Goal: Task Accomplishment & Management: Manage account settings

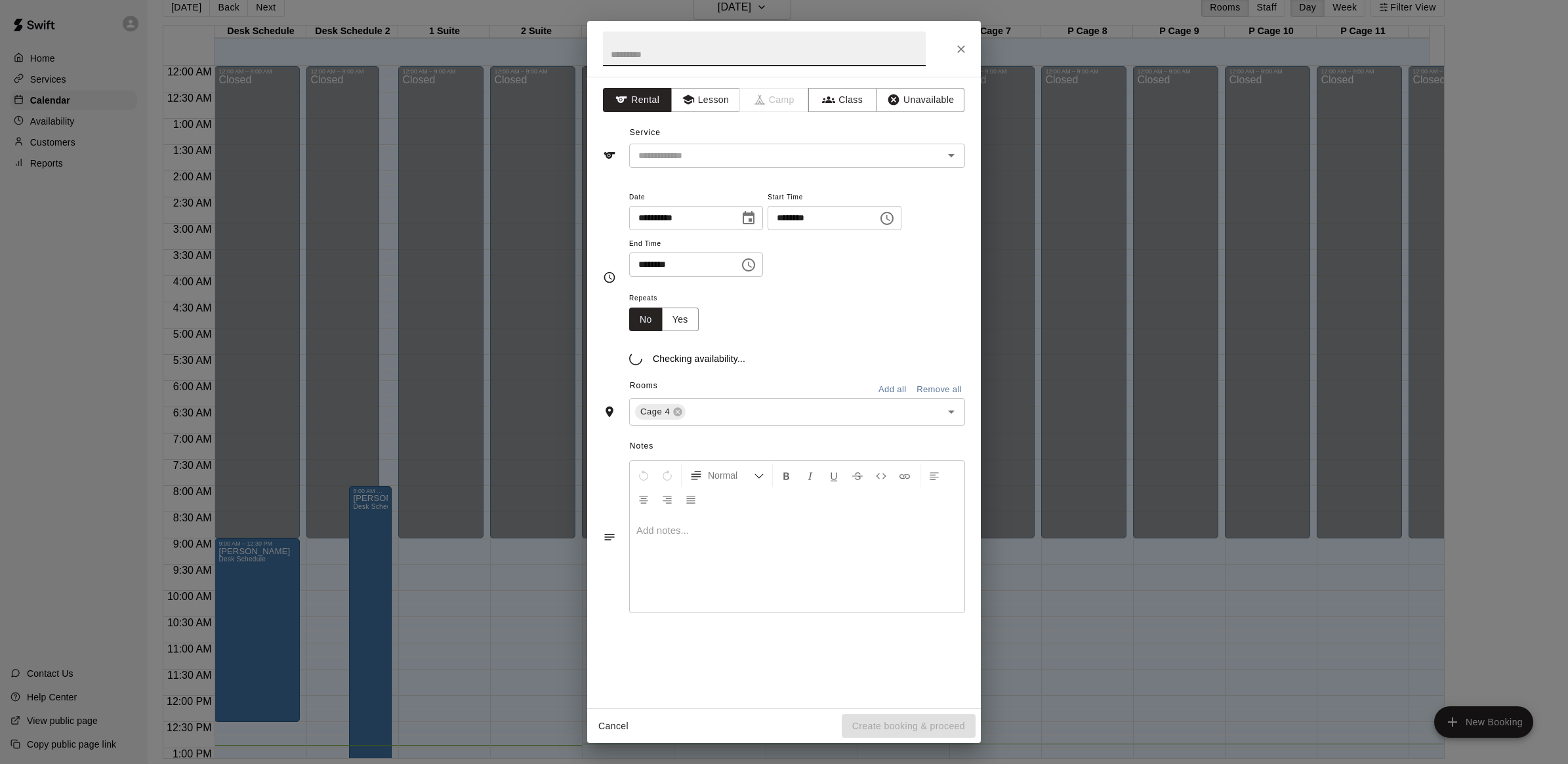
scroll to position [532, 0]
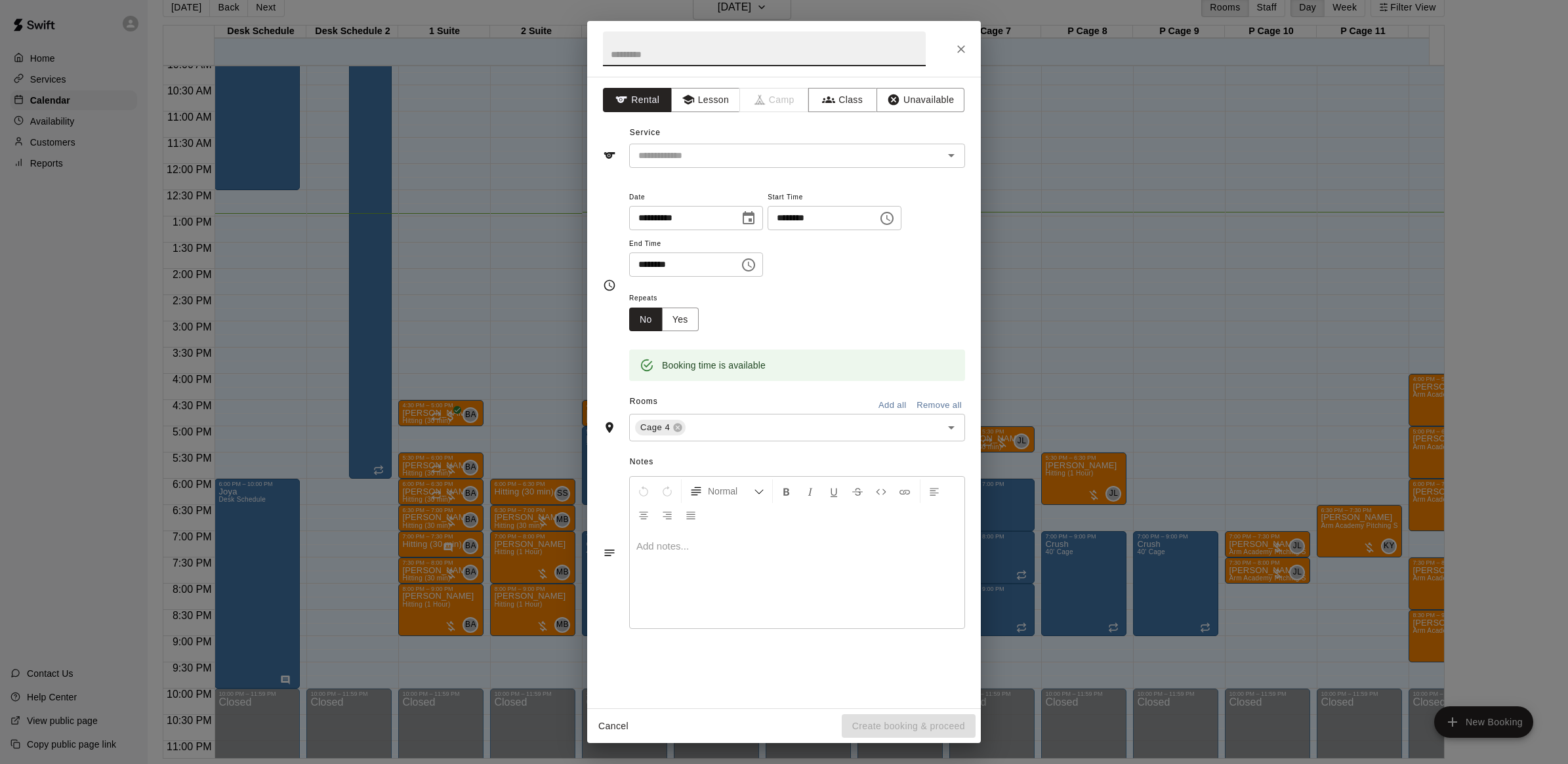
click at [437, 205] on div "**********" at bounding box center [784, 382] width 1568 height 764
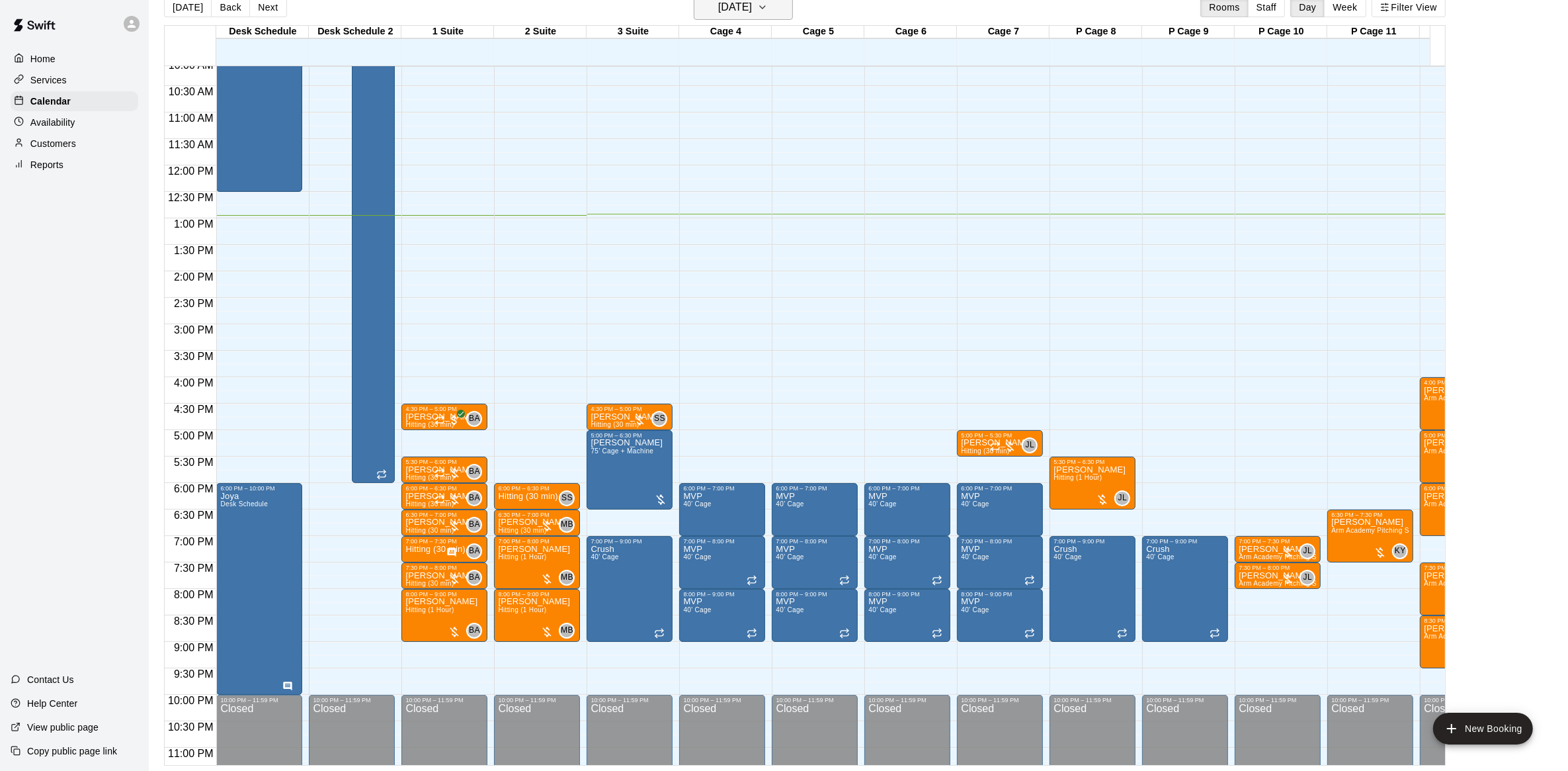
click at [752, 3] on h6 "[DATE]" at bounding box center [735, 6] width 34 height 18
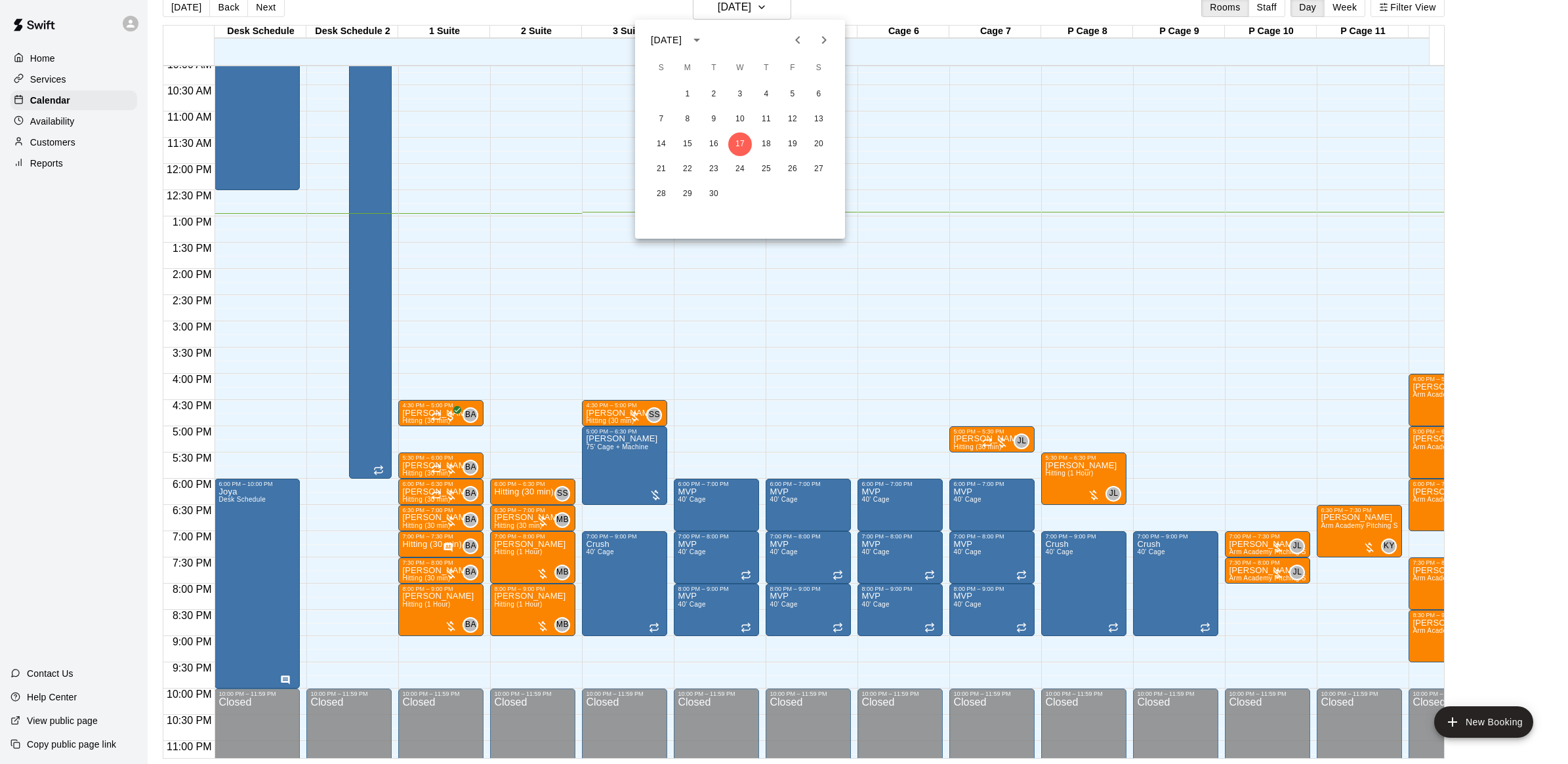
click at [815, 30] on div at bounding box center [811, 40] width 16 height 27
click at [822, 34] on icon "Next month" at bounding box center [824, 40] width 16 height 16
click at [798, 116] on button "10" at bounding box center [793, 120] width 23 height 23
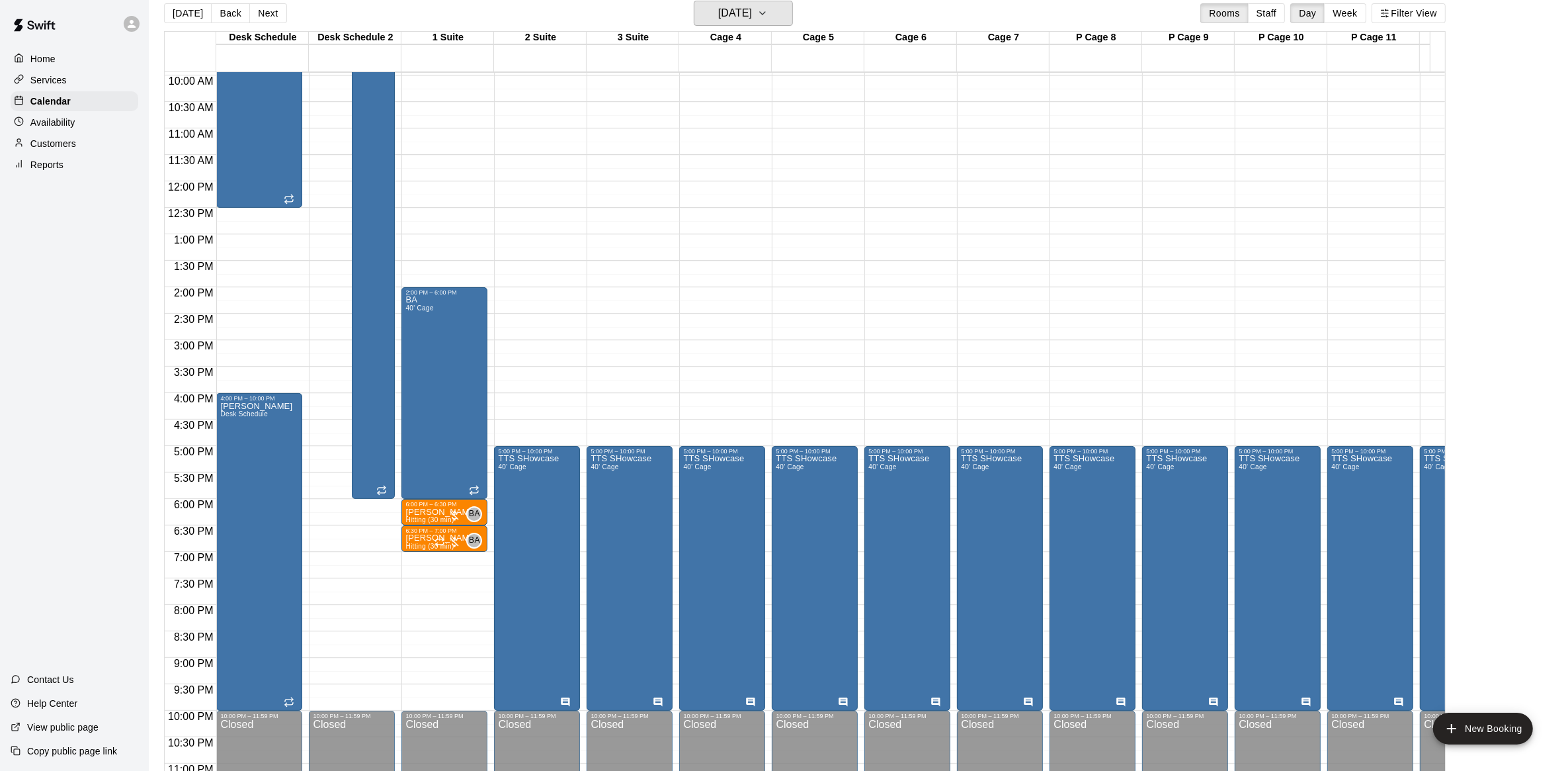
scroll to position [338, 0]
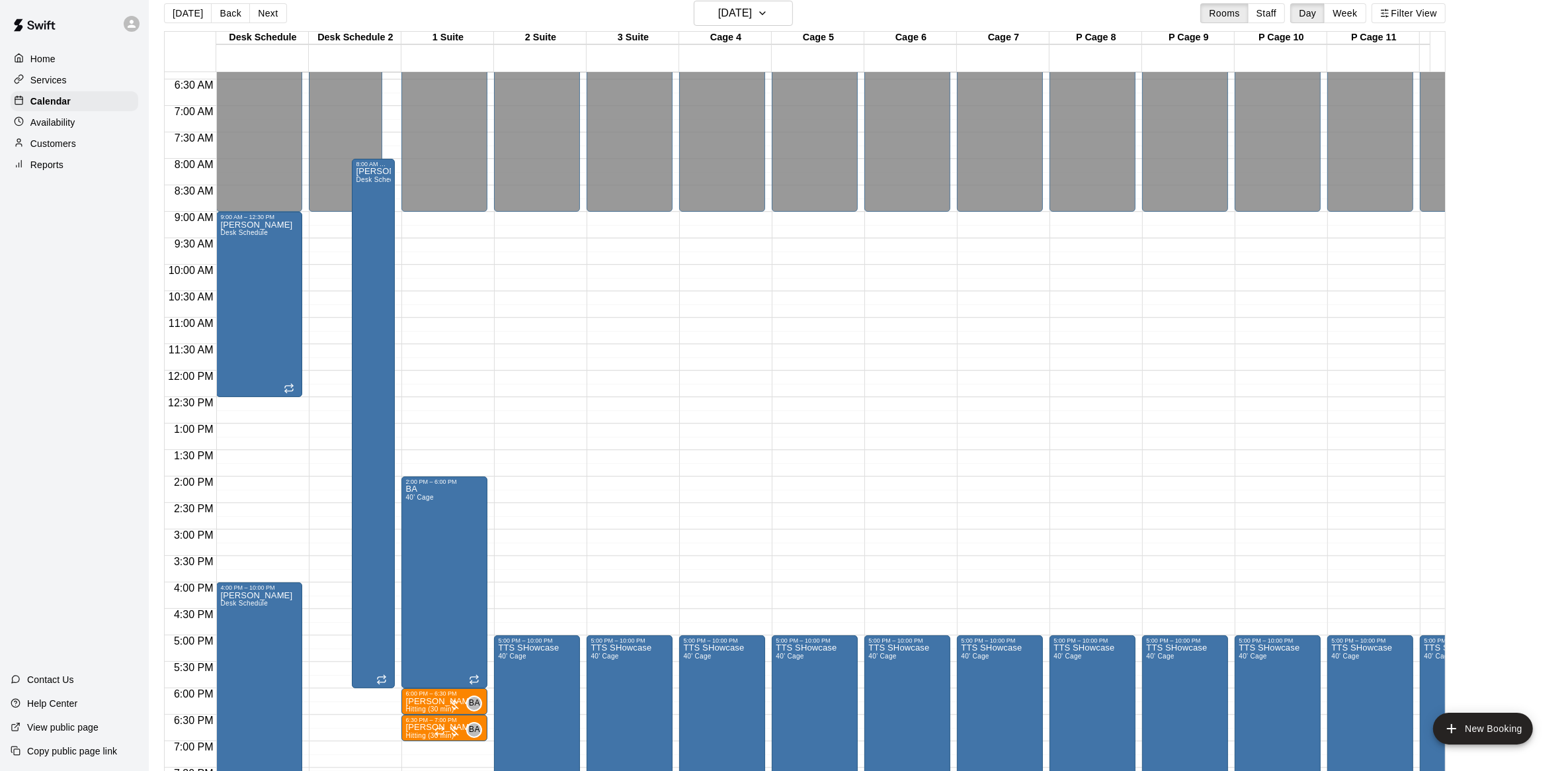
click at [202, 11] on button "[DATE]" at bounding box center [188, 13] width 47 height 20
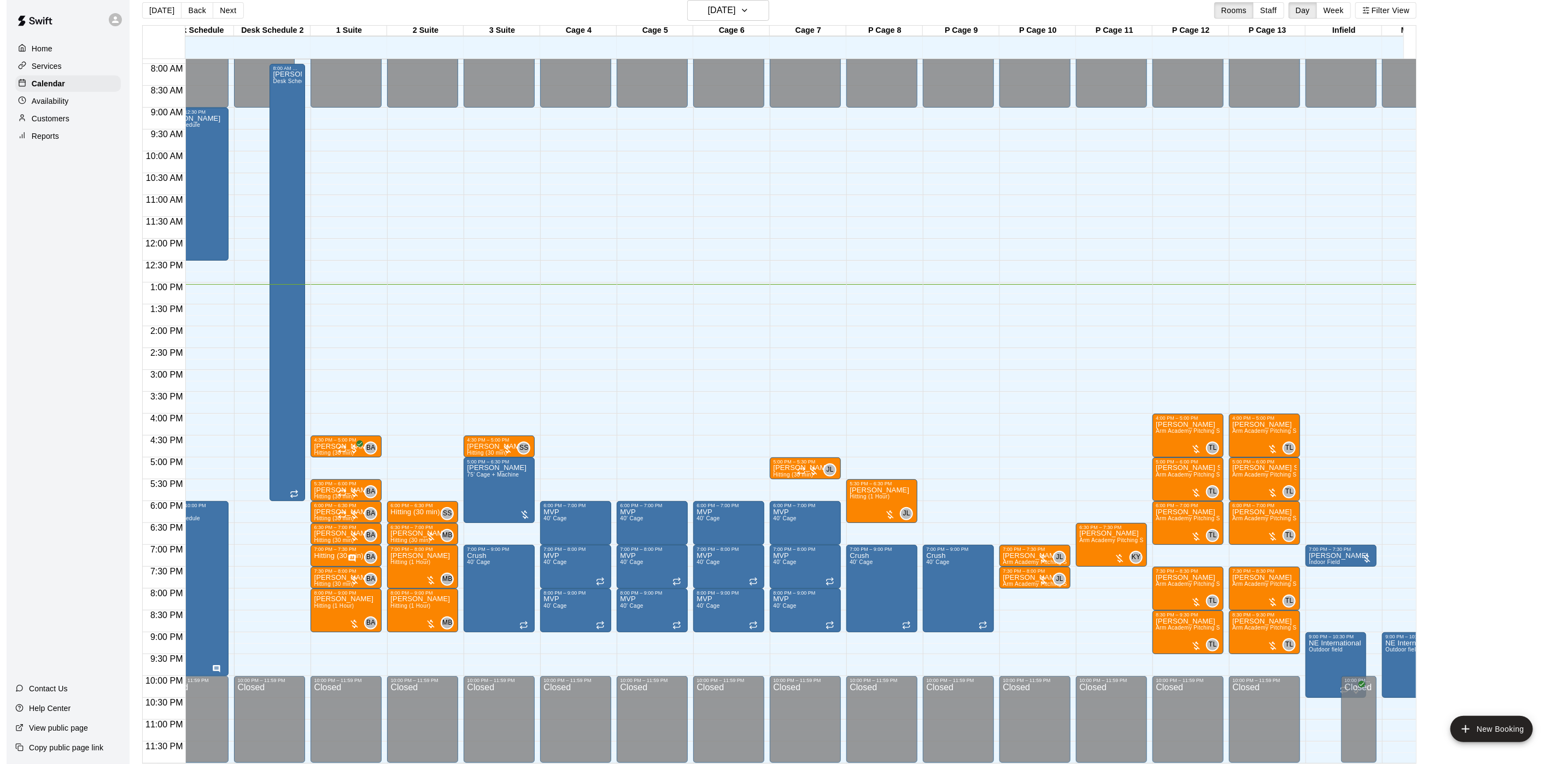
scroll to position [0, 57]
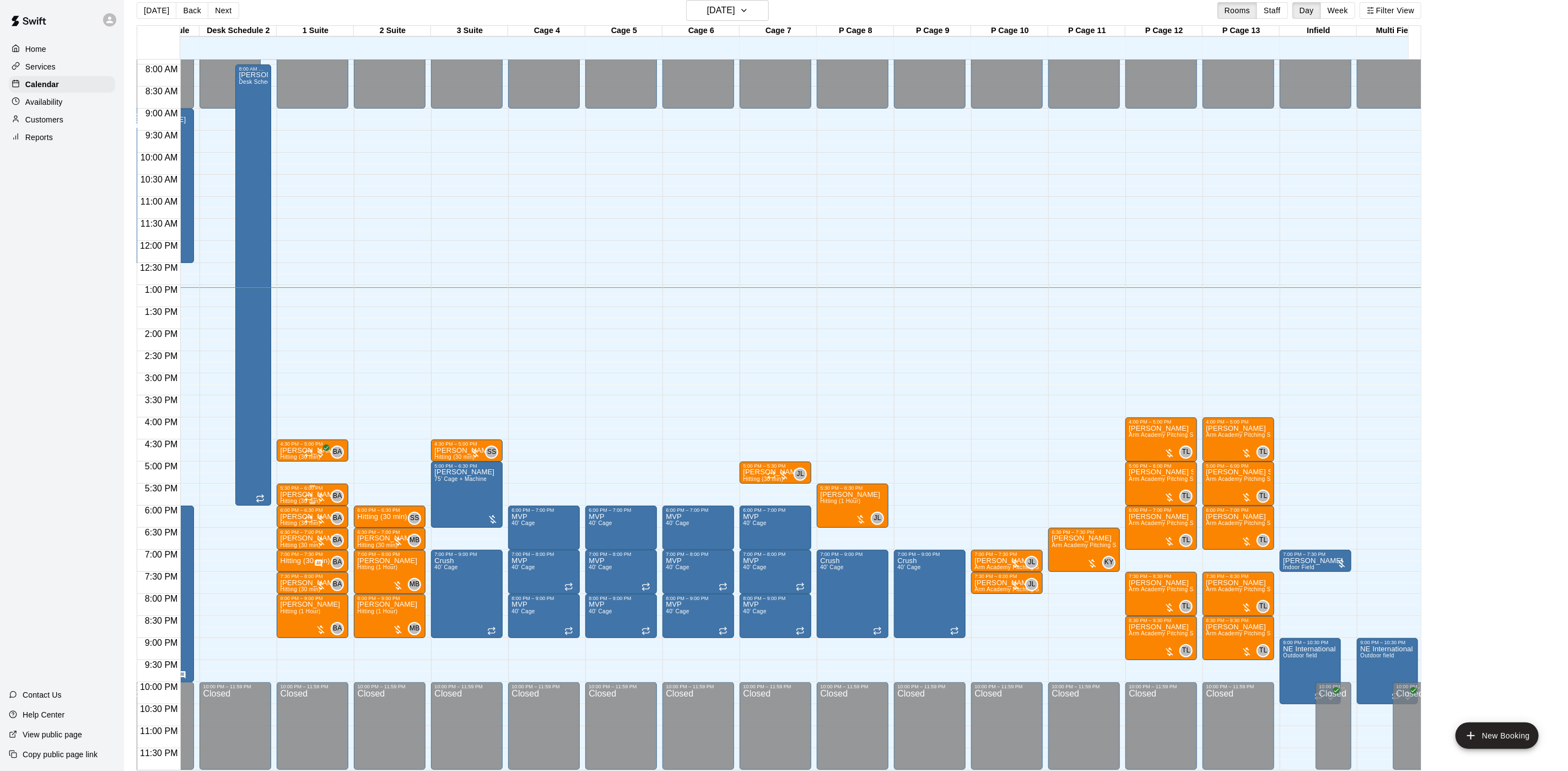
click at [299, 495] on p "[PERSON_NAME]" at bounding box center [310, 495] width 60 height 0
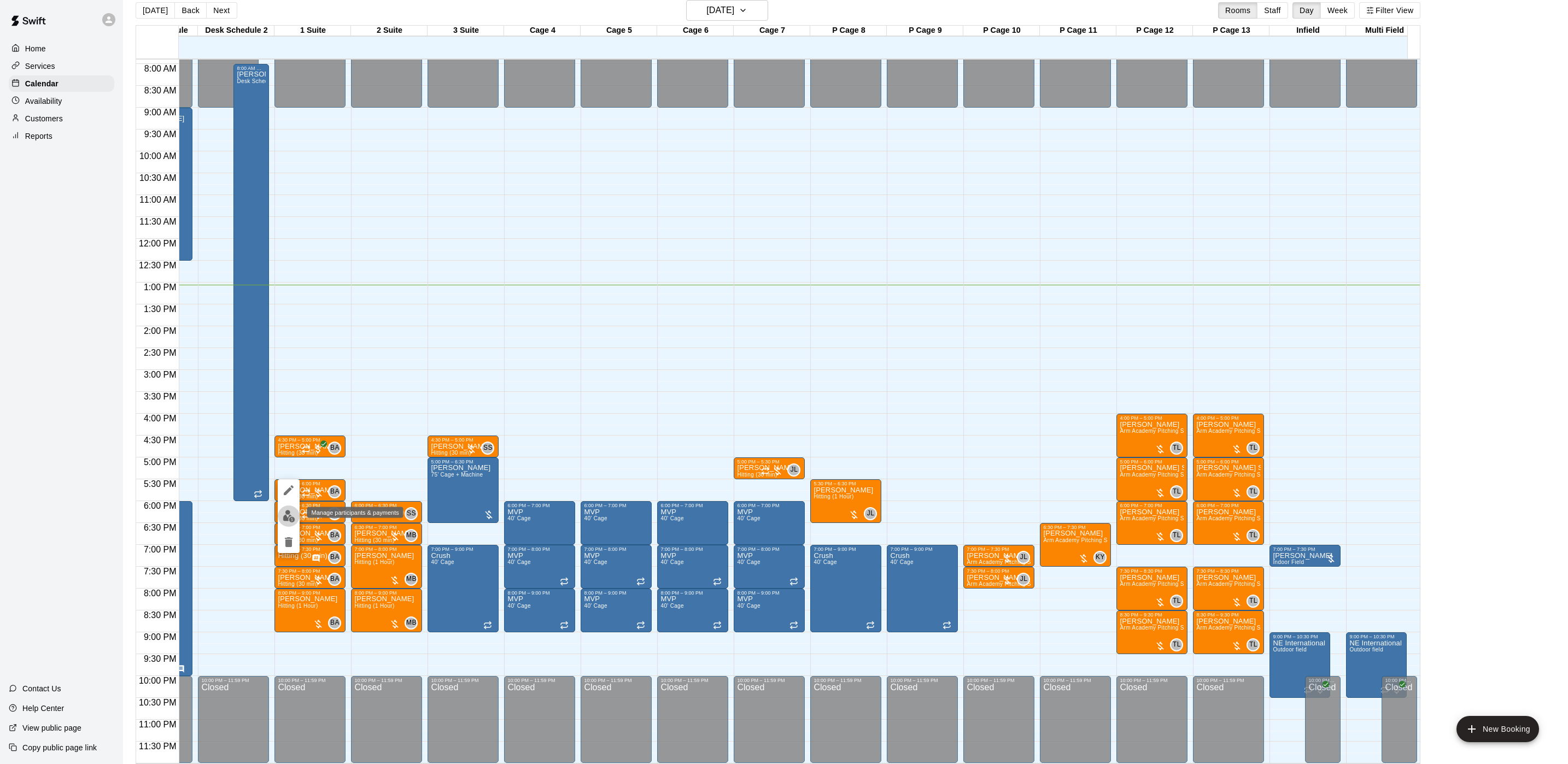
click at [297, 512] on button "edit" at bounding box center [289, 516] width 22 height 22
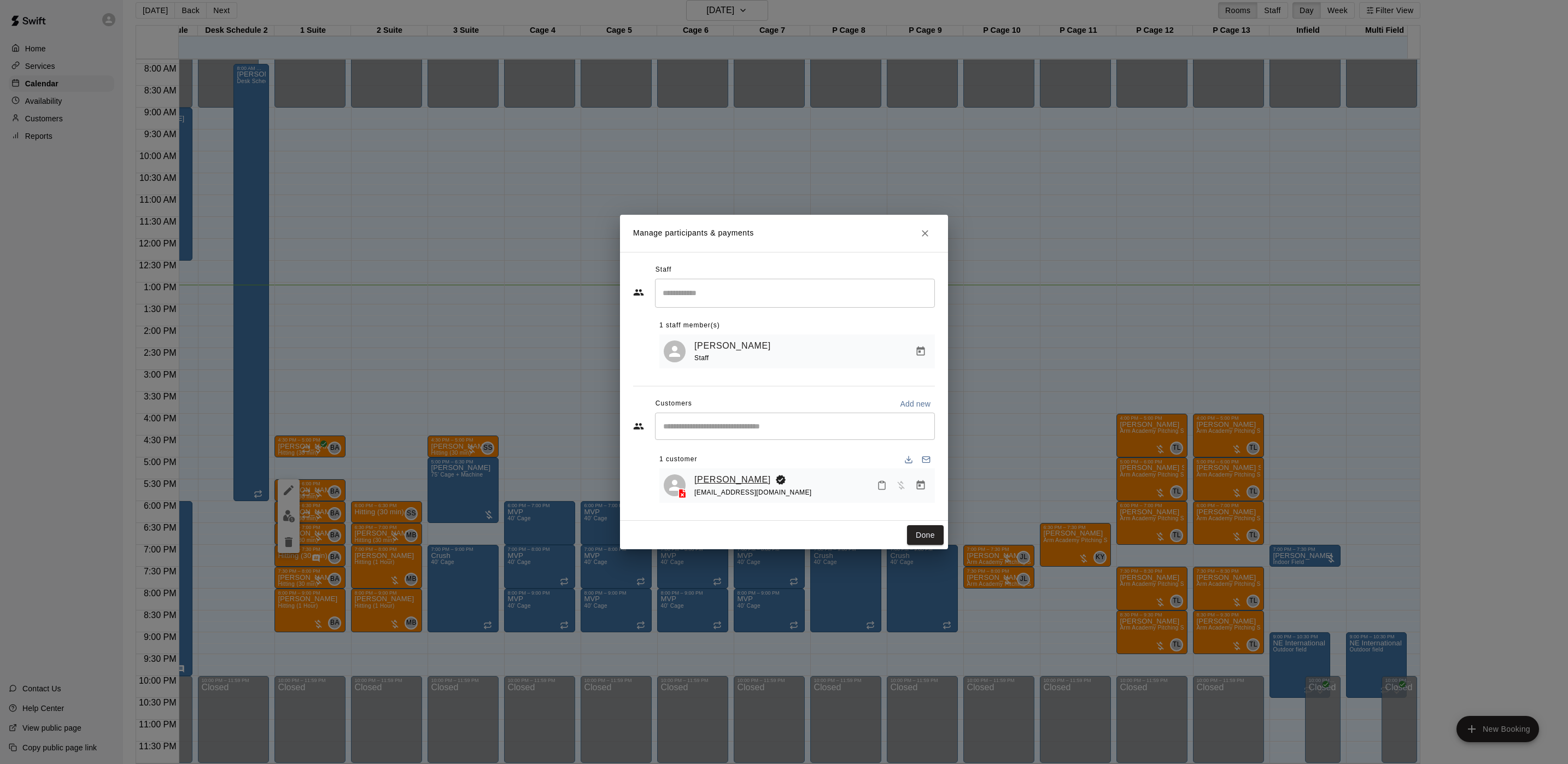
click at [727, 479] on link "[PERSON_NAME]" at bounding box center [732, 480] width 76 height 14
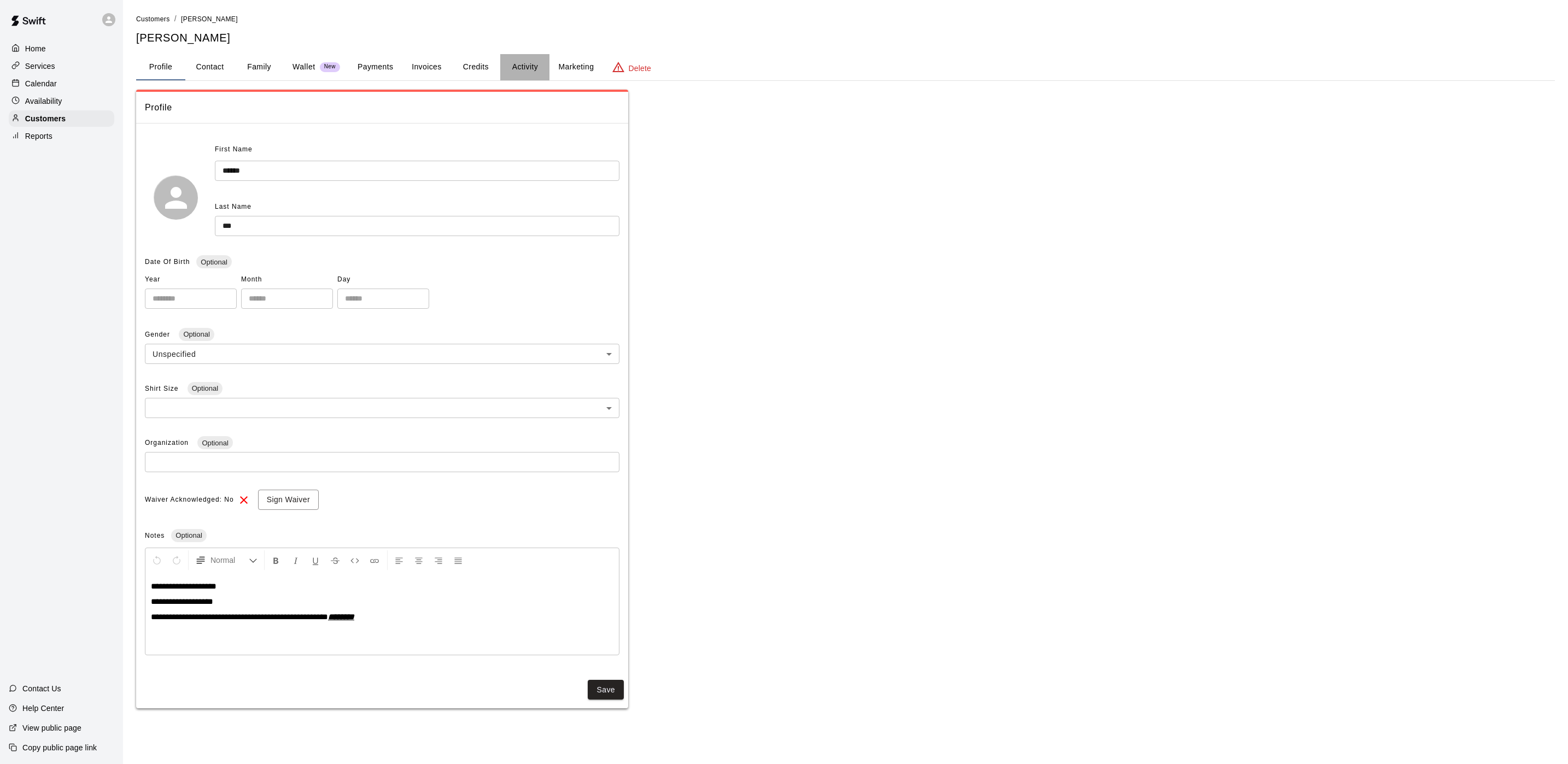
click at [523, 67] on button "Activity" at bounding box center [524, 67] width 49 height 26
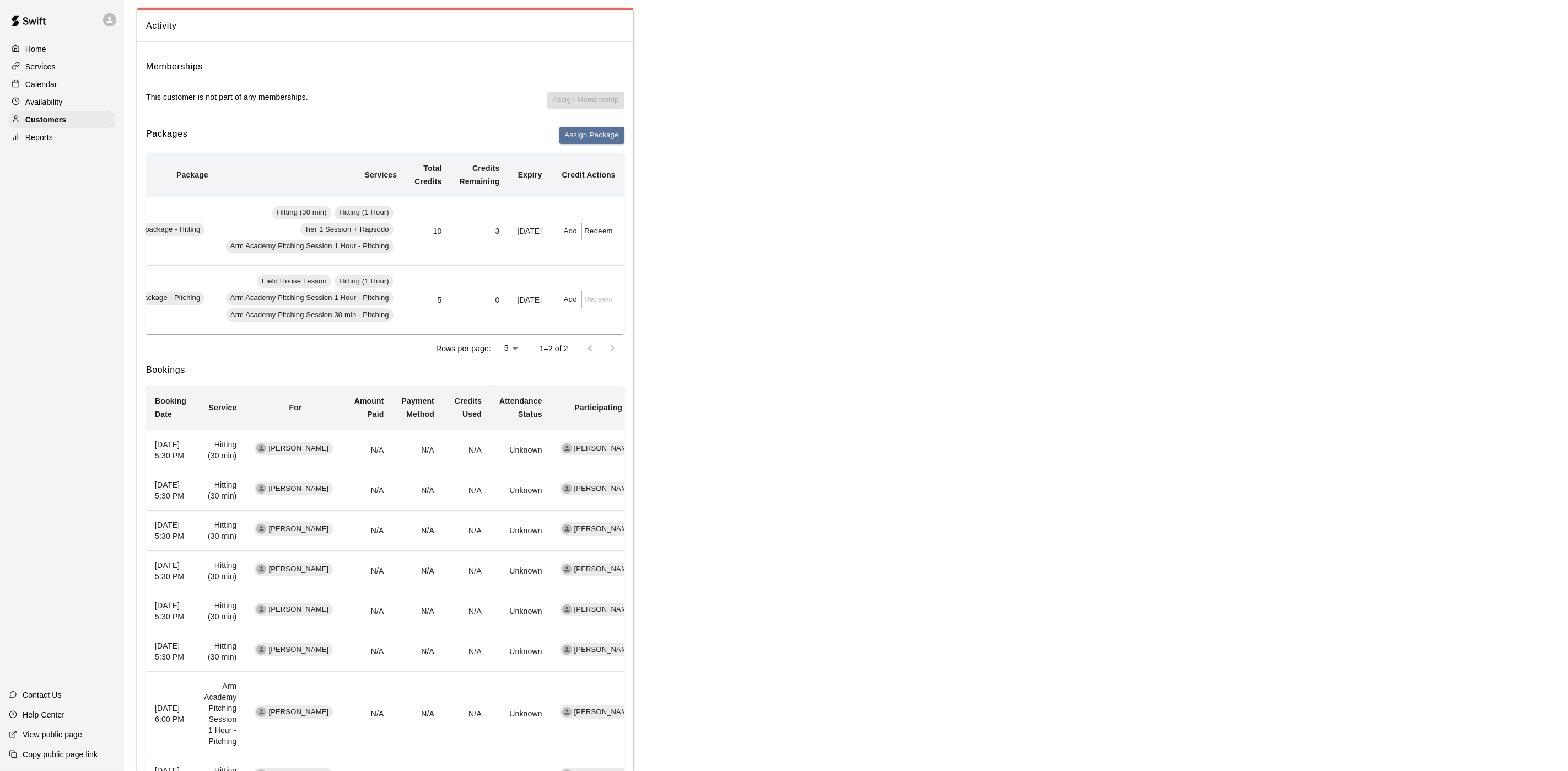
scroll to position [0, 4]
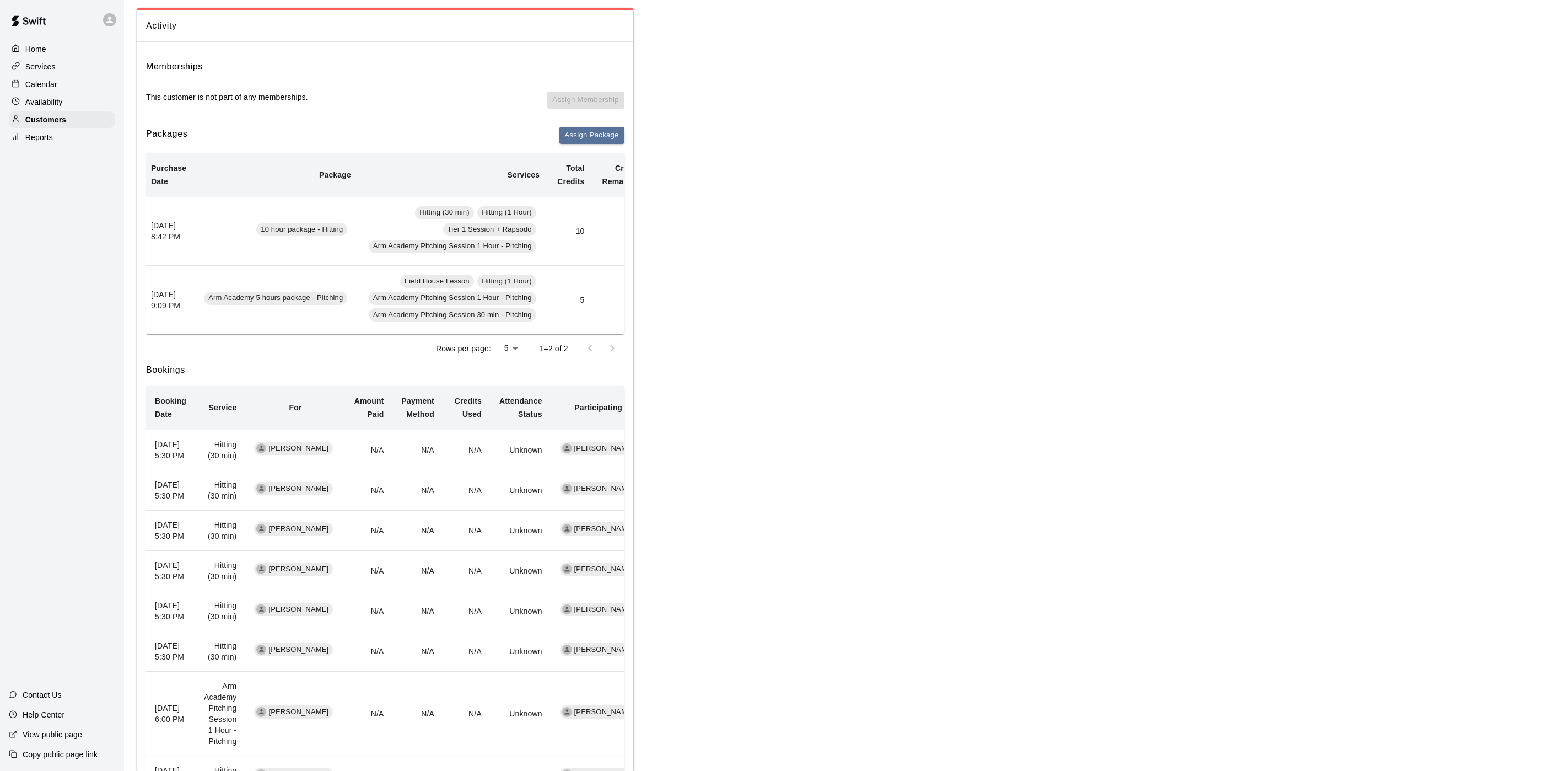
click at [77, 83] on div "Calendar" at bounding box center [62, 84] width 107 height 16
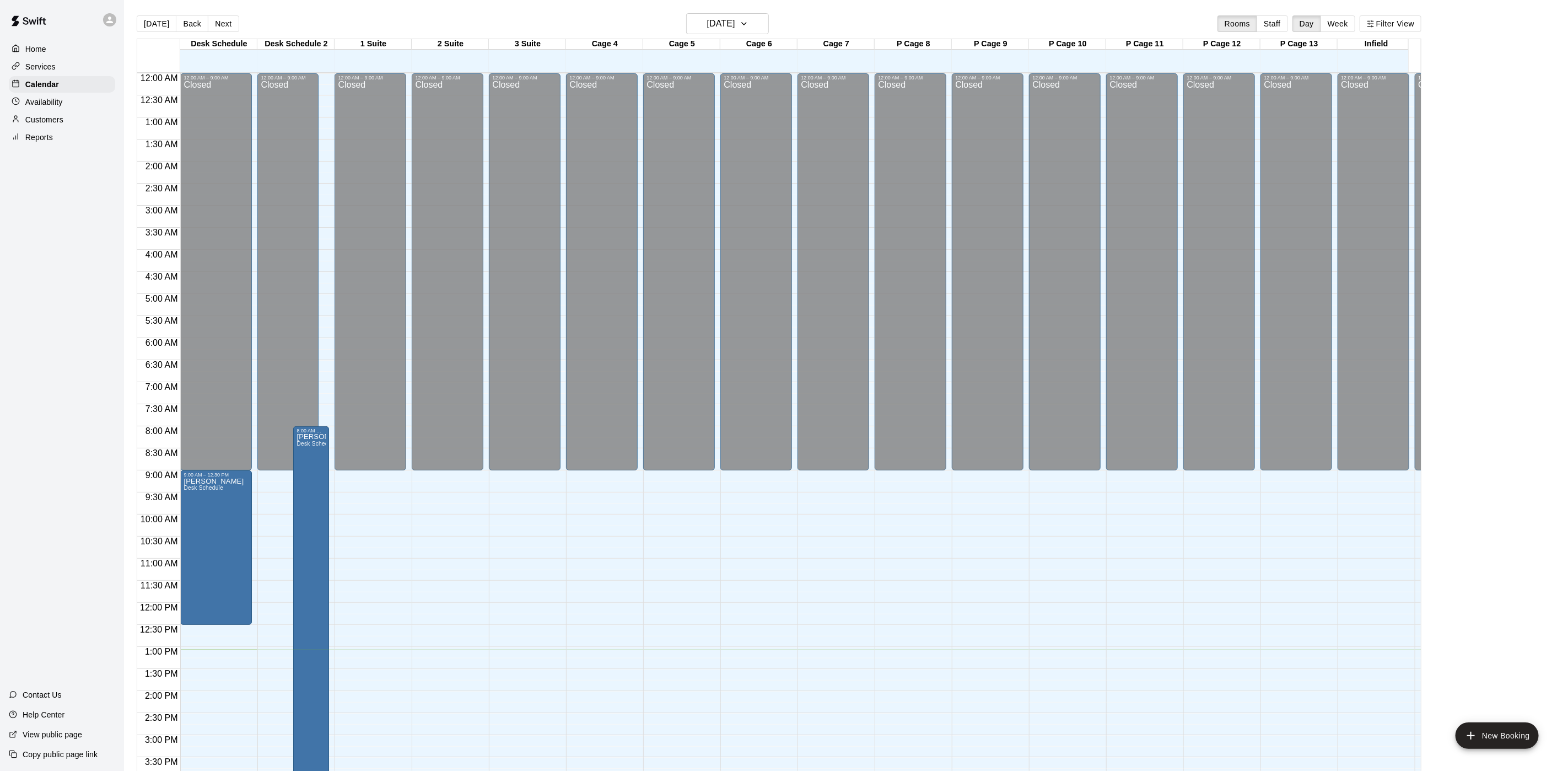
scroll to position [316, 0]
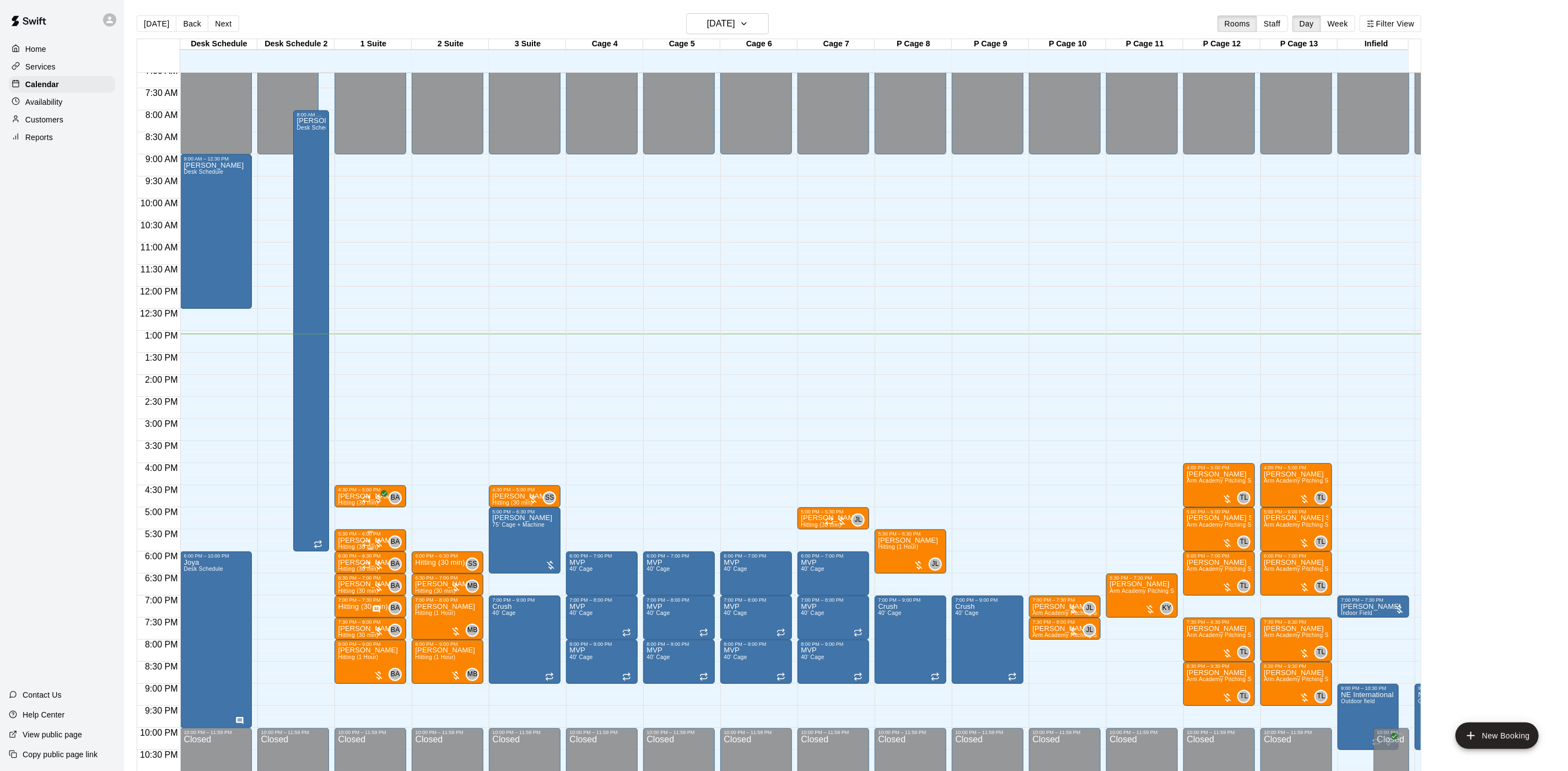
click at [349, 538] on div "5:30 PM – 6:00 PM [PERSON_NAME] (30 min) BA 0" at bounding box center [370, 540] width 65 height 19
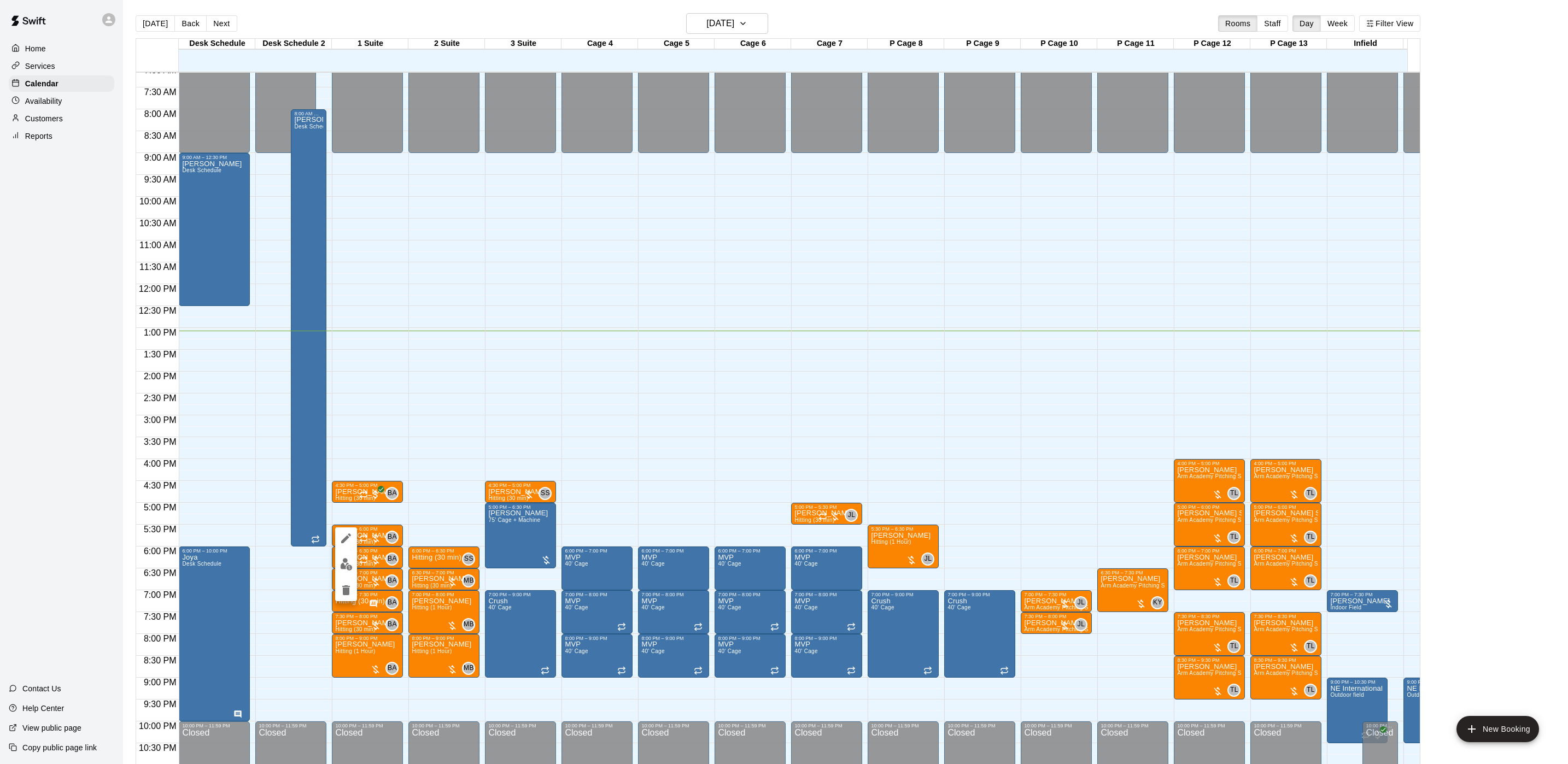
click at [344, 563] on img "edit" at bounding box center [346, 564] width 12 height 12
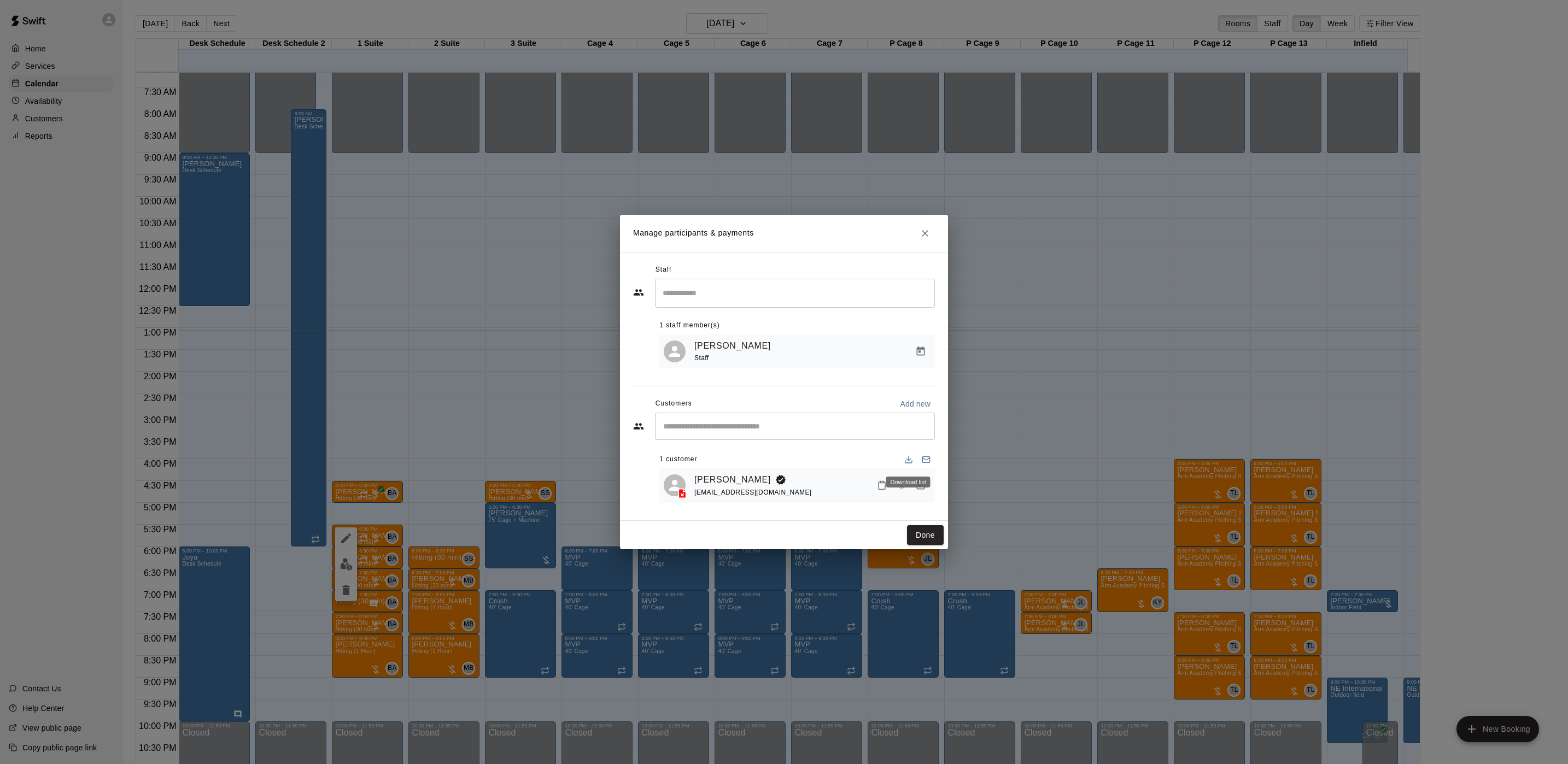
click at [920, 507] on body "Home Services Calendar Availability Customers Reports Contact Us Help Center Vi…" at bounding box center [784, 390] width 1568 height 782
click at [919, 486] on icon "Manage bookings & payment" at bounding box center [921, 485] width 8 height 9
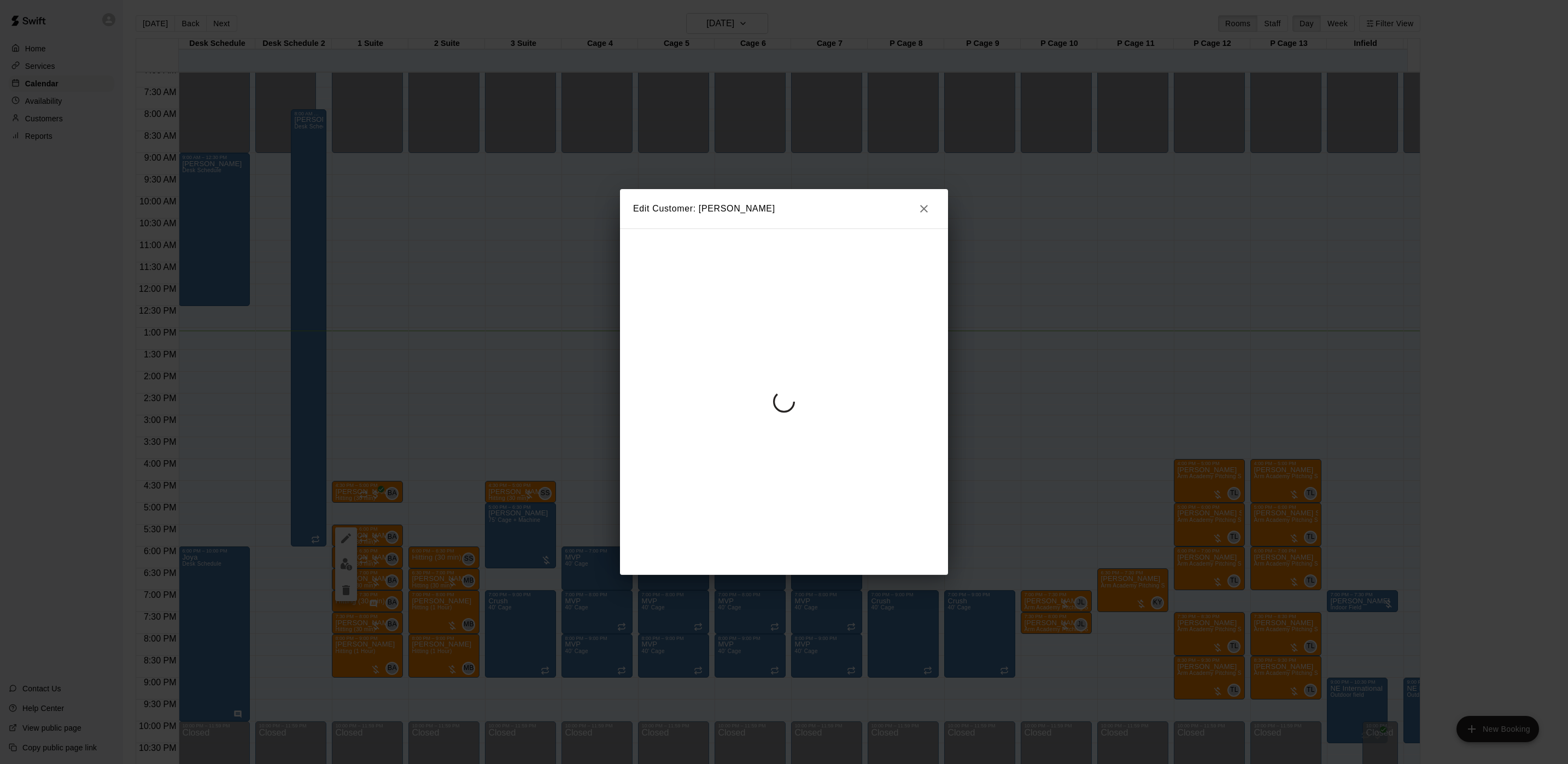
click at [786, 362] on div at bounding box center [784, 402] width 328 height 347
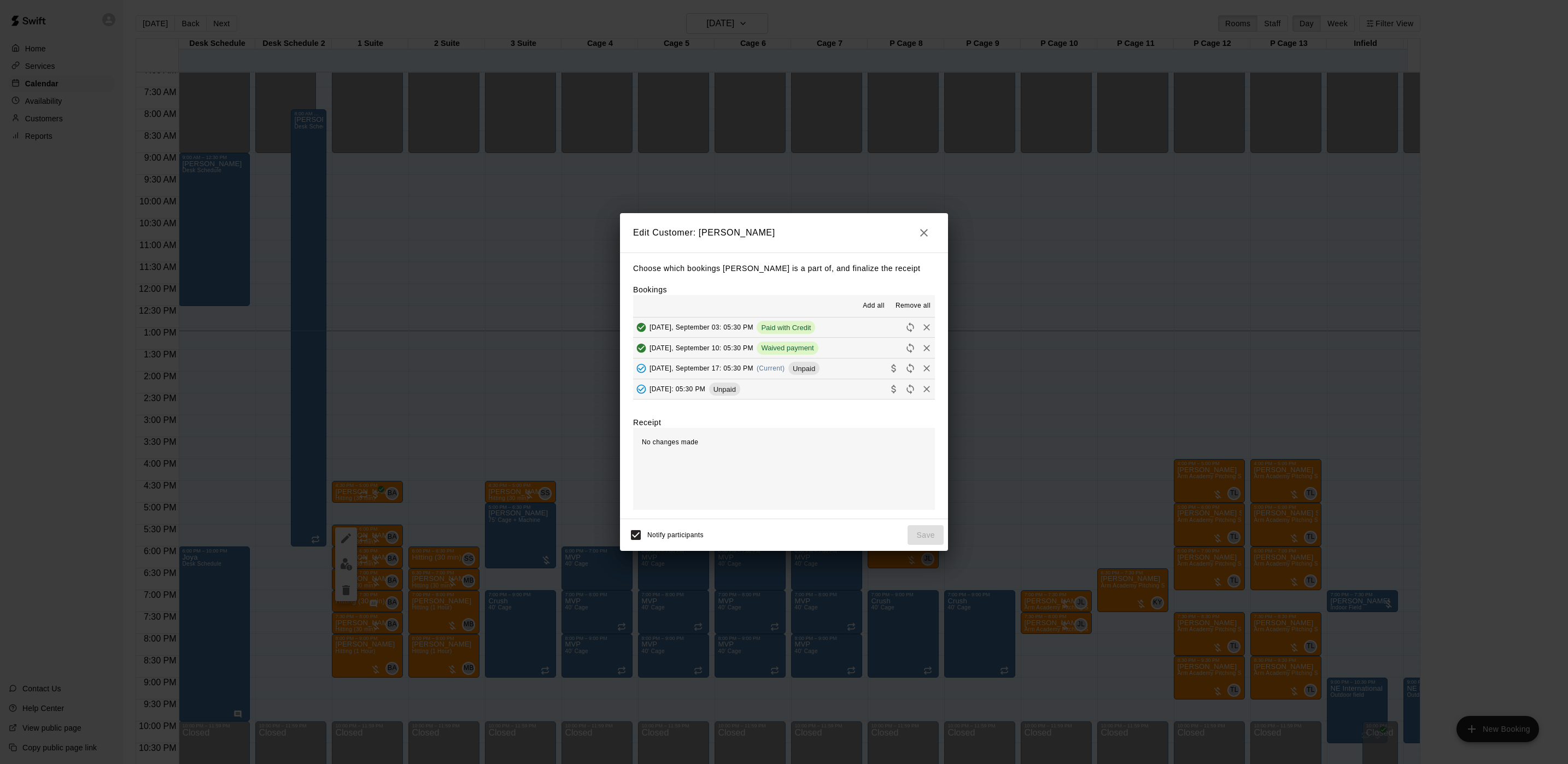
click at [774, 363] on div "[DATE], September 17: 05:30 PM (Current) Unpaid" at bounding box center [726, 368] width 186 height 16
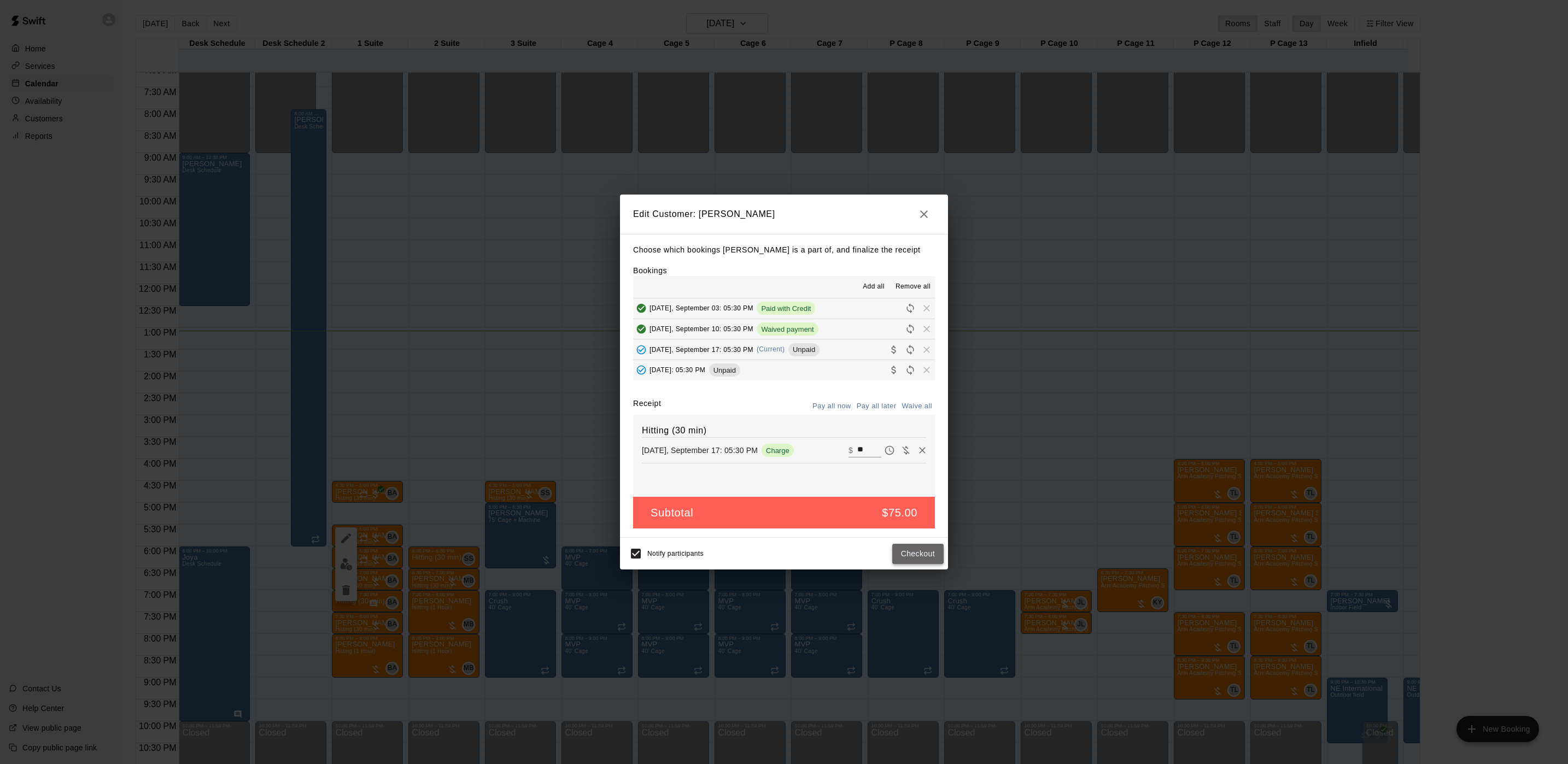
click at [915, 560] on button "Checkout" at bounding box center [917, 553] width 52 height 20
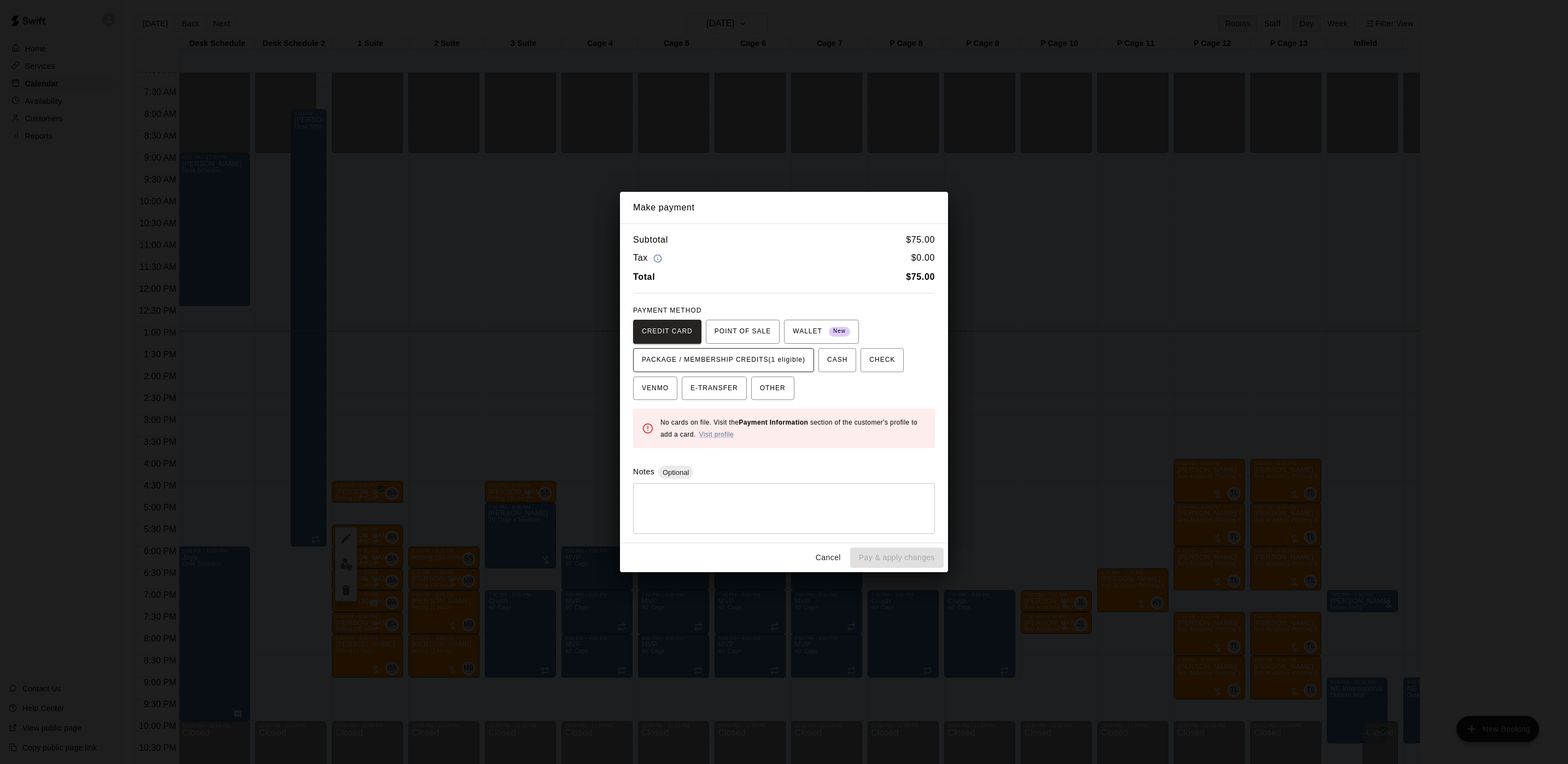
click at [773, 357] on span "PACKAGE / MEMBERSHIP CREDITS (1 eligible)" at bounding box center [723, 360] width 164 height 18
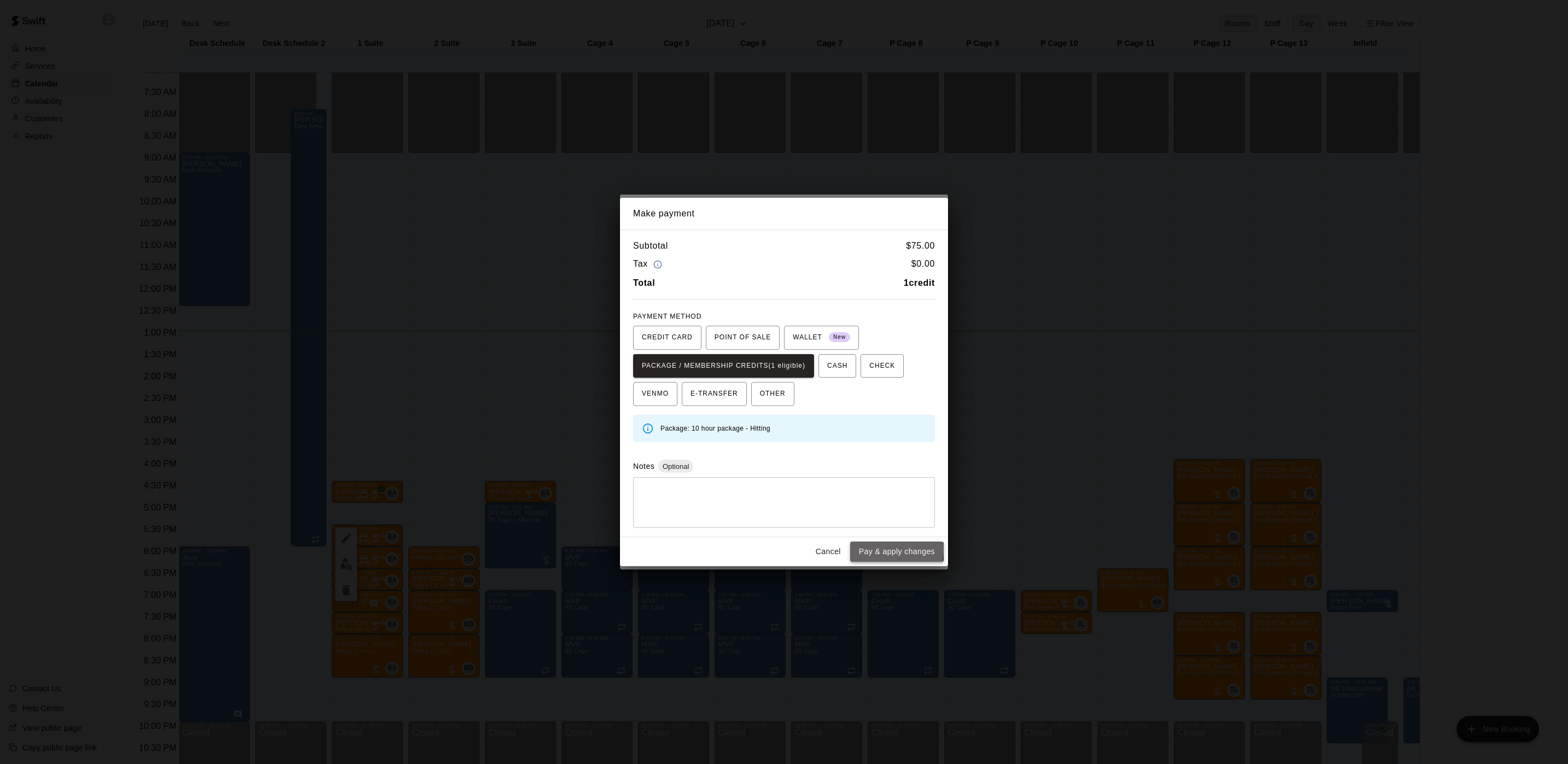
click at [882, 551] on button "Pay & apply changes" at bounding box center [896, 551] width 93 height 20
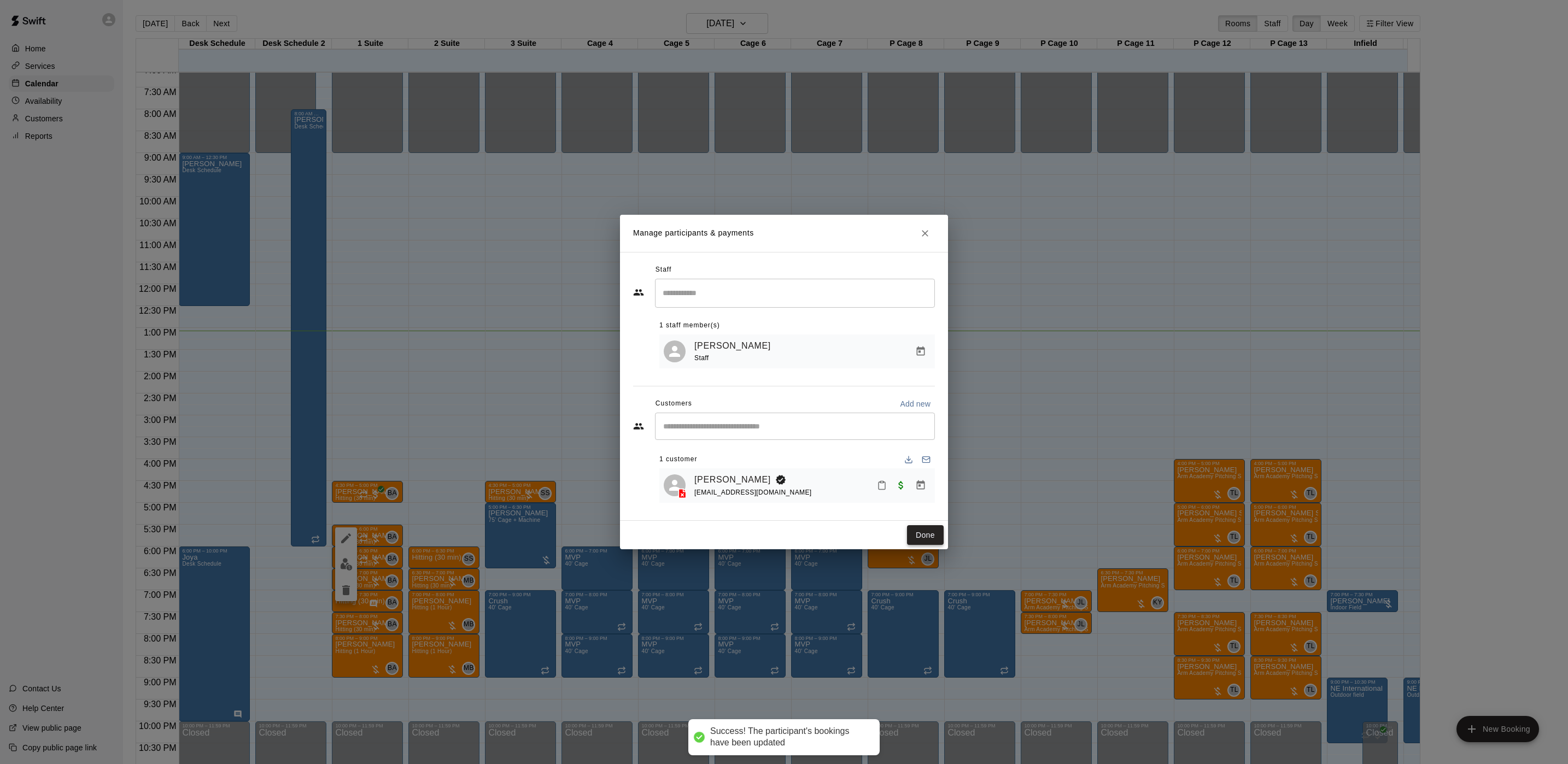
click at [921, 538] on button "Done" at bounding box center [925, 535] width 37 height 20
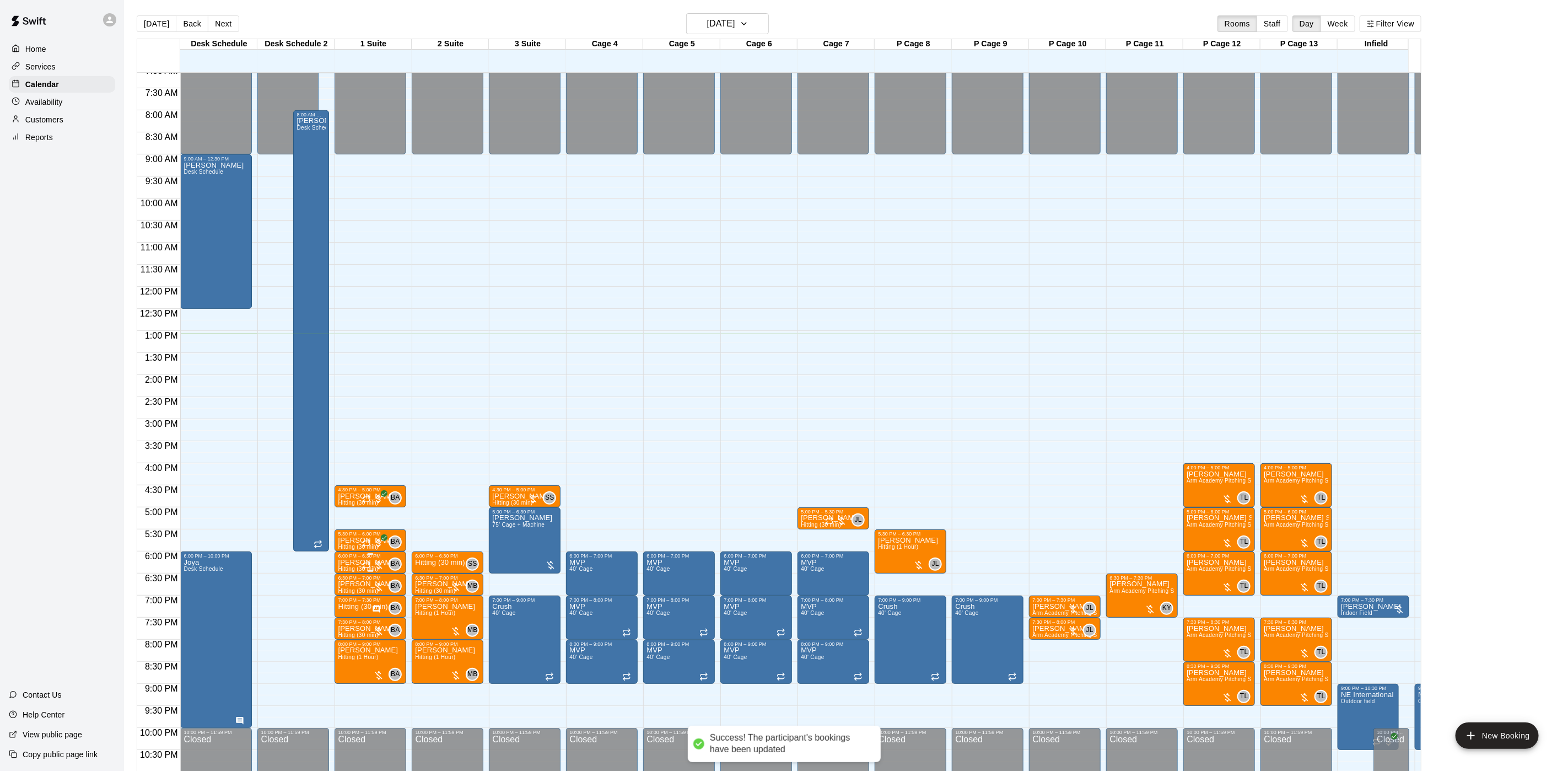
click at [347, 562] on p "[PERSON_NAME]" at bounding box center [368, 562] width 60 height 0
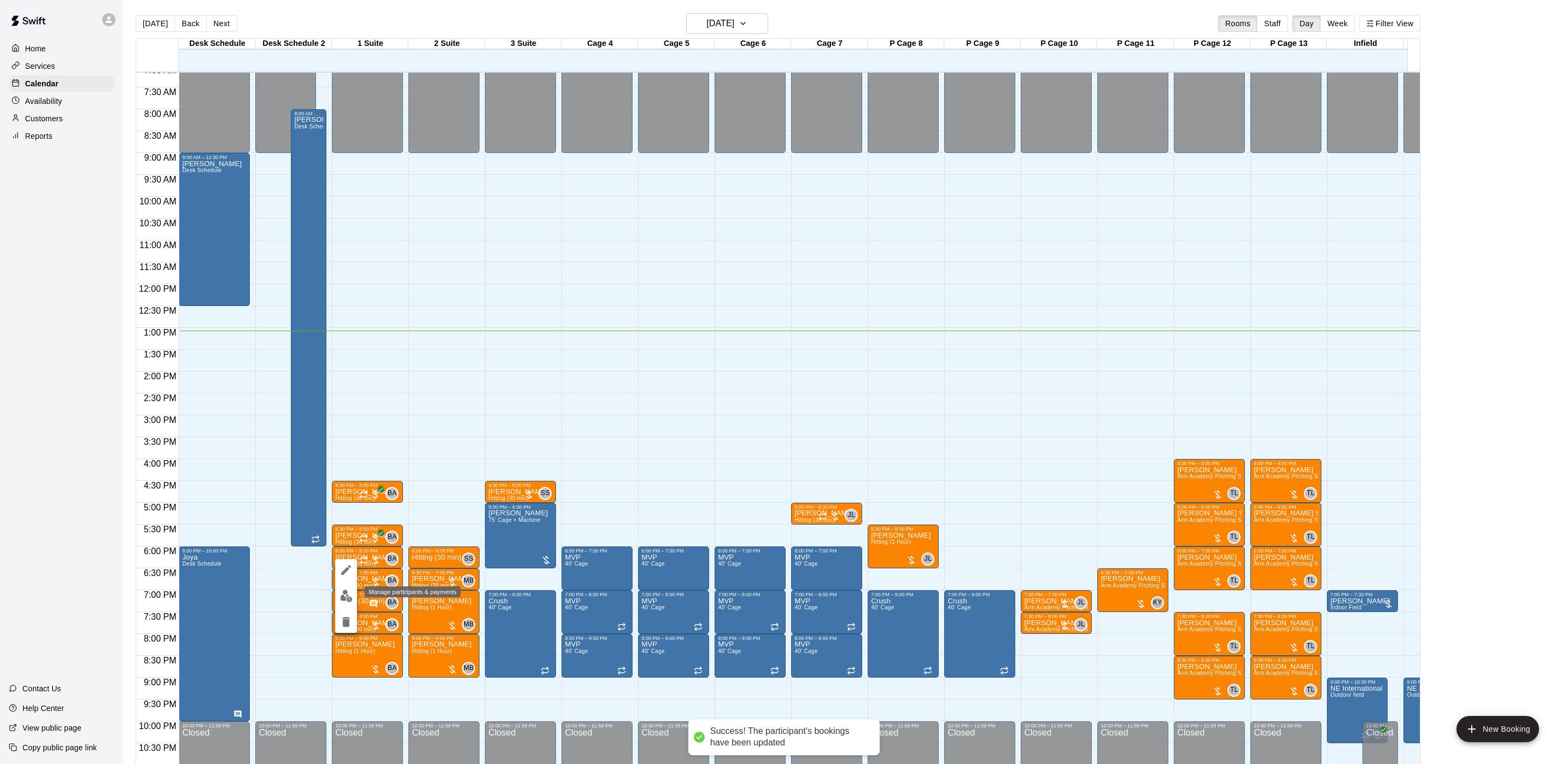
click at [348, 587] on button "edit" at bounding box center [346, 596] width 22 height 22
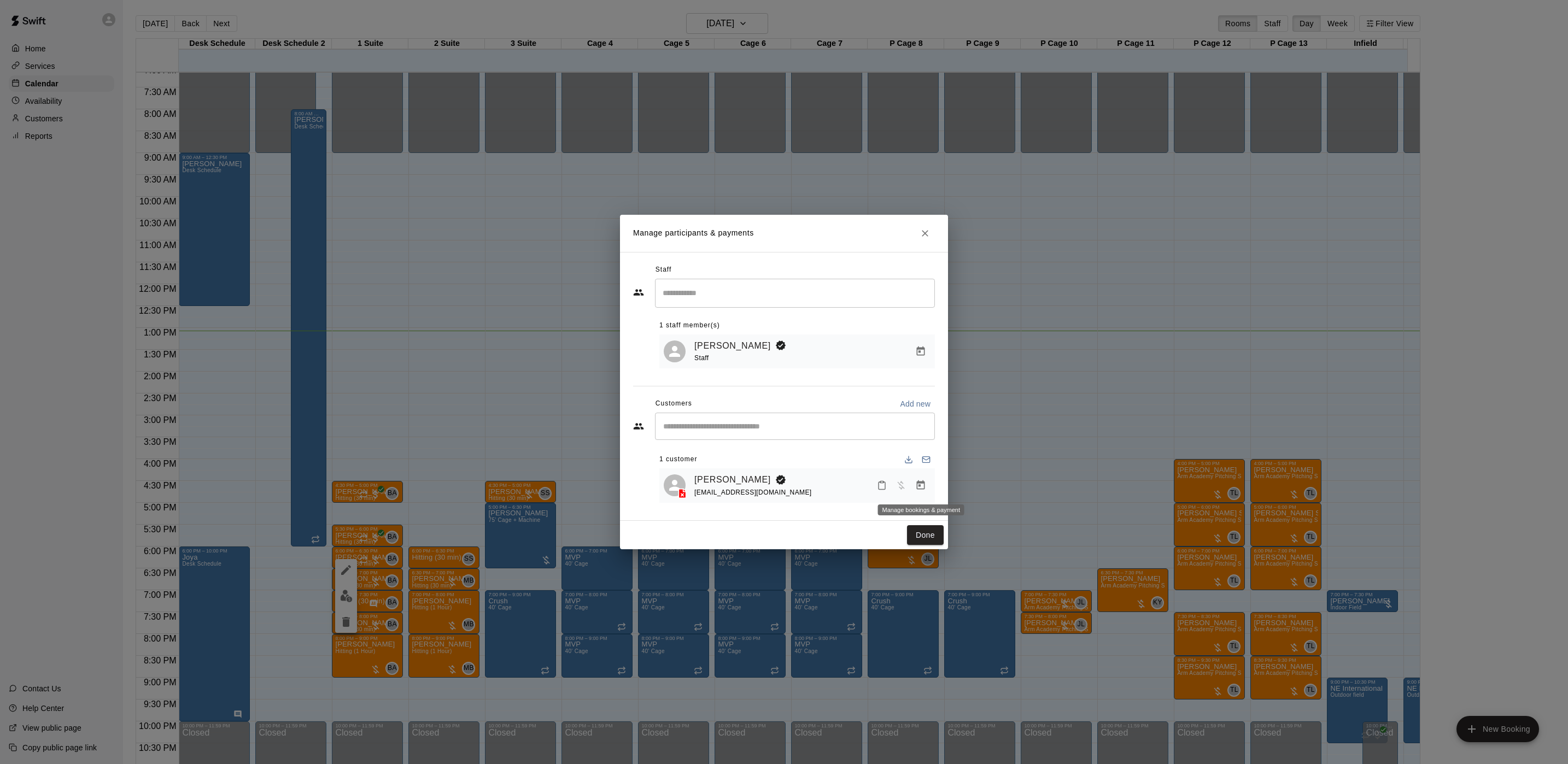
click at [924, 486] on icon "Manage bookings & payment" at bounding box center [921, 485] width 8 height 9
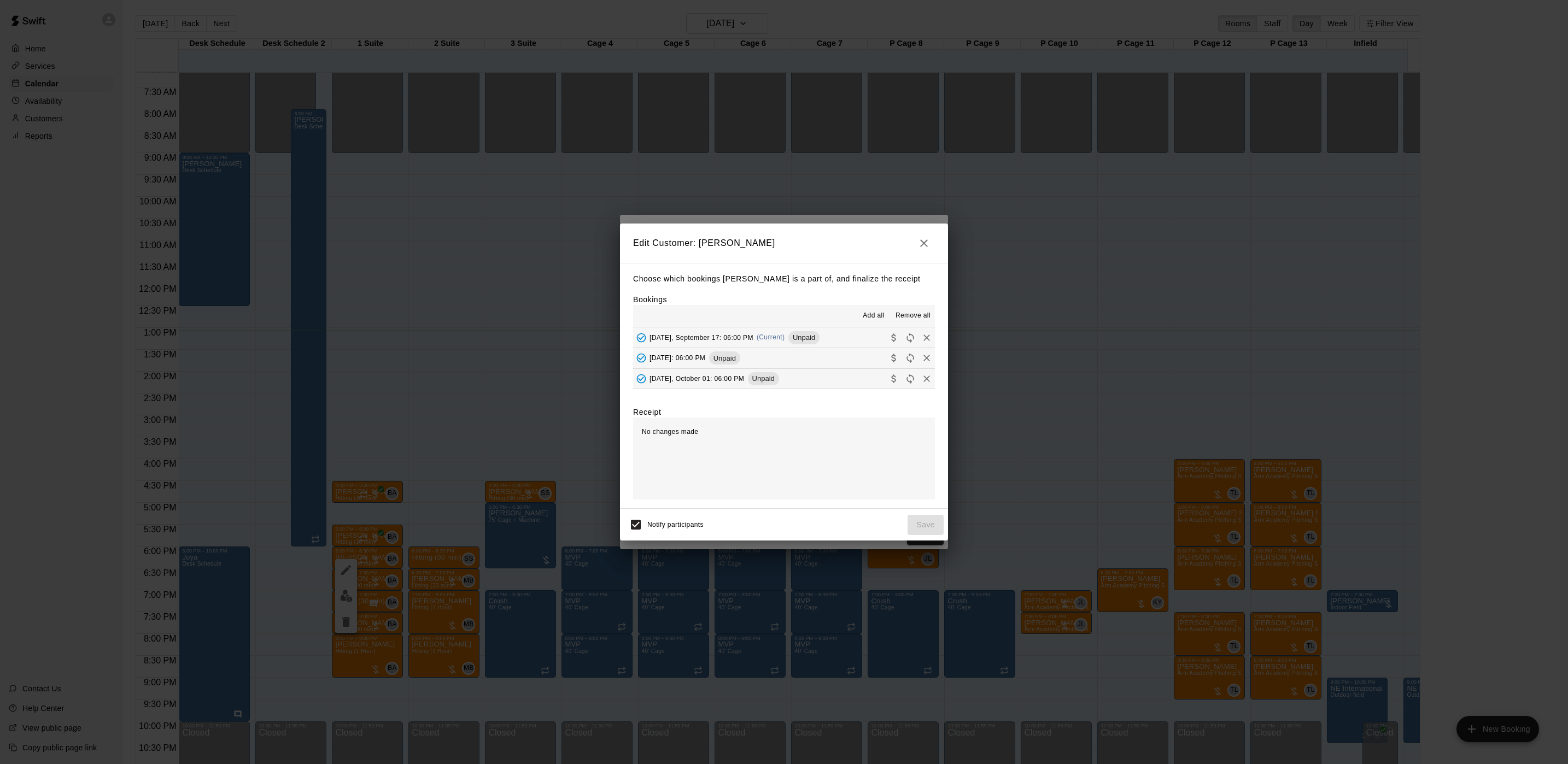
click at [777, 342] on div "[DATE], September 17: 06:00 PM (Current) Unpaid" at bounding box center [726, 338] width 186 height 16
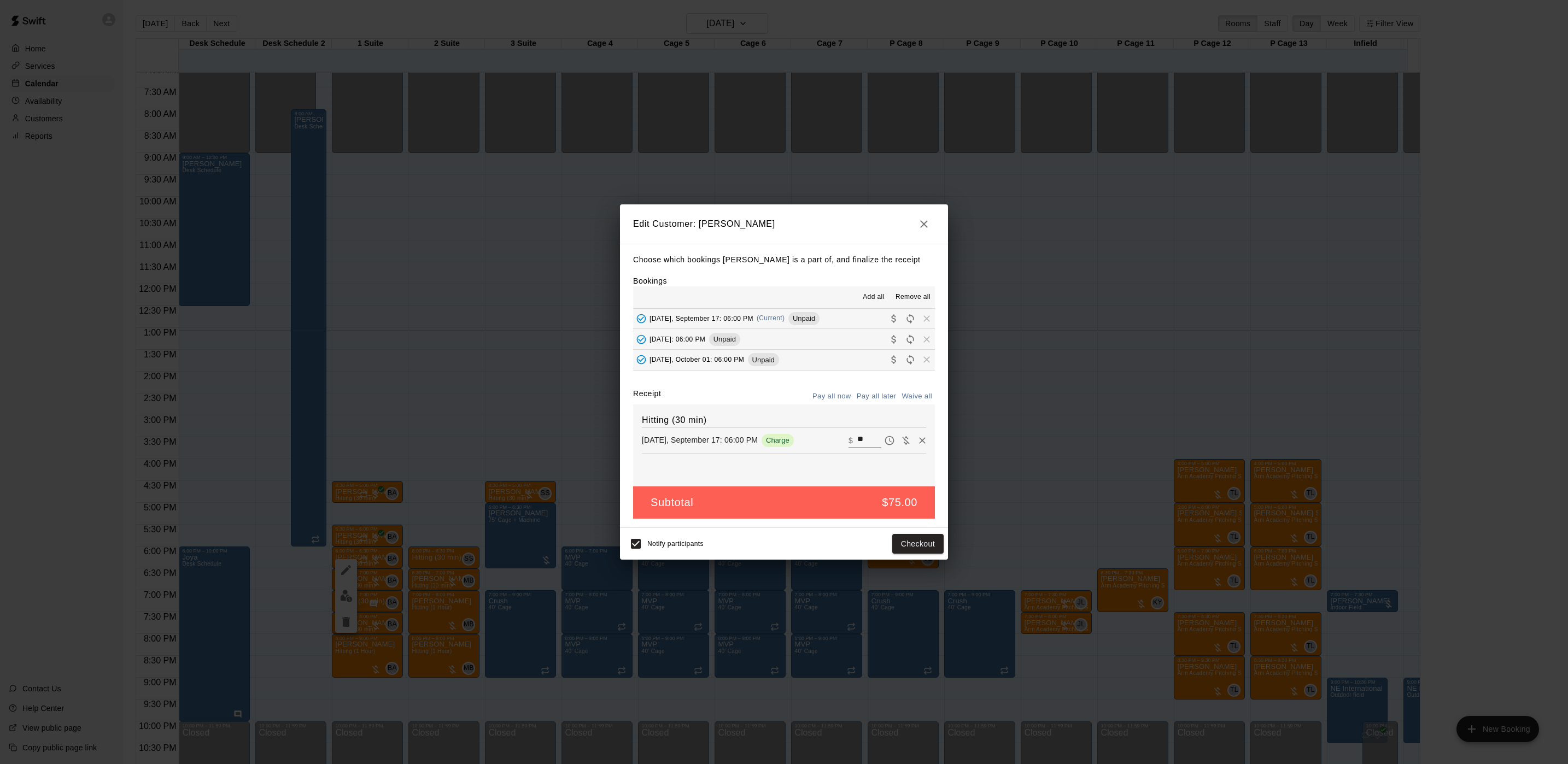
click at [923, 533] on div "Notify participants Checkout" at bounding box center [784, 544] width 328 height 32
click at [915, 545] on button "Checkout" at bounding box center [917, 544] width 52 height 20
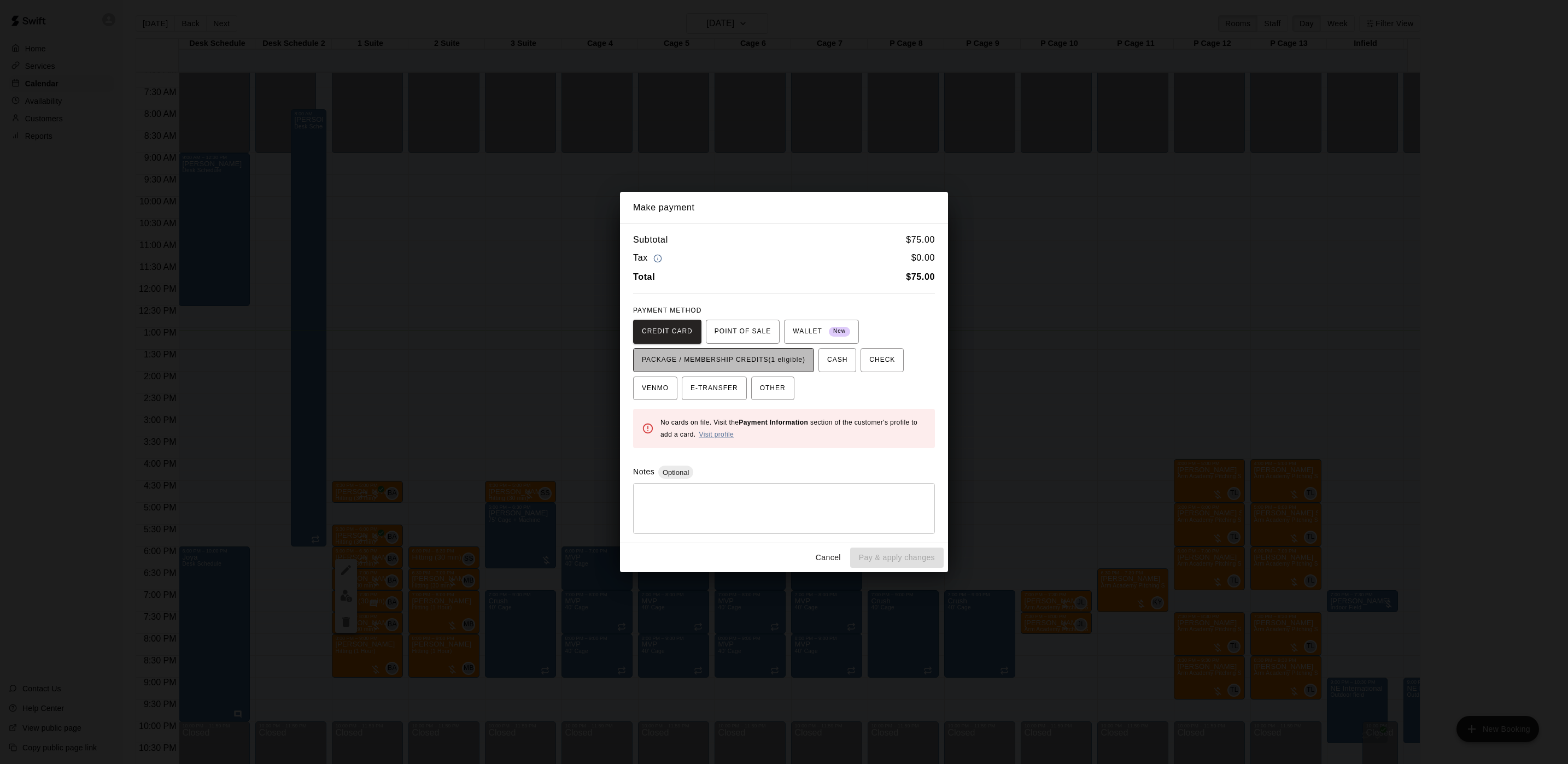
click at [758, 368] on span "PACKAGE / MEMBERSHIP CREDITS (1 eligible)" at bounding box center [723, 360] width 164 height 18
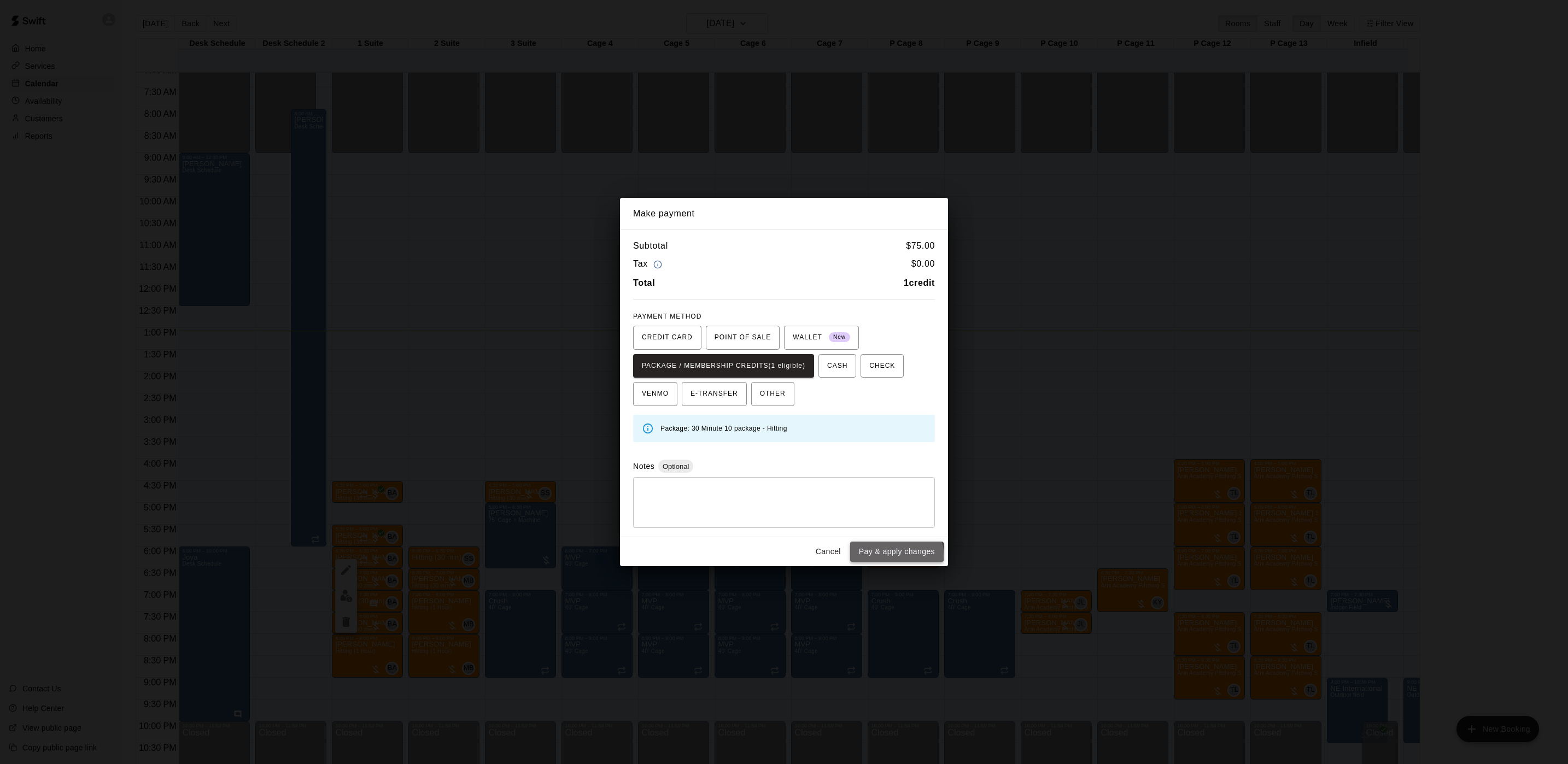
click at [878, 557] on button "Pay & apply changes" at bounding box center [896, 551] width 93 height 20
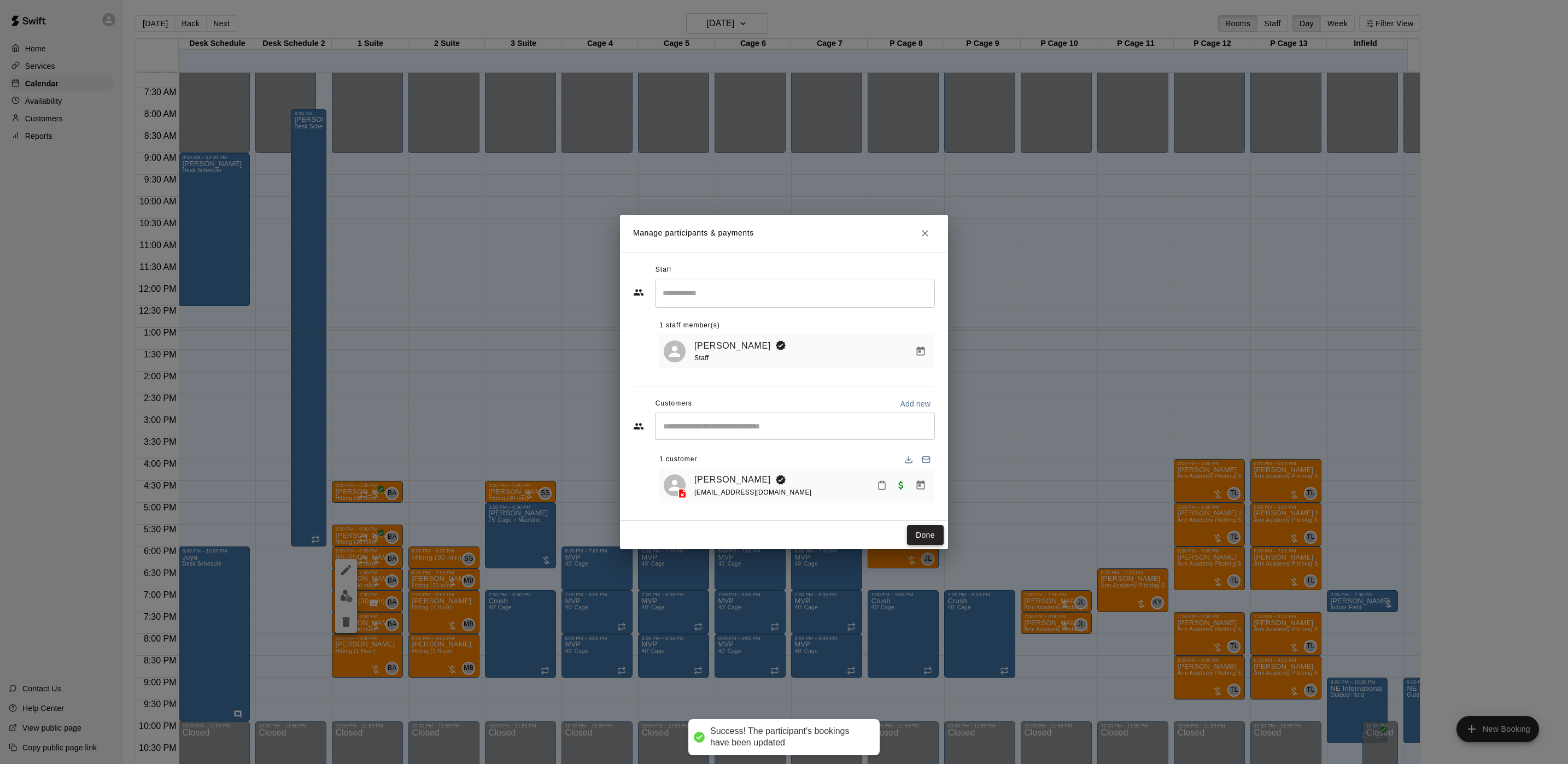
click at [933, 535] on button "Done" at bounding box center [925, 535] width 37 height 20
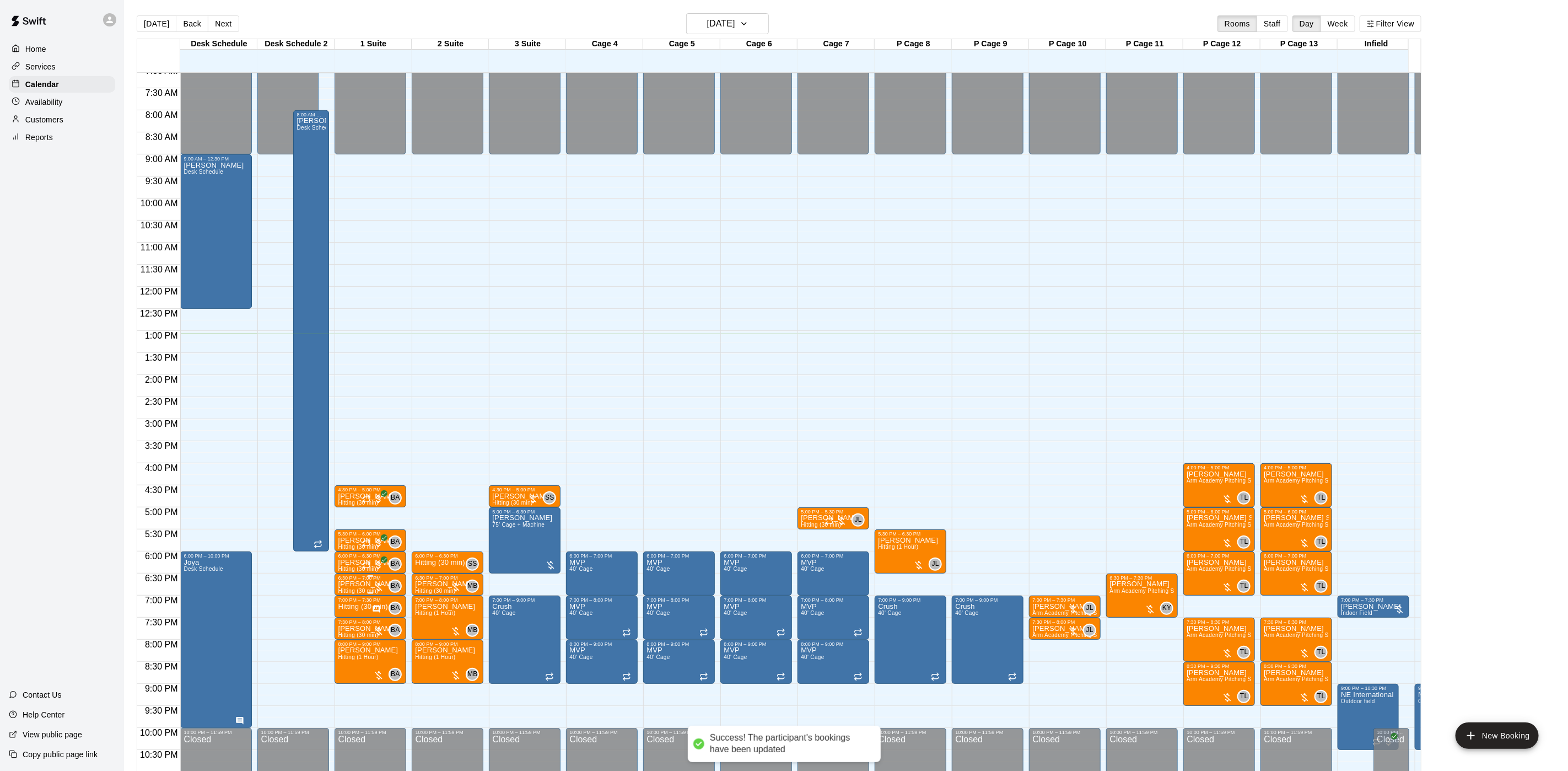
click at [357, 584] on p "[PERSON_NAME]" at bounding box center [368, 584] width 60 height 0
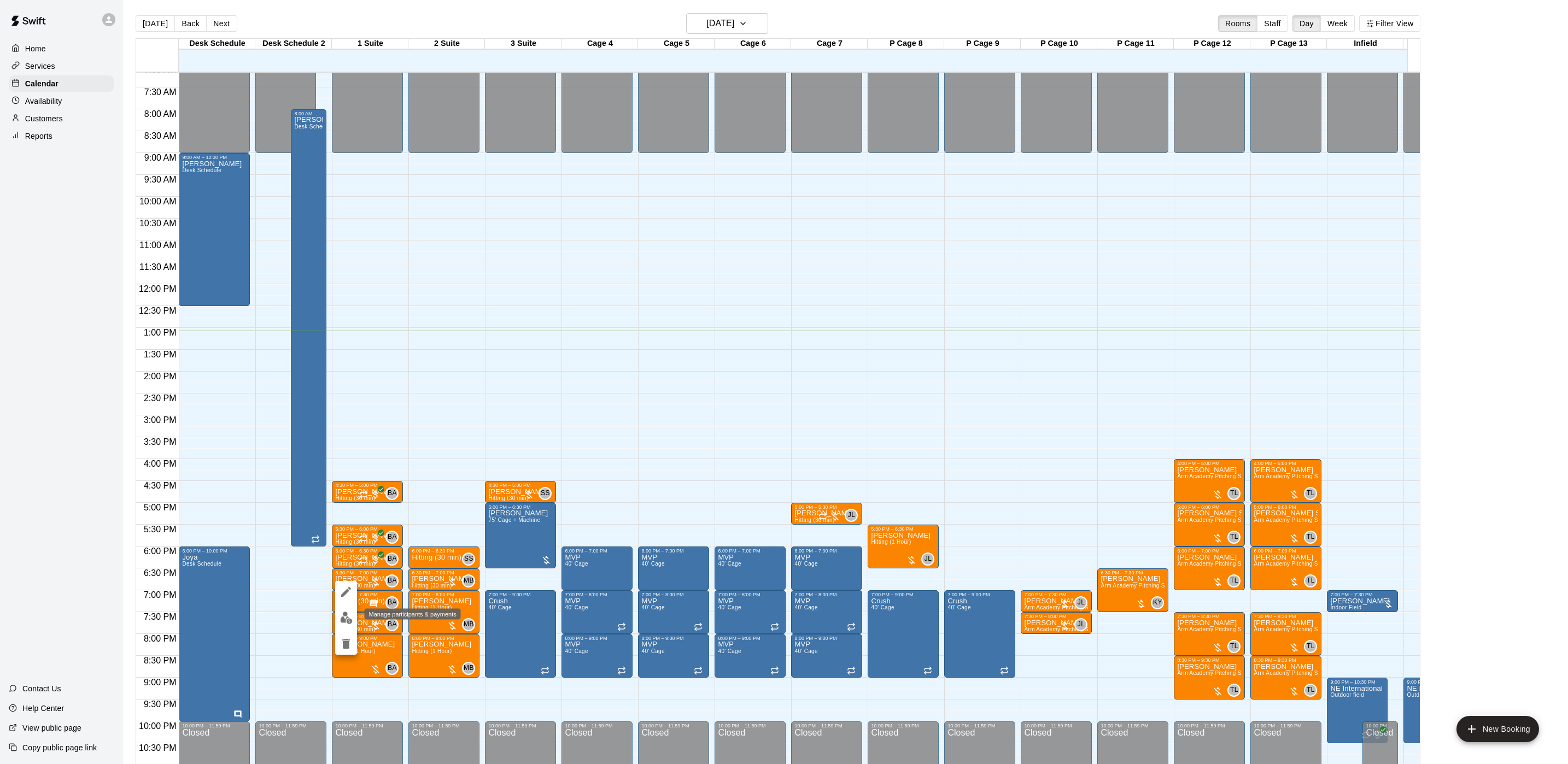
click at [348, 610] on button "edit" at bounding box center [346, 618] width 22 height 22
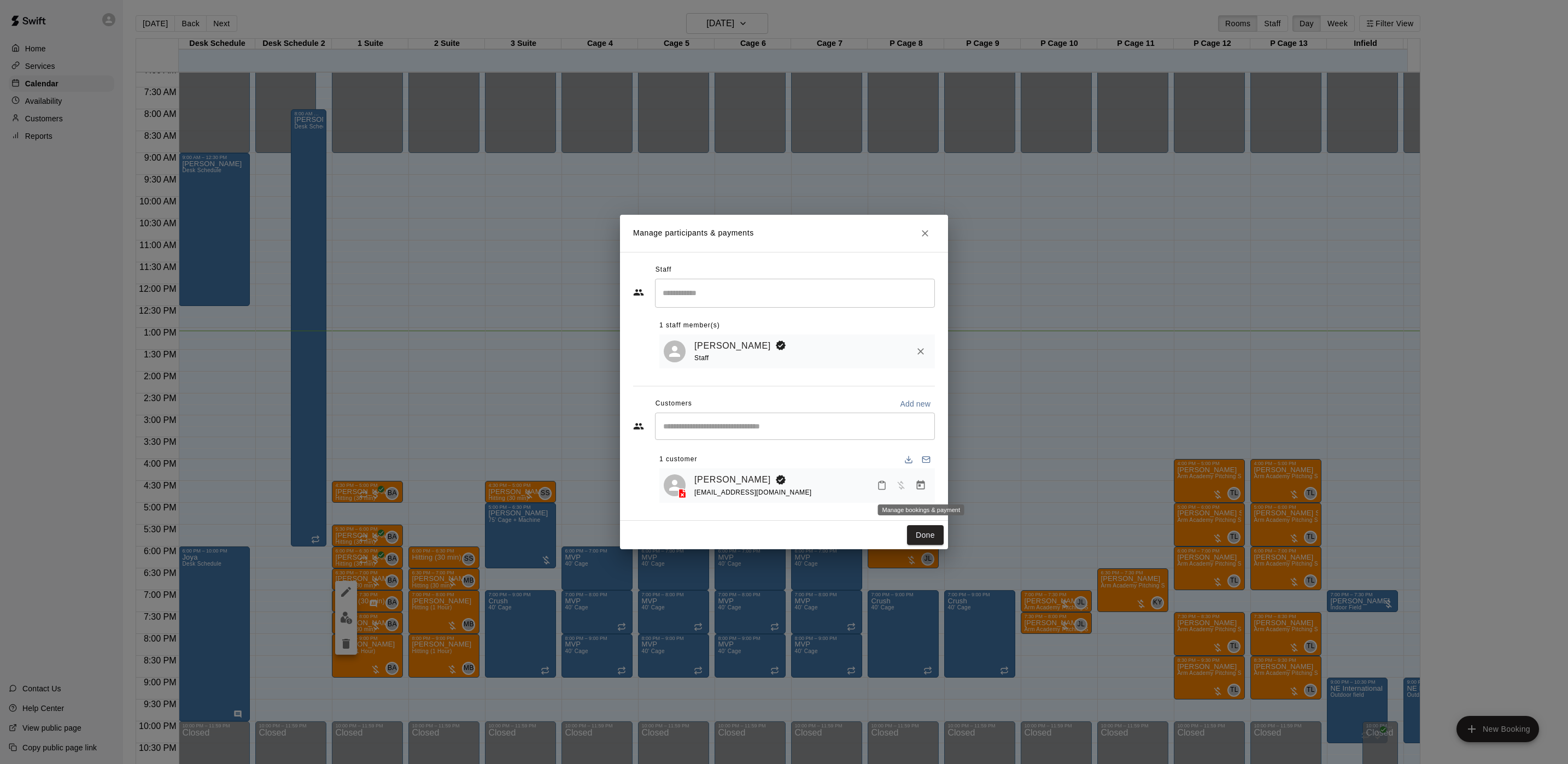
click at [924, 482] on icon "Manage bookings & payment" at bounding box center [921, 485] width 11 height 11
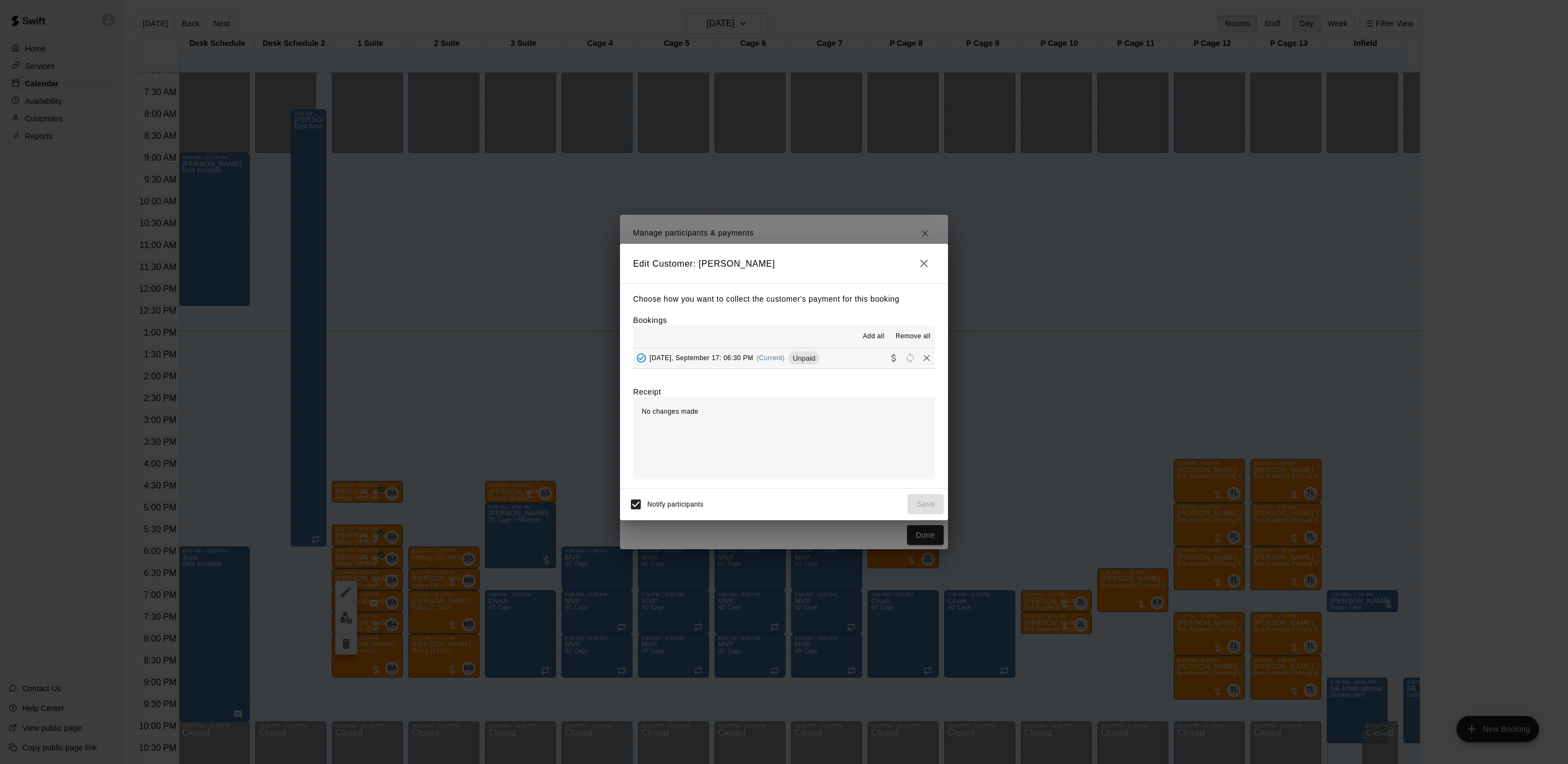
click at [786, 354] on div "[DATE], September 17: 06:30 PM (Current) Unpaid" at bounding box center [726, 358] width 186 height 16
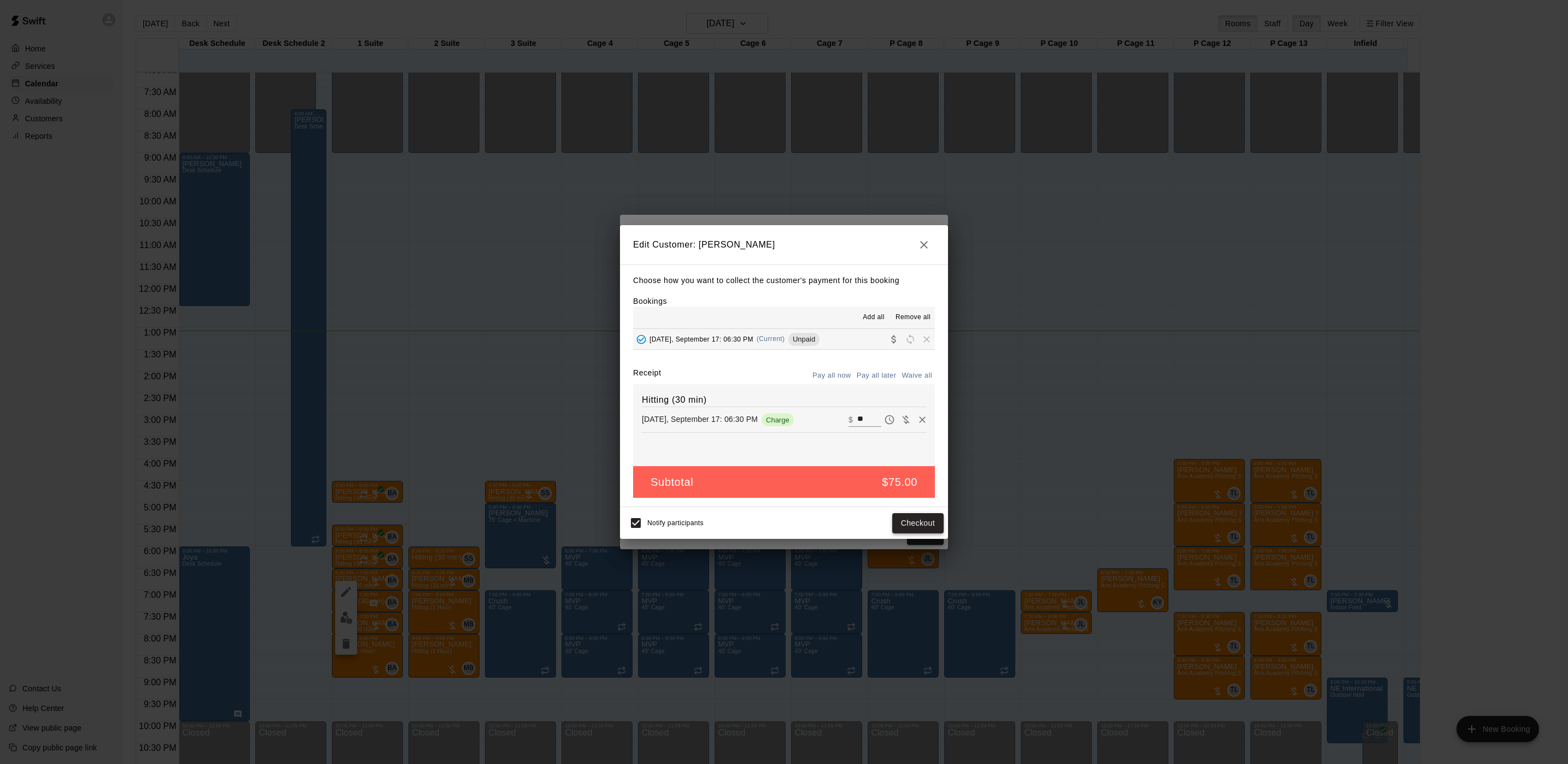
click at [913, 523] on button "Checkout" at bounding box center [917, 523] width 52 height 20
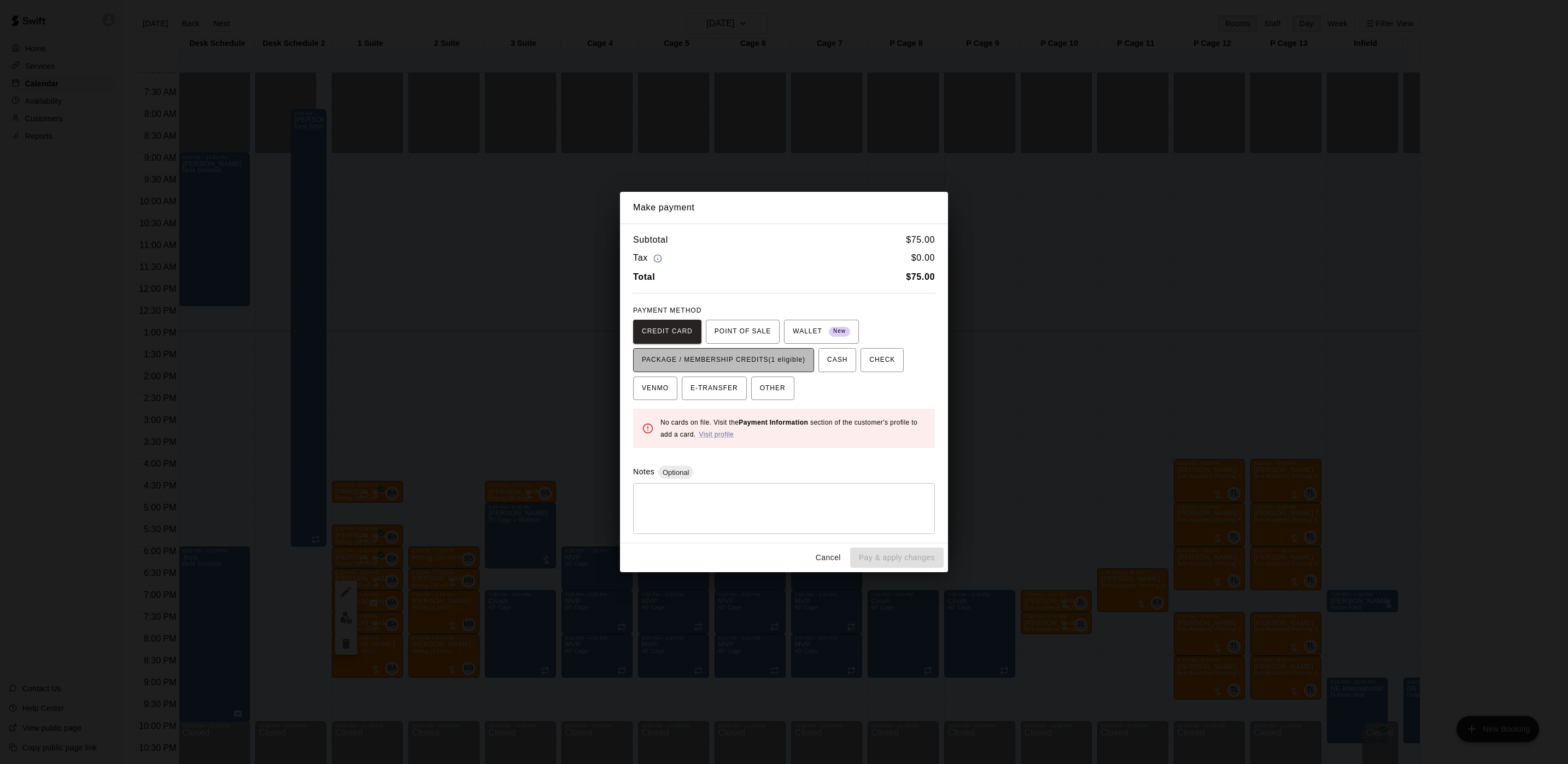
click at [762, 364] on span "PACKAGE / MEMBERSHIP CREDITS (1 eligible)" at bounding box center [723, 360] width 164 height 18
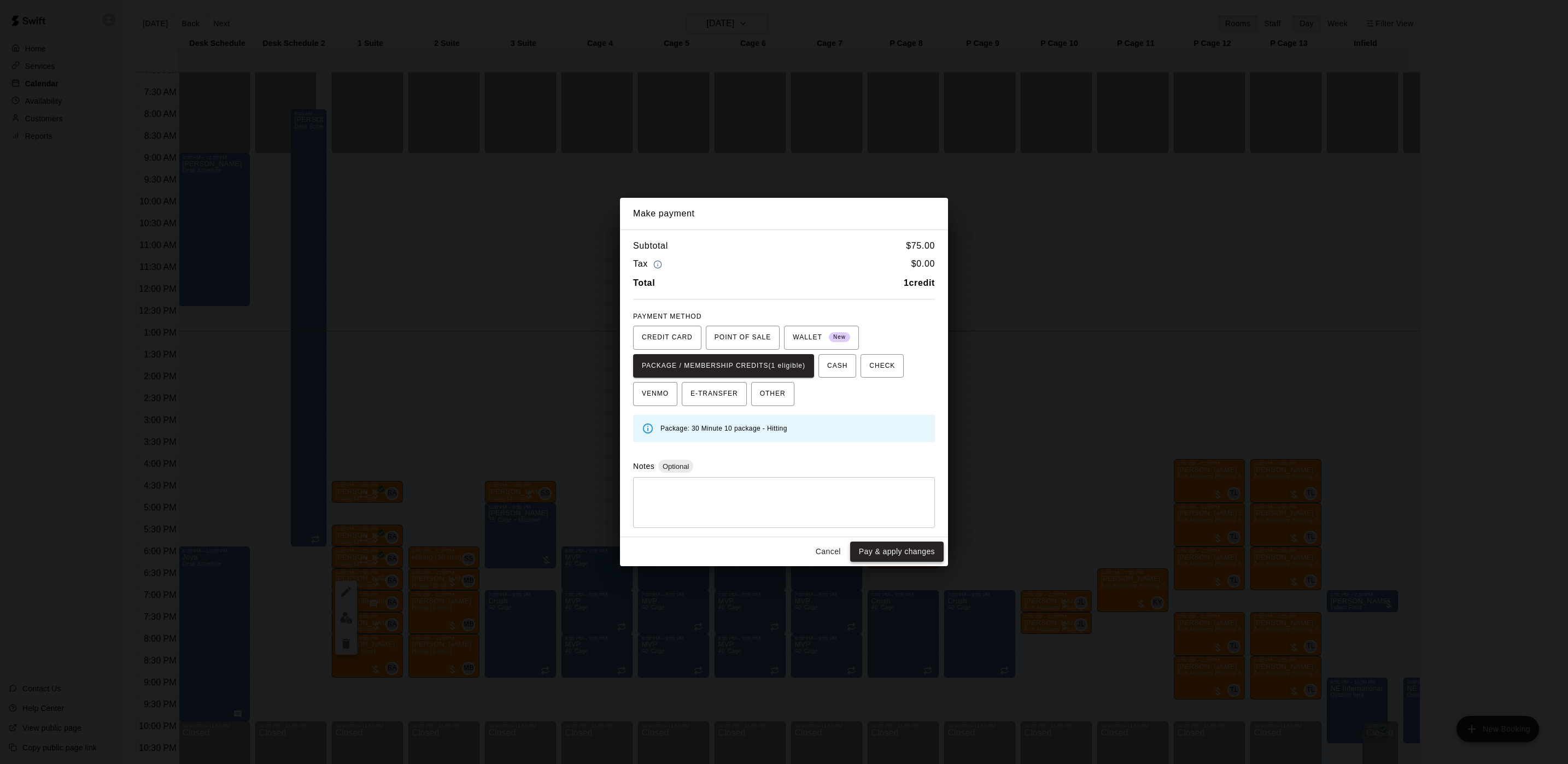
click at [893, 554] on button "Pay & apply changes" at bounding box center [896, 551] width 93 height 20
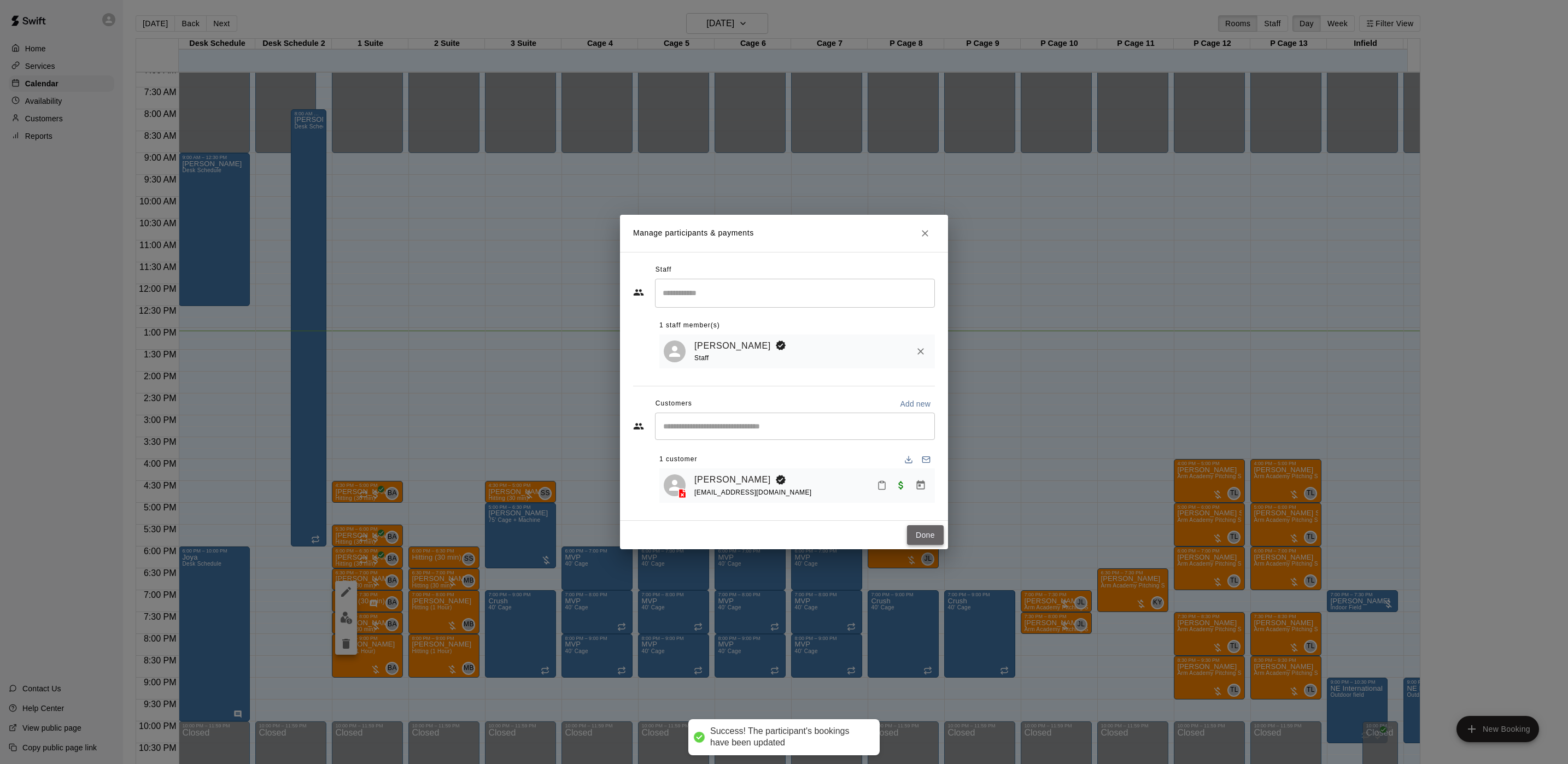
click at [917, 532] on button "Done" at bounding box center [925, 535] width 37 height 20
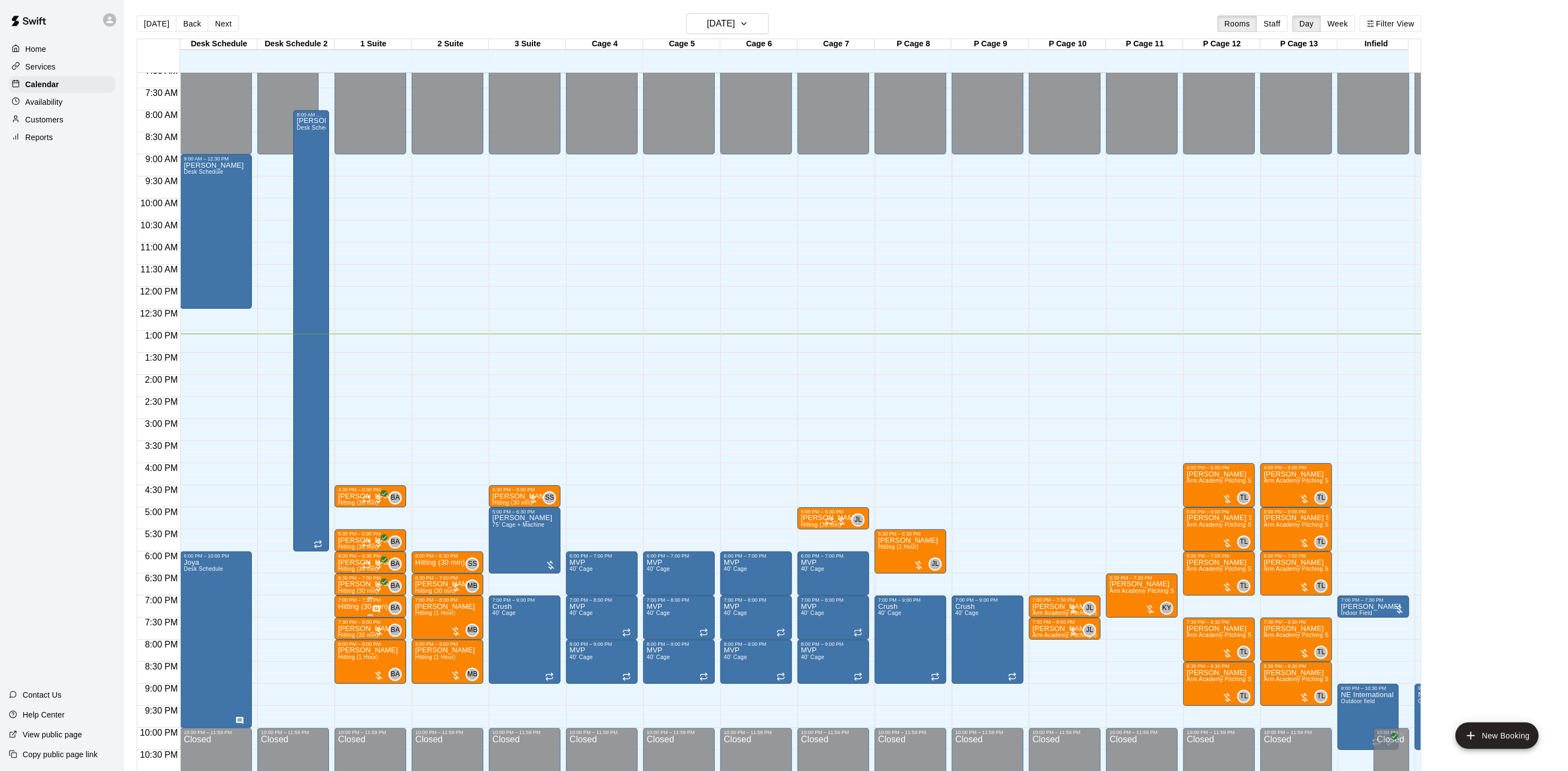
click at [350, 607] on p "Hitting (30 min)" at bounding box center [362, 607] width 49 height 0
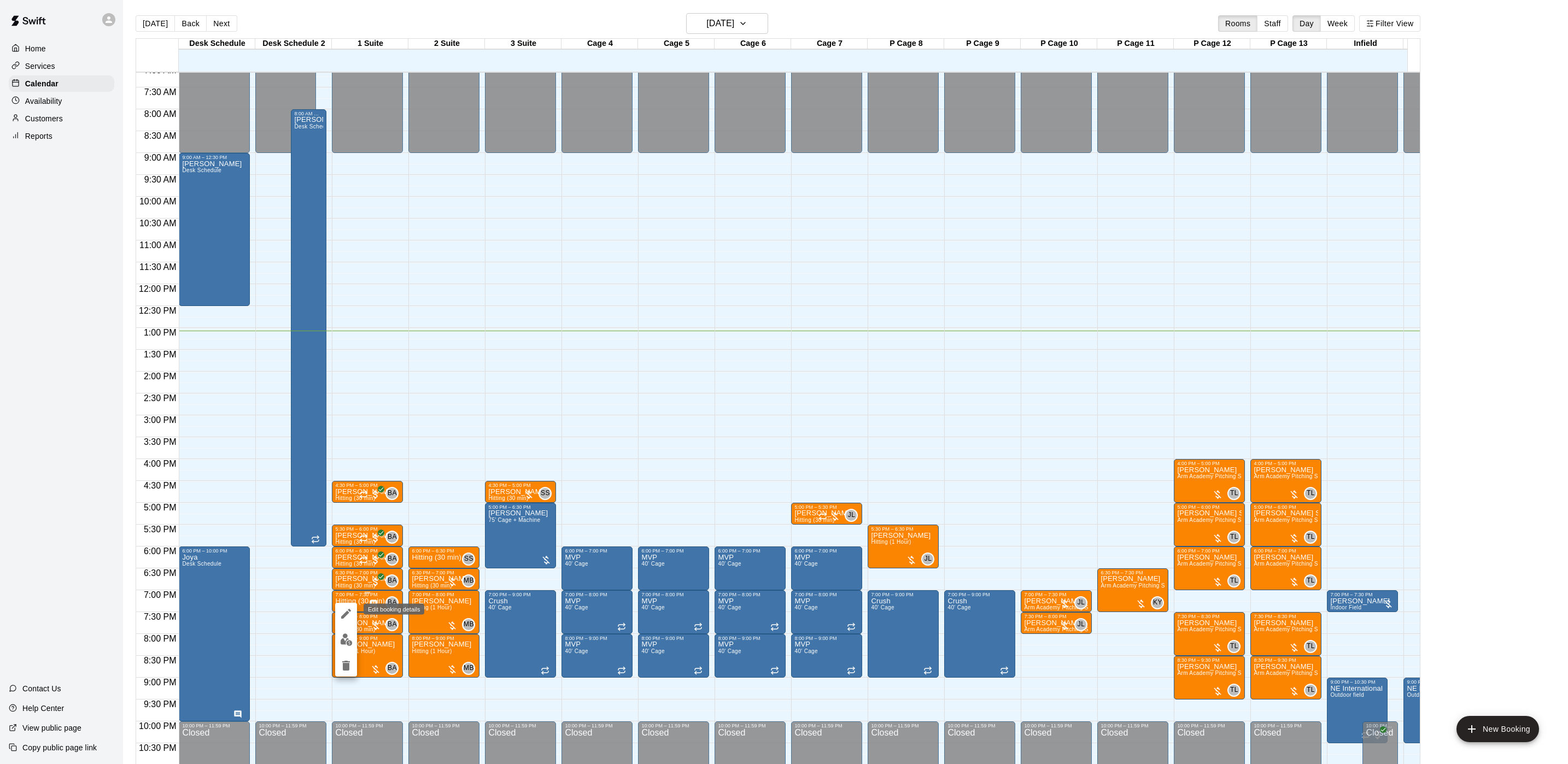
click at [344, 605] on button "edit" at bounding box center [346, 614] width 22 height 22
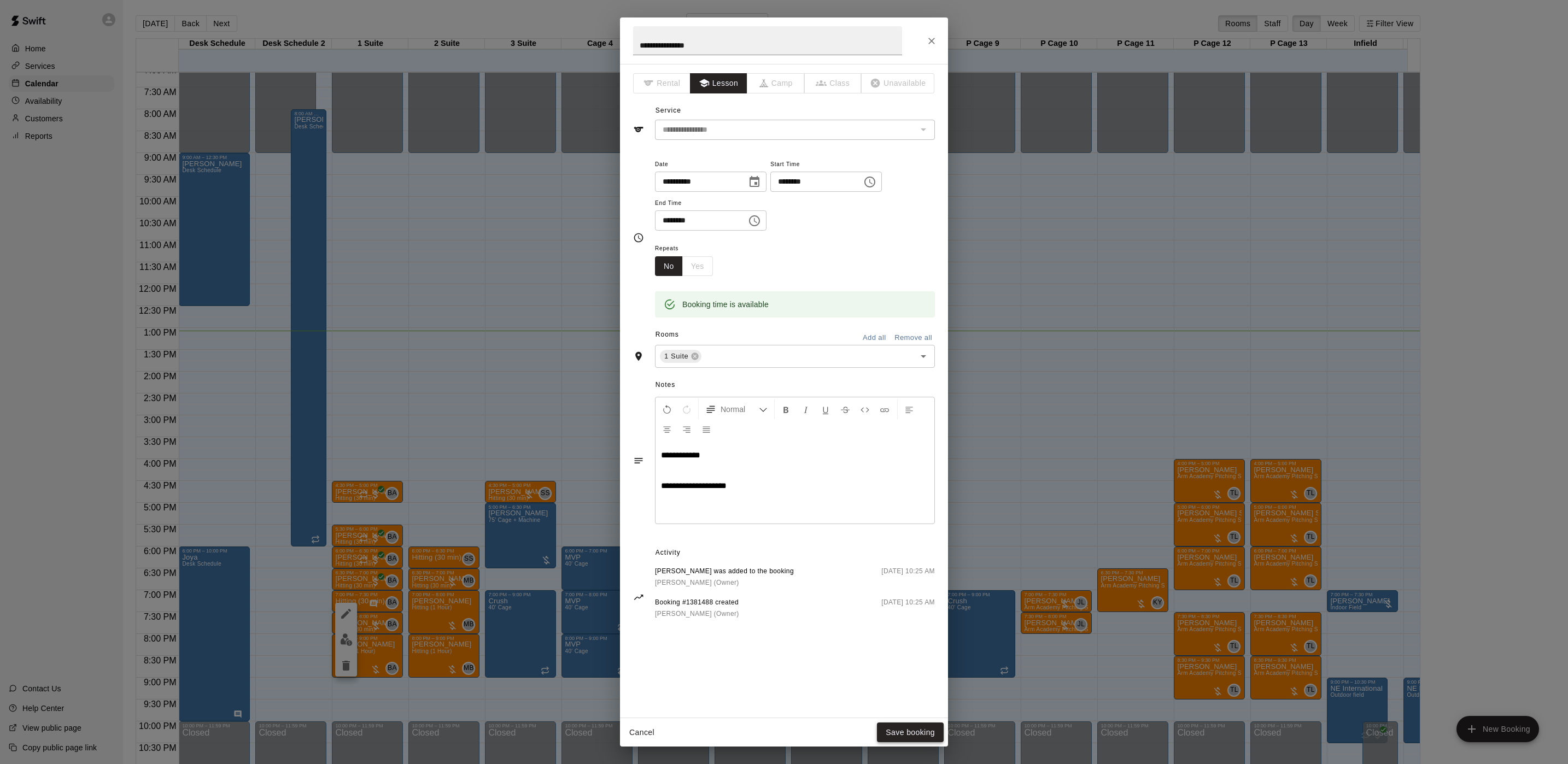
click at [898, 636] on button "Save booking" at bounding box center [910, 732] width 67 height 20
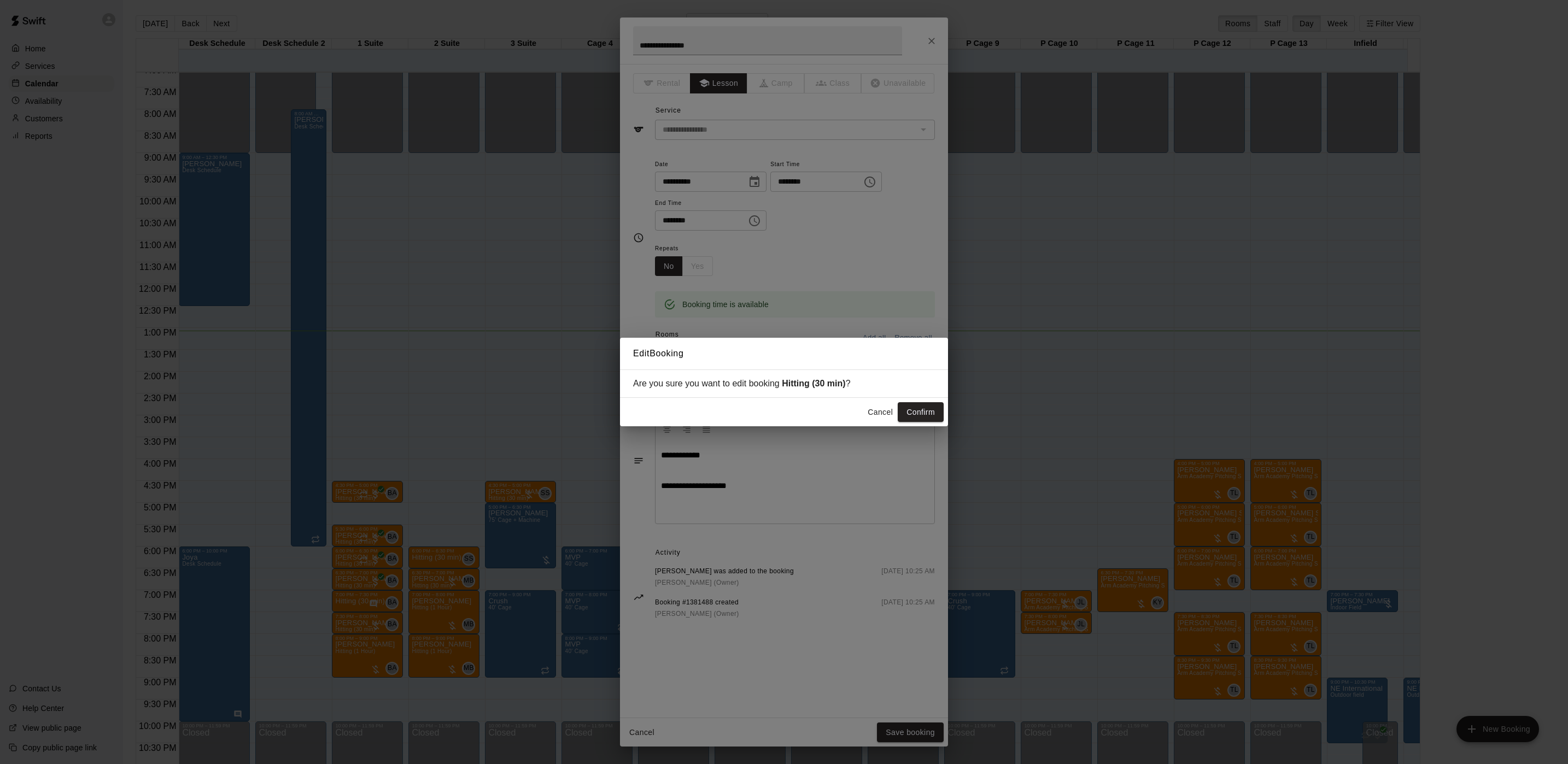
click at [924, 407] on button "Confirm" at bounding box center [921, 412] width 46 height 20
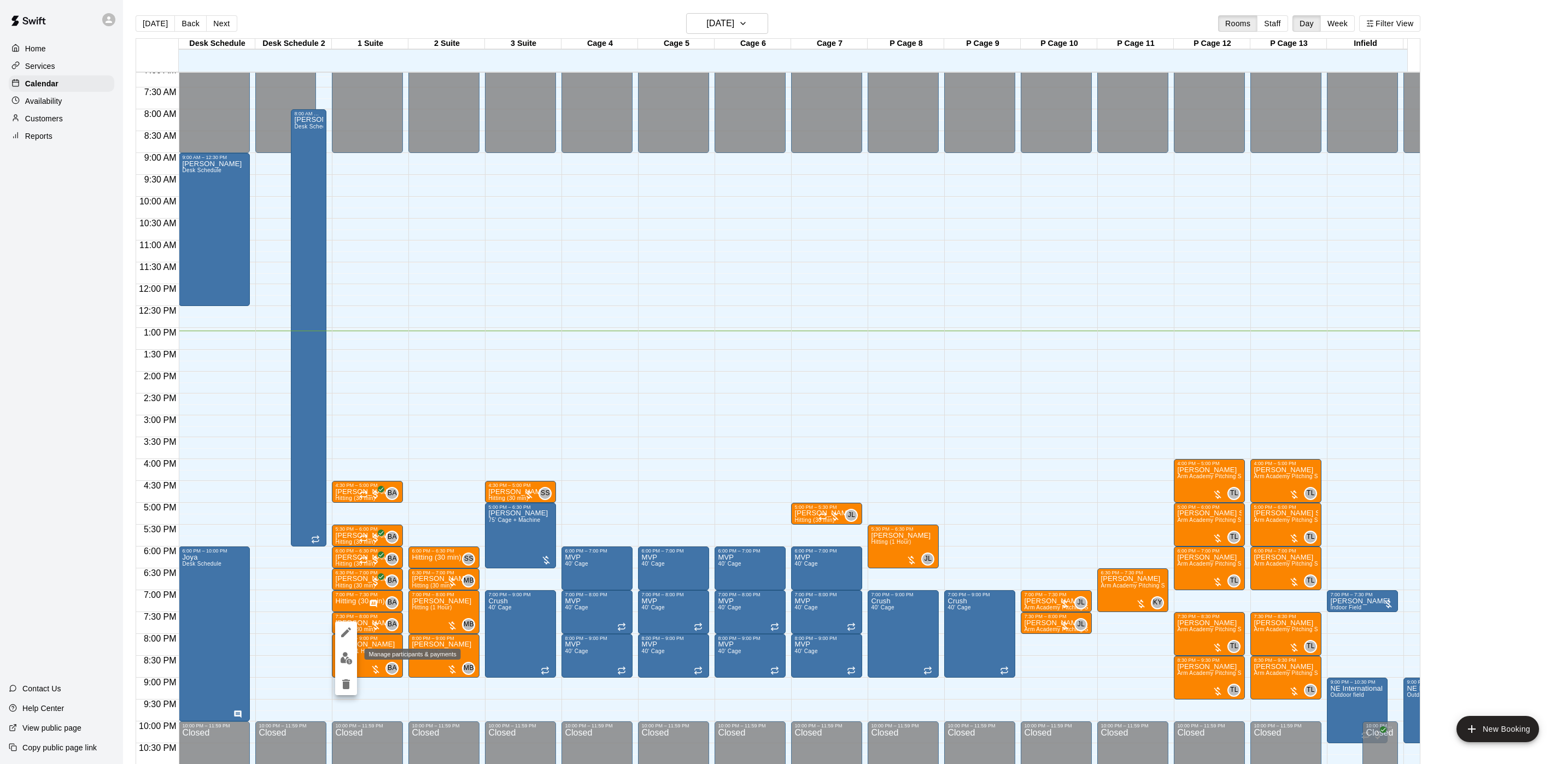
click at [345, 636] on img "edit" at bounding box center [346, 658] width 12 height 12
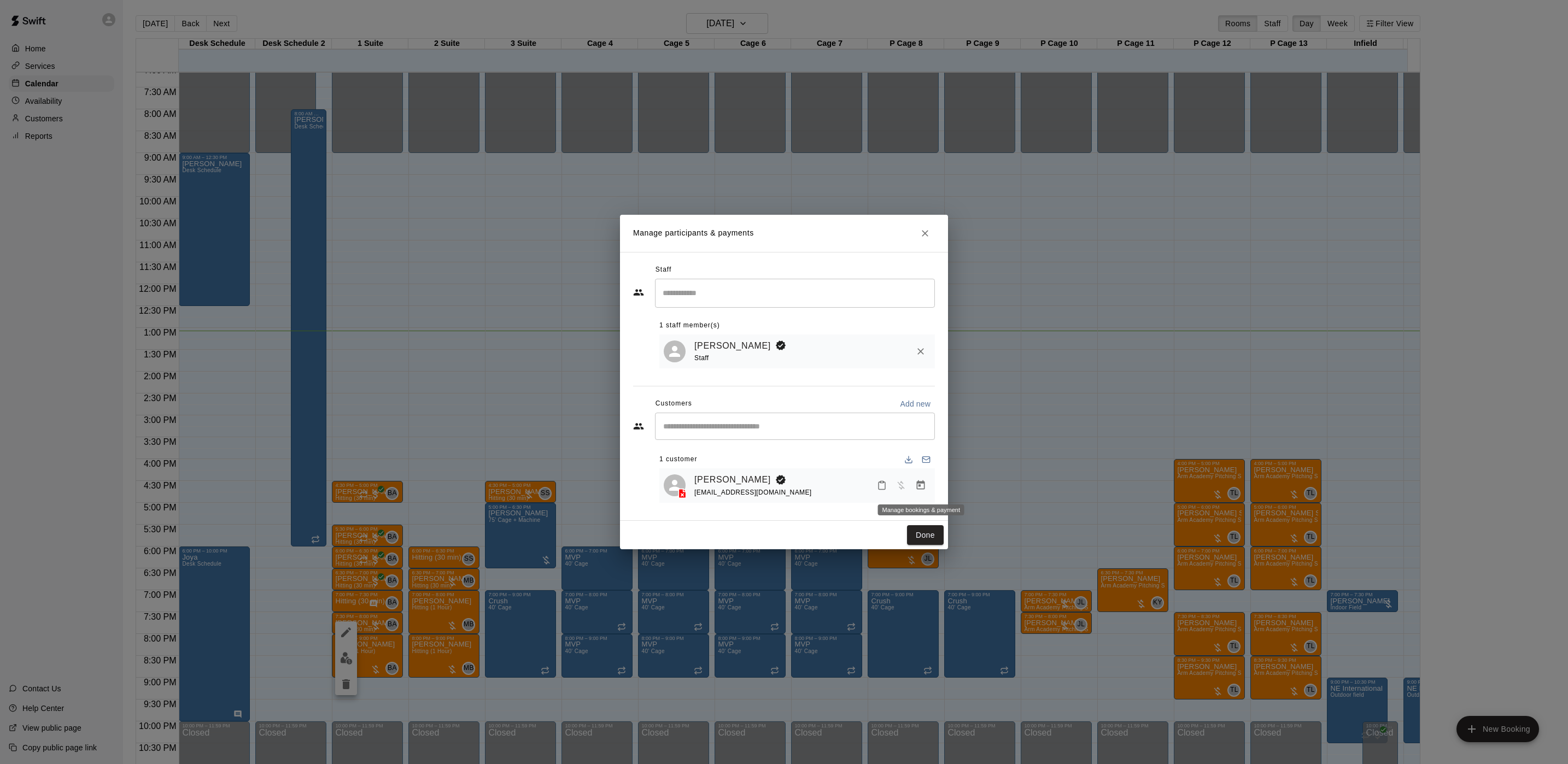
click at [923, 495] on button "Manage bookings & payment" at bounding box center [921, 485] width 20 height 20
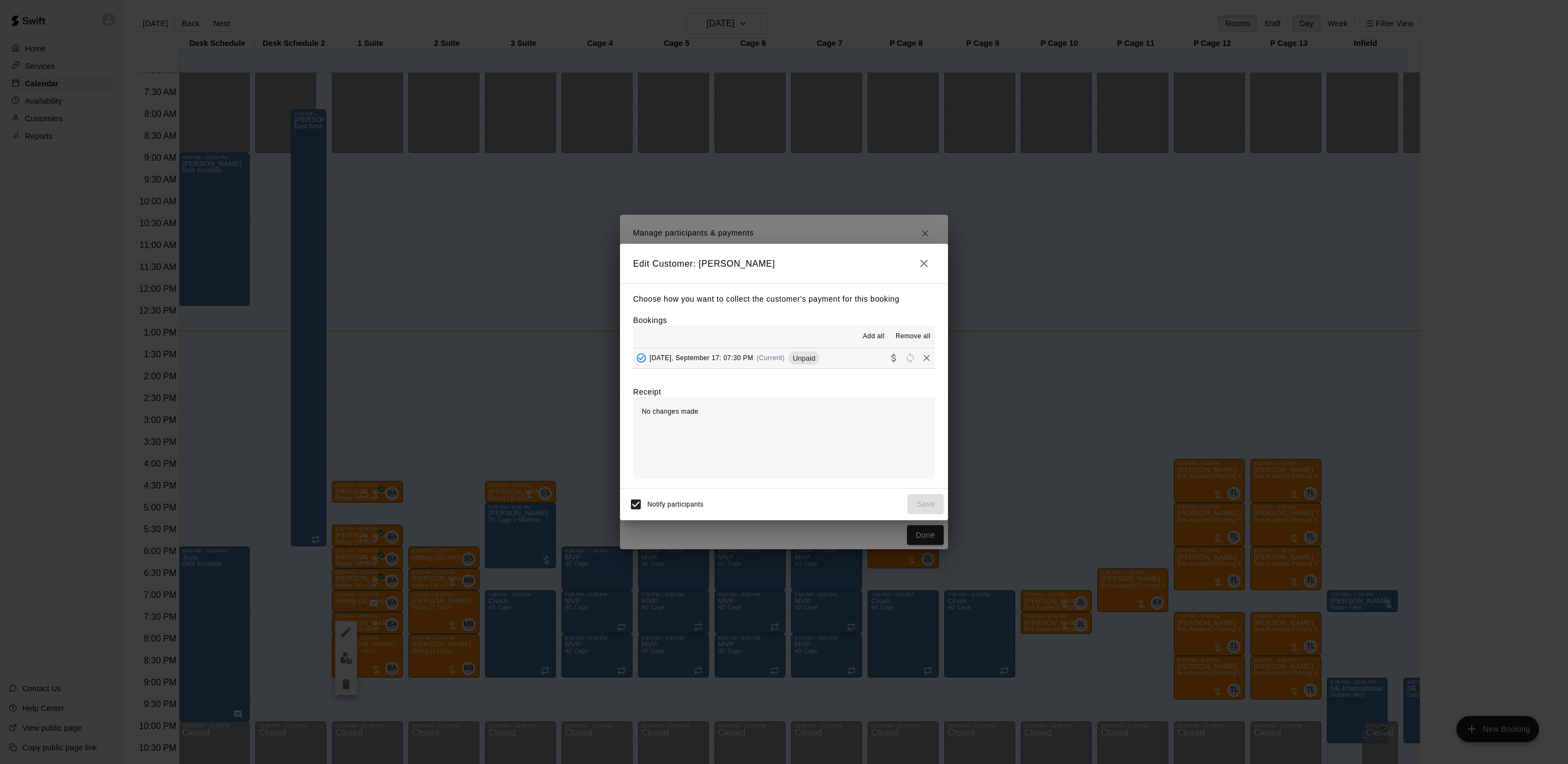
click at [801, 363] on div "Unpaid" at bounding box center [804, 358] width 31 height 13
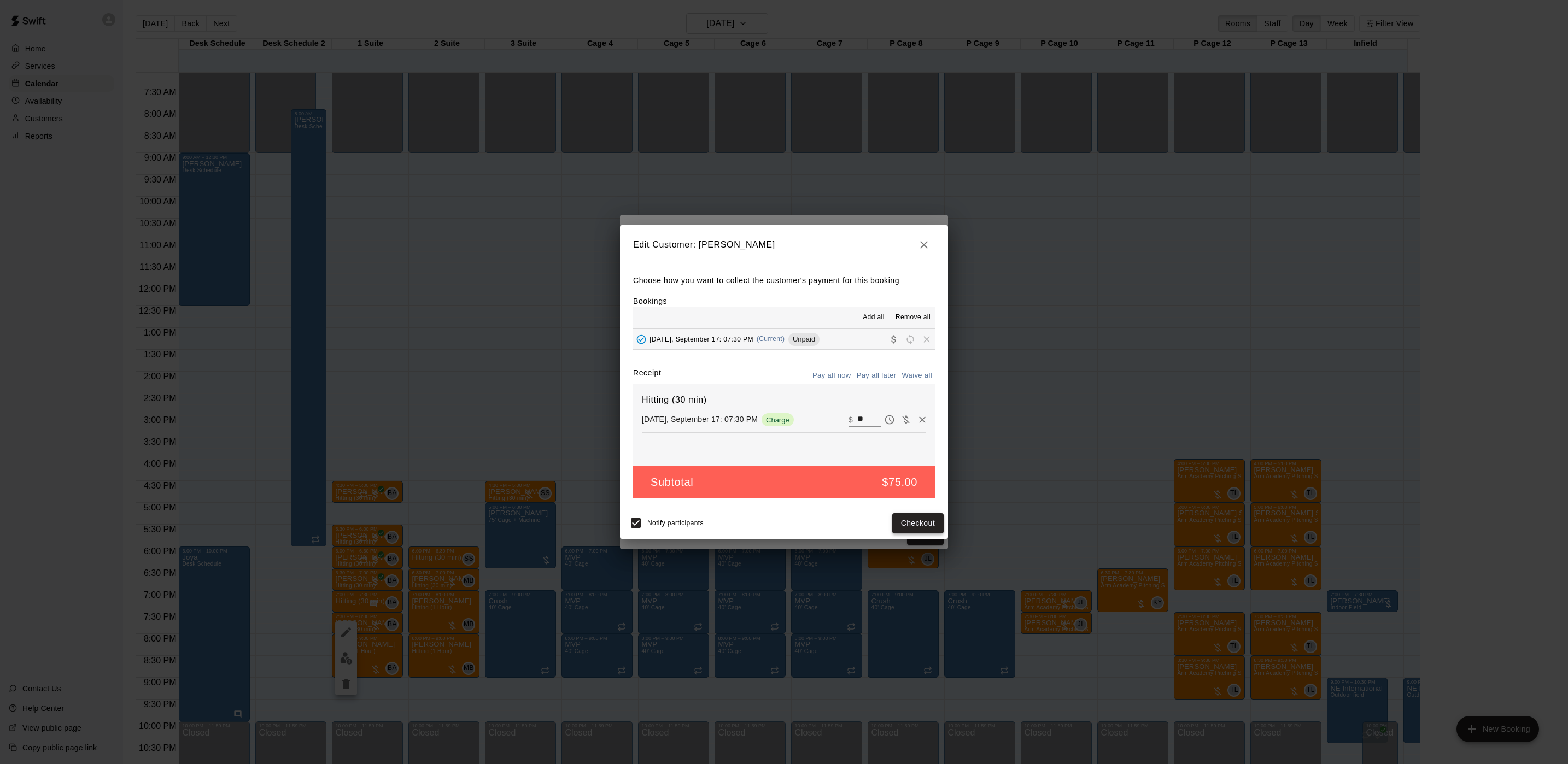
click at [913, 516] on button "Checkout" at bounding box center [917, 523] width 52 height 20
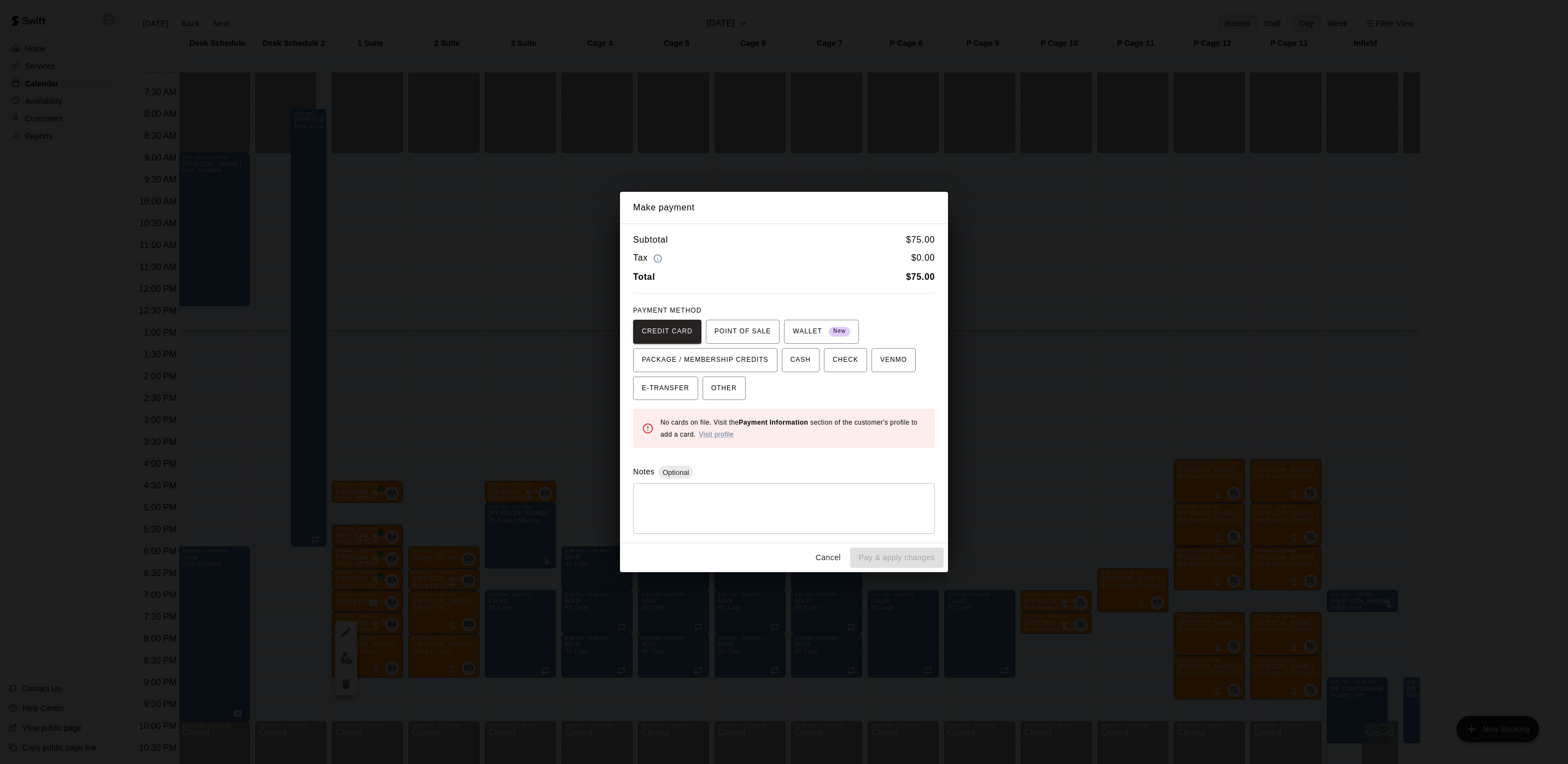
click at [1122, 421] on div "Make payment Subtotal $ 75.00 Tax $ 0.00 Total $ 75.00 PAYMENT METHOD CREDIT CA…" at bounding box center [784, 382] width 1568 height 764
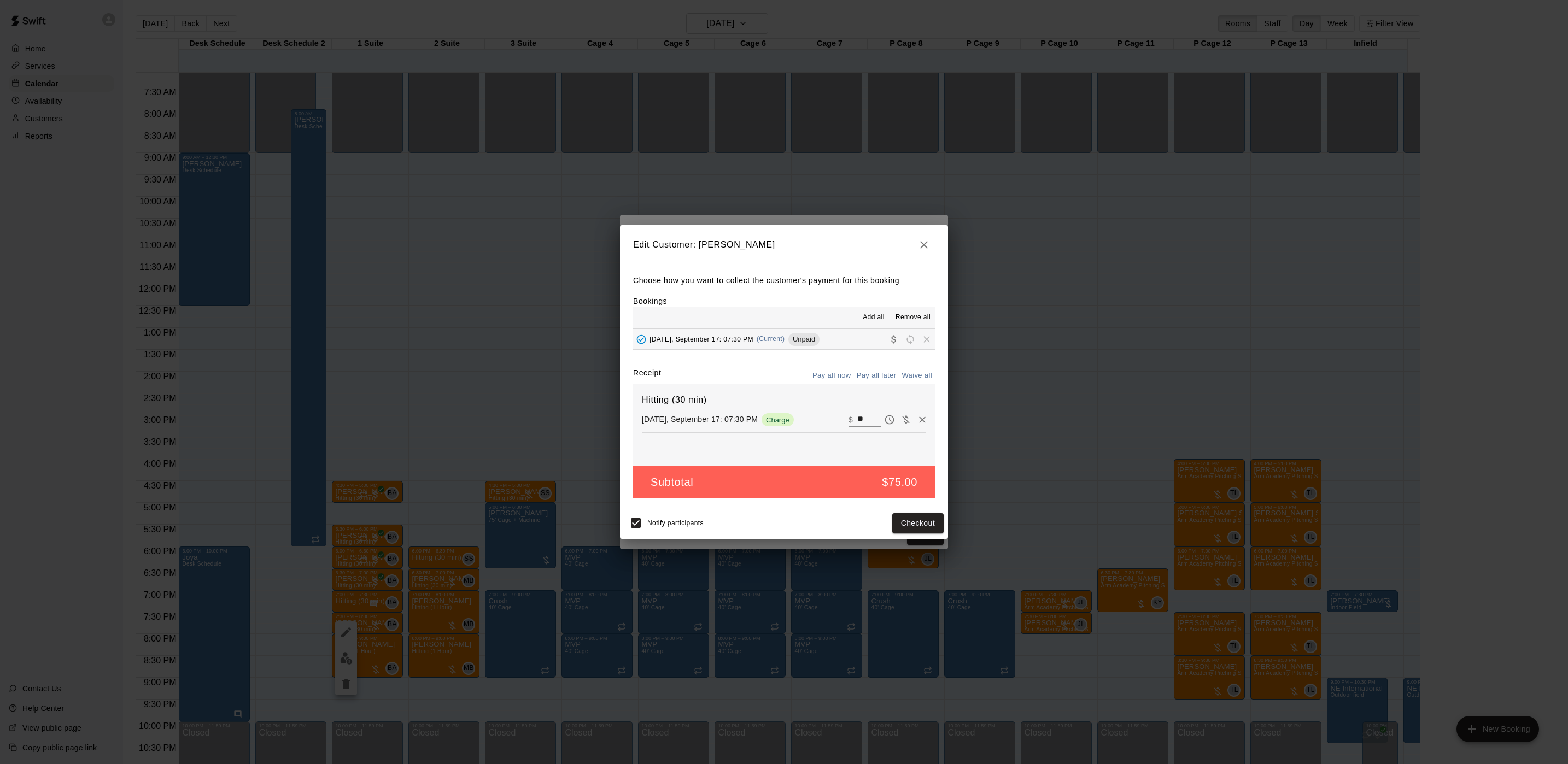
click at [1122, 421] on div "Make payment Subtotal $ 75.00 Tax $ 0.00 Total $ 75.00 PAYMENT METHOD CREDIT CA…" at bounding box center [784, 382] width 1568 height 764
click at [1122, 421] on div "Edit Customer: [PERSON_NAME] Choose how you want to collect the customer's paym…" at bounding box center [784, 382] width 1568 height 764
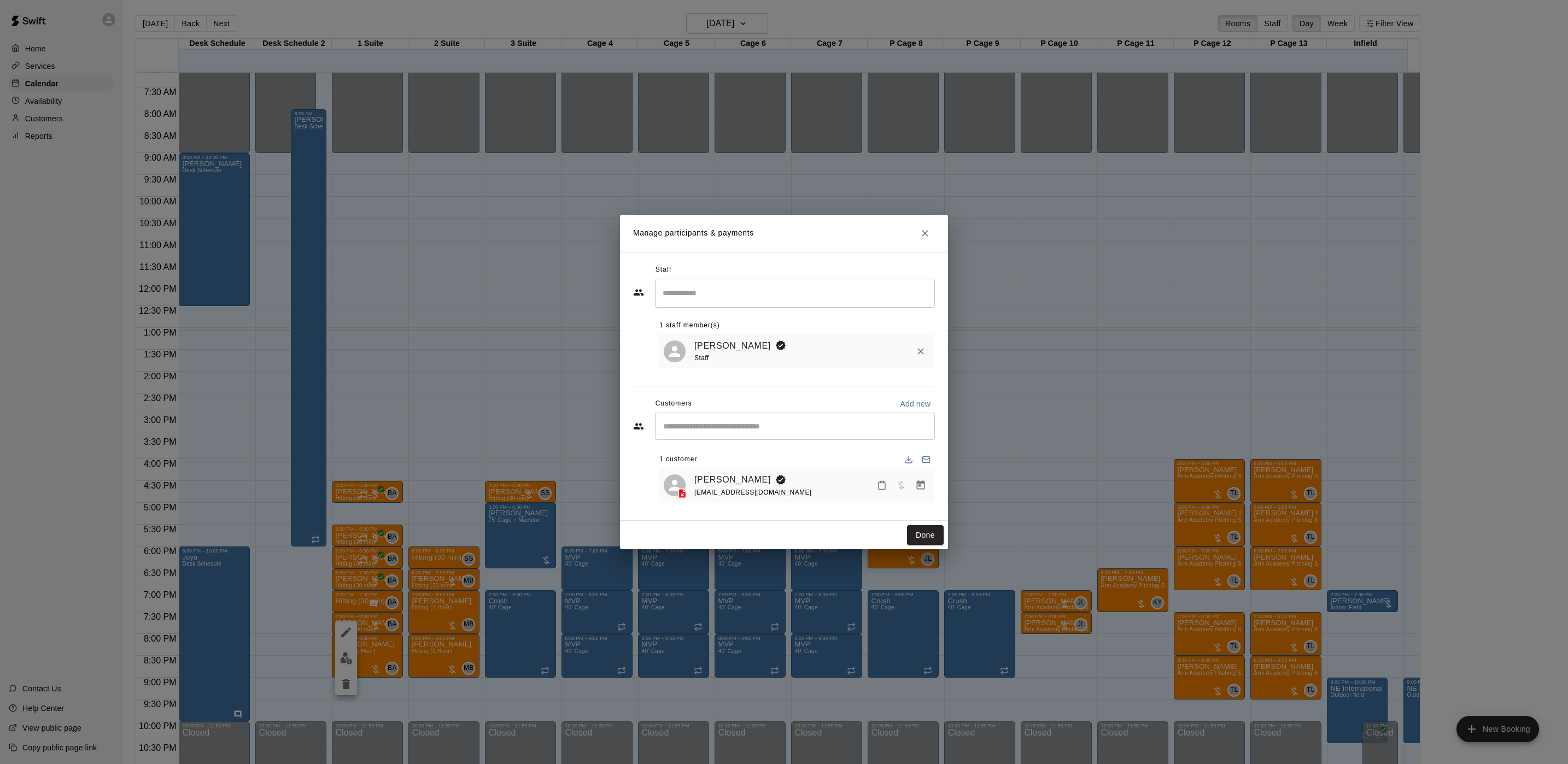
click at [1094, 486] on div "Manage participants & payments Staff ​ 1 staff member(s) [PERSON_NAME] Staff Cu…" at bounding box center [784, 382] width 1568 height 764
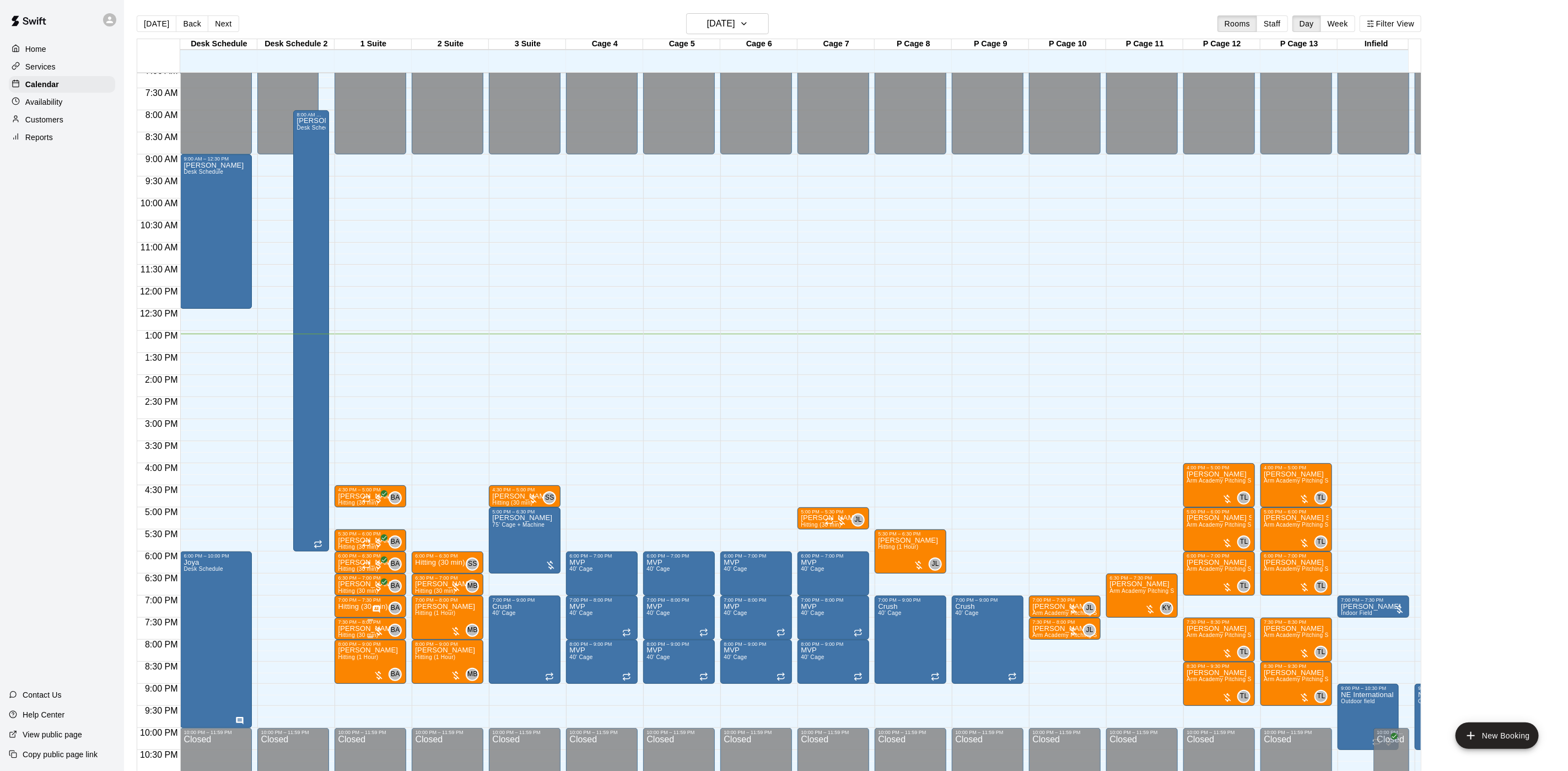
click at [363, 624] on div "7:30 PM – 8:00 PM" at bounding box center [370, 622] width 65 height 5
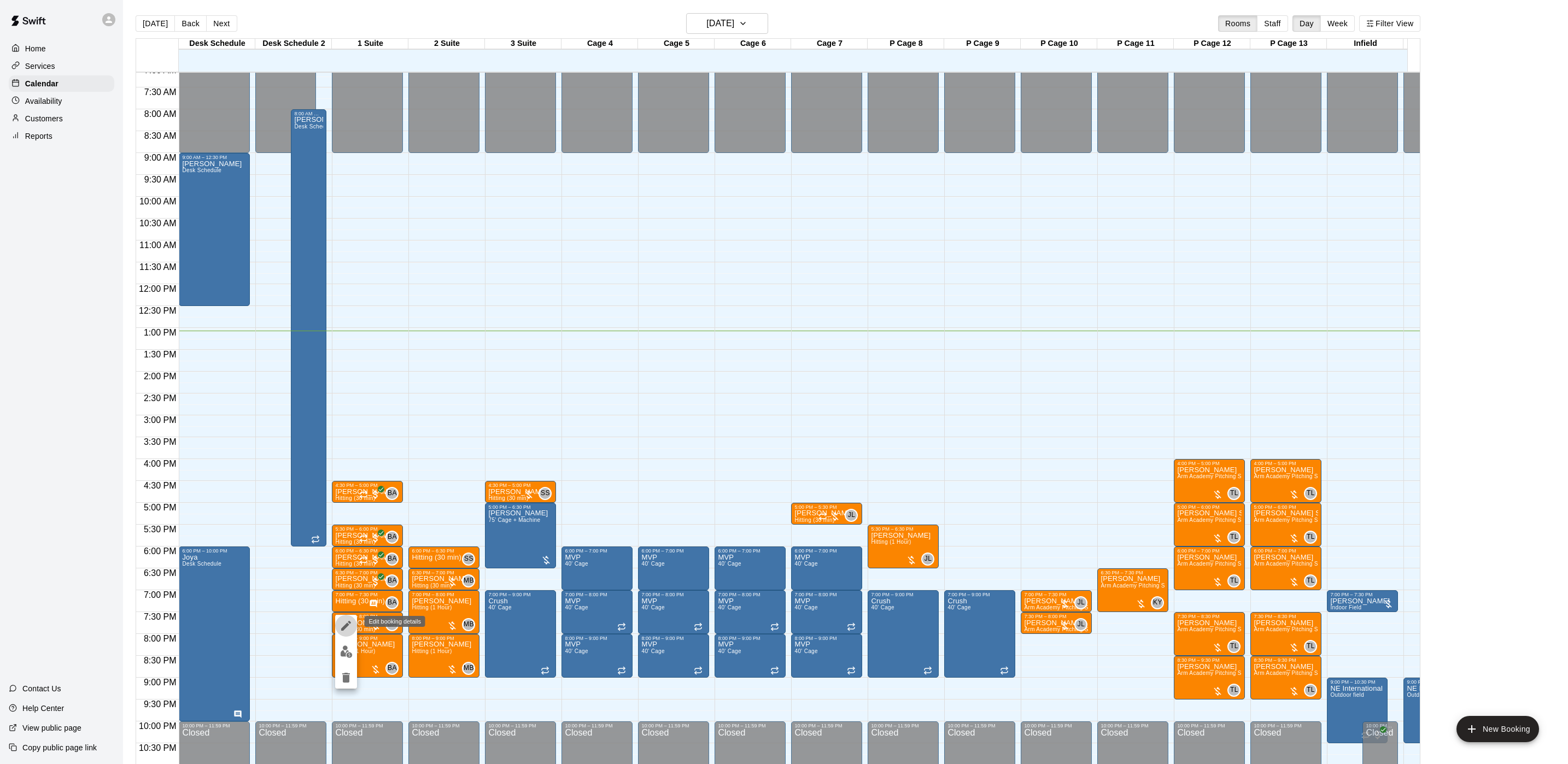
click at [349, 630] on icon "edit" at bounding box center [346, 626] width 13 height 13
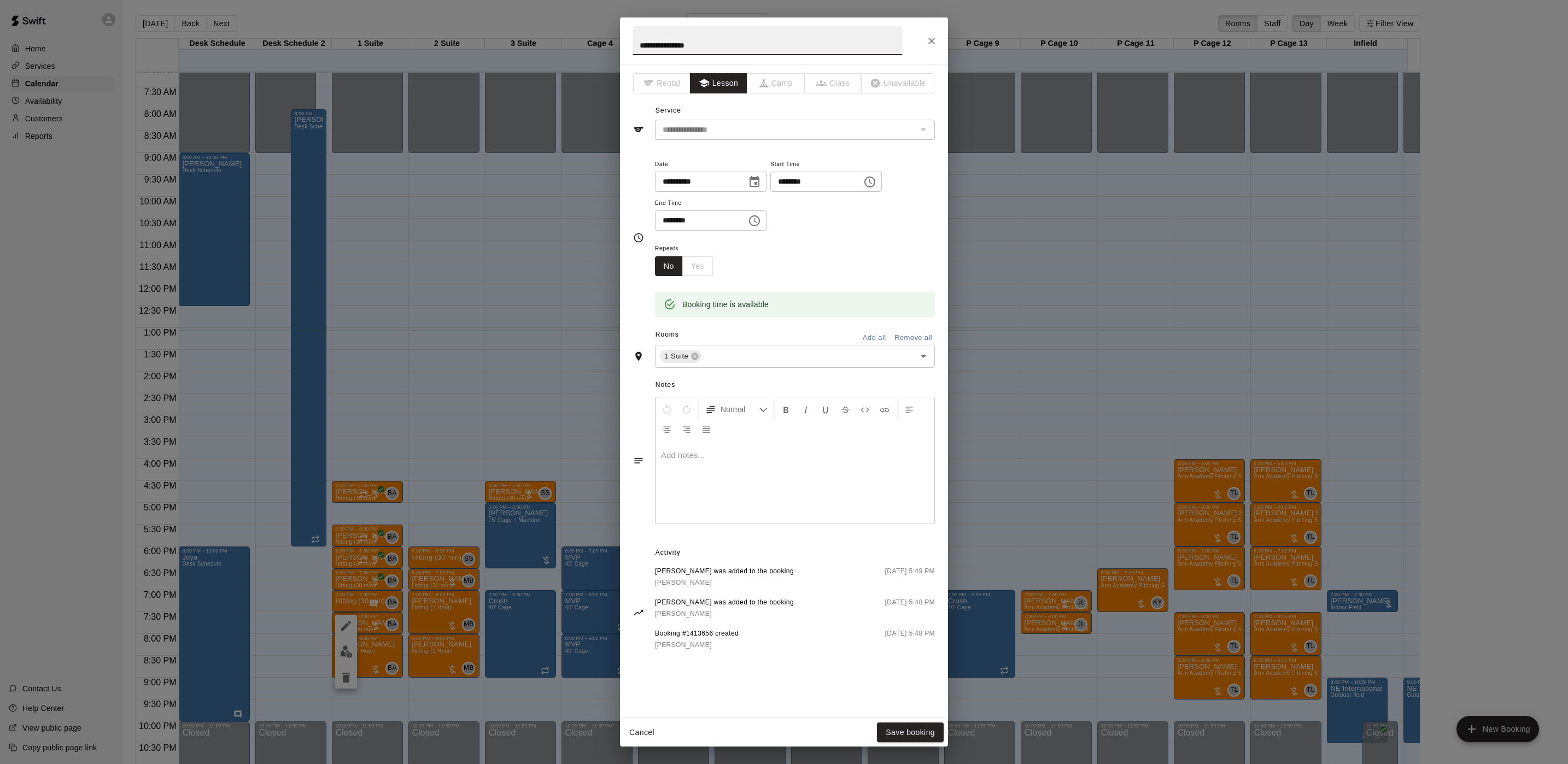
click at [705, 449] on div at bounding box center [795, 482] width 279 height 82
click at [898, 636] on button "Save booking" at bounding box center [910, 732] width 67 height 20
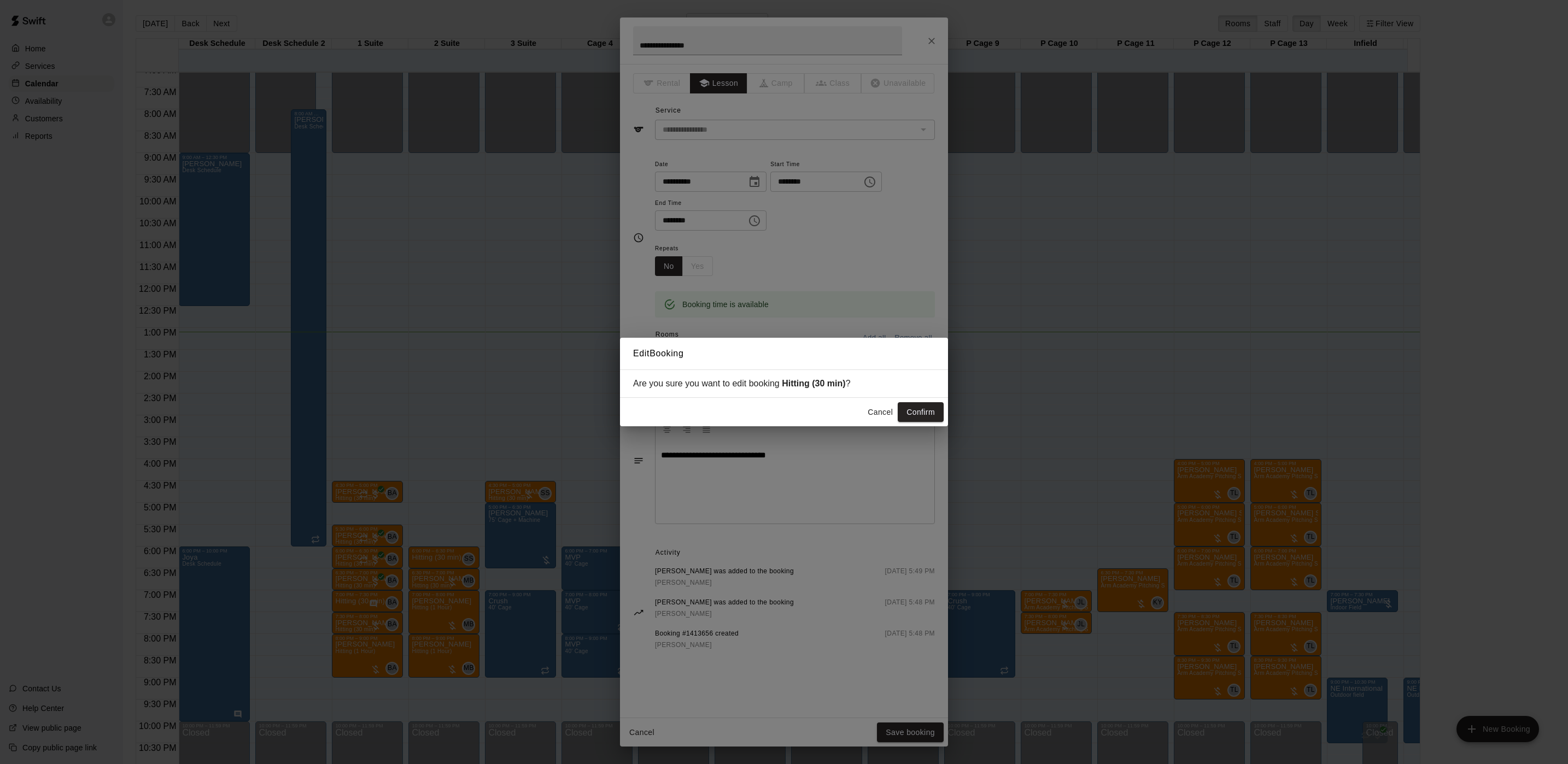
click at [935, 415] on button "Confirm" at bounding box center [921, 412] width 46 height 20
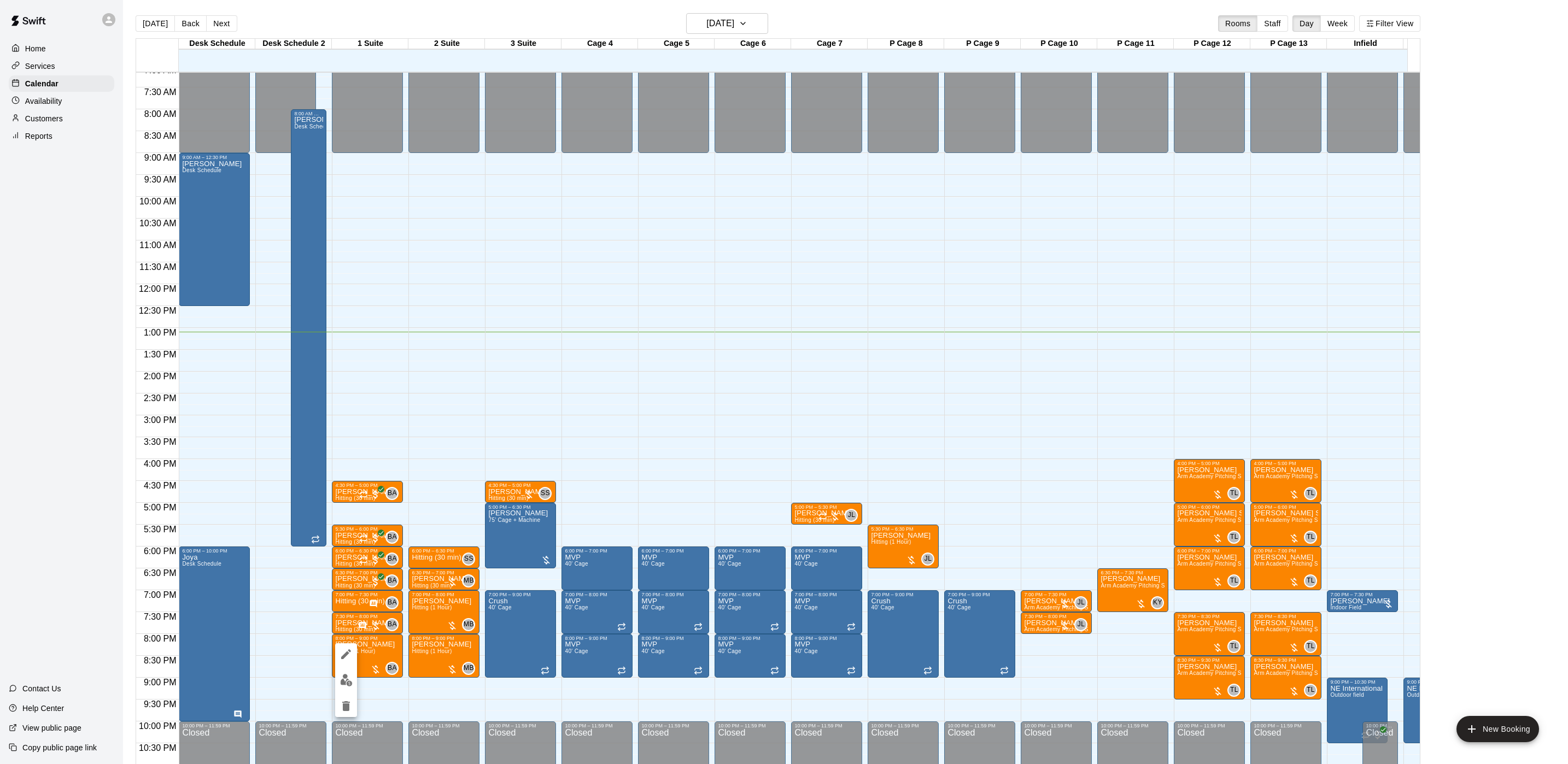
click at [345, 636] on img "edit" at bounding box center [346, 680] width 12 height 12
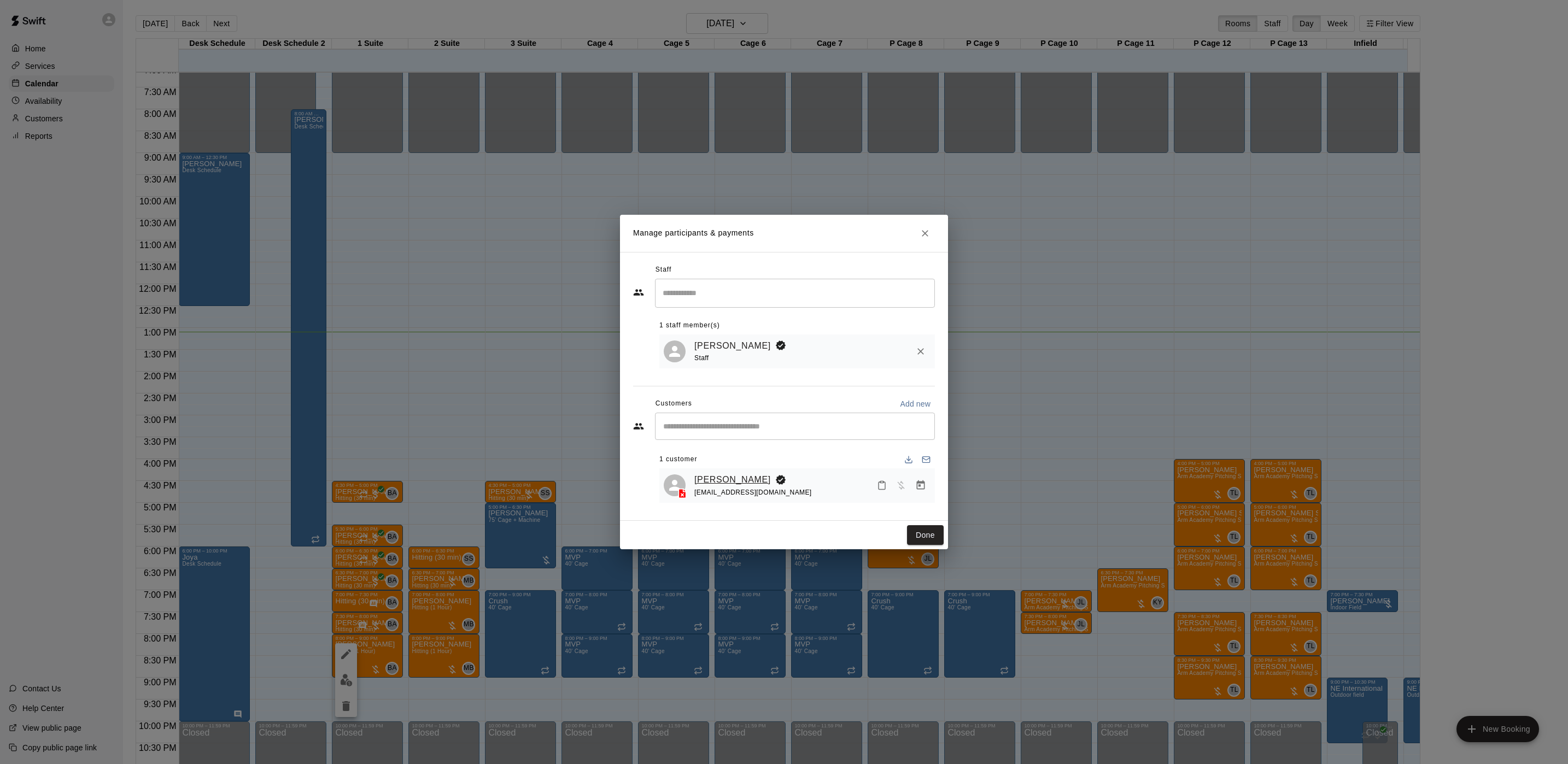
click at [732, 479] on link "[PERSON_NAME]" at bounding box center [732, 480] width 76 height 14
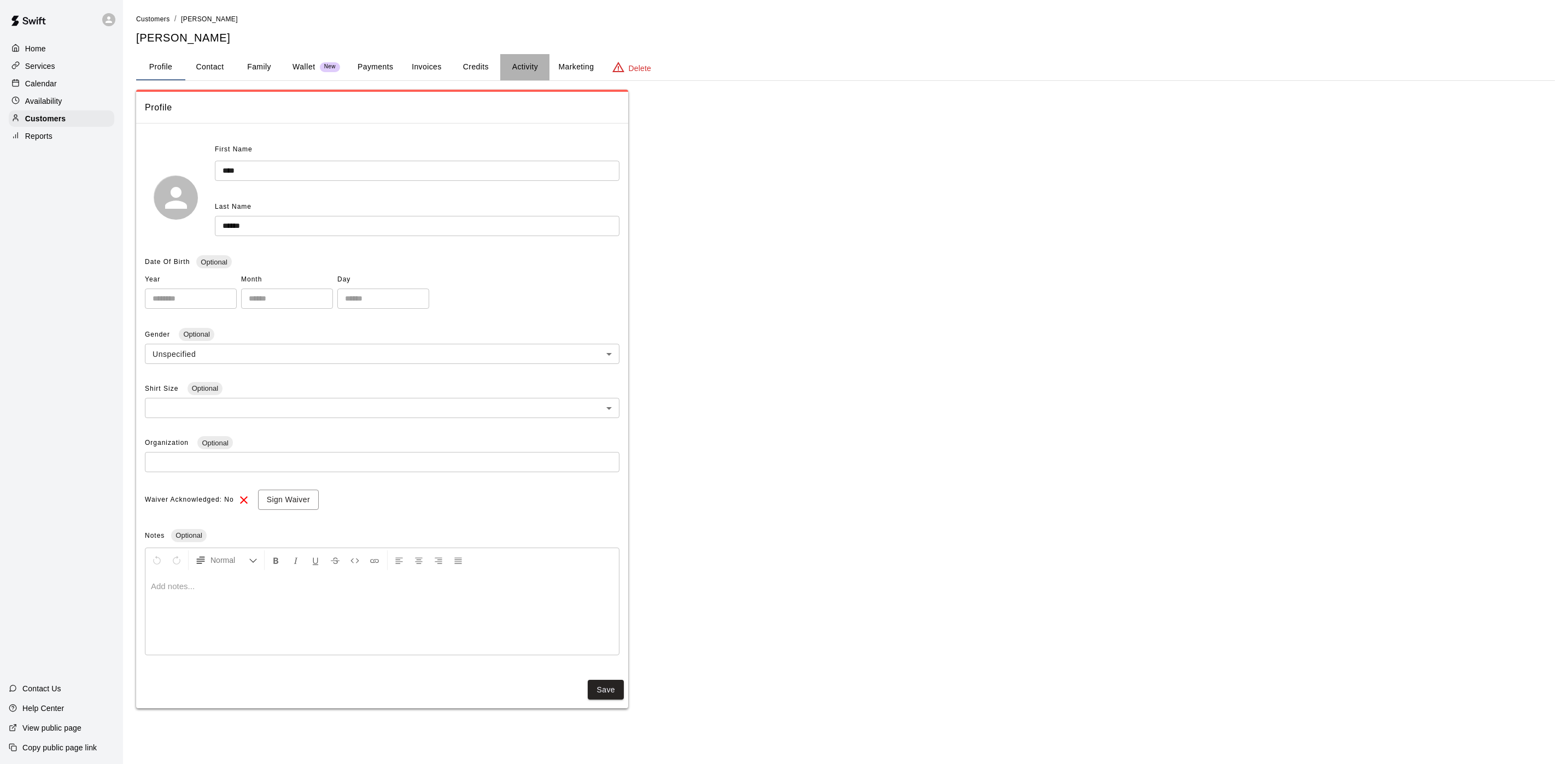
click at [522, 64] on button "Activity" at bounding box center [524, 67] width 49 height 26
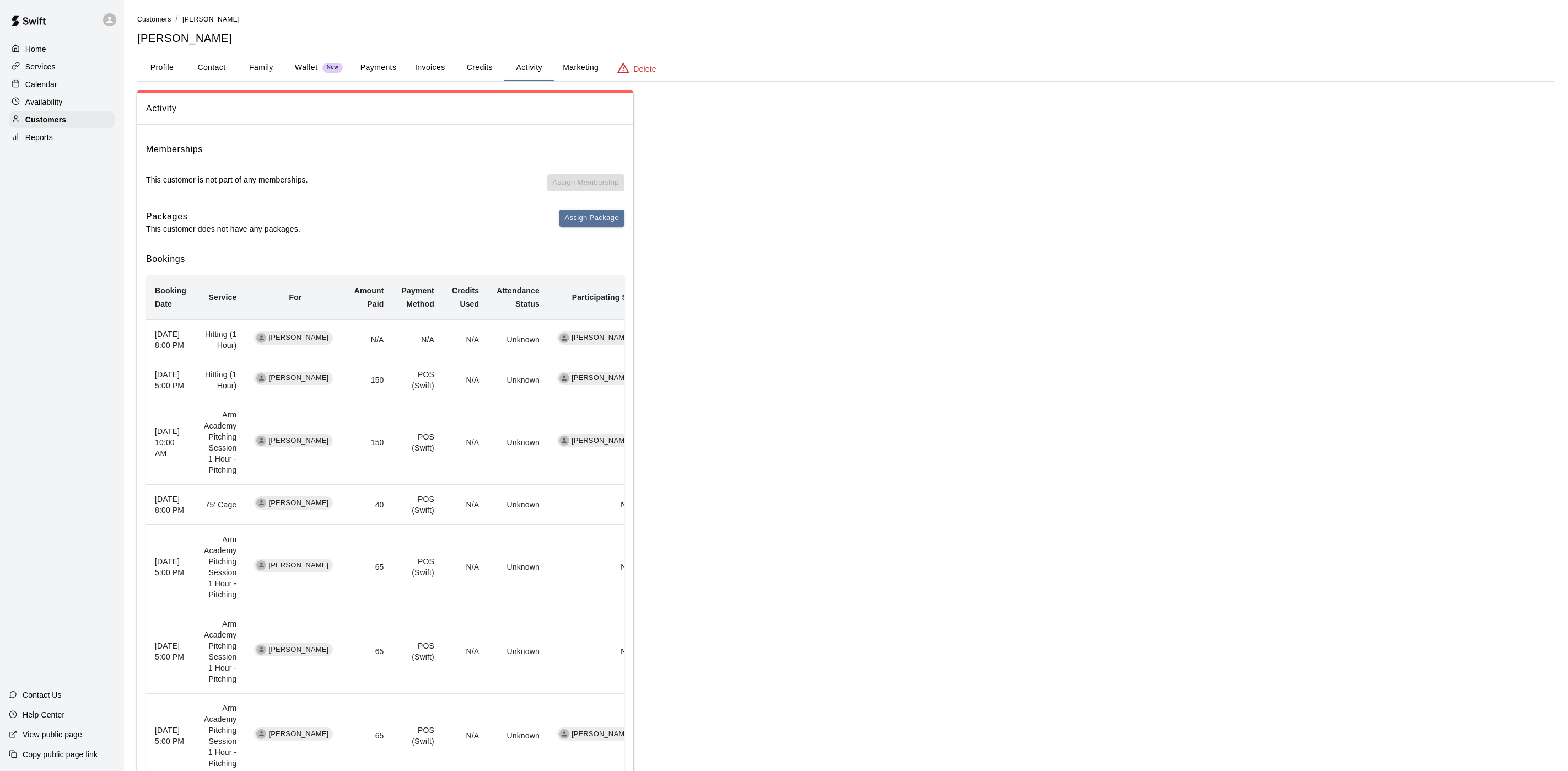
click at [20, 90] on div at bounding box center [18, 85] width 14 height 11
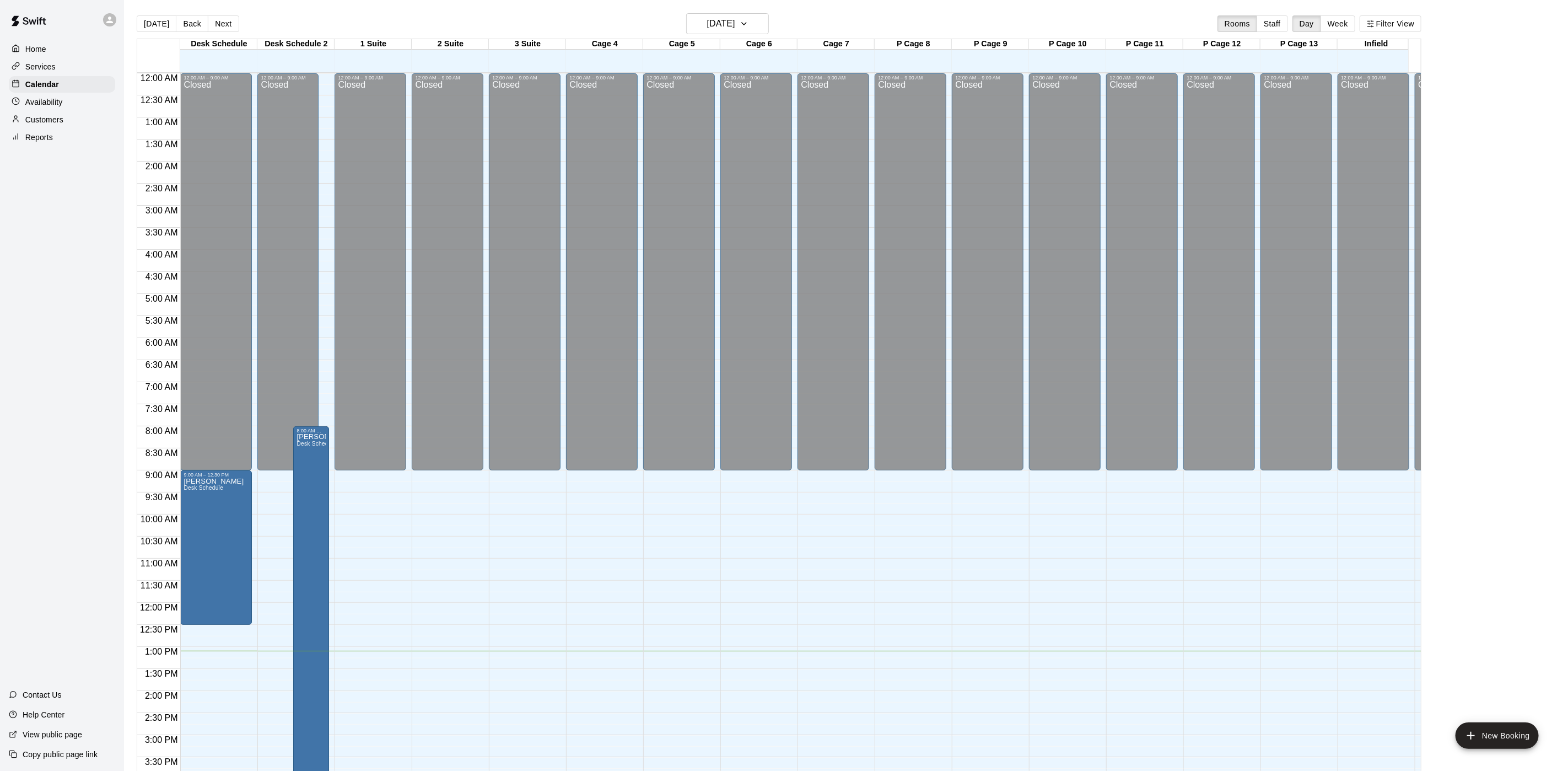
scroll to position [316, 0]
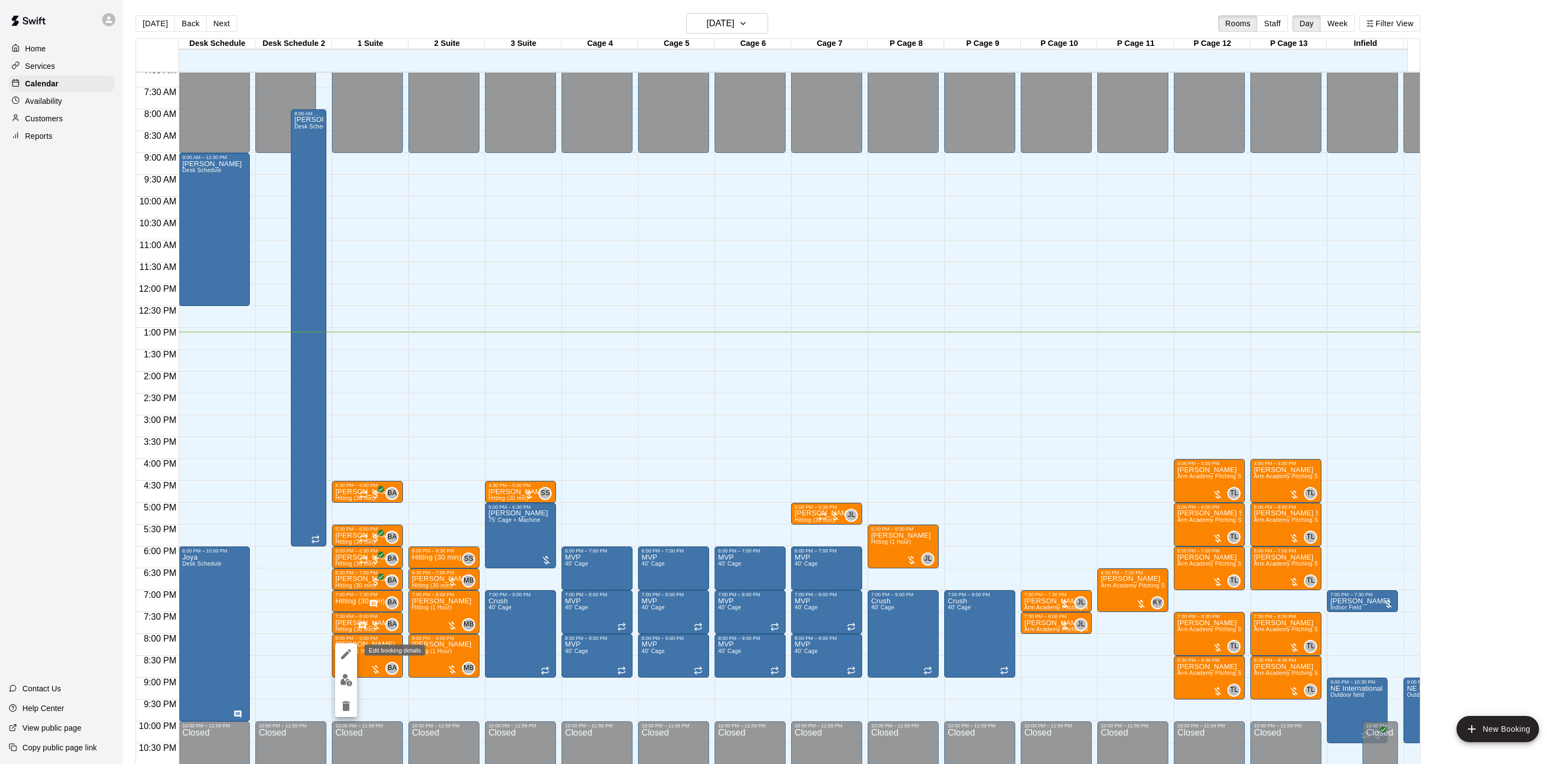
click at [344, 636] on icon "edit" at bounding box center [346, 654] width 13 height 13
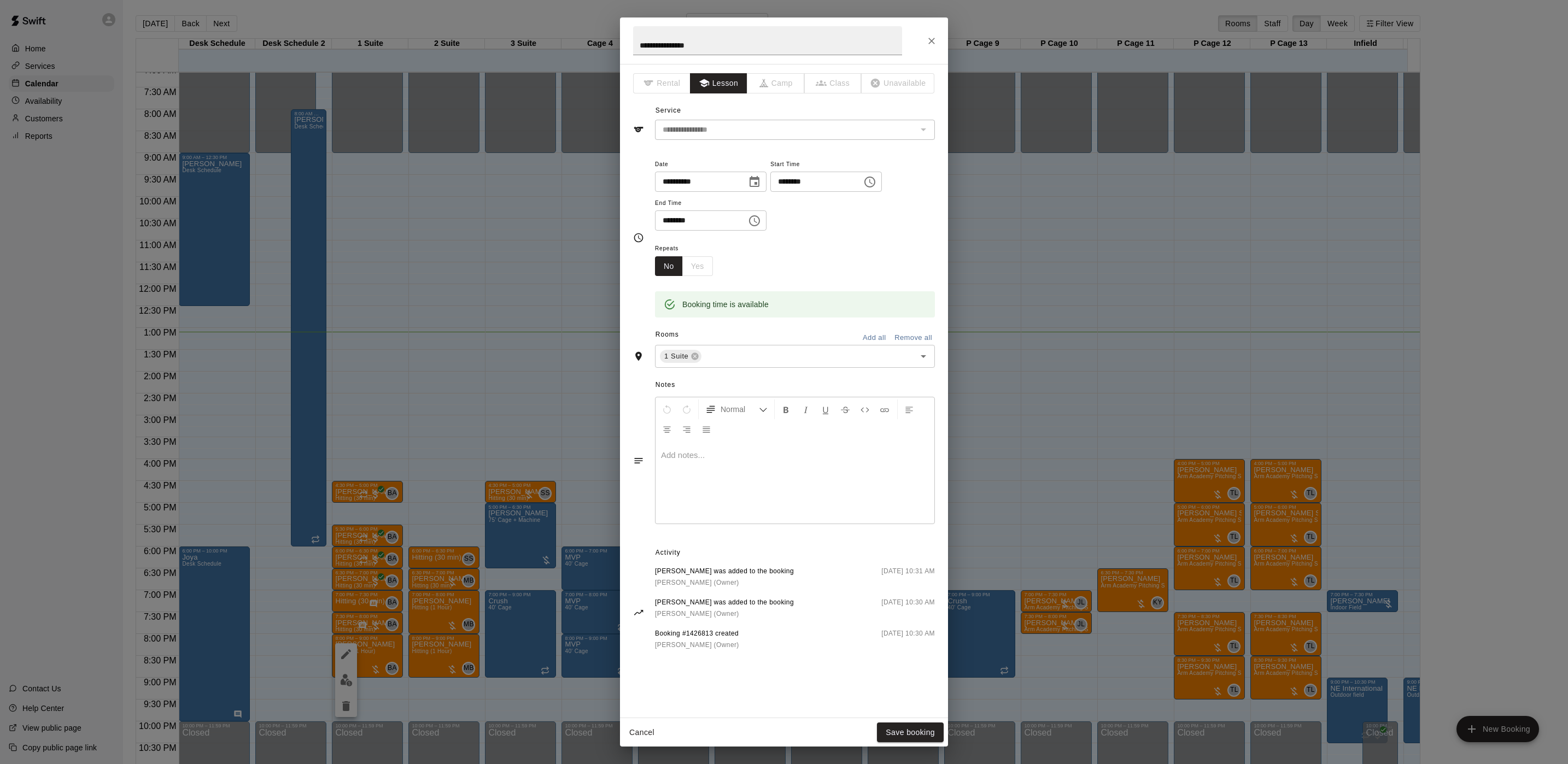
click at [702, 475] on div at bounding box center [795, 482] width 279 height 82
click at [887, 636] on button "Save booking" at bounding box center [910, 732] width 67 height 20
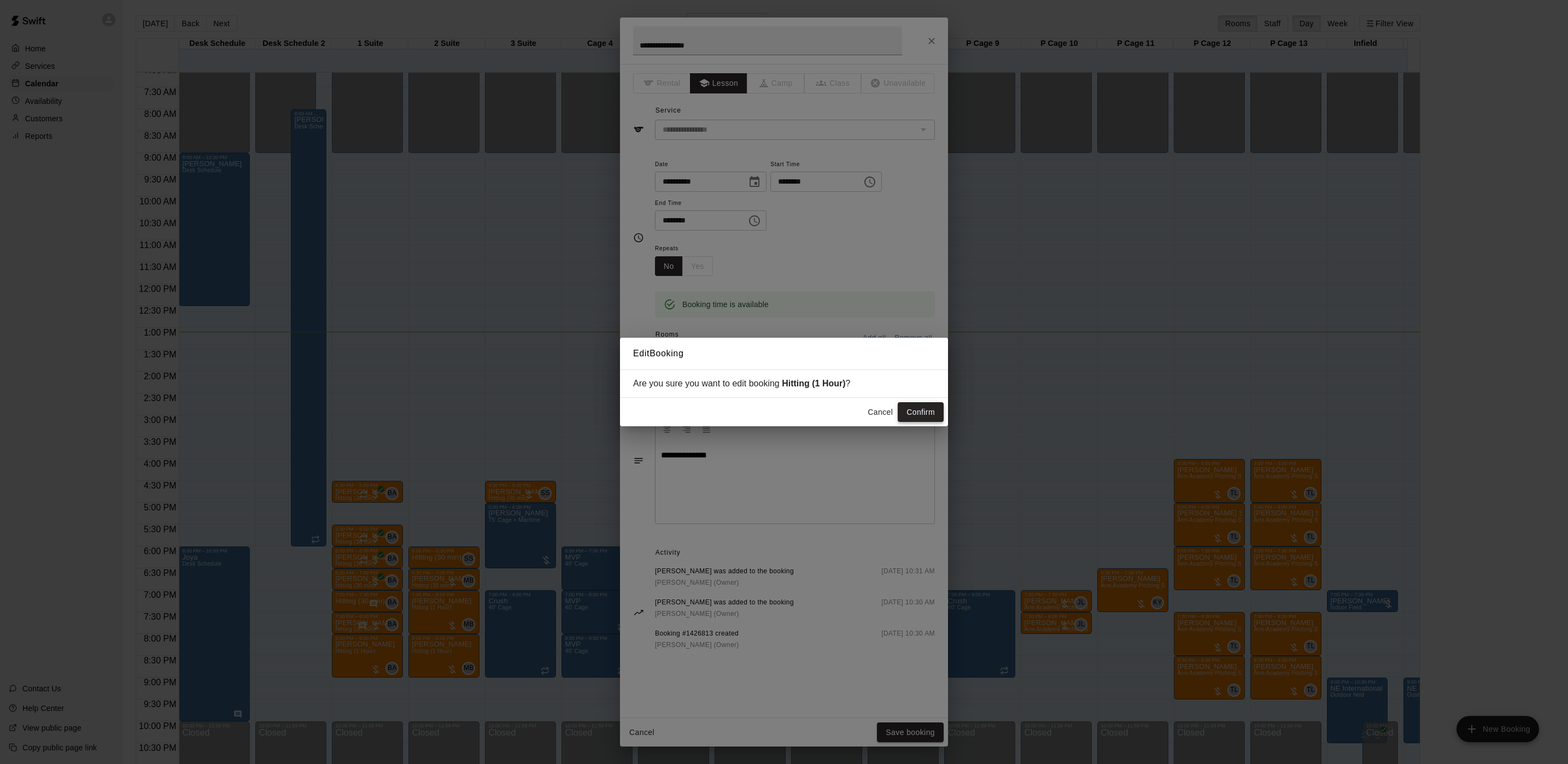
click at [932, 405] on button "Confirm" at bounding box center [921, 412] width 46 height 20
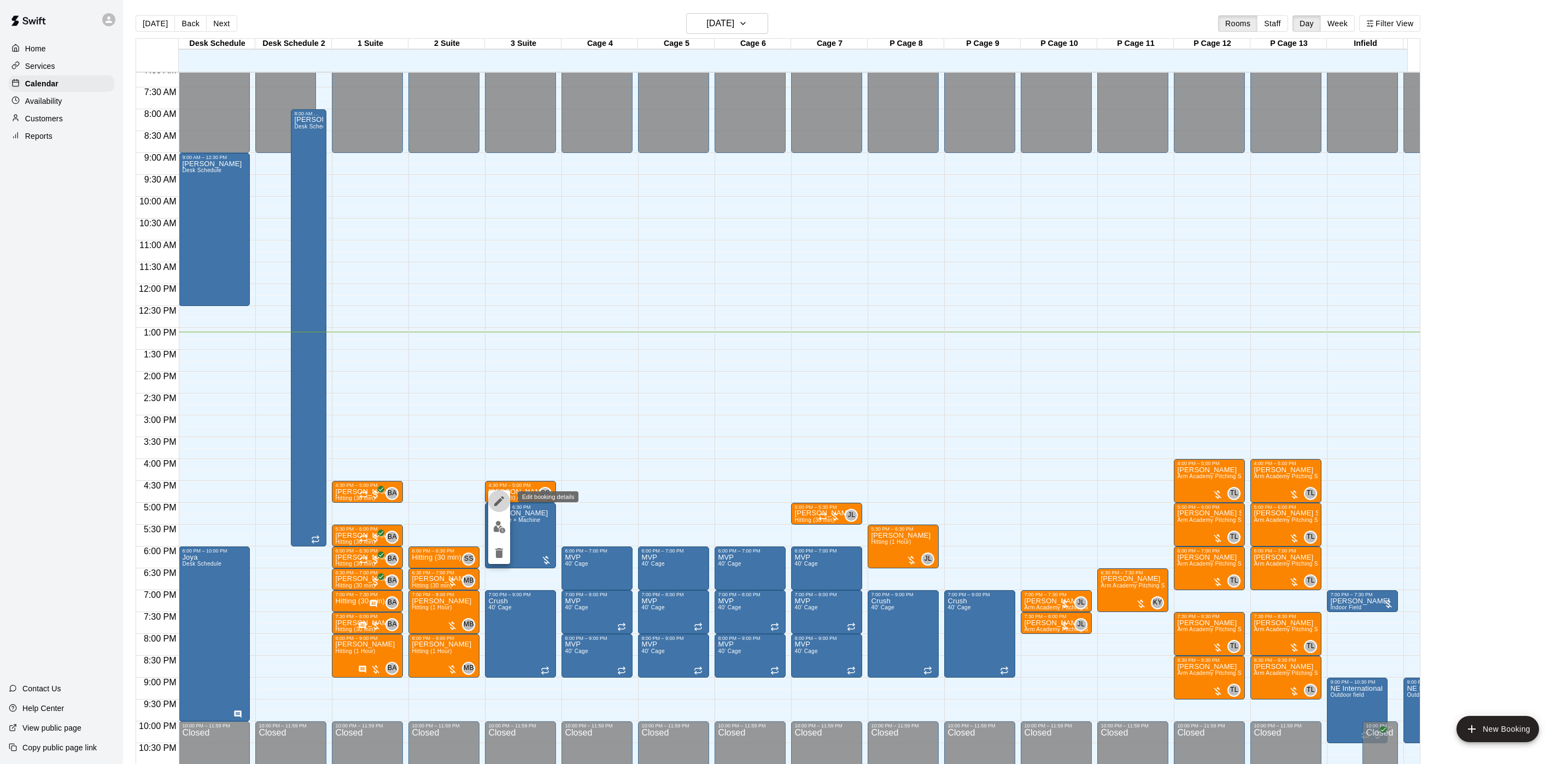
click at [499, 507] on icon "edit" at bounding box center [499, 501] width 13 height 13
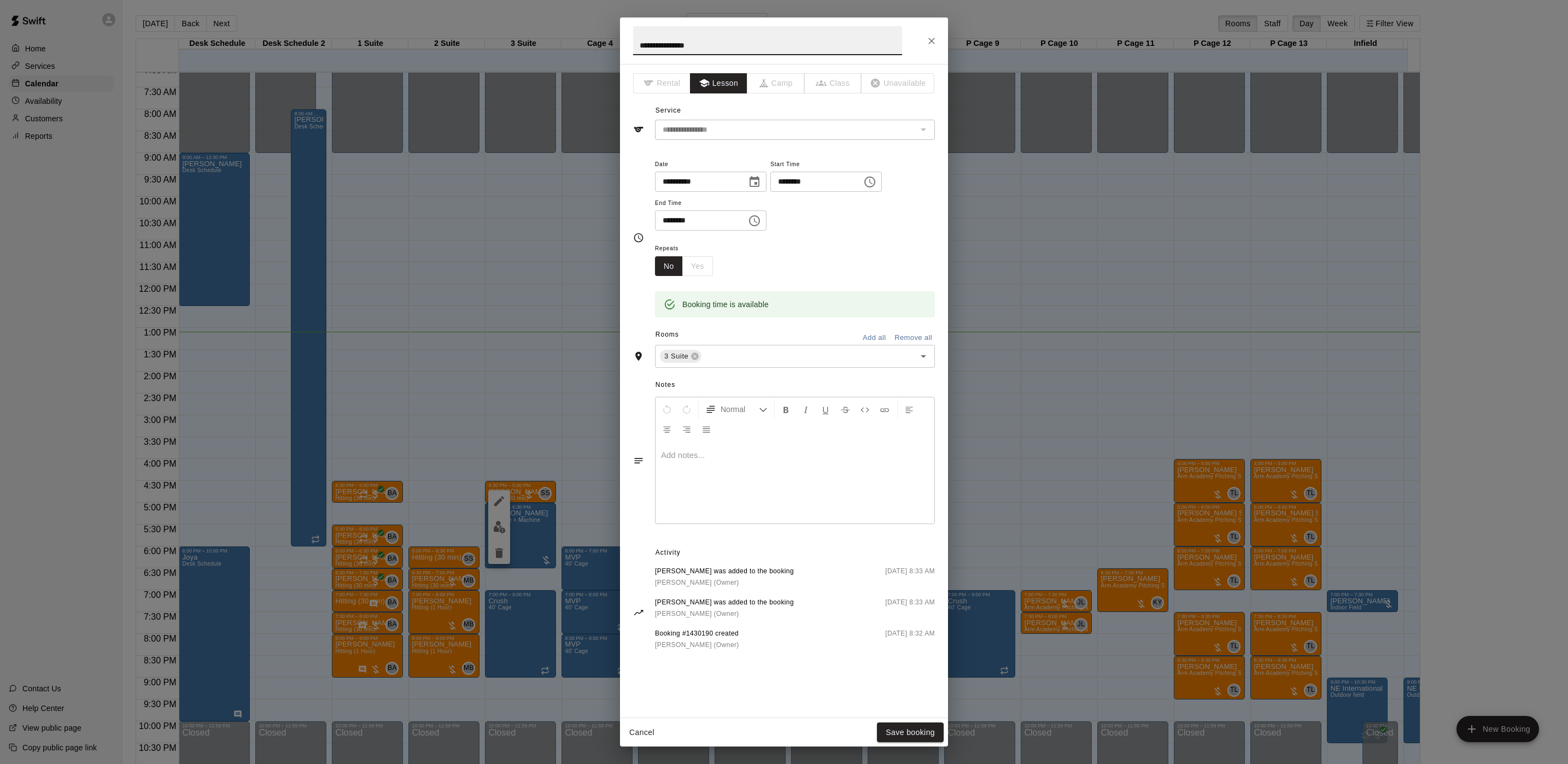
click at [726, 458] on p at bounding box center [795, 455] width 268 height 11
click at [921, 636] on button "Save booking" at bounding box center [910, 732] width 67 height 20
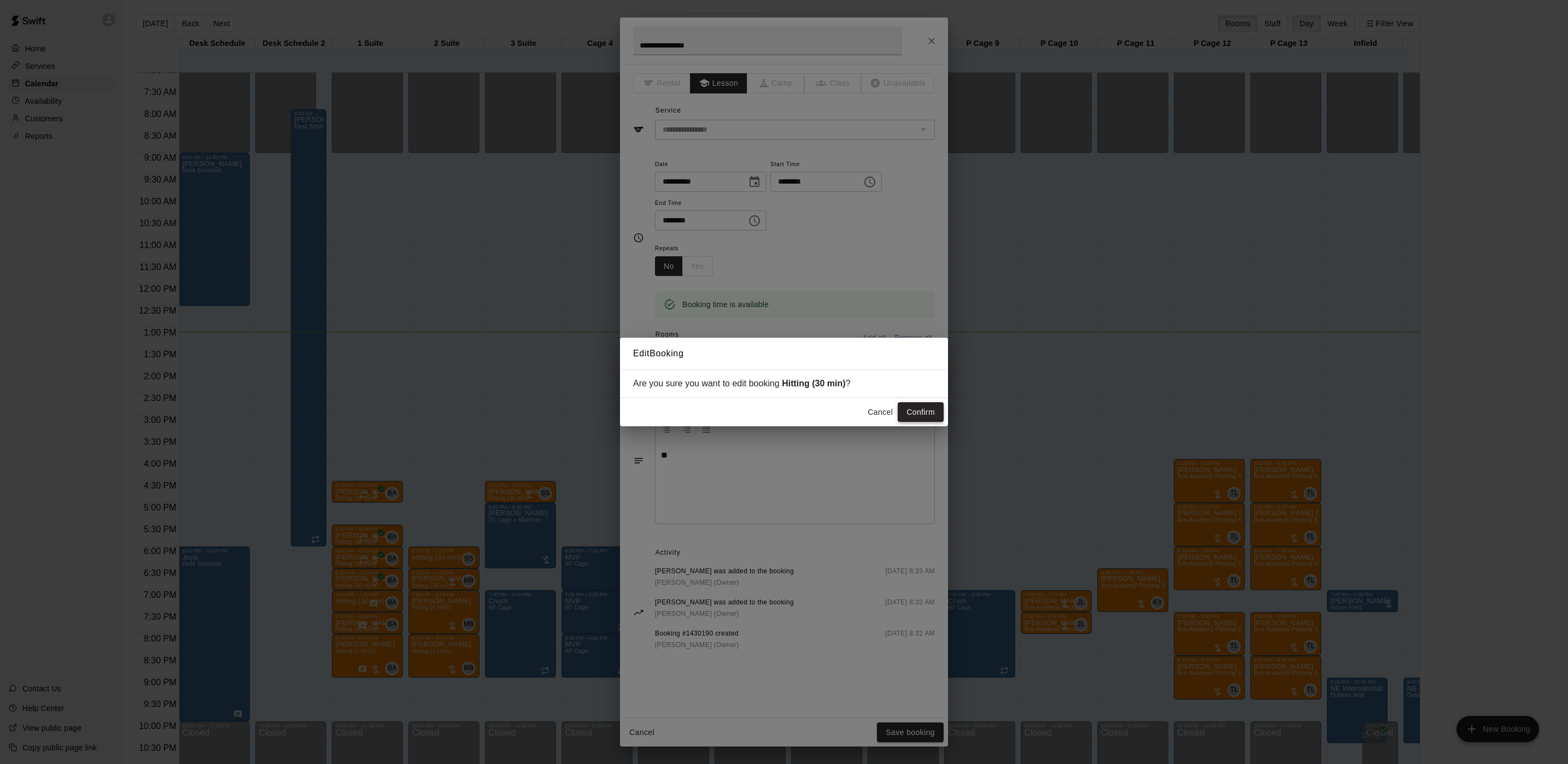
click at [906, 411] on button "Confirm" at bounding box center [921, 412] width 46 height 20
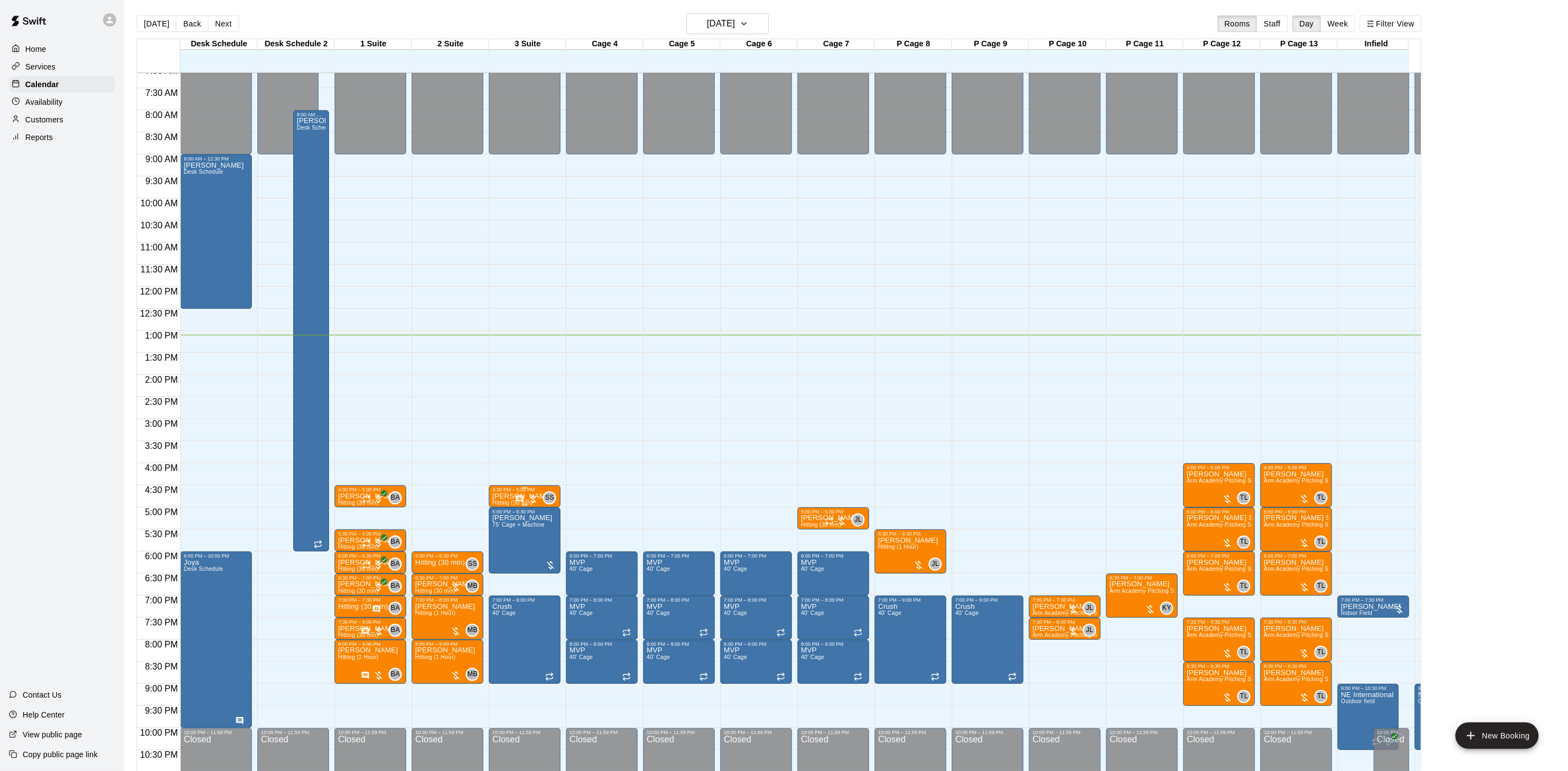
click at [493, 493] on div "4:30 PM – 5:00 PM" at bounding box center [525, 489] width 65 height 5
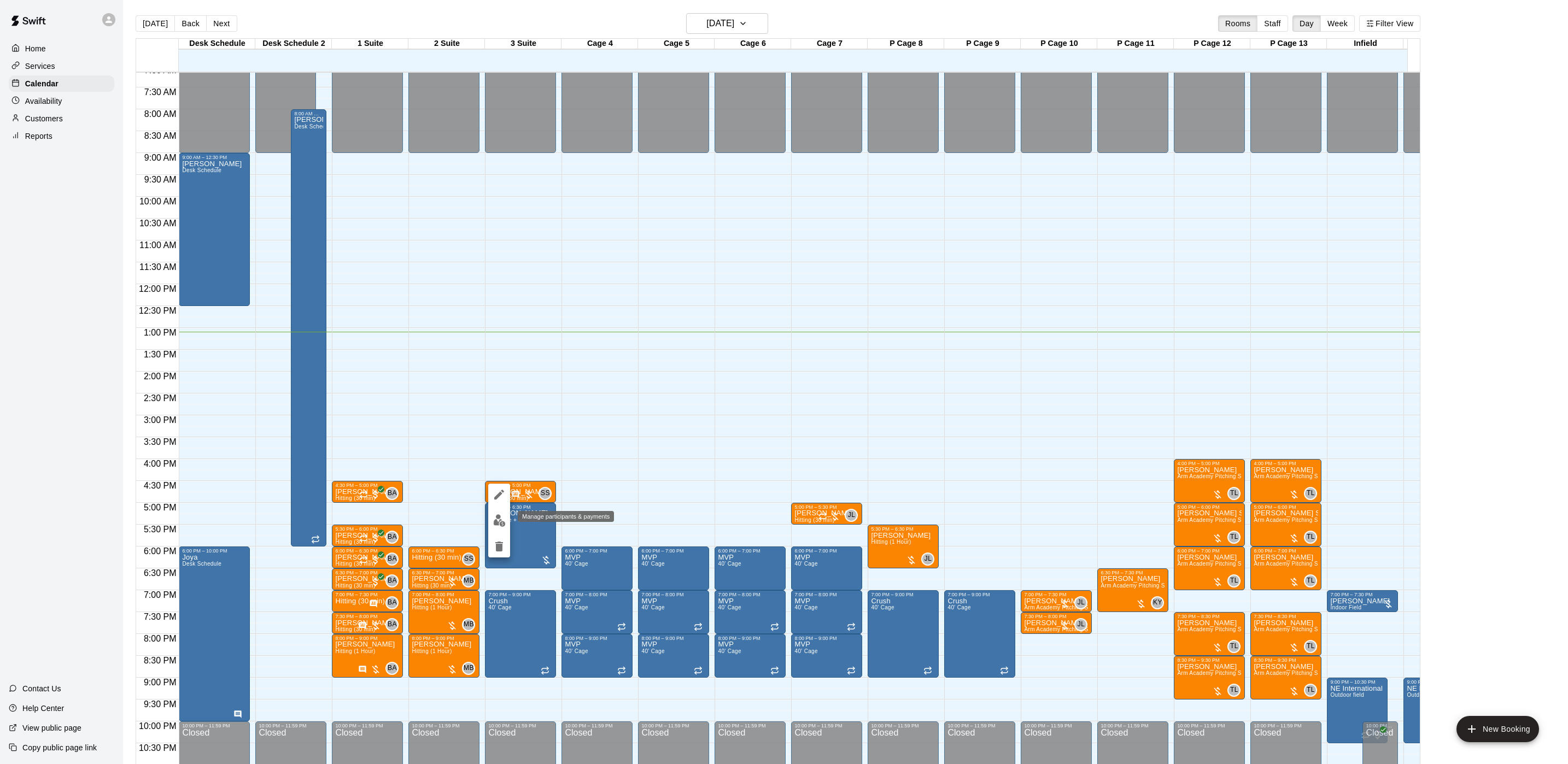
click at [501, 519] on img "edit" at bounding box center [499, 520] width 12 height 12
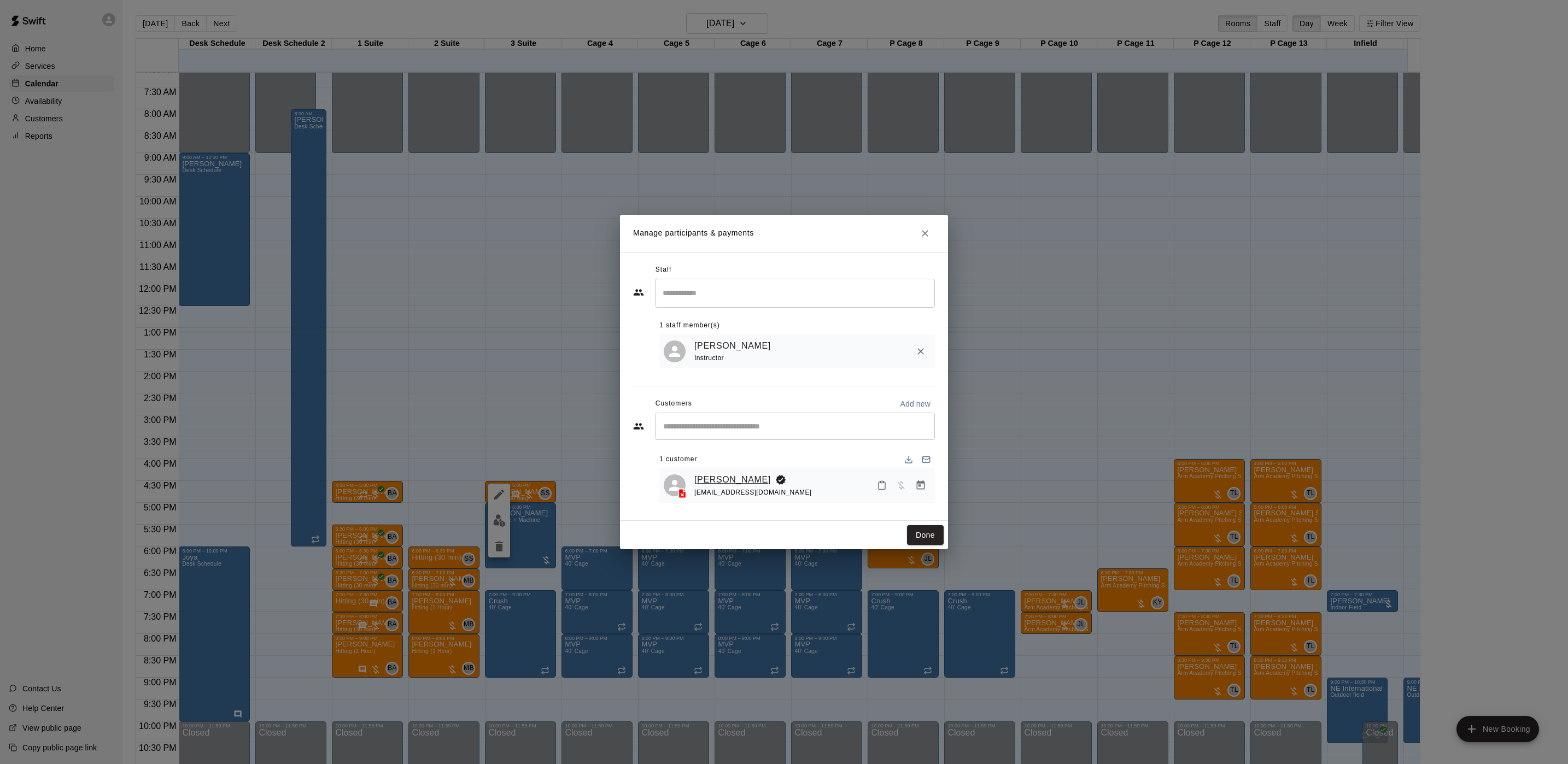
click at [743, 475] on link "[PERSON_NAME]" at bounding box center [732, 480] width 76 height 14
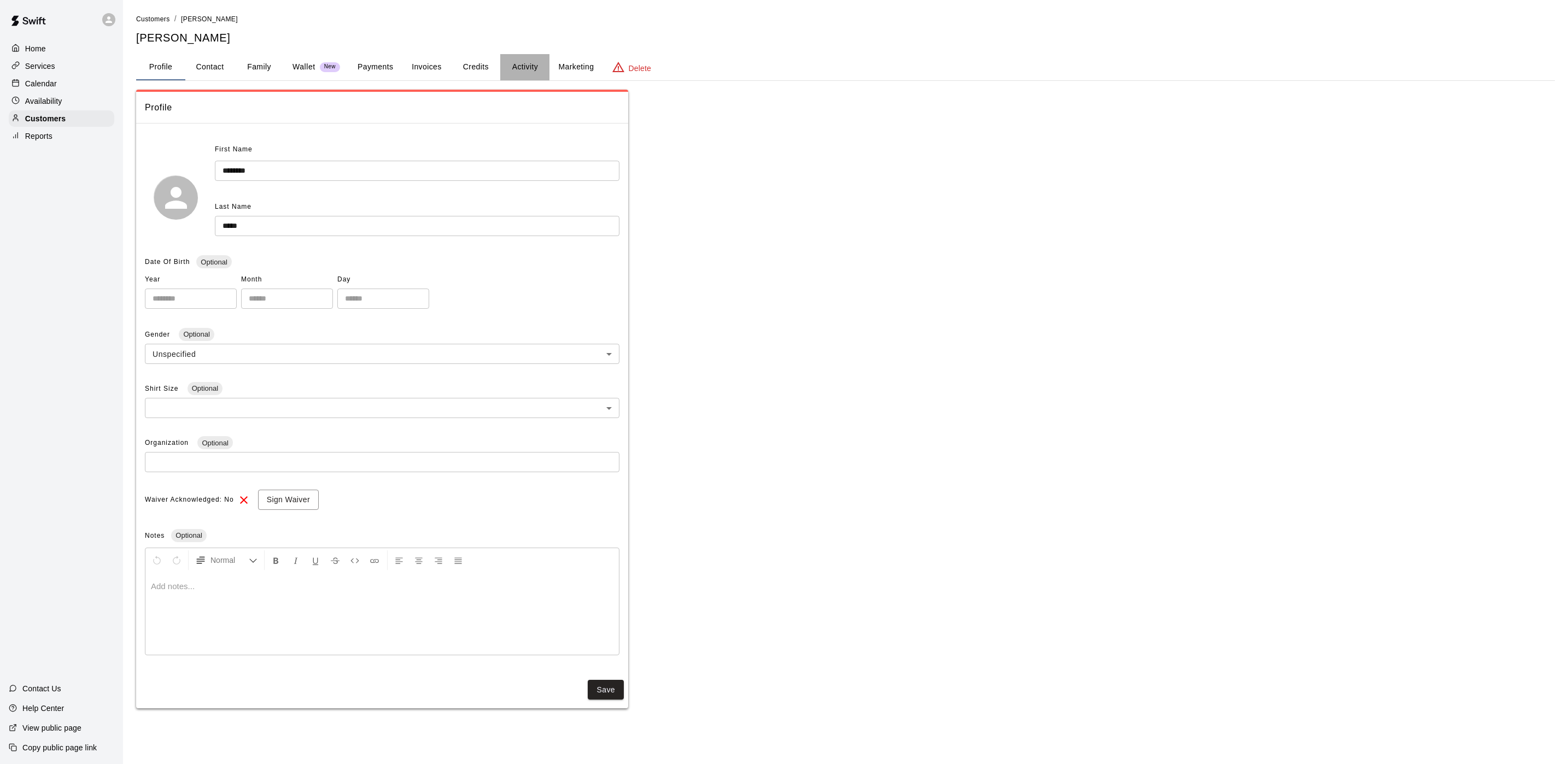
click at [526, 66] on button "Activity" at bounding box center [524, 67] width 49 height 26
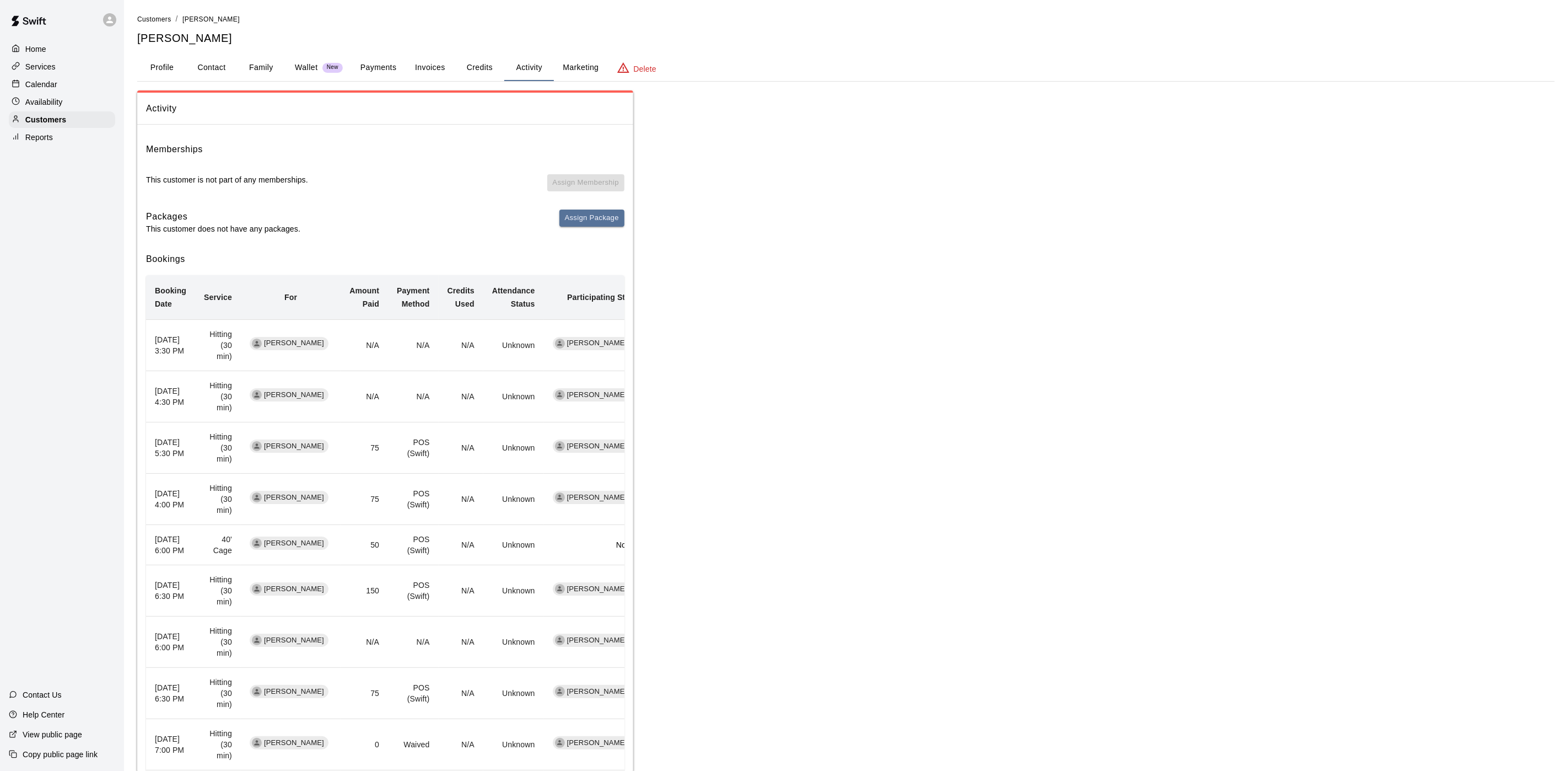
click at [40, 88] on p "Calendar" at bounding box center [41, 84] width 32 height 11
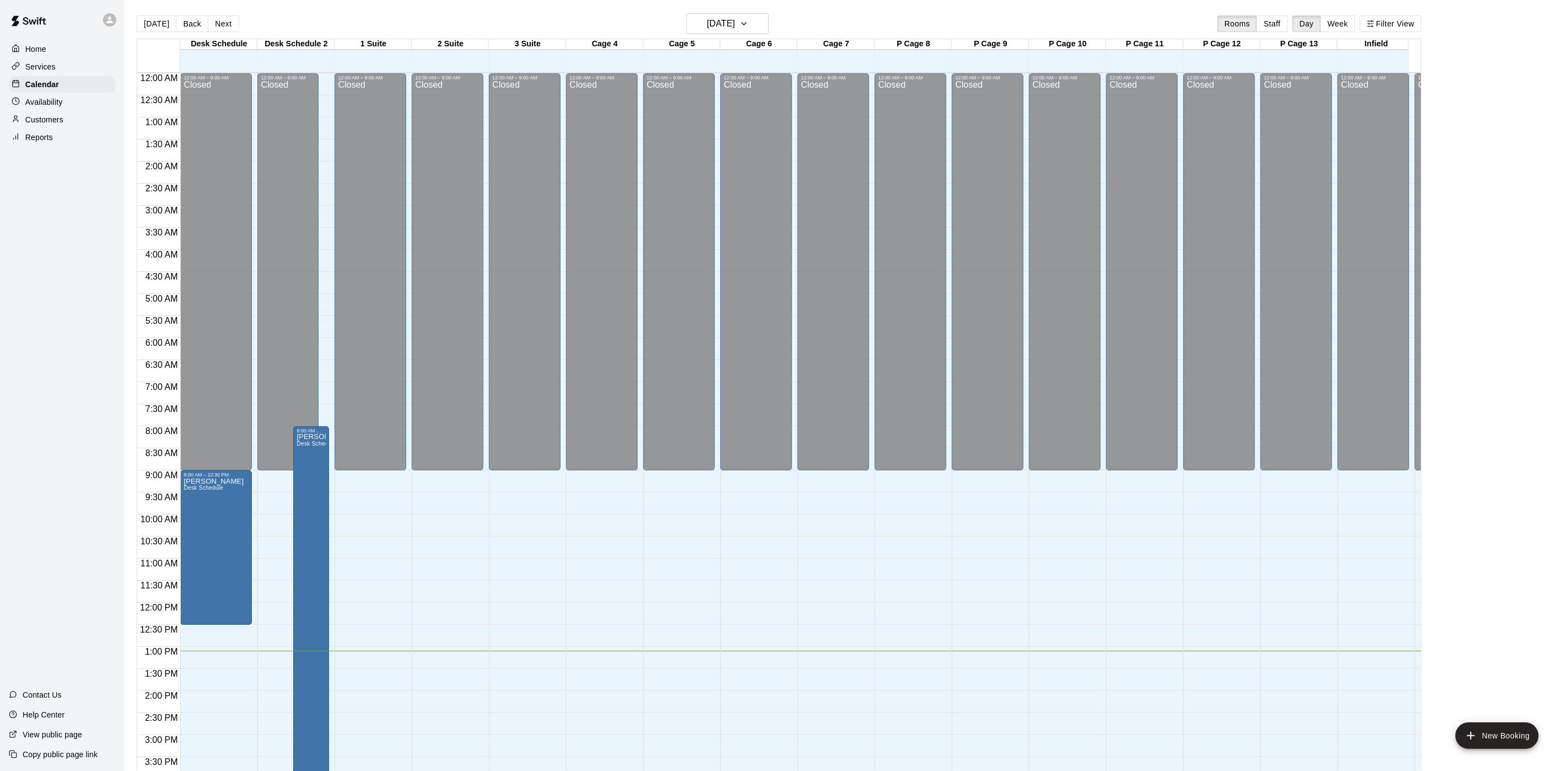
scroll to position [316, 0]
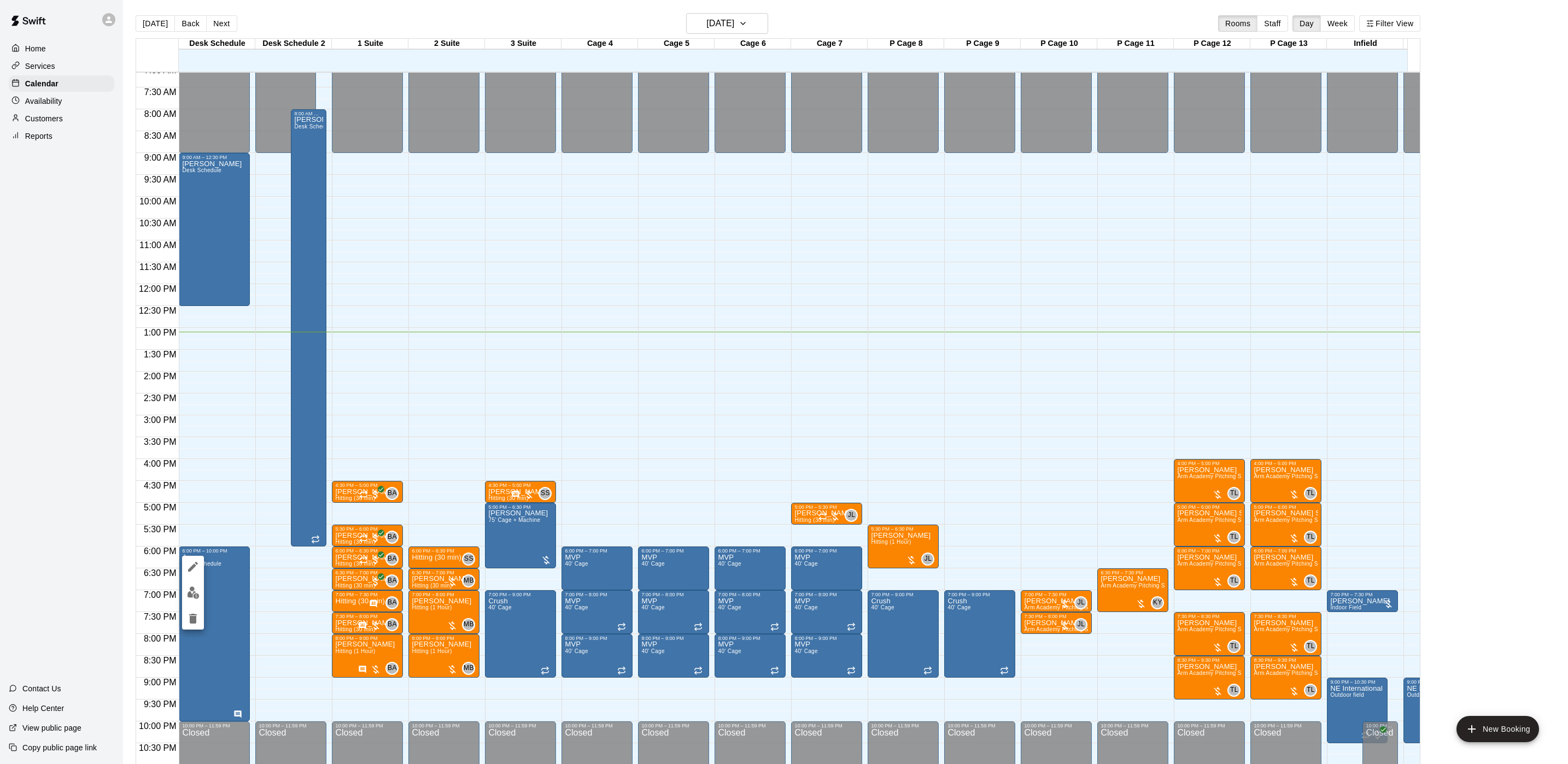
click at [322, 550] on div at bounding box center [784, 382] width 1568 height 764
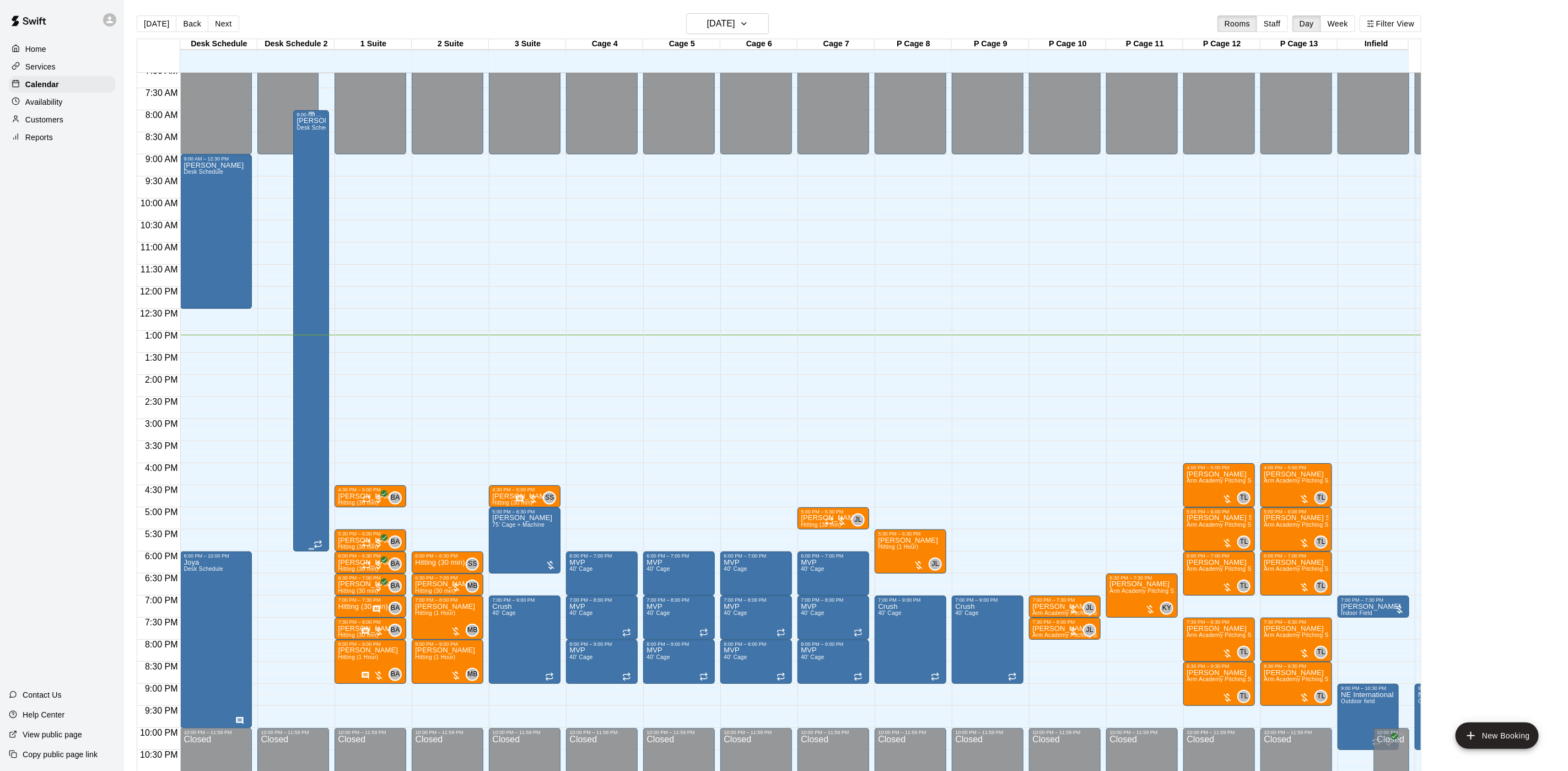
click at [316, 178] on div "[PERSON_NAME] Desk Schedule" at bounding box center [311, 503] width 29 height 771
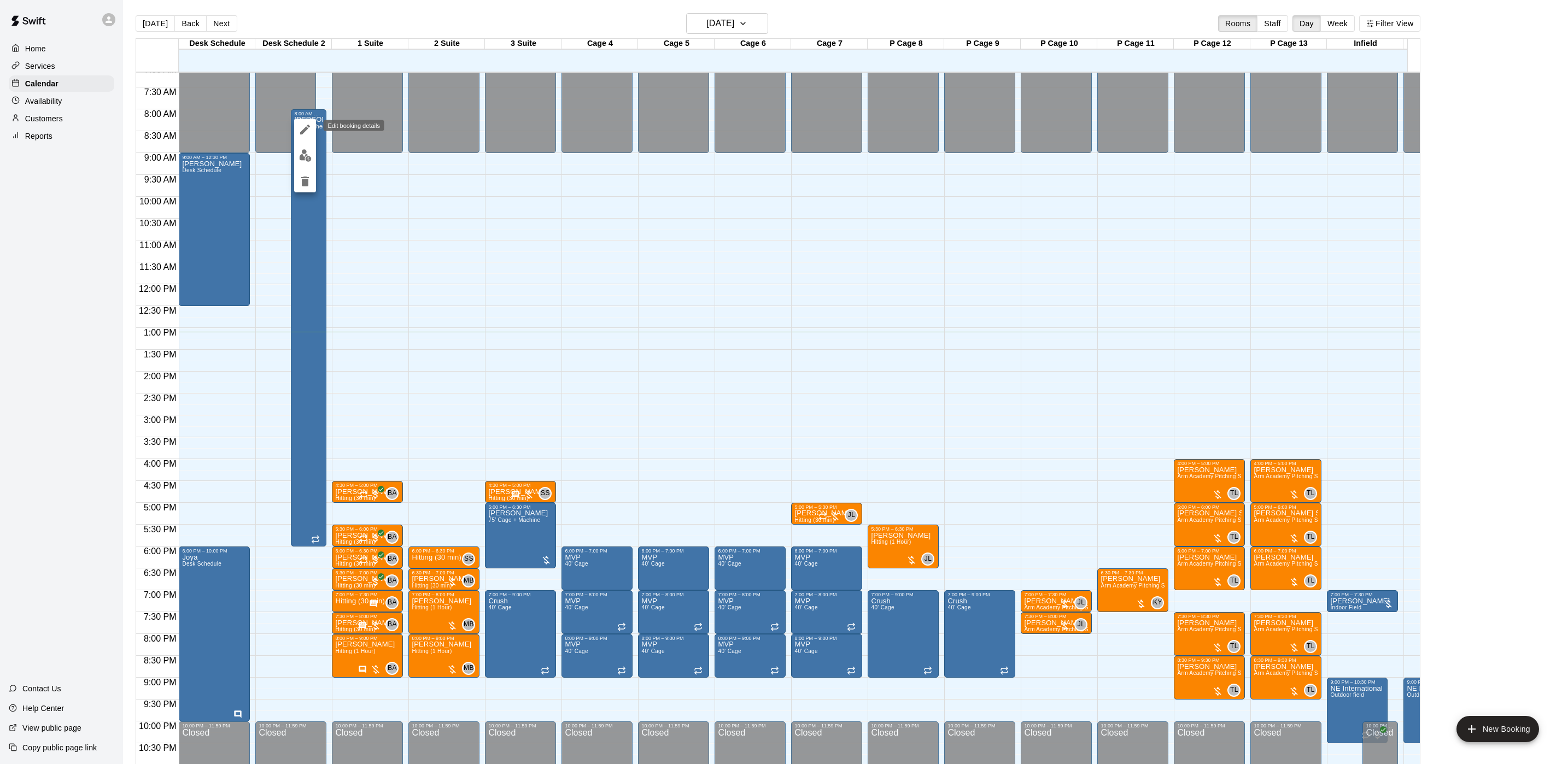
click at [312, 131] on button "edit" at bounding box center [305, 130] width 22 height 22
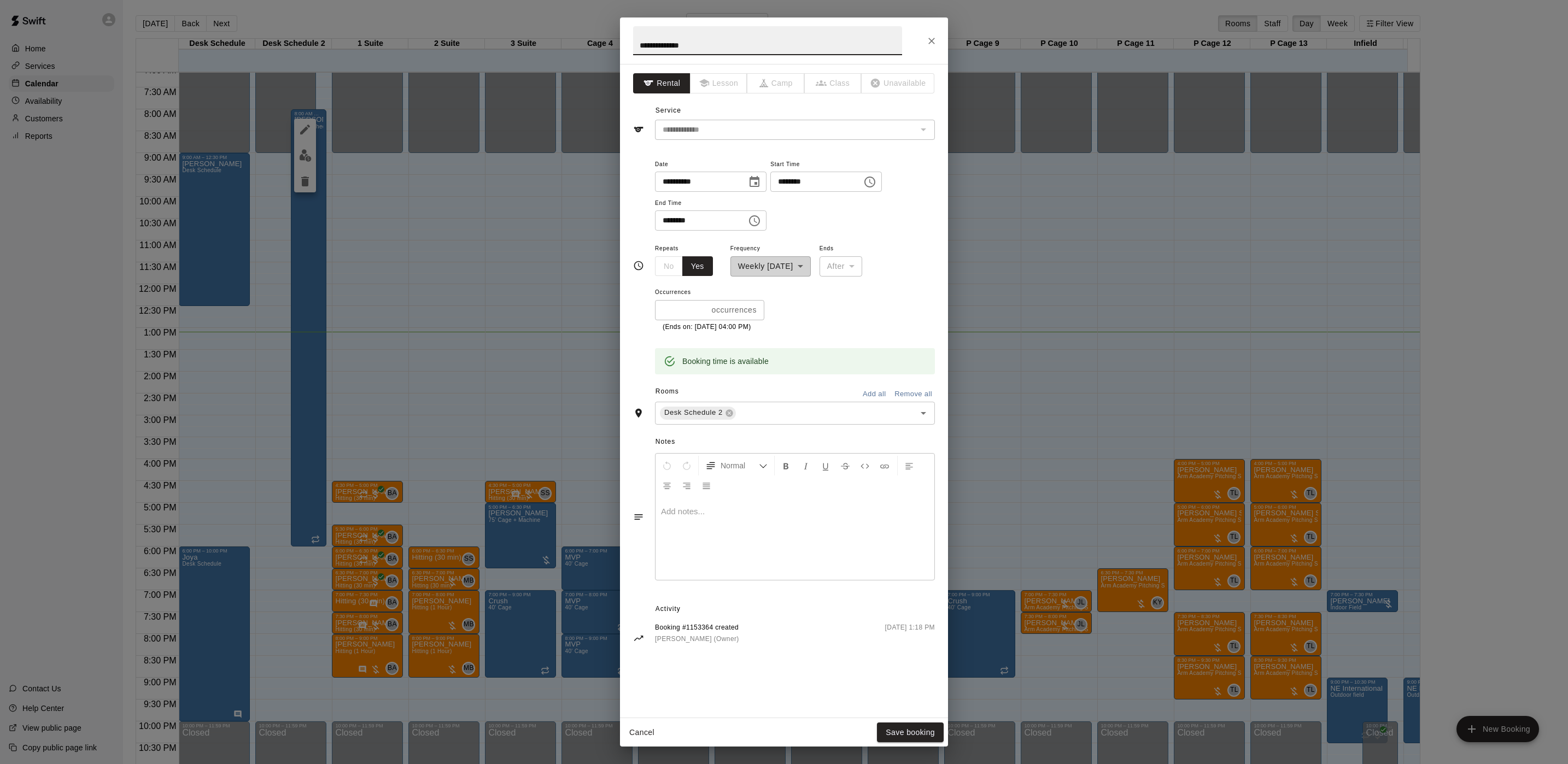
click at [655, 215] on input "********" at bounding box center [696, 220] width 84 height 20
type input "********"
click at [912, 636] on button "Save booking" at bounding box center [910, 732] width 67 height 20
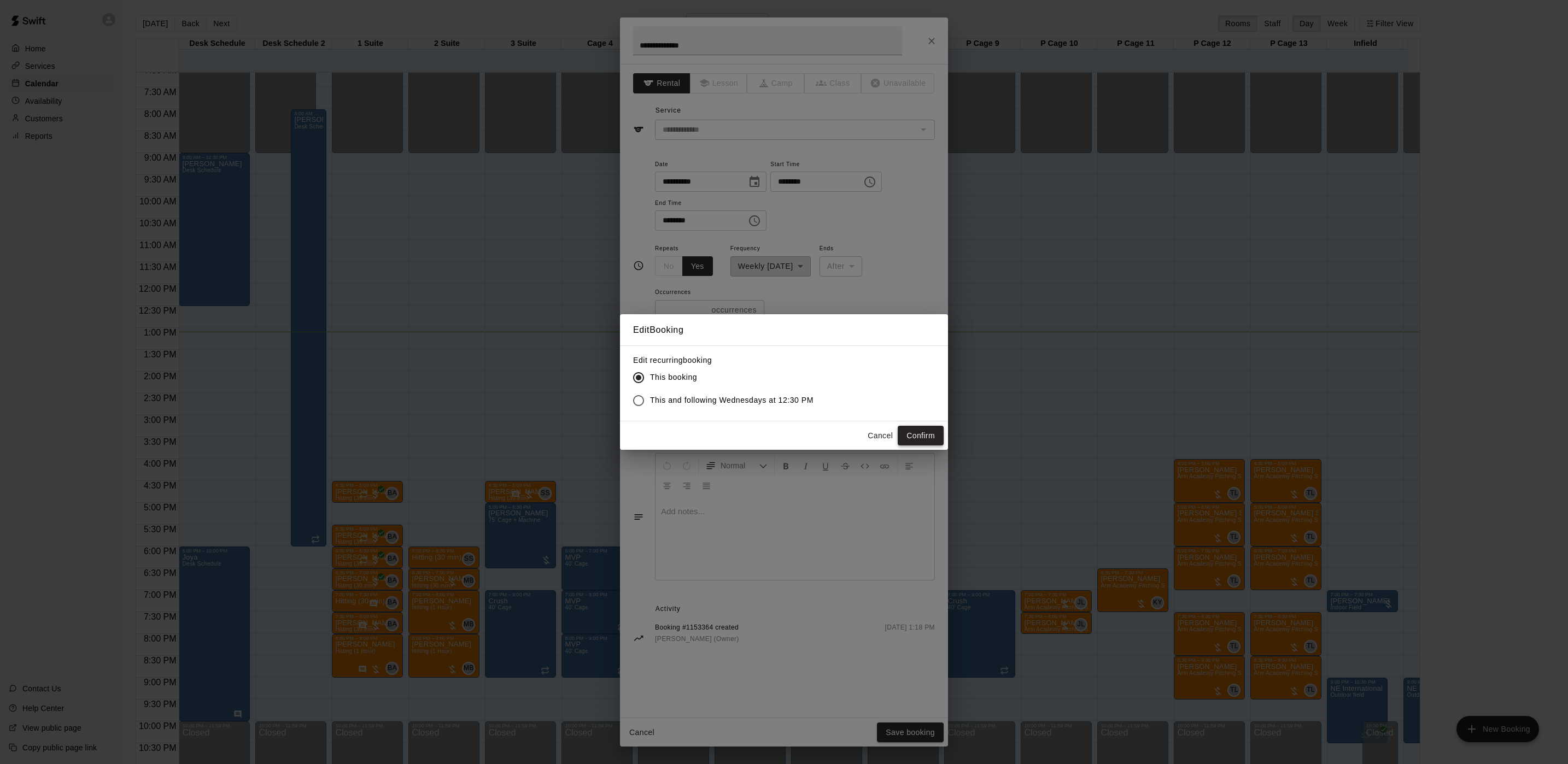
click at [914, 427] on button "Confirm" at bounding box center [921, 435] width 46 height 20
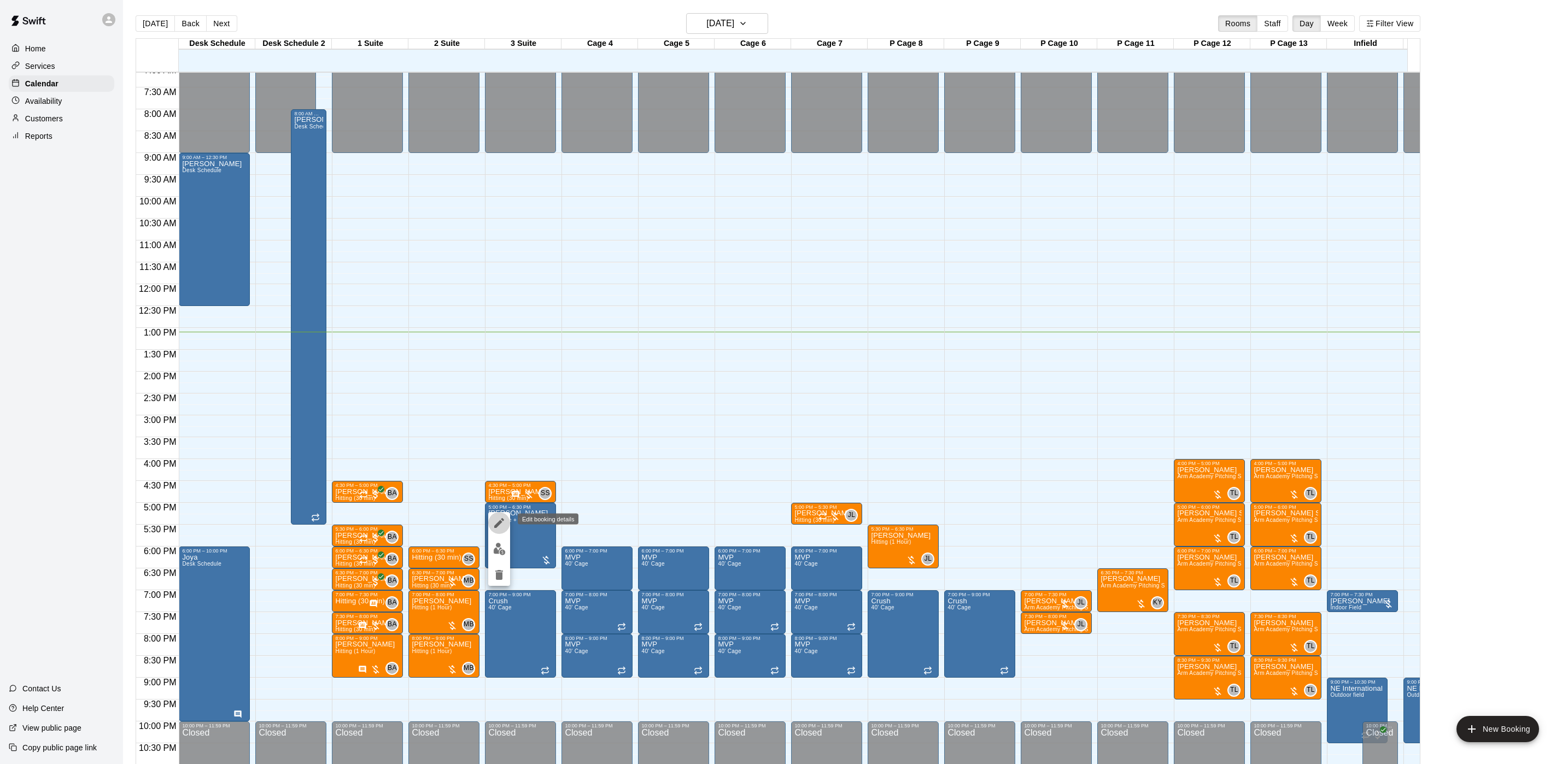
click at [497, 516] on icon "edit" at bounding box center [499, 523] width 13 height 13
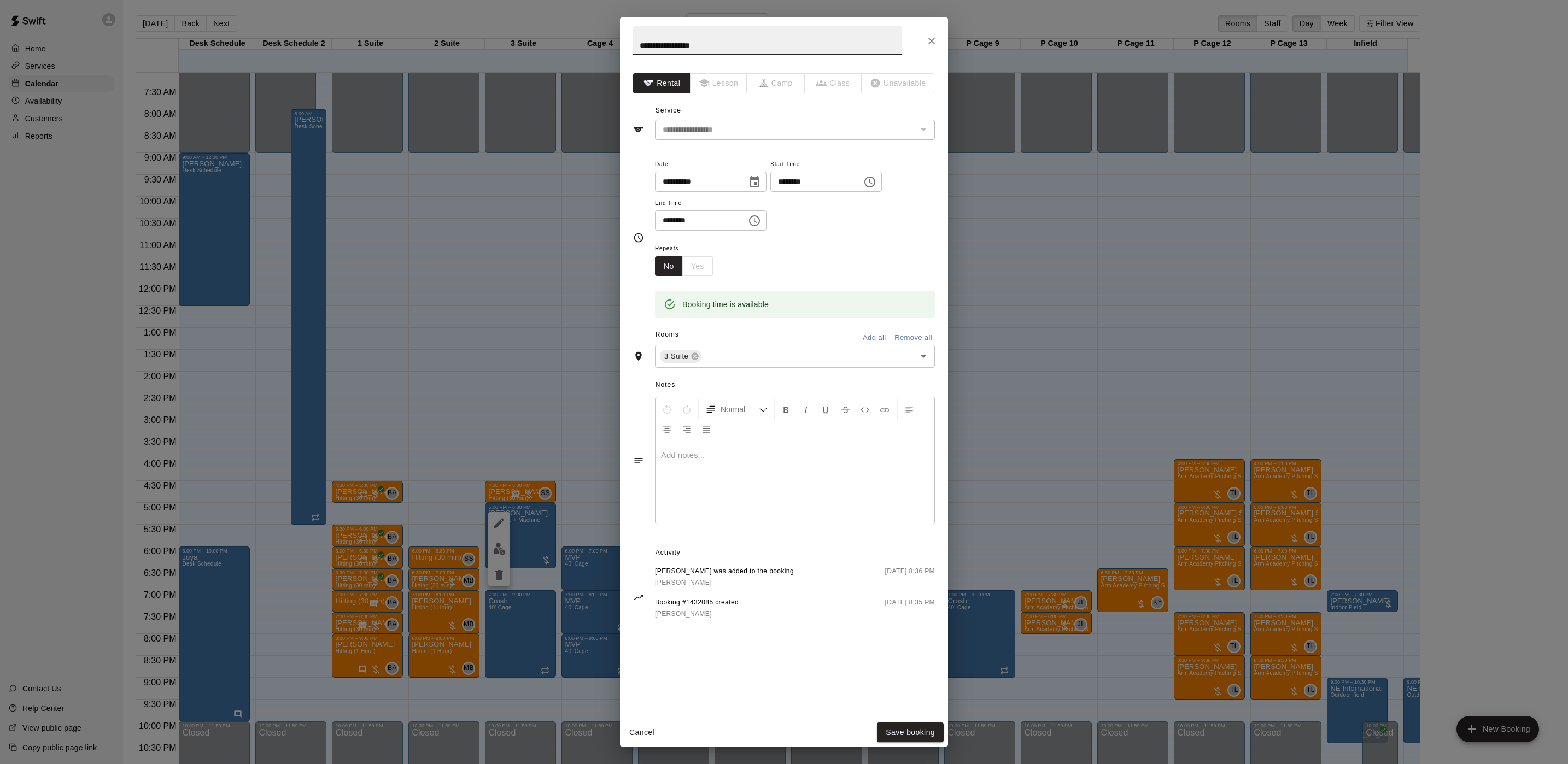
click at [688, 468] on div at bounding box center [795, 482] width 279 height 82
click at [924, 636] on button "Save booking" at bounding box center [910, 732] width 67 height 20
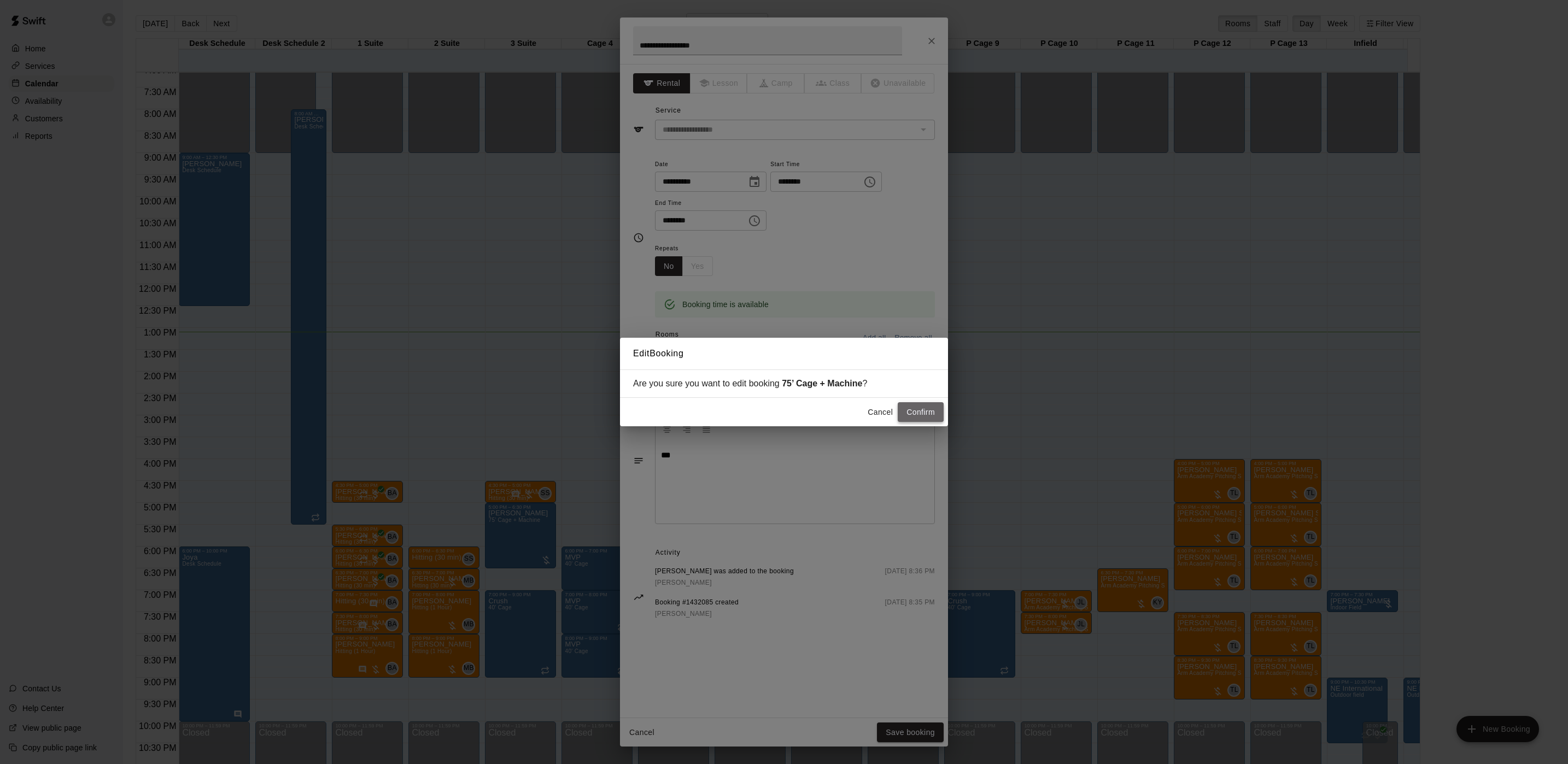
click at [914, 415] on button "Confirm" at bounding box center [921, 412] width 46 height 20
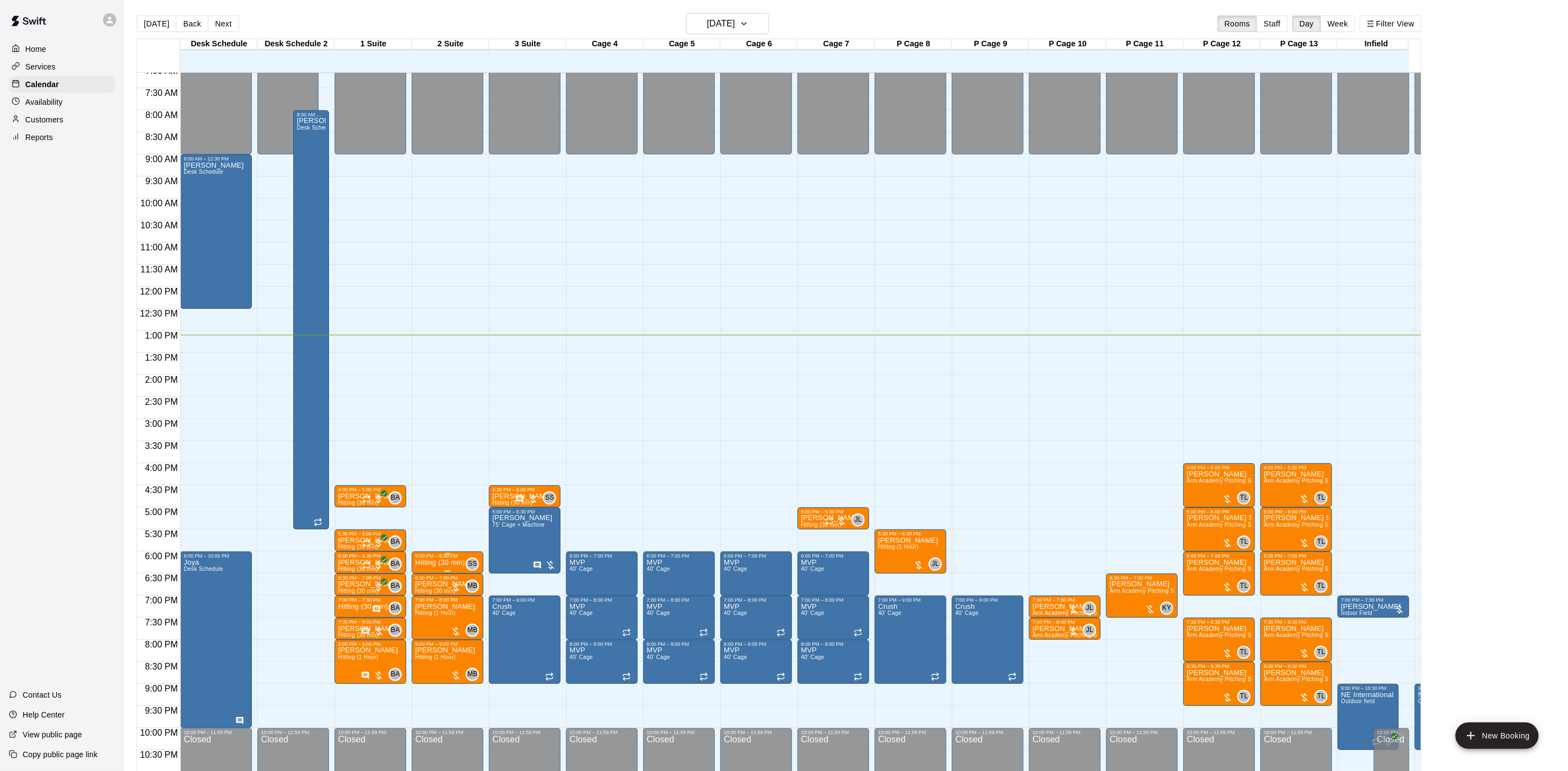
click at [439, 562] on p "Hitting (30 min)" at bounding box center [439, 562] width 49 height 0
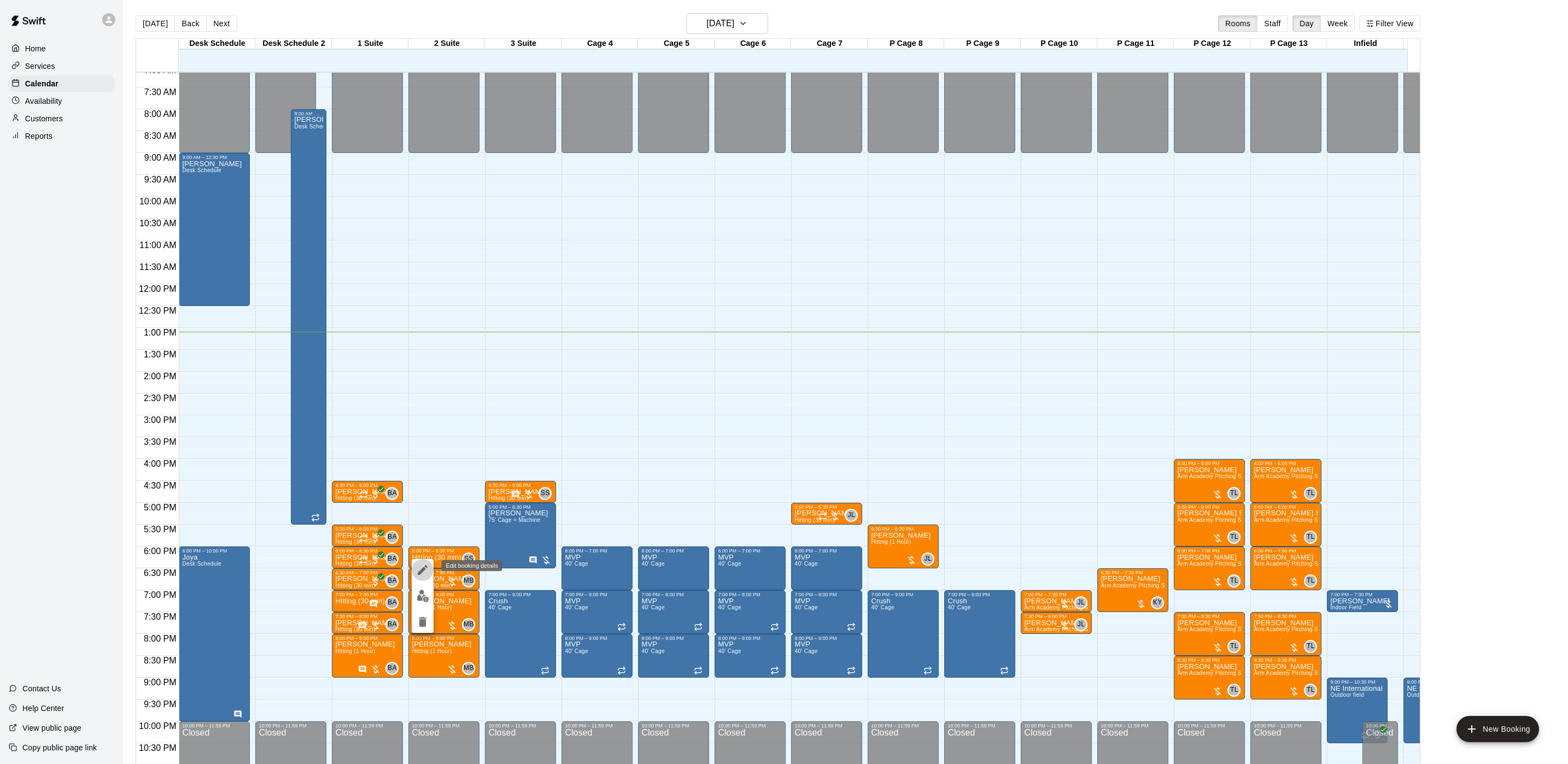
click at [425, 571] on icon "edit" at bounding box center [422, 570] width 13 height 13
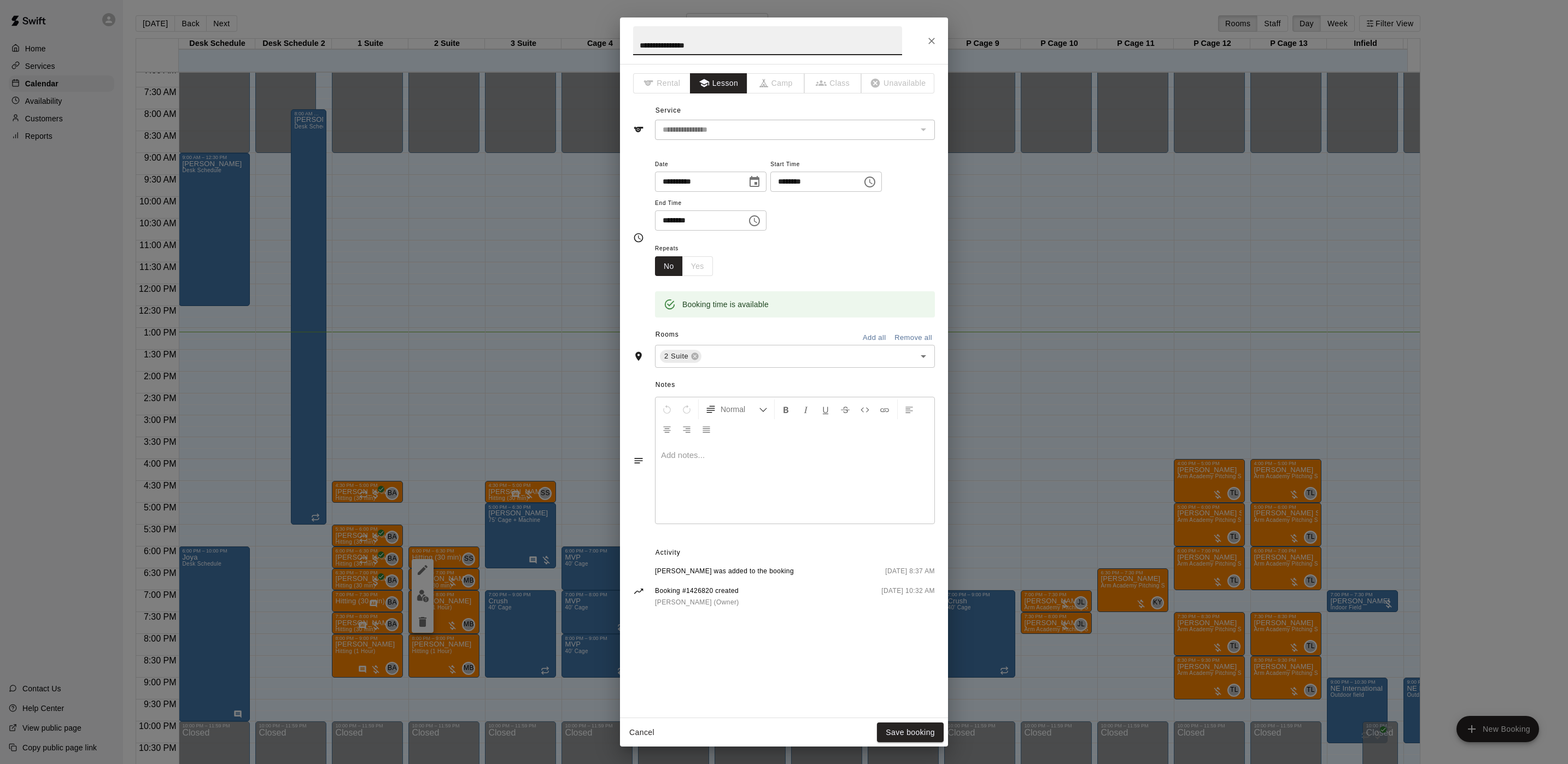
click at [568, 536] on div "**********" at bounding box center [784, 382] width 1568 height 764
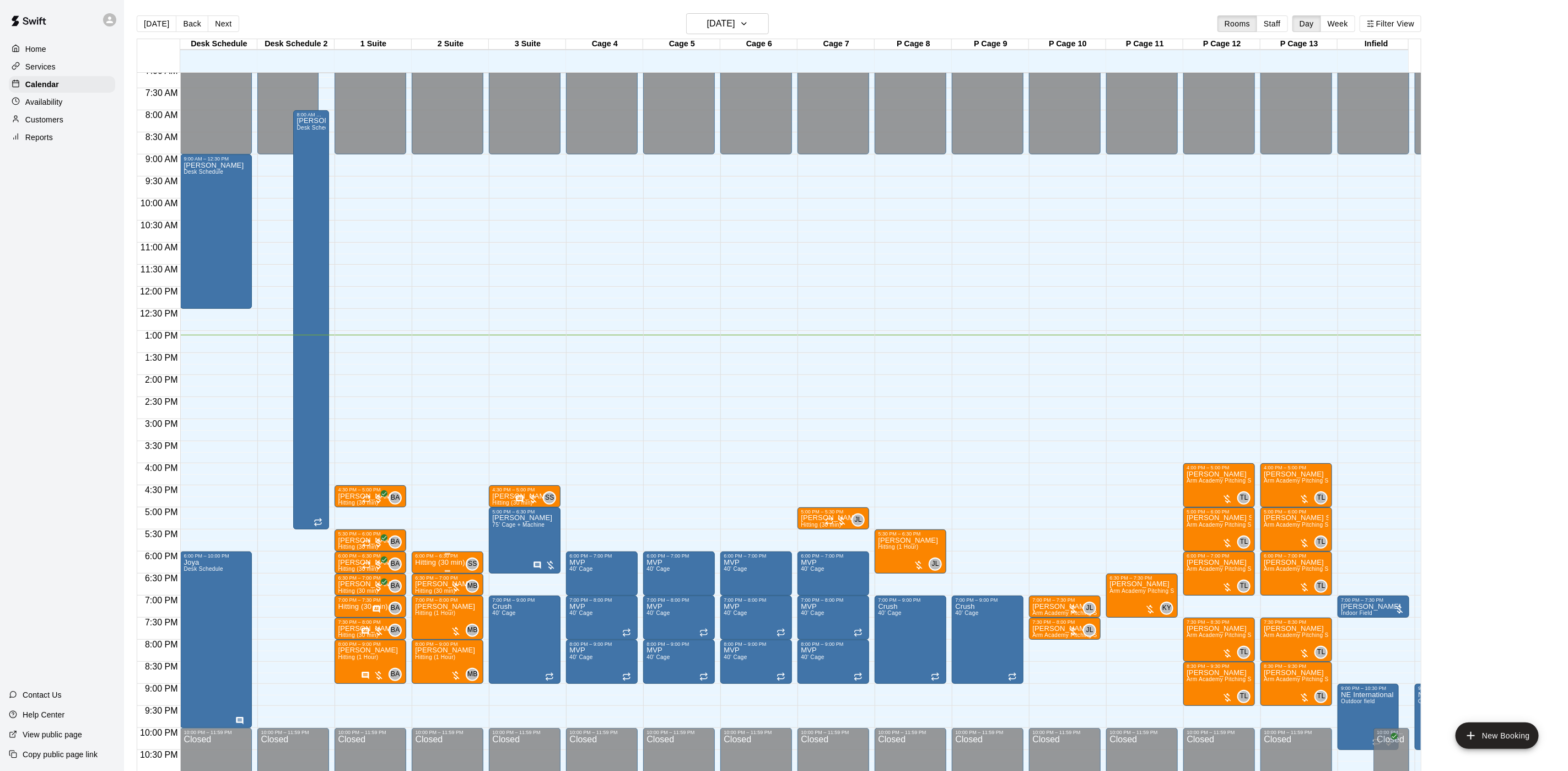
click at [425, 559] on div "6:00 PM – 6:30 PM" at bounding box center [447, 556] width 65 height 5
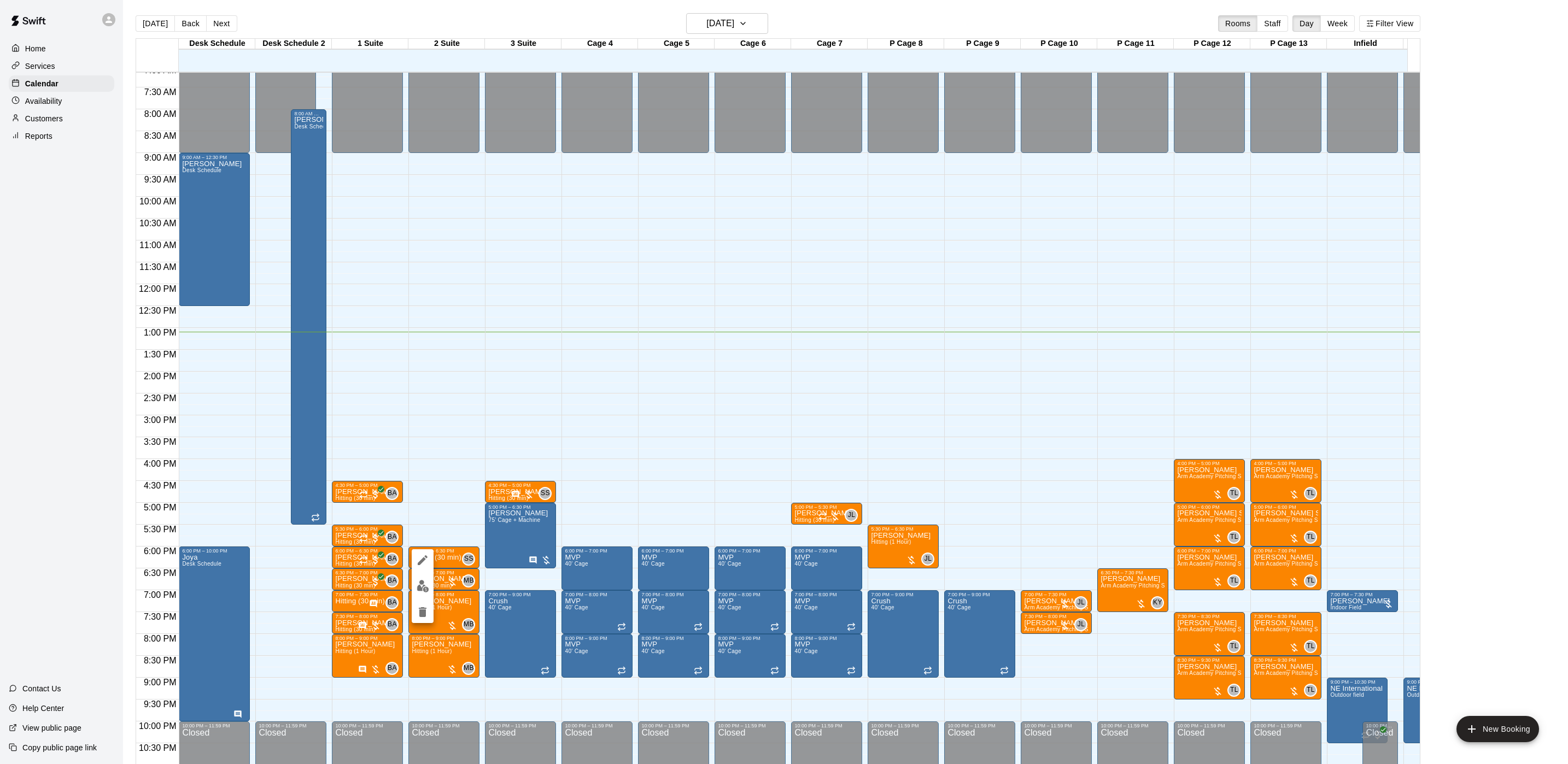
click at [418, 561] on icon "edit" at bounding box center [422, 560] width 13 height 13
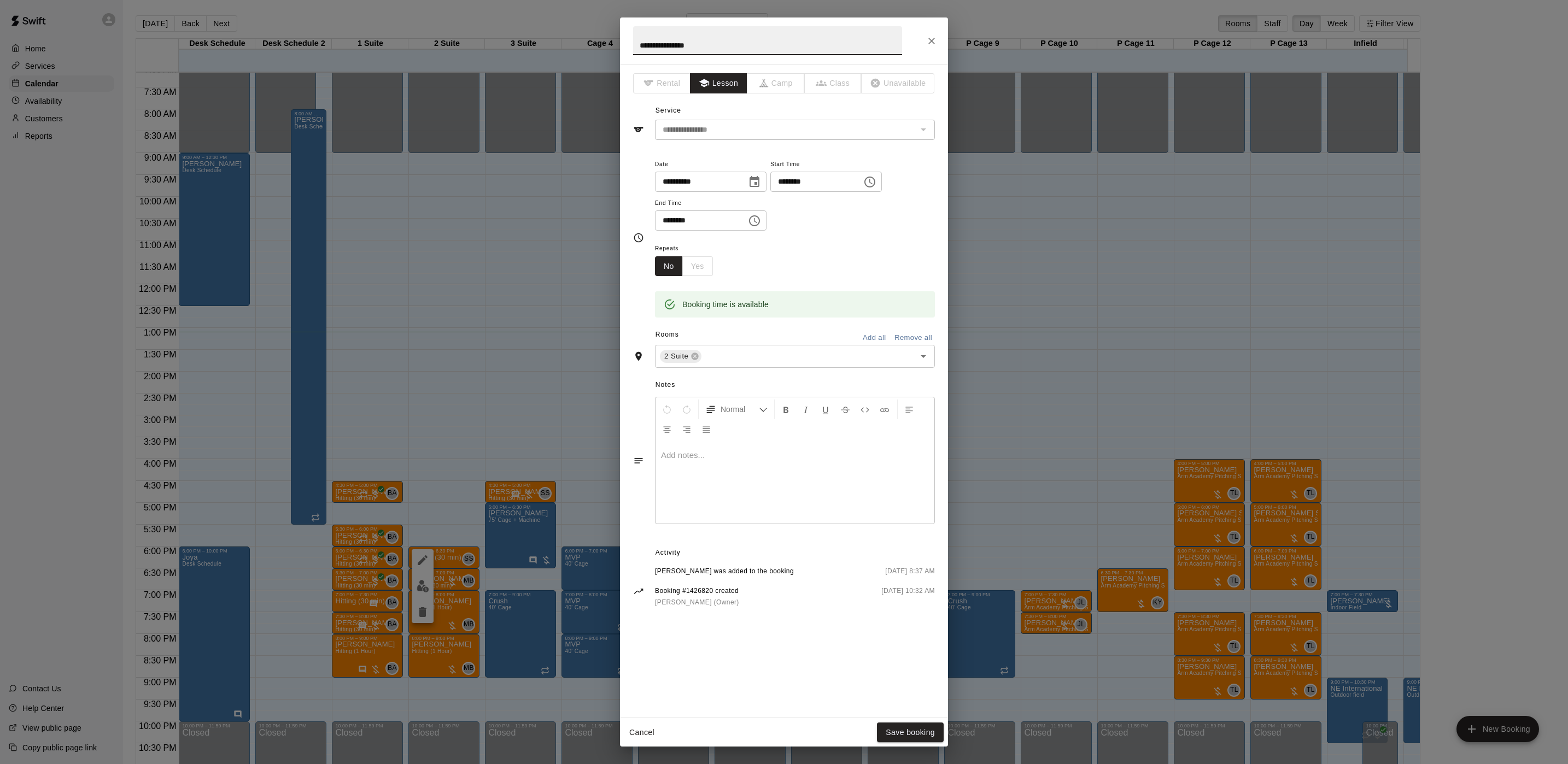
click at [701, 459] on p at bounding box center [795, 455] width 268 height 11
click at [907, 636] on button "Save booking" at bounding box center [910, 732] width 67 height 20
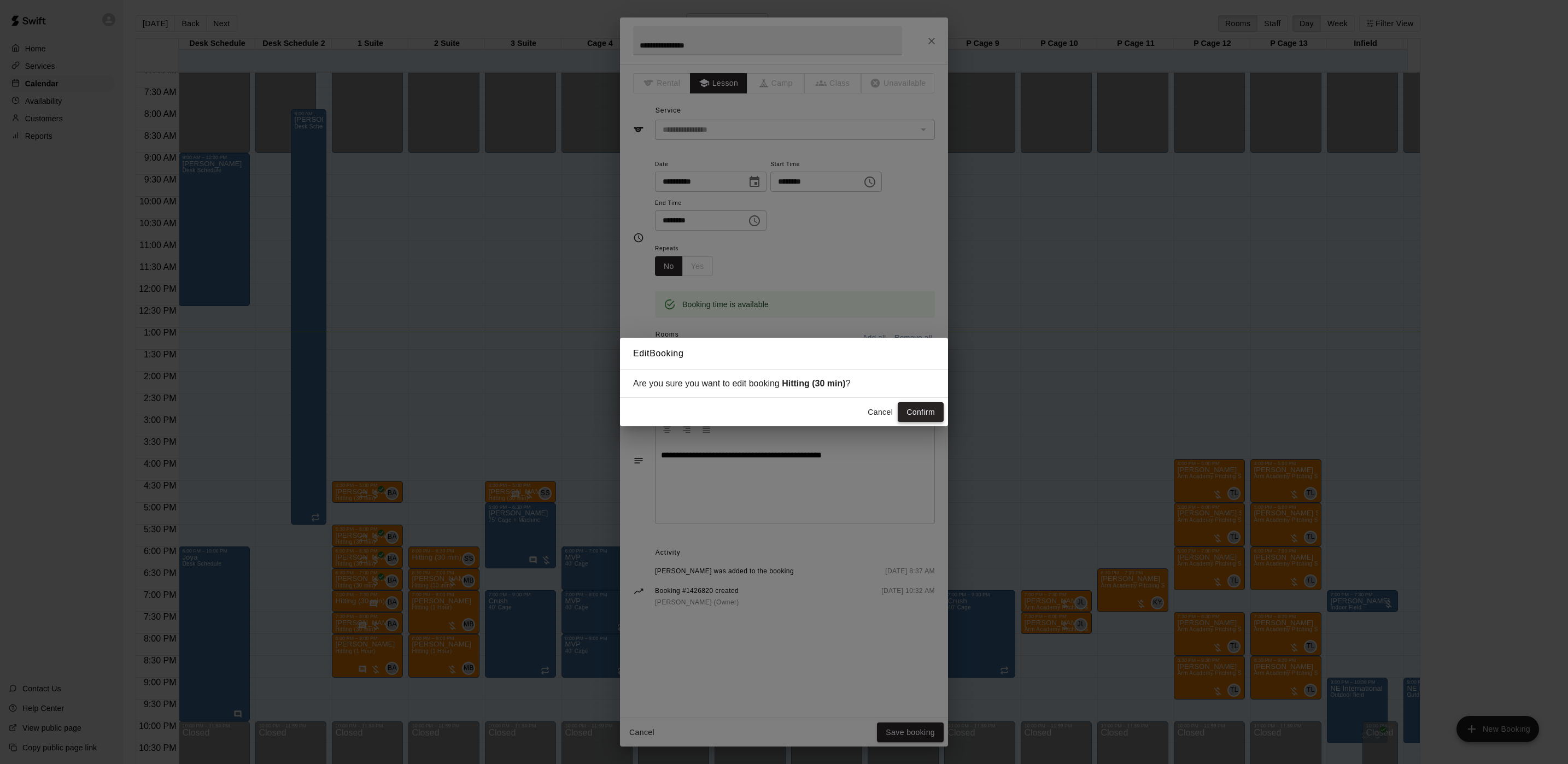
click at [917, 418] on button "Confirm" at bounding box center [921, 412] width 46 height 20
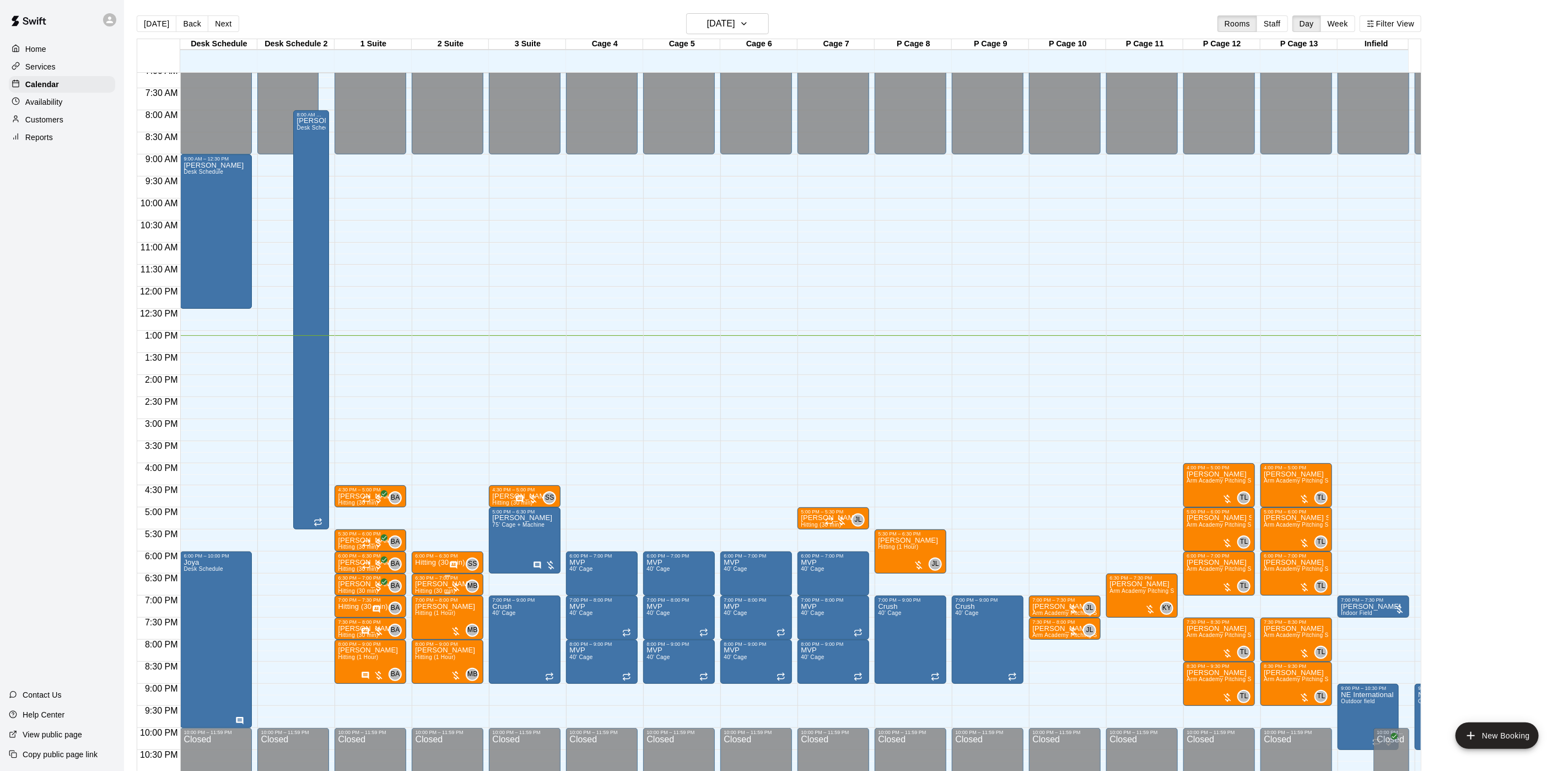
click at [431, 584] on p "[PERSON_NAME]" at bounding box center [444, 584] width 60 height 0
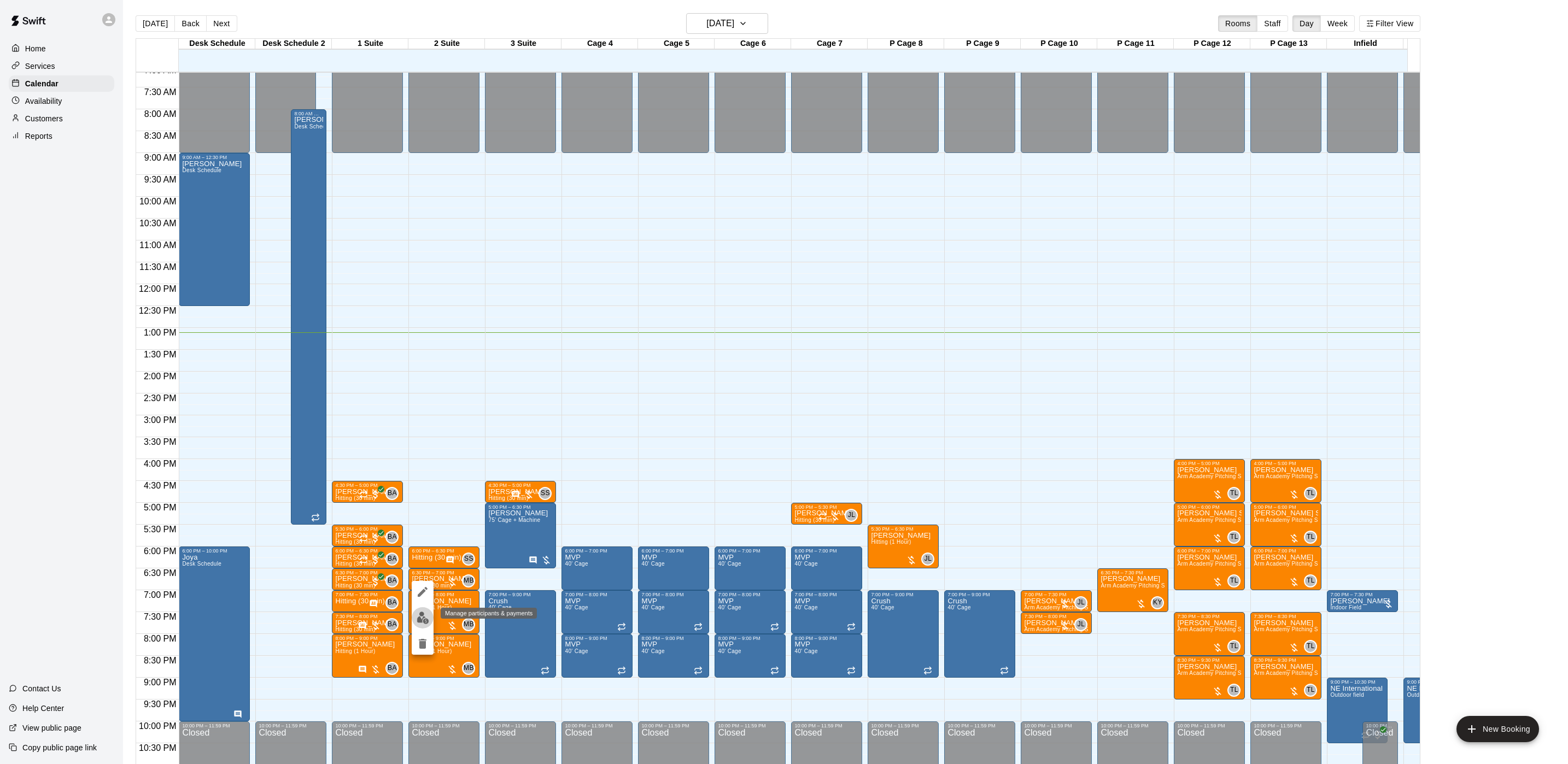
click at [421, 620] on img "edit" at bounding box center [422, 617] width 12 height 12
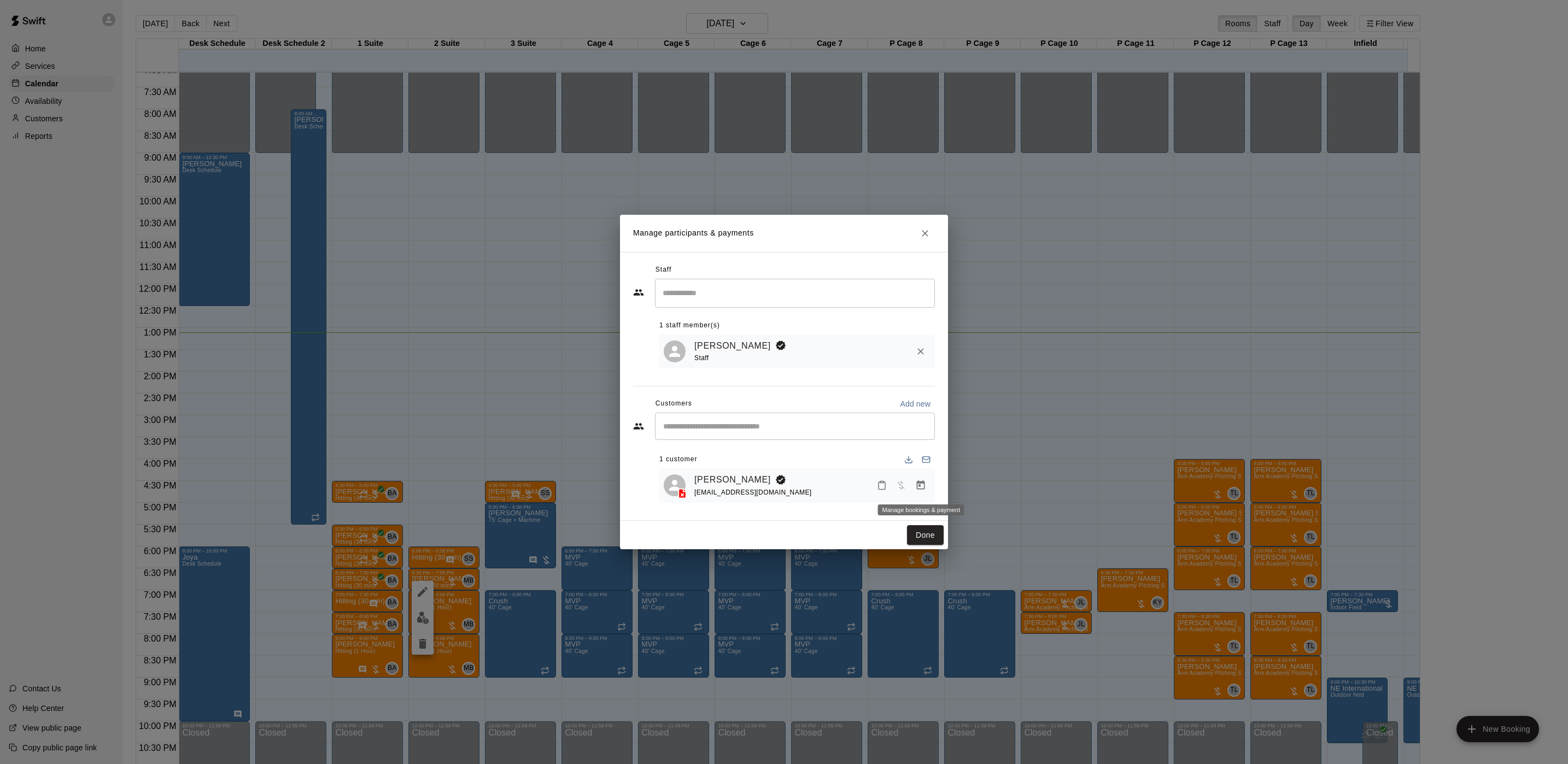
click at [924, 480] on icon "Manage bookings & payment" at bounding box center [921, 485] width 11 height 11
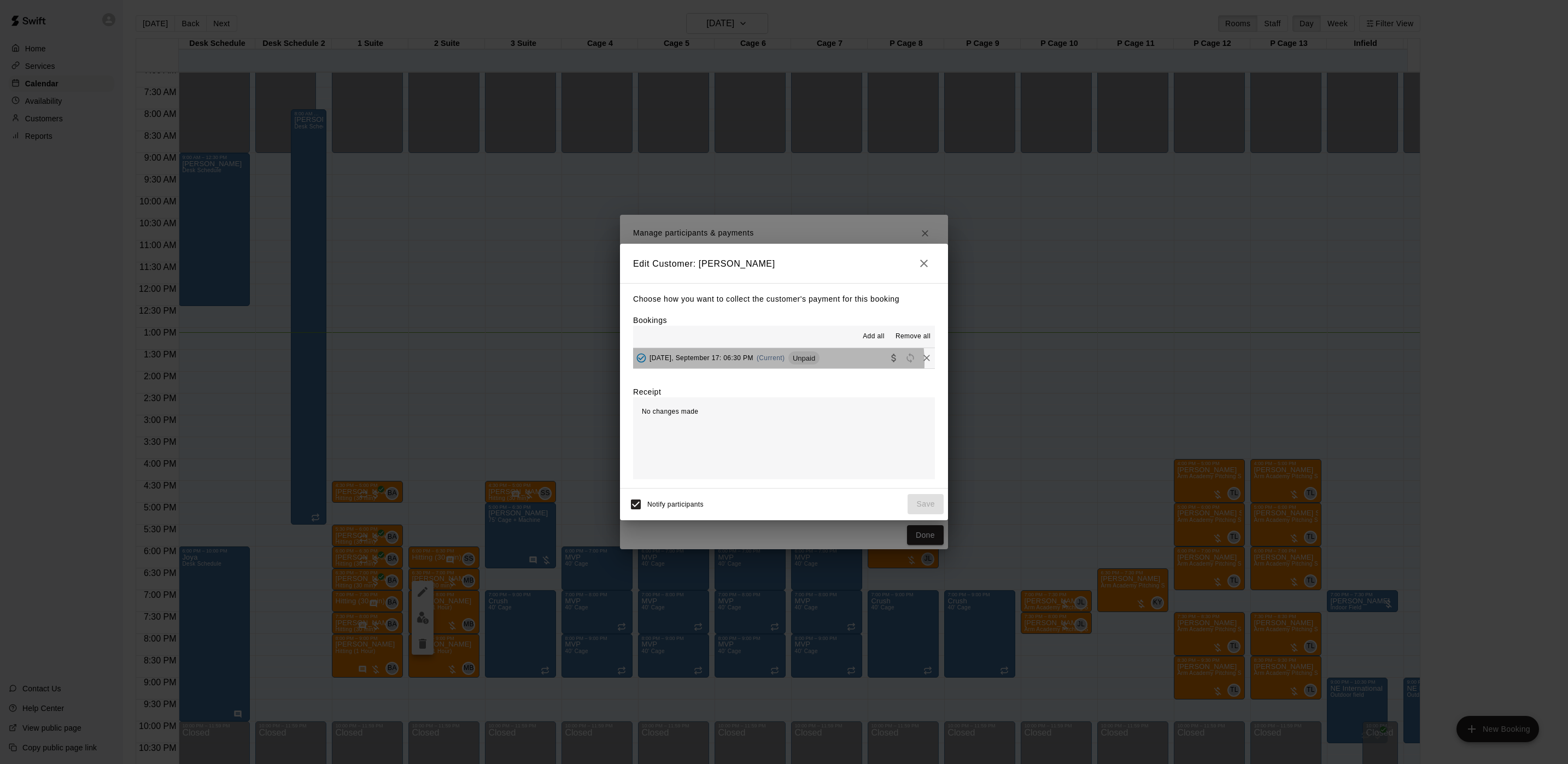
click at [775, 364] on div "[DATE], September 17: 06:30 PM (Current) Unpaid" at bounding box center [726, 358] width 186 height 16
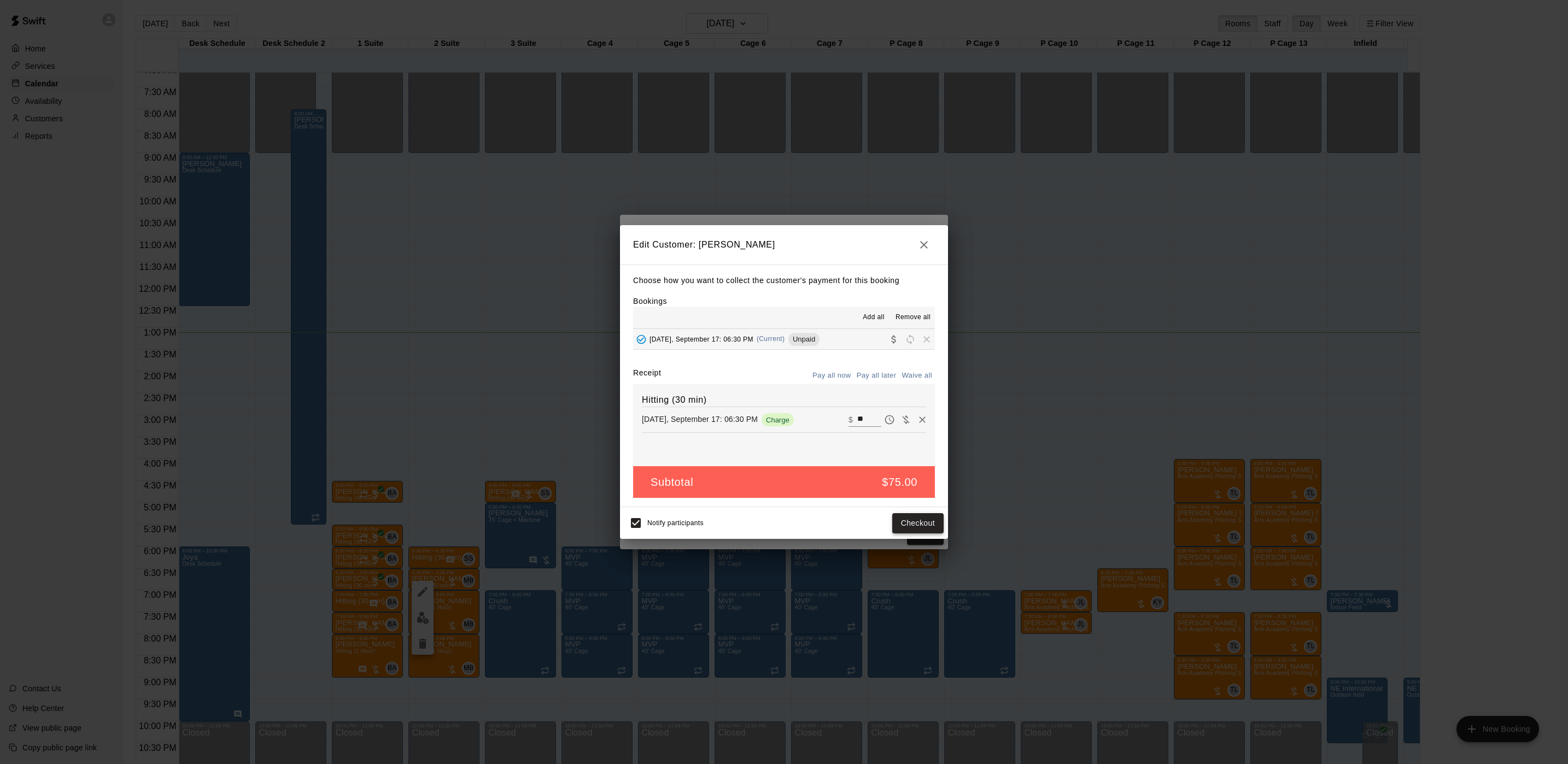
click at [908, 523] on button "Checkout" at bounding box center [917, 523] width 52 height 20
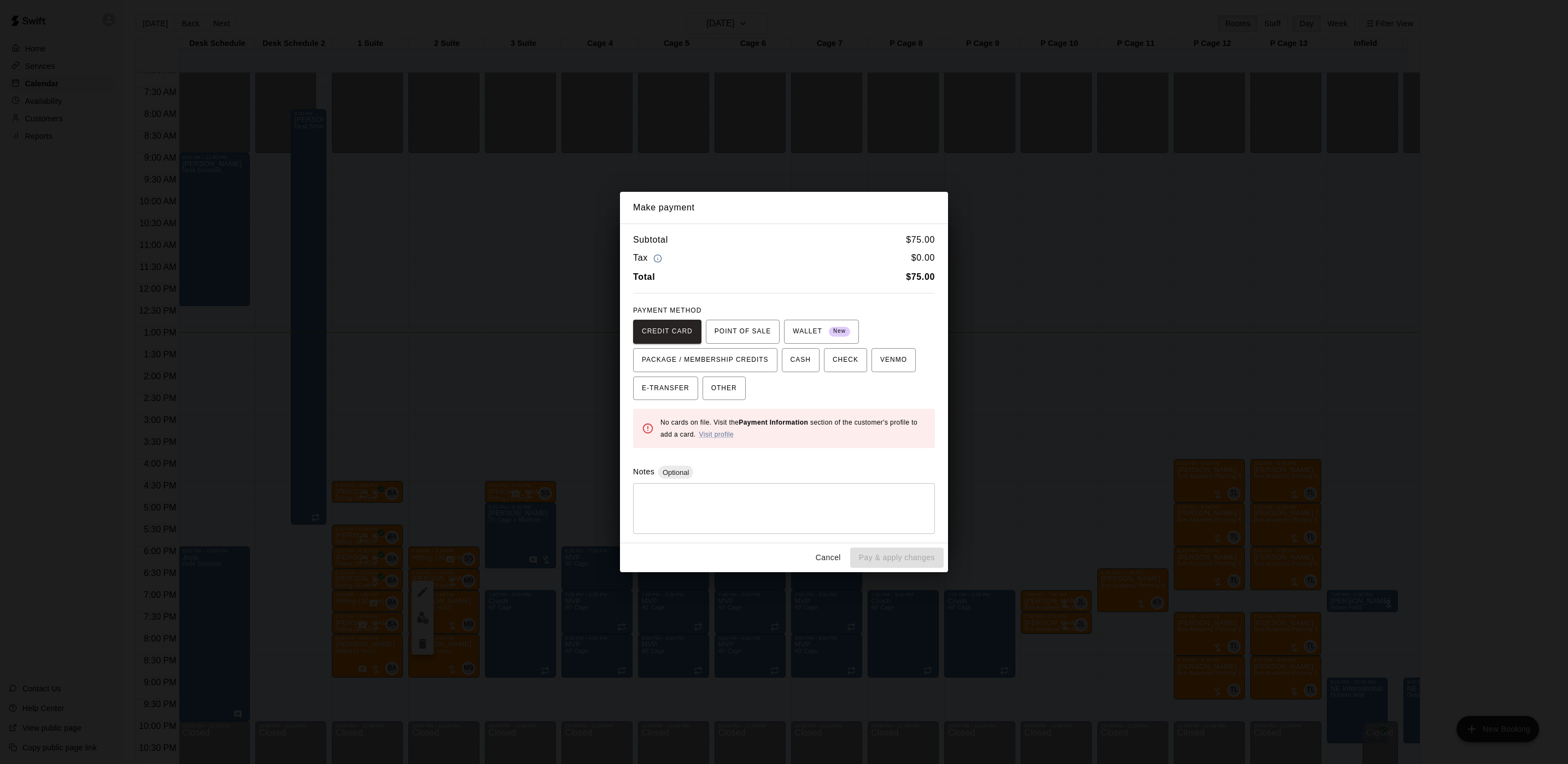
click at [1189, 443] on div "Make payment Subtotal $ 75.00 Tax $ 0.00 Total $ 75.00 PAYMENT METHOD CREDIT CA…" at bounding box center [784, 382] width 1568 height 764
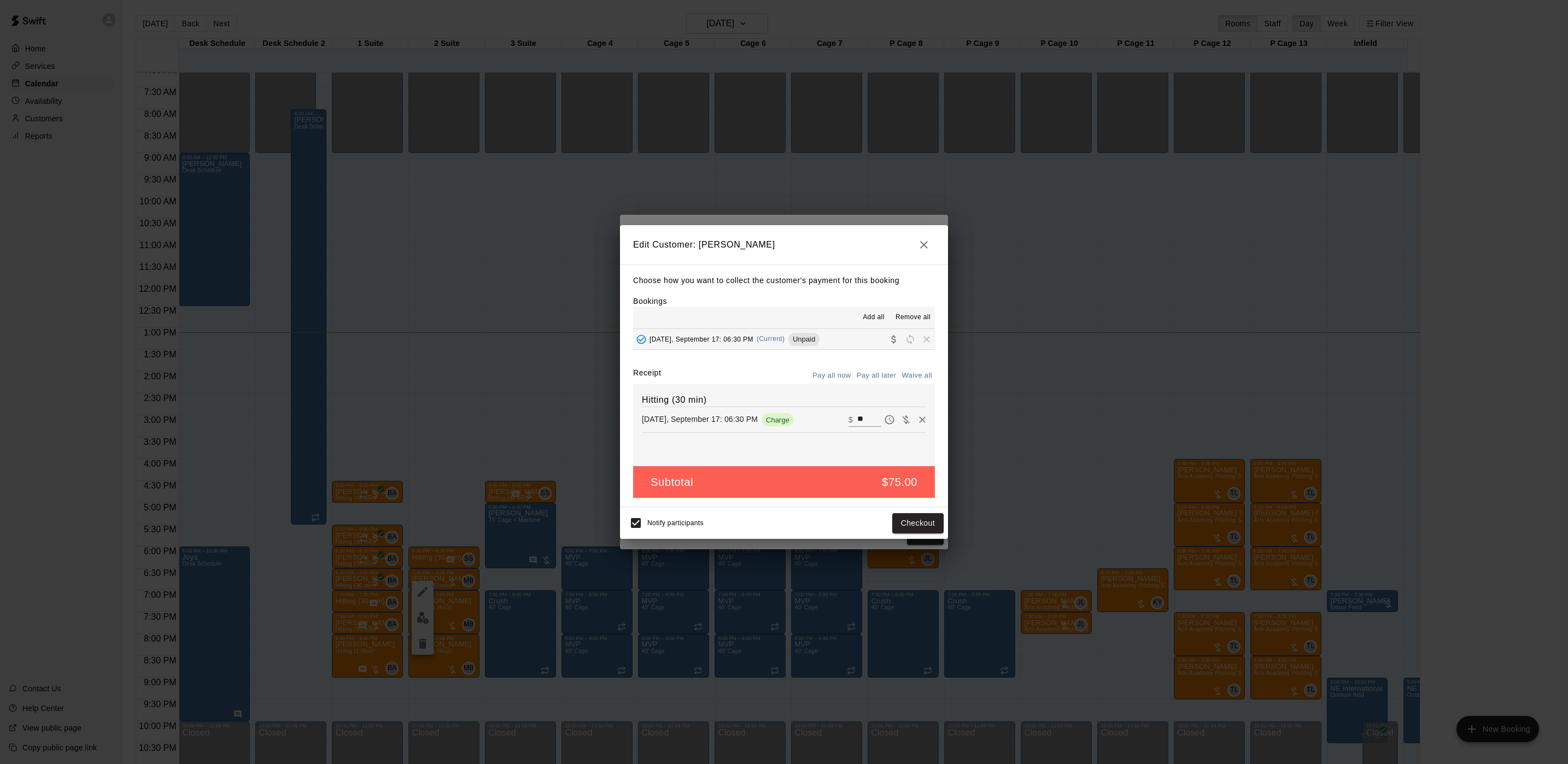
click at [1189, 443] on div "Edit Customer: [PERSON_NAME] Choose how you want to collect the customer's paym…" at bounding box center [784, 382] width 1568 height 764
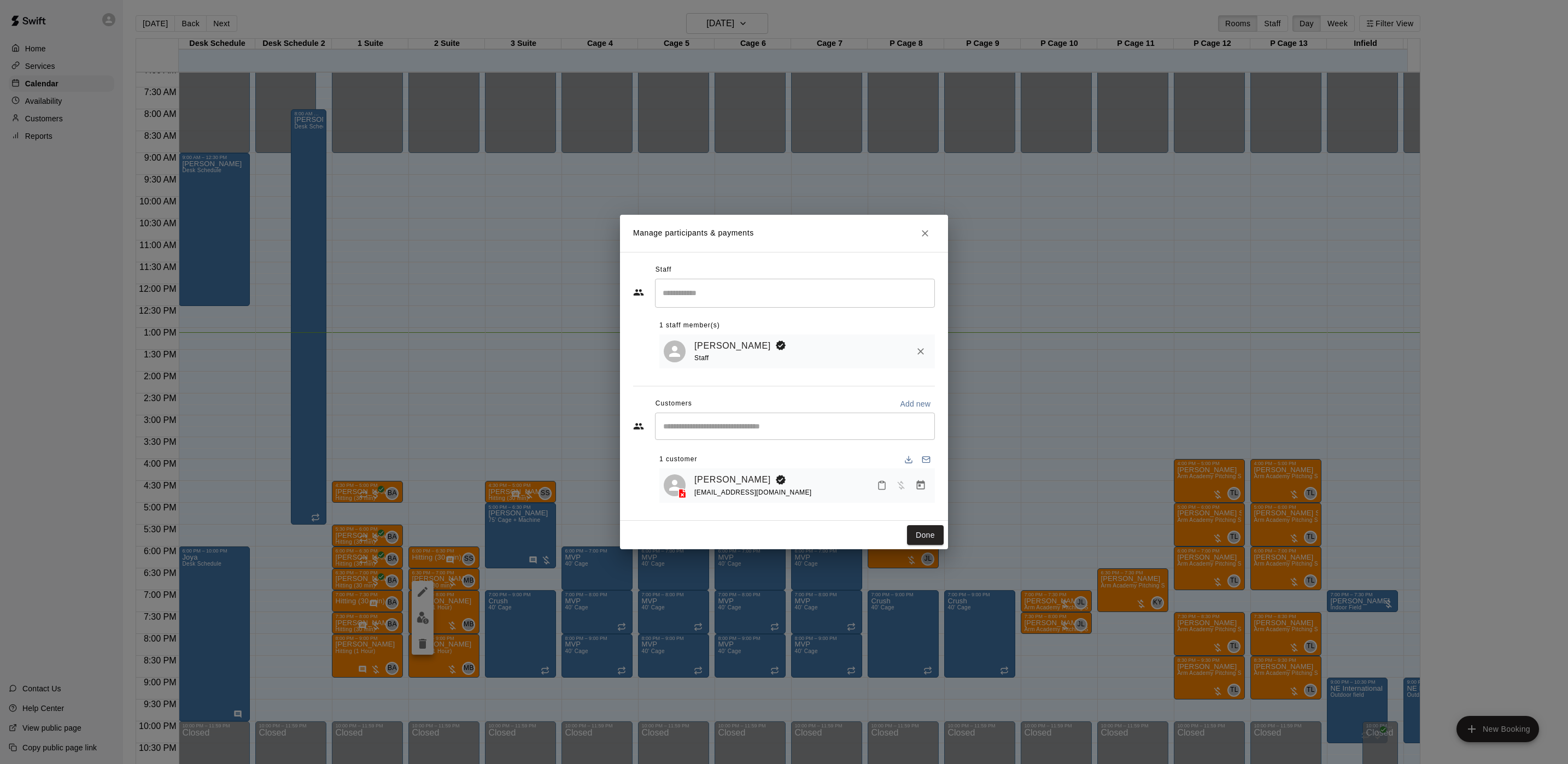
click at [738, 467] on div "1 customer" at bounding box center [797, 460] width 276 height 18
click at [735, 478] on link "[PERSON_NAME]" at bounding box center [732, 480] width 76 height 14
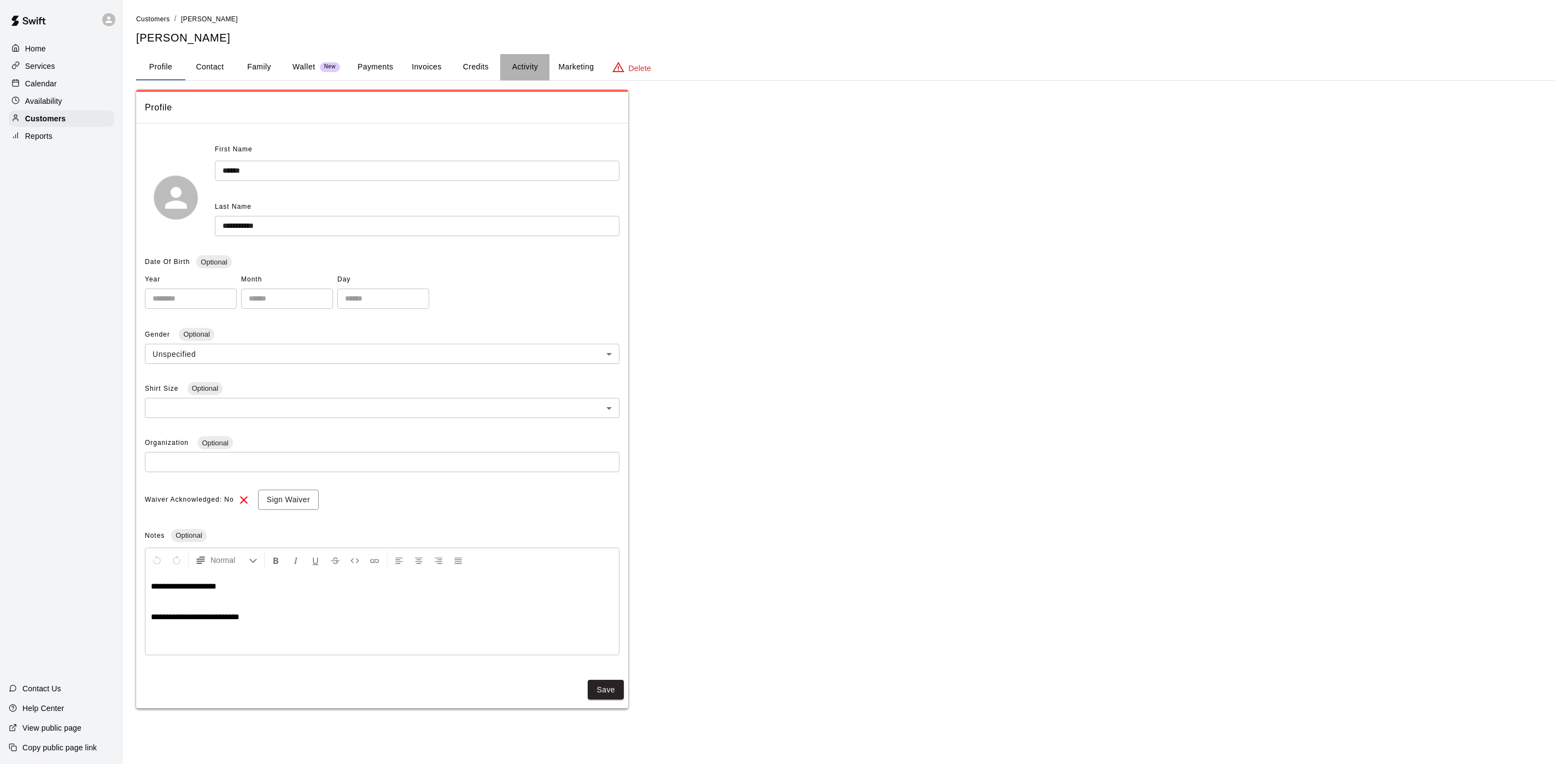
click at [520, 69] on button "Activity" at bounding box center [524, 67] width 49 height 26
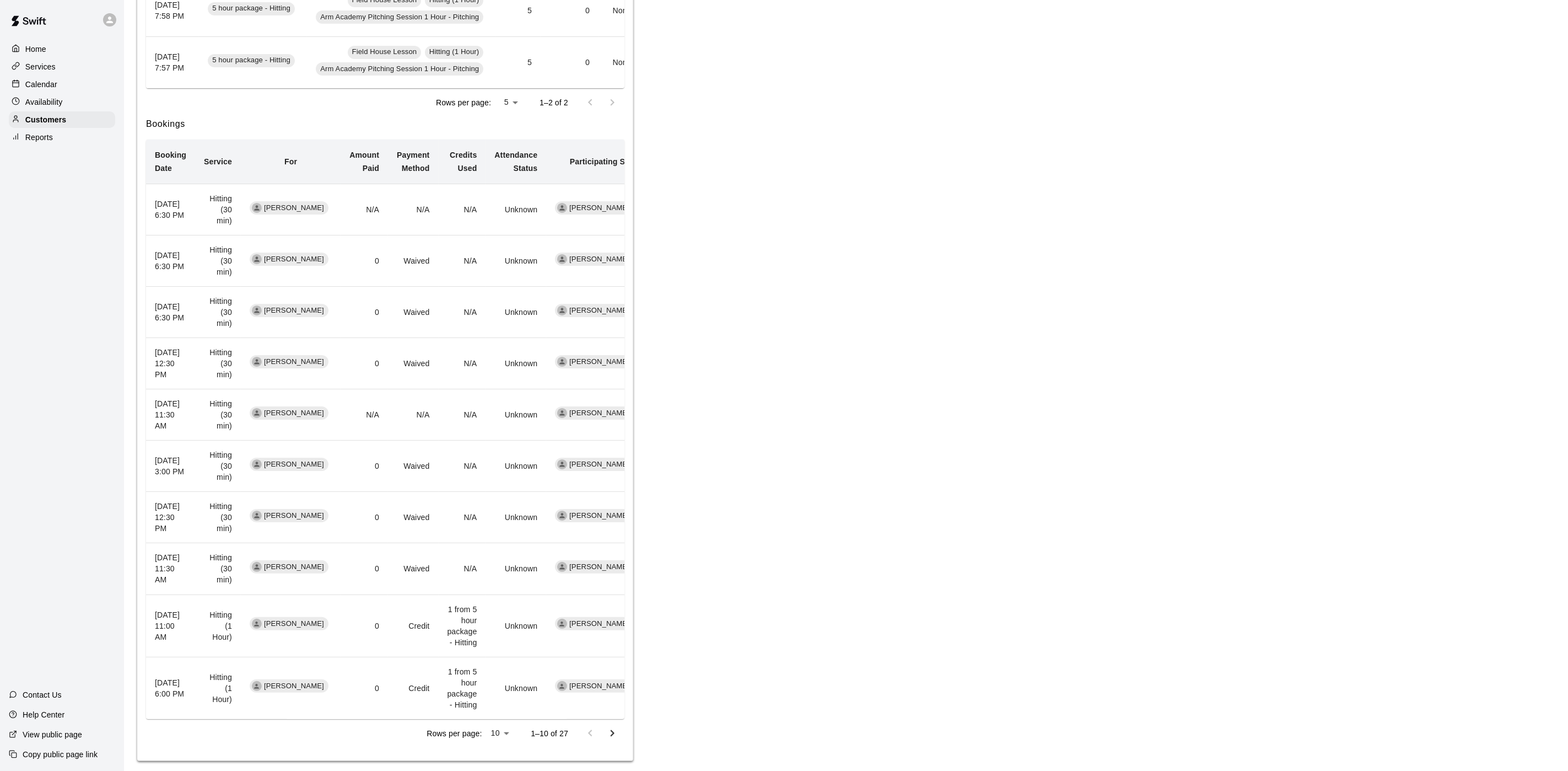
scroll to position [322, 0]
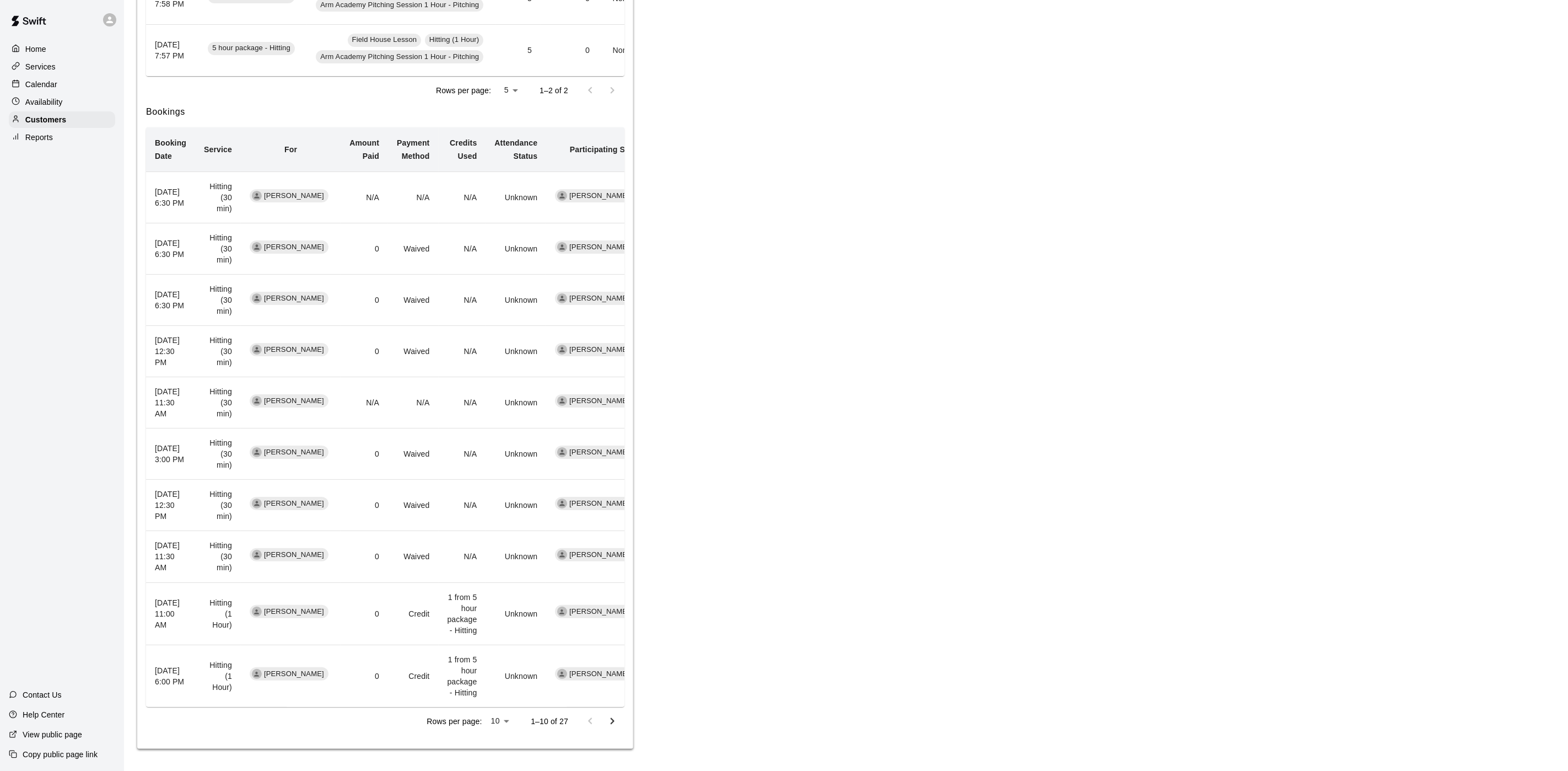
click at [613, 642] on icon "Go to next page" at bounding box center [612, 722] width 13 height 13
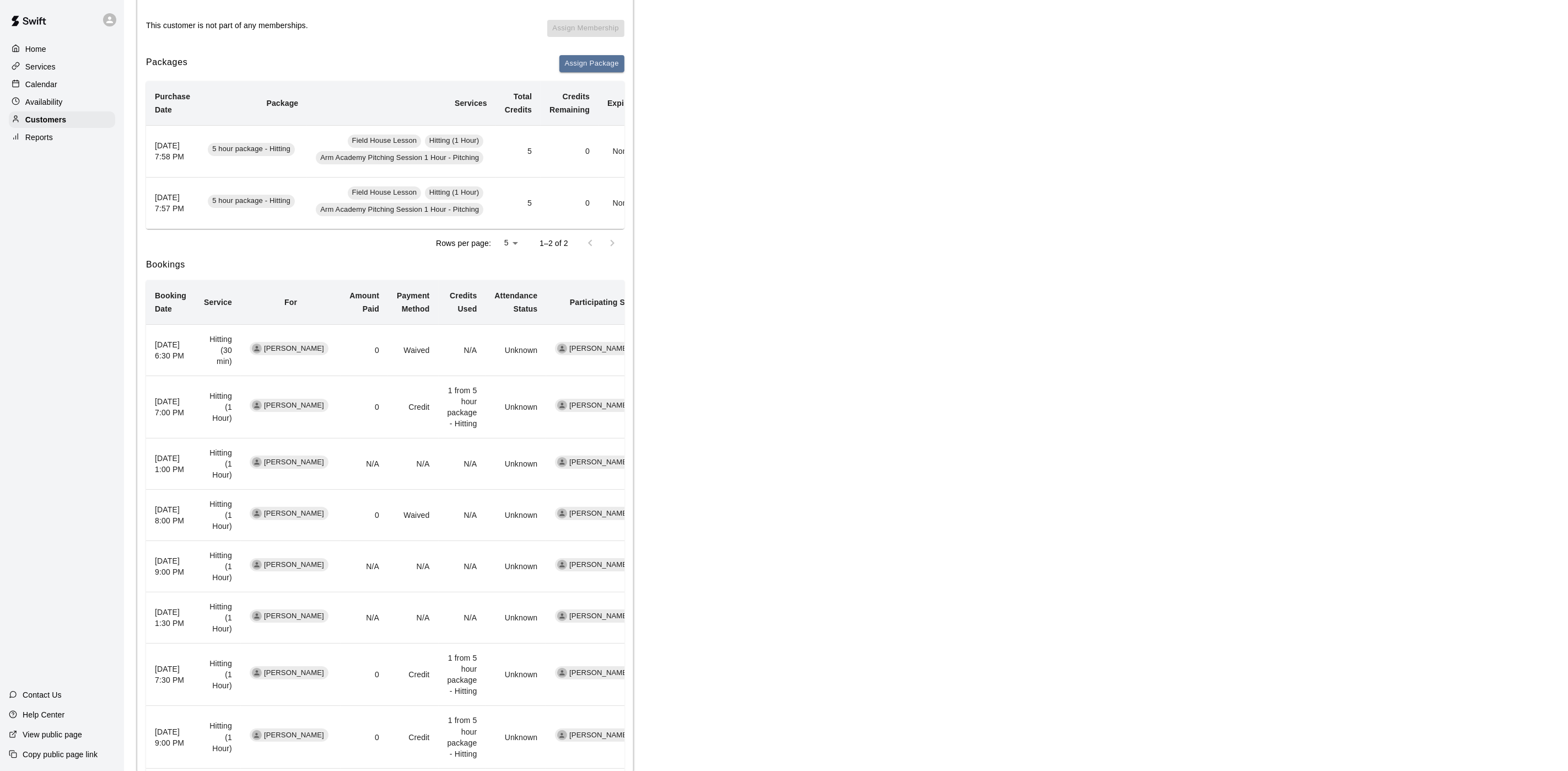
scroll to position [107, 0]
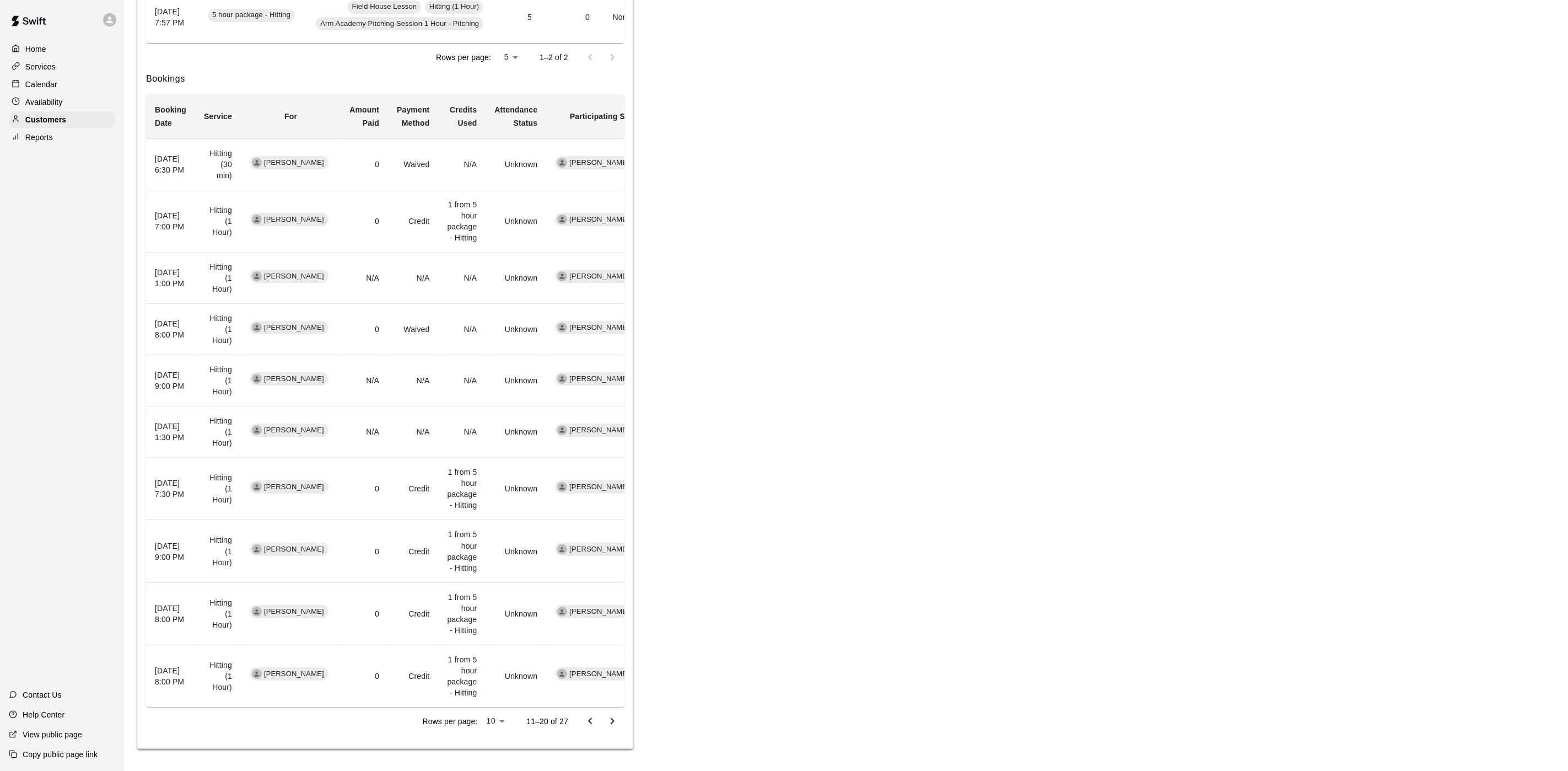
click at [587, 642] on icon "Go to previous page" at bounding box center [590, 722] width 13 height 13
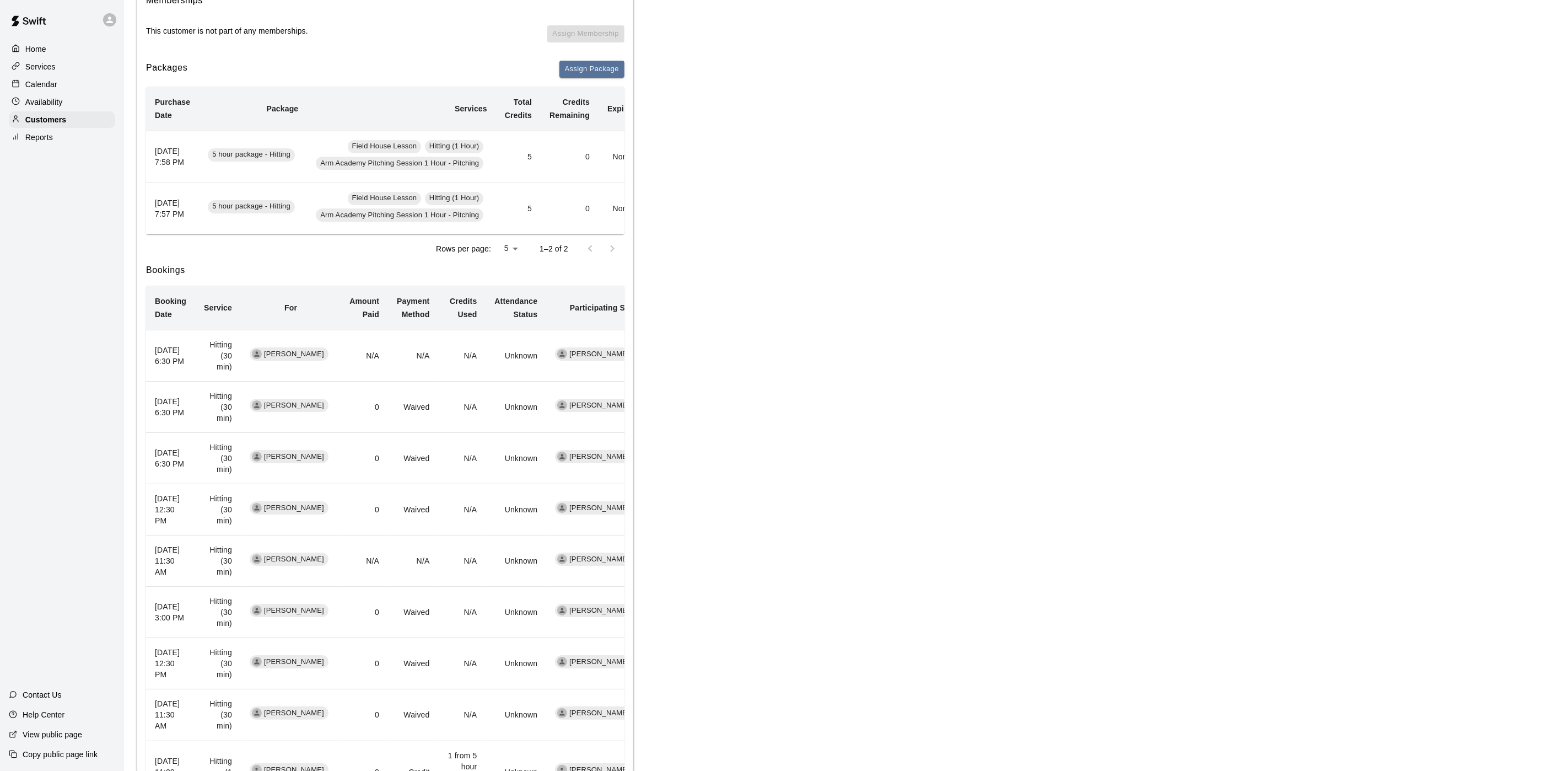
scroll to position [0, 0]
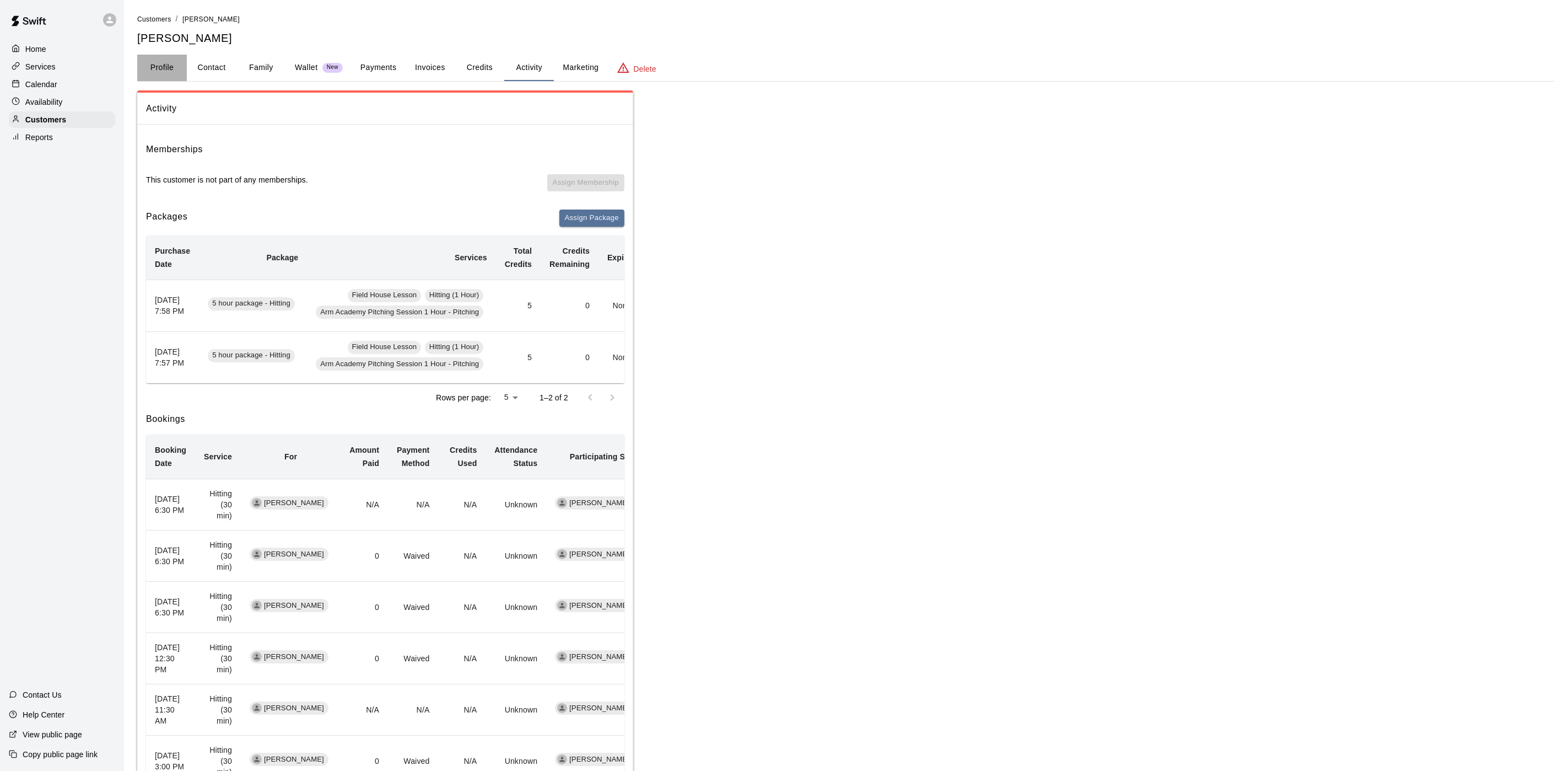
click at [147, 58] on button "Profile" at bounding box center [162, 68] width 49 height 26
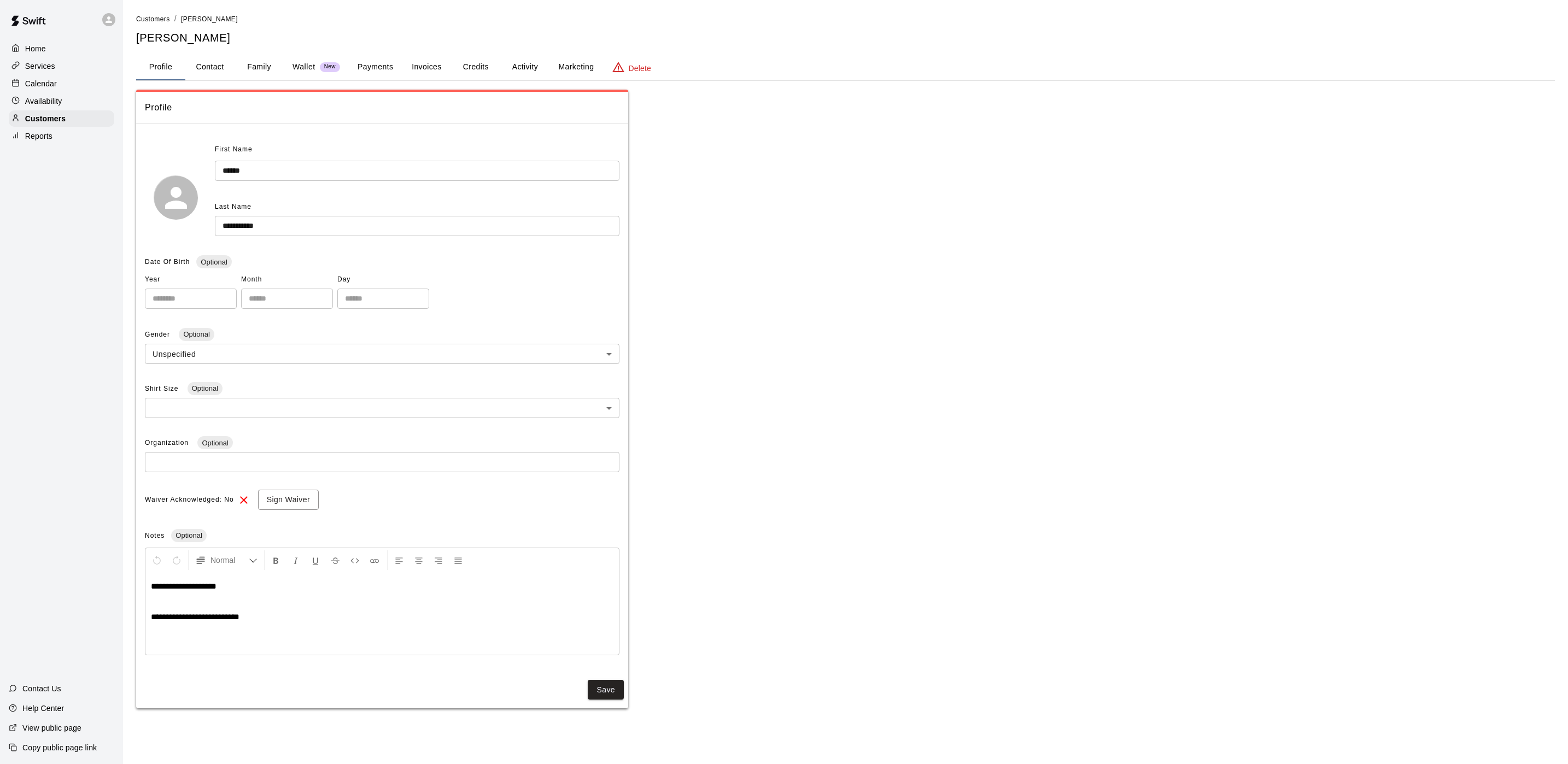
click at [545, 55] on button "Activity" at bounding box center [524, 67] width 49 height 26
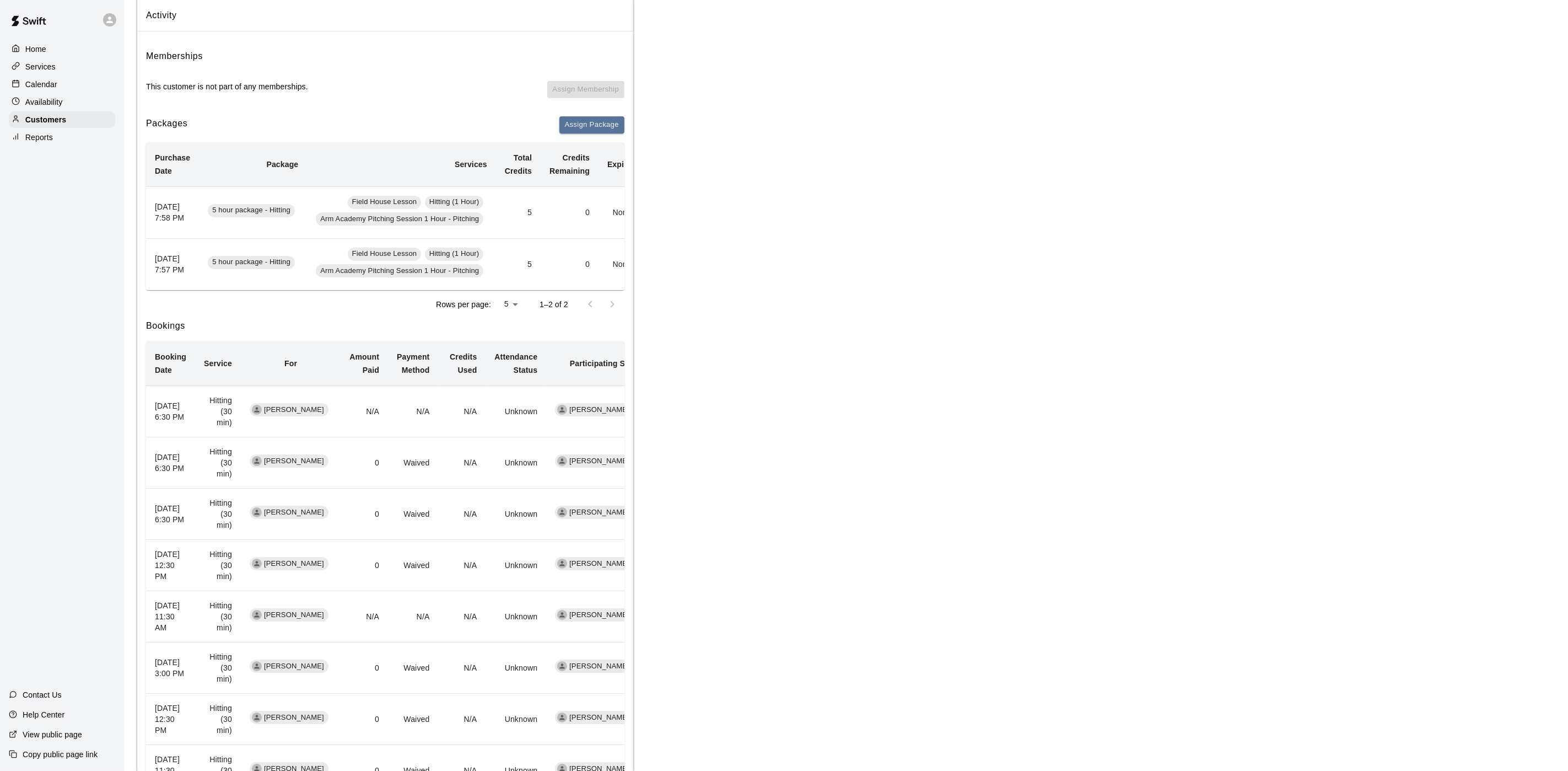
scroll to position [166, 0]
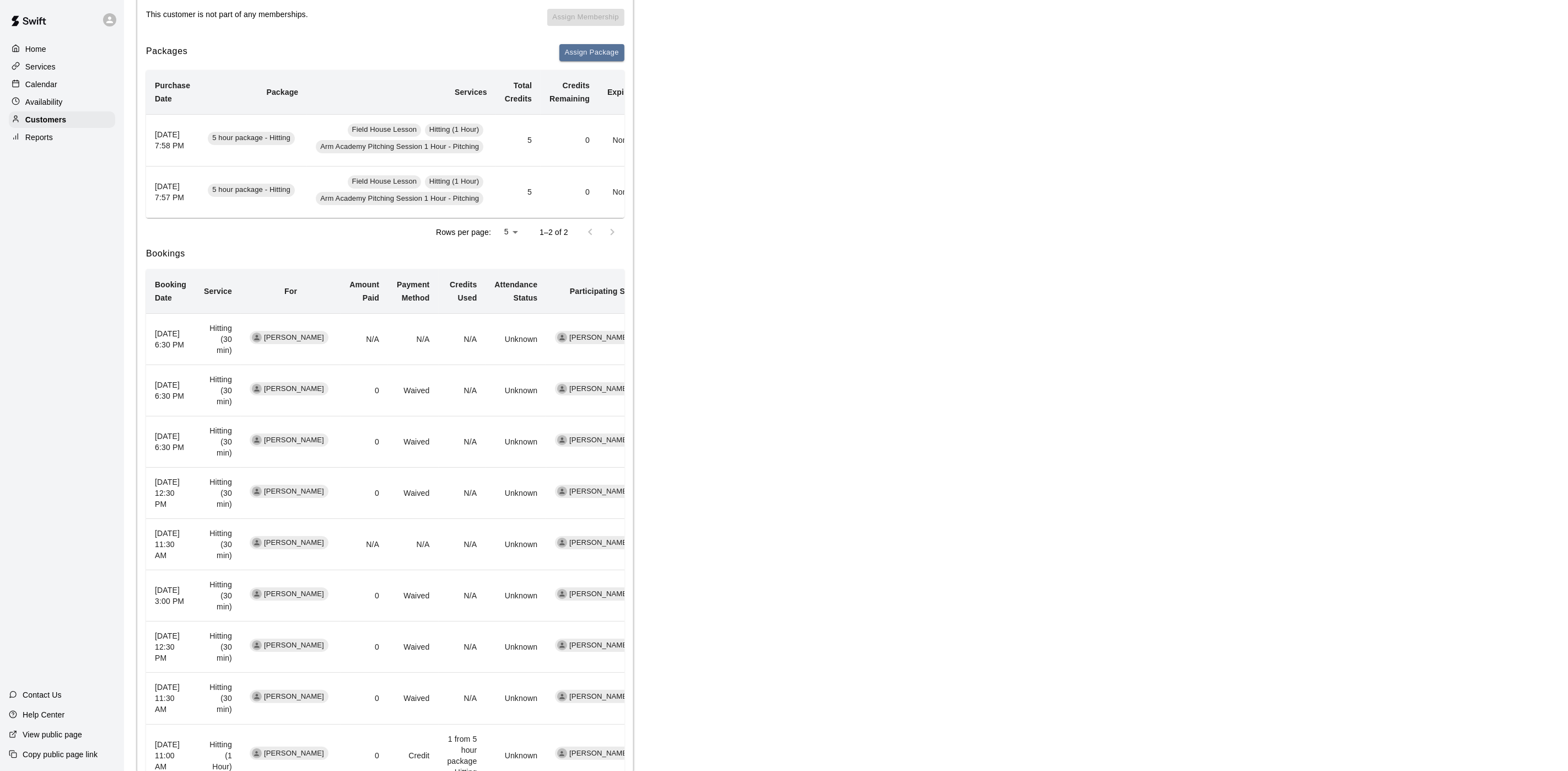
click at [57, 85] on p "Calendar" at bounding box center [41, 84] width 32 height 11
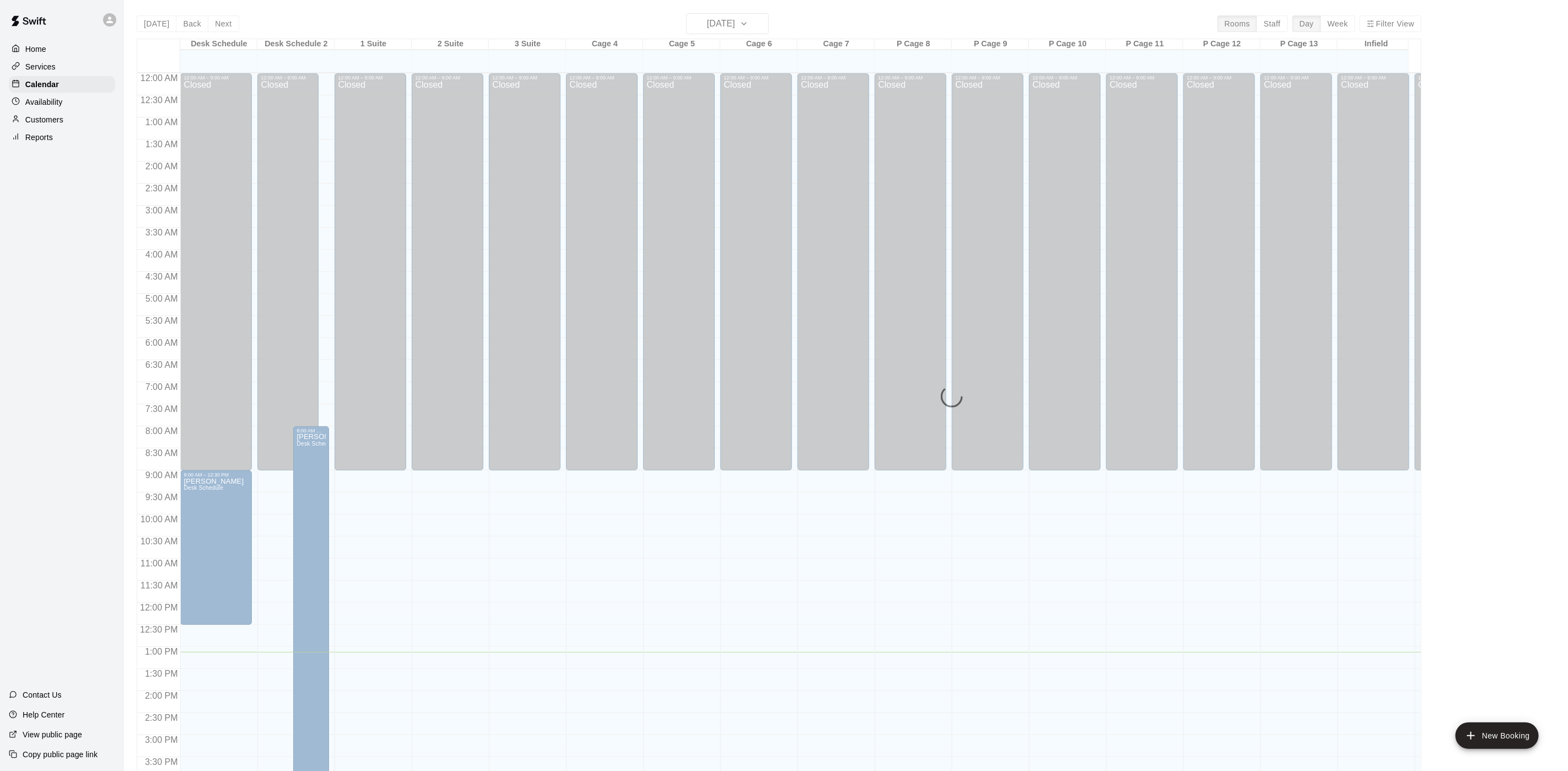
scroll to position [316, 0]
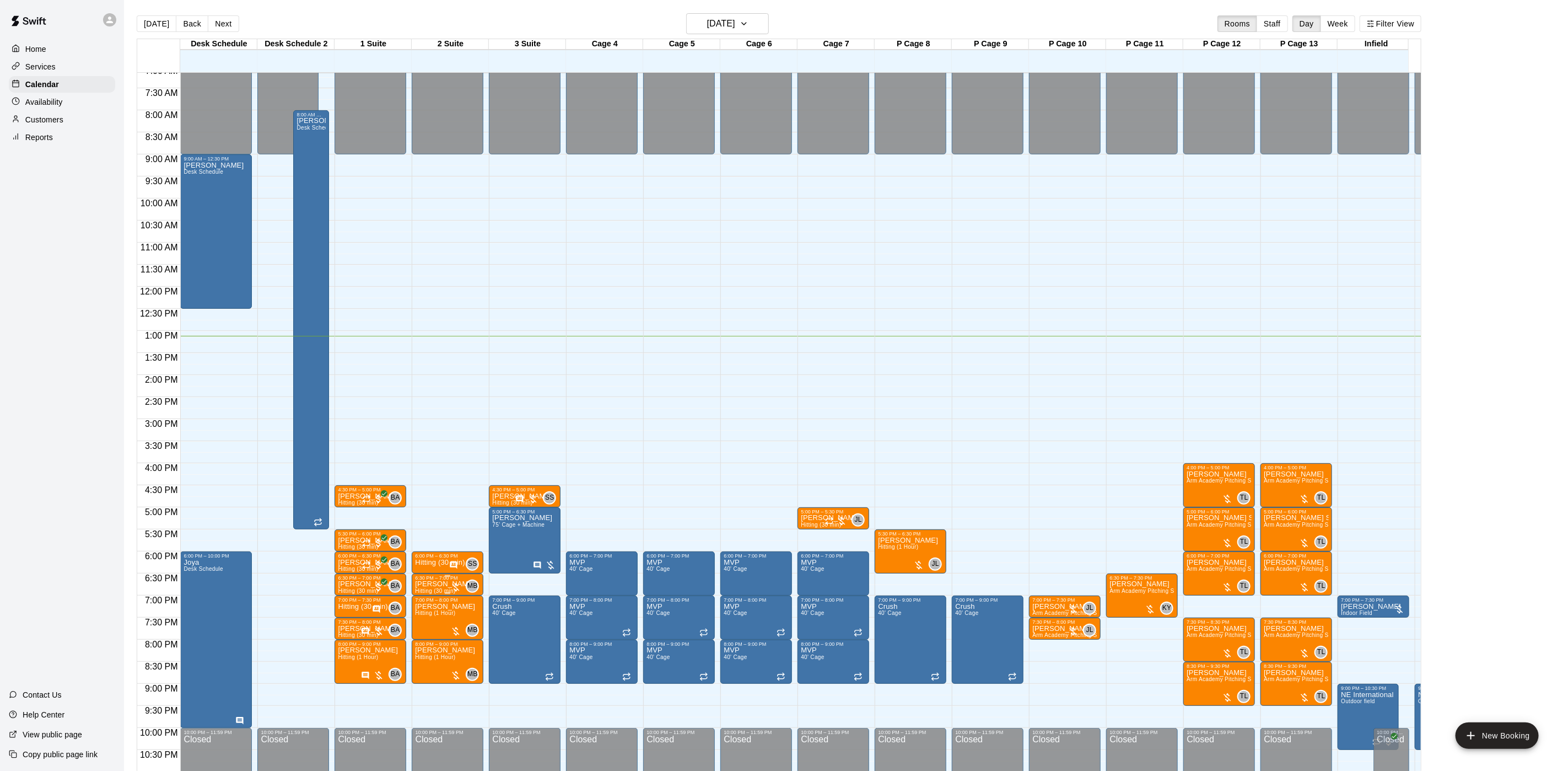
click at [428, 584] on p "[PERSON_NAME]" at bounding box center [444, 584] width 60 height 0
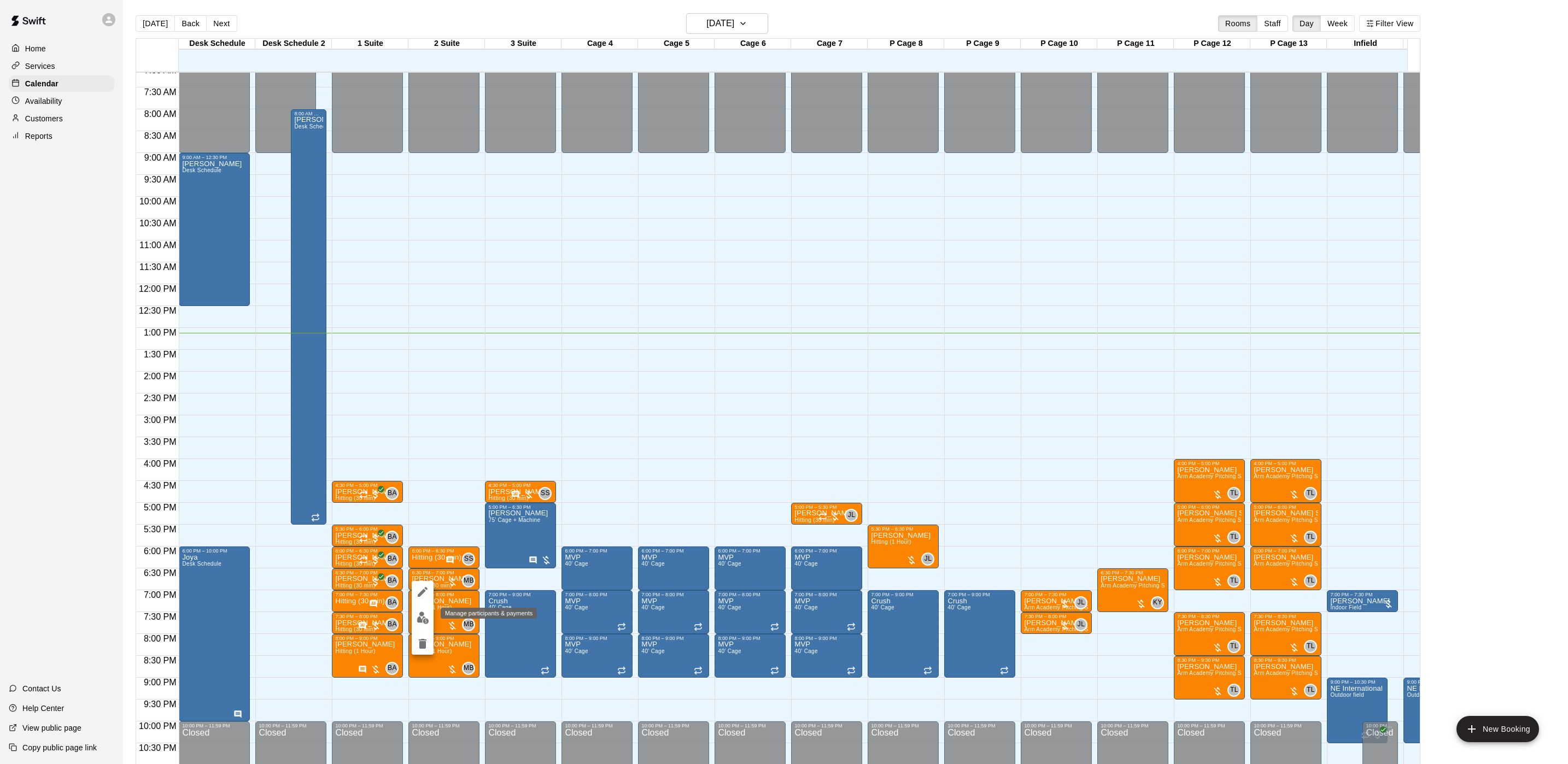
click at [421, 619] on img "edit" at bounding box center [422, 617] width 12 height 12
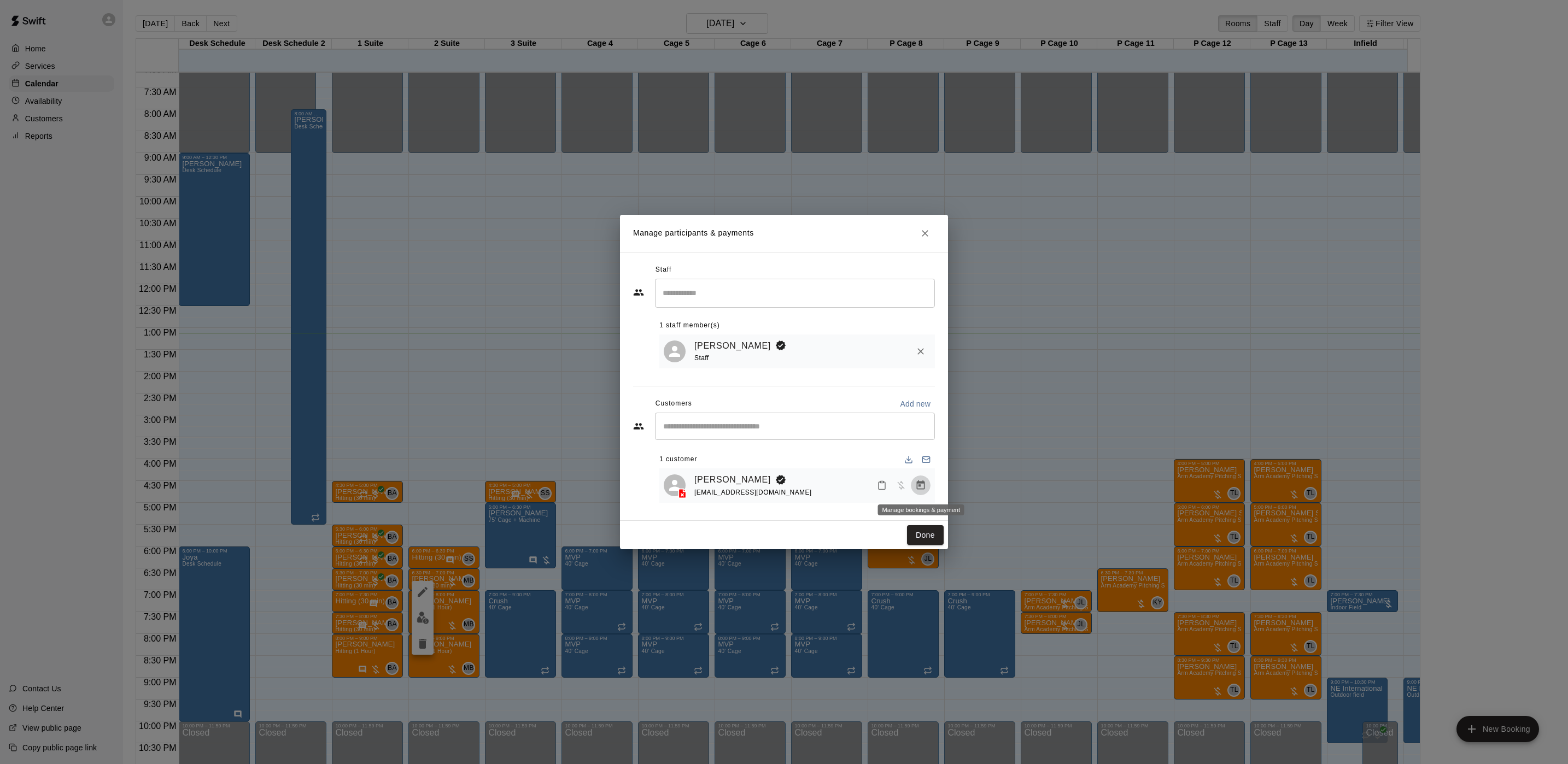
click at [925, 489] on icon "Manage bookings & payment" at bounding box center [921, 485] width 11 height 11
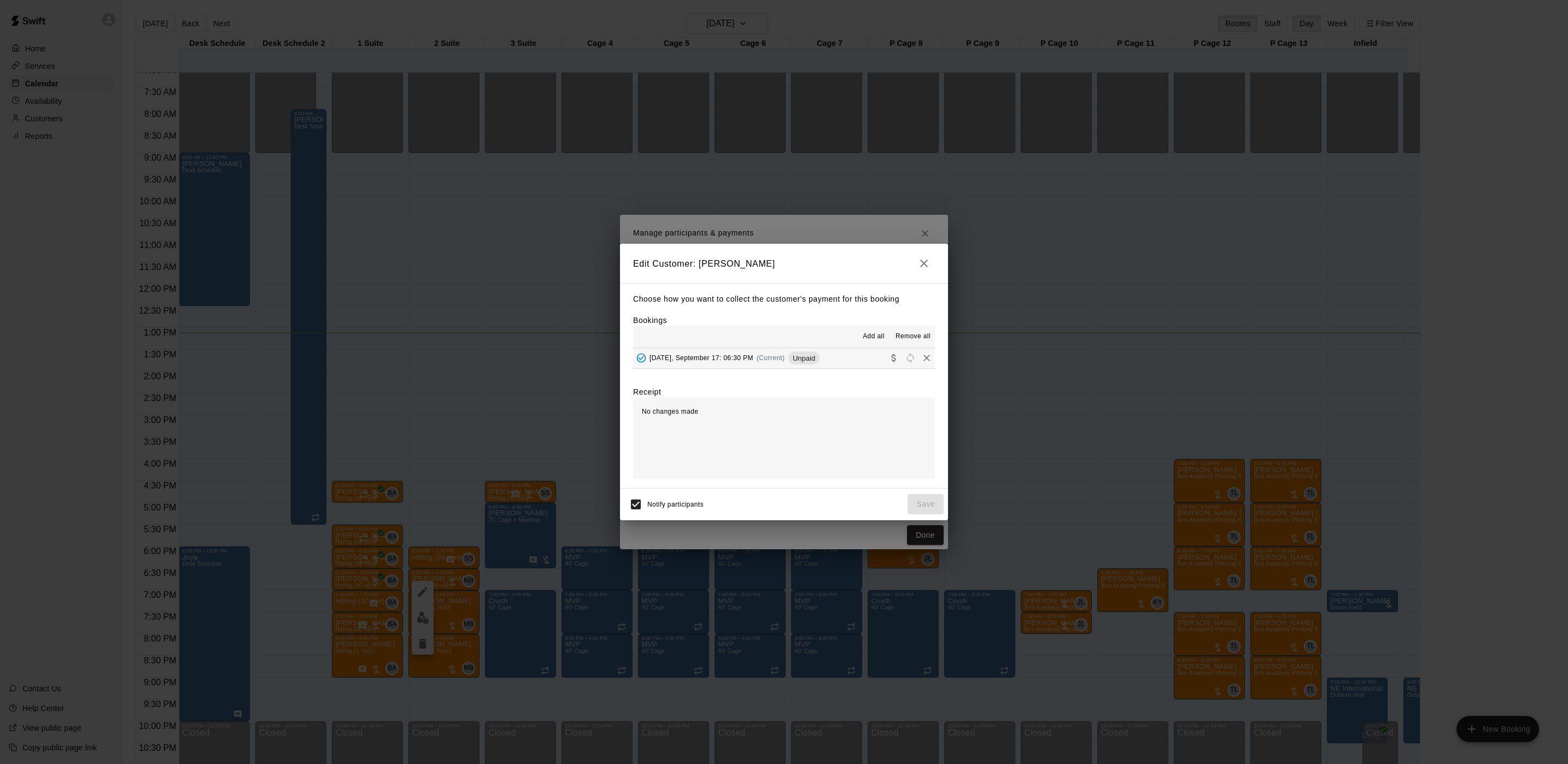
click at [782, 359] on span "(Current)" at bounding box center [771, 358] width 29 height 8
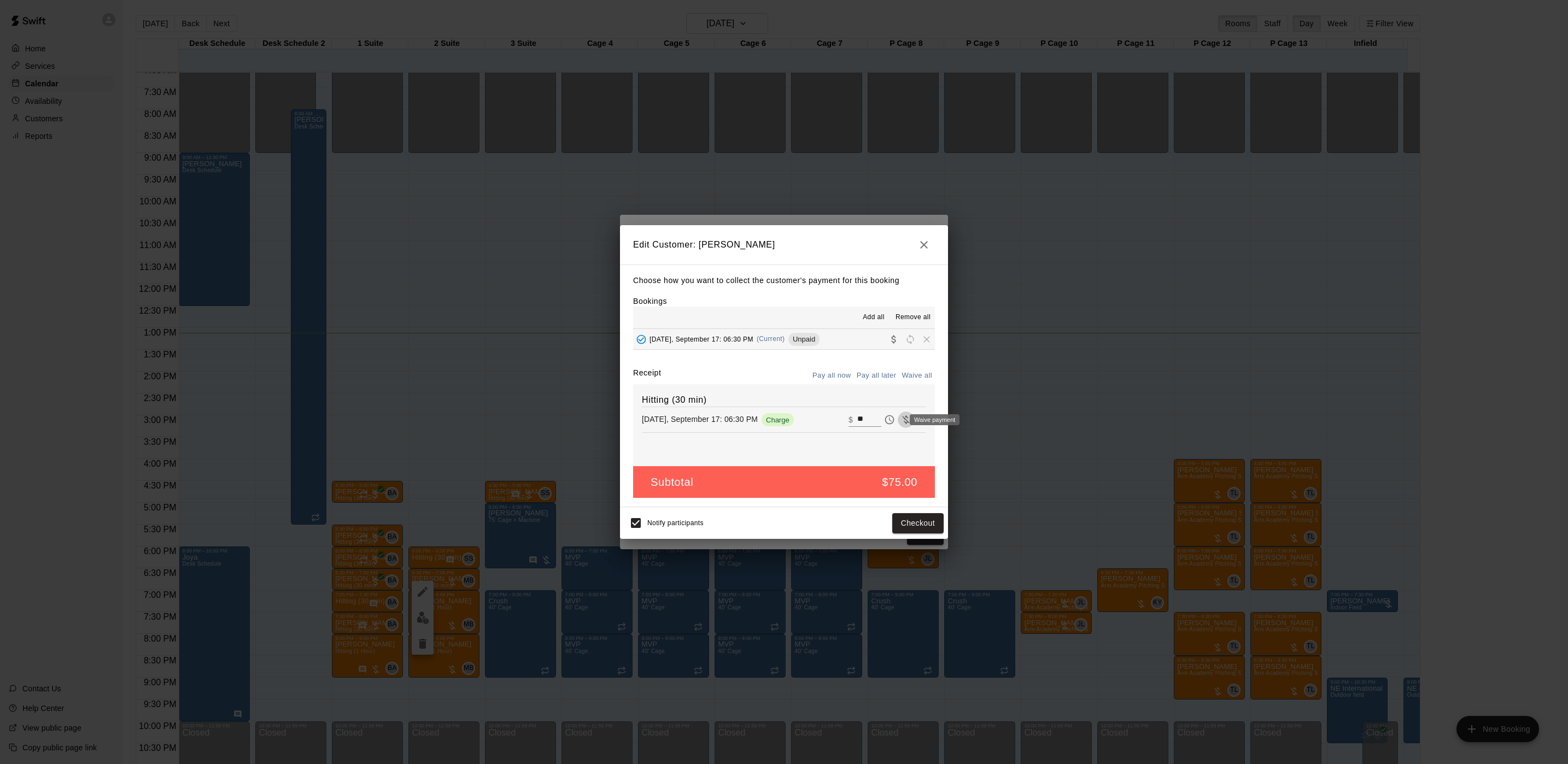
click at [898, 428] on button "Waive payment" at bounding box center [906, 419] width 16 height 16
type input "*"
click at [925, 522] on button "Save" at bounding box center [925, 523] width 36 height 20
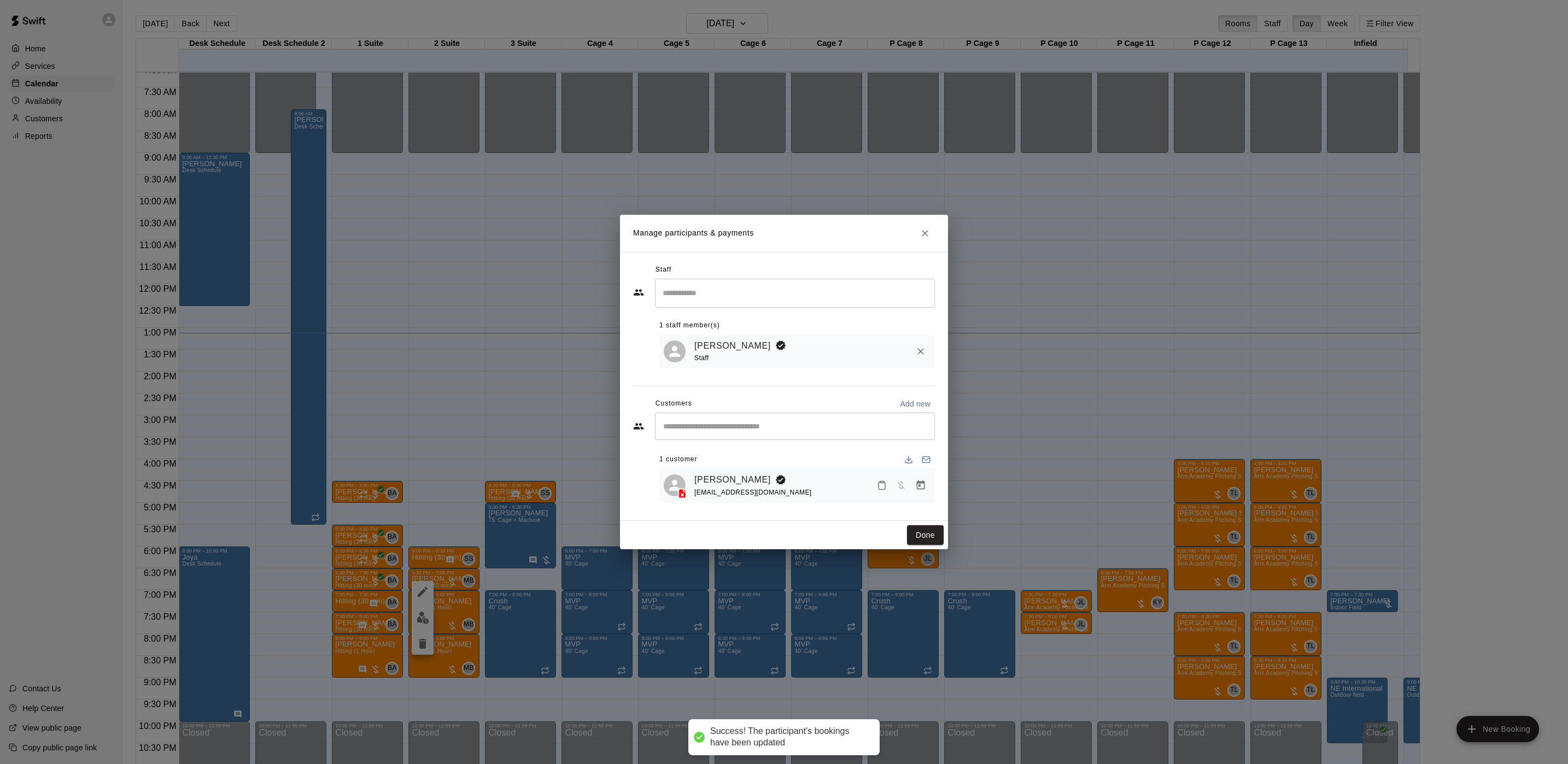
click at [926, 535] on button "Done" at bounding box center [925, 535] width 37 height 20
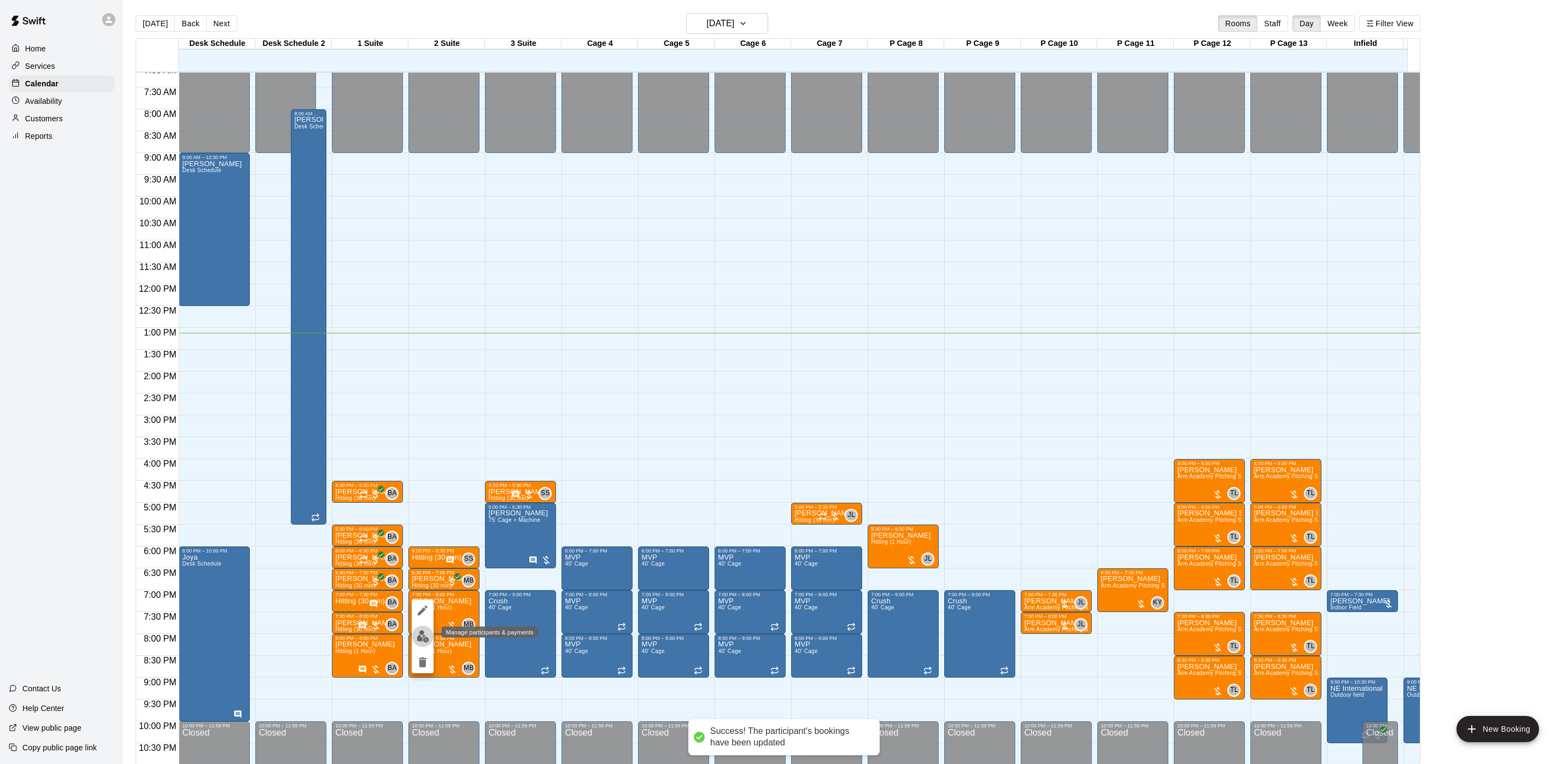
click at [424, 636] on img "edit" at bounding box center [422, 636] width 12 height 12
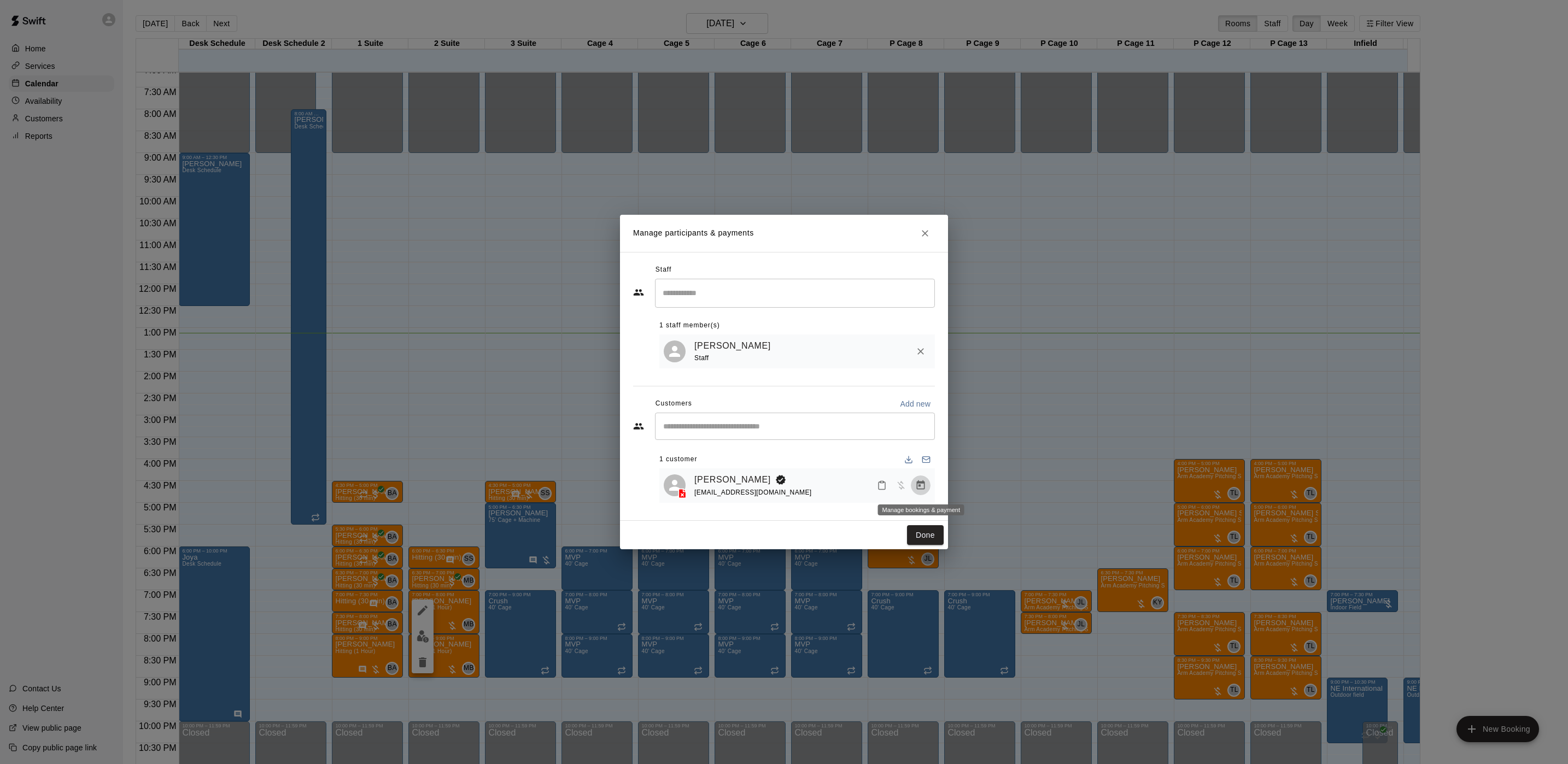
click at [912, 486] on button "Manage bookings & payment" at bounding box center [921, 485] width 20 height 20
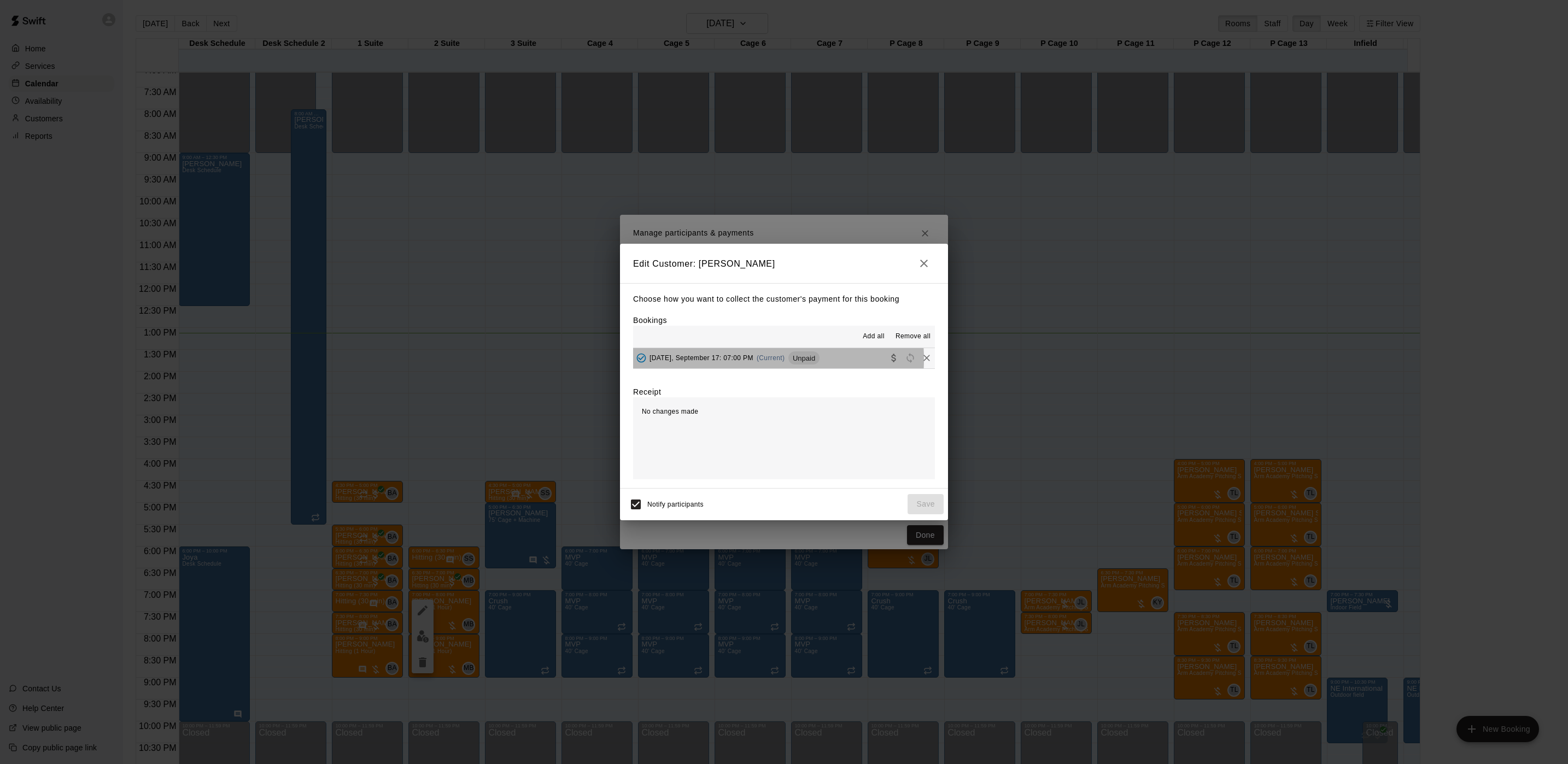
click at [750, 360] on span "[DATE], September 17: 07:00 PM" at bounding box center [701, 358] width 104 height 8
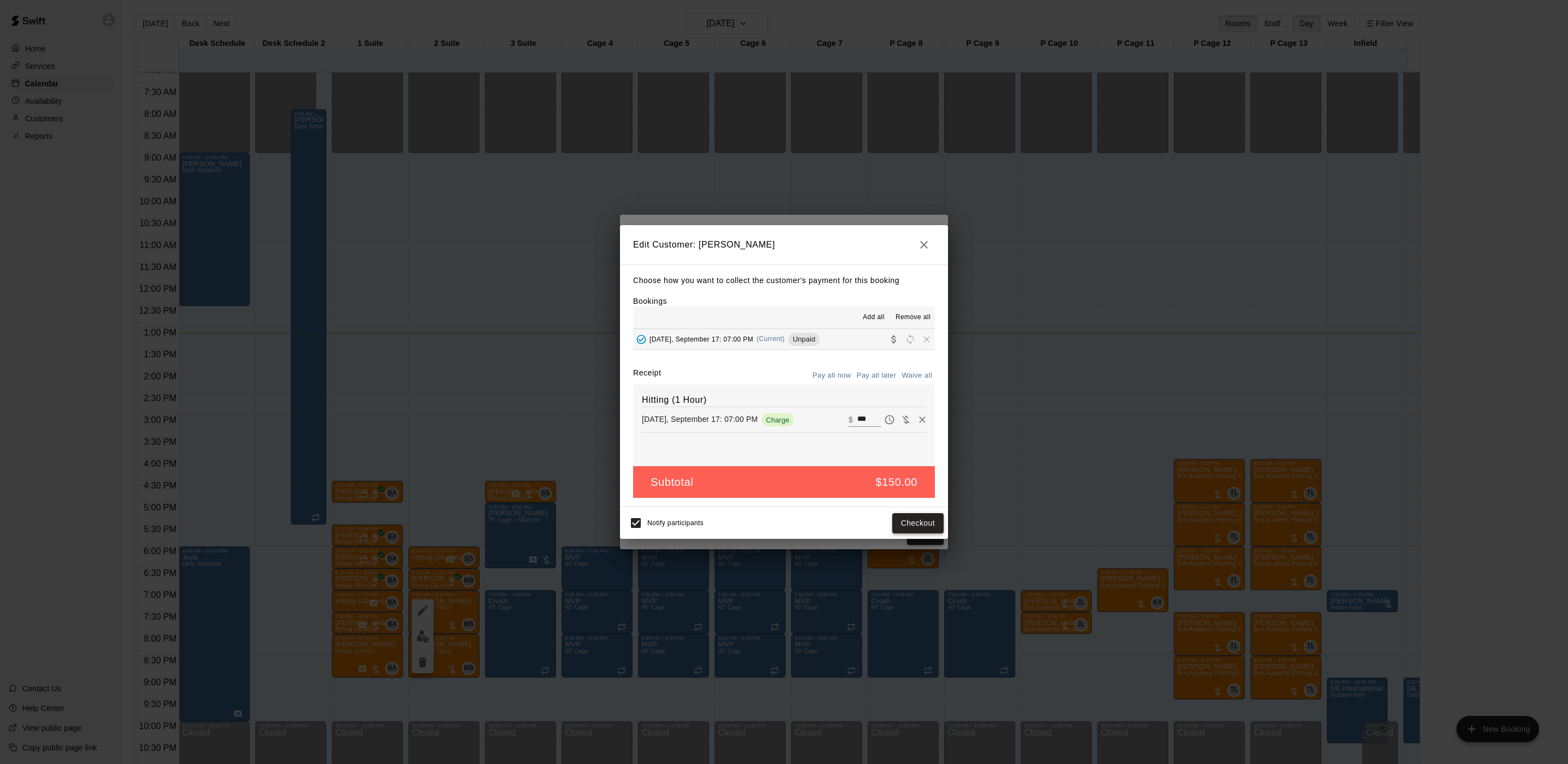
click at [922, 520] on button "Checkout" at bounding box center [917, 523] width 52 height 20
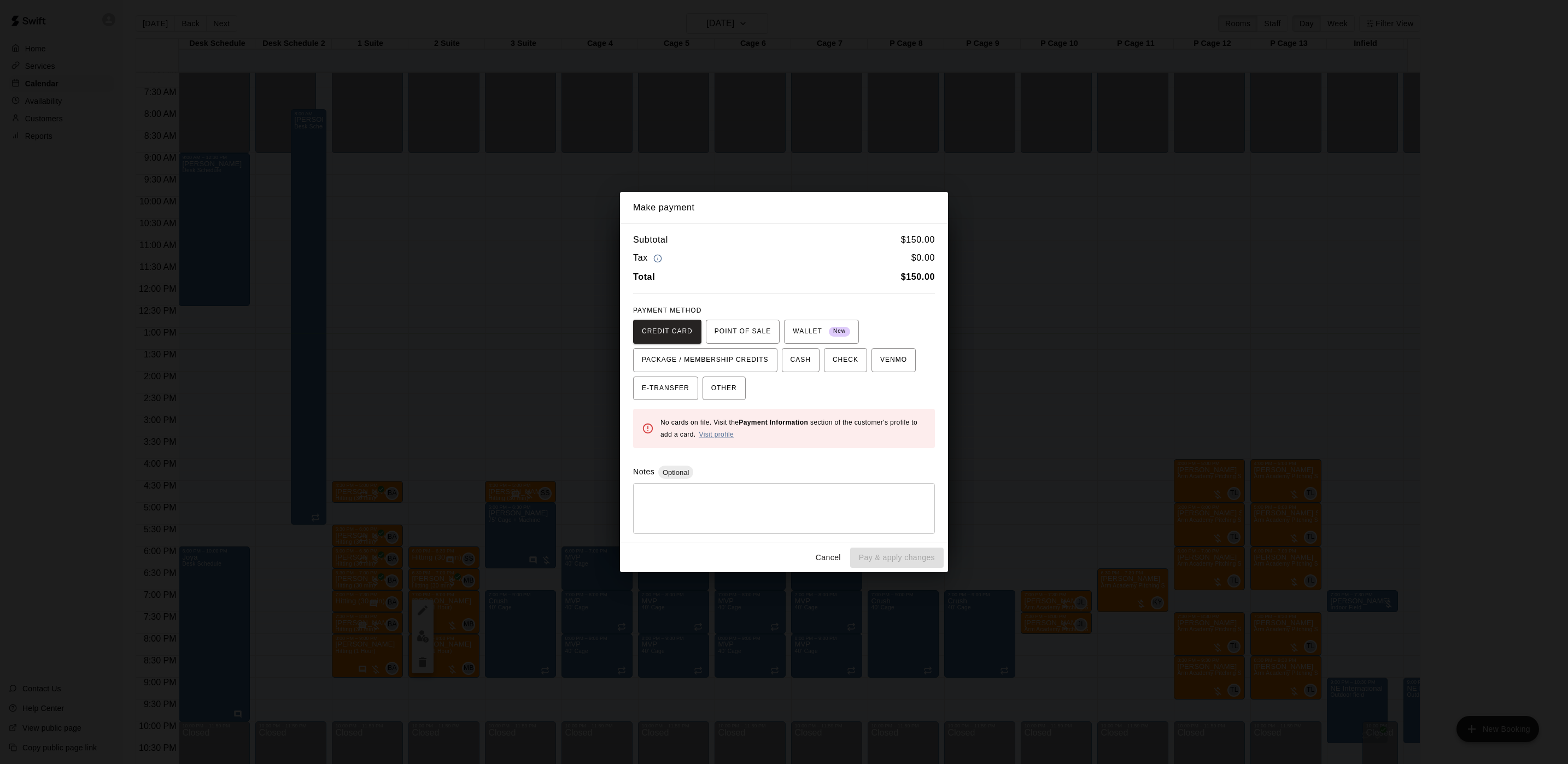
click at [1076, 389] on div "Make payment Subtotal $ 150.00 Tax $ 0.00 Total $ 150.00 PAYMENT METHOD CREDIT …" at bounding box center [784, 382] width 1568 height 764
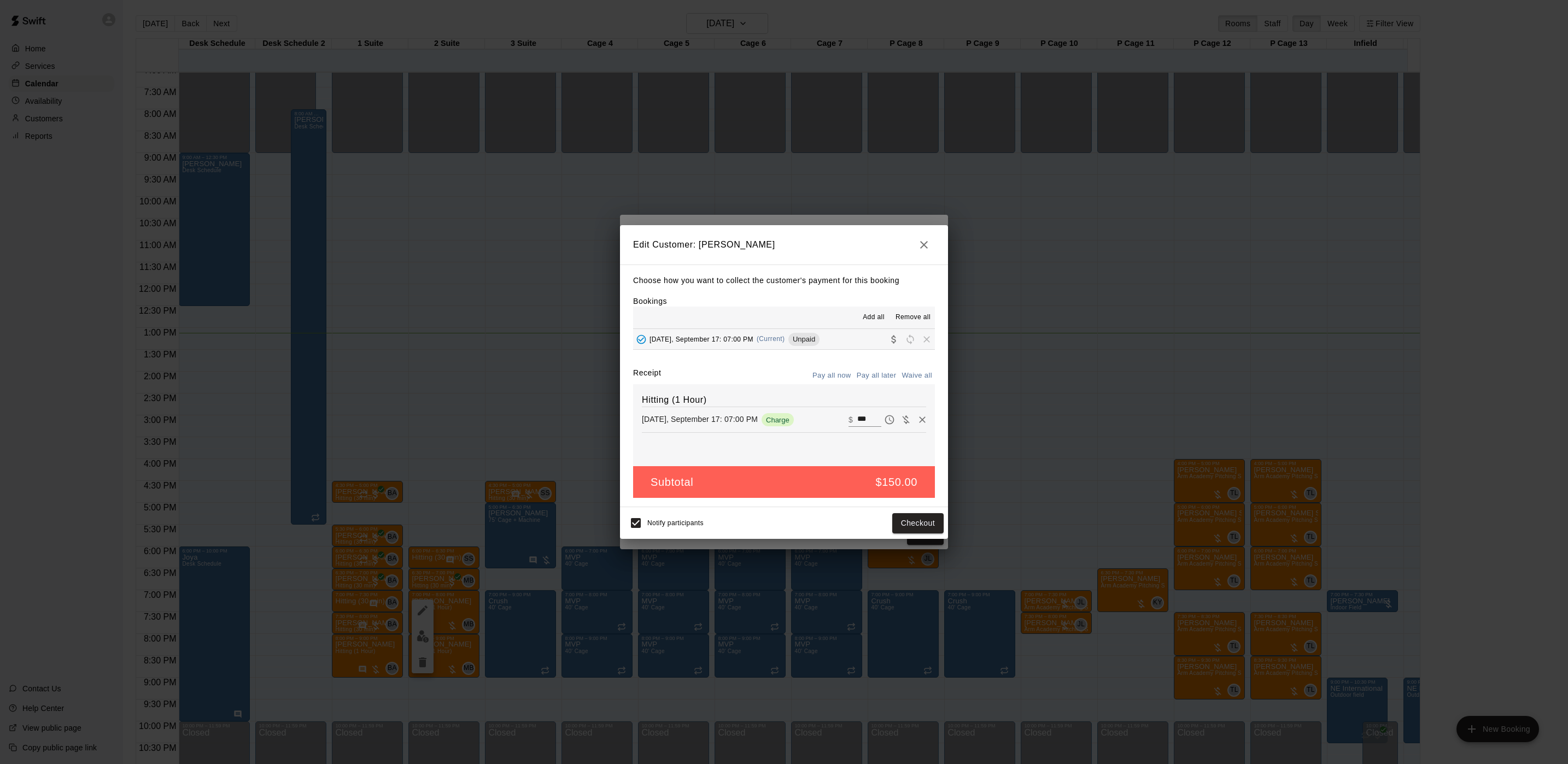
drag, startPoint x: 1076, startPoint y: 389, endPoint x: 1069, endPoint y: 394, distance: 8.6
click at [1076, 392] on div "Edit Customer: [PERSON_NAME] Choose how you want to collect the customer's paym…" at bounding box center [784, 382] width 1568 height 764
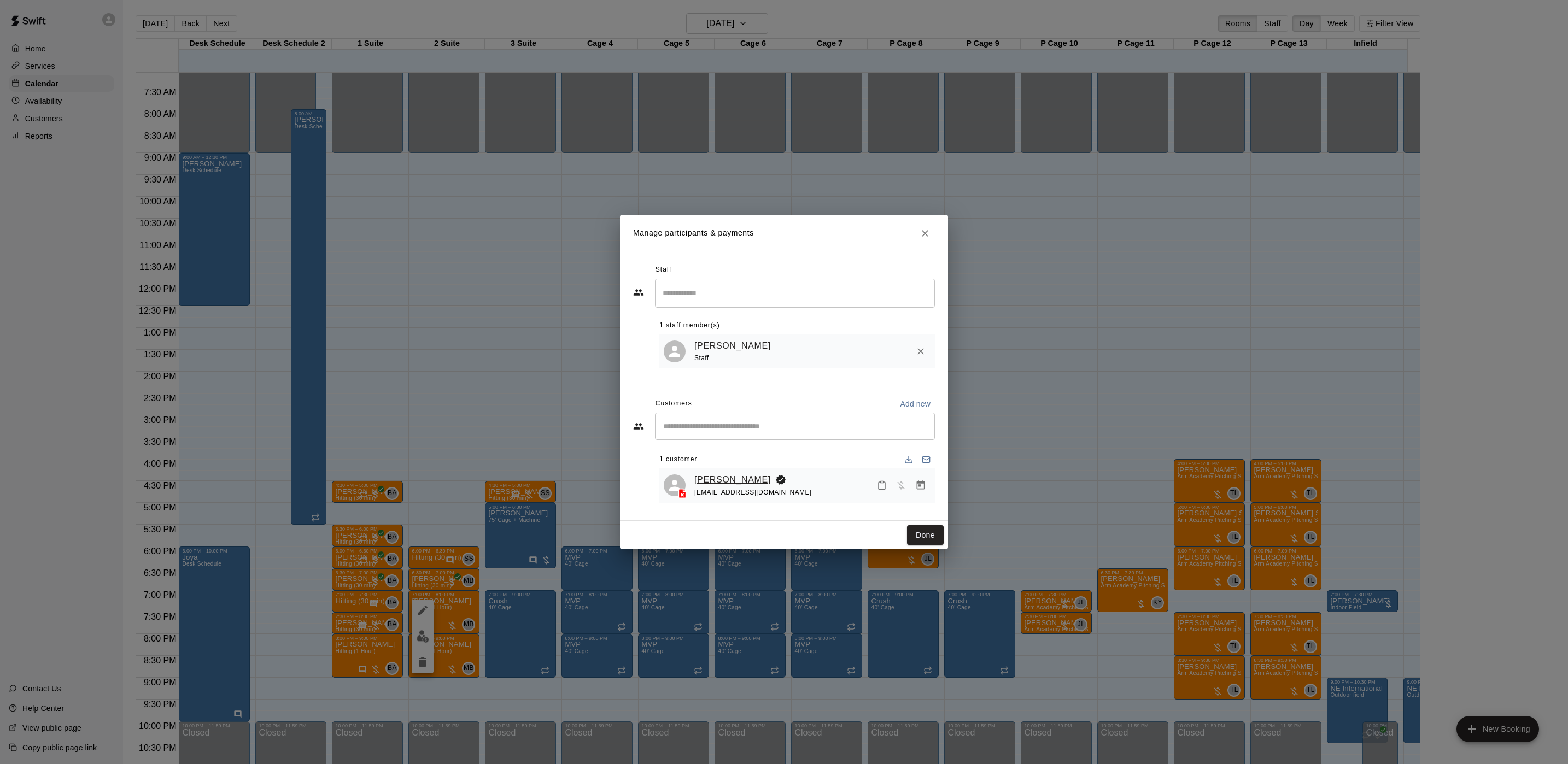
click at [729, 473] on link "[PERSON_NAME]" at bounding box center [732, 480] width 76 height 14
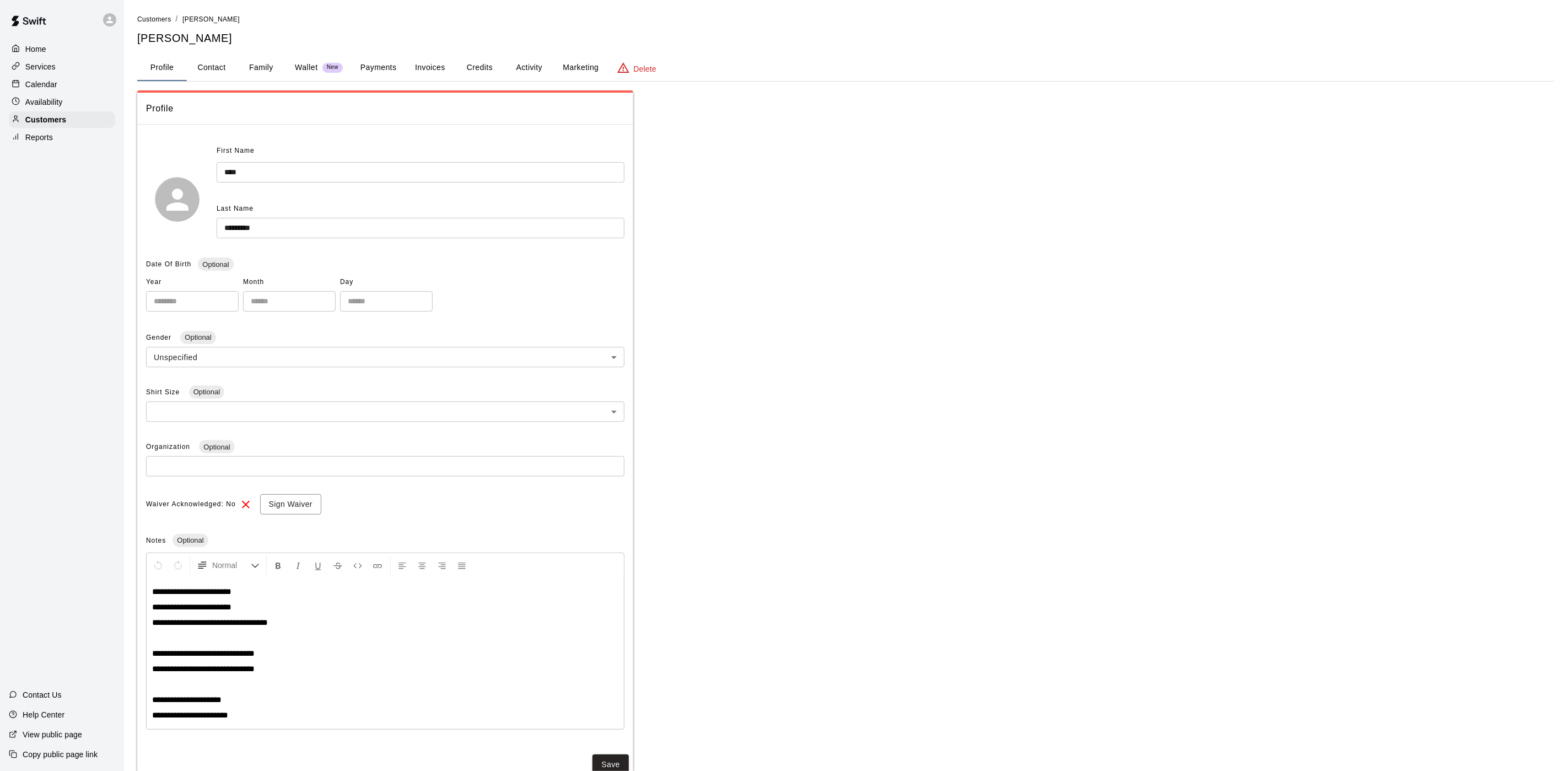
click at [517, 70] on button "Activity" at bounding box center [529, 68] width 49 height 26
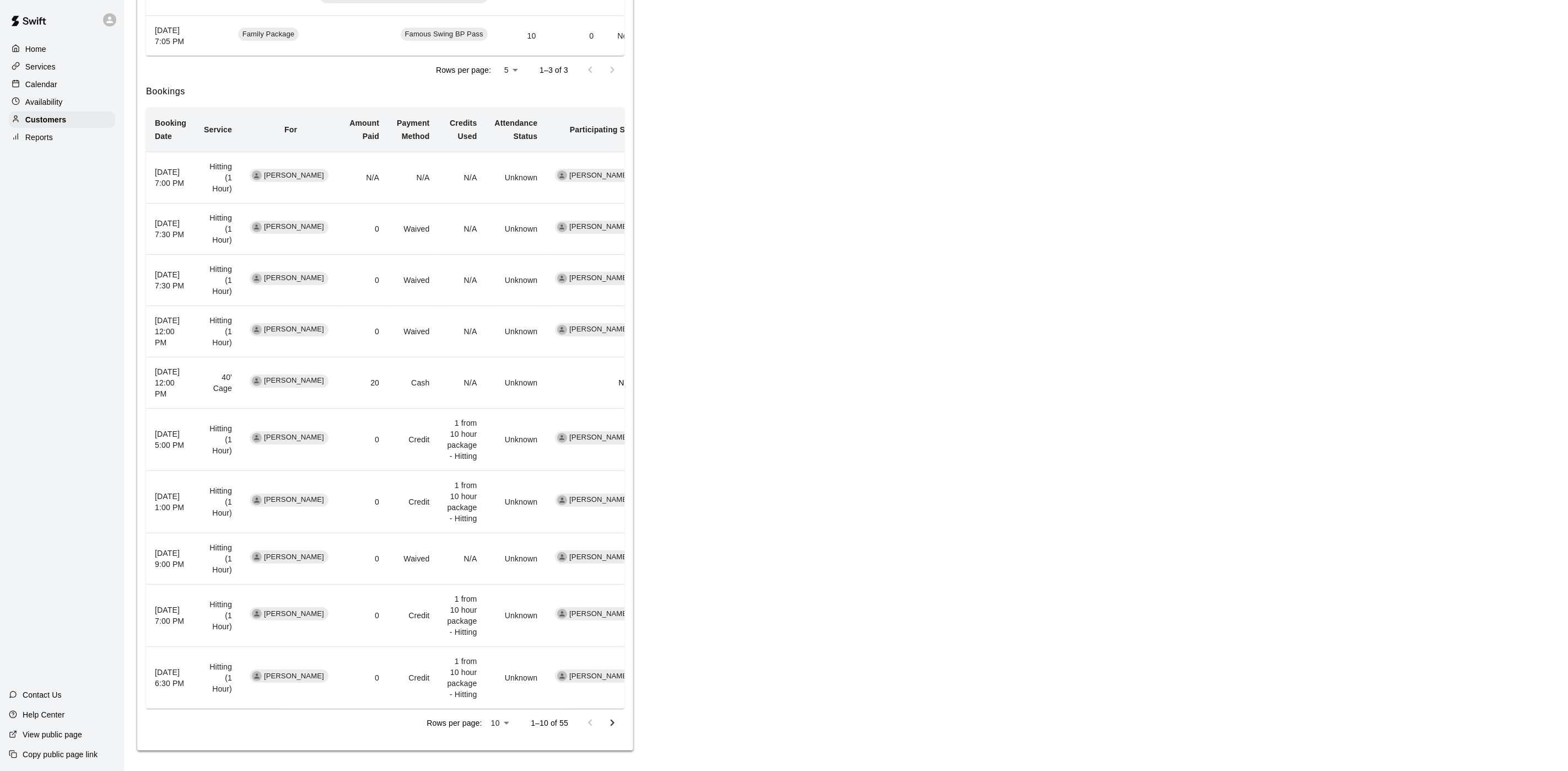
scroll to position [411, 0]
click at [610, 642] on button "Go to next page" at bounding box center [613, 722] width 22 height 22
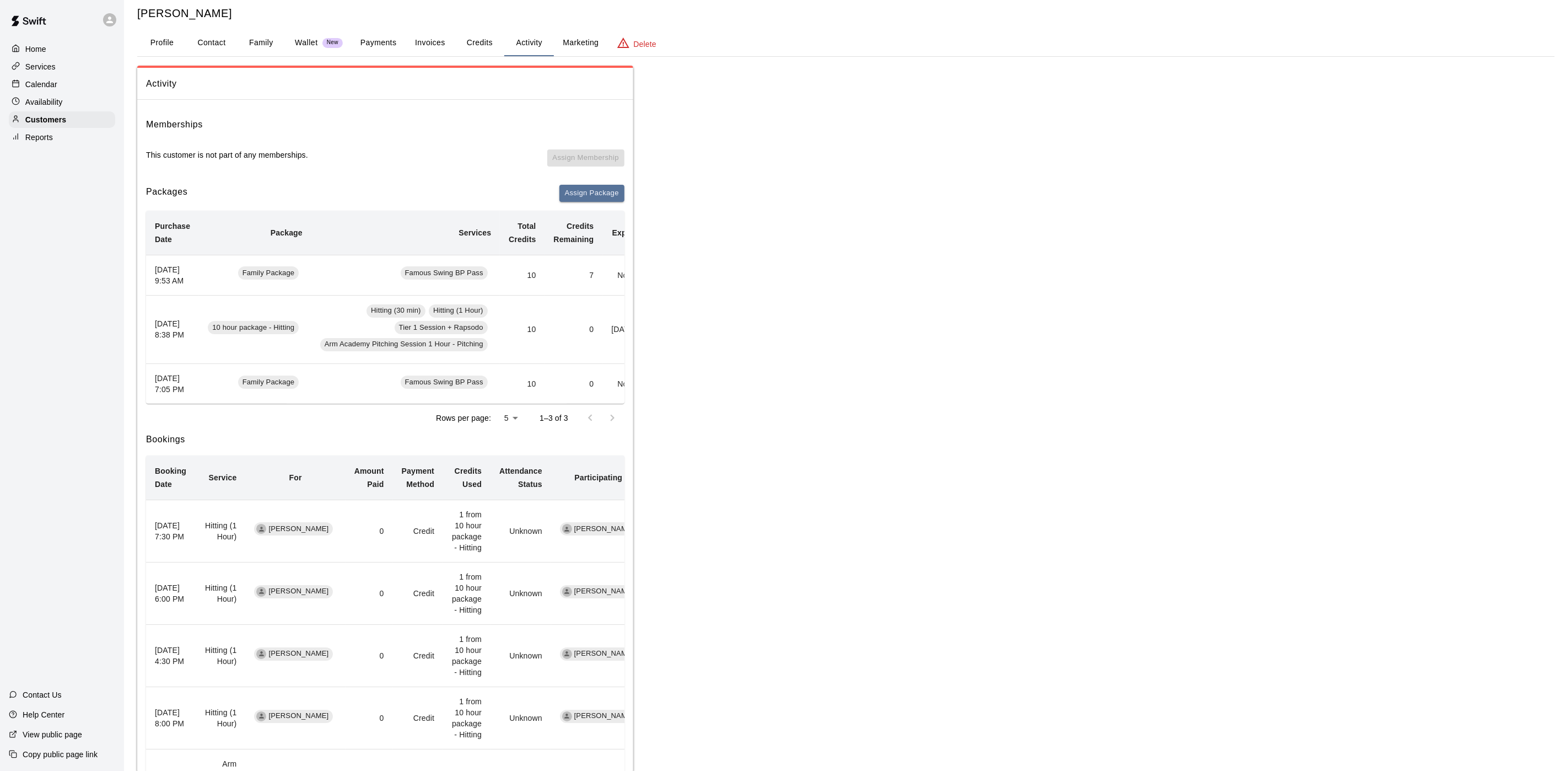
scroll to position [0, 0]
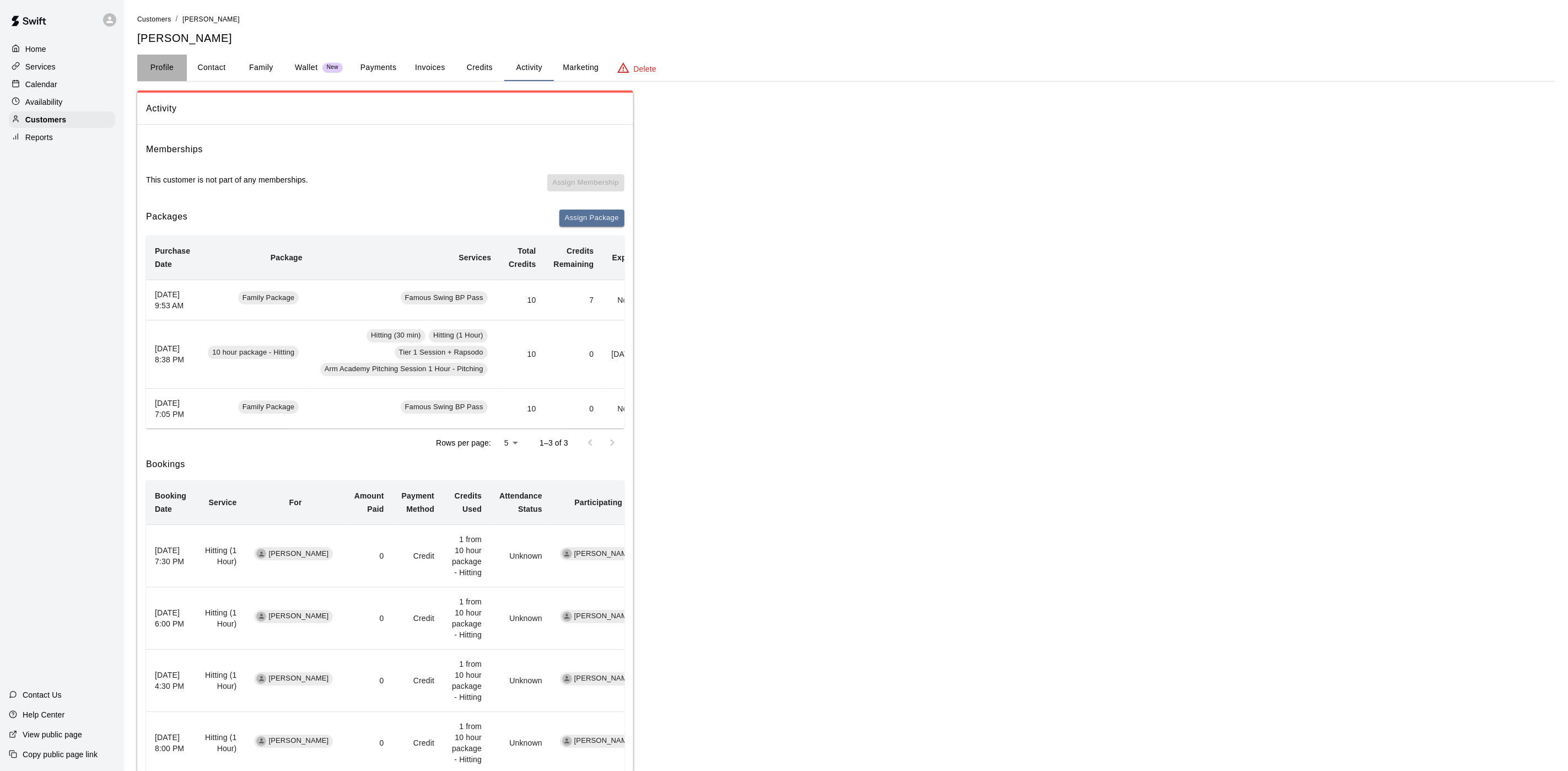
click at [158, 63] on button "Profile" at bounding box center [162, 68] width 49 height 26
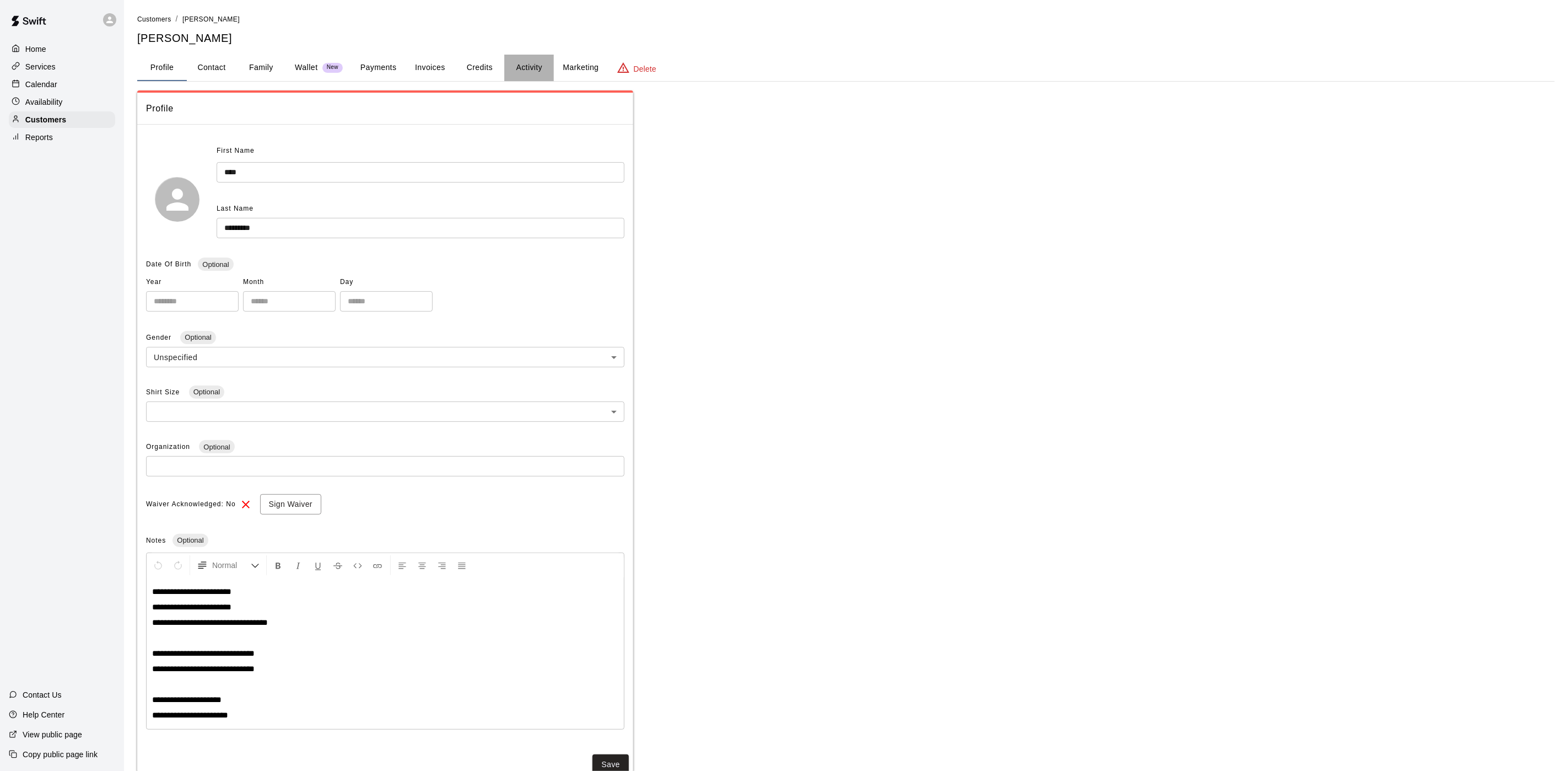
click at [523, 68] on button "Activity" at bounding box center [529, 68] width 49 height 26
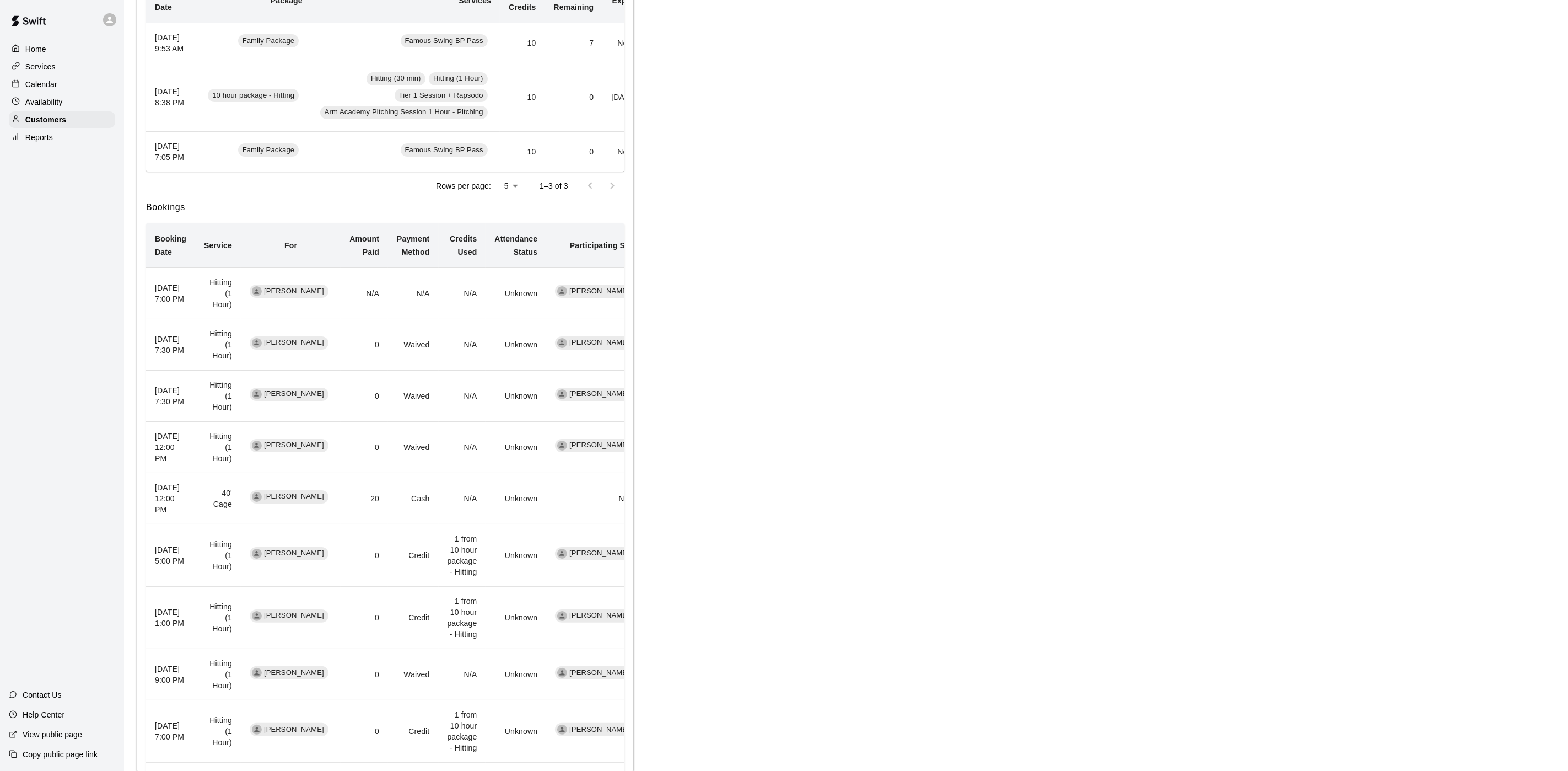
scroll to position [411, 0]
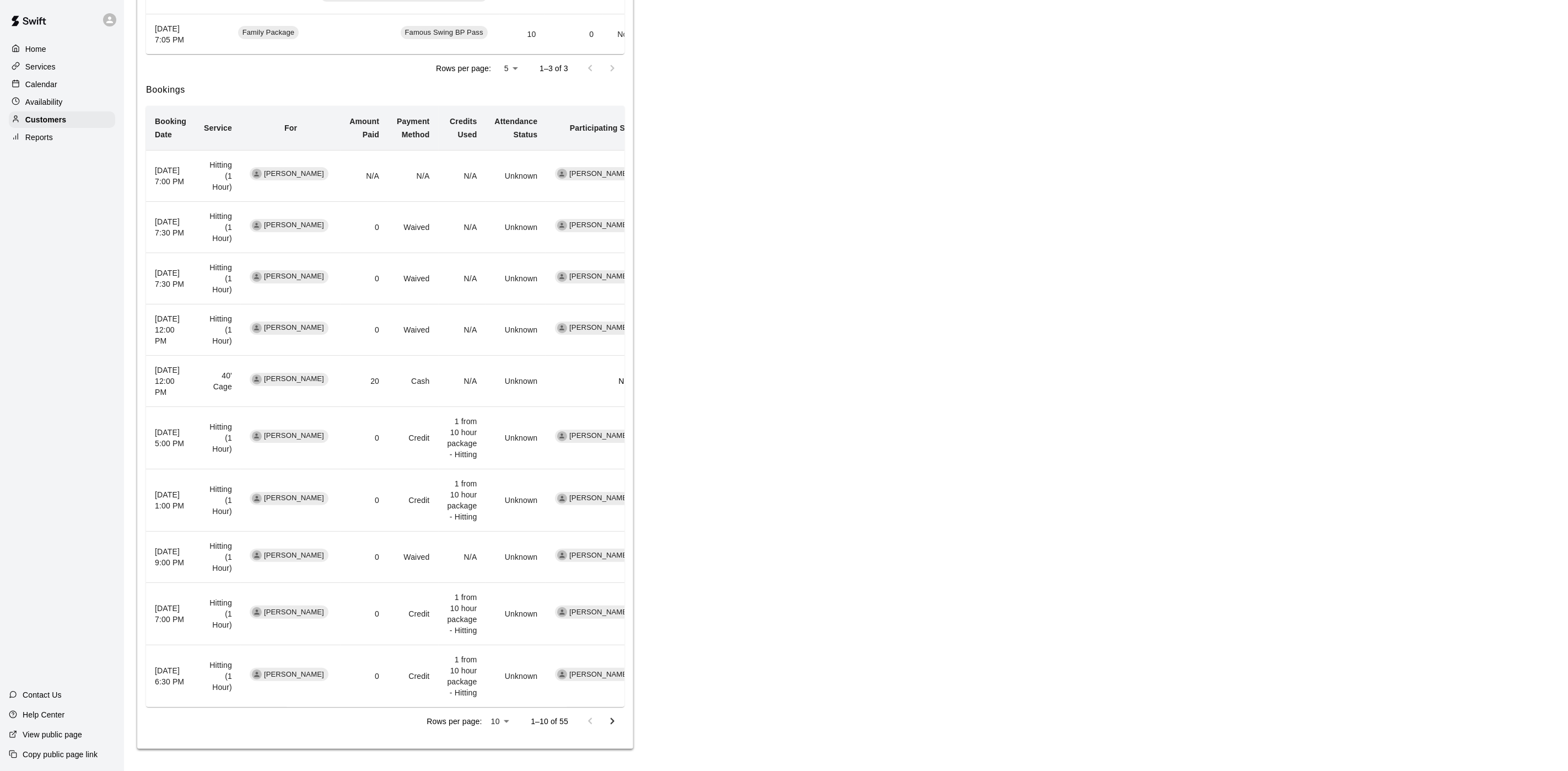
click at [204, 319] on td "Hitting (1 Hour)" at bounding box center [218, 330] width 46 height 51
click at [195, 262] on th "[DATE] 7:30 PM" at bounding box center [170, 278] width 49 height 51
click at [195, 224] on th "[DATE] 7:30 PM" at bounding box center [170, 227] width 49 height 51
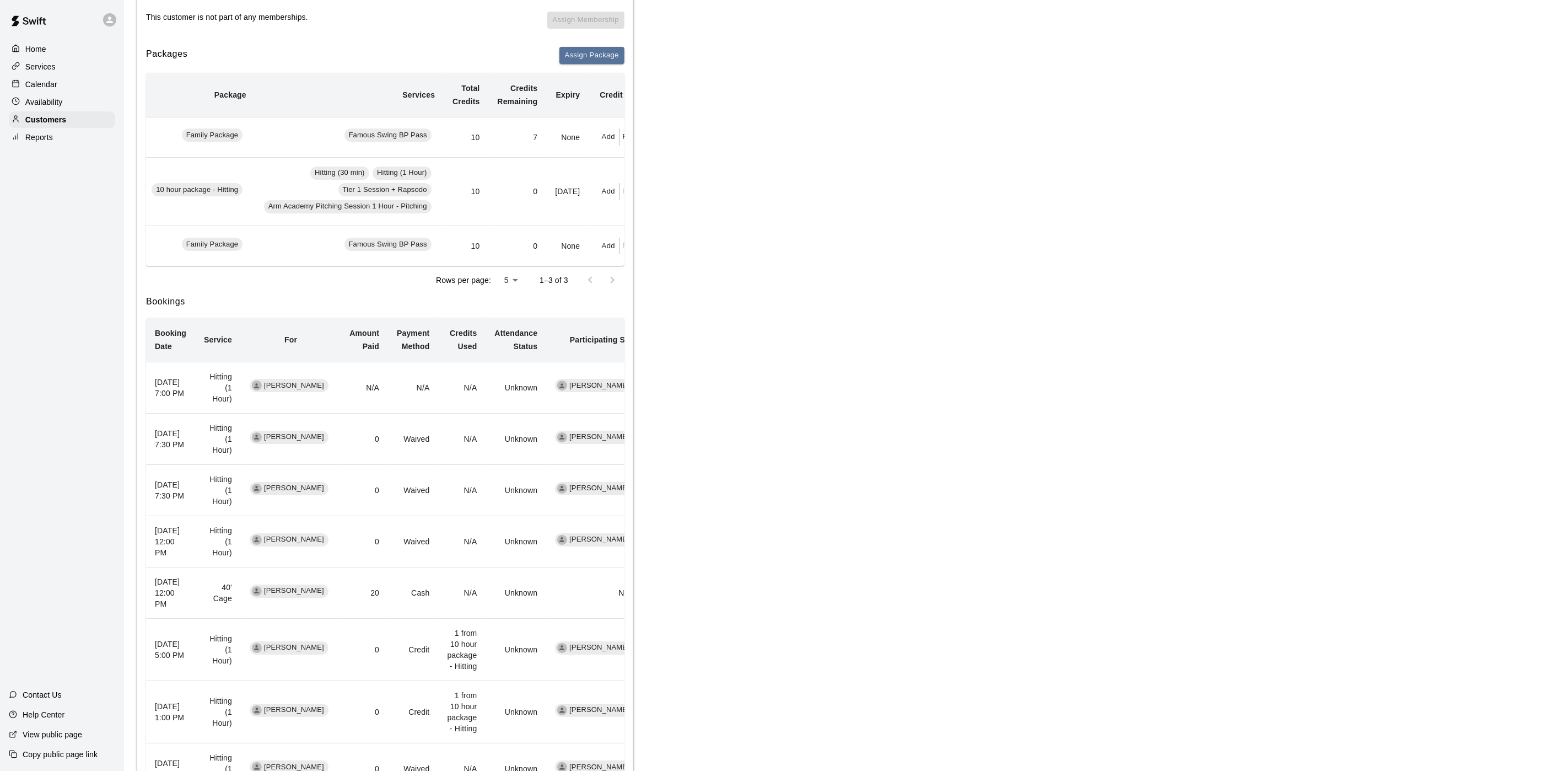
scroll to position [0, 66]
click at [621, 138] on button "Redeem" at bounding box center [626, 137] width 34 height 17
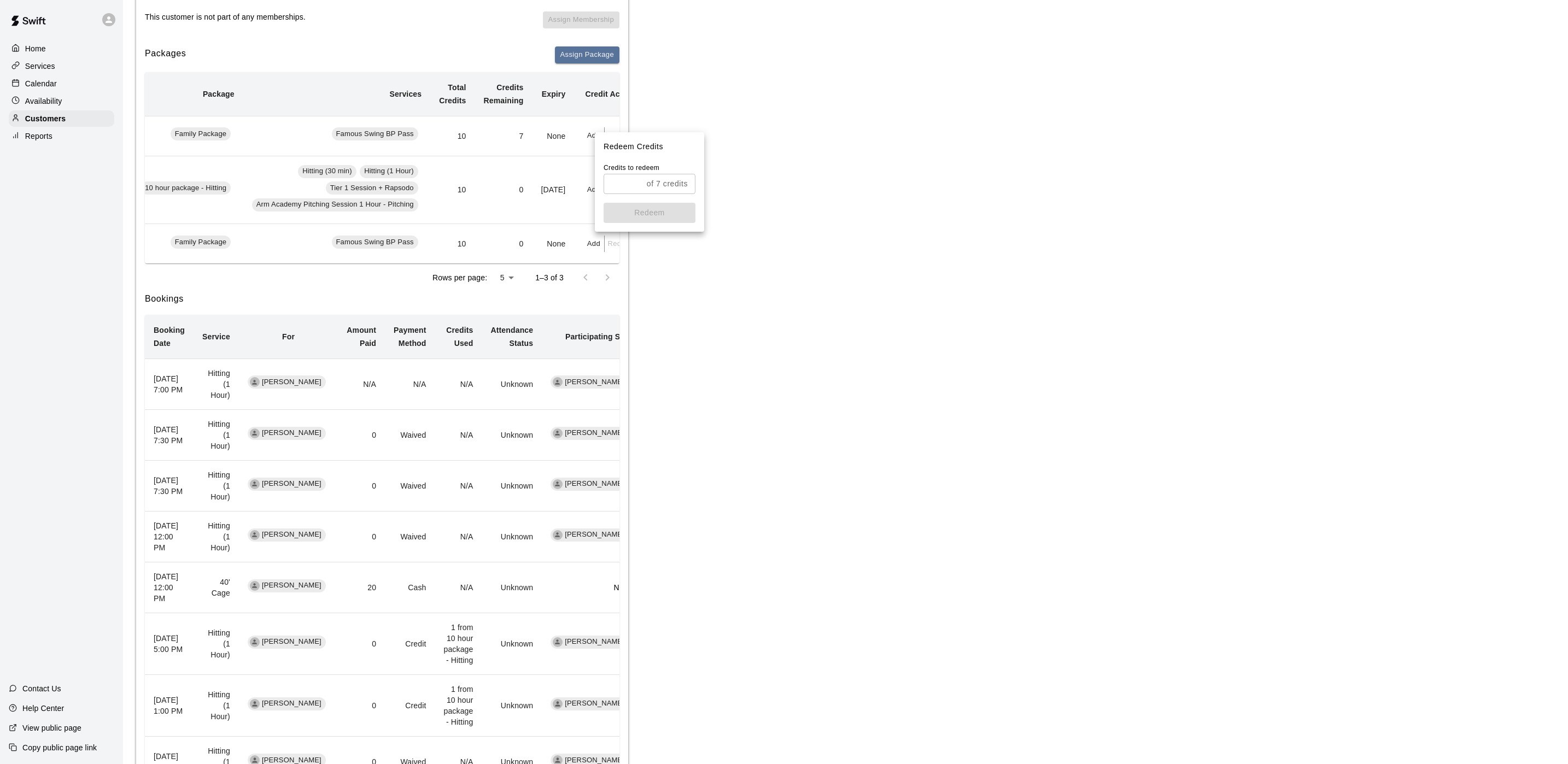
click at [605, 184] on input "text" at bounding box center [623, 184] width 39 height 20
type input "*"
click at [645, 211] on button "Redeem" at bounding box center [649, 213] width 92 height 20
click at [54, 89] on p "Calendar" at bounding box center [41, 83] width 32 height 11
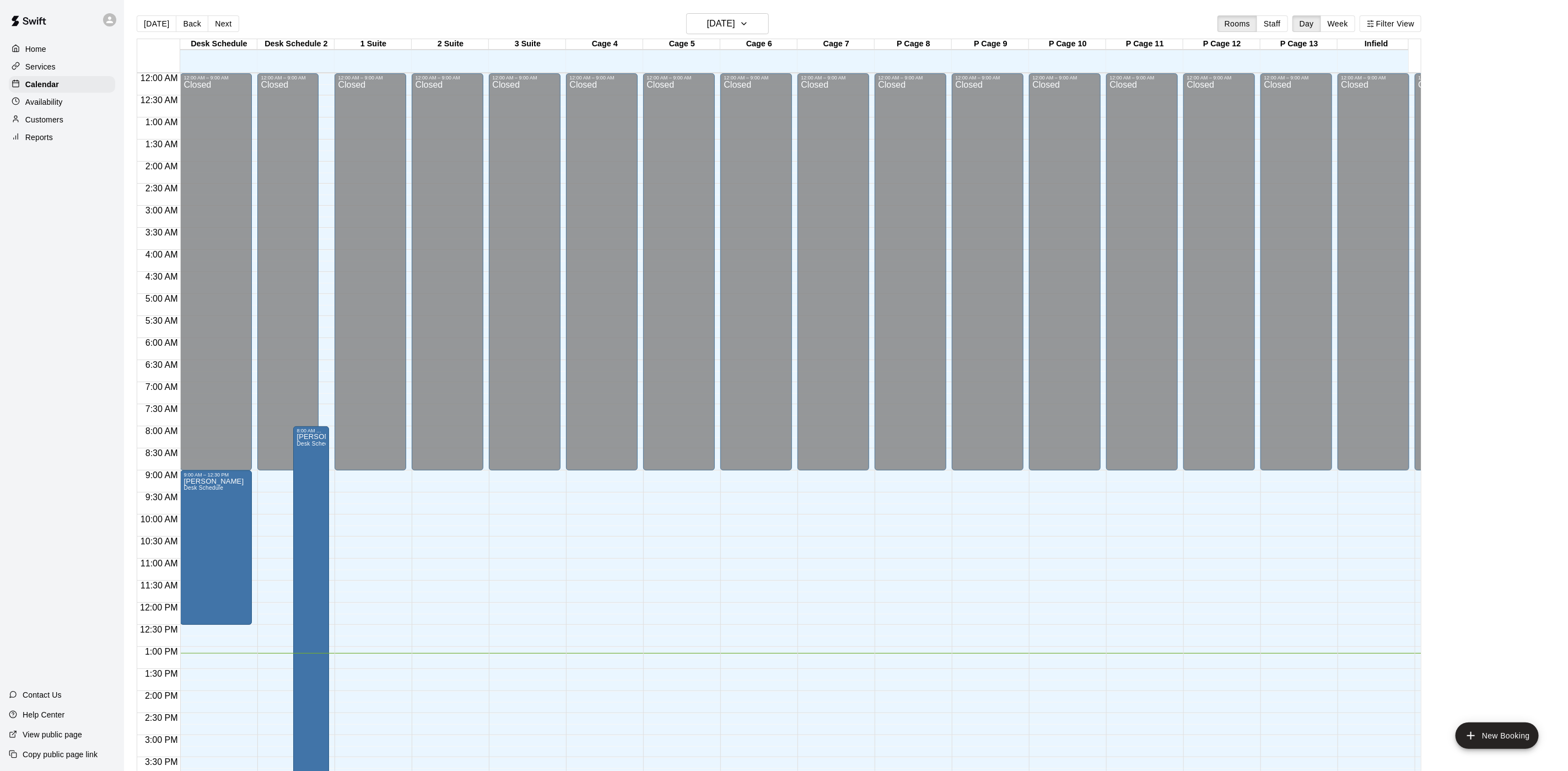
scroll to position [316, 0]
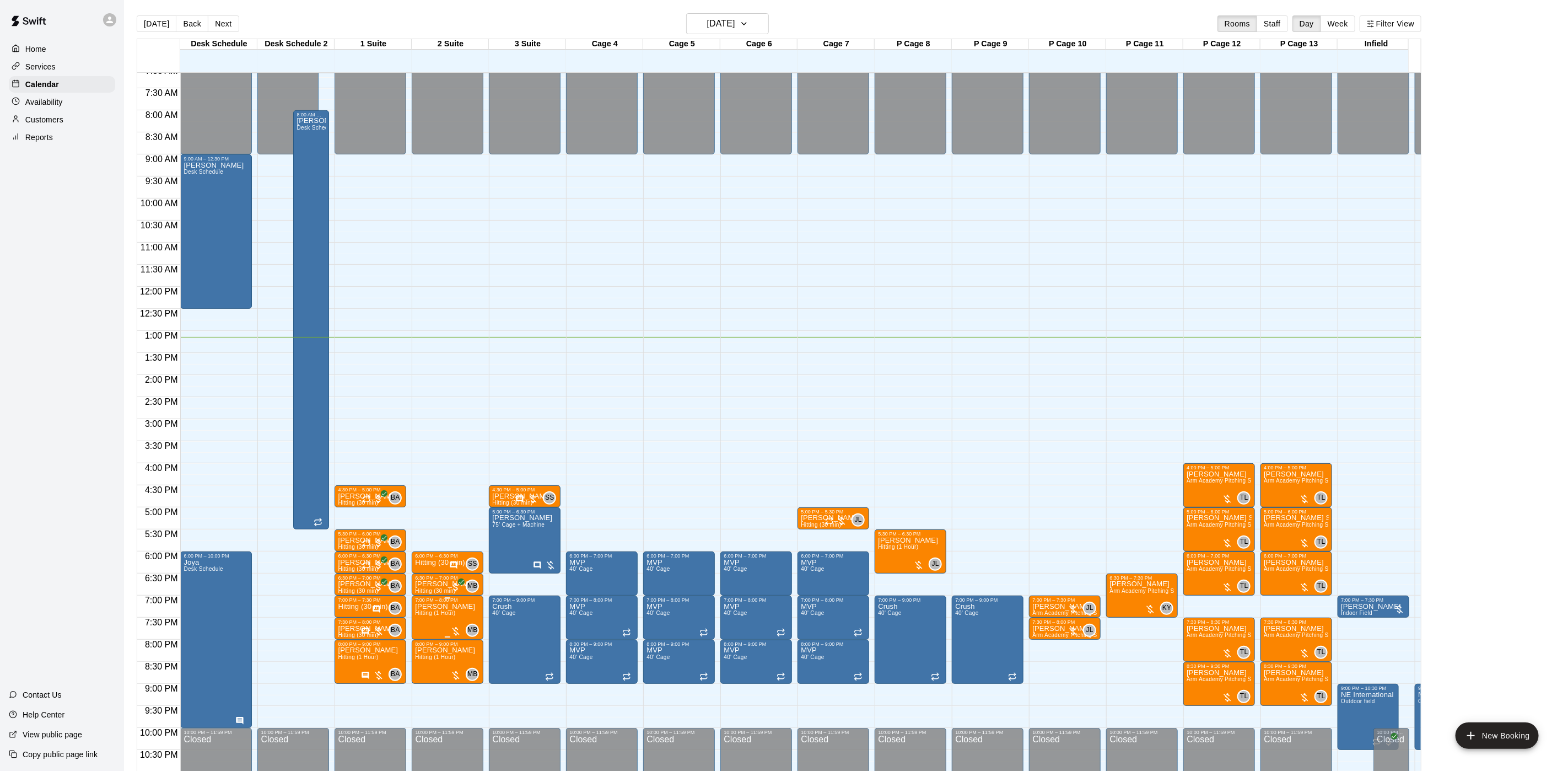
click at [417, 613] on span "Hitting (1 Hour)" at bounding box center [435, 612] width 40 height 6
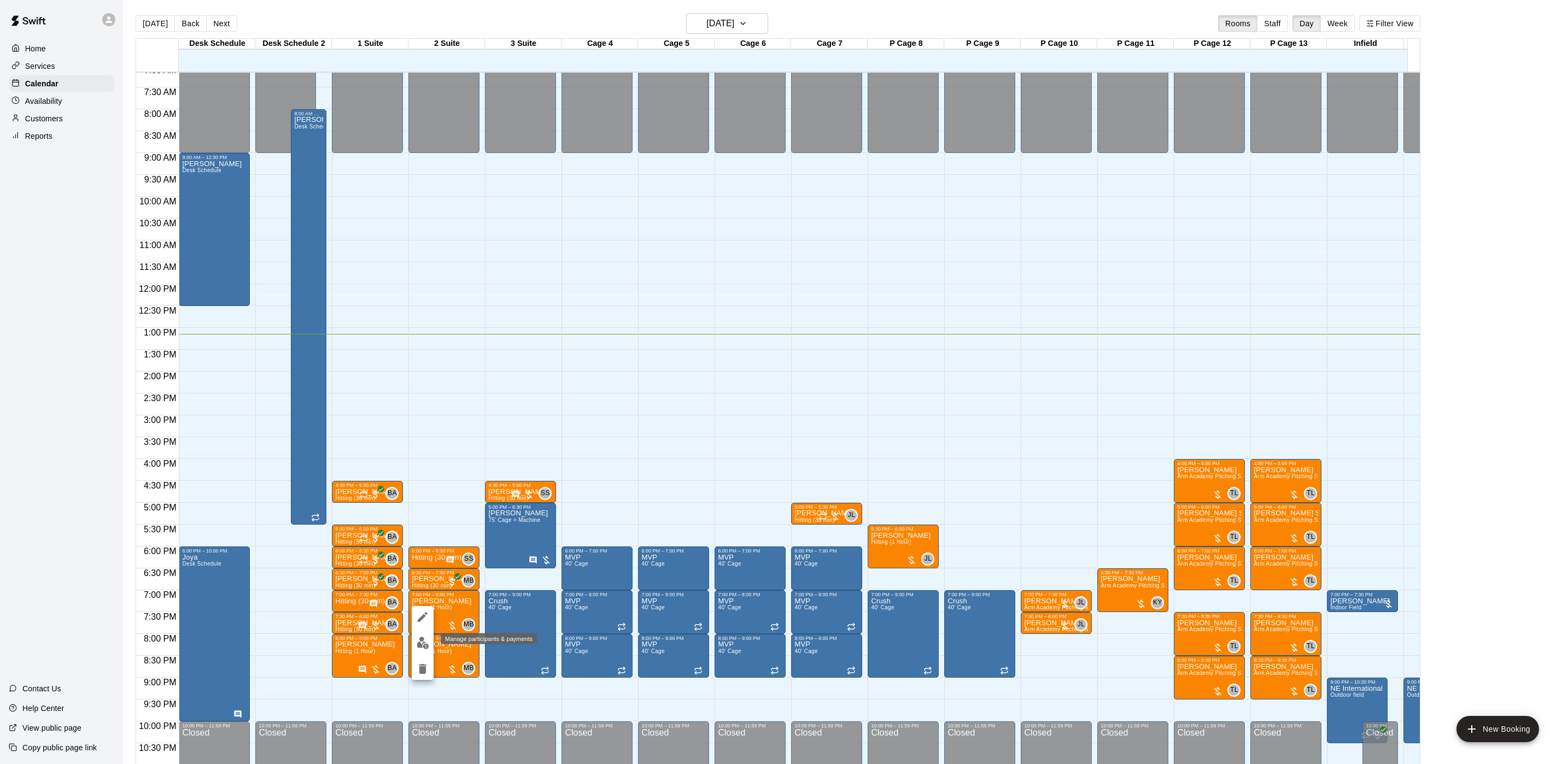
click at [421, 635] on button "edit" at bounding box center [422, 643] width 22 height 22
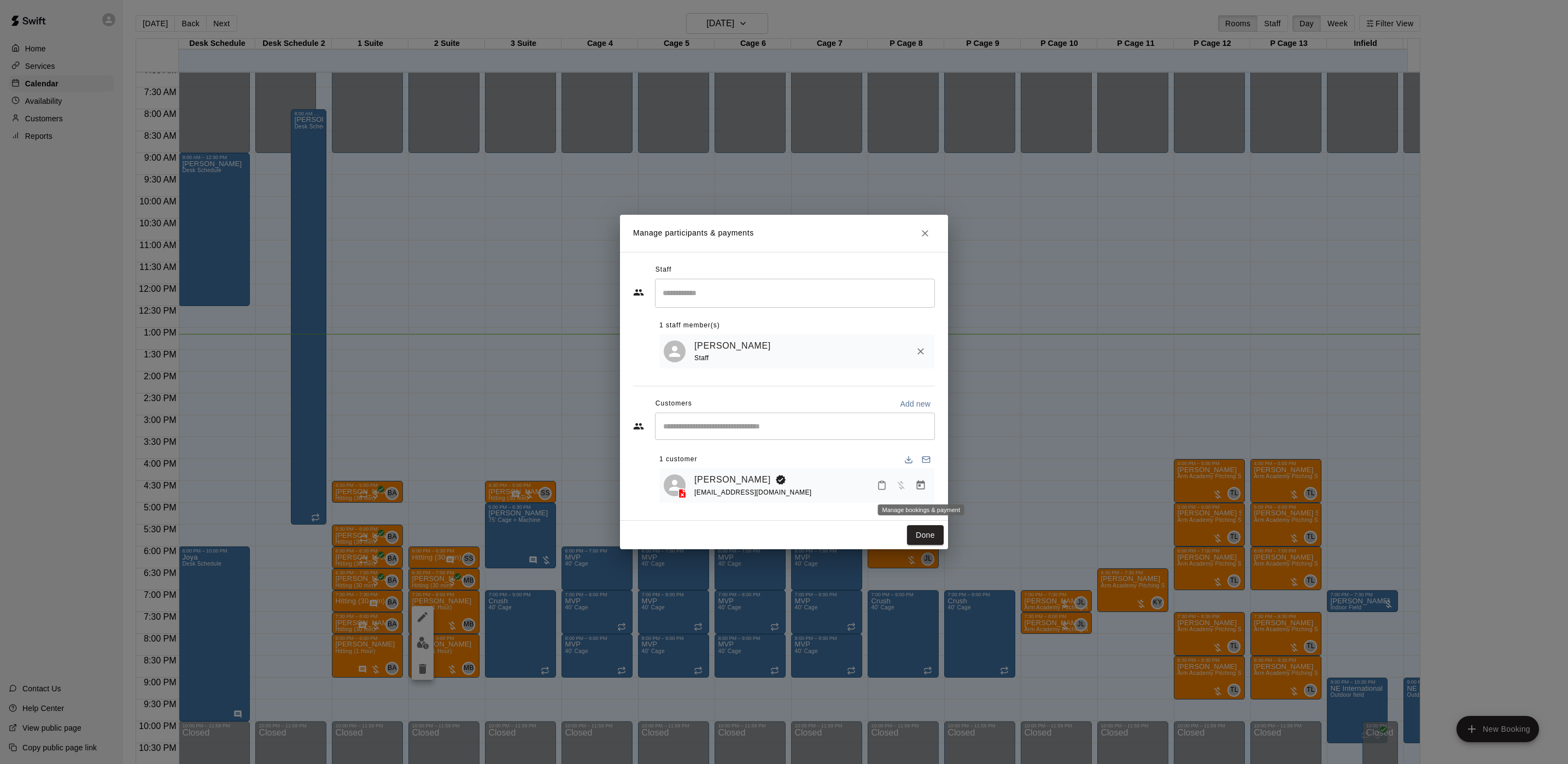
click at [923, 482] on icon "Manage bookings & payment" at bounding box center [921, 485] width 8 height 9
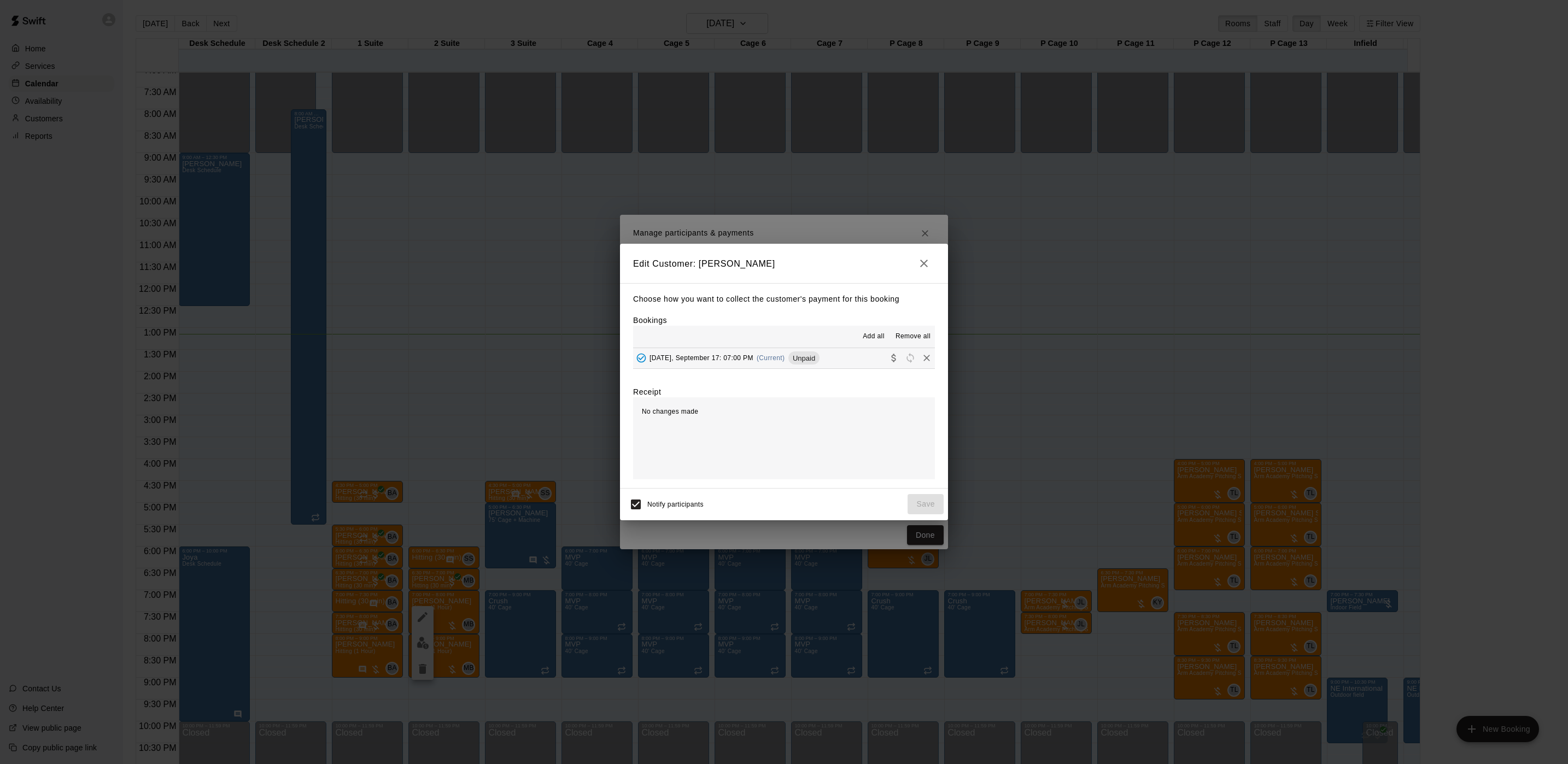
click at [782, 367] on button "[DATE], September 17: 07:00 PM (Current) Unpaid" at bounding box center [784, 358] width 302 height 20
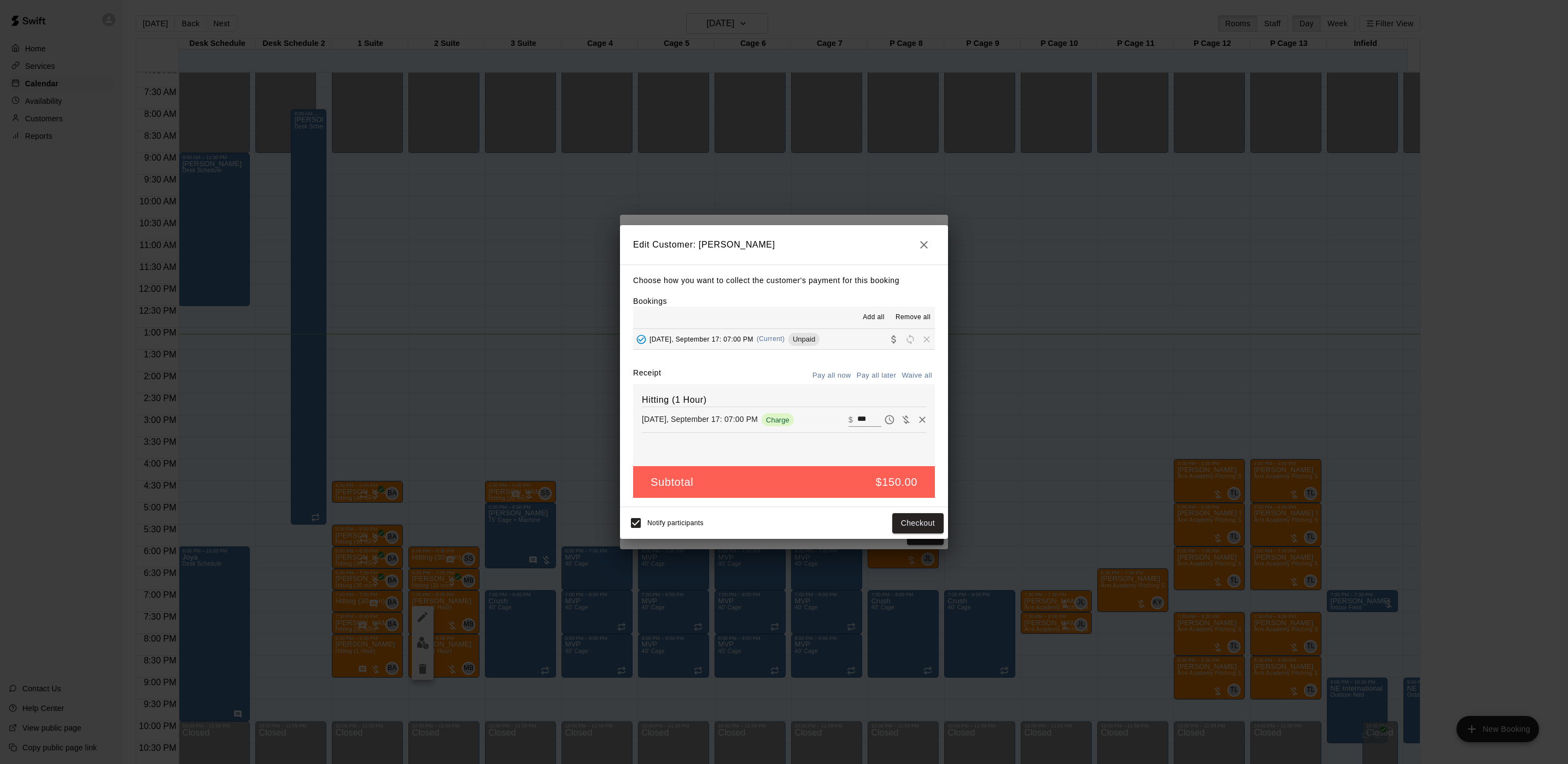
click at [891, 411] on div "Hitting (1 Hour) [DATE], September 17: 07:00 PM Charge ​ $ ***" at bounding box center [784, 425] width 302 height 82
click at [900, 417] on icon "Waive payment" at bounding box center [906, 420] width 11 height 11
type input "*"
click at [917, 525] on button "Save" at bounding box center [925, 523] width 36 height 20
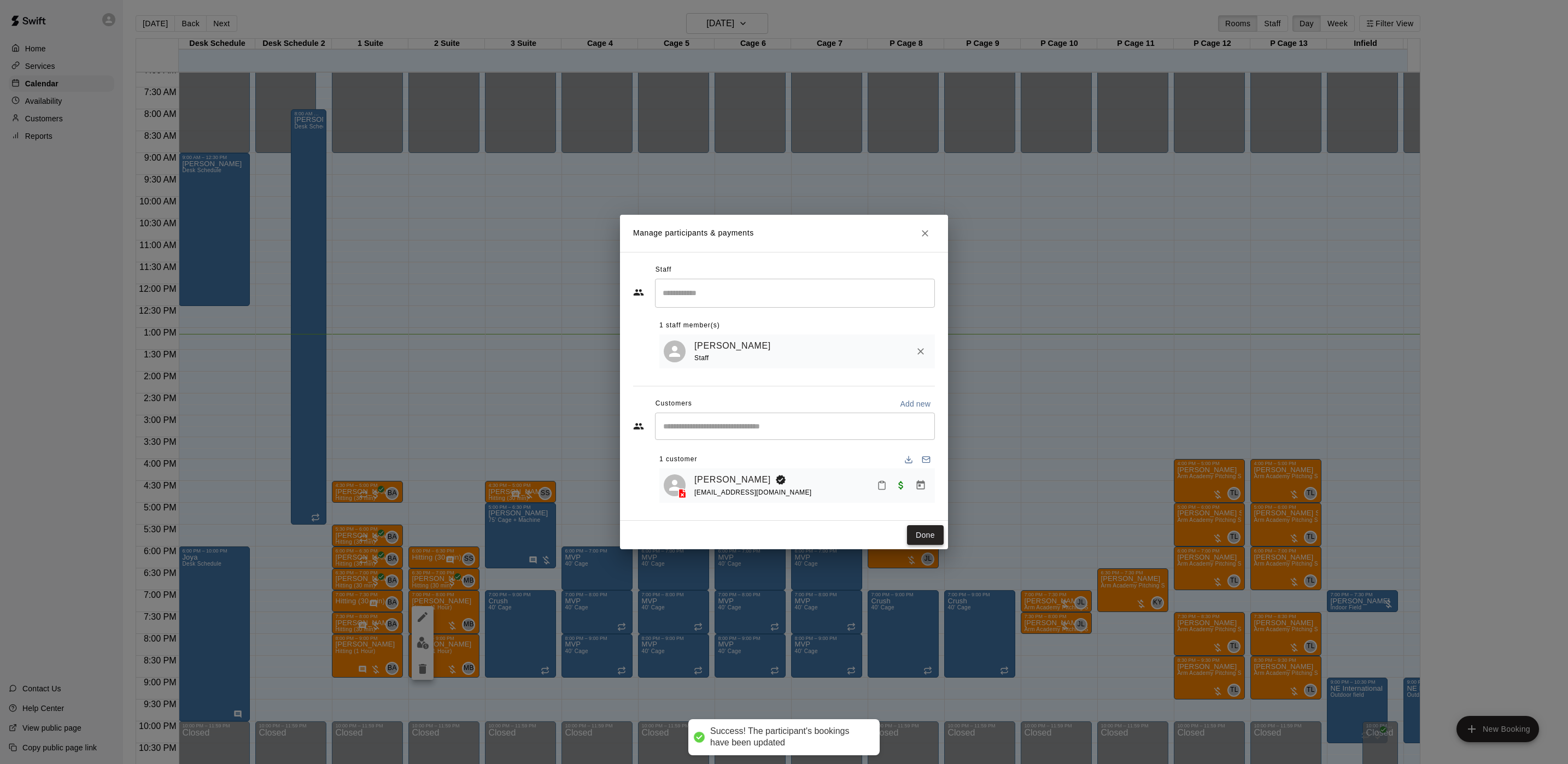
click at [915, 538] on button "Done" at bounding box center [925, 535] width 37 height 20
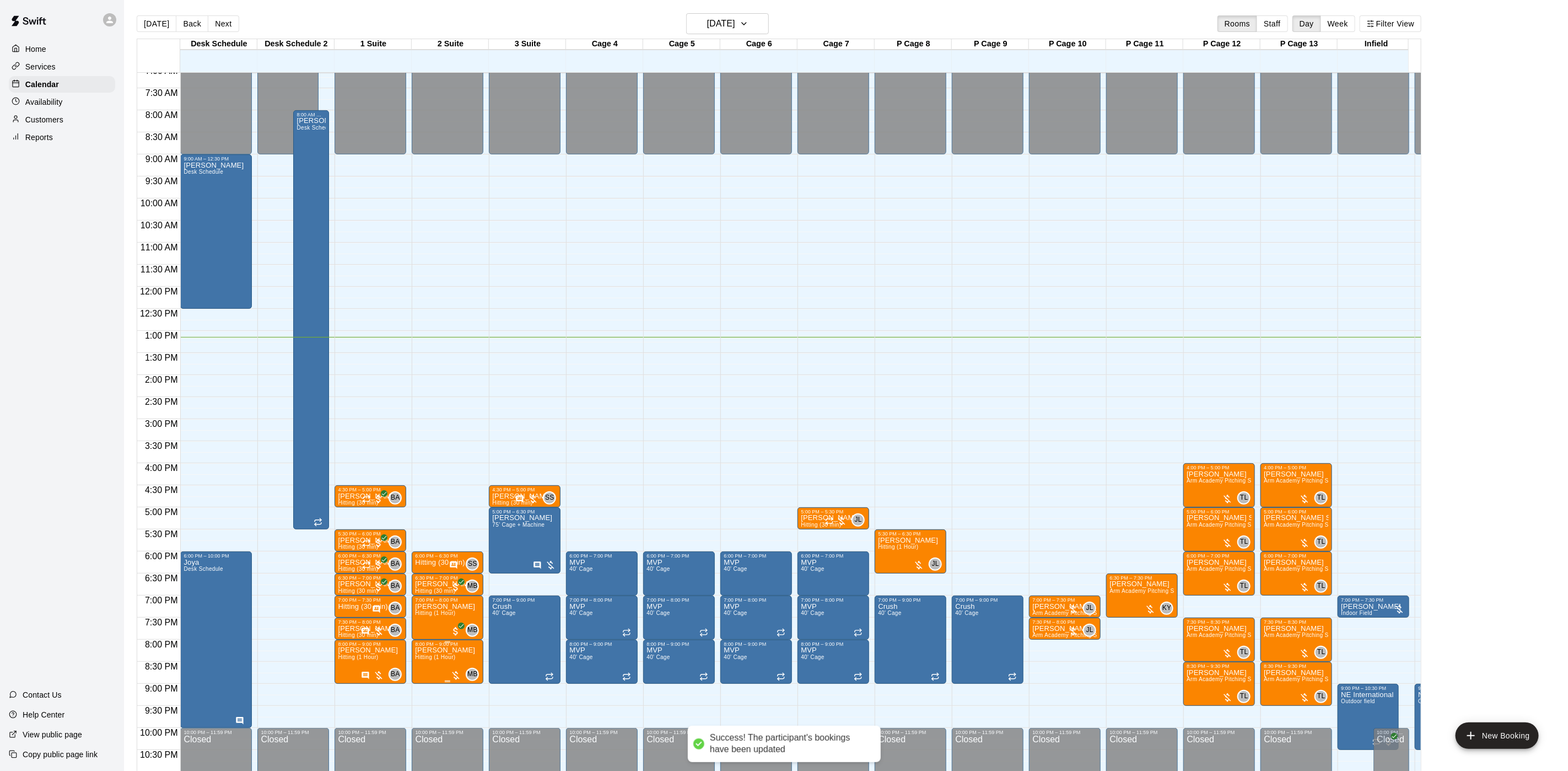
click at [440, 642] on span "Hitting (1 Hour)" at bounding box center [435, 657] width 40 height 6
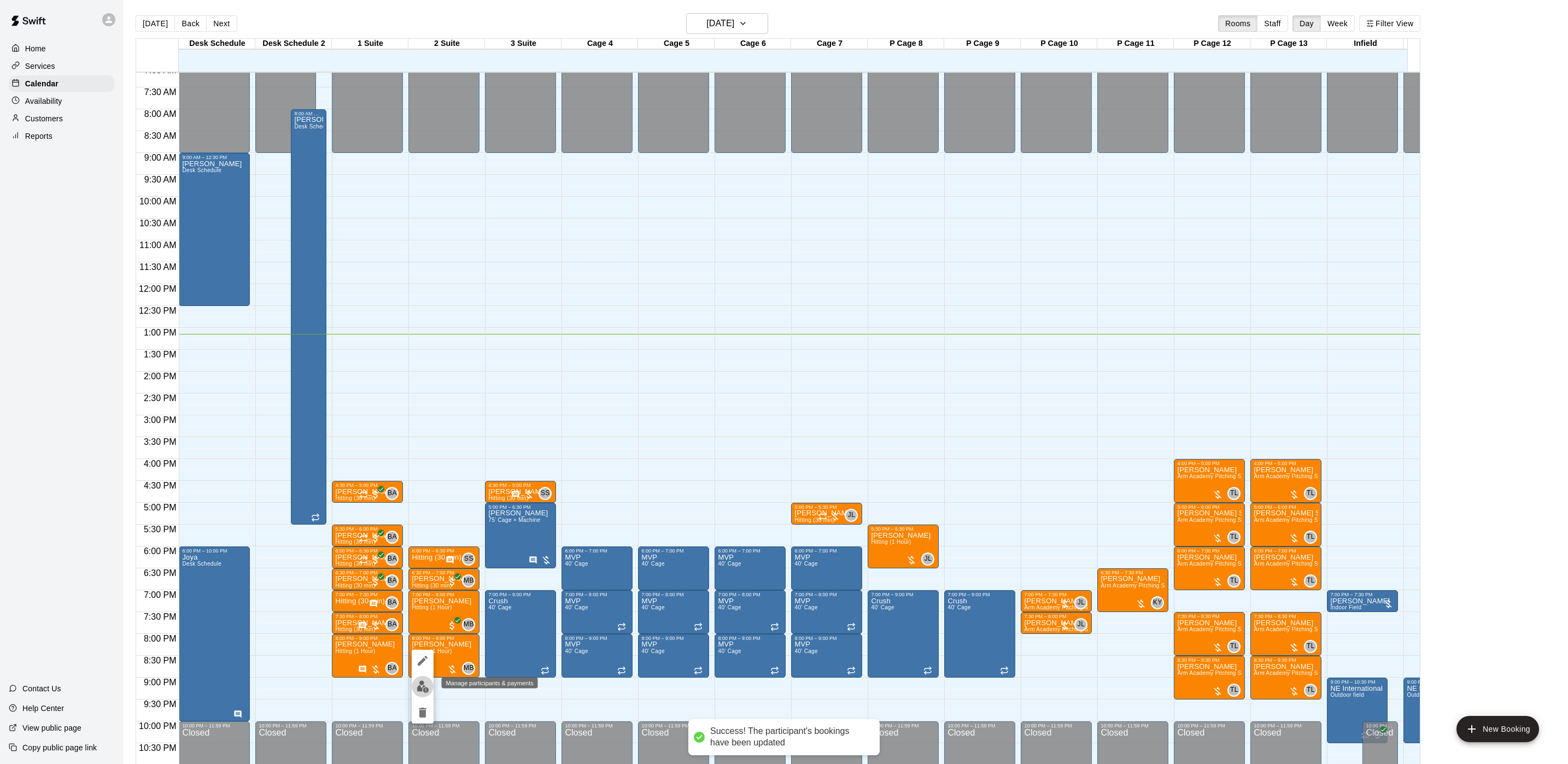
click at [428, 636] on div at bounding box center [422, 686] width 22 height 74
click at [422, 636] on img "edit" at bounding box center [422, 686] width 12 height 12
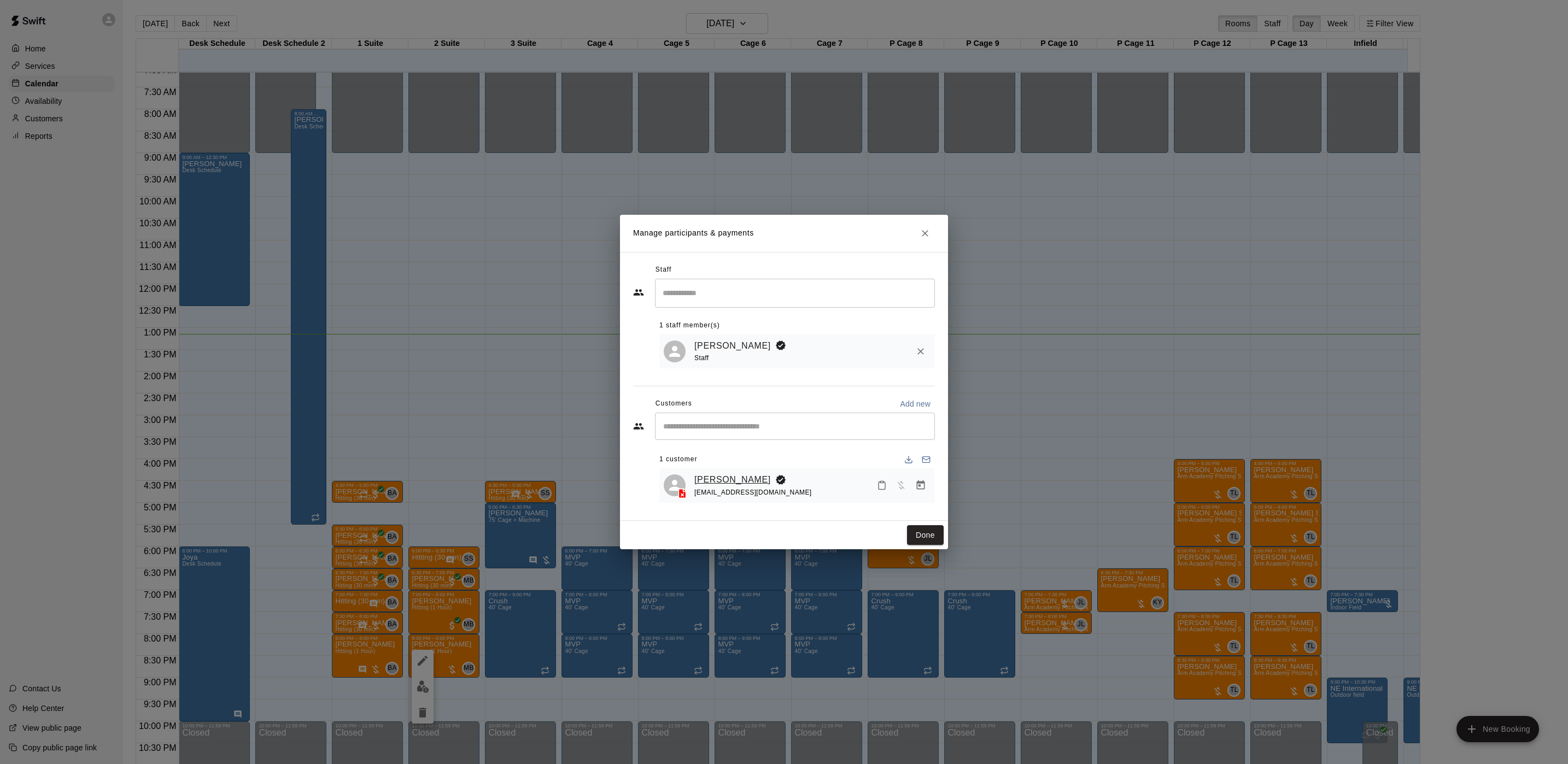
click at [739, 478] on link "[PERSON_NAME]" at bounding box center [732, 480] width 76 height 14
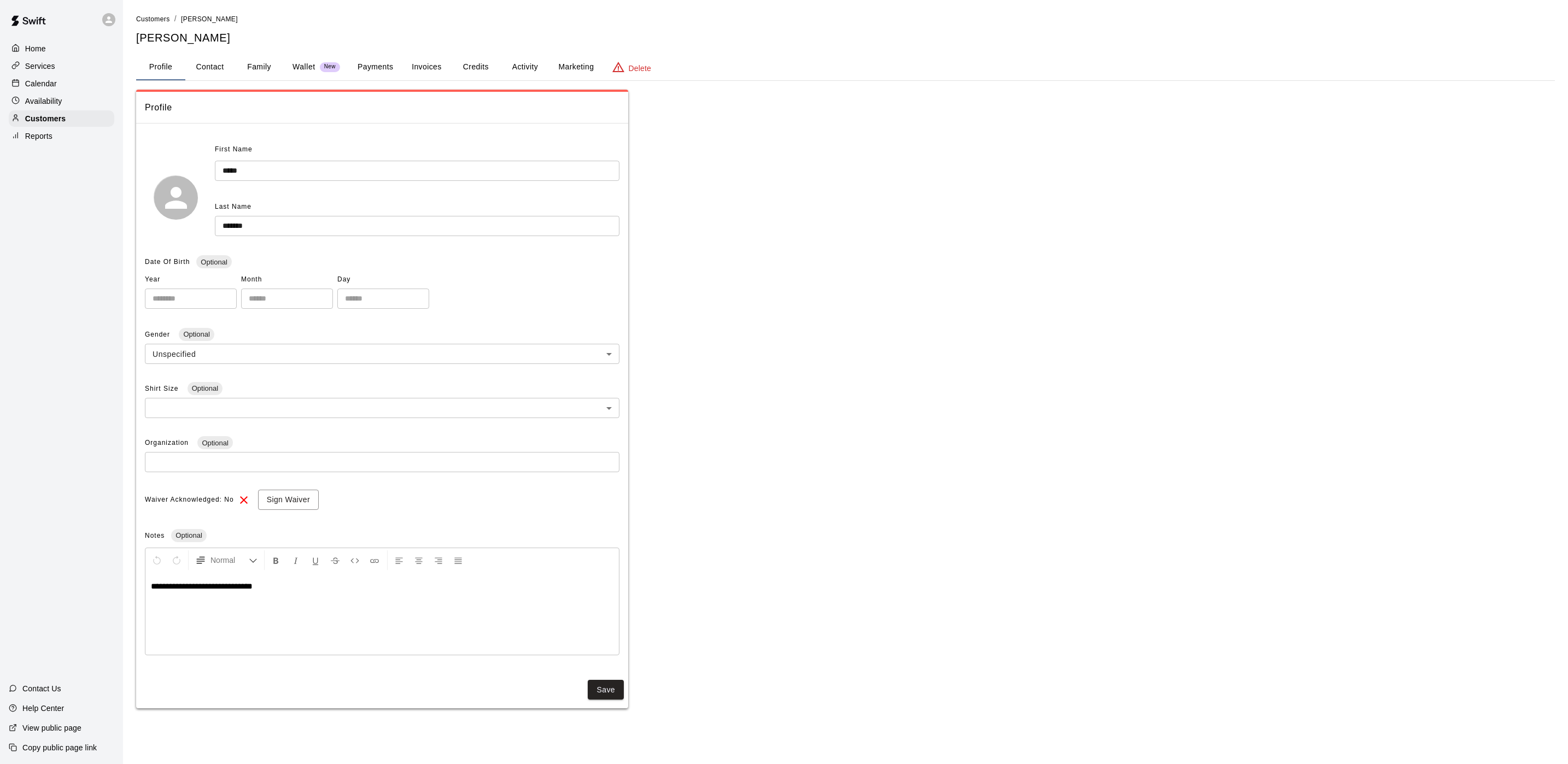
click at [530, 74] on button "Activity" at bounding box center [524, 67] width 49 height 26
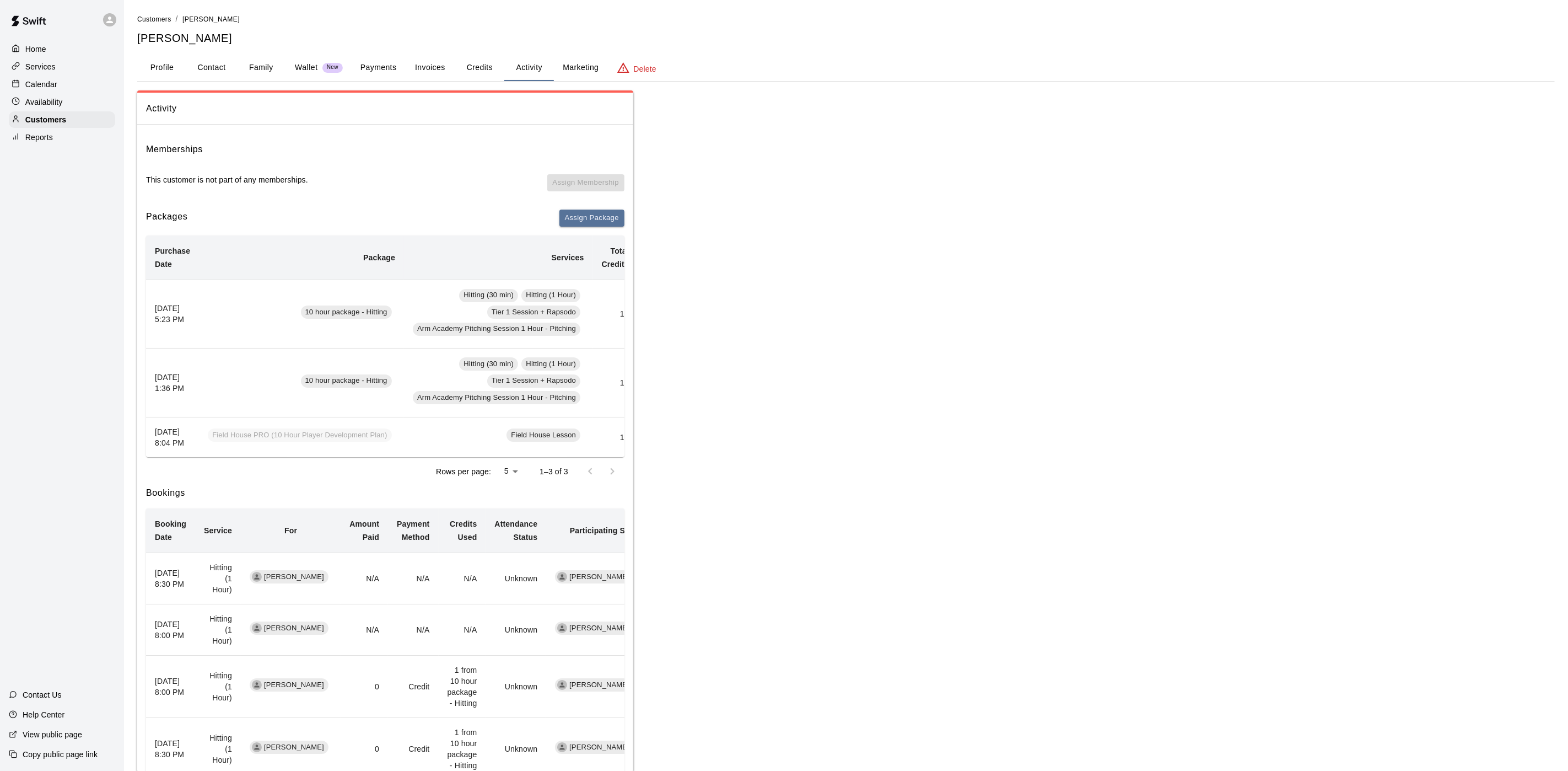
scroll to position [0, 100]
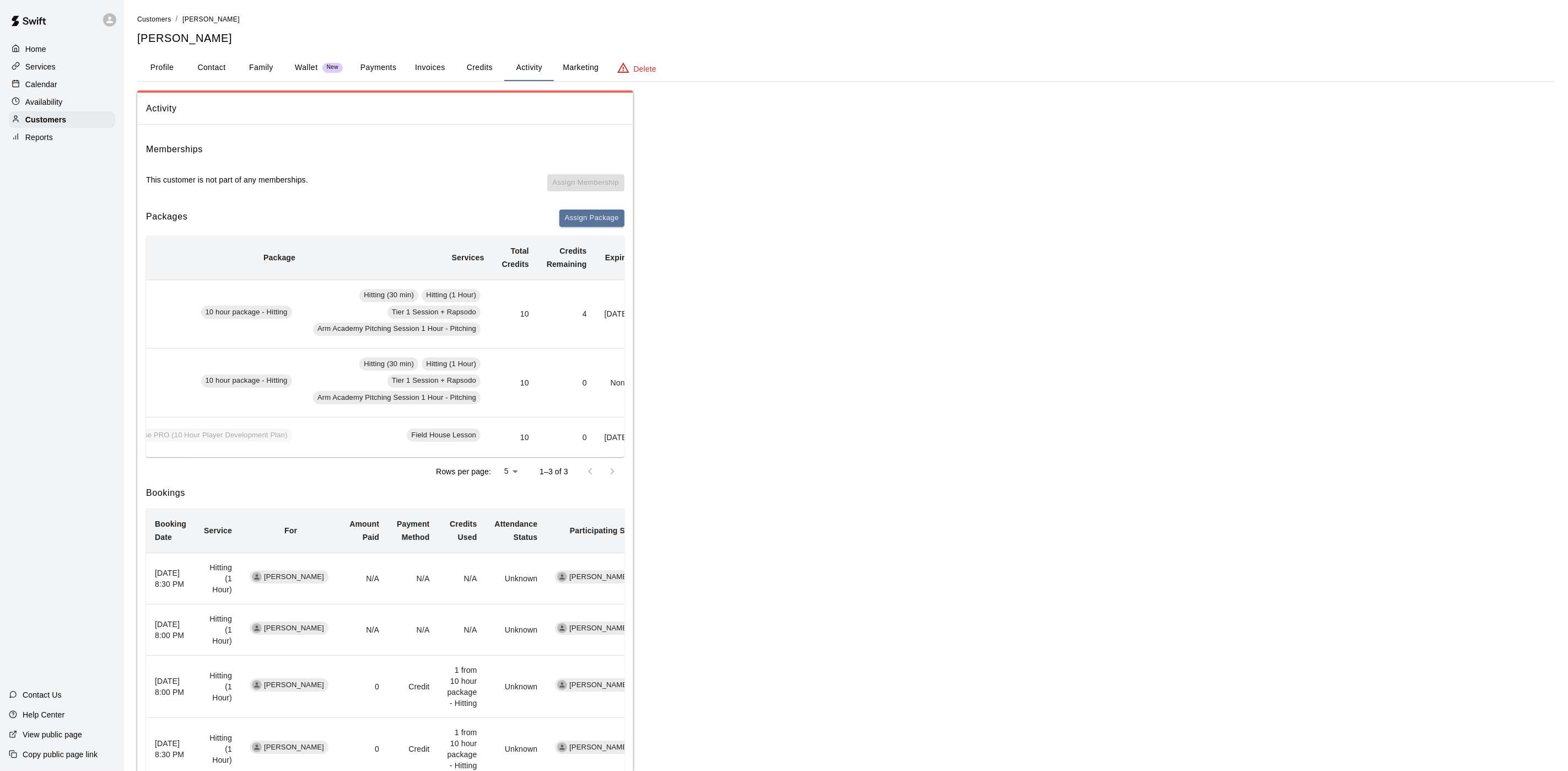
click at [53, 89] on p "Calendar" at bounding box center [41, 84] width 32 height 11
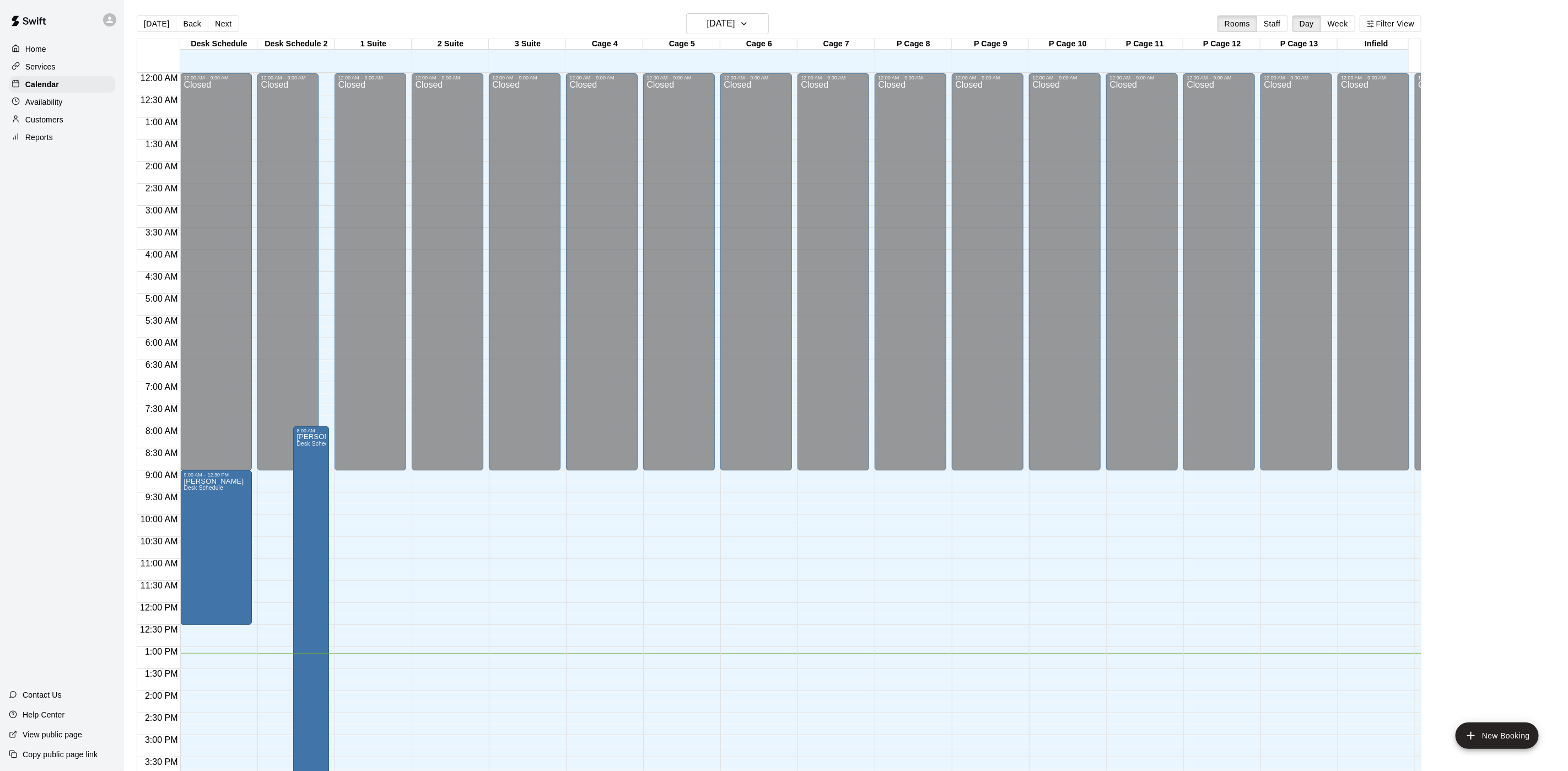
scroll to position [316, 0]
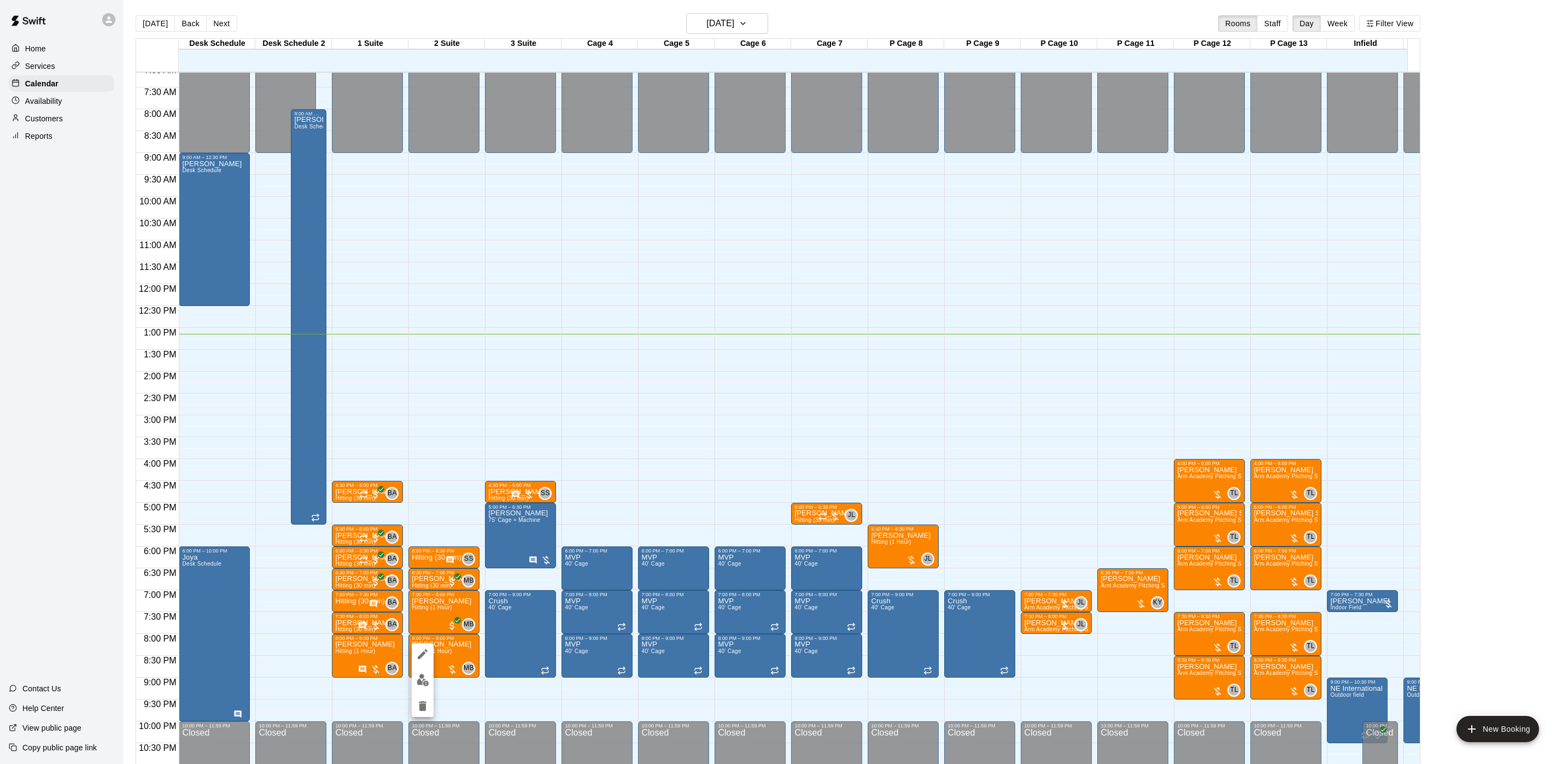
click at [432, 636] on button "edit" at bounding box center [422, 680] width 22 height 22
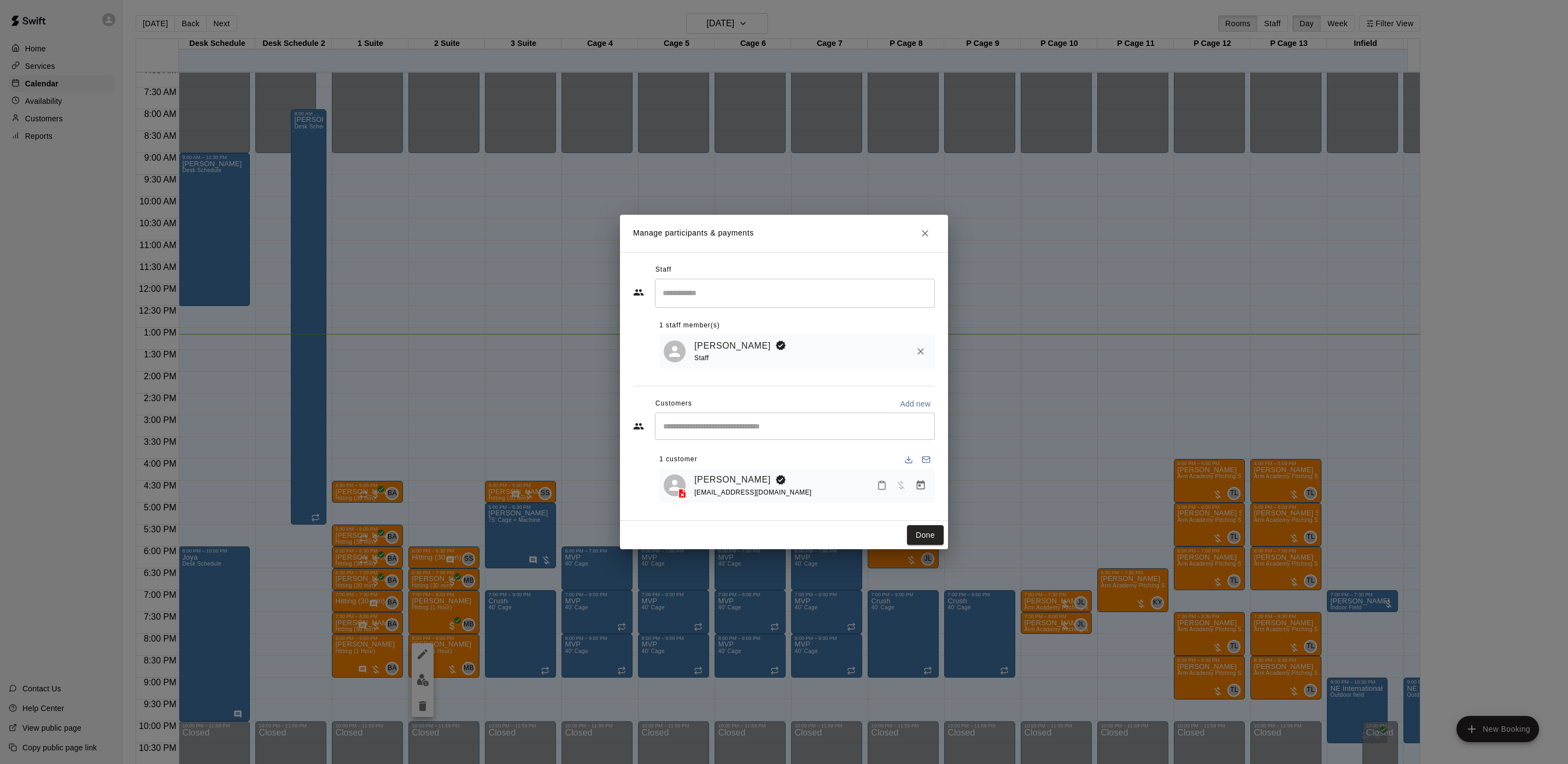
click at [920, 491] on icon "Manage bookings & payment" at bounding box center [921, 485] width 11 height 11
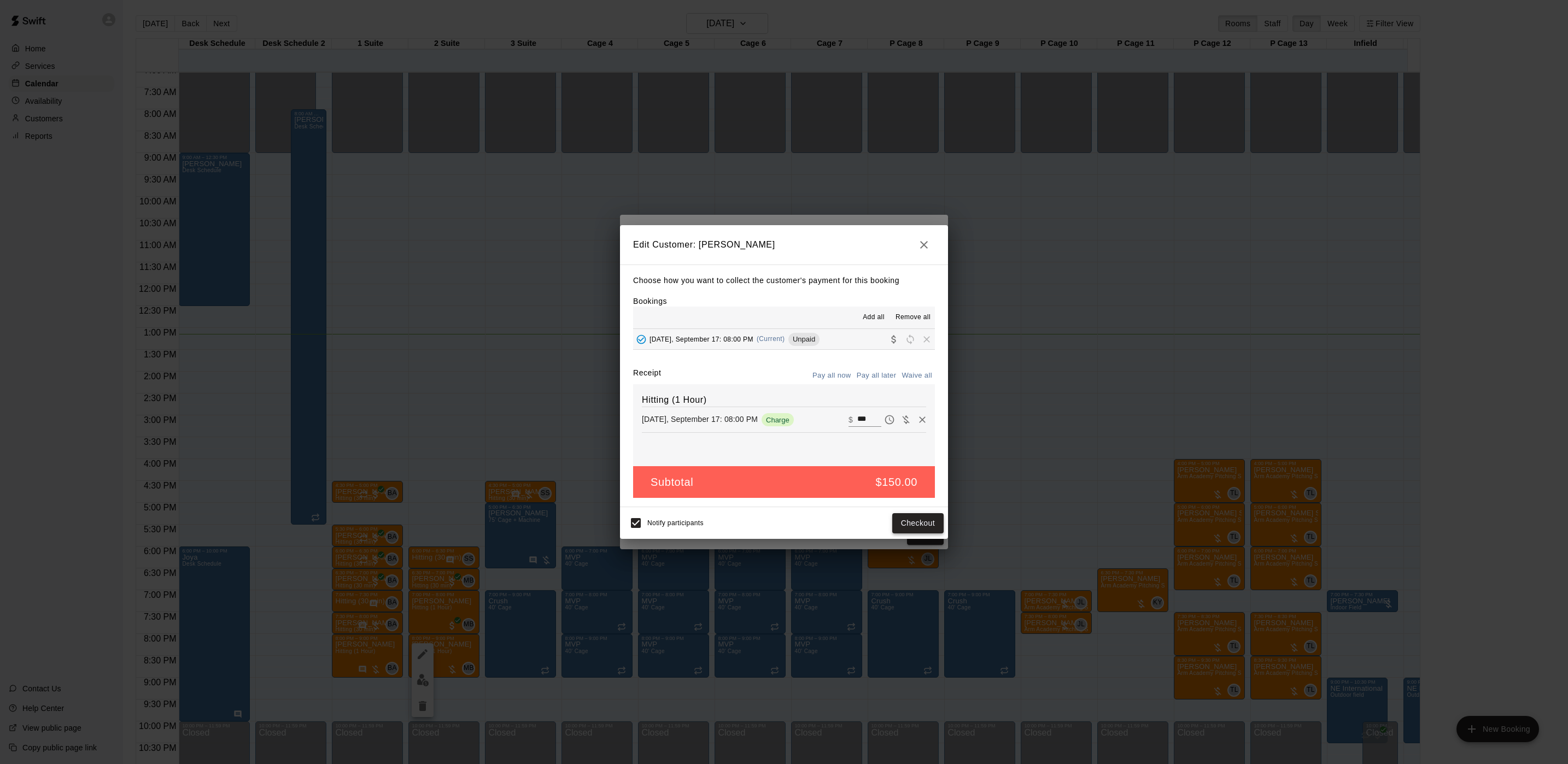
click at [897, 526] on button "Checkout" at bounding box center [917, 523] width 52 height 20
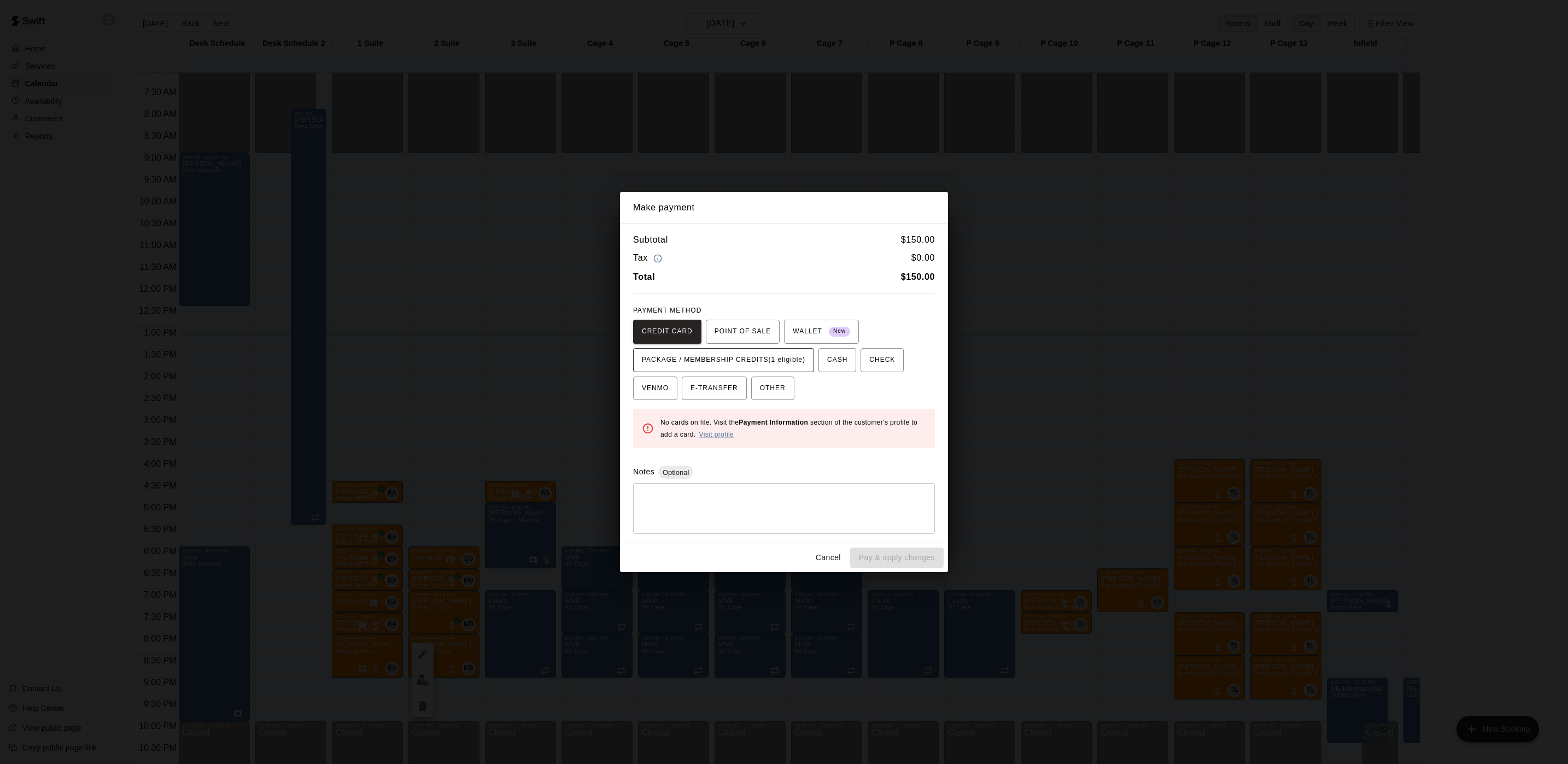
click at [730, 361] on span "PACKAGE / MEMBERSHIP CREDITS (1 eligible)" at bounding box center [723, 360] width 164 height 18
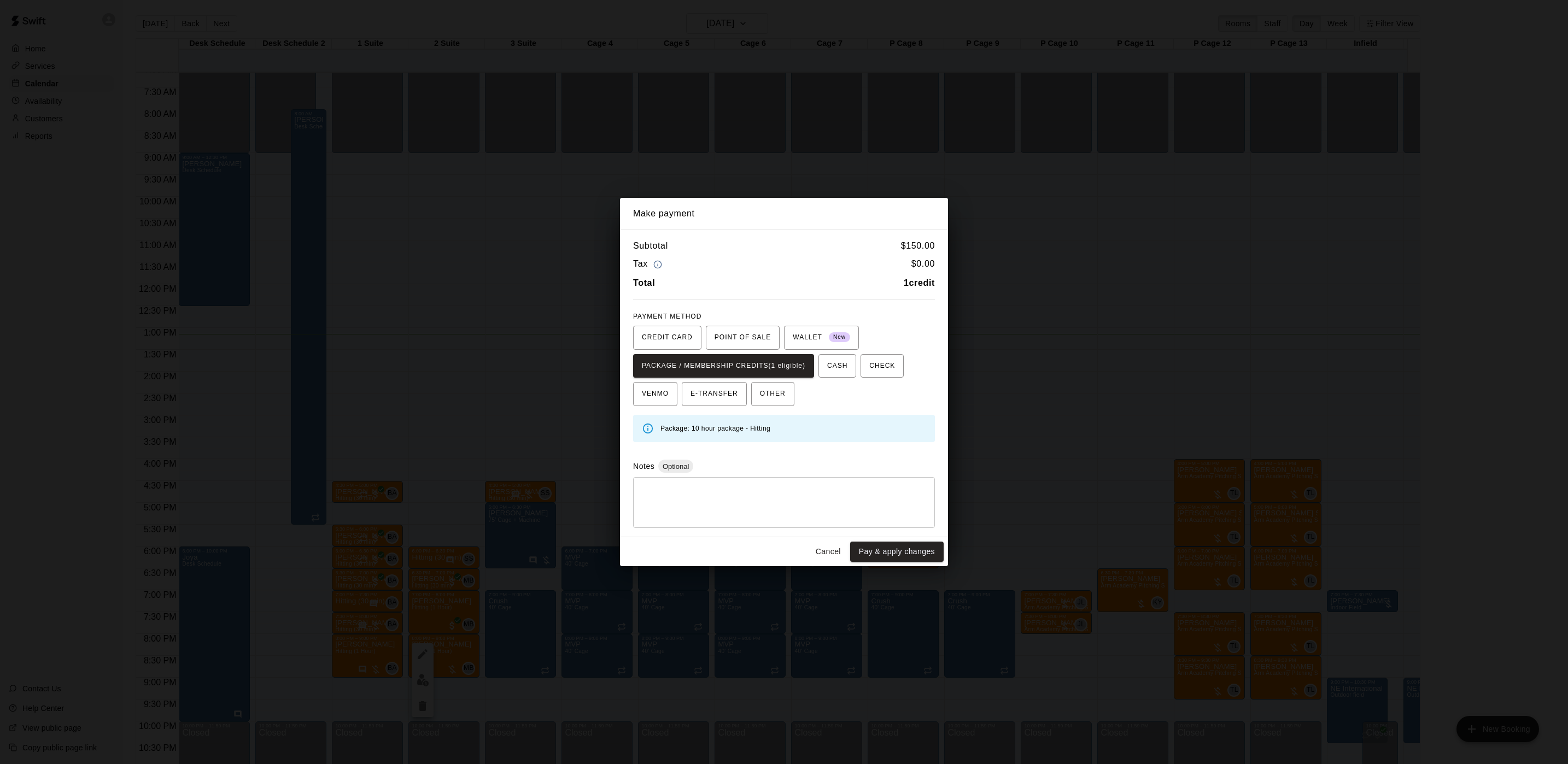
click at [881, 557] on button "Pay & apply changes" at bounding box center [896, 551] width 93 height 20
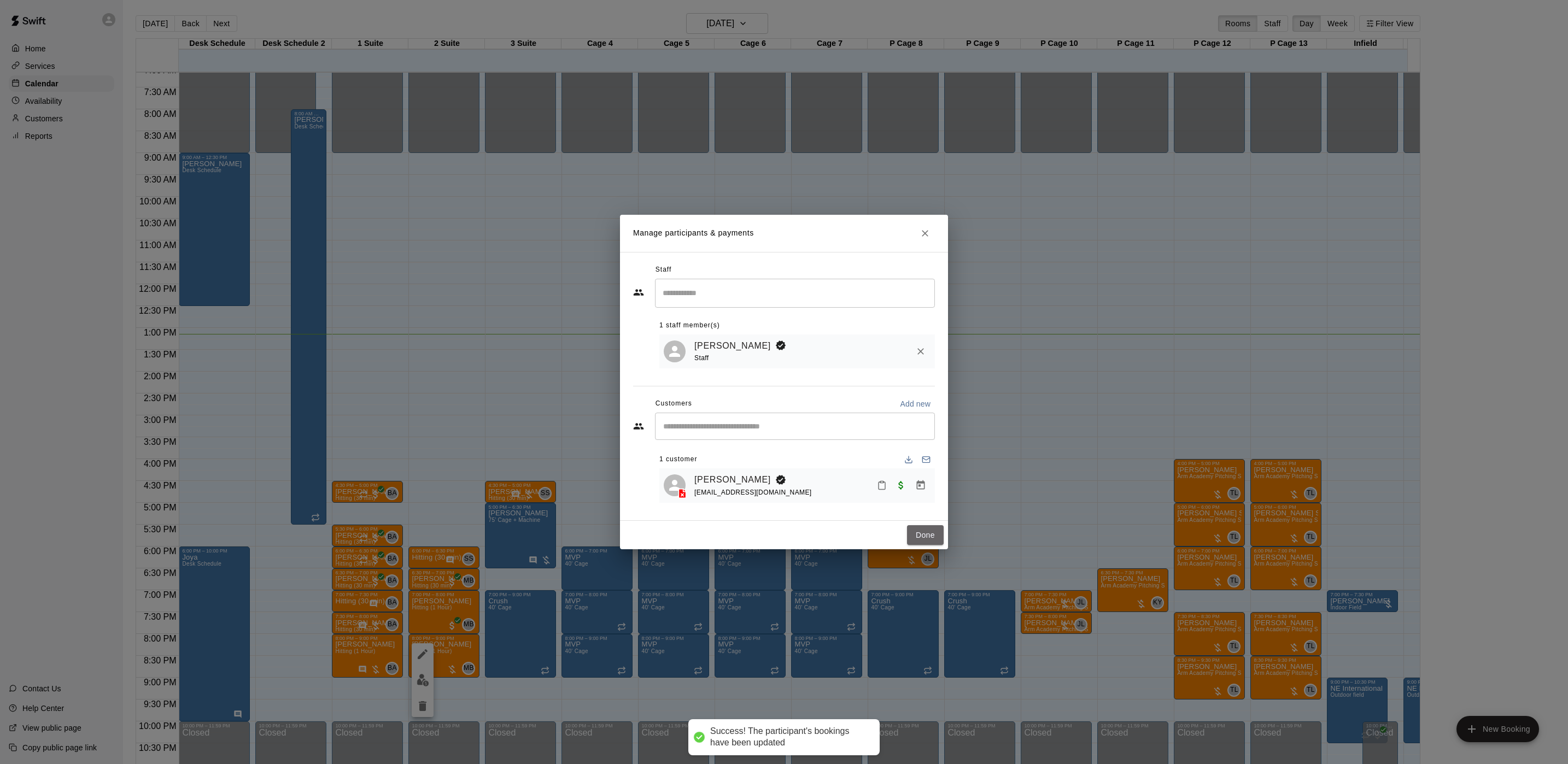
drag, startPoint x: 933, startPoint y: 538, endPoint x: 793, endPoint y: 583, distance: 147.1
click at [932, 538] on button "Done" at bounding box center [925, 535] width 37 height 20
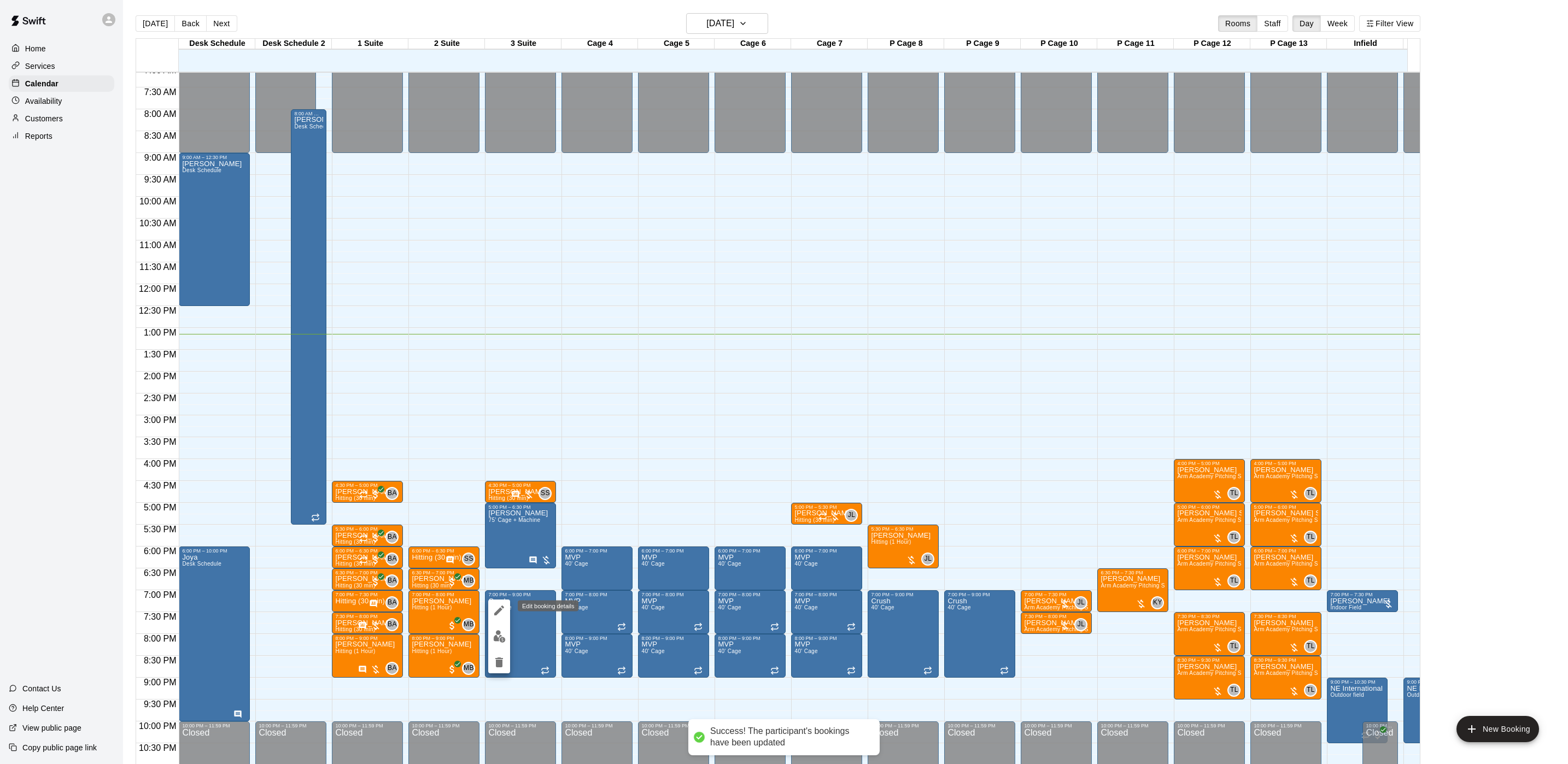
click at [503, 604] on icon "edit" at bounding box center [499, 611] width 13 height 13
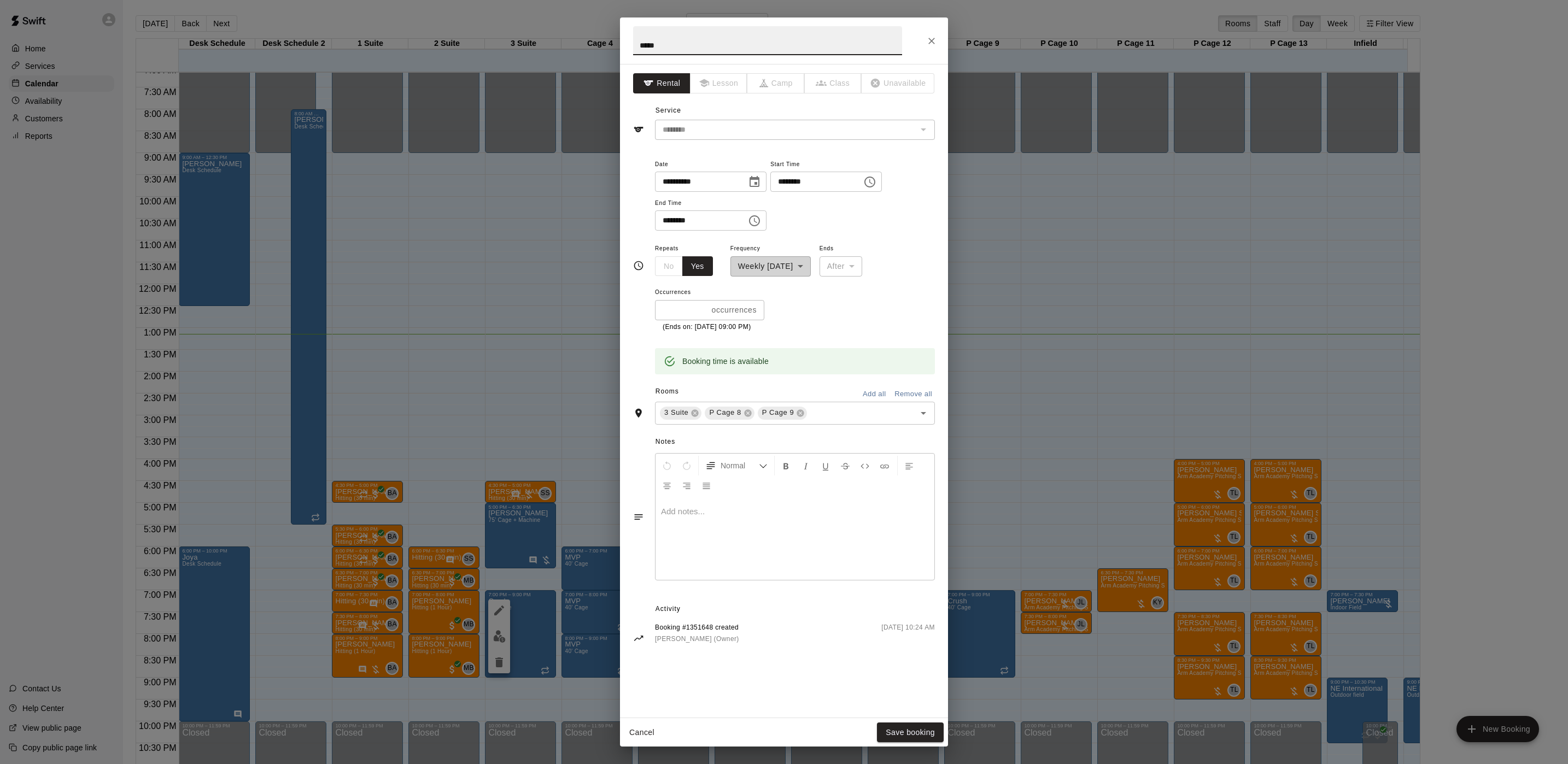
click at [564, 544] on div "**********" at bounding box center [784, 382] width 1568 height 764
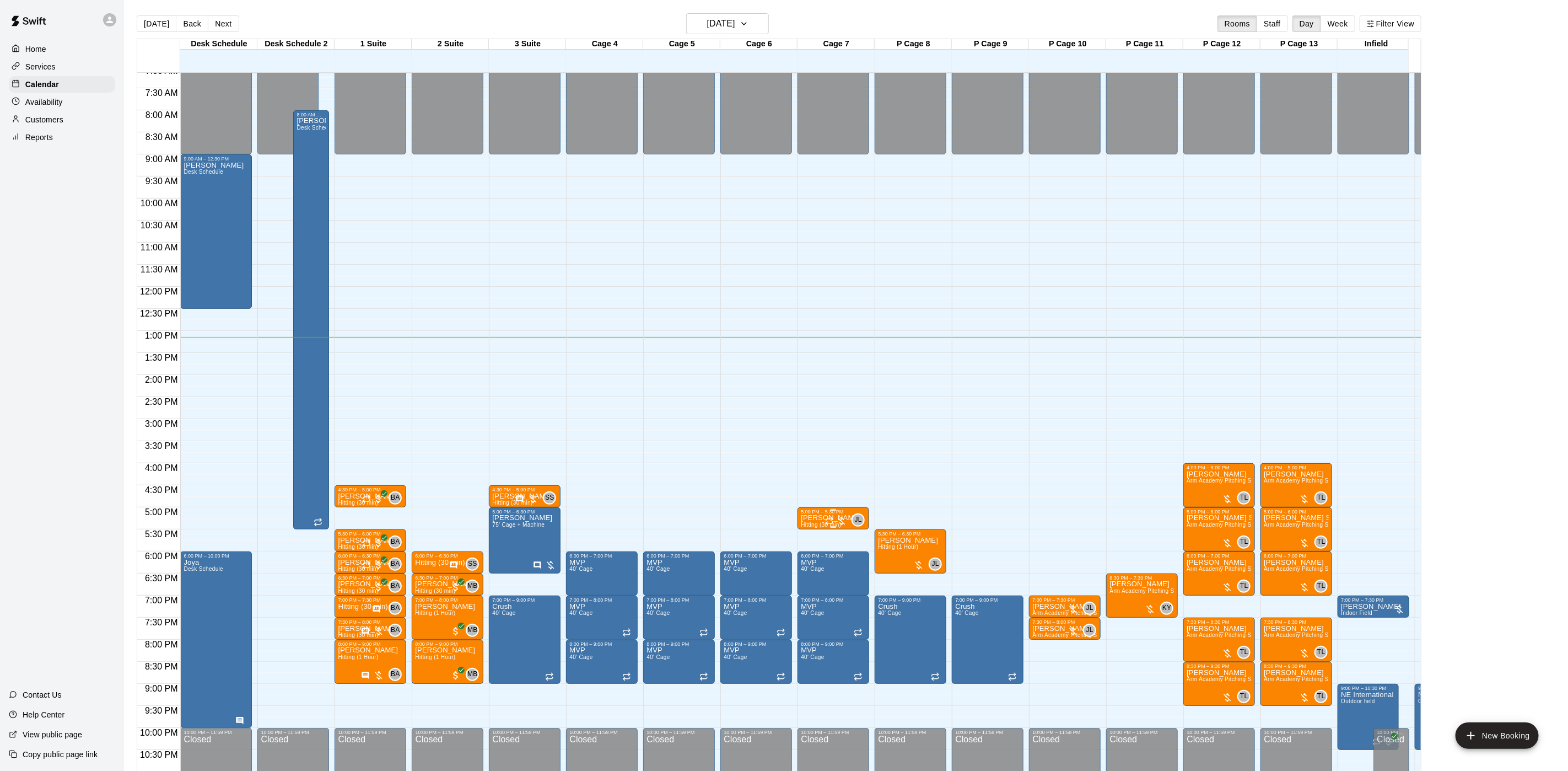
click at [817, 510] on div at bounding box center [833, 510] width 65 height 2
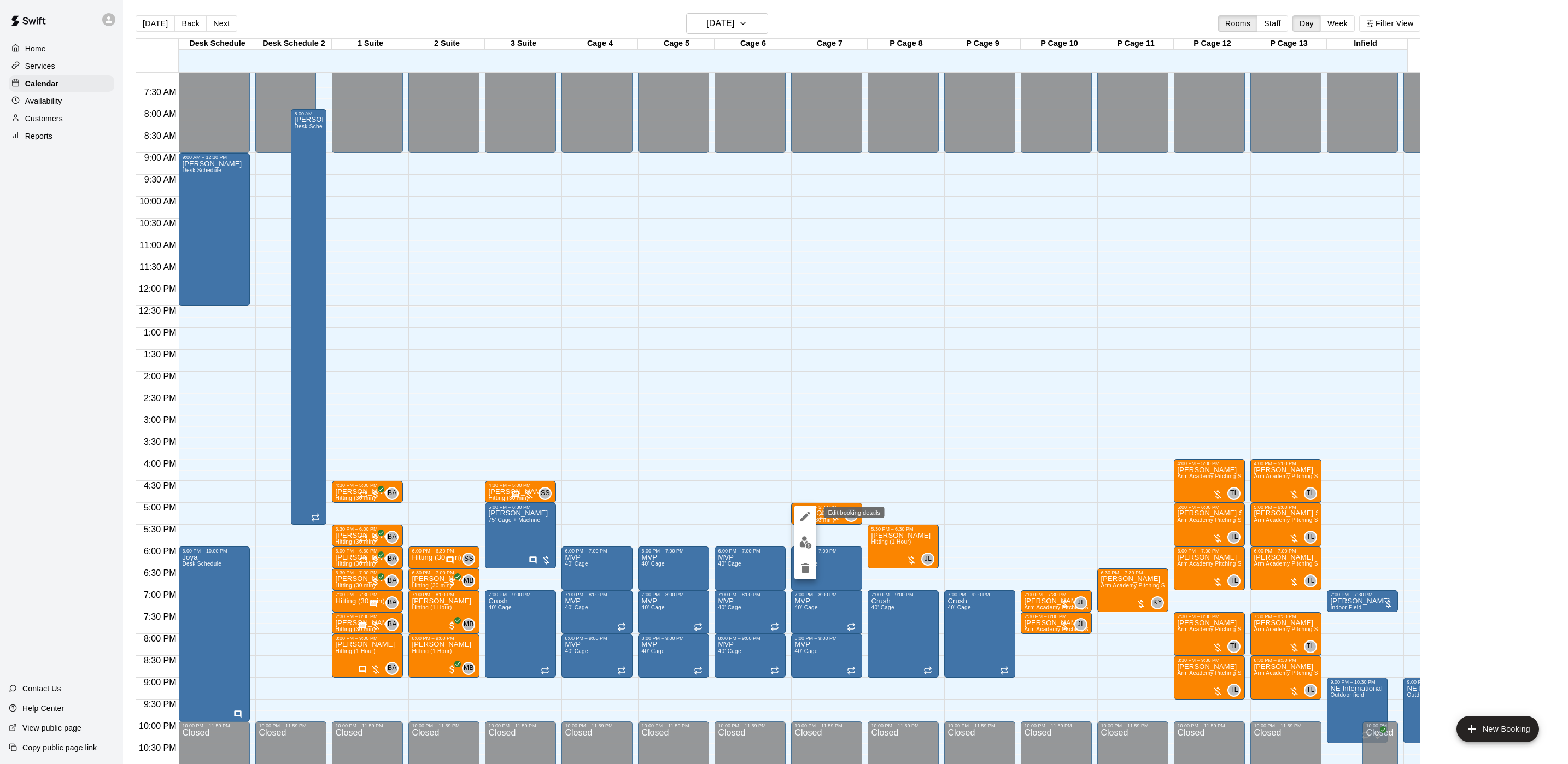
click at [804, 512] on icon "edit" at bounding box center [805, 516] width 13 height 13
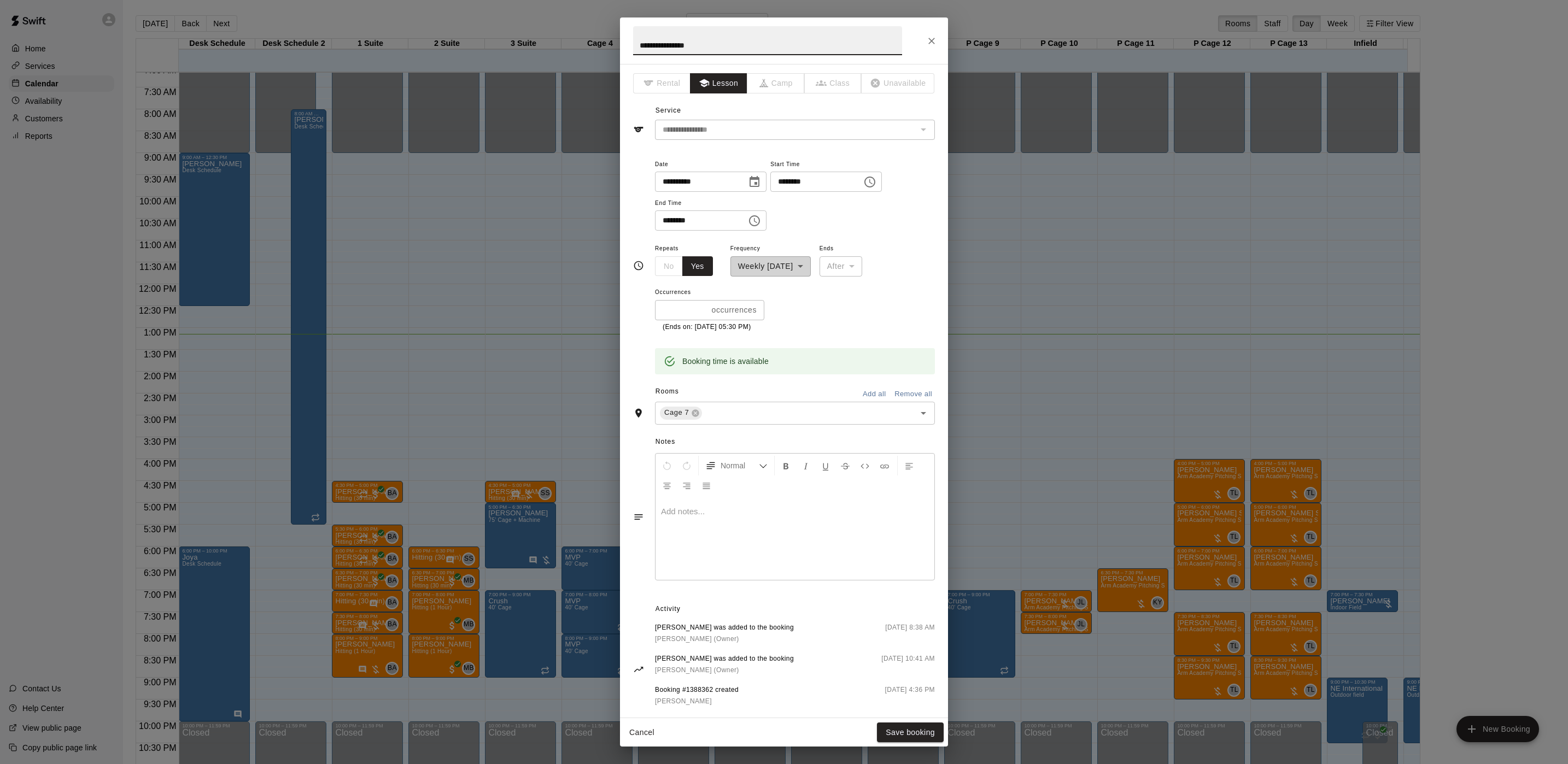
click at [1096, 412] on div "**********" at bounding box center [784, 382] width 1568 height 764
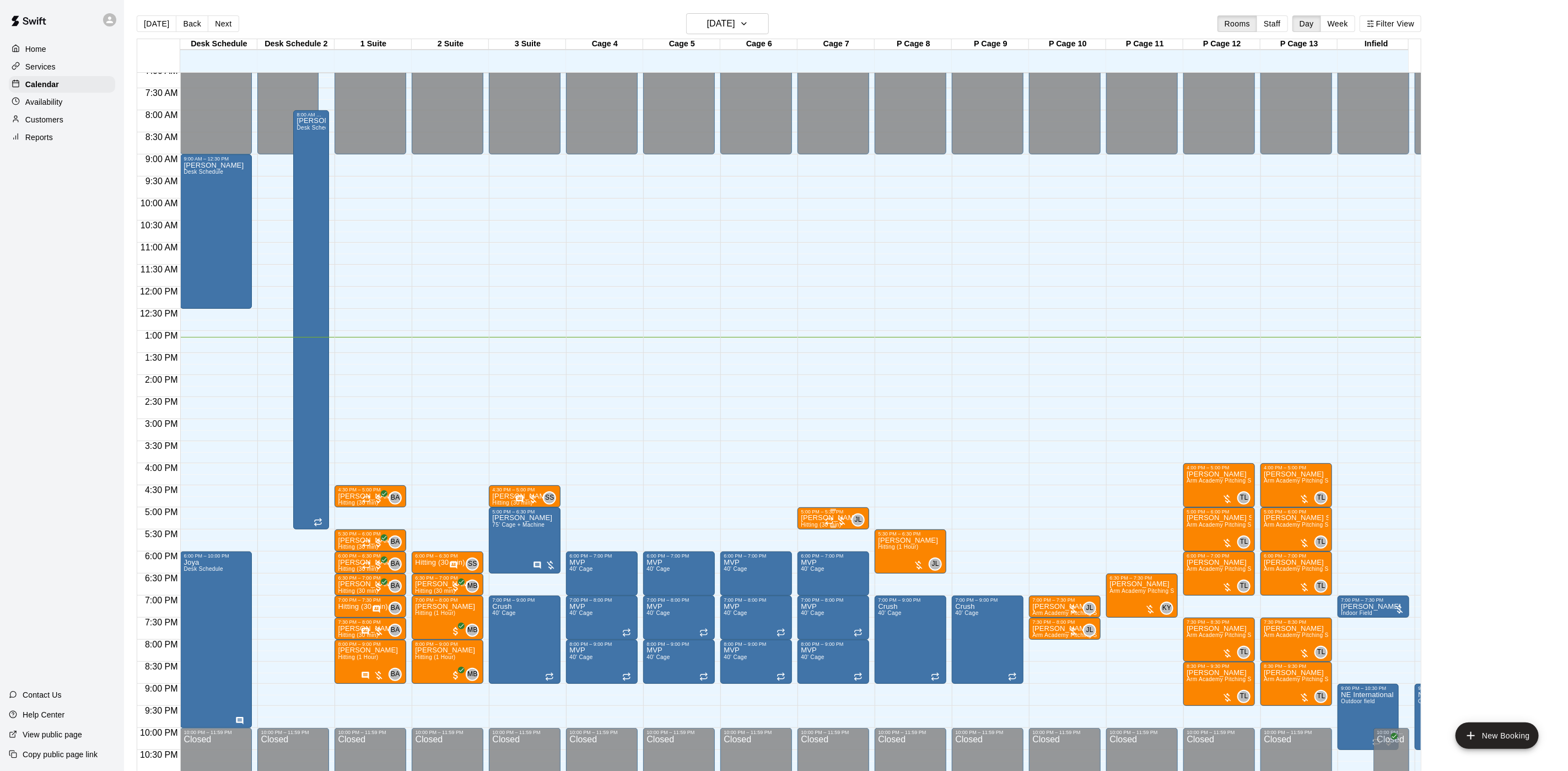
click at [838, 516] on div at bounding box center [836, 521] width 22 height 11
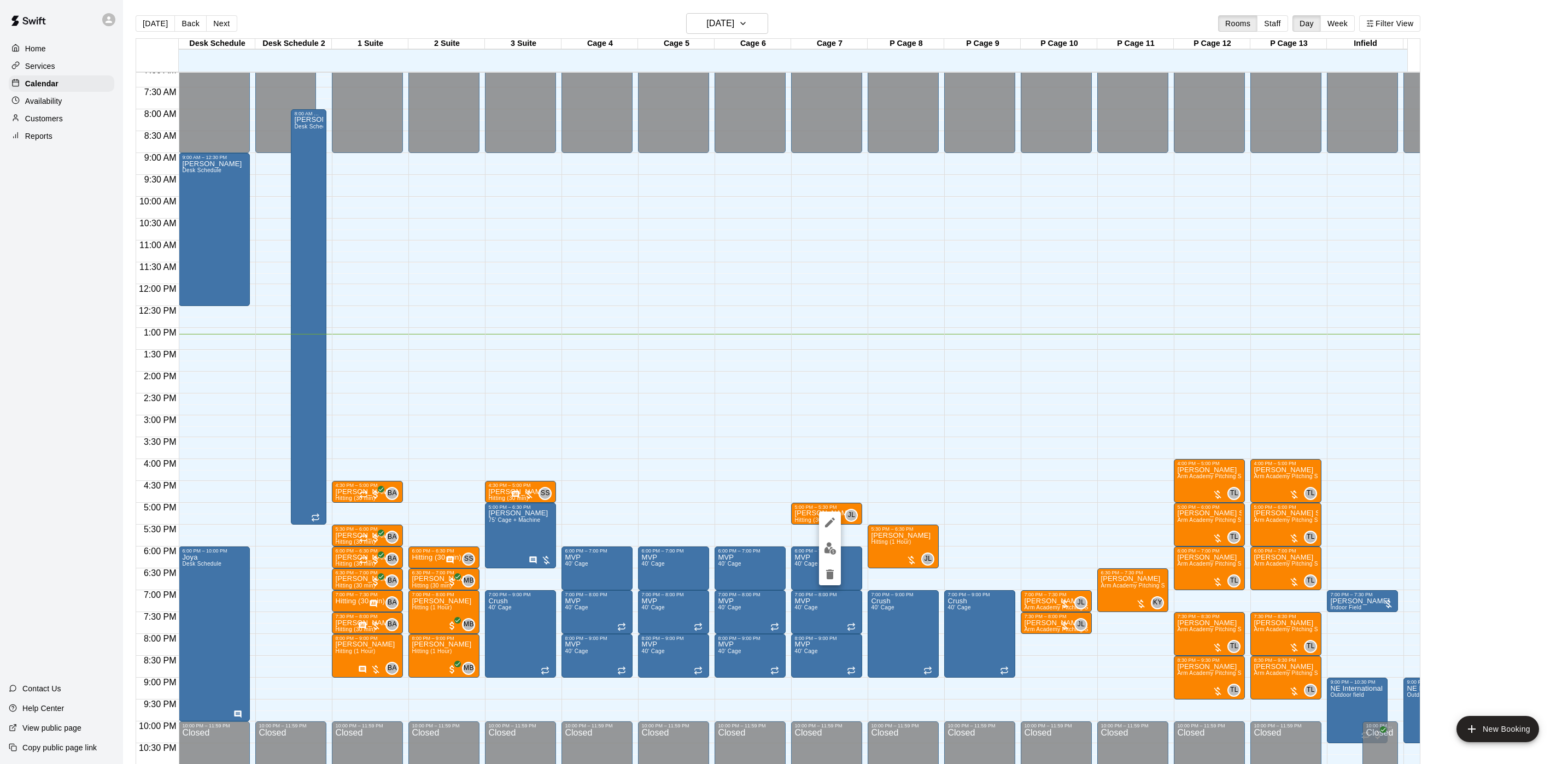
click at [831, 550] on img "edit" at bounding box center [830, 548] width 12 height 12
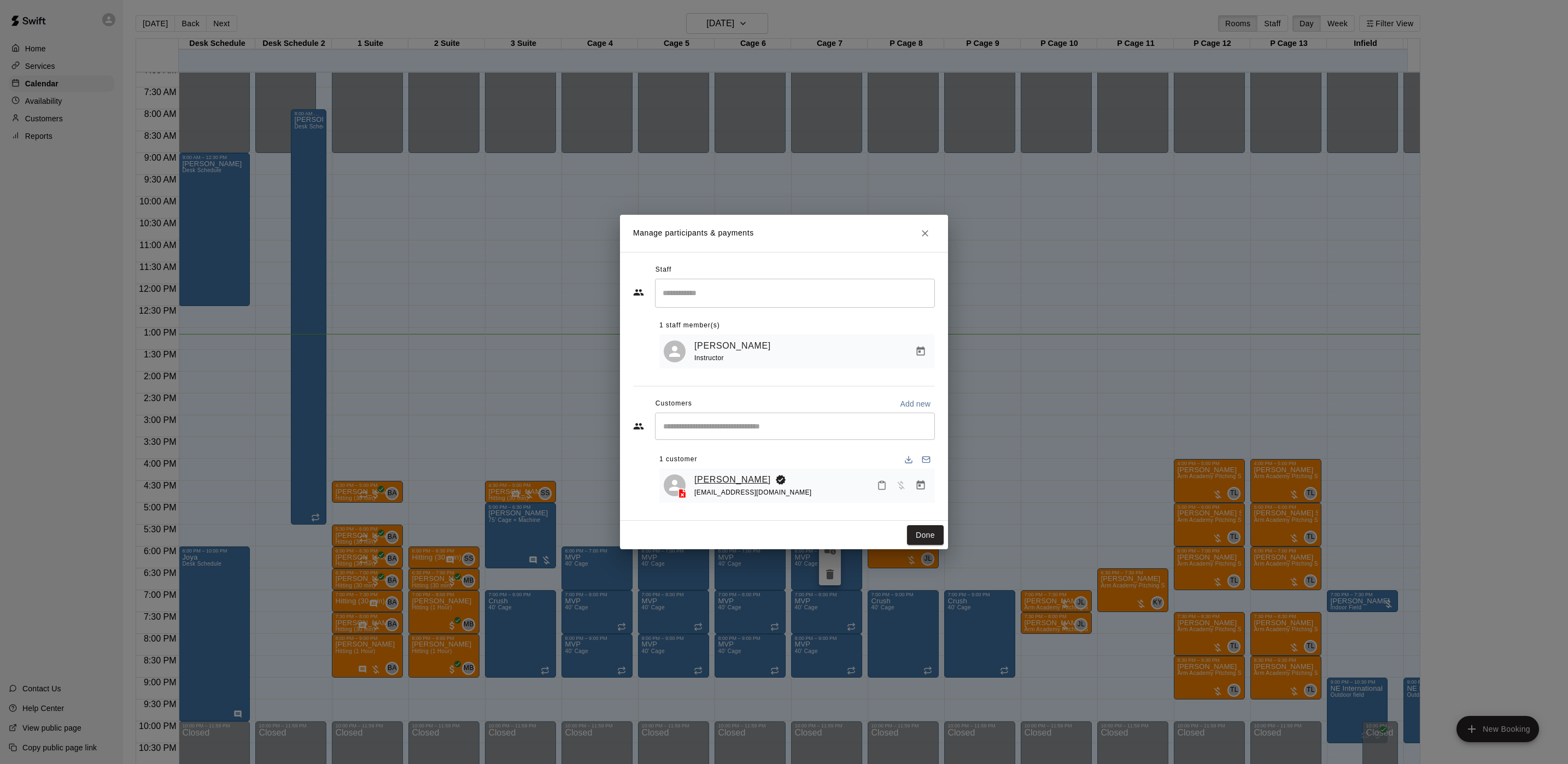
click at [748, 478] on link "[PERSON_NAME]" at bounding box center [732, 480] width 76 height 14
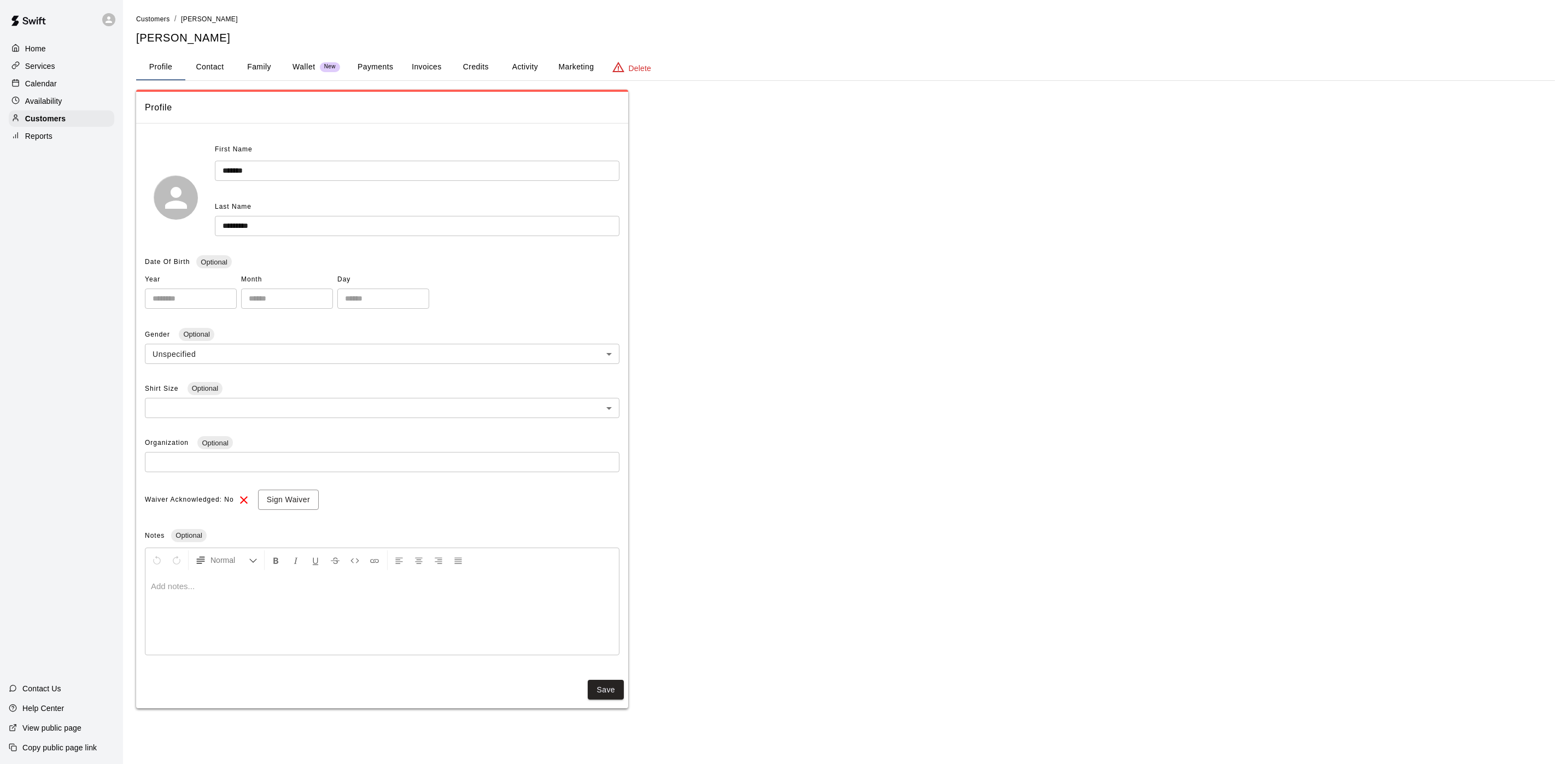
click at [540, 50] on div "**********" at bounding box center [846, 360] width 1419 height 696
click at [530, 58] on button "Activity" at bounding box center [524, 67] width 49 height 26
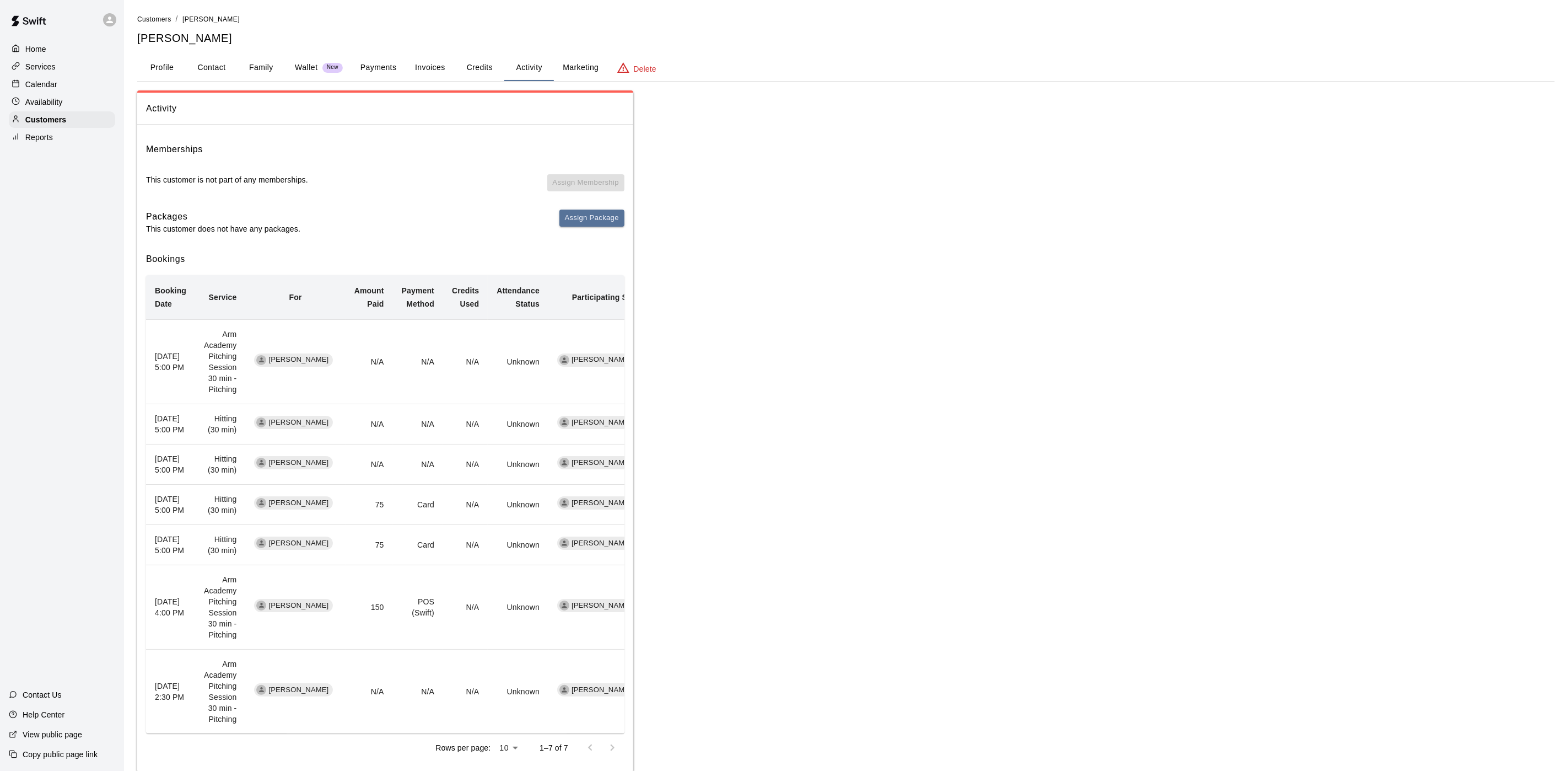
click at [30, 85] on p "Calendar" at bounding box center [41, 84] width 32 height 11
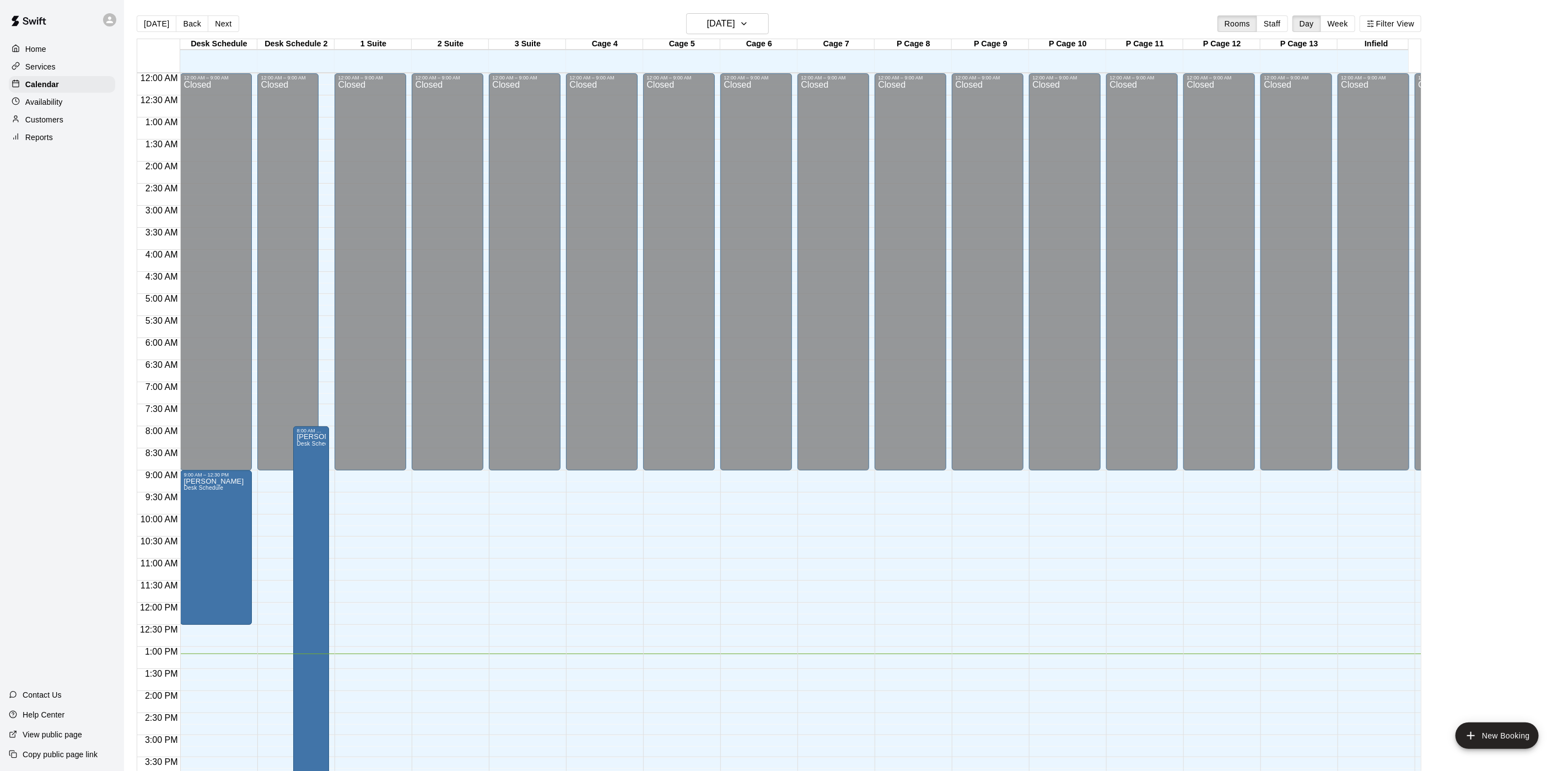
scroll to position [316, 0]
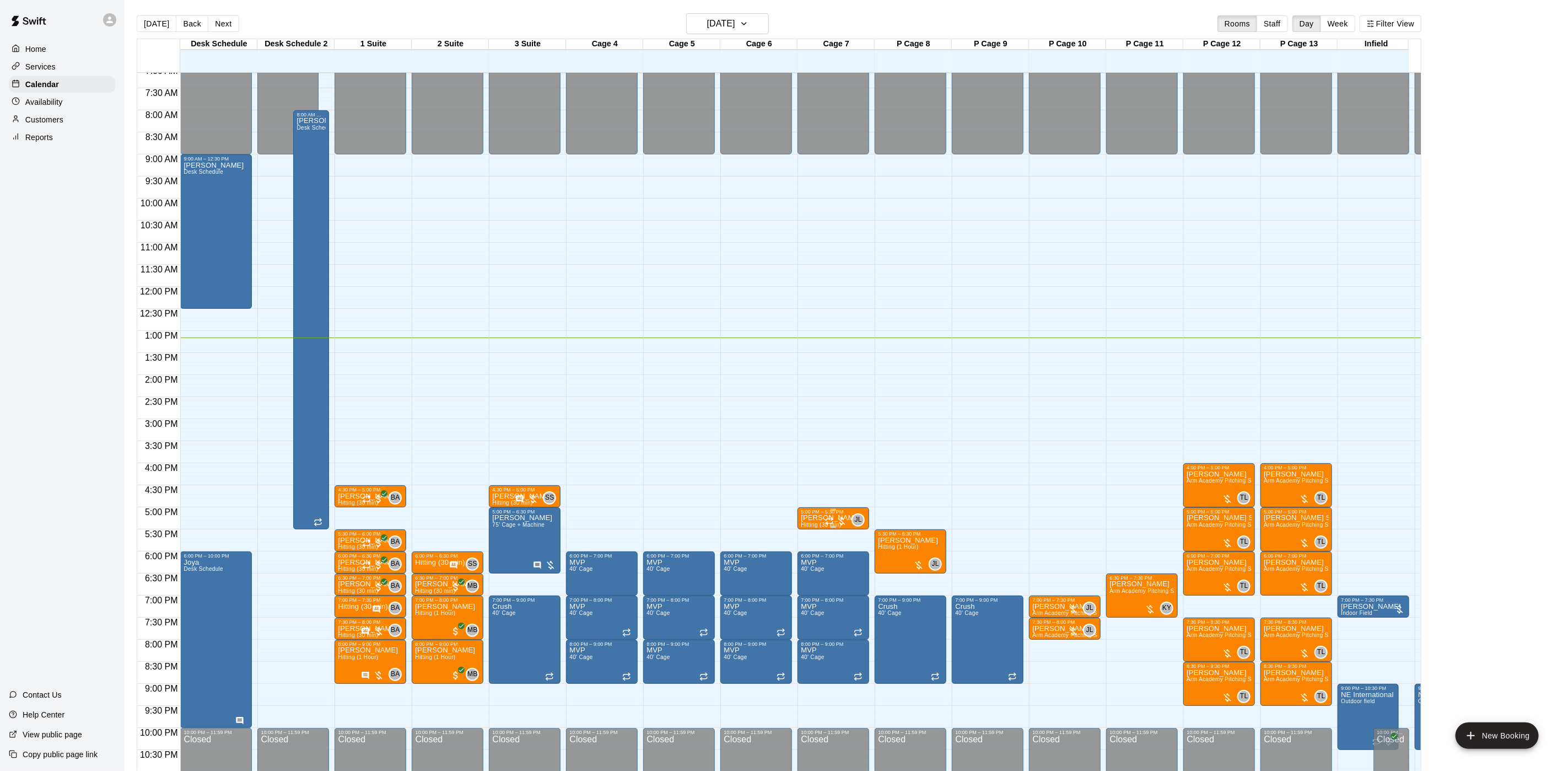
click at [824, 512] on div "5:00 PM – 5:30 PM" at bounding box center [833, 512] width 65 height 5
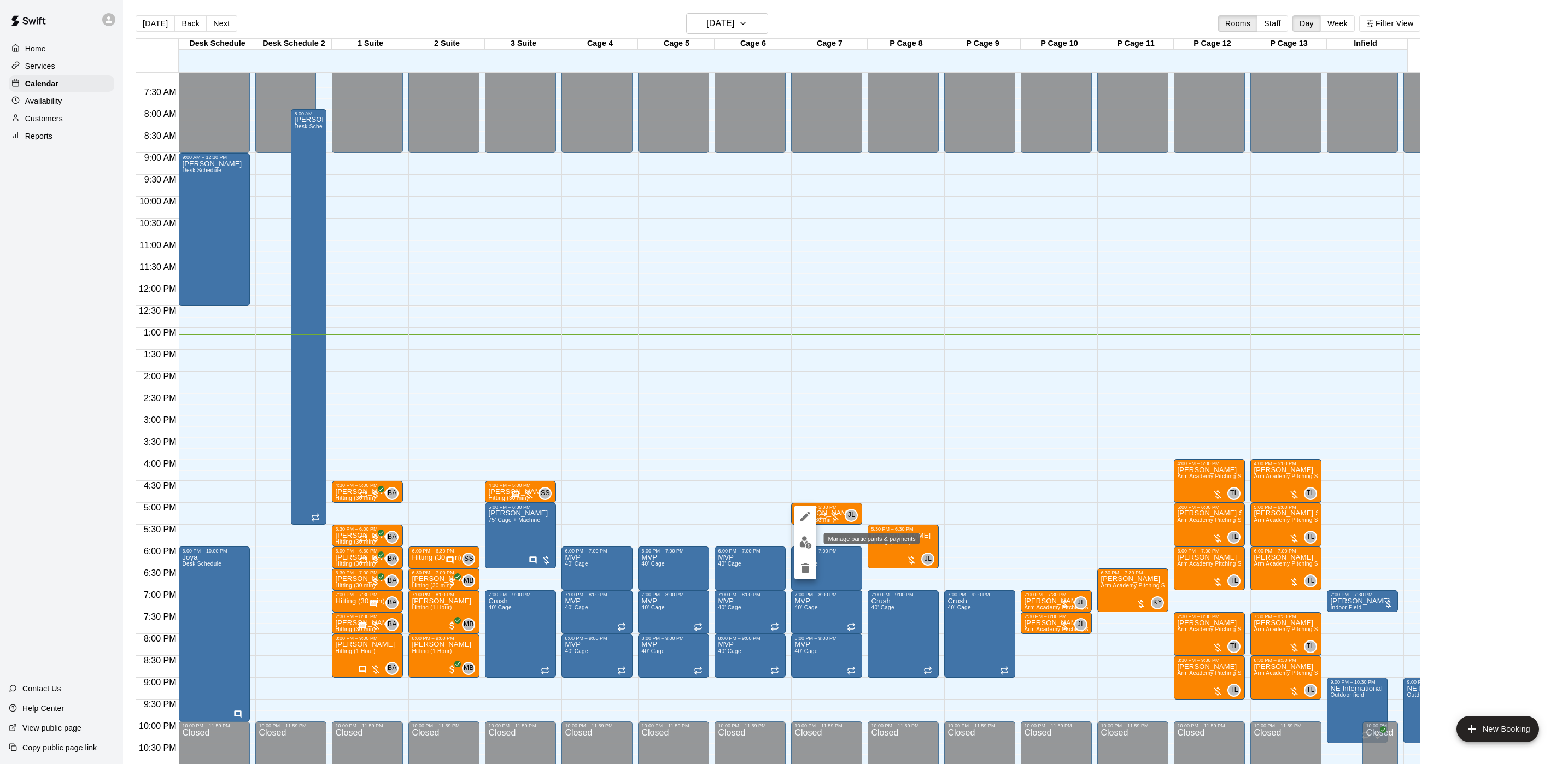
click at [807, 548] on img "edit" at bounding box center [805, 542] width 12 height 12
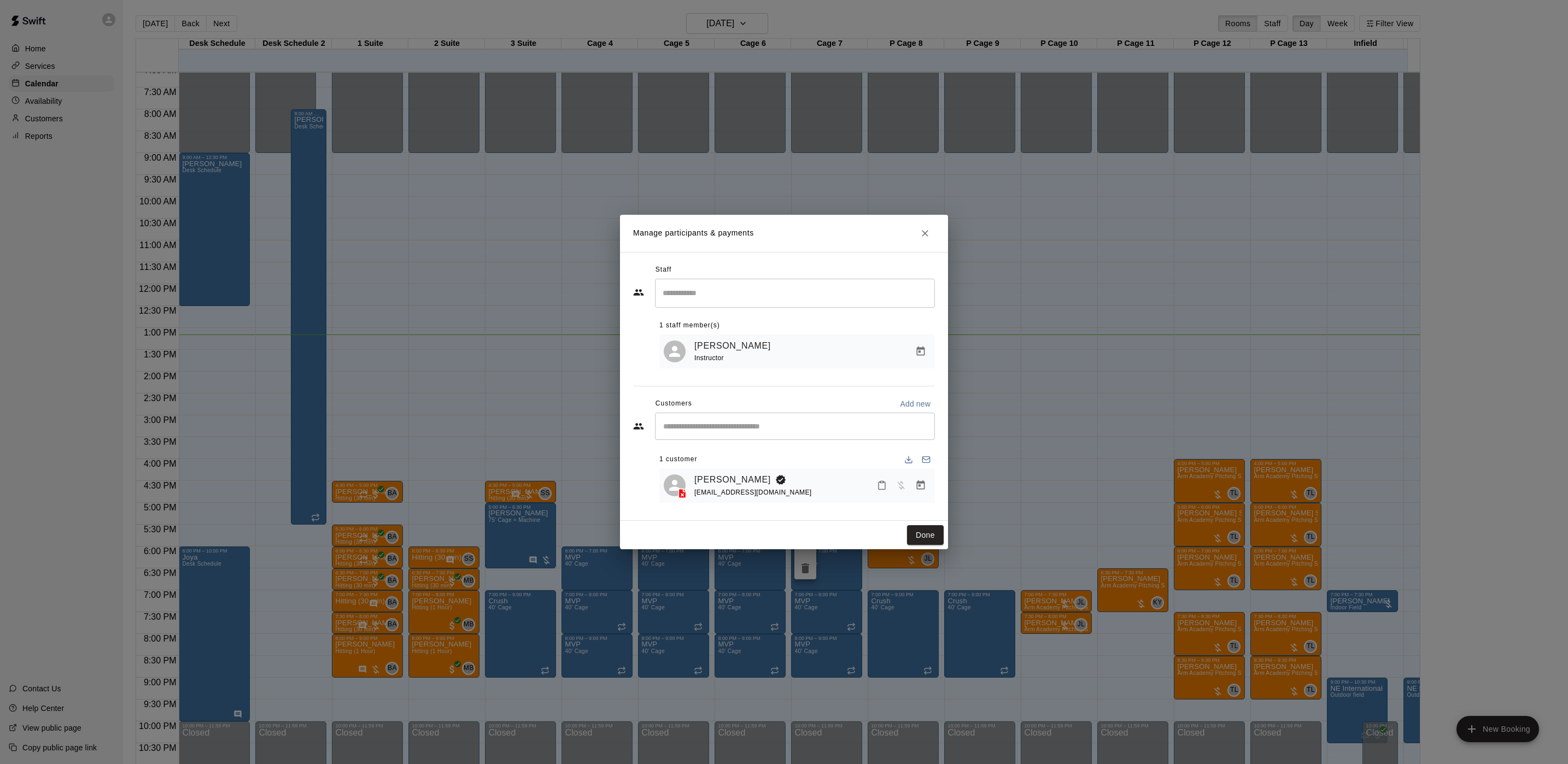
click at [724, 425] on input "Start typing to search customers..." at bounding box center [795, 426] width 270 height 11
click at [1129, 452] on div "Manage participants & payments Staff ​ 1 staff member(s) [PERSON_NAME] Instruct…" at bounding box center [784, 382] width 1568 height 764
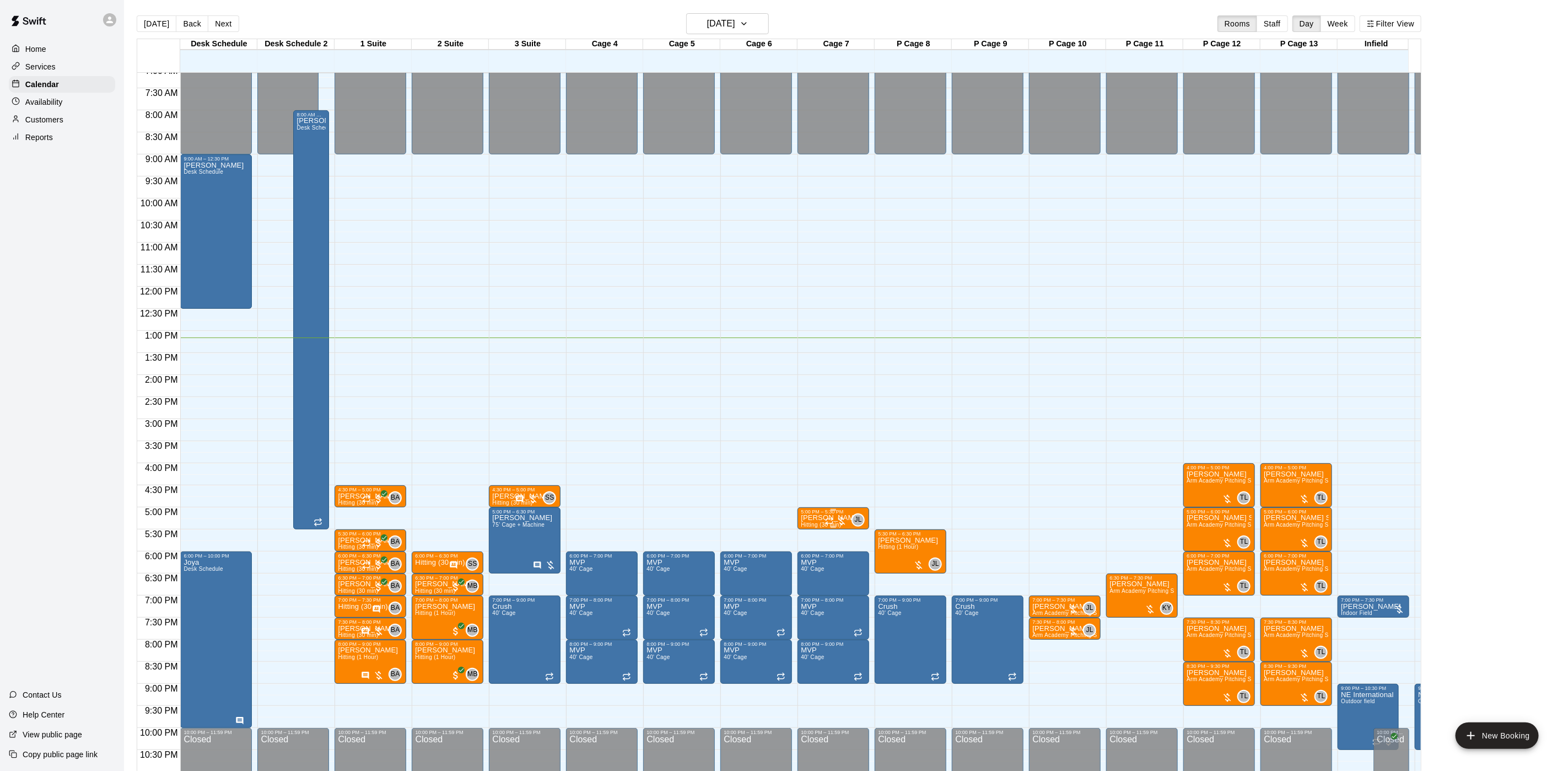
click at [803, 512] on div "5:00 PM – 5:30 PM" at bounding box center [833, 512] width 65 height 5
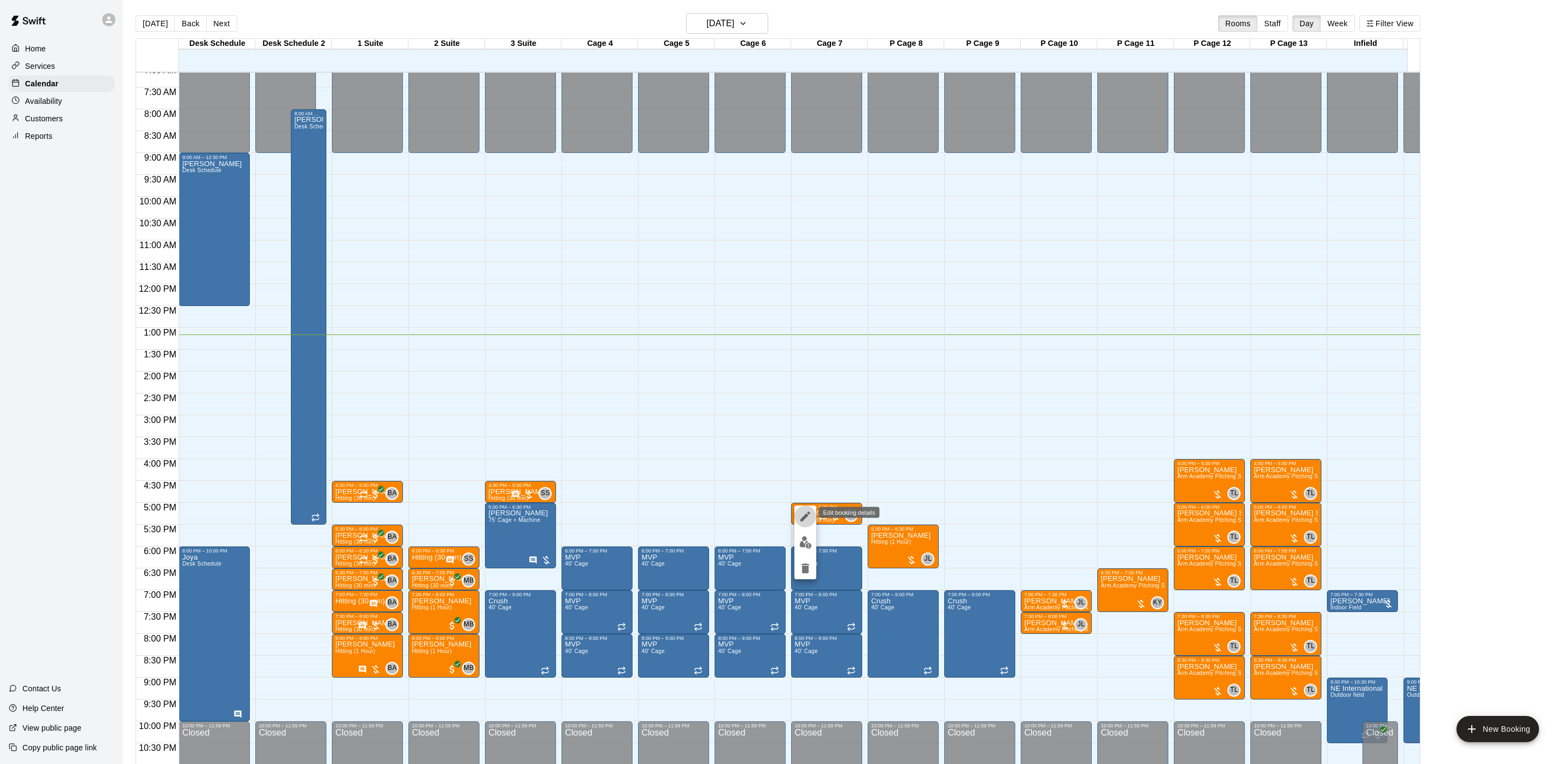
click at [803, 514] on icon "edit" at bounding box center [805, 516] width 13 height 13
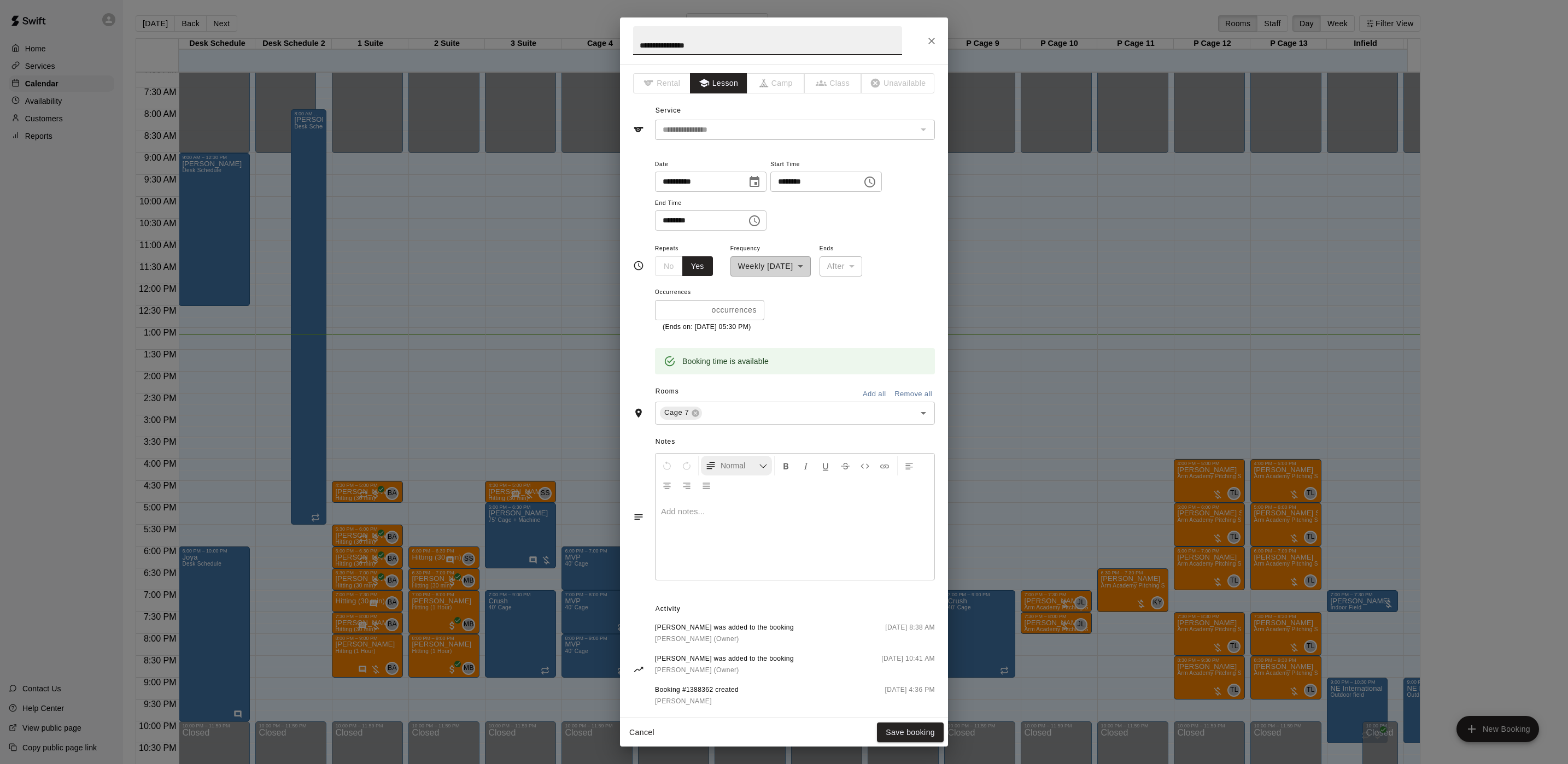
click at [760, 469] on icon "Formatting Options" at bounding box center [763, 466] width 8 height 8
click at [871, 533] on div at bounding box center [795, 539] width 279 height 82
click at [893, 636] on button "Save booking" at bounding box center [910, 732] width 67 height 20
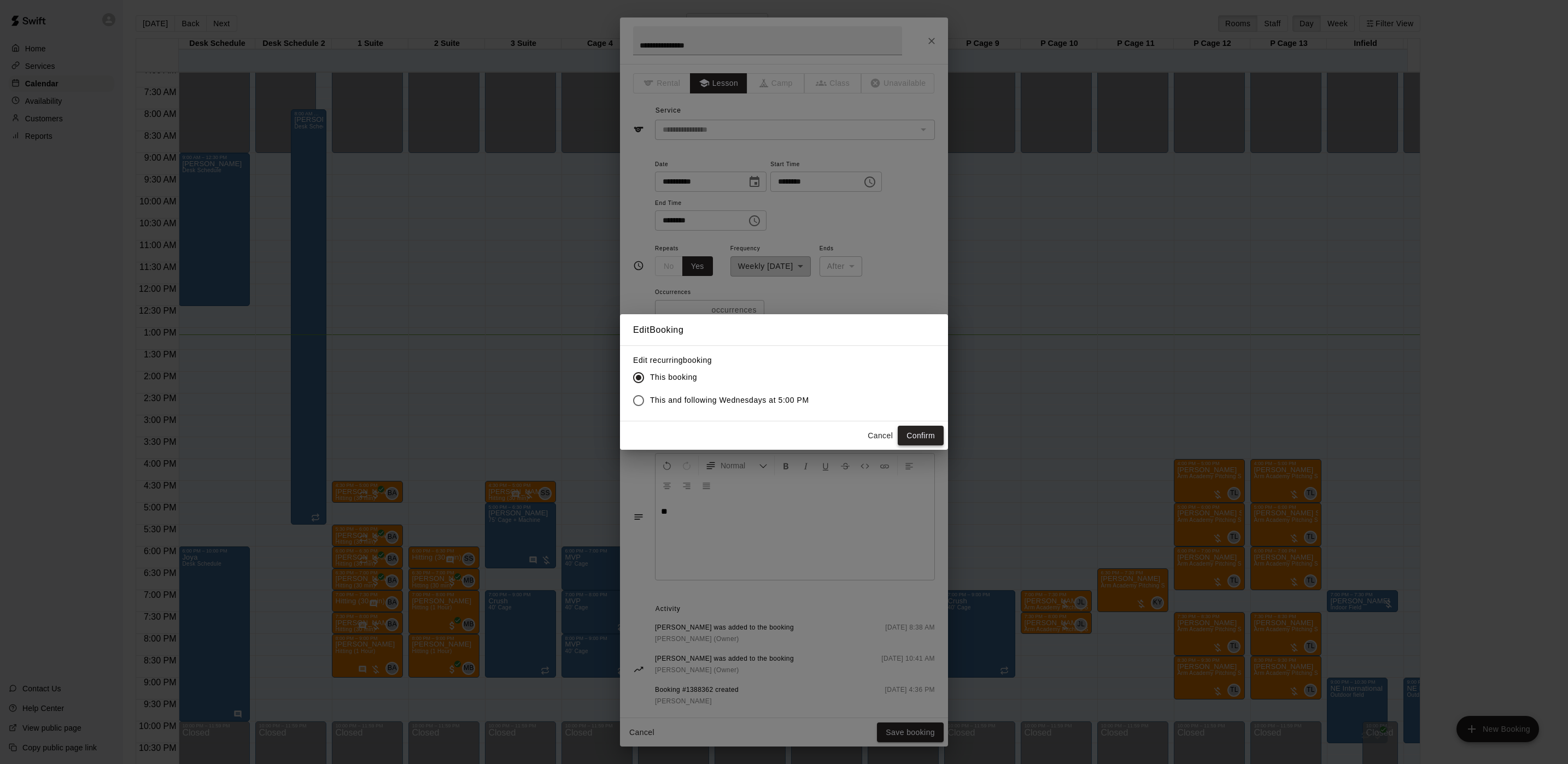
click at [915, 432] on button "Confirm" at bounding box center [921, 435] width 46 height 20
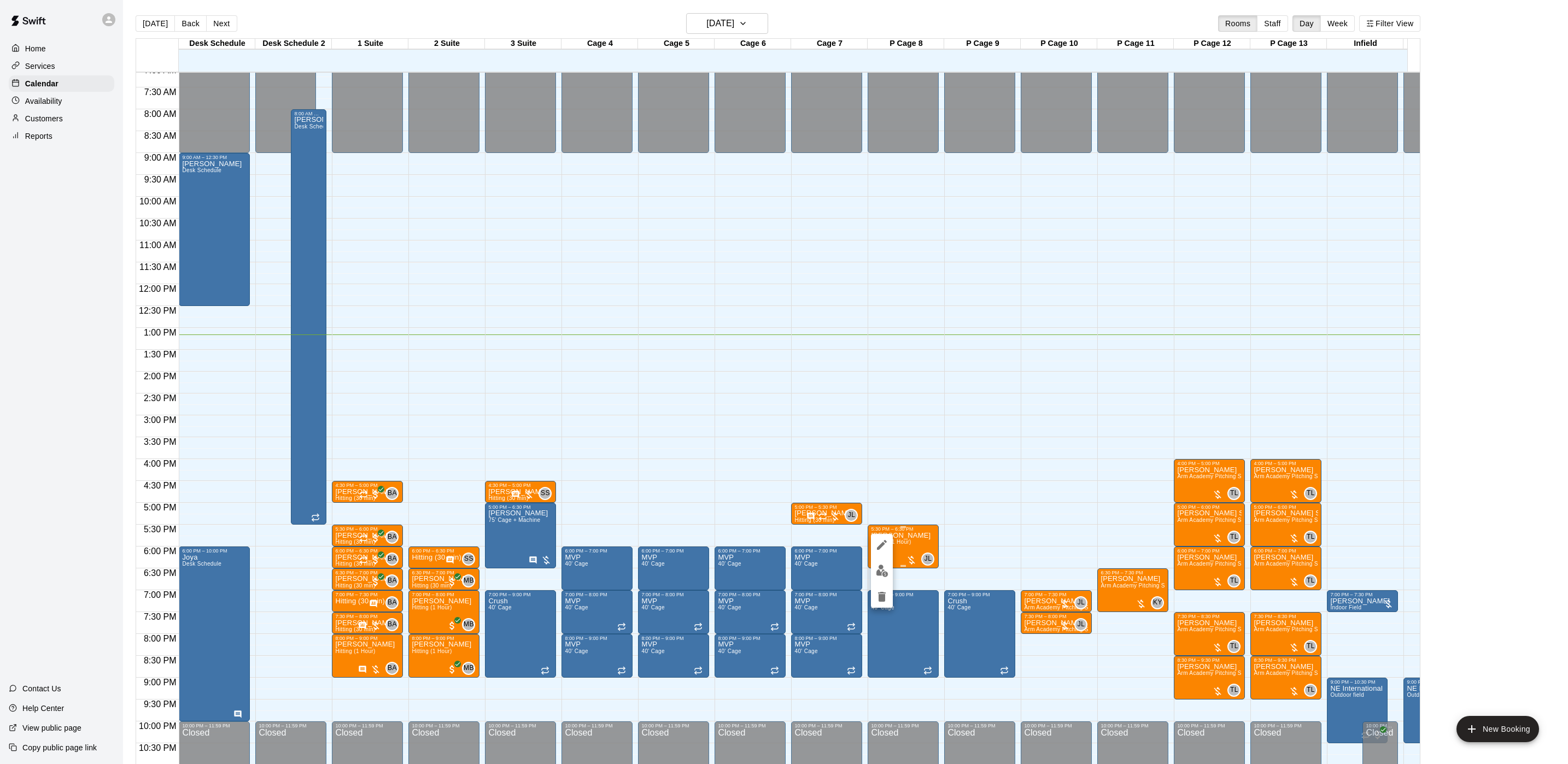
click at [888, 573] on button "edit" at bounding box center [882, 570] width 22 height 22
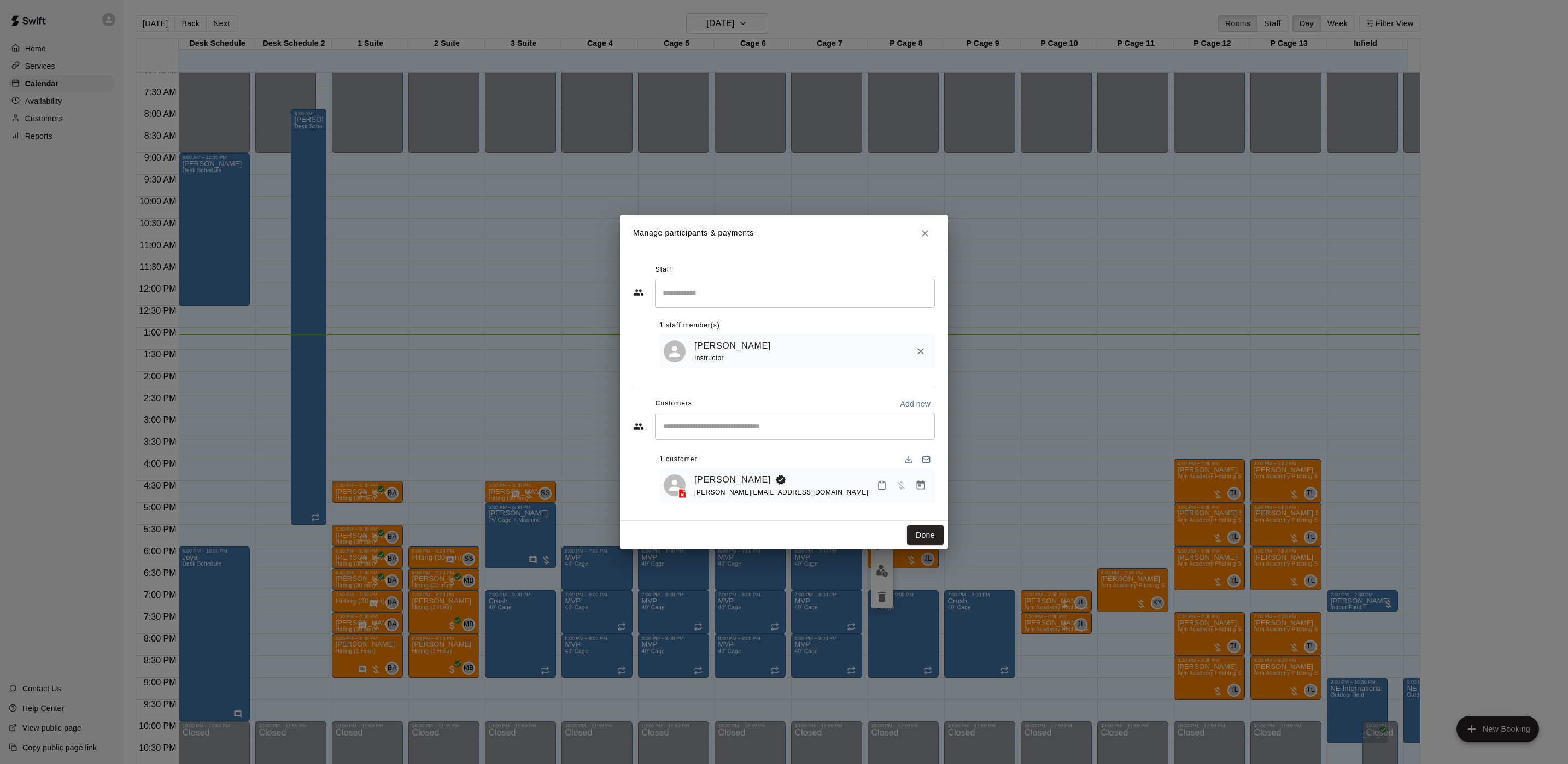
click at [923, 488] on icon "Manage bookings & payment" at bounding box center [921, 485] width 11 height 11
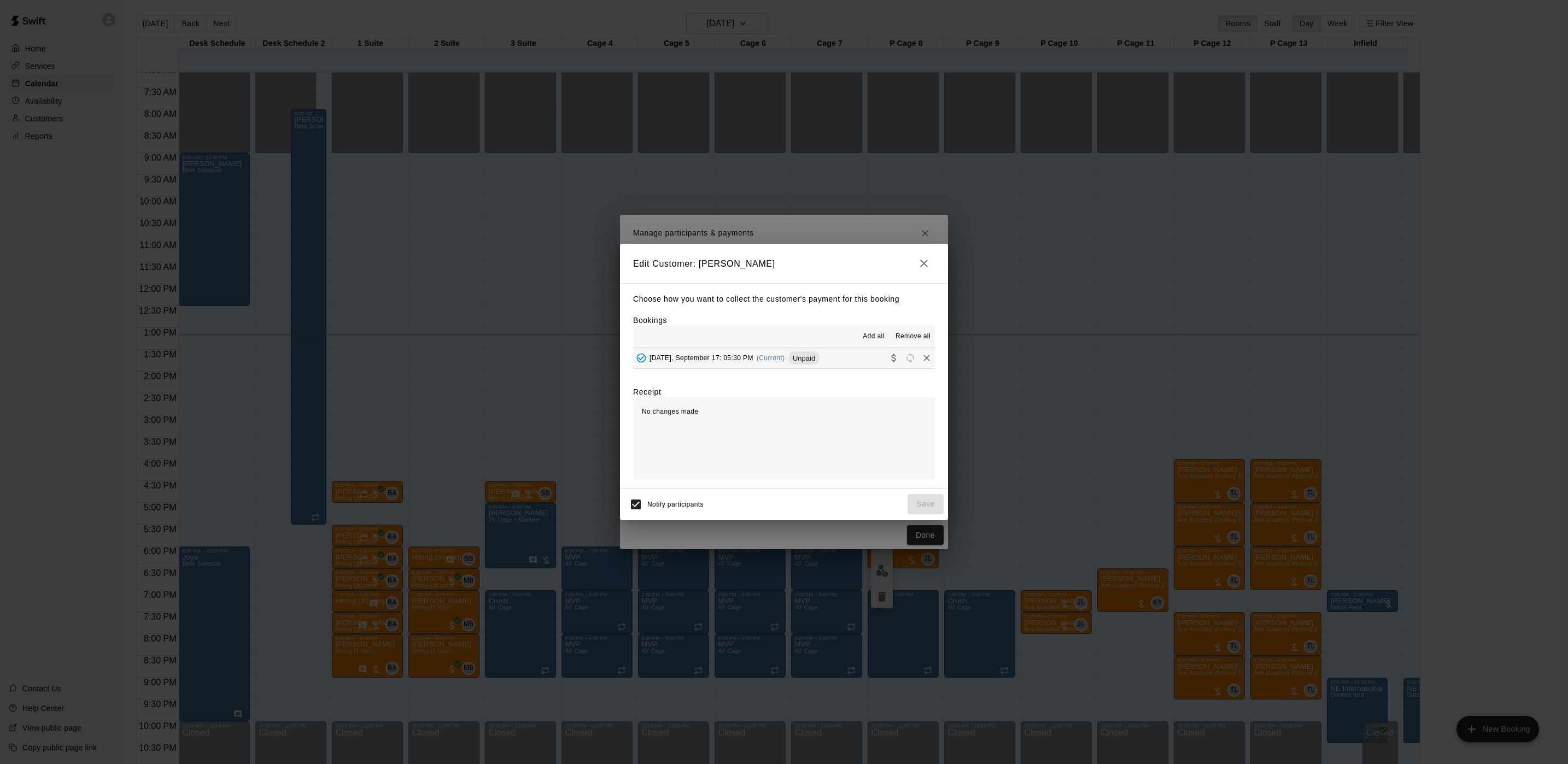
click at [802, 370] on div "Choose how you want to collect the customer's payment for this booking Bookings…" at bounding box center [784, 385] width 328 height 205
click at [804, 354] on span "Unpaid" at bounding box center [804, 358] width 31 height 8
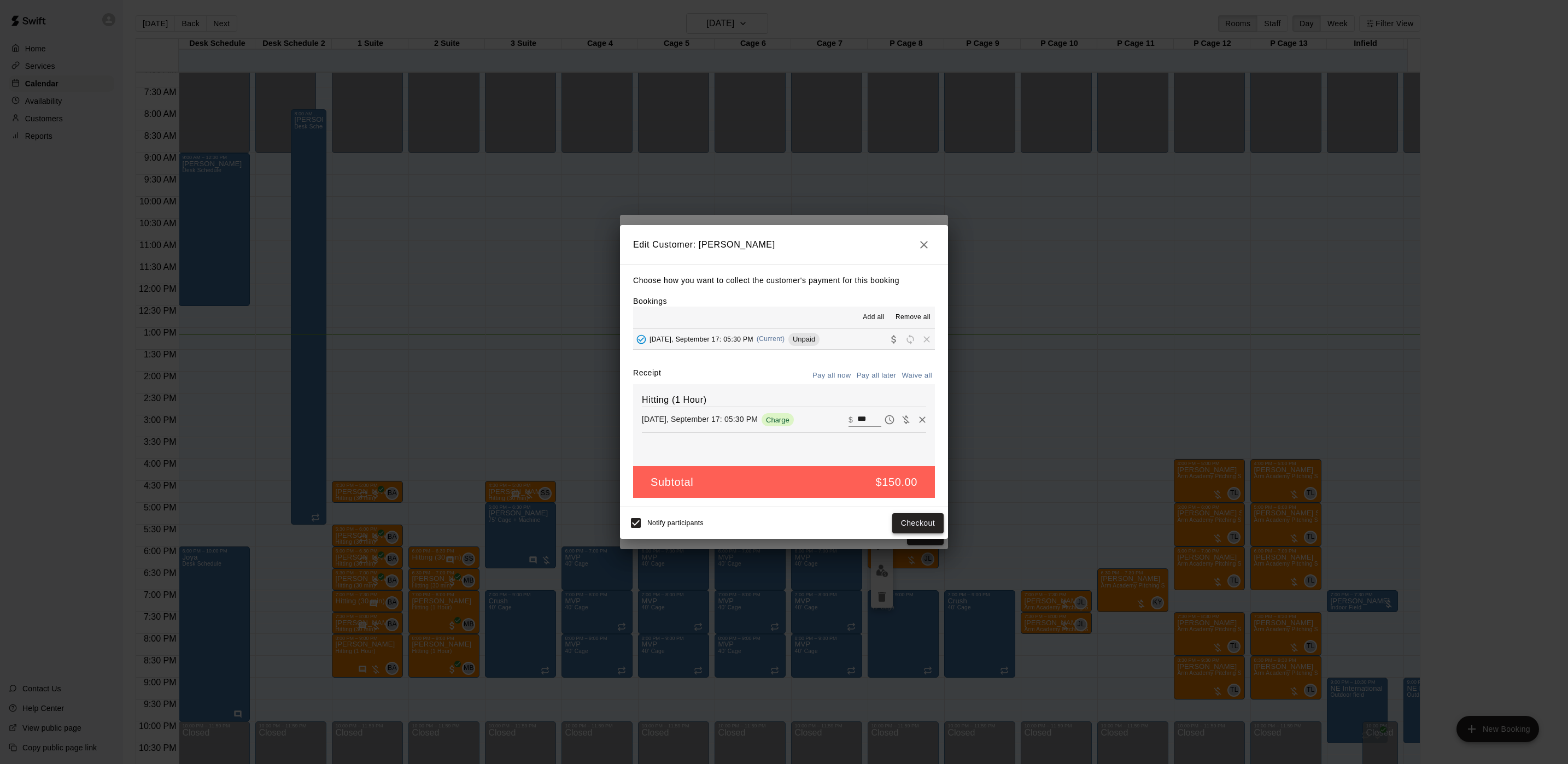
click at [912, 516] on button "Checkout" at bounding box center [917, 523] width 52 height 20
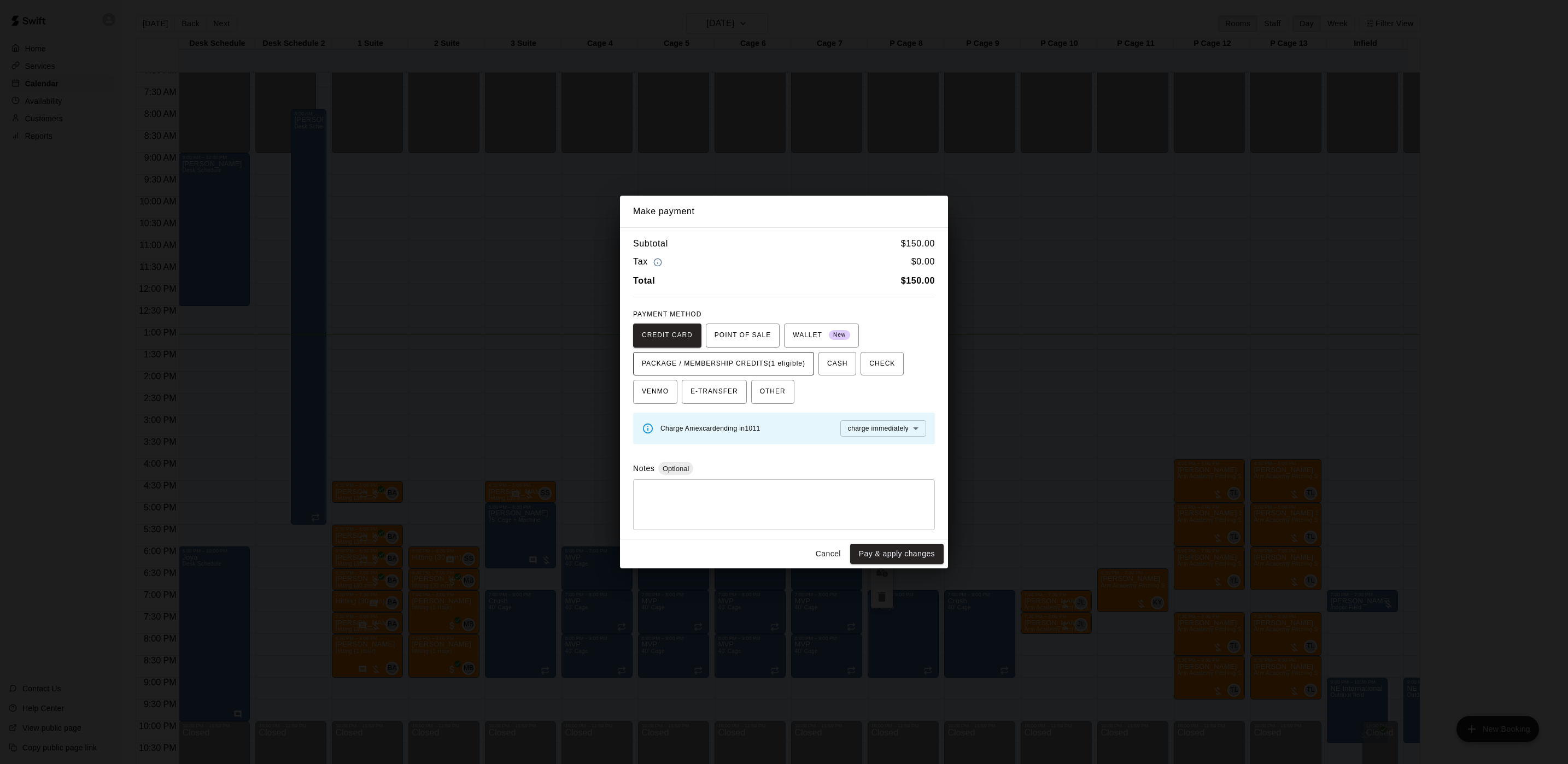
click at [787, 366] on span "PACKAGE / MEMBERSHIP CREDITS (1 eligible)" at bounding box center [723, 364] width 164 height 18
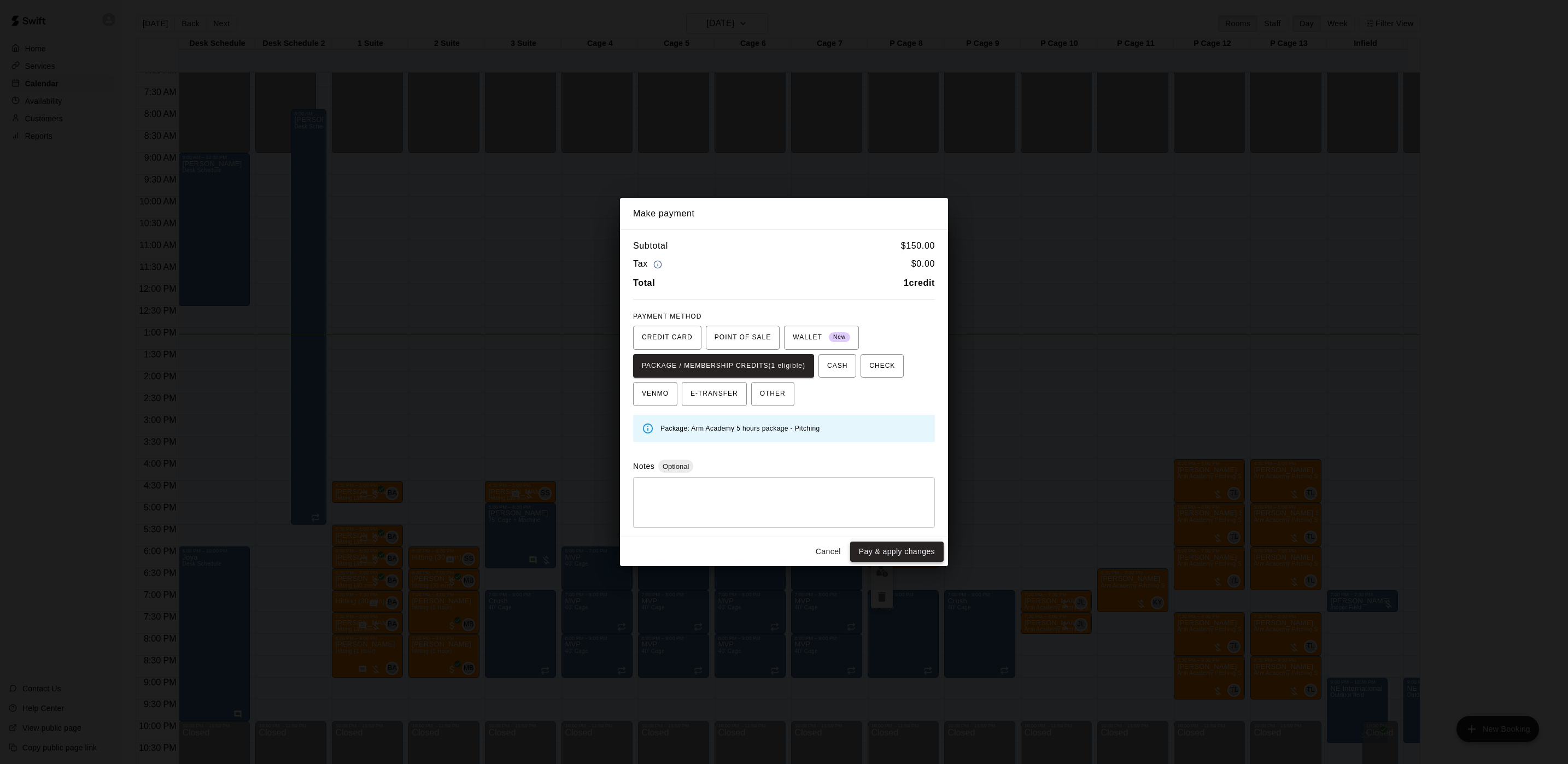
click at [897, 550] on button "Pay & apply changes" at bounding box center [896, 551] width 93 height 20
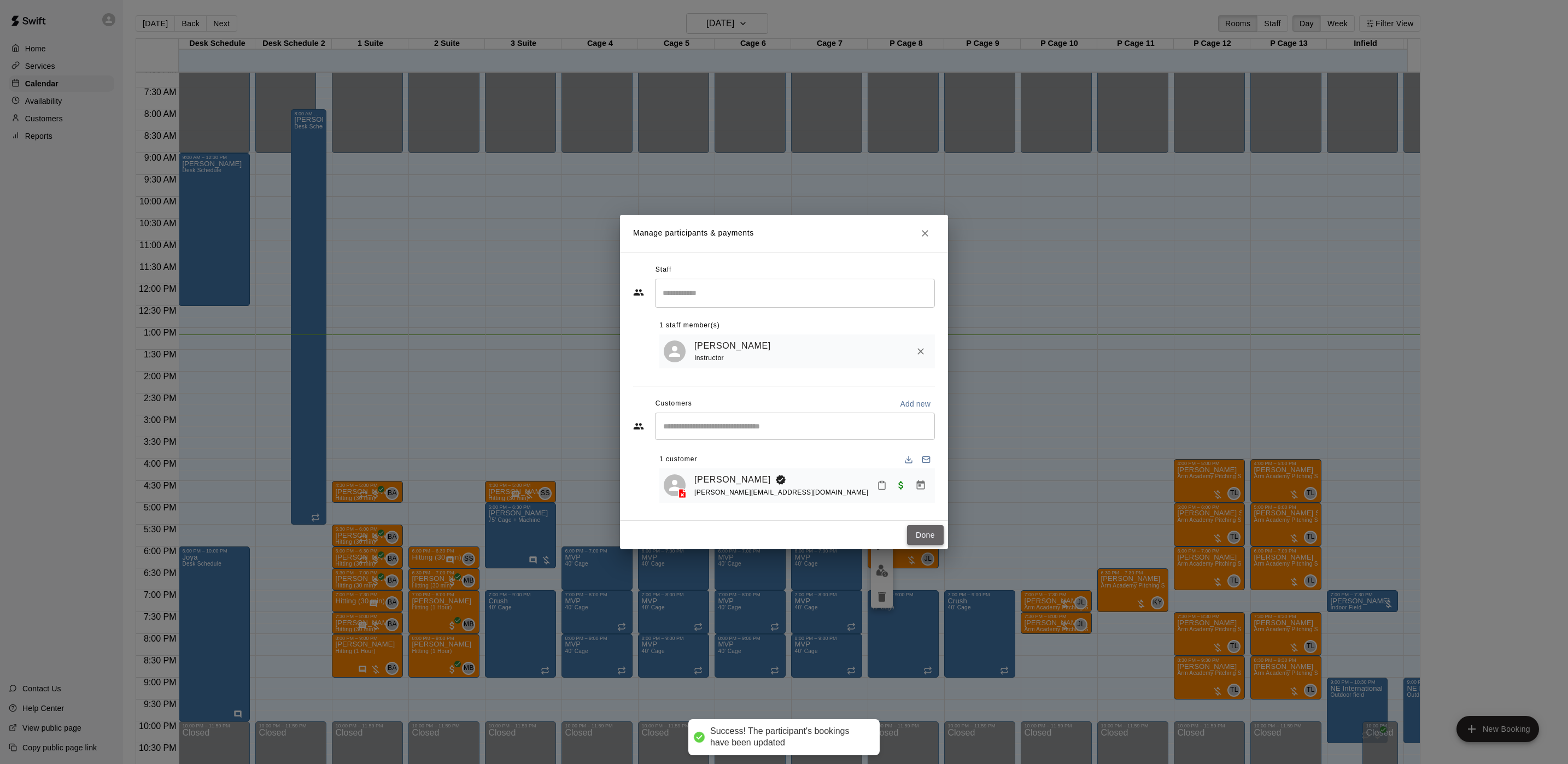
click at [930, 536] on button "Done" at bounding box center [925, 535] width 37 height 20
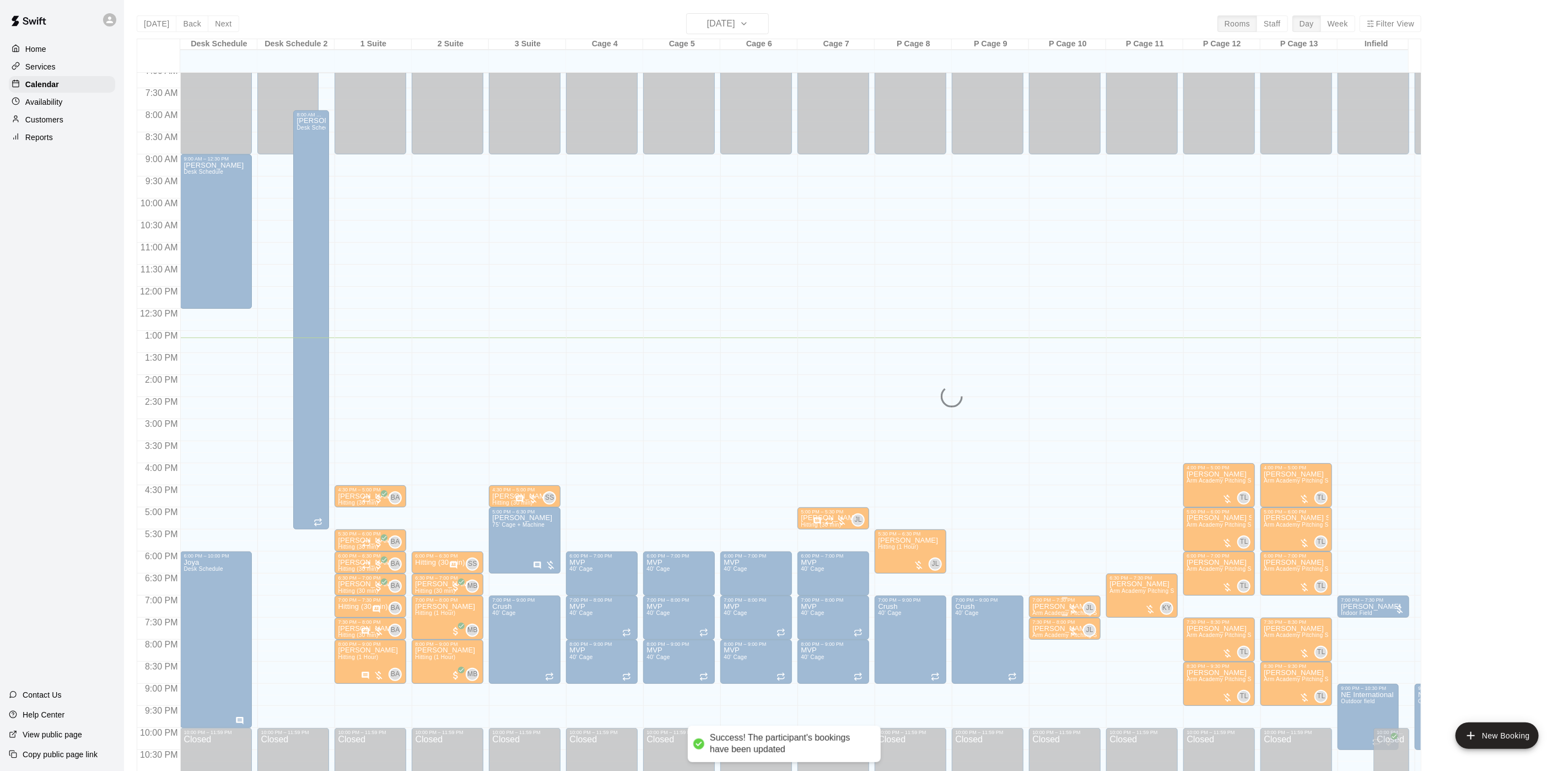
click at [1047, 607] on p "[PERSON_NAME]" at bounding box center [1064, 607] width 65 height 0
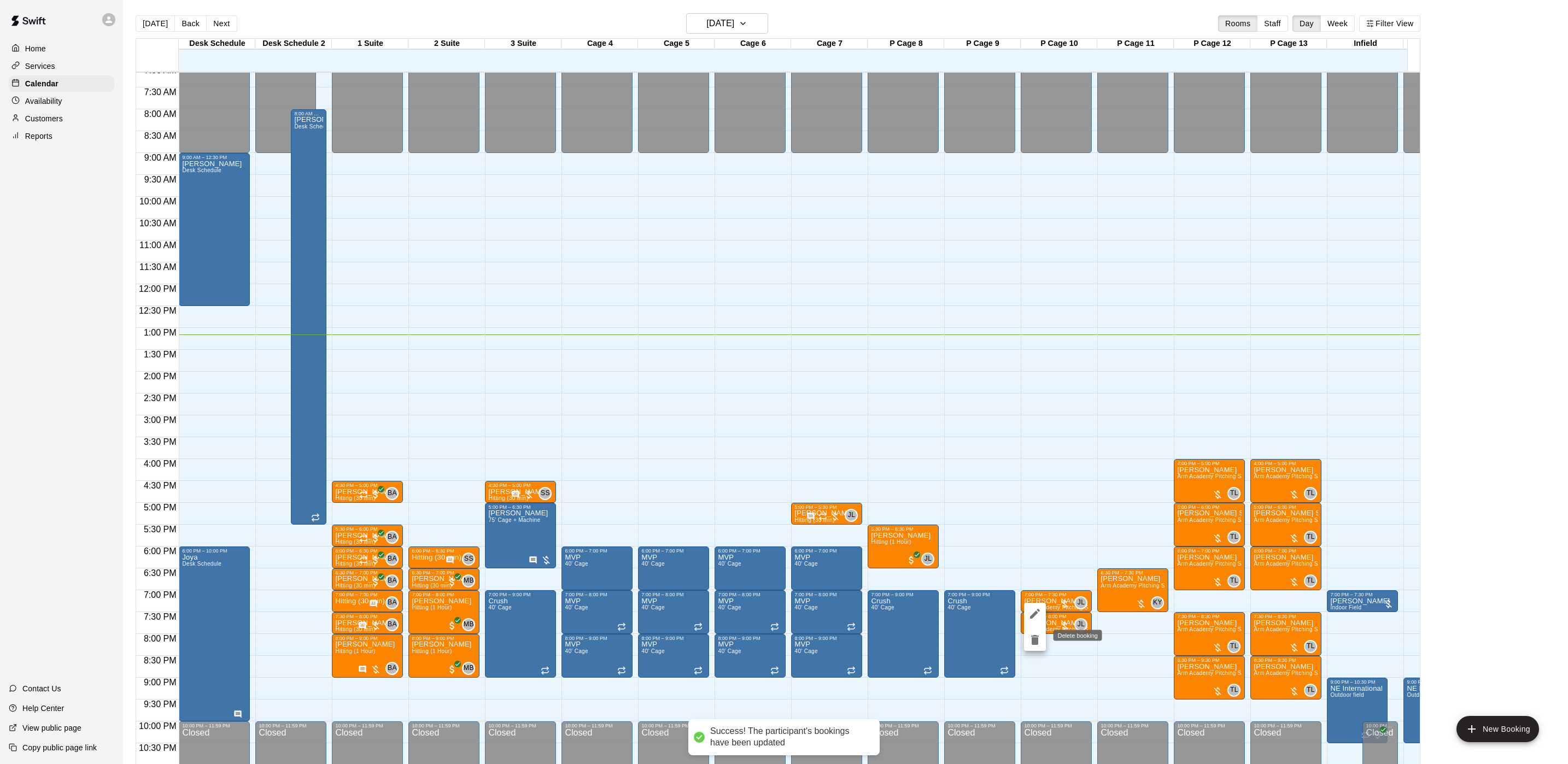
click at [1089, 629] on div "Delete booking" at bounding box center [1074, 636] width 57 height 13
click at [1053, 602] on div at bounding box center [784, 382] width 1568 height 764
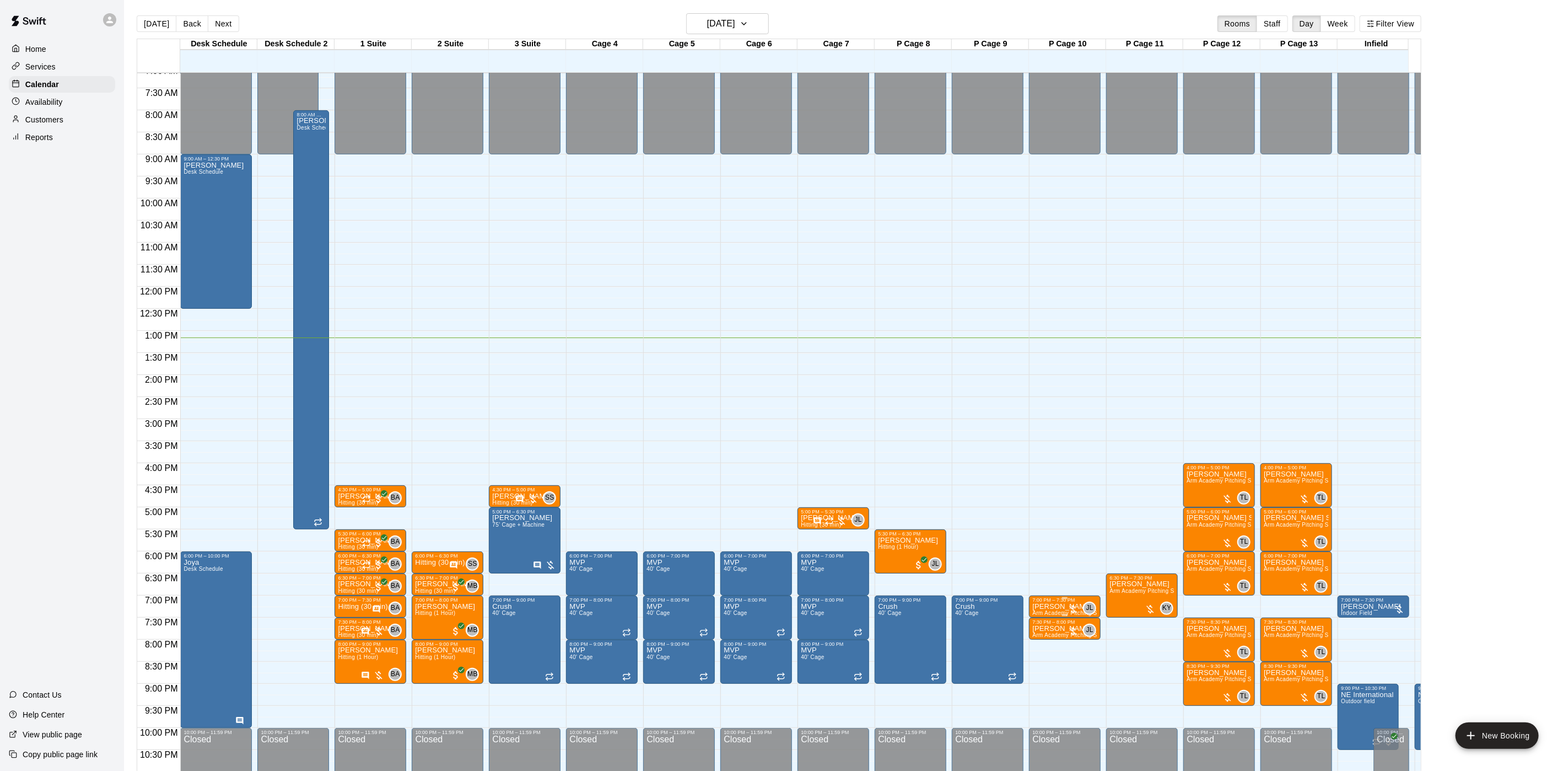
click at [1049, 607] on p "[PERSON_NAME]" at bounding box center [1064, 607] width 65 height 0
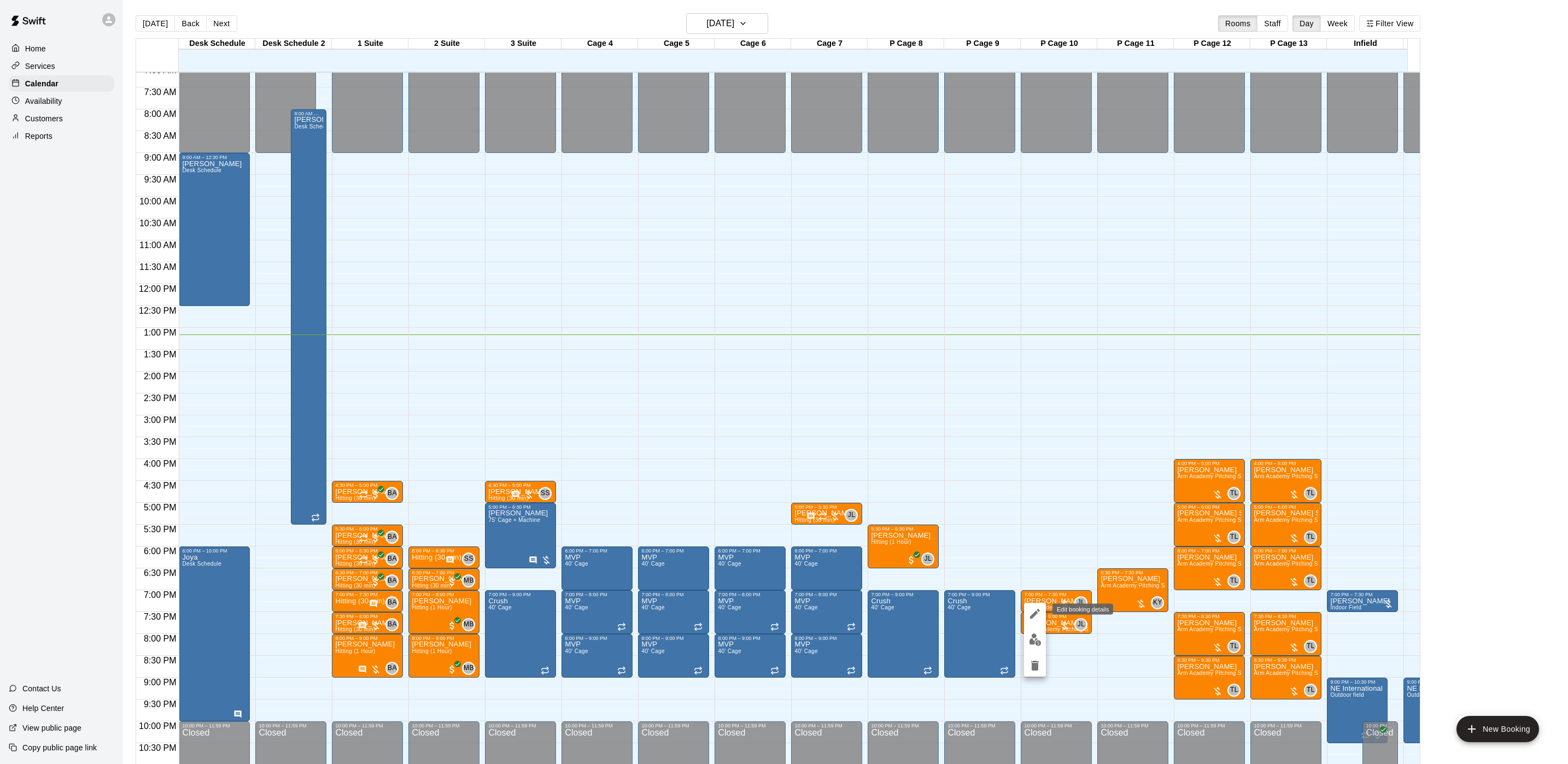
click at [1033, 615] on icon "edit" at bounding box center [1035, 613] width 10 height 10
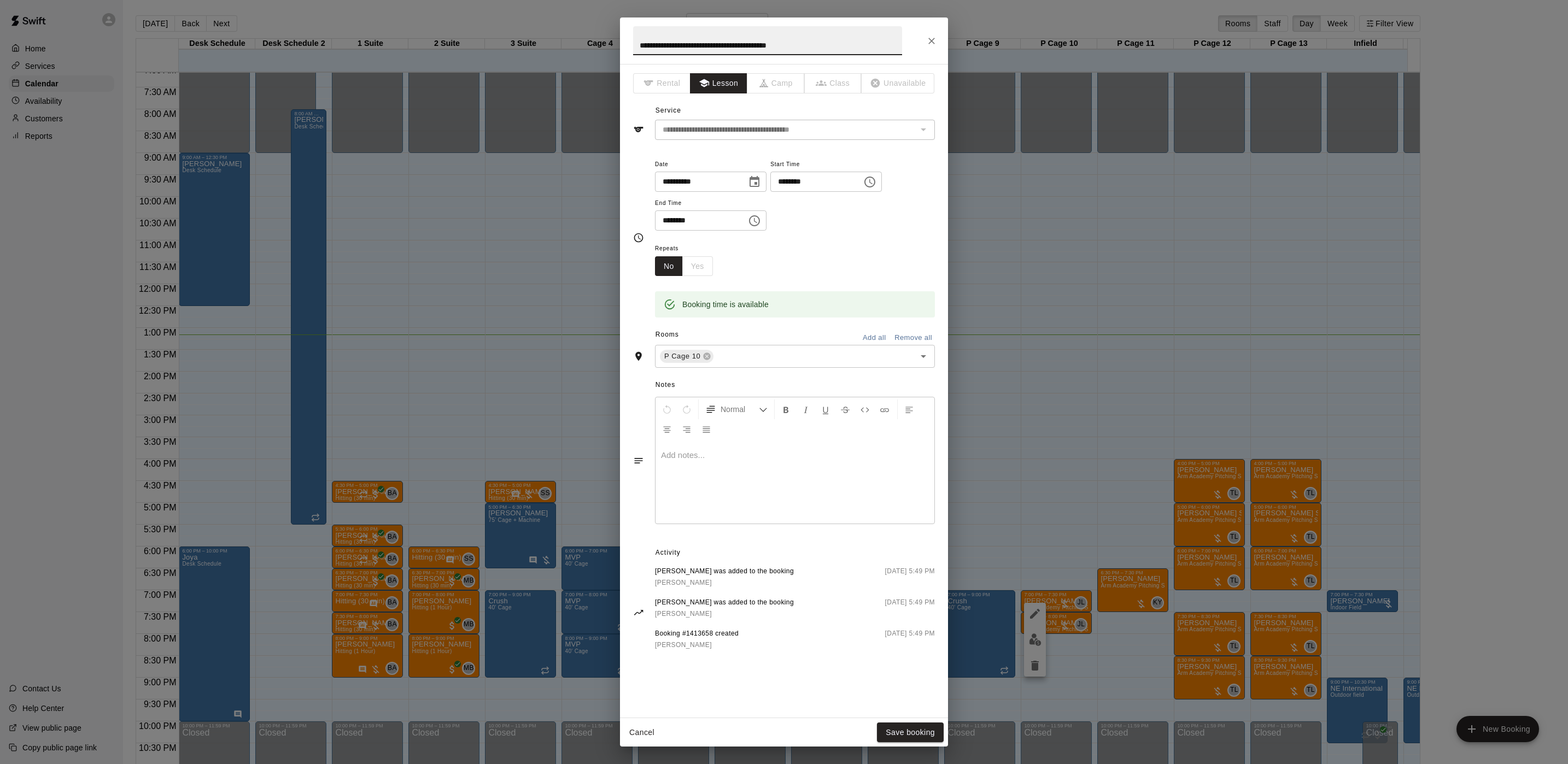
click at [688, 482] on div at bounding box center [795, 482] width 279 height 82
click at [919, 636] on button "Save booking" at bounding box center [910, 732] width 67 height 20
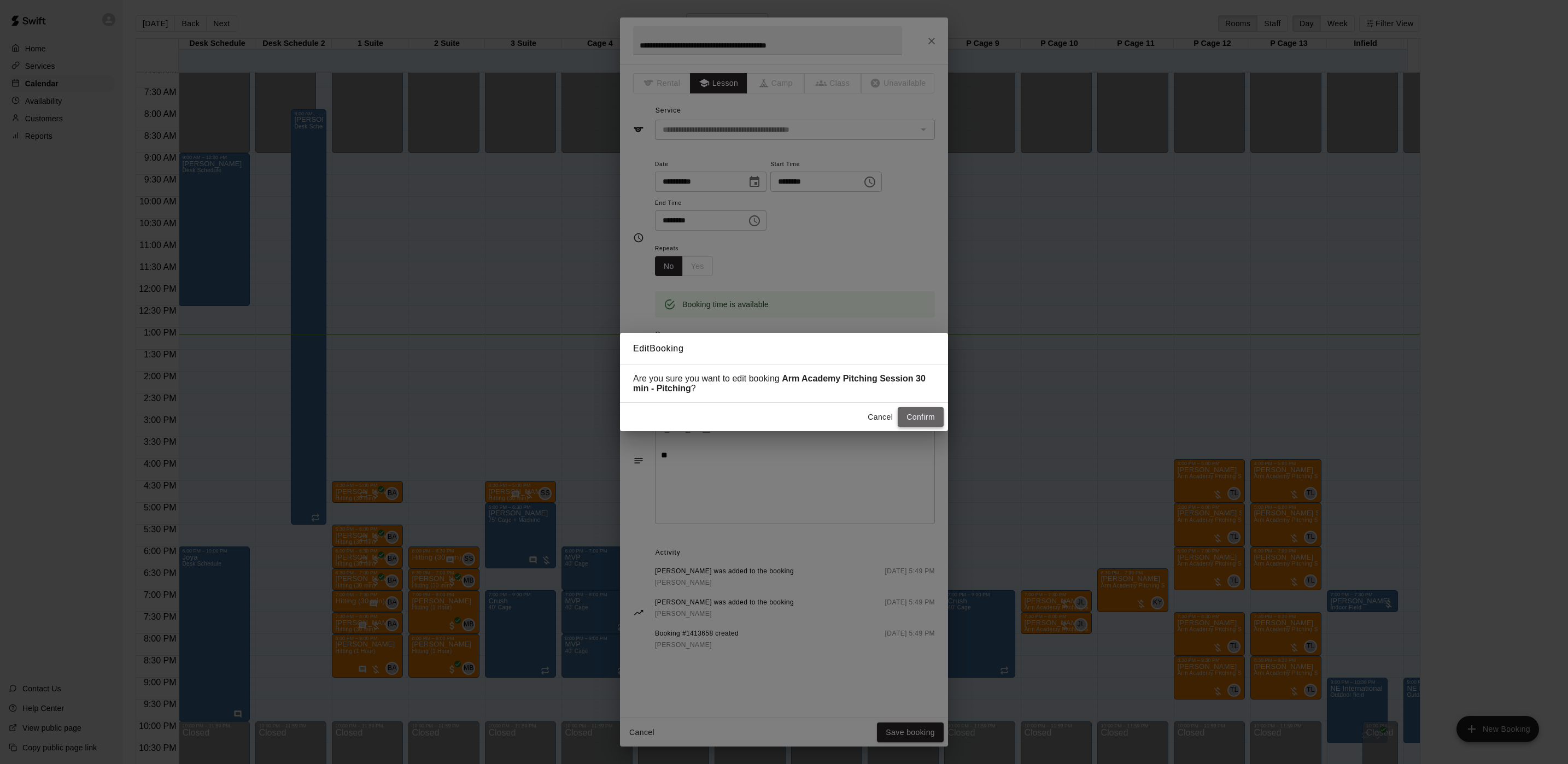
click at [921, 415] on button "Confirm" at bounding box center [921, 417] width 46 height 20
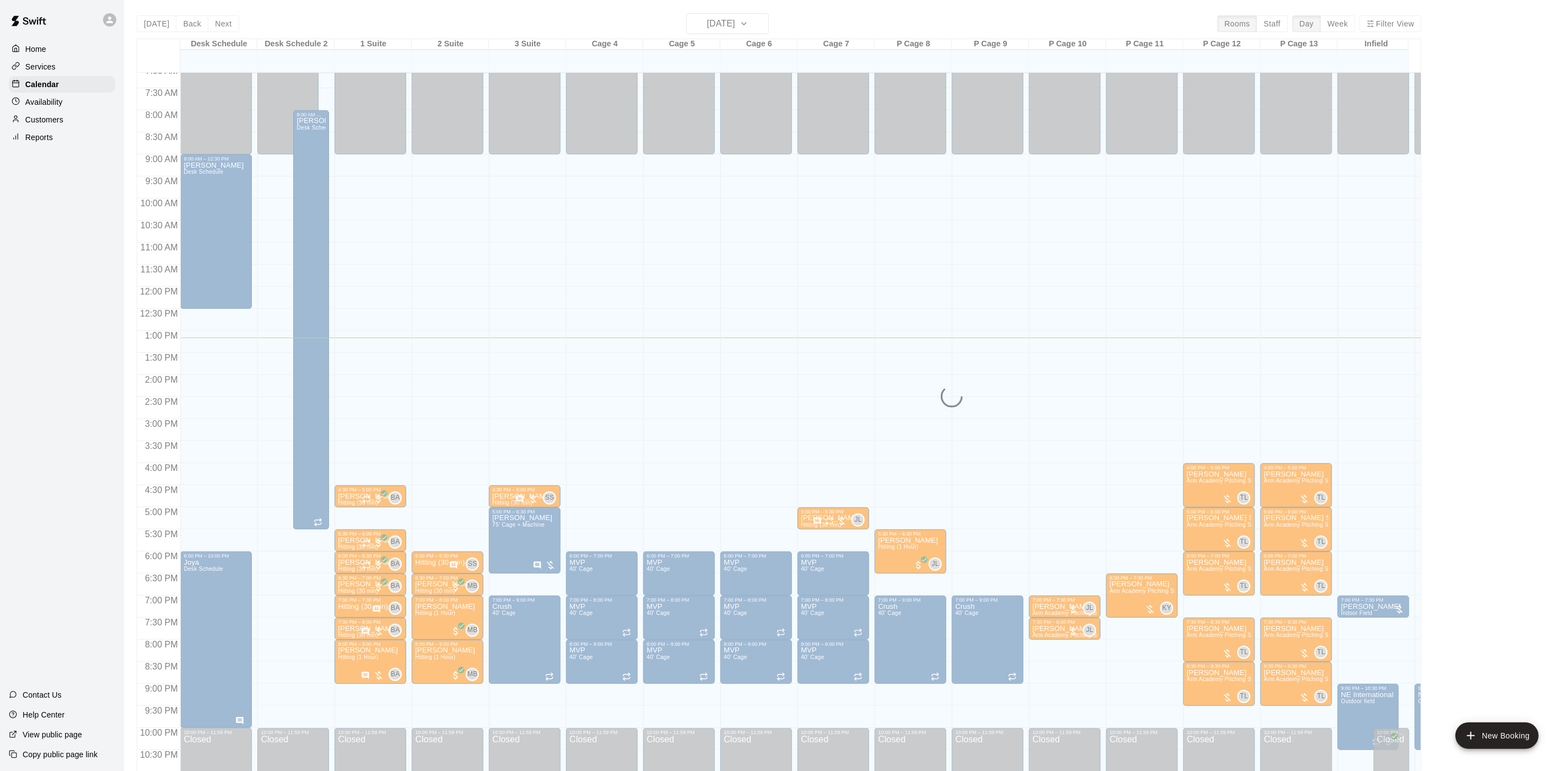
click at [1049, 634] on span "Arm Academy Pitching Session 30 min - Pitching" at bounding box center [1096, 635] width 128 height 6
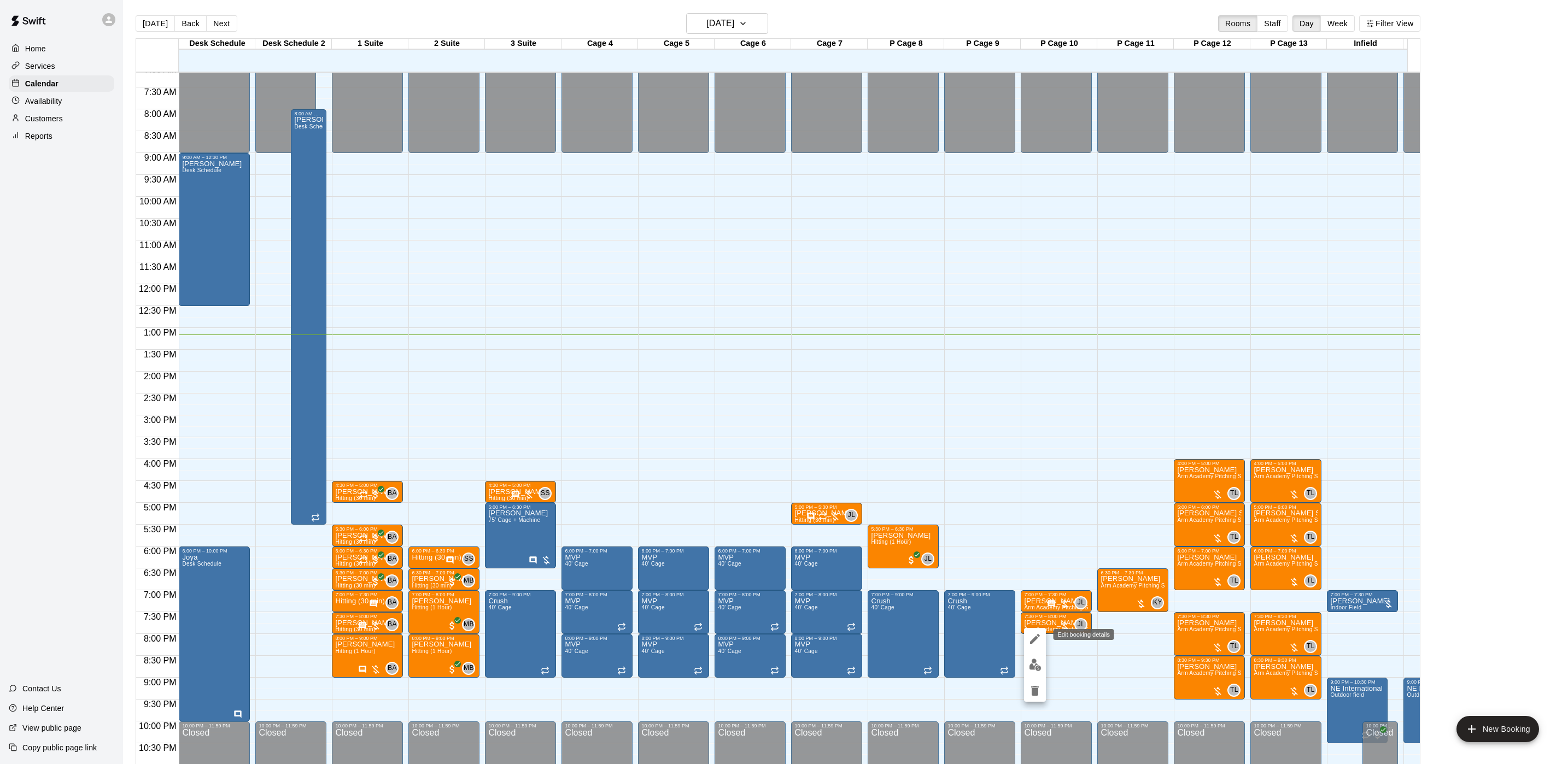
click at [1032, 636] on icon "edit" at bounding box center [1035, 639] width 10 height 10
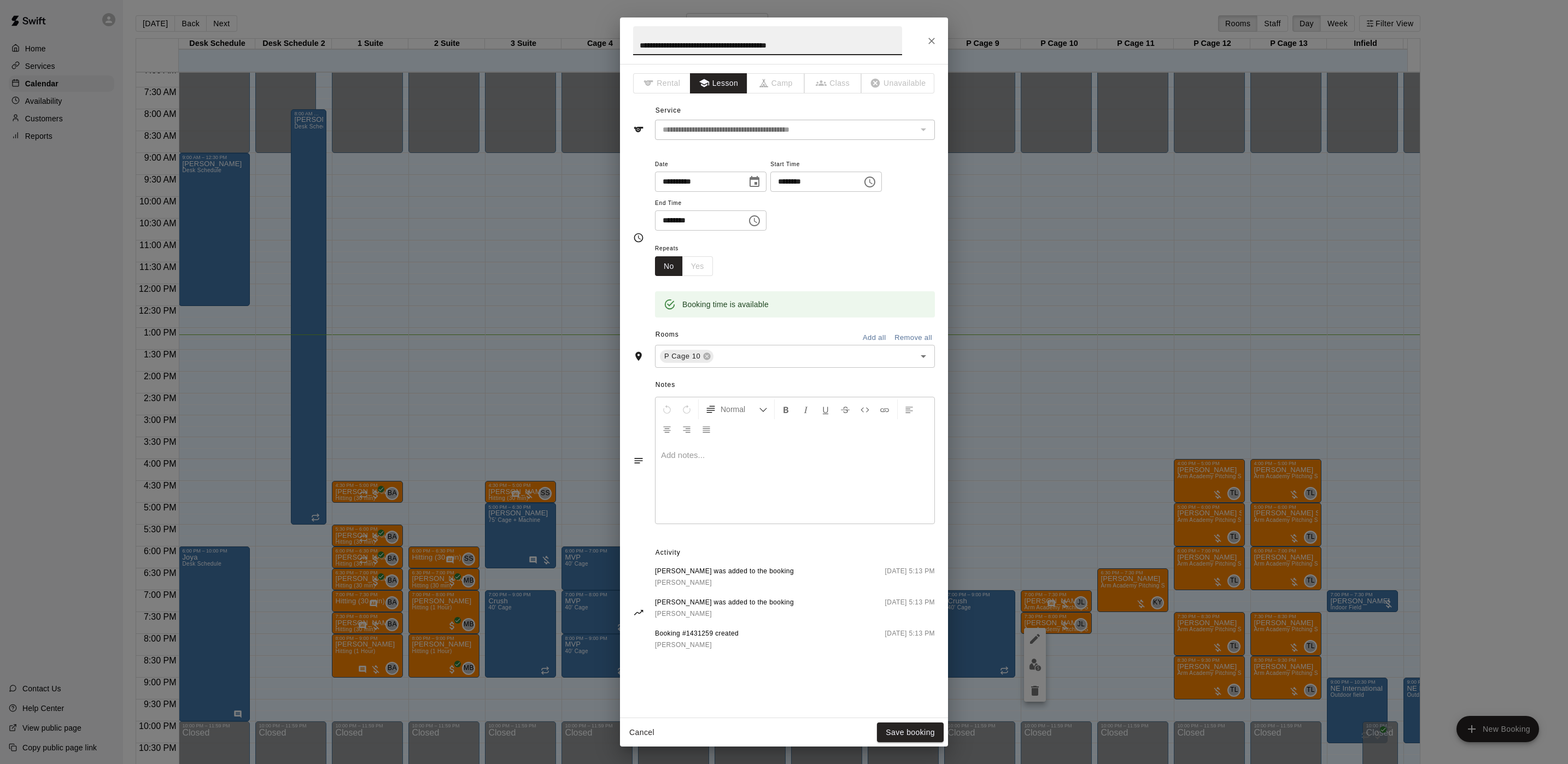
click at [818, 484] on div at bounding box center [795, 482] width 279 height 82
click at [898, 636] on button "Save booking" at bounding box center [910, 732] width 67 height 20
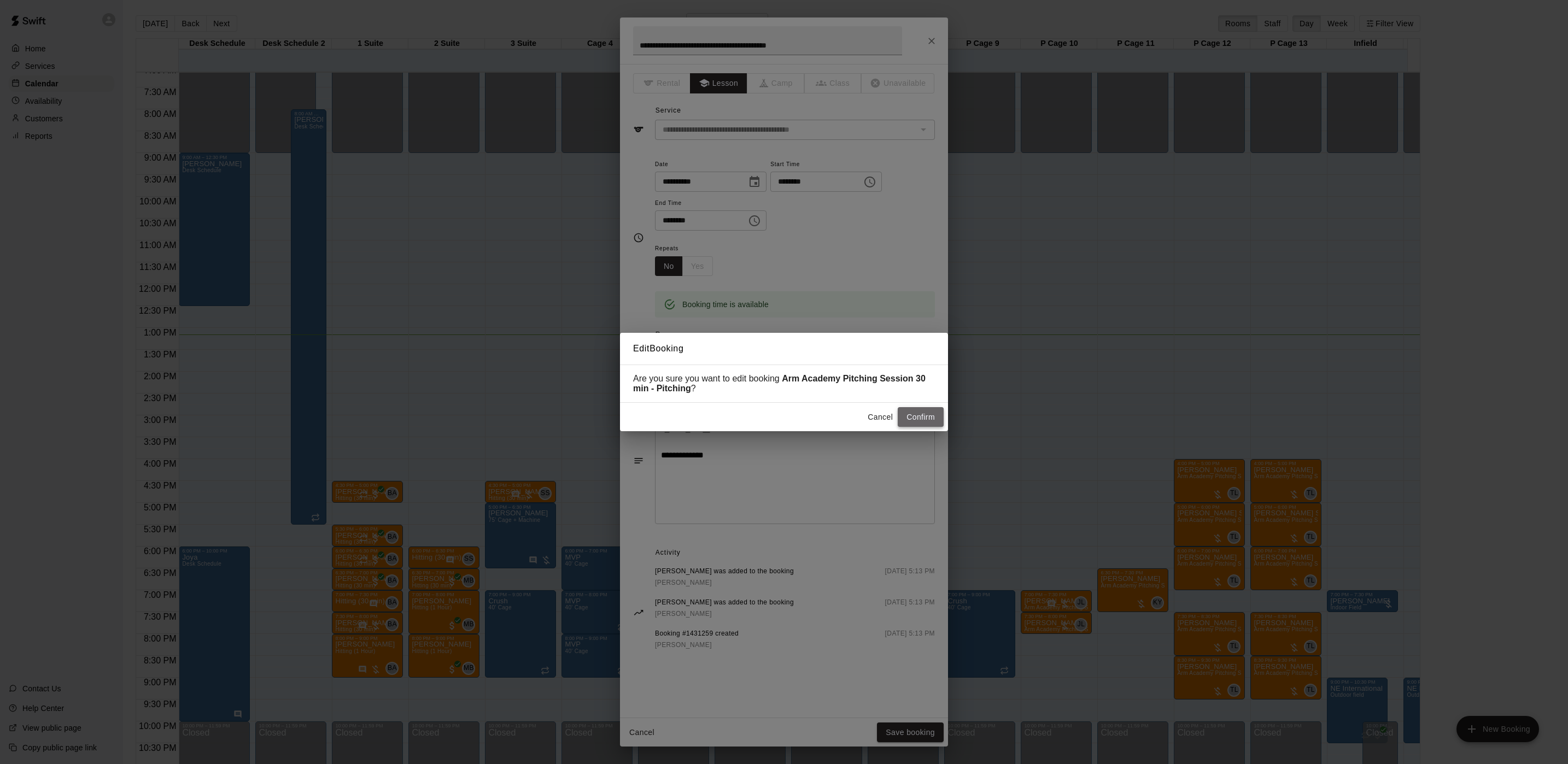
click at [924, 412] on button "Confirm" at bounding box center [921, 417] width 46 height 20
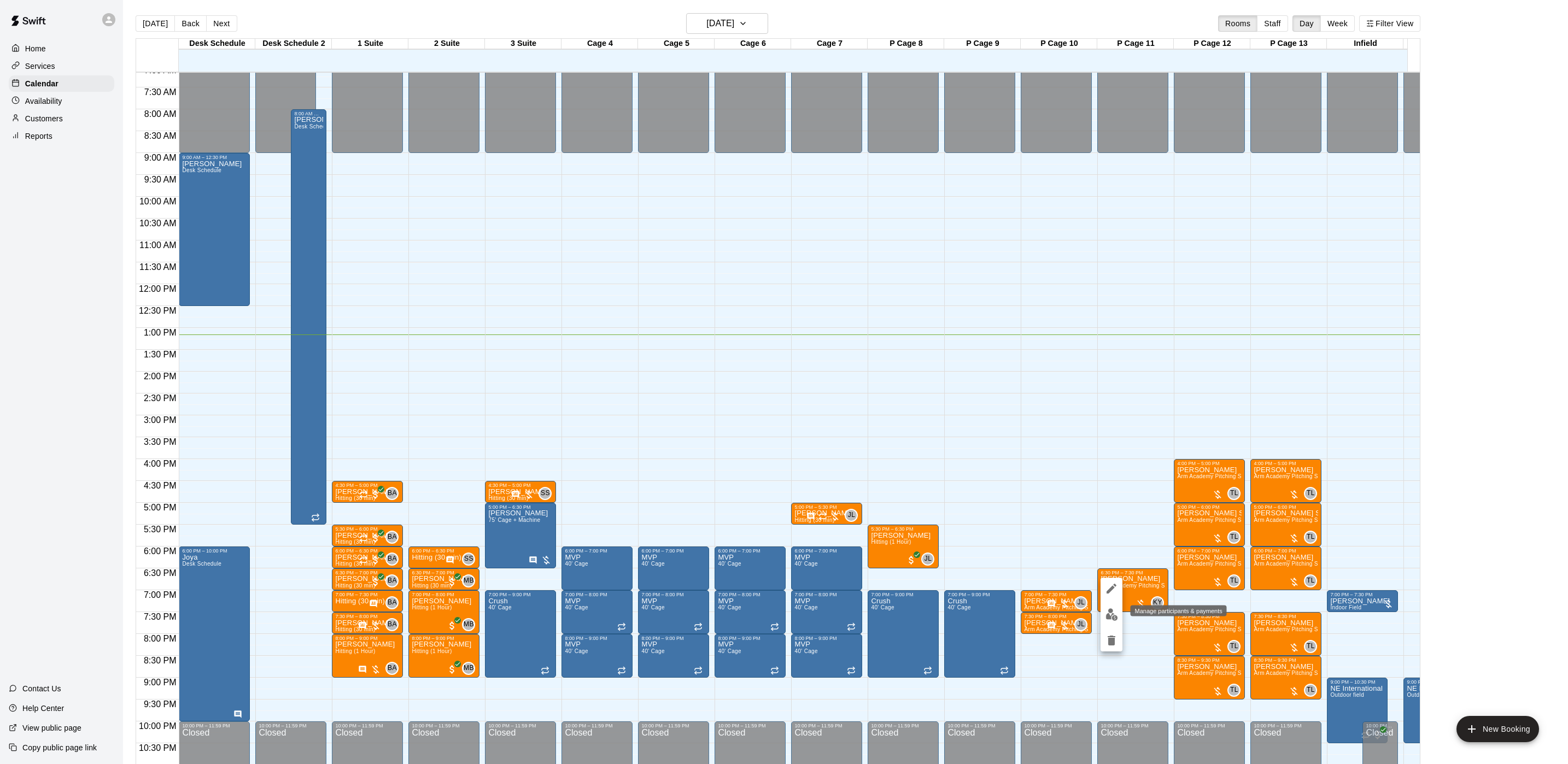
click at [1104, 619] on button "edit" at bounding box center [1112, 615] width 22 height 22
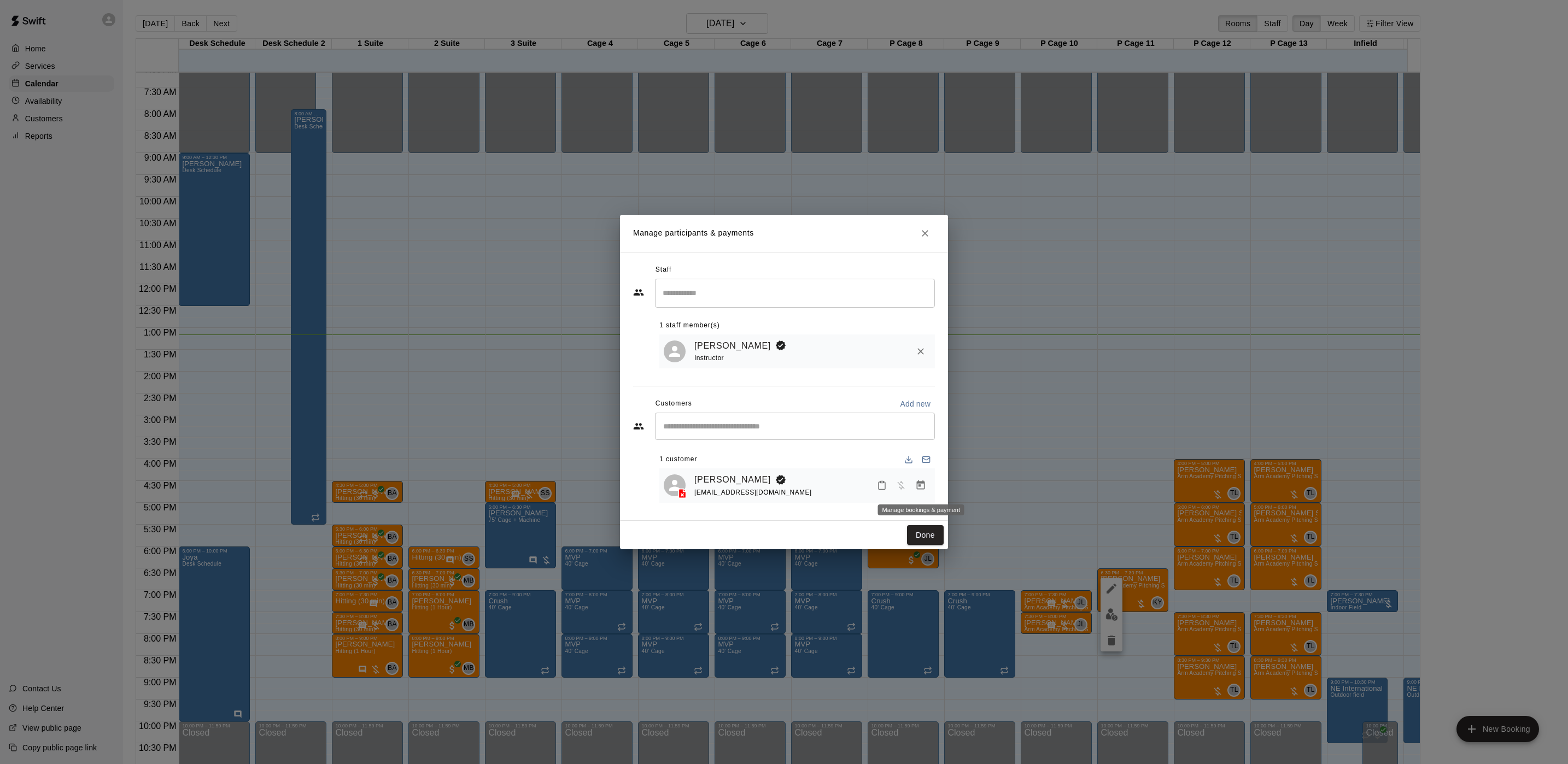
click at [923, 487] on icon "Manage bookings & payment" at bounding box center [921, 485] width 11 height 11
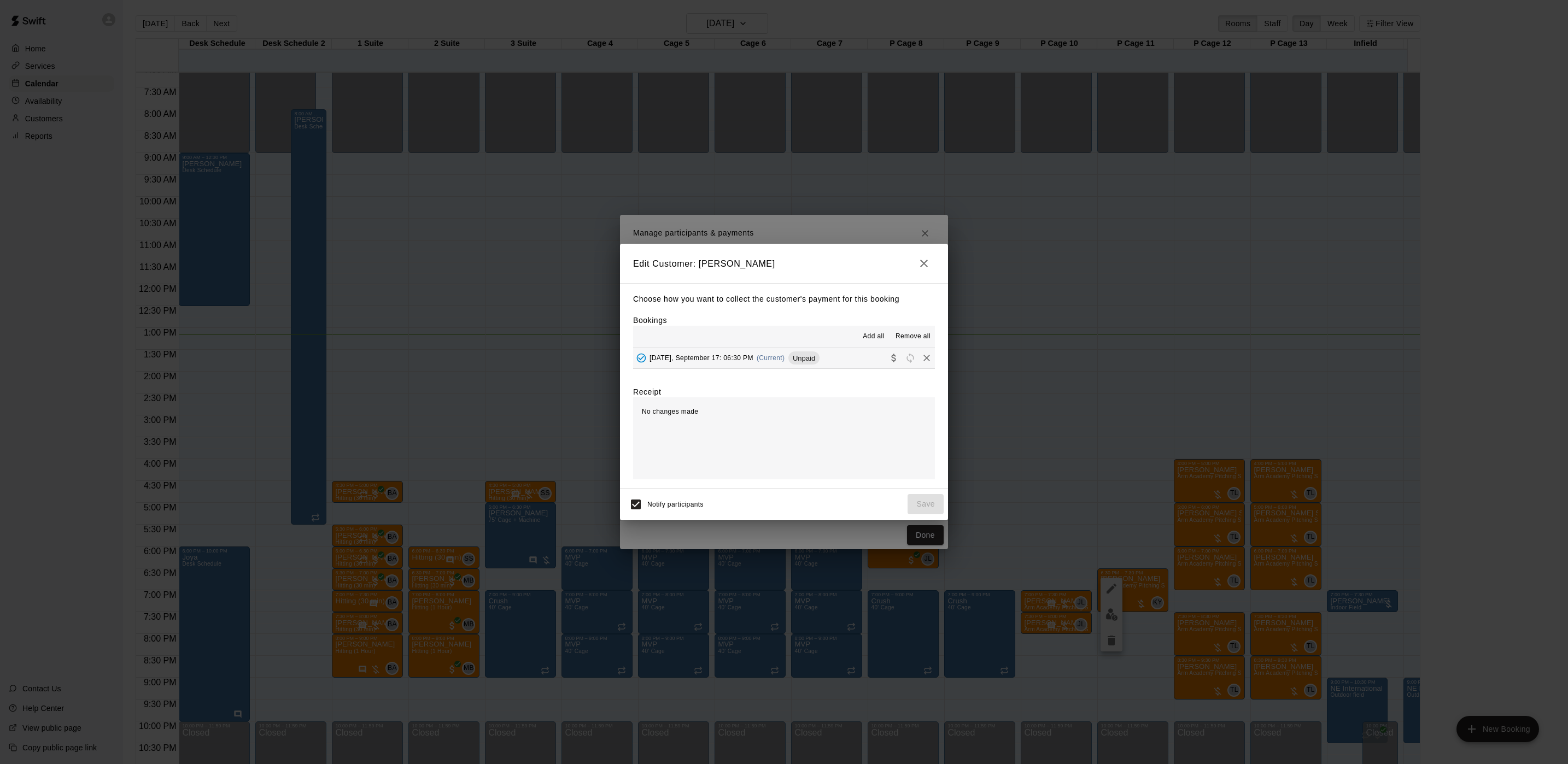
click at [756, 351] on div "[DATE], September 17: 06:30 PM (Current) Unpaid" at bounding box center [726, 358] width 186 height 16
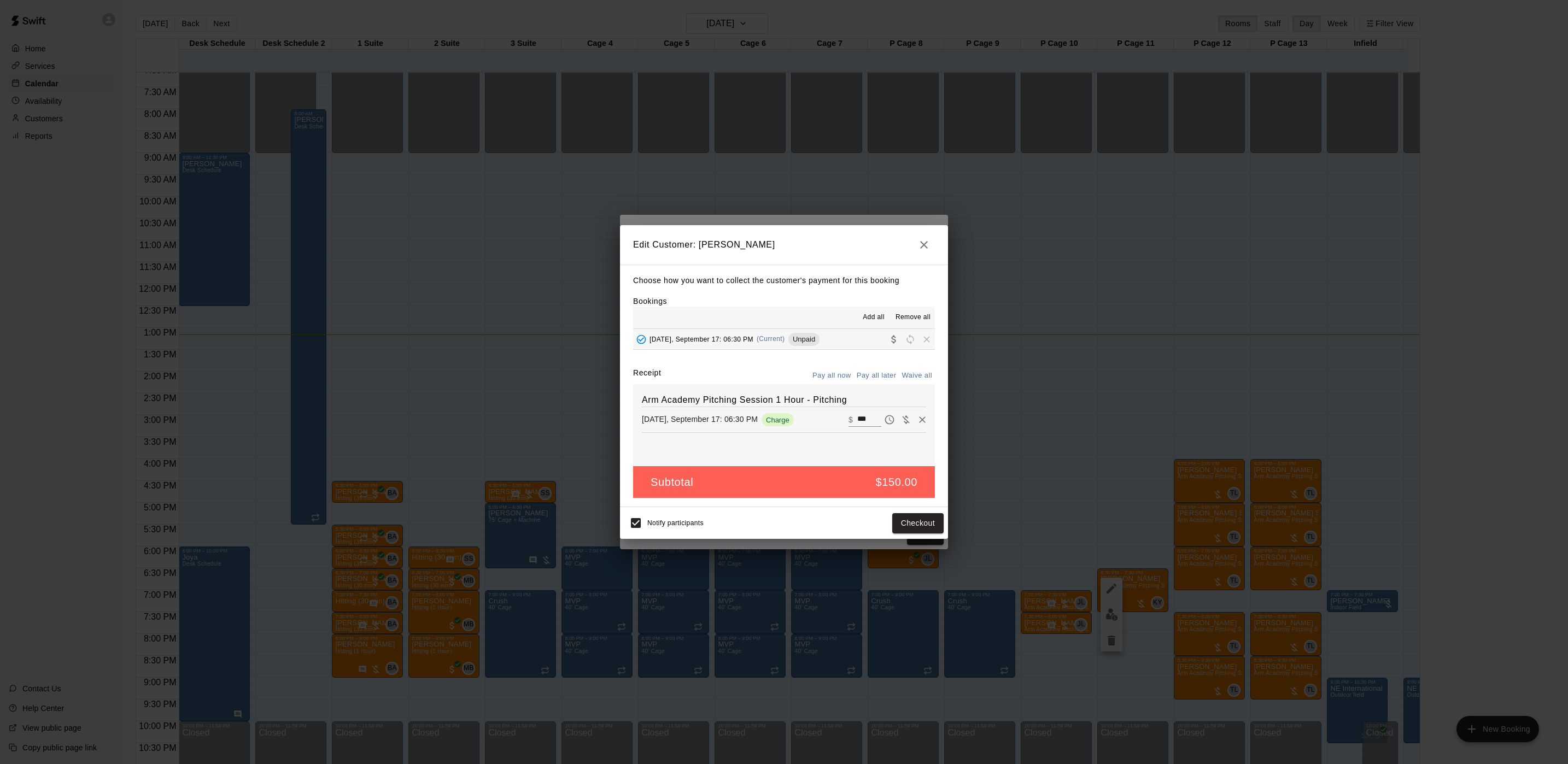
click at [919, 538] on div "Notify participants Checkout" at bounding box center [784, 523] width 328 height 32
click at [915, 530] on button "Checkout" at bounding box center [917, 523] width 52 height 20
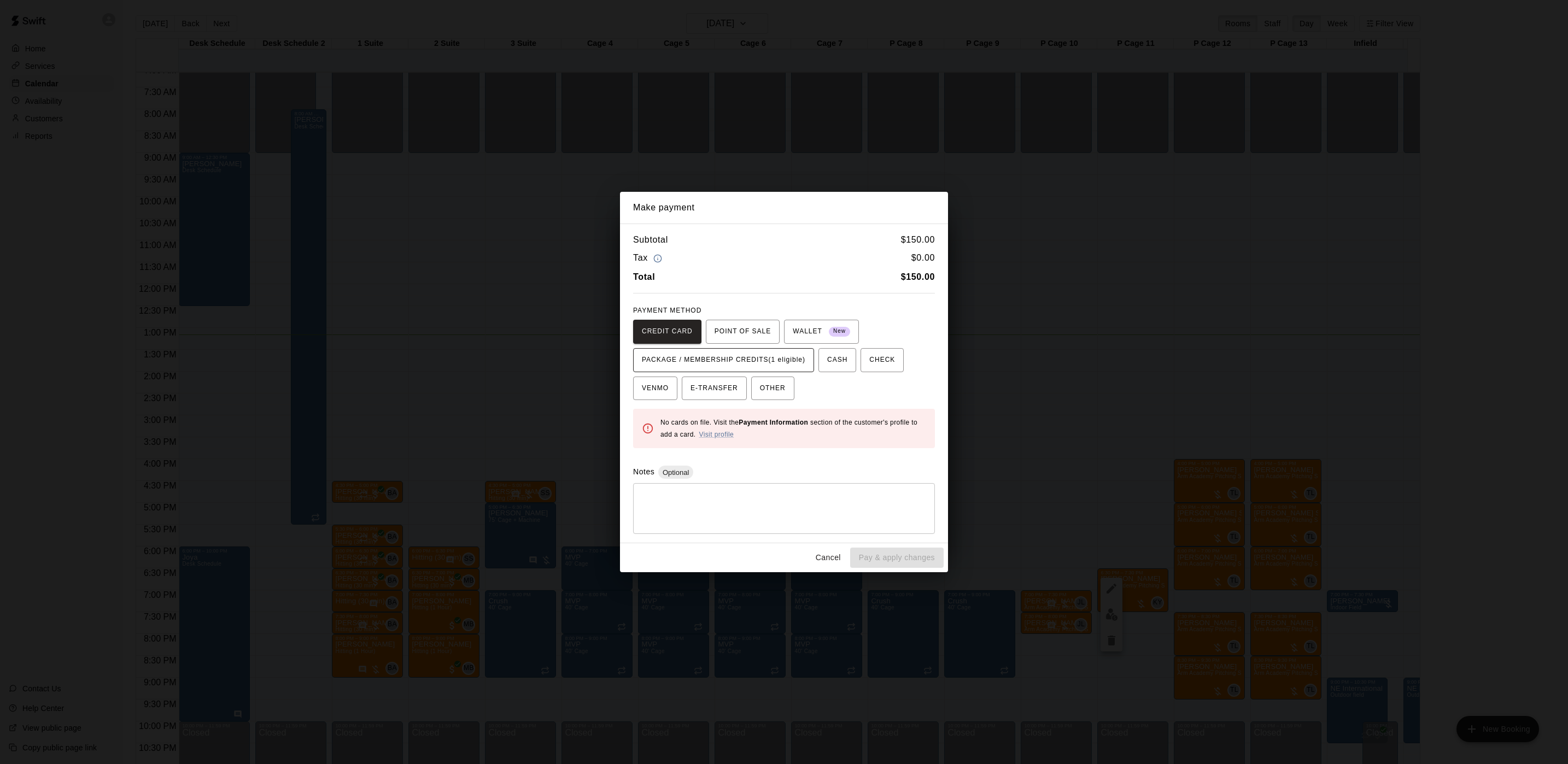
click at [725, 354] on span "PACKAGE / MEMBERSHIP CREDITS (1 eligible)" at bounding box center [723, 360] width 164 height 18
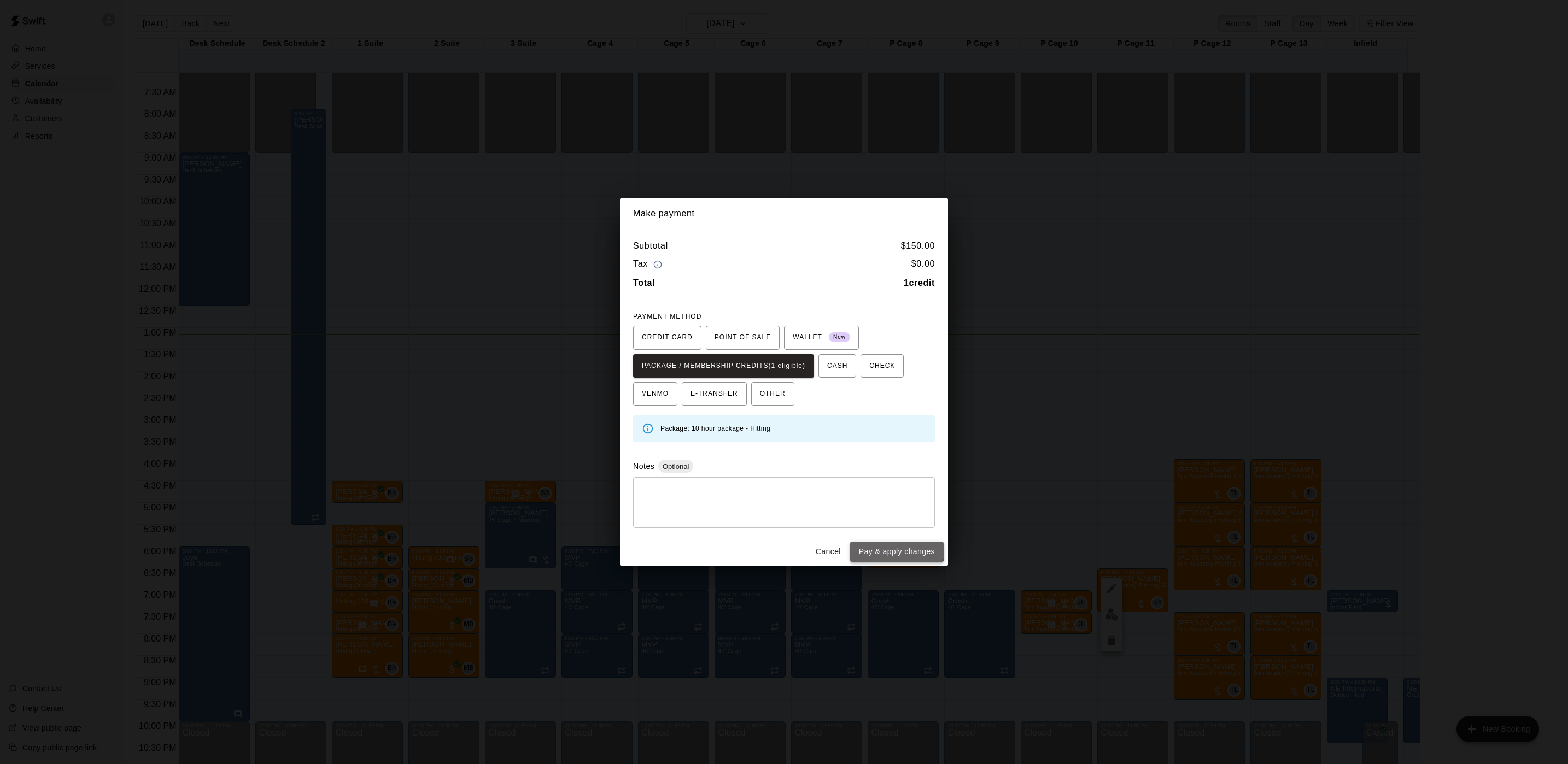
click at [889, 548] on button "Pay & apply changes" at bounding box center [896, 551] width 93 height 20
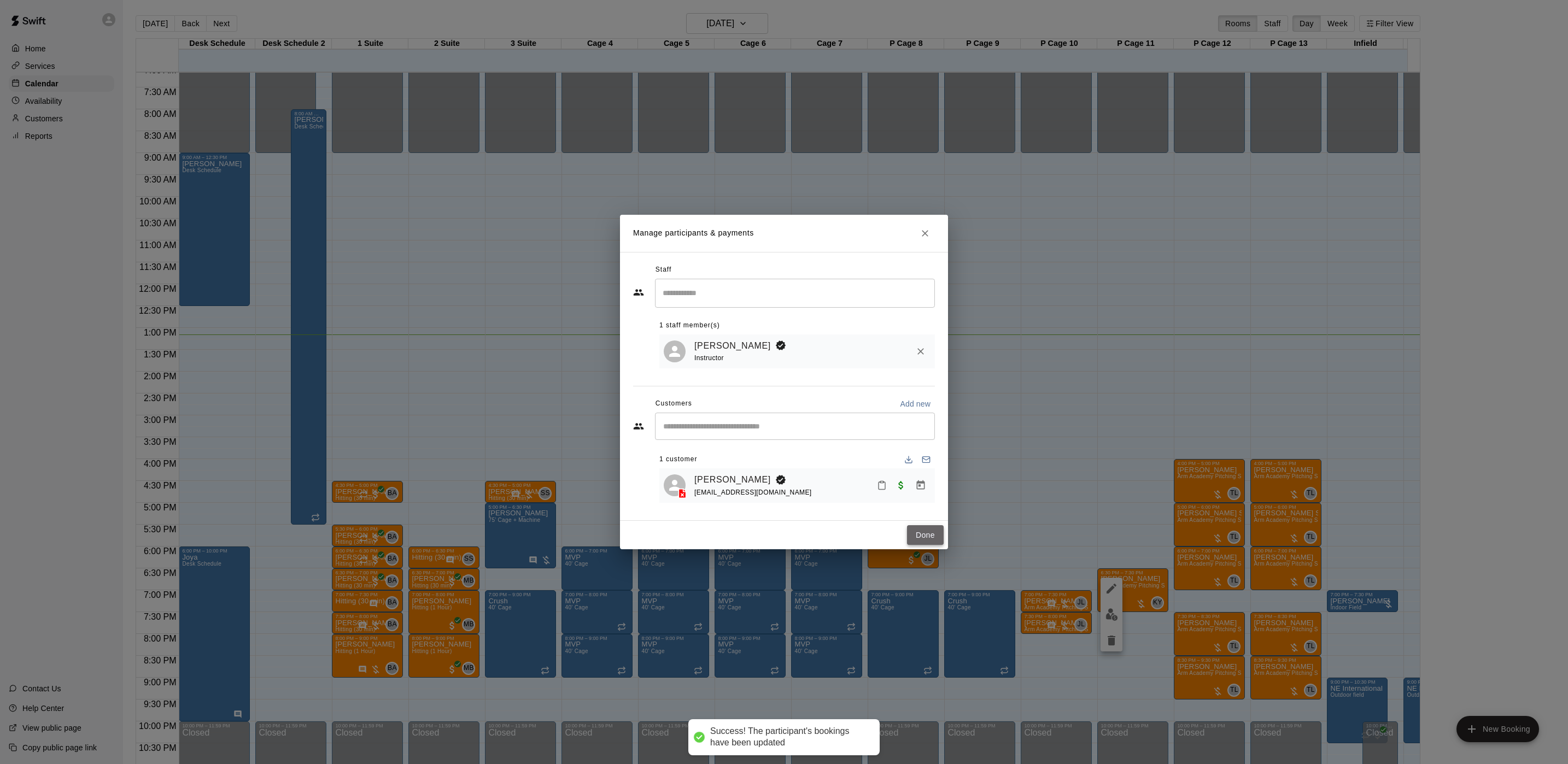
click at [927, 536] on button "Done" at bounding box center [925, 535] width 37 height 20
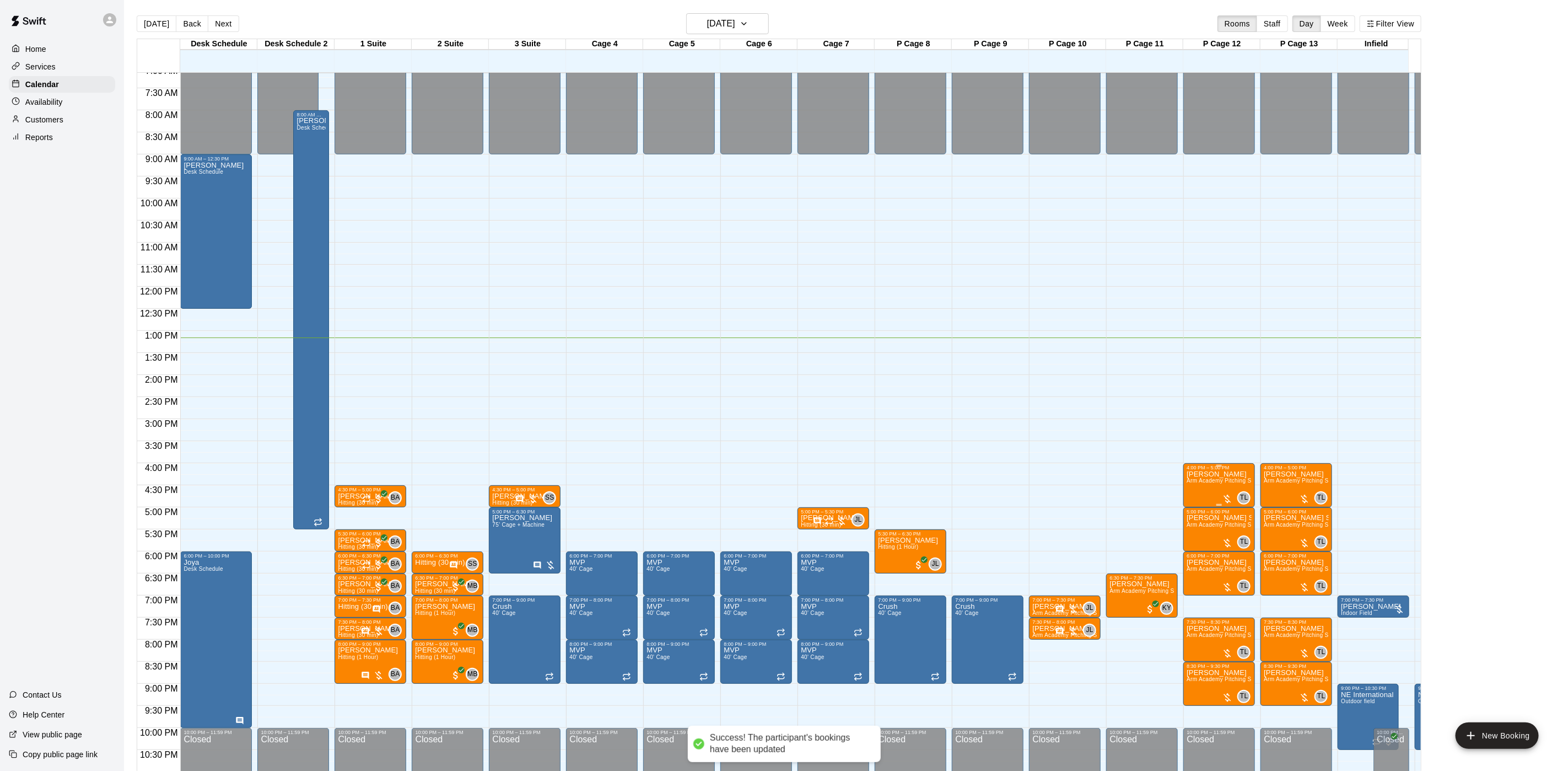
click at [1208, 484] on span "Arm Academy Pitching Session 1 Hour - Pitching" at bounding box center [1250, 480] width 128 height 6
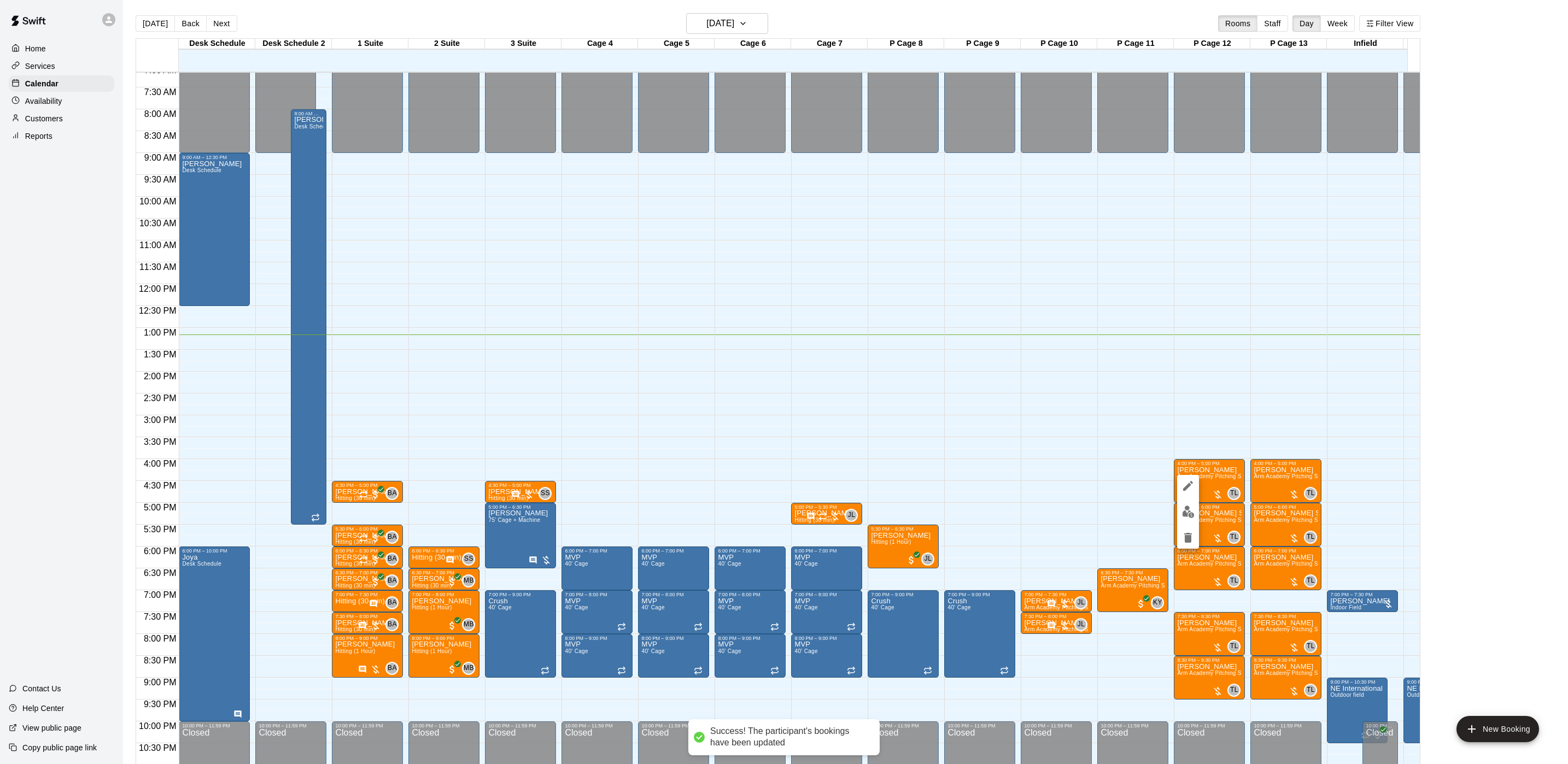
click at [1186, 510] on img "edit" at bounding box center [1188, 512] width 12 height 12
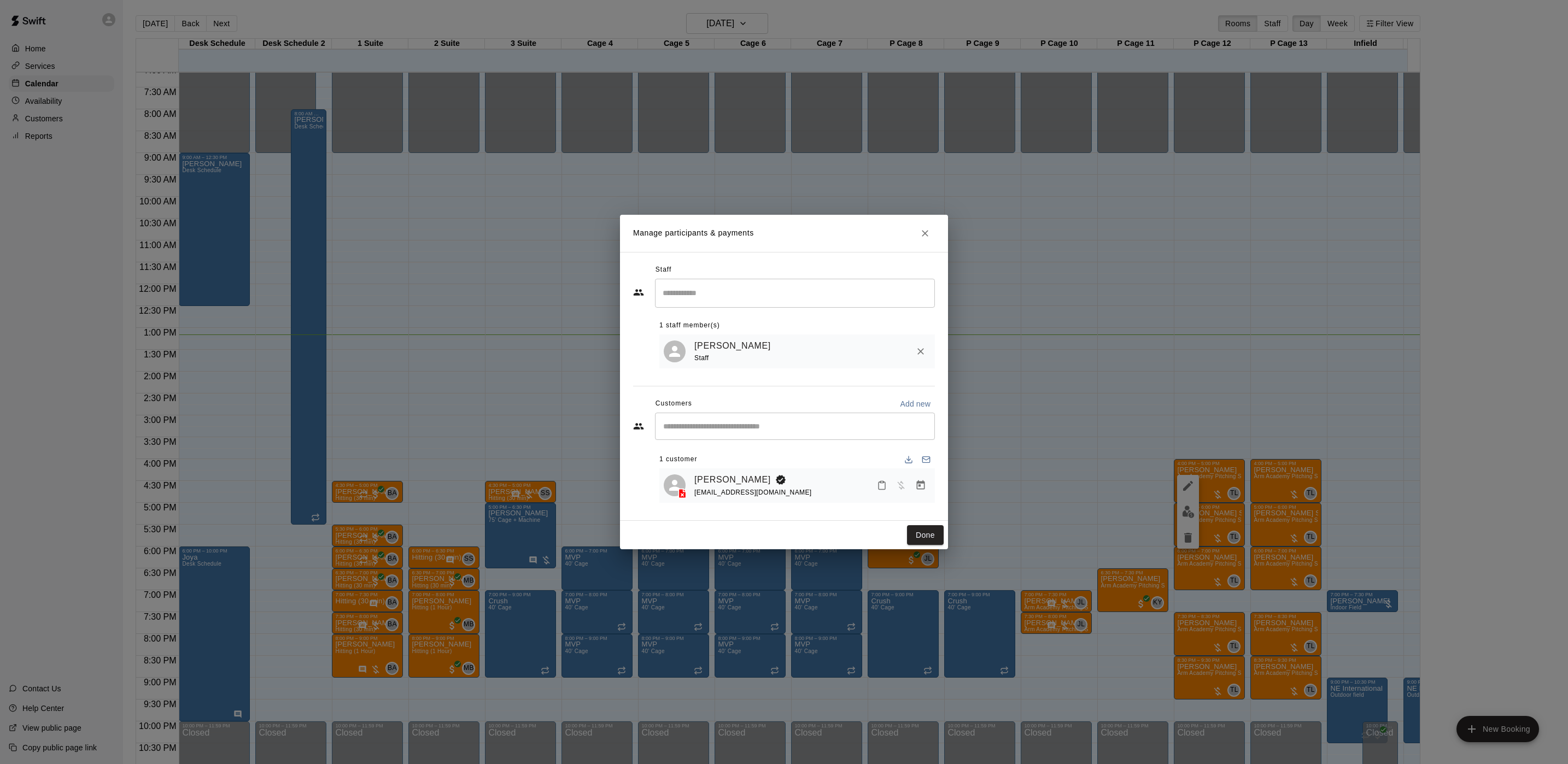
click at [920, 491] on icon "Manage bookings & payment" at bounding box center [921, 485] width 11 height 11
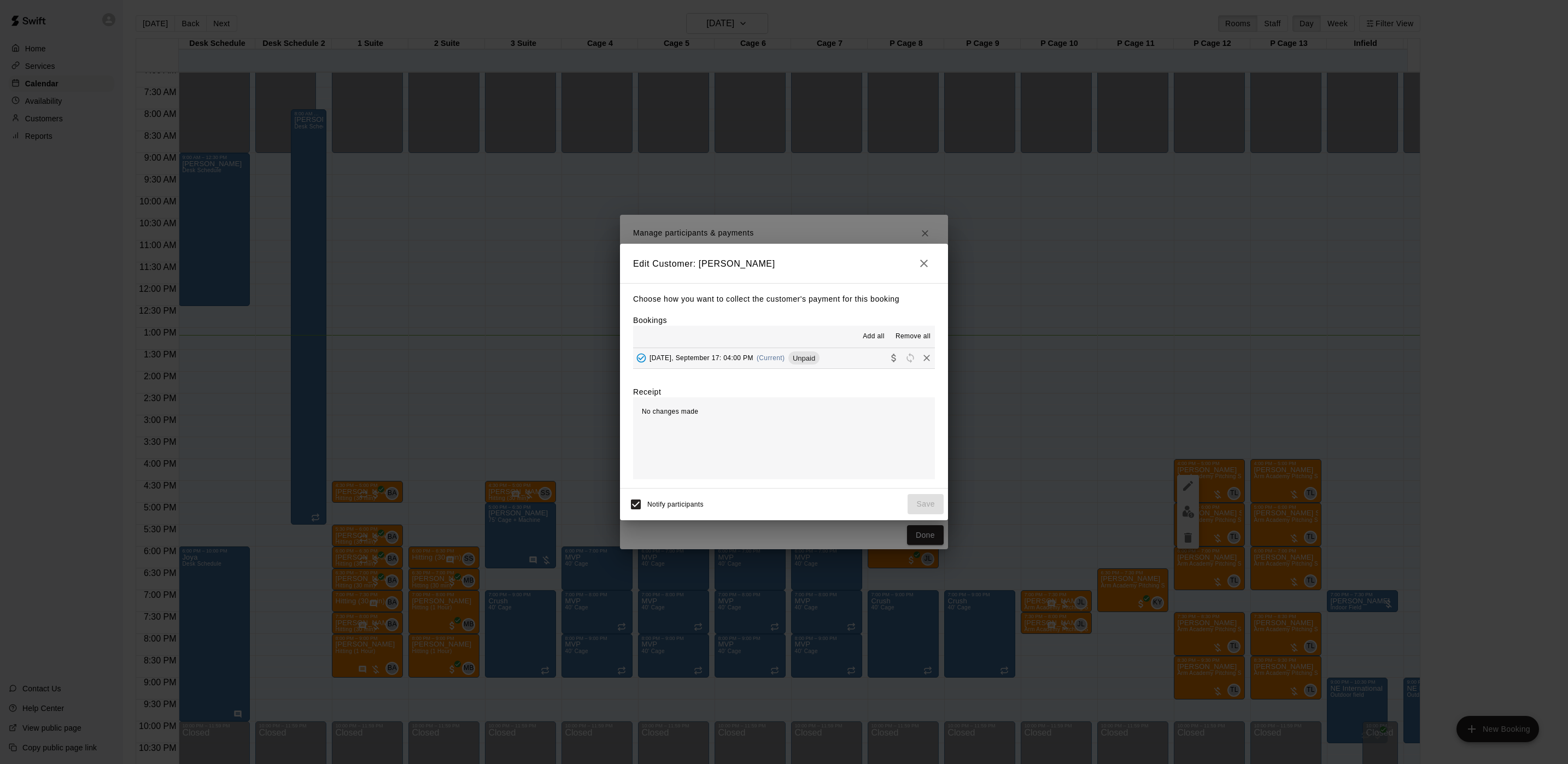
click at [782, 364] on div "[DATE], September 17: 04:00 PM (Current) Unpaid" at bounding box center [726, 358] width 186 height 16
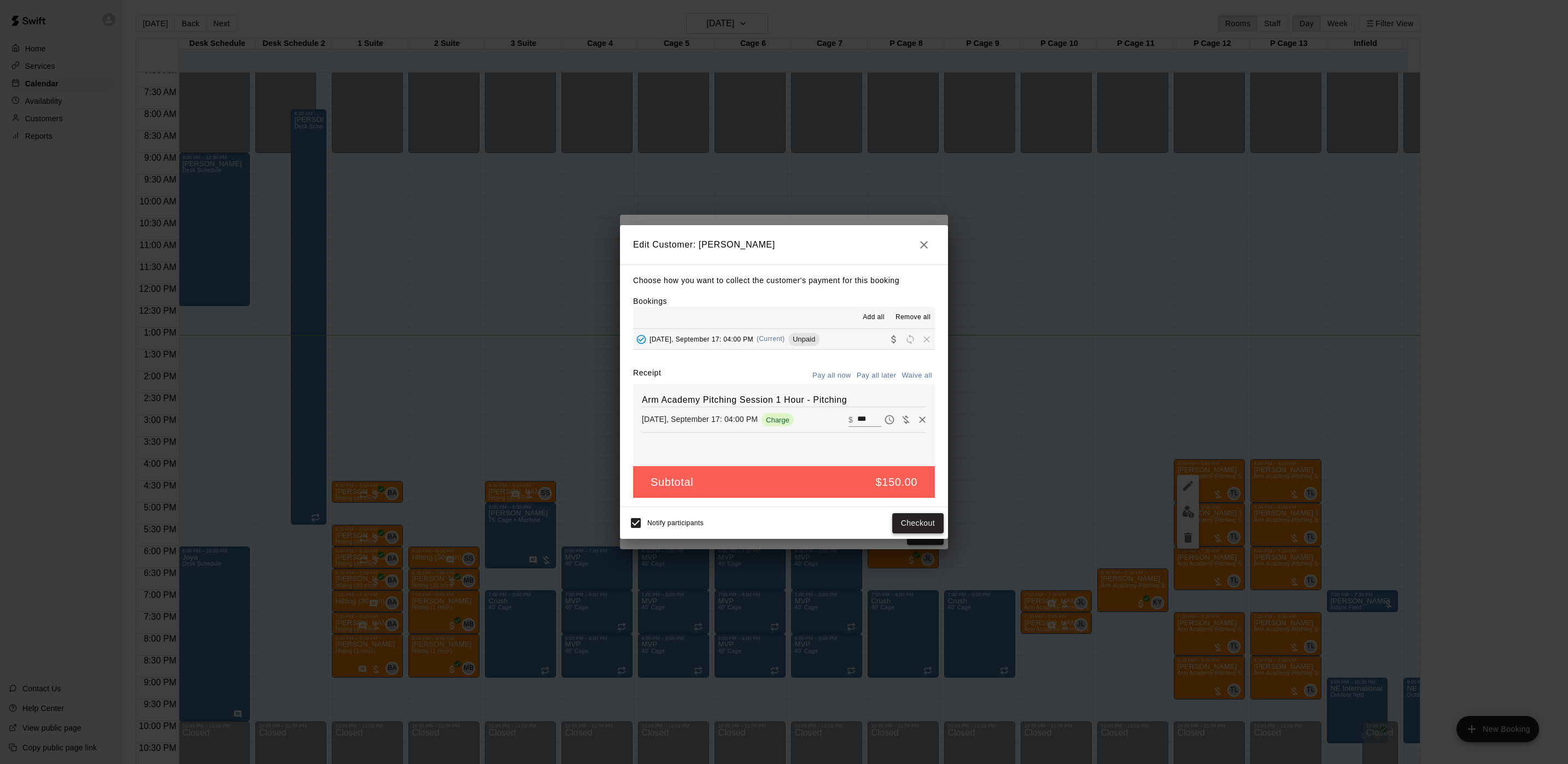
click at [904, 519] on button "Checkout" at bounding box center [917, 523] width 52 height 20
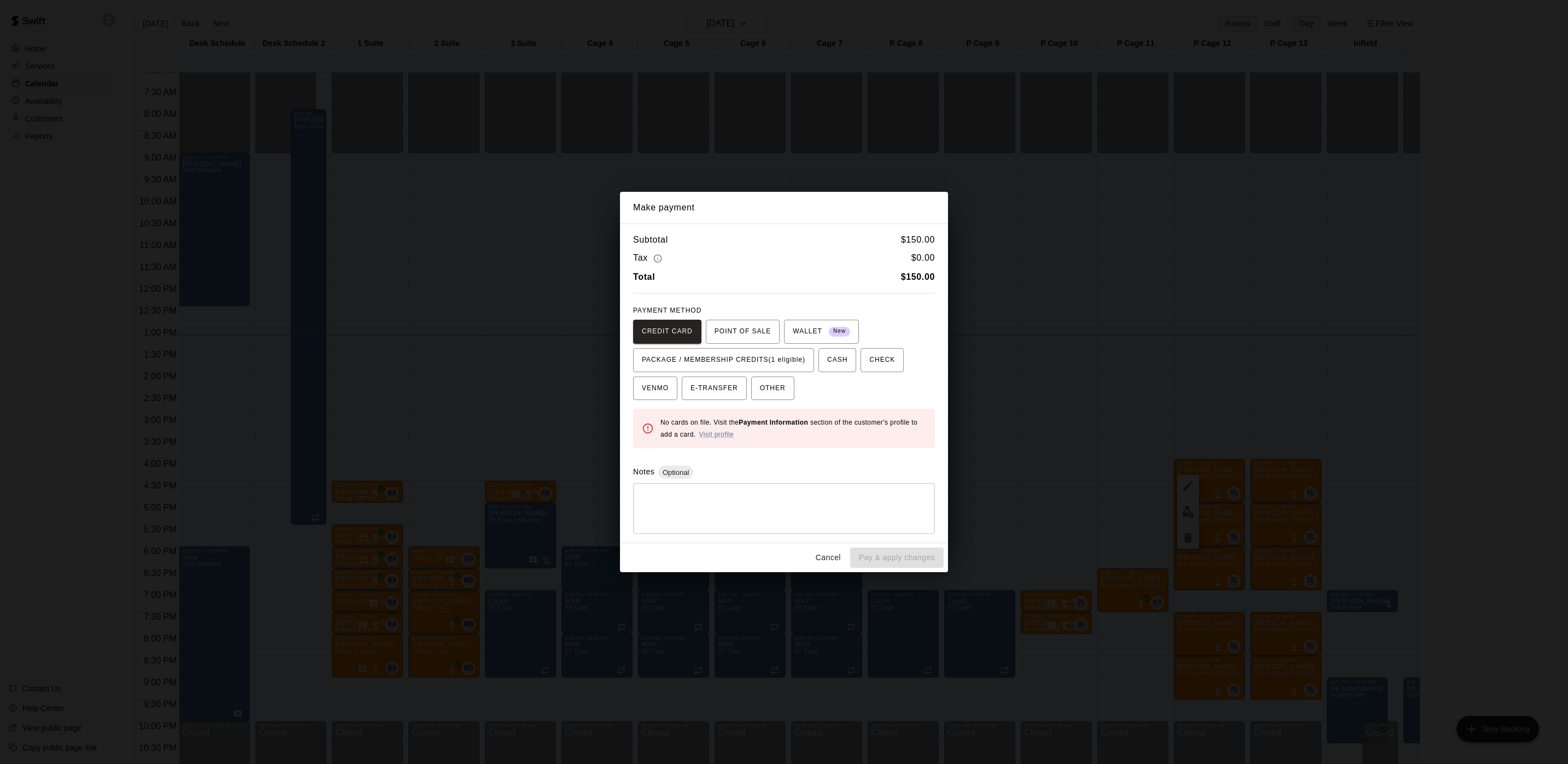
click at [729, 345] on div "CREDIT CARD POINT OF SALE WALLET New PACKAGE / MEMBERSHIP CREDITS (1 eligible) …" at bounding box center [784, 360] width 302 height 81
click at [729, 356] on span "PACKAGE / MEMBERSHIP CREDITS (1 eligible)" at bounding box center [723, 360] width 164 height 18
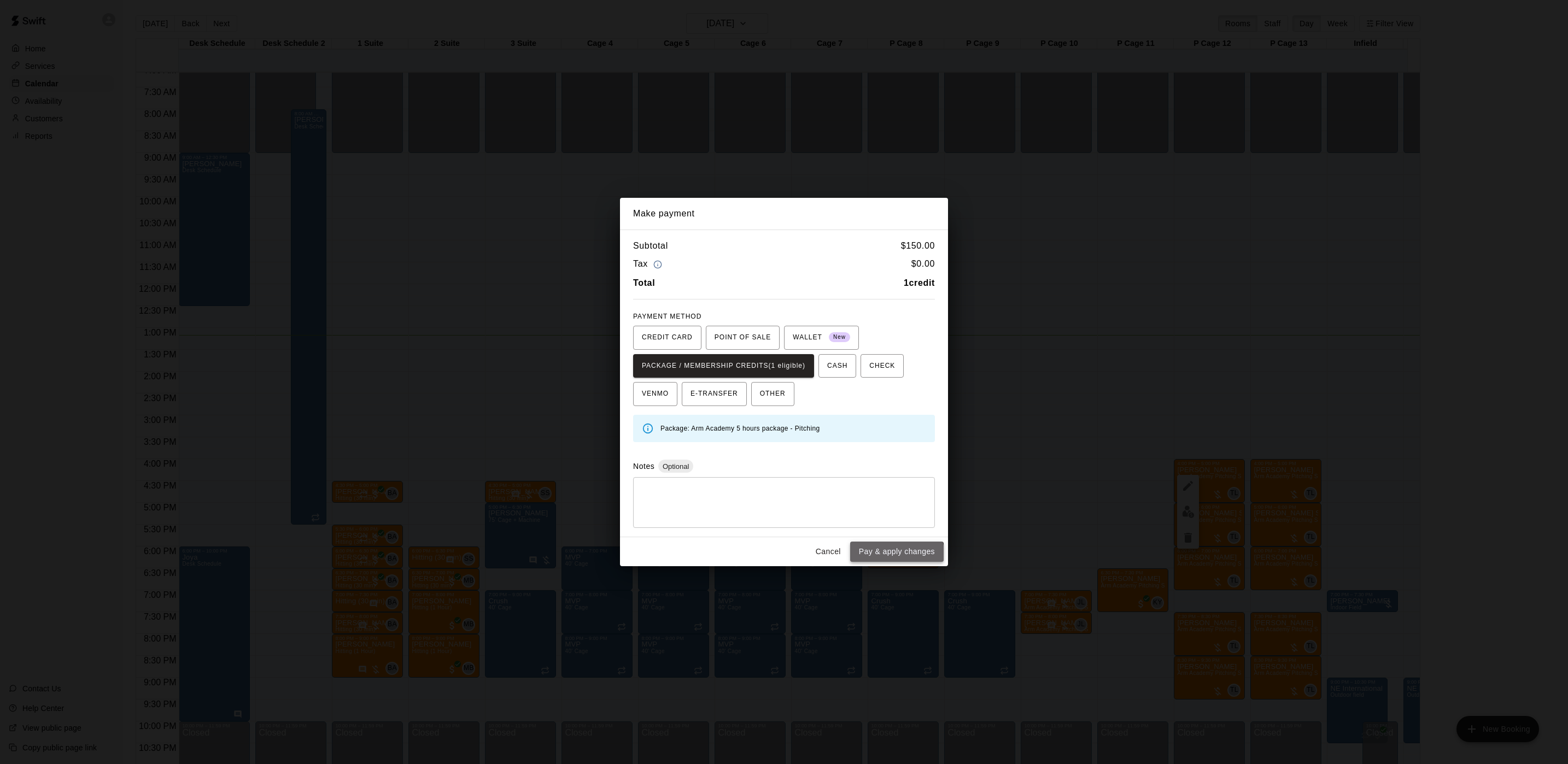
click at [897, 557] on button "Pay & apply changes" at bounding box center [896, 551] width 93 height 20
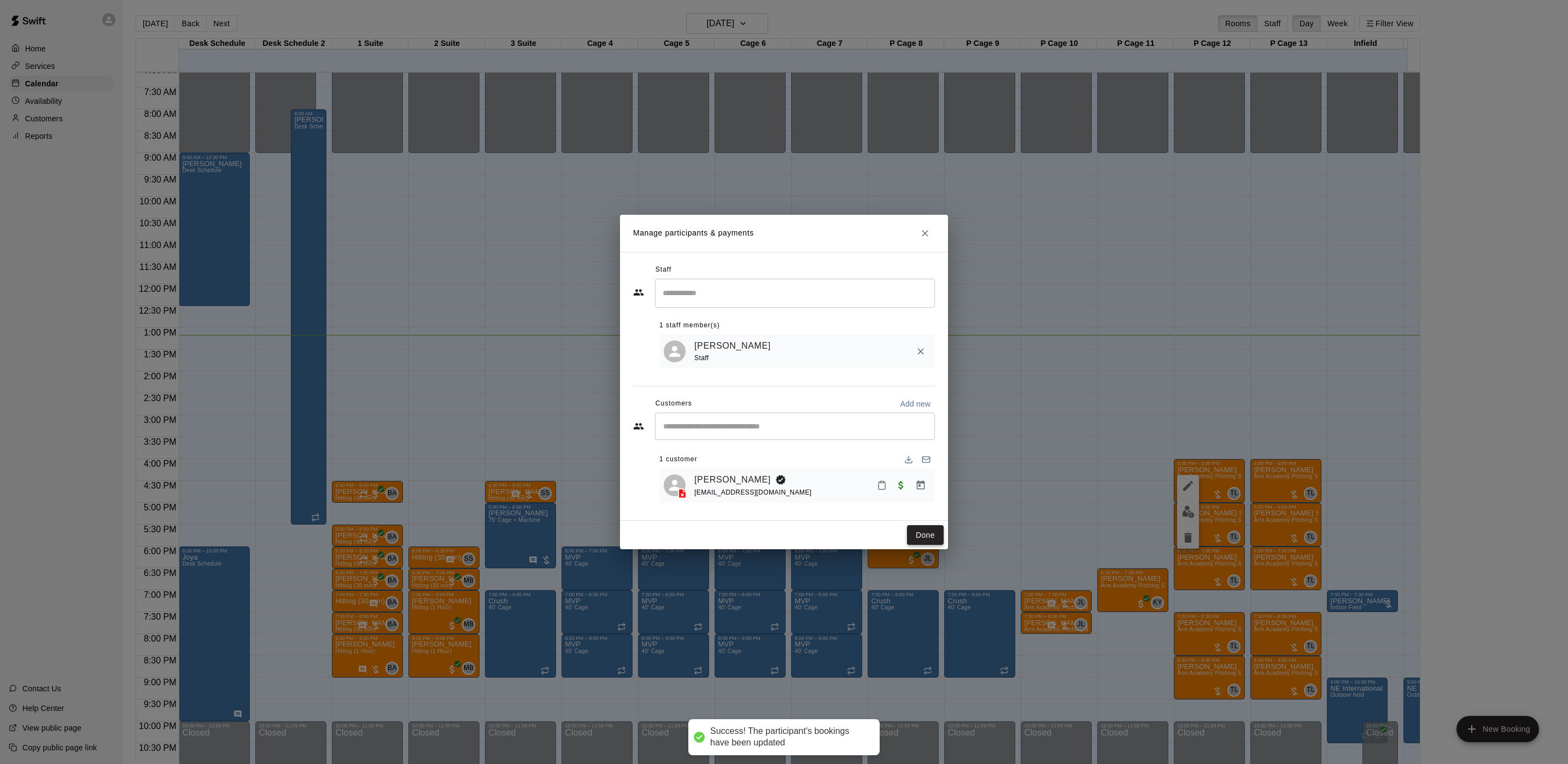
click at [924, 540] on button "Done" at bounding box center [925, 535] width 37 height 20
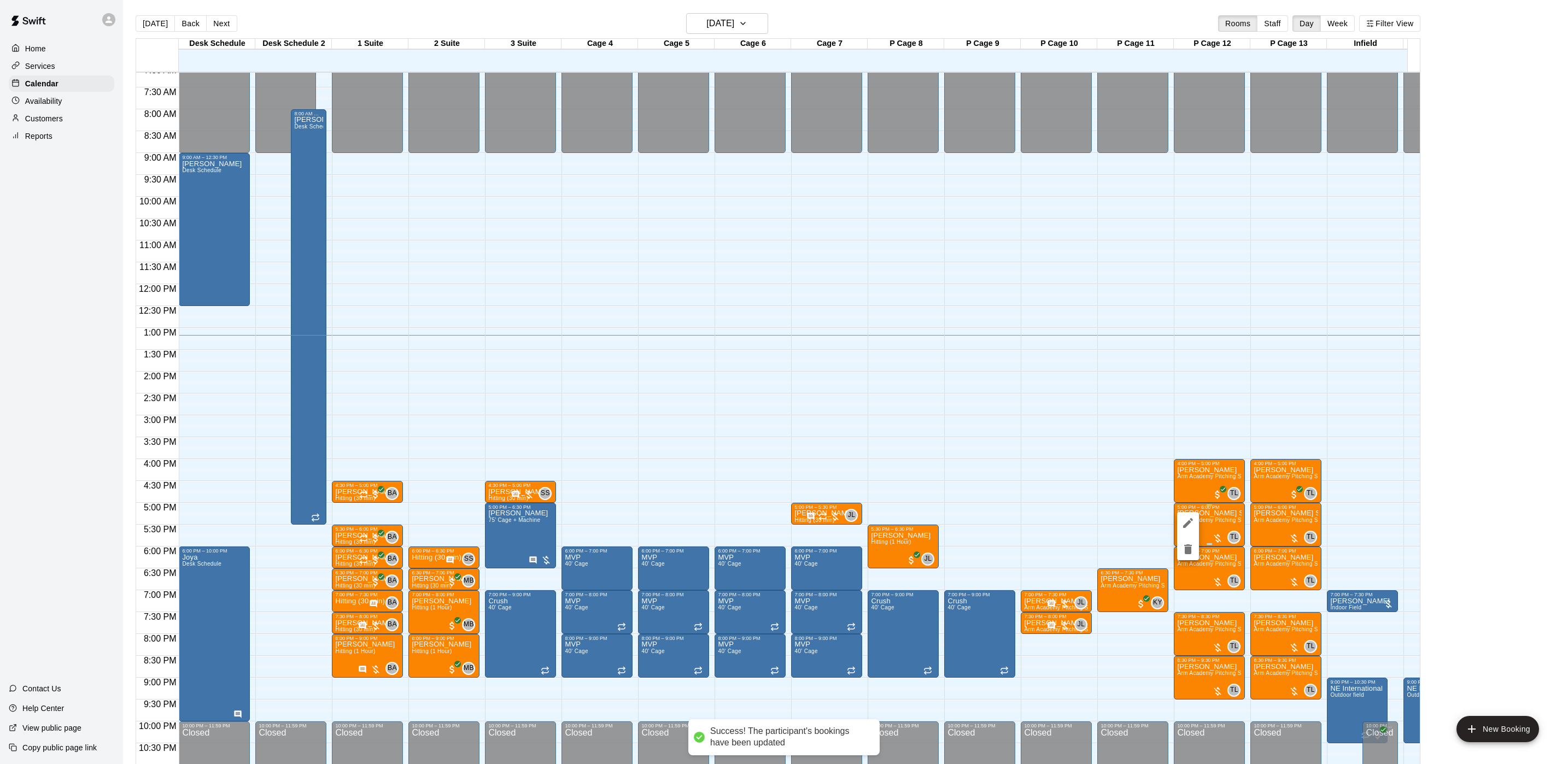
click at [1183, 551] on icon "delete" at bounding box center [1188, 550] width 13 height 13
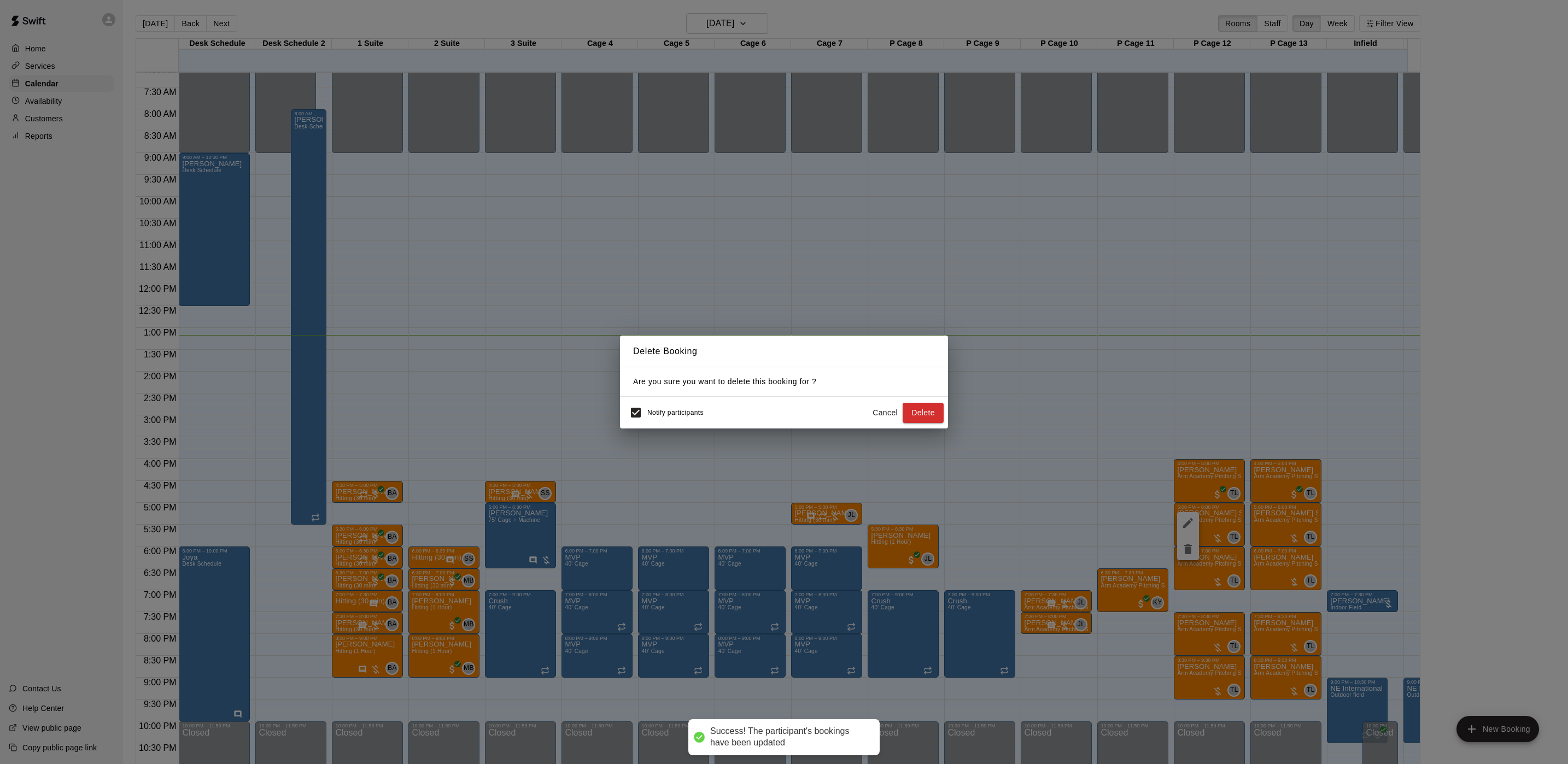
click at [950, 505] on div "Delete Booking Are you sure you want to delete this booking for ? Notify partic…" at bounding box center [784, 382] width 1568 height 764
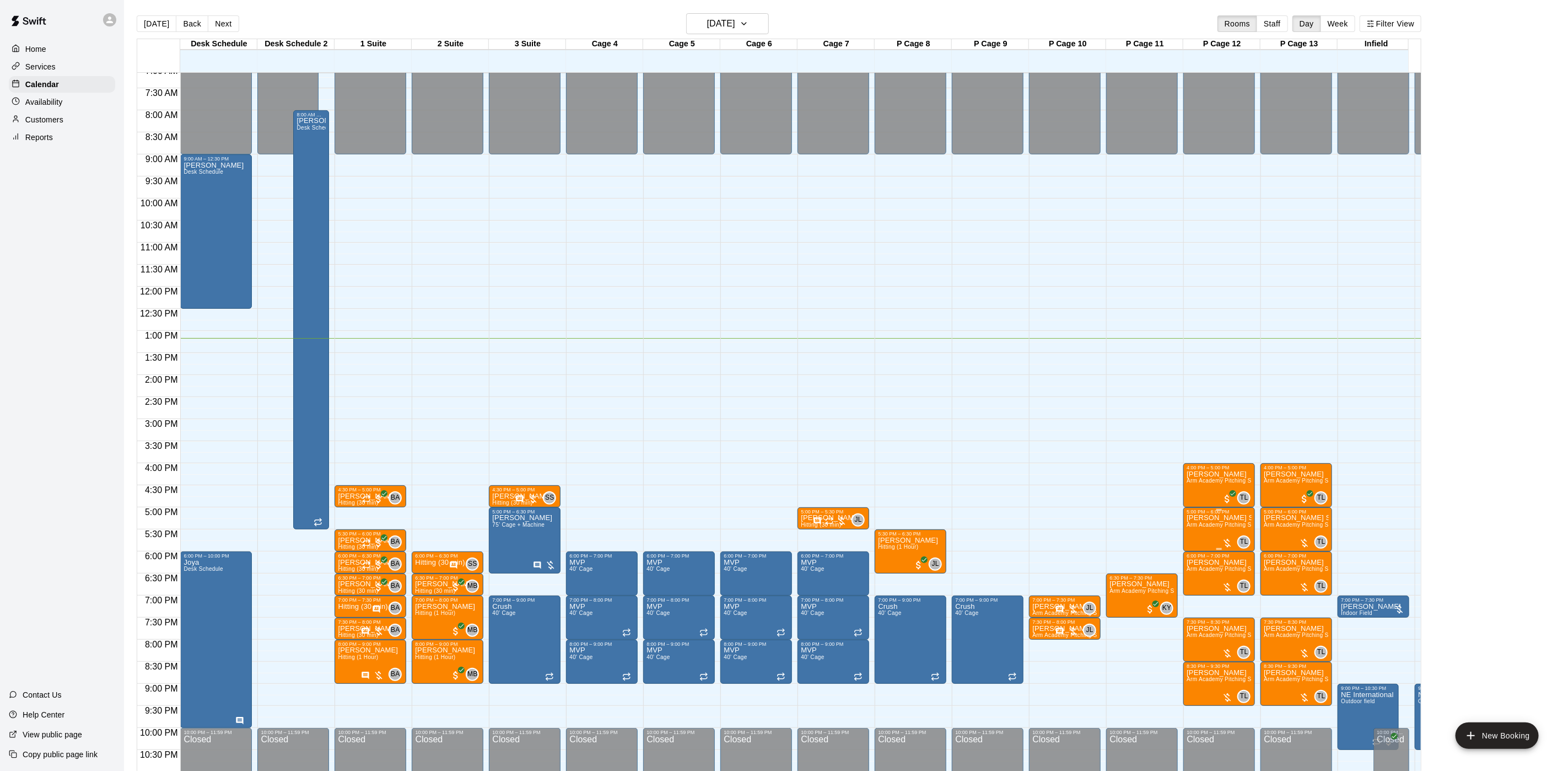
click at [1203, 518] on p "[PERSON_NAME] Stack" at bounding box center [1219, 518] width 65 height 0
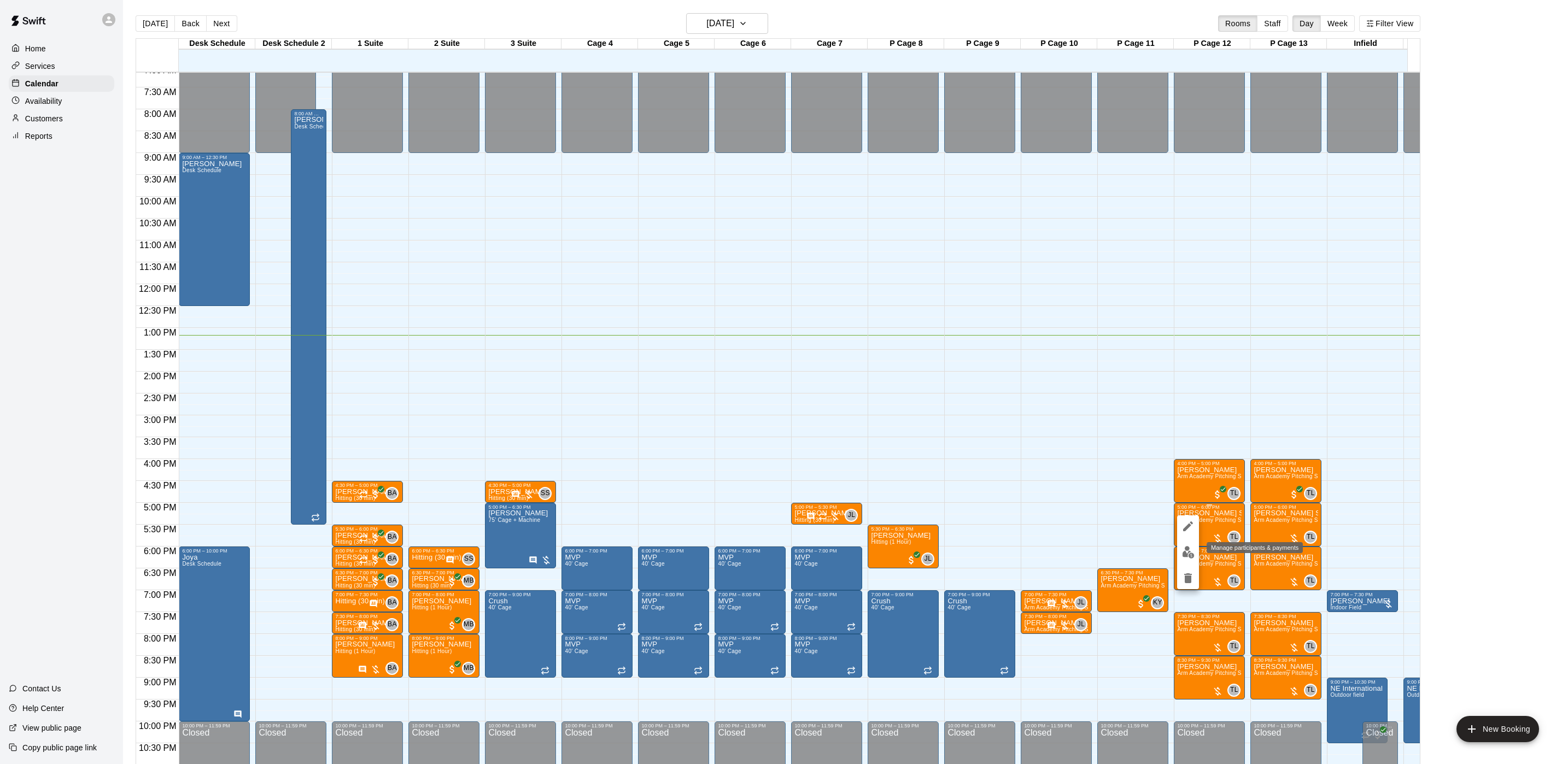
click at [1183, 553] on img "edit" at bounding box center [1188, 552] width 12 height 12
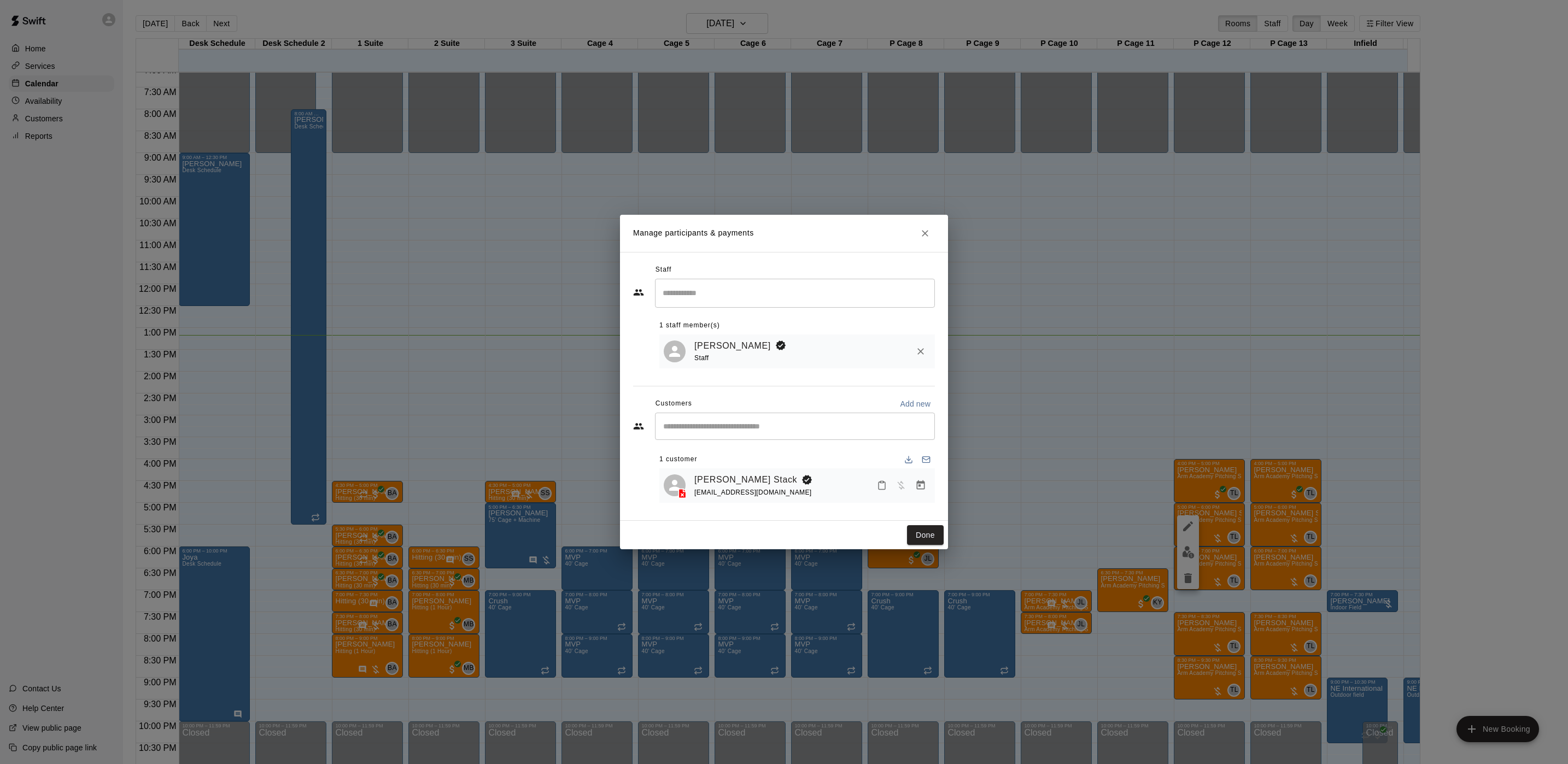
click at [928, 484] on button "Manage bookings & payment" at bounding box center [921, 485] width 20 height 20
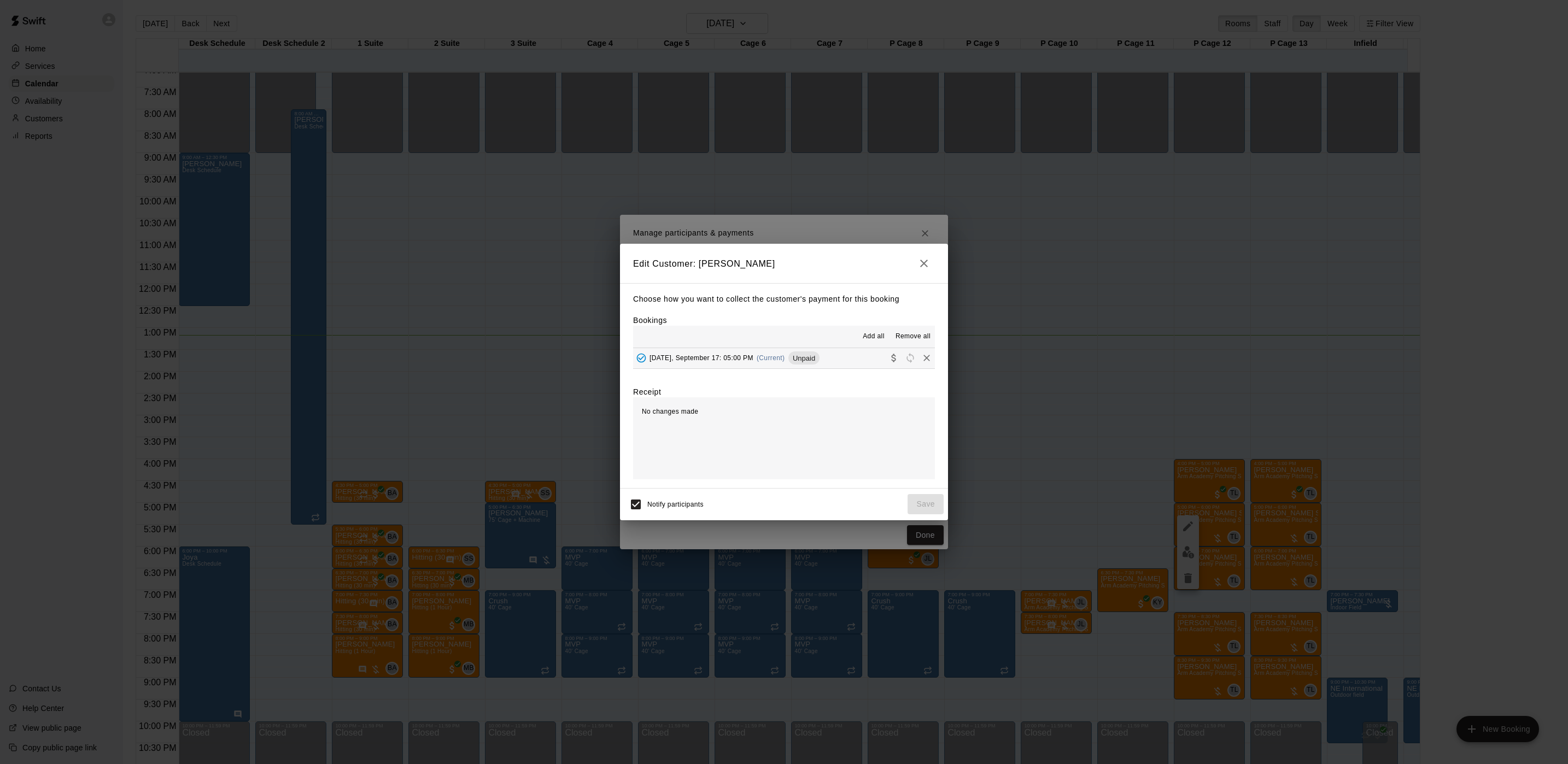
click at [809, 357] on span "Unpaid" at bounding box center [804, 358] width 31 height 8
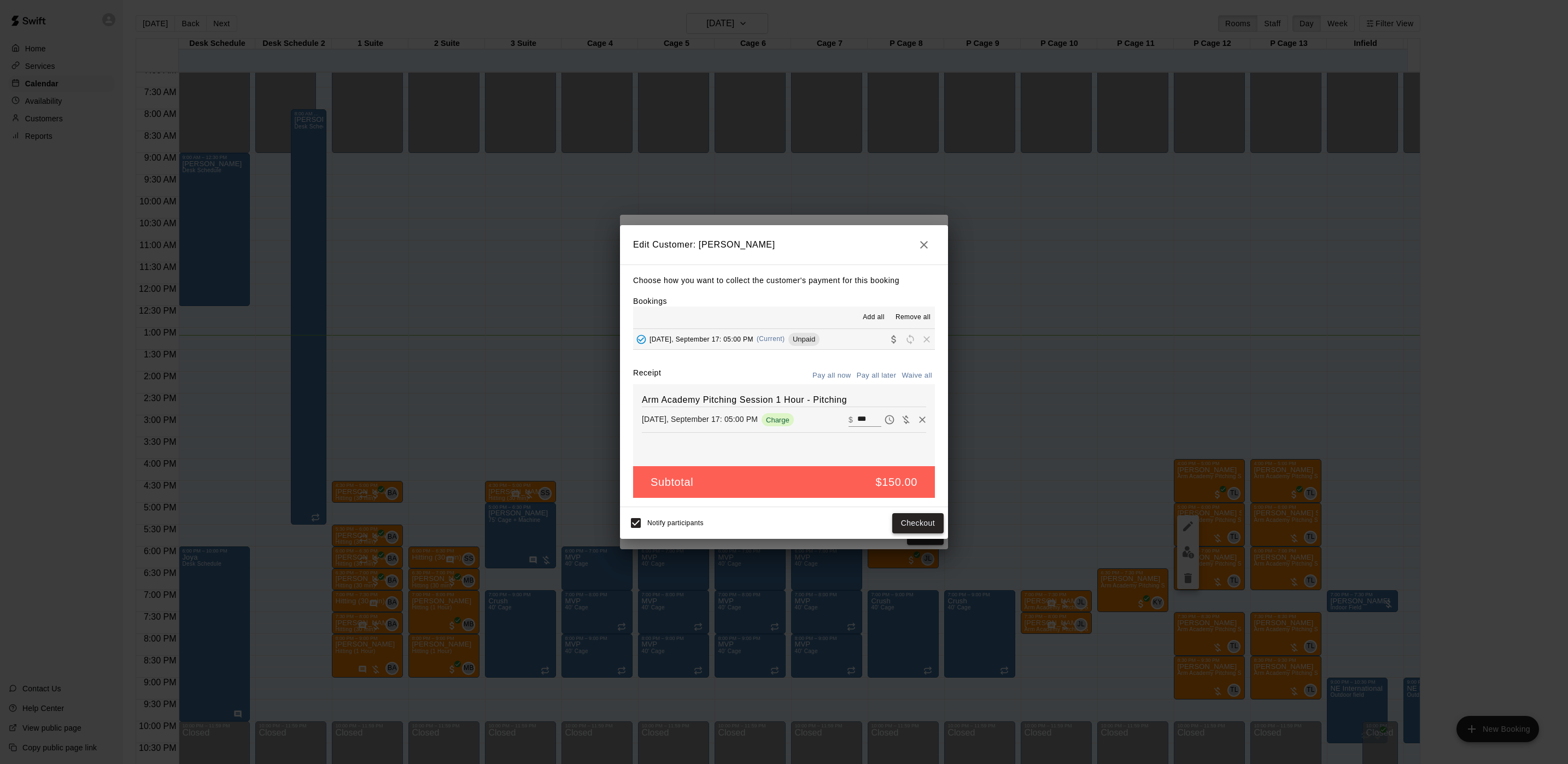
click at [897, 525] on button "Checkout" at bounding box center [917, 523] width 52 height 20
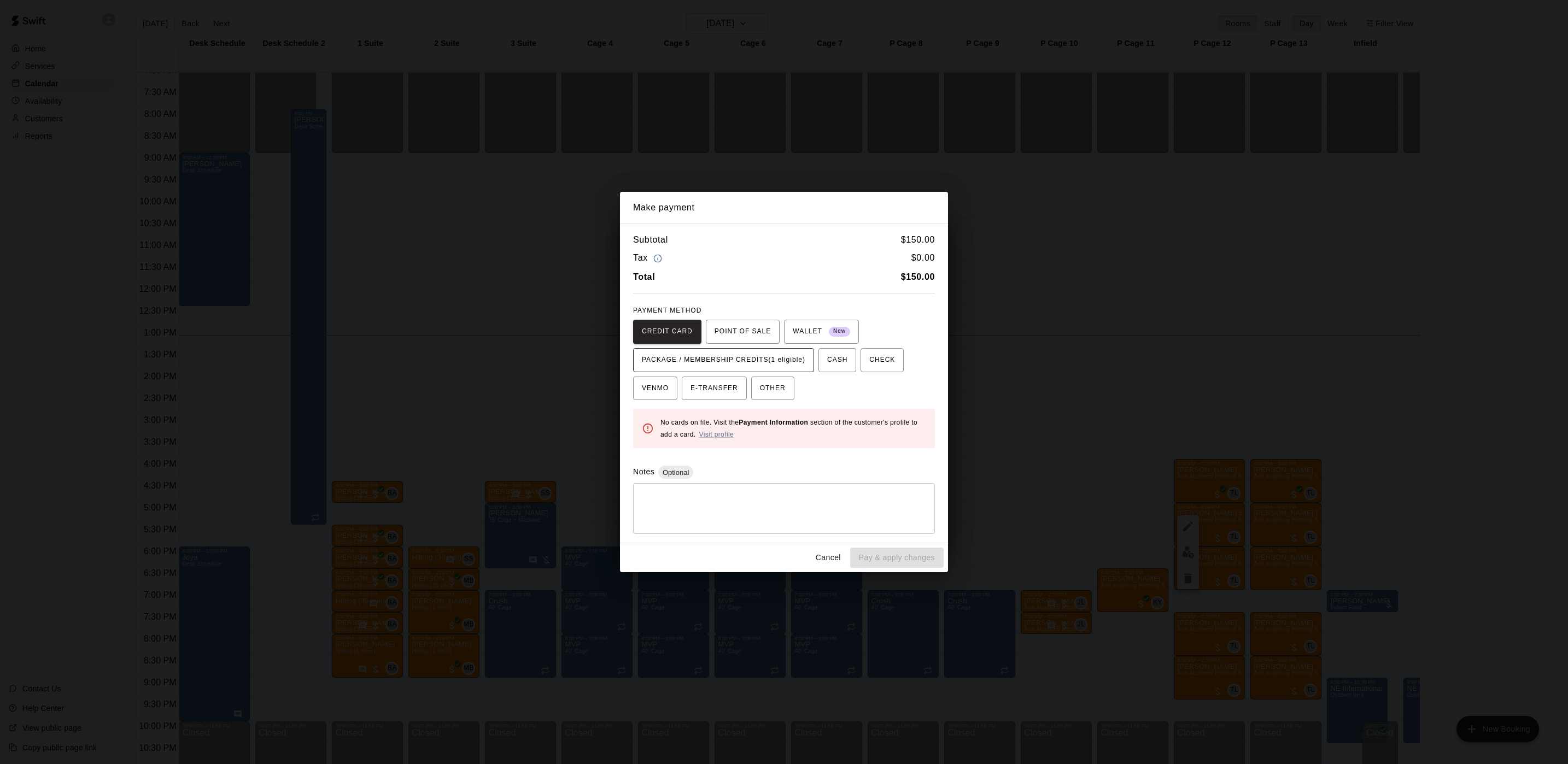
click at [745, 360] on span "PACKAGE / MEMBERSHIP CREDITS (1 eligible)" at bounding box center [723, 360] width 164 height 18
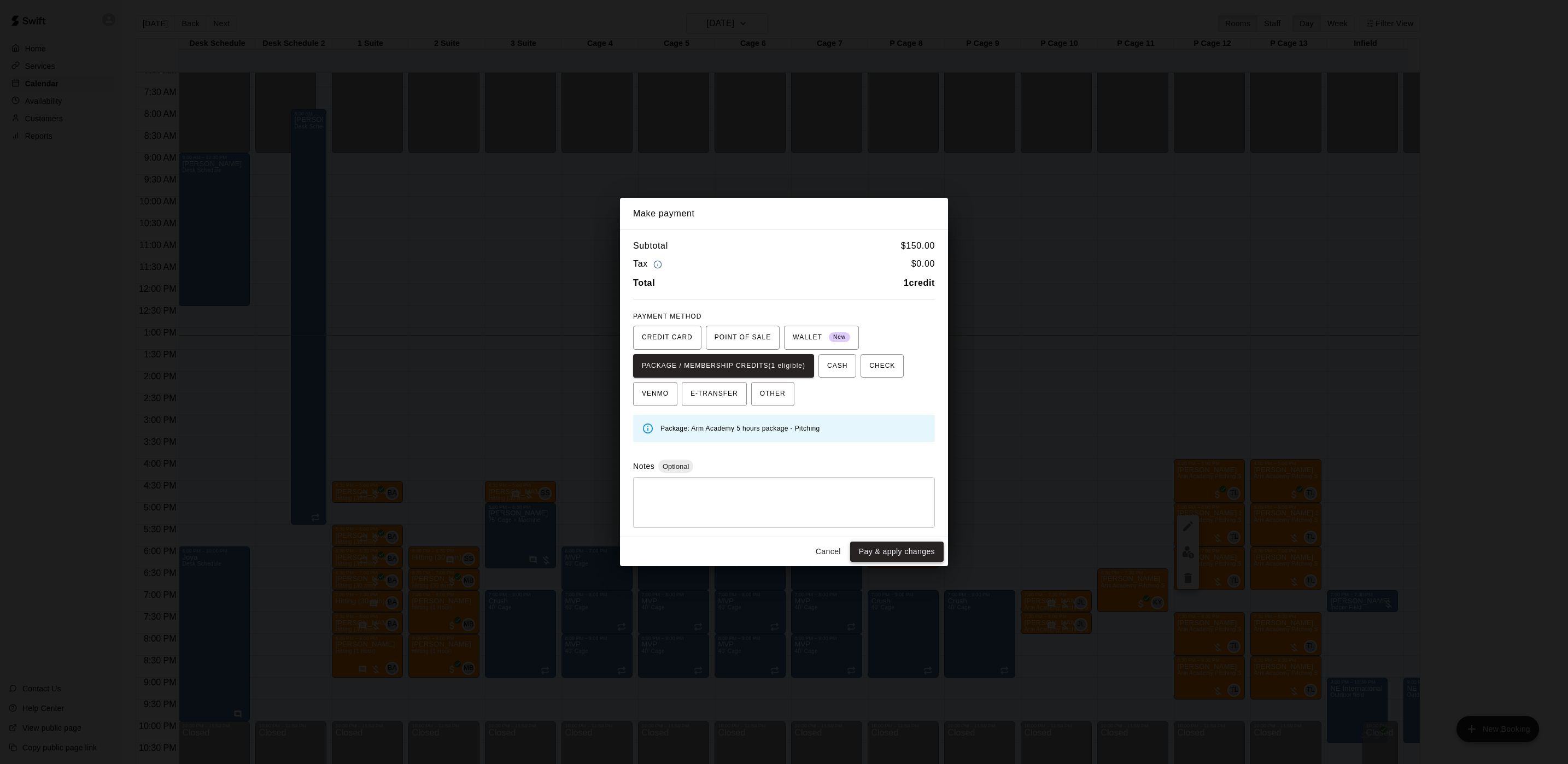
click at [898, 560] on button "Pay & apply changes" at bounding box center [896, 551] width 93 height 20
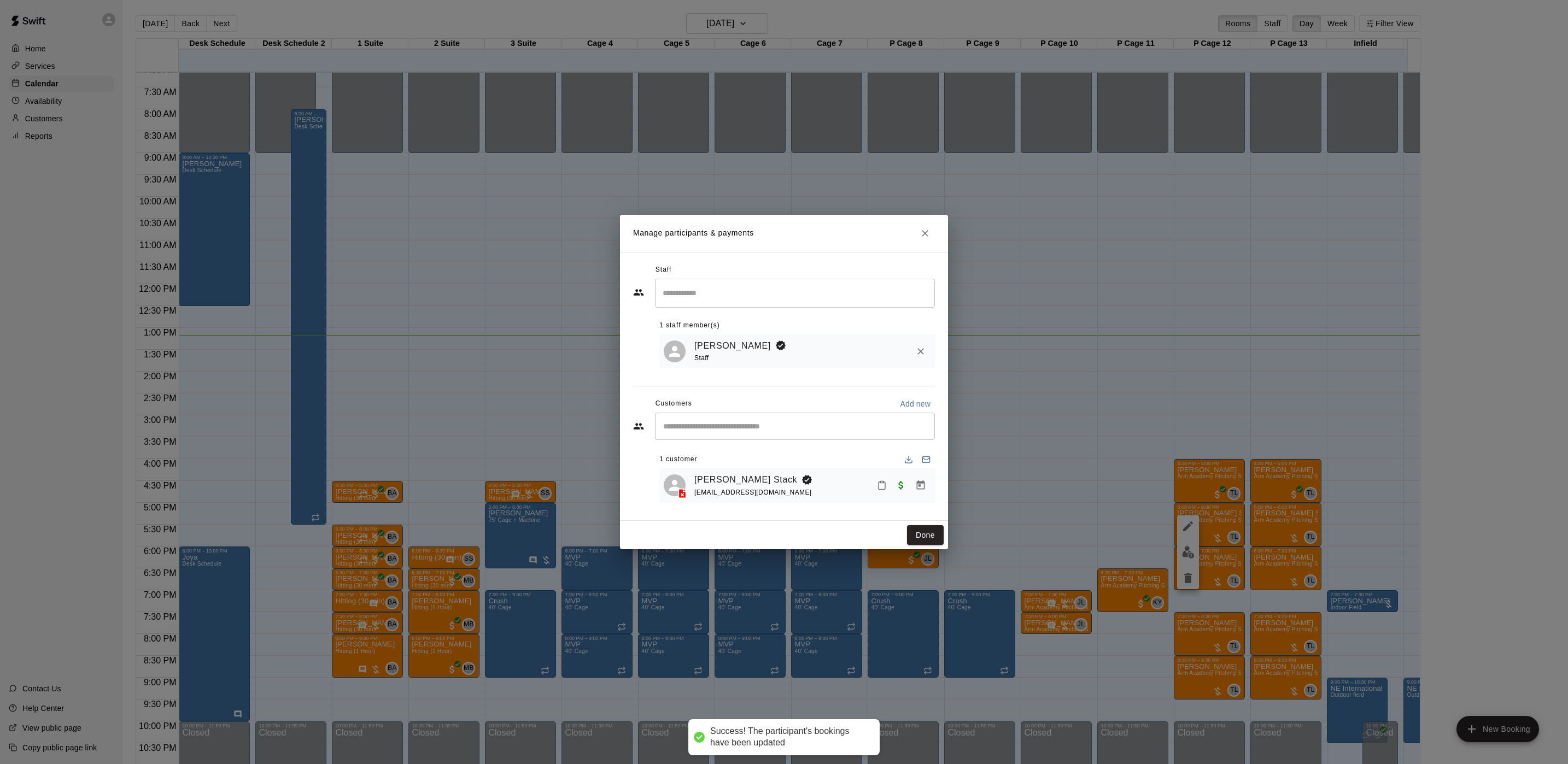
click at [919, 531] on button "Done" at bounding box center [925, 535] width 37 height 20
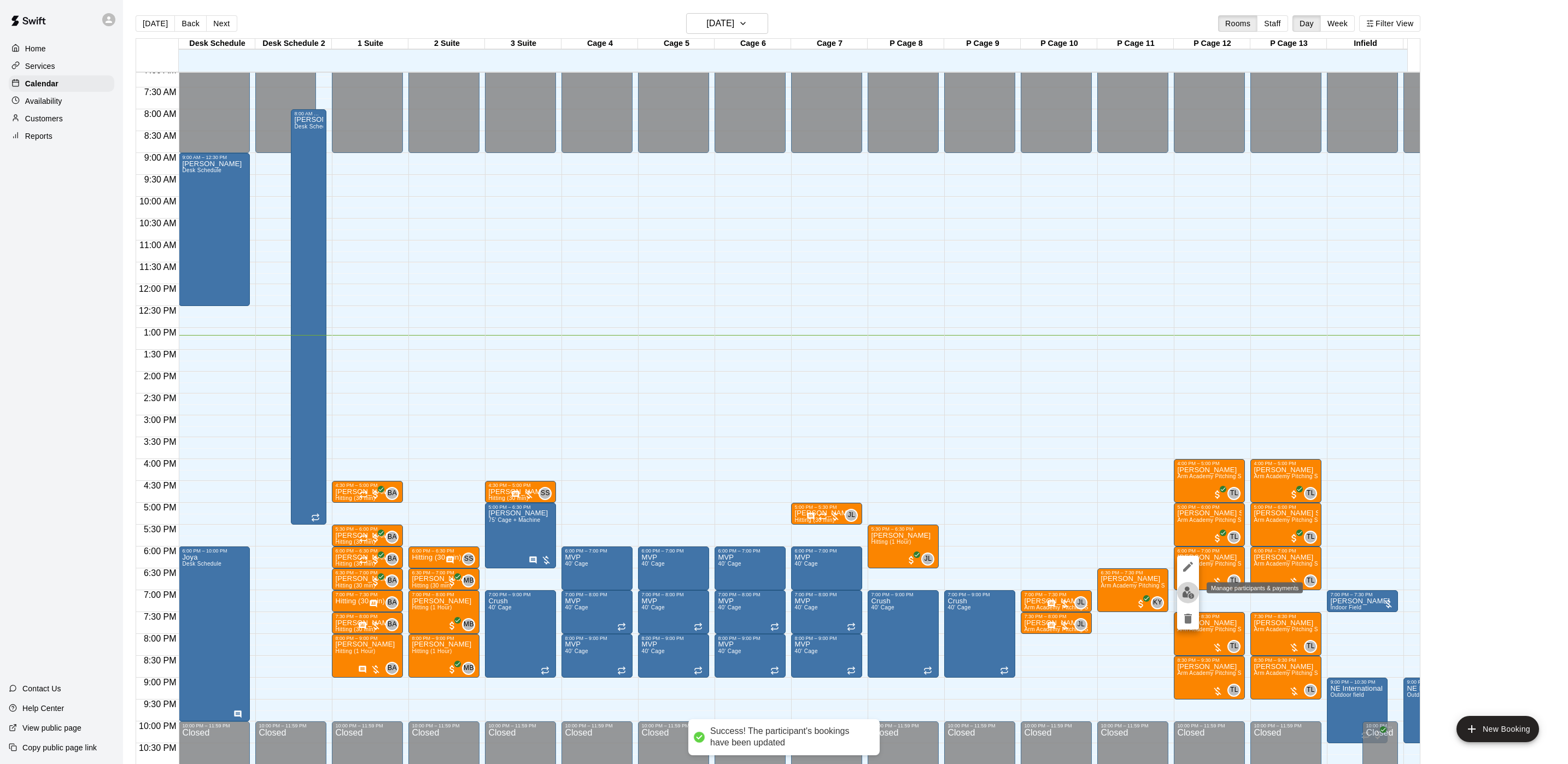
click at [1191, 594] on img "edit" at bounding box center [1188, 593] width 12 height 12
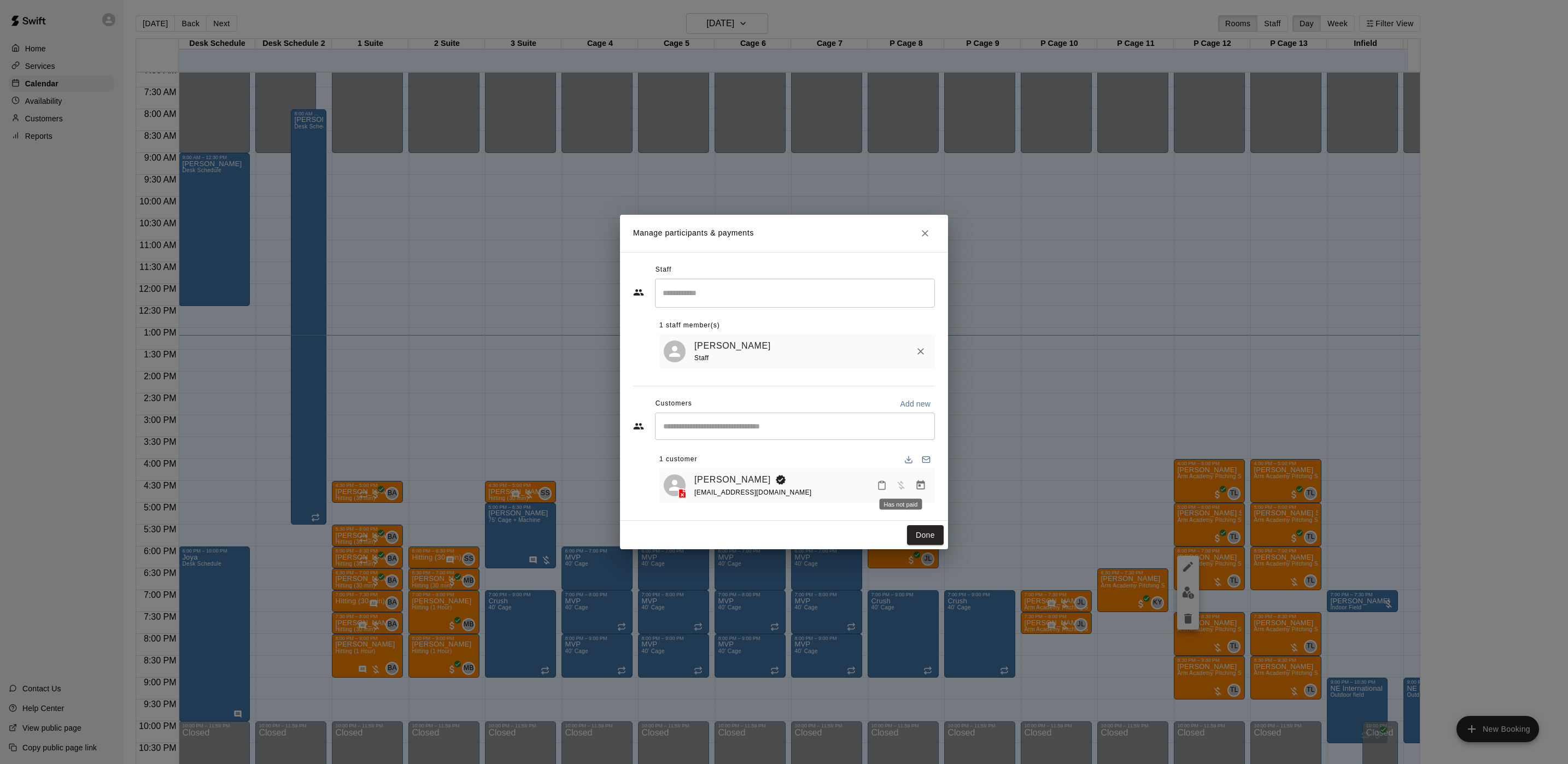
click at [904, 484] on span "Has not paid" at bounding box center [901, 485] width 20 height 9
click at [923, 482] on icon "Manage bookings & payment" at bounding box center [921, 485] width 8 height 9
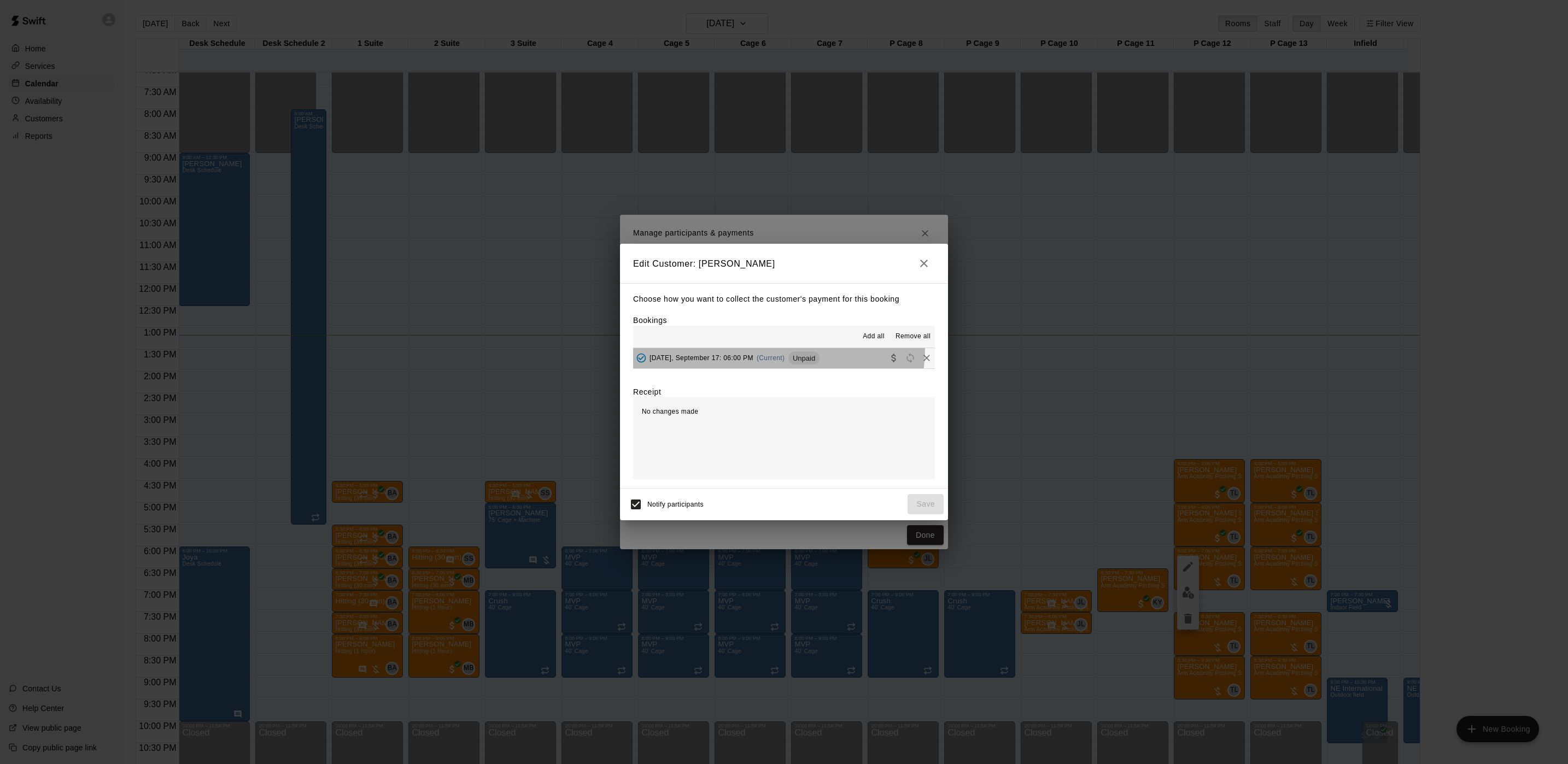
click at [758, 348] on button "[DATE], September 17: 06:00 PM (Current) Unpaid" at bounding box center [784, 358] width 302 height 20
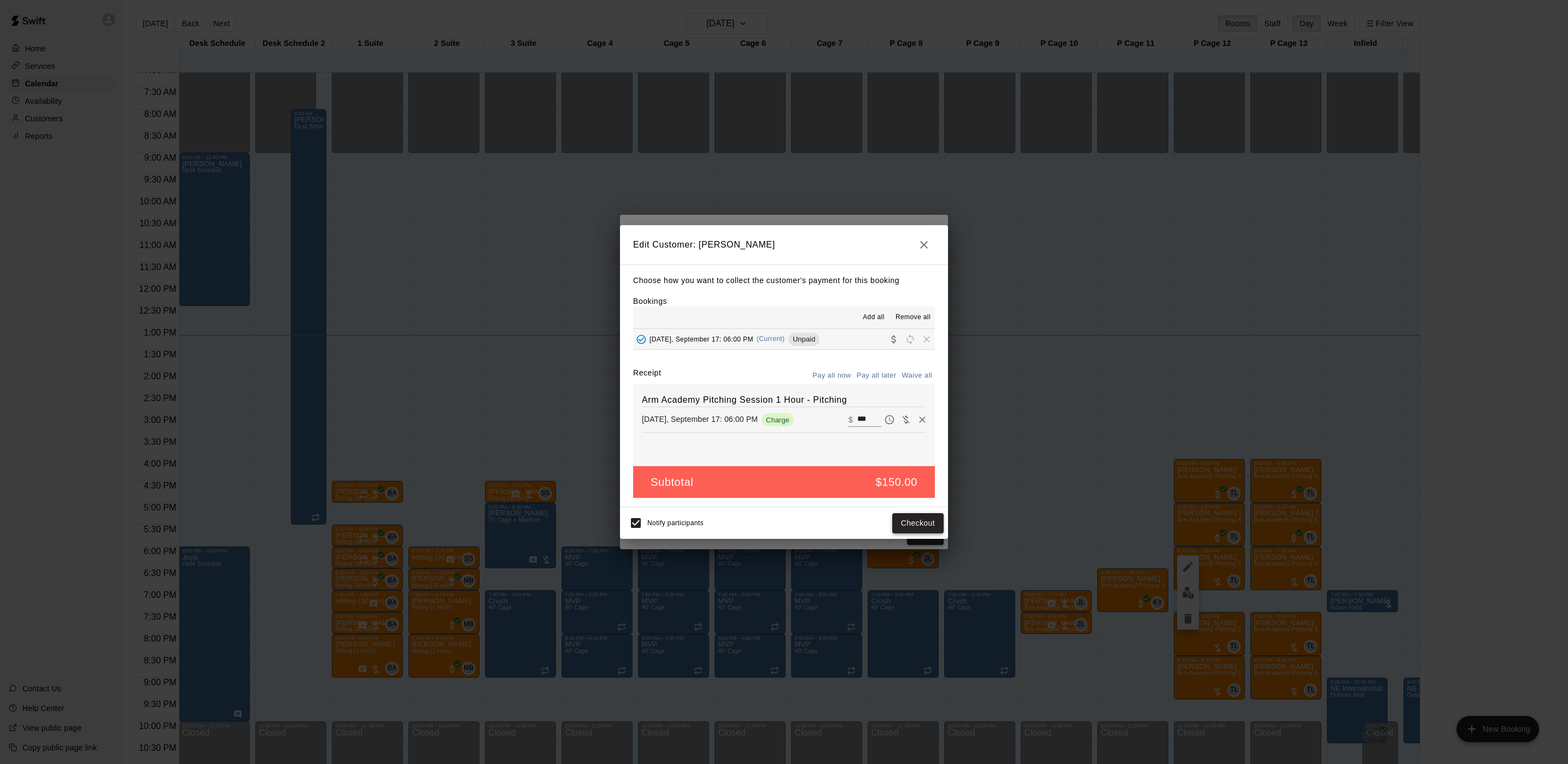
click at [913, 514] on button "Checkout" at bounding box center [917, 523] width 52 height 20
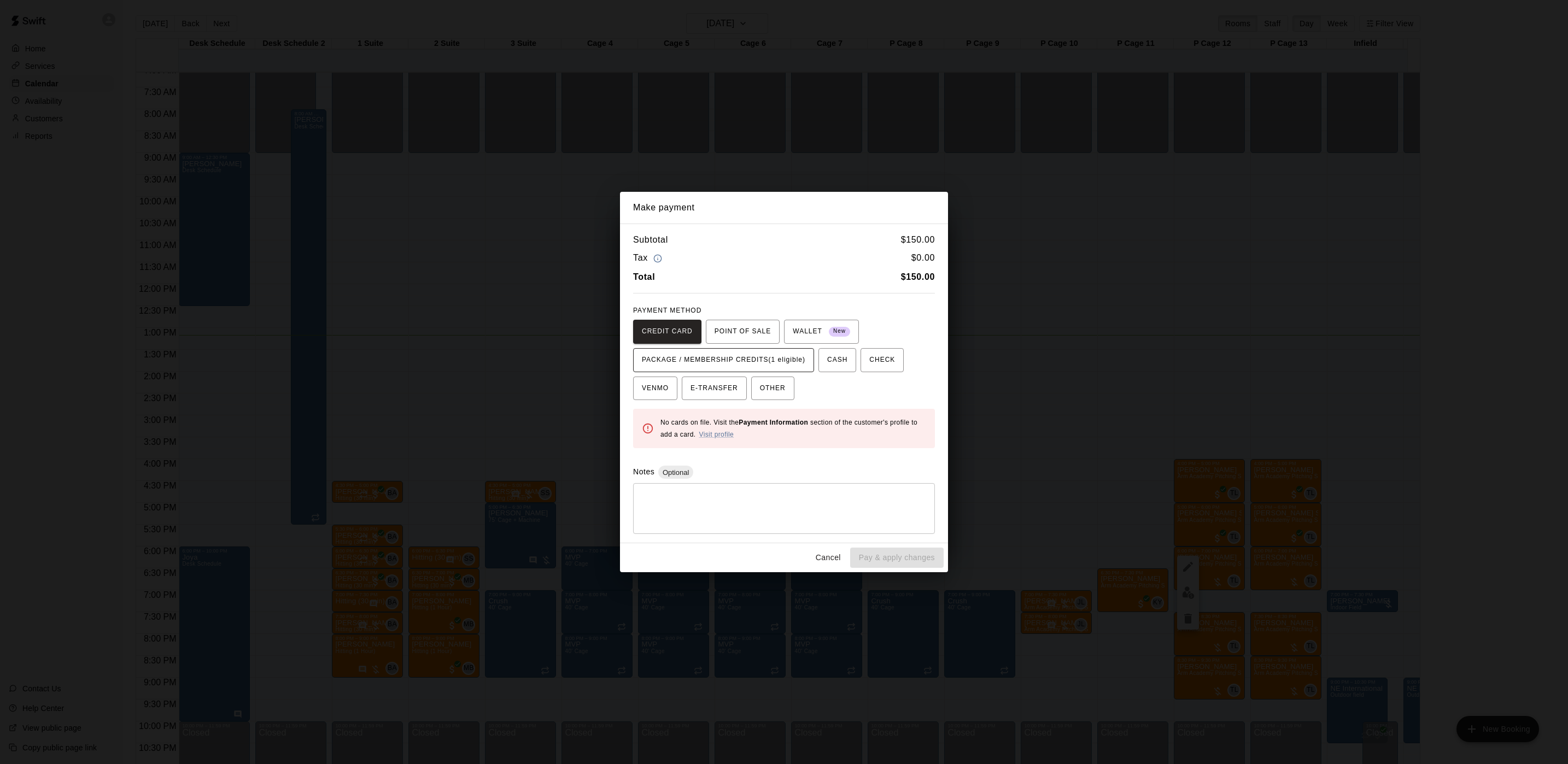
click at [779, 362] on span "PACKAGE / MEMBERSHIP CREDITS (1 eligible)" at bounding box center [723, 360] width 164 height 18
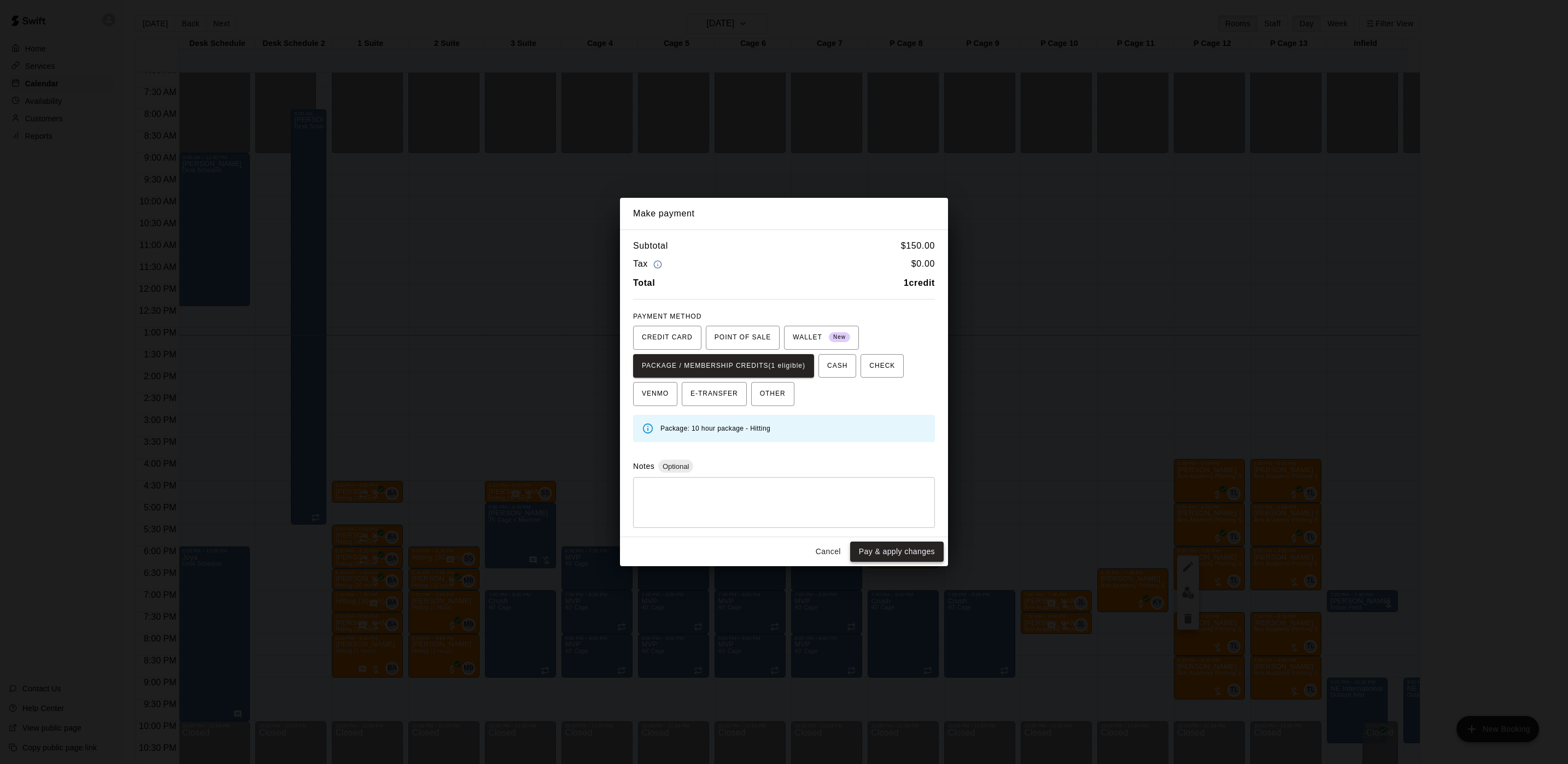
click at [884, 548] on button "Pay & apply changes" at bounding box center [896, 551] width 93 height 20
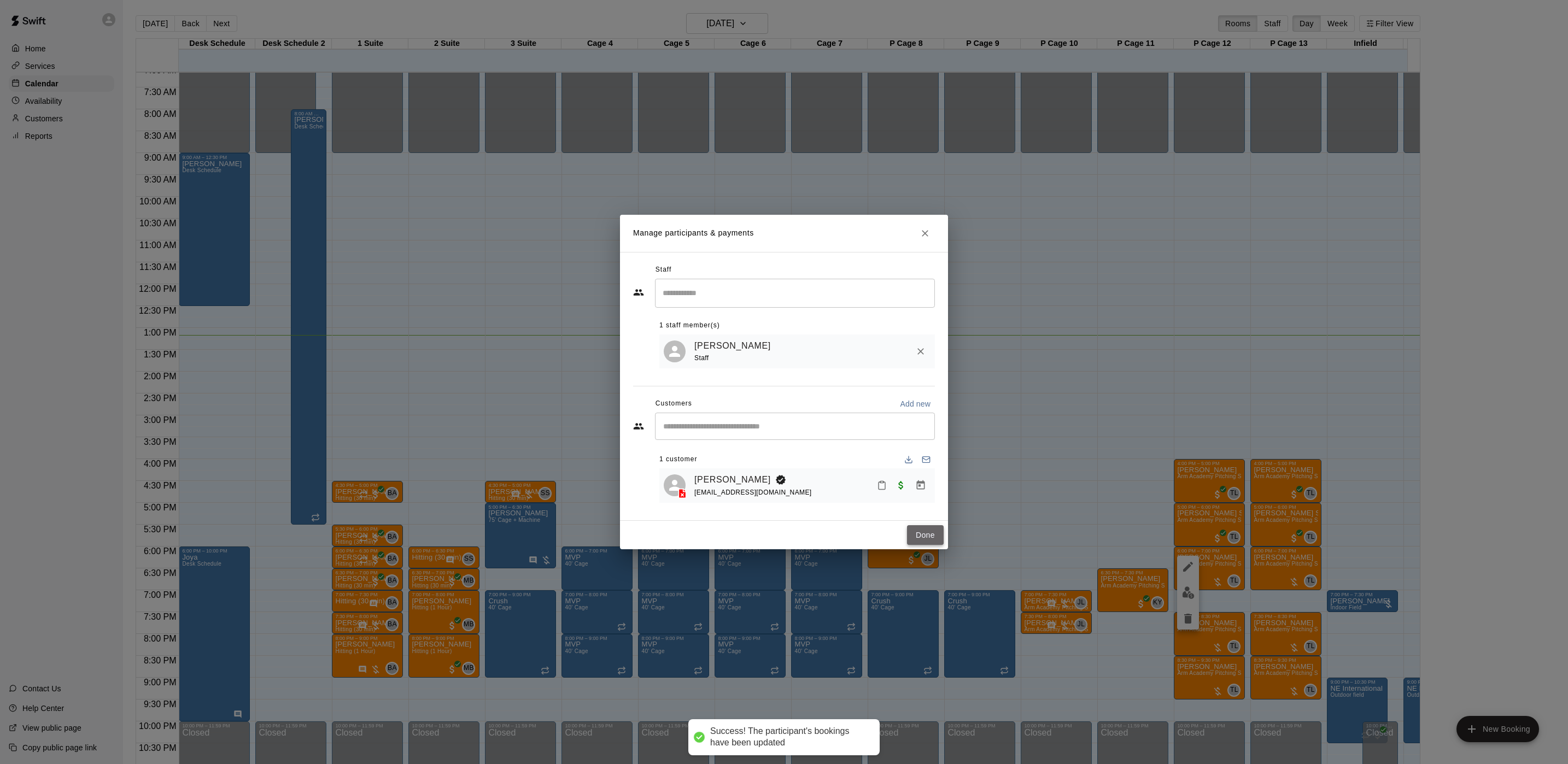
click at [923, 538] on button "Done" at bounding box center [925, 535] width 37 height 20
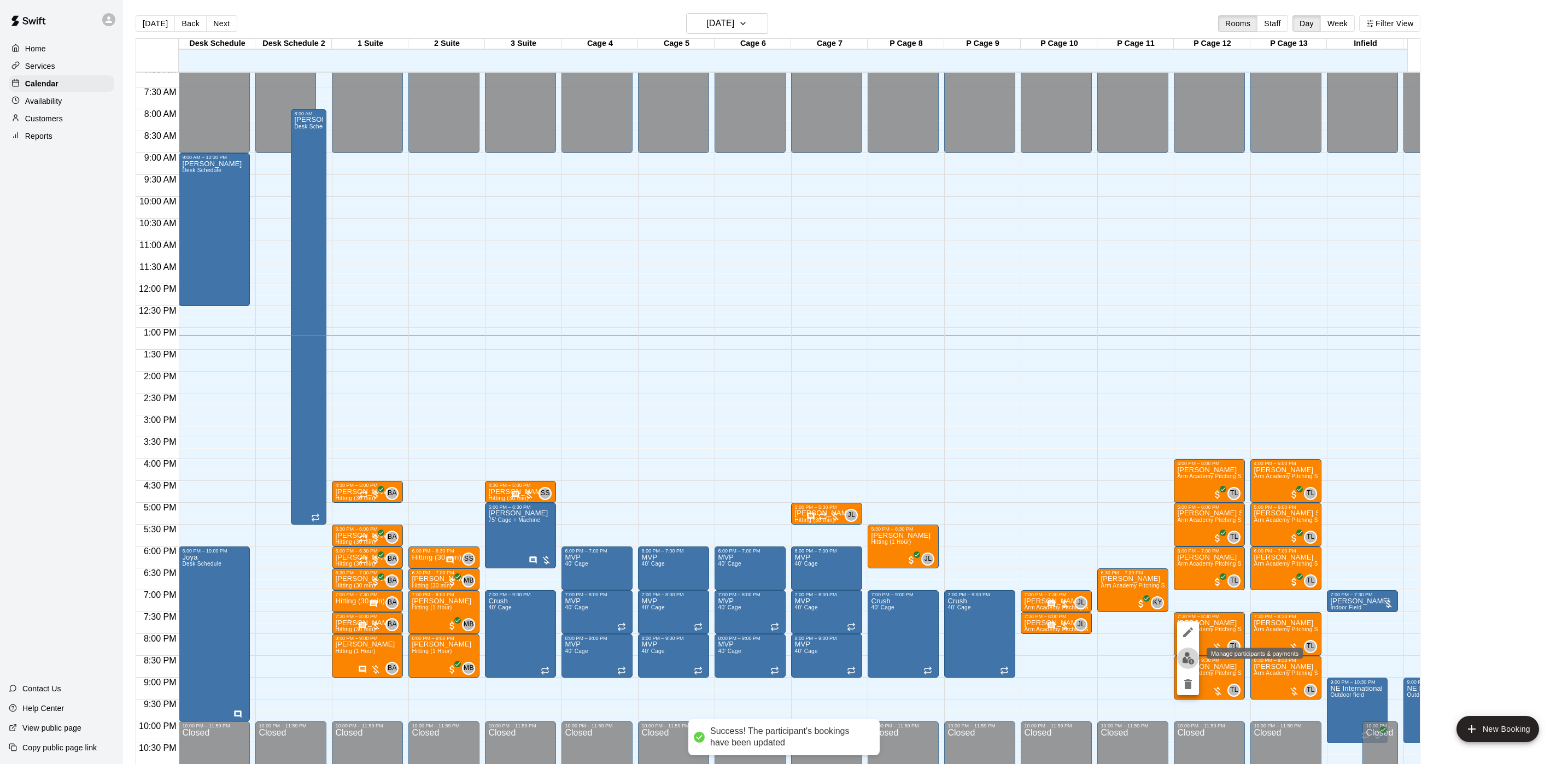
click at [1185, 636] on img "edit" at bounding box center [1188, 658] width 12 height 12
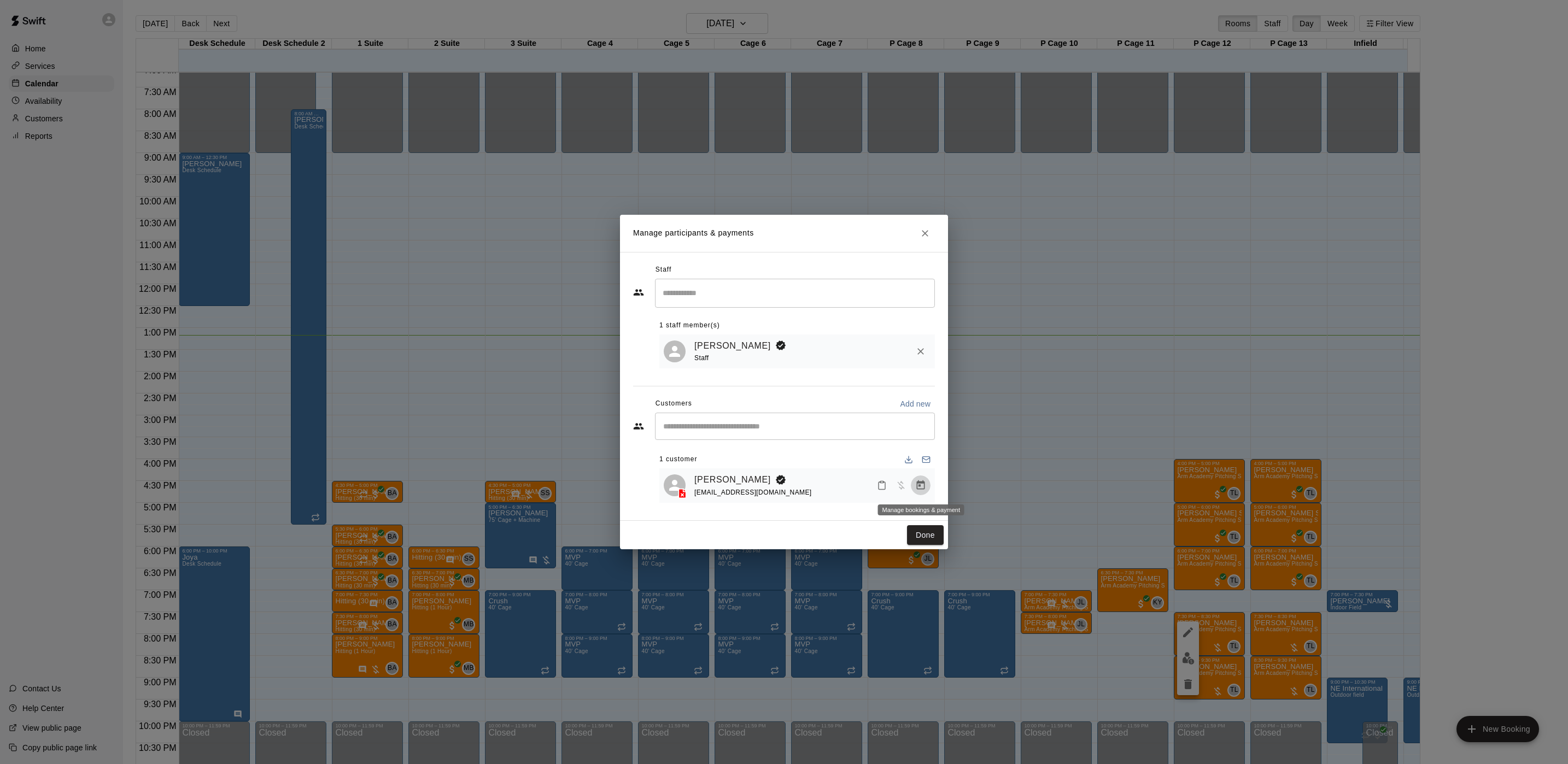
click at [925, 488] on icon "Manage bookings & payment" at bounding box center [921, 485] width 11 height 11
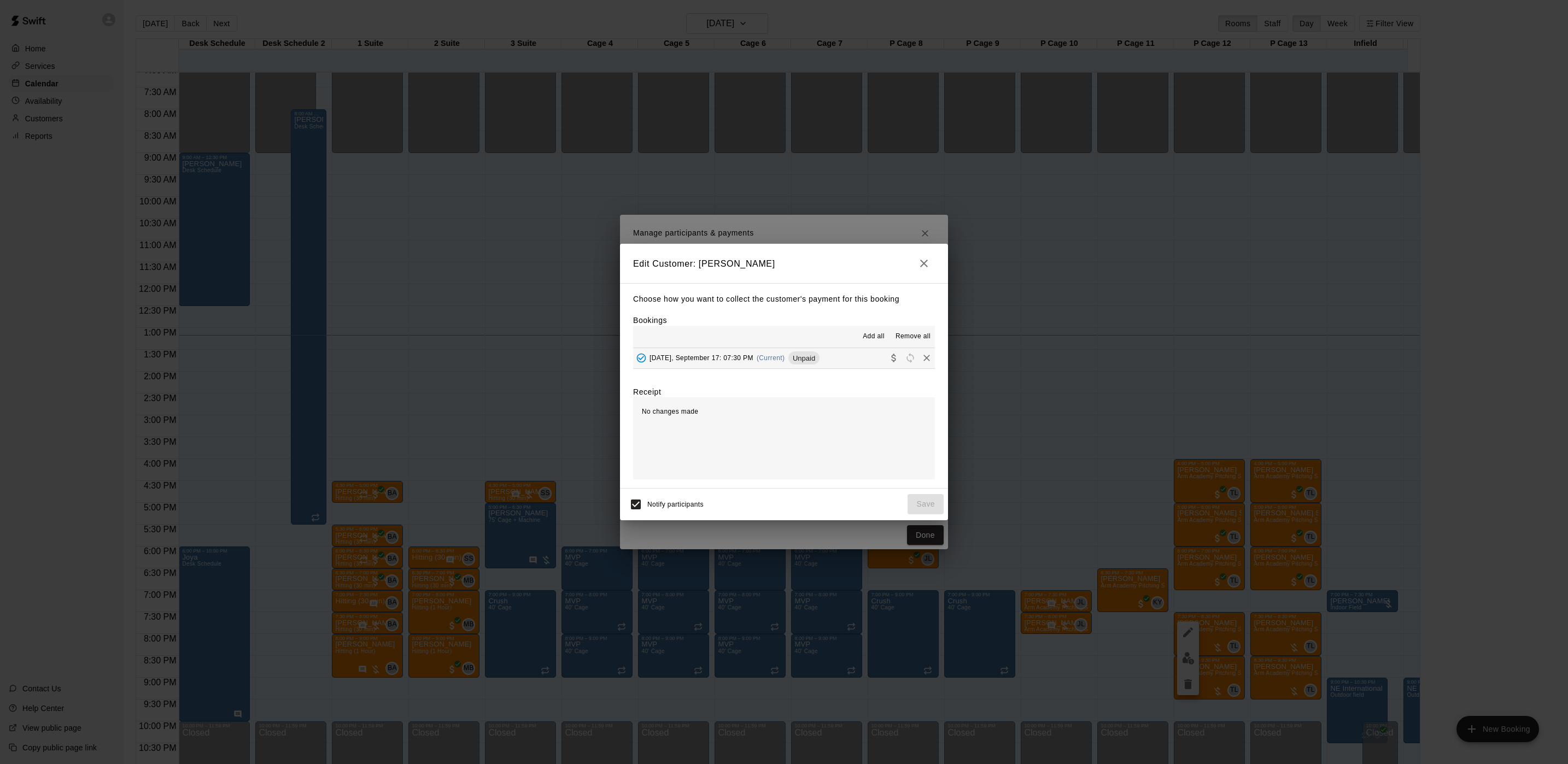
click at [771, 350] on div "[DATE], September 17: 07:30 PM (Current) Unpaid" at bounding box center [726, 358] width 186 height 16
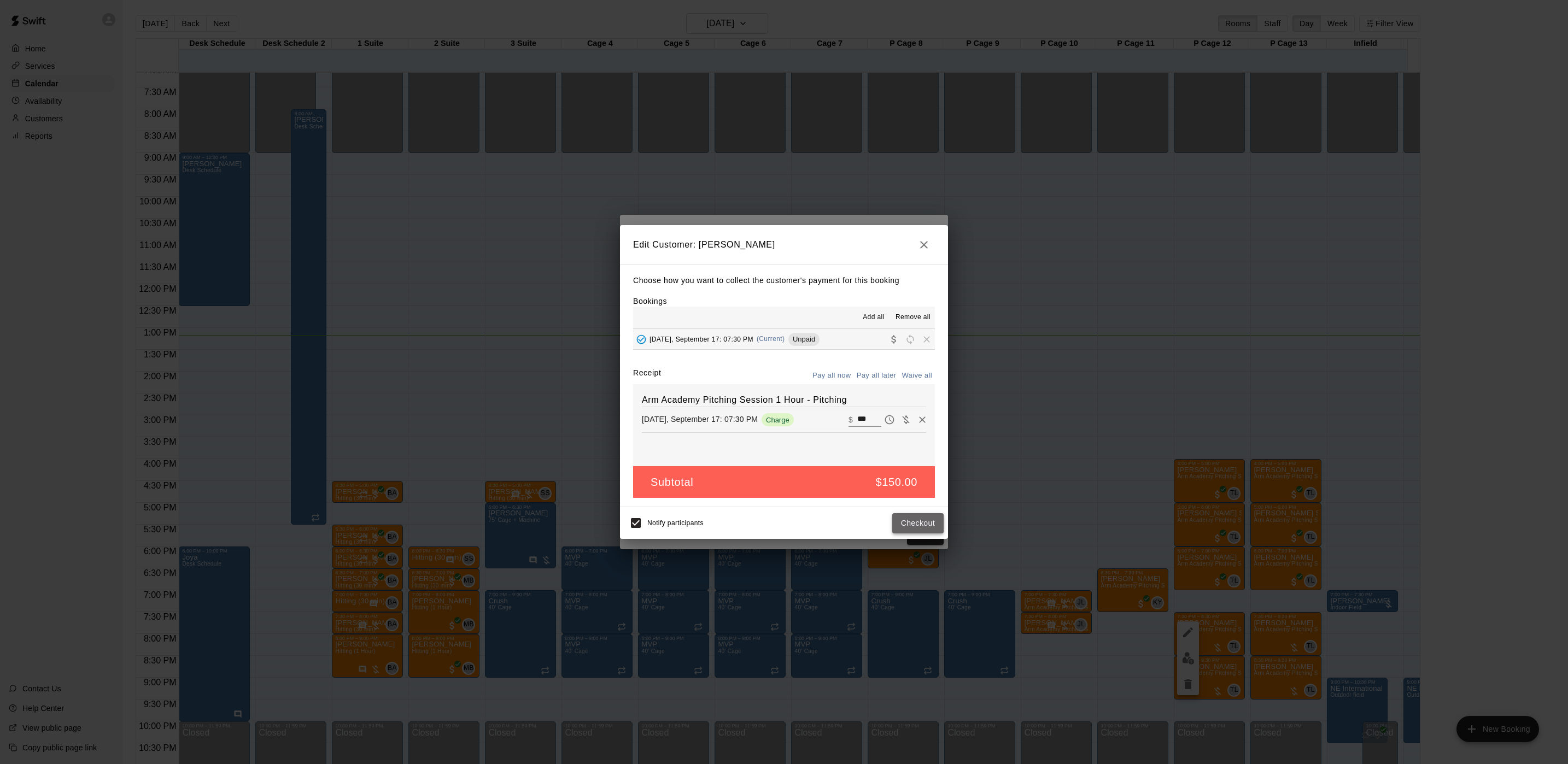
click at [934, 516] on button "Checkout" at bounding box center [917, 523] width 52 height 20
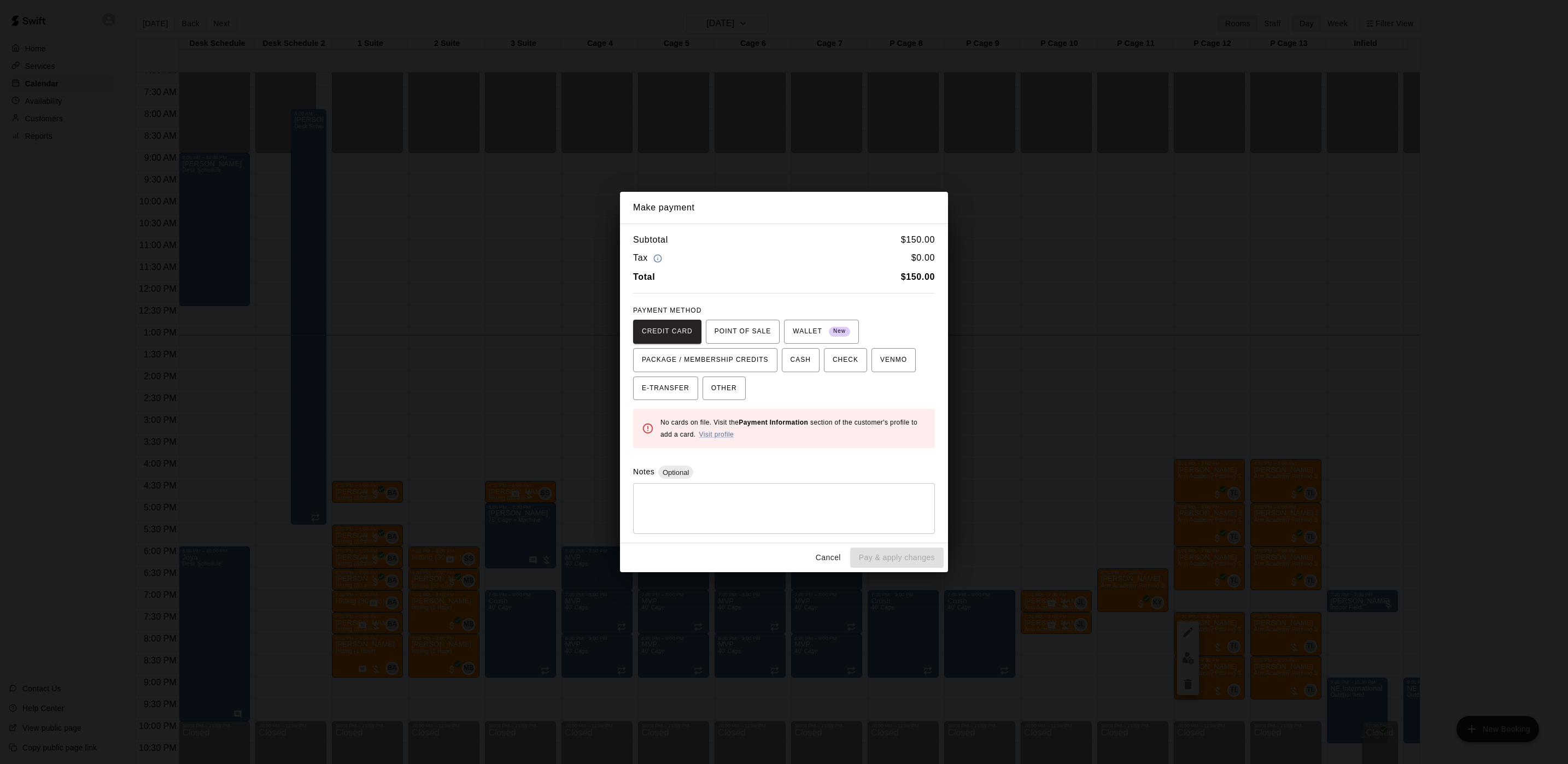
click at [1304, 420] on div "Make payment Subtotal $ 150.00 Tax $ 0.00 Total $ 150.00 PAYMENT METHOD CREDIT …" at bounding box center [784, 382] width 1568 height 764
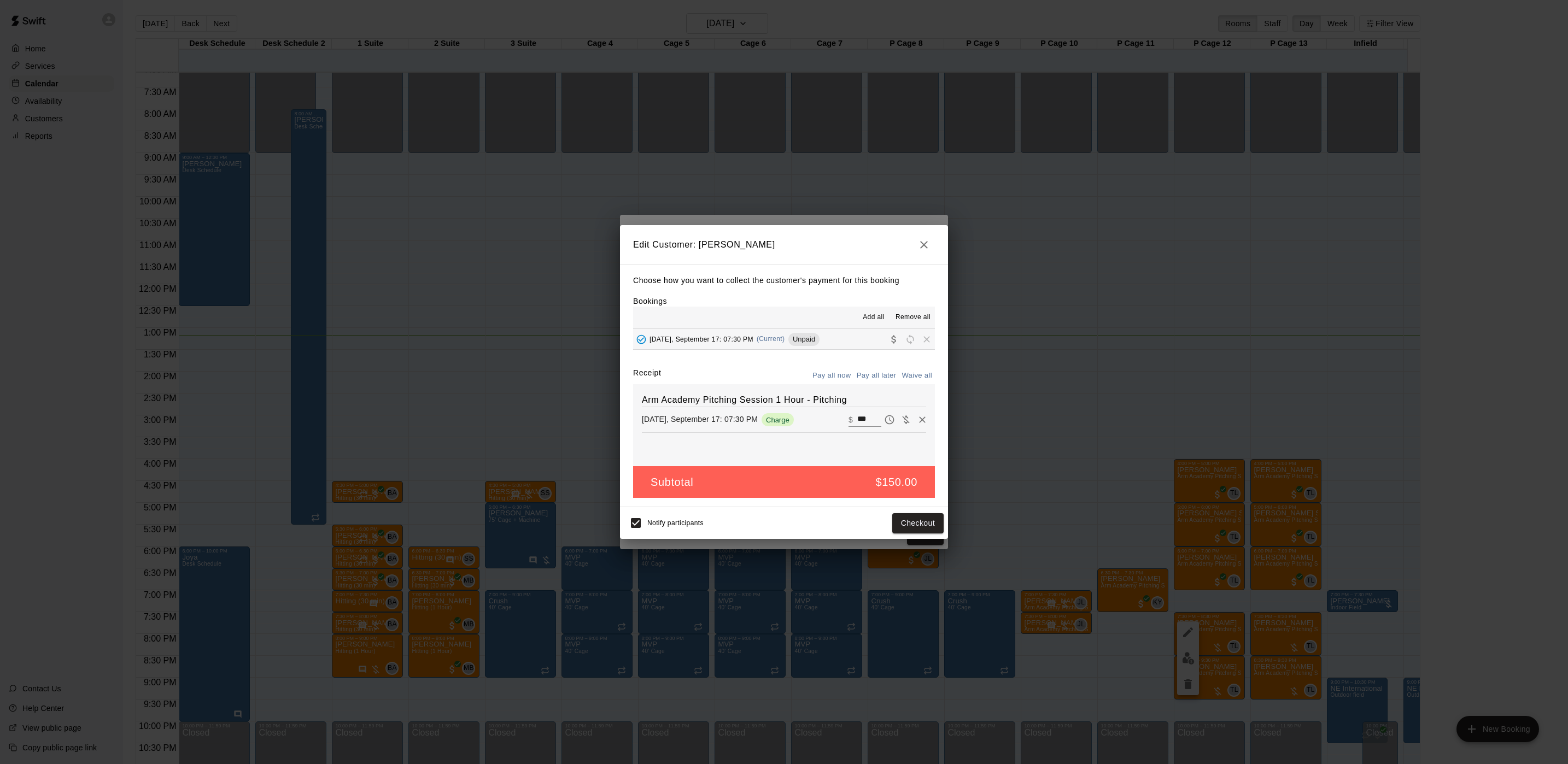
click at [1291, 420] on div "Edit Customer: [PERSON_NAME] Choose how you want to collect the customer's paym…" at bounding box center [784, 382] width 1568 height 764
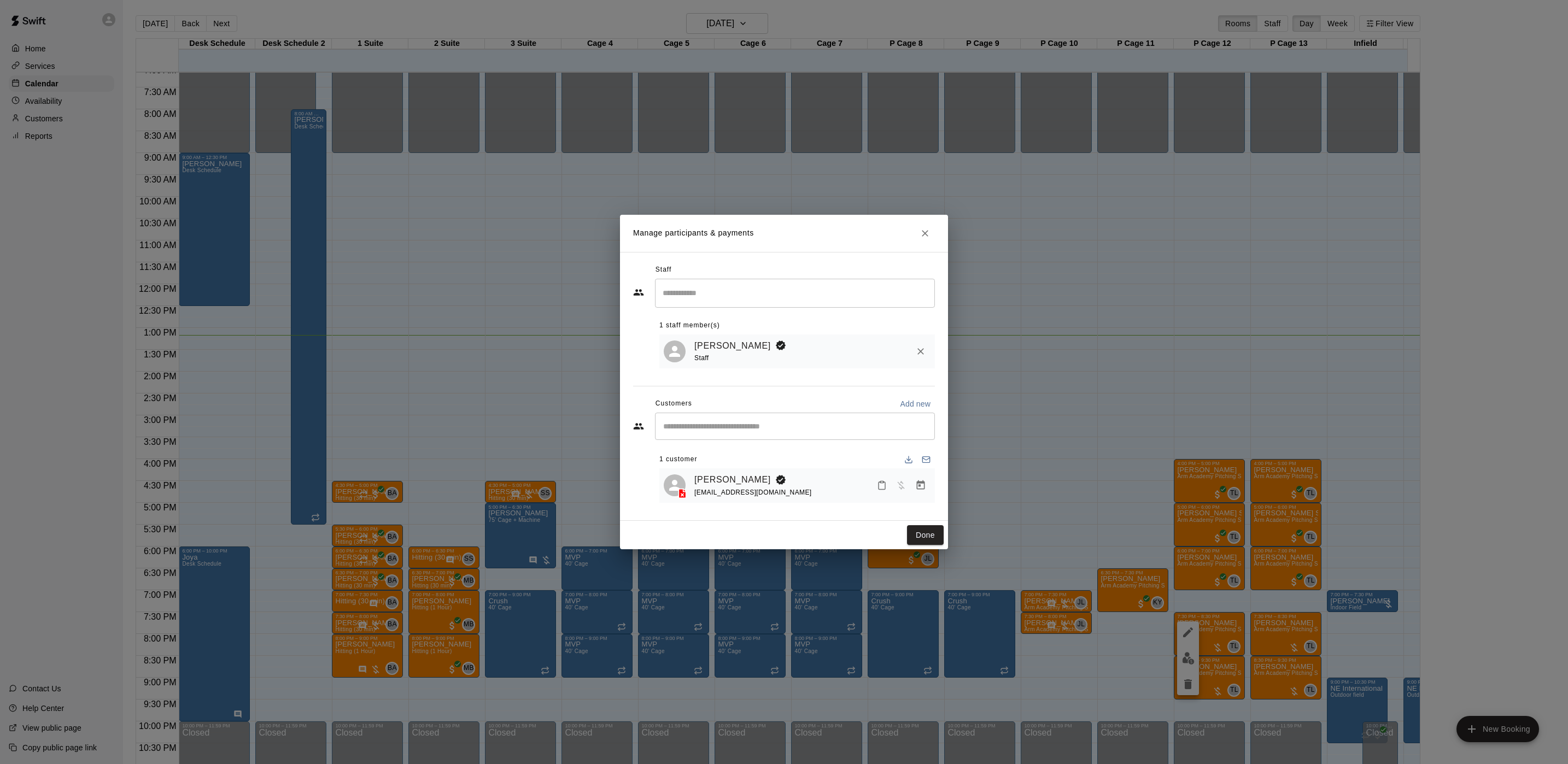
click at [709, 469] on div "[PERSON_NAME] [EMAIL_ADDRESS][DOMAIN_NAME]" at bounding box center [797, 486] width 276 height 35
click at [709, 477] on link "[PERSON_NAME]" at bounding box center [732, 480] width 76 height 14
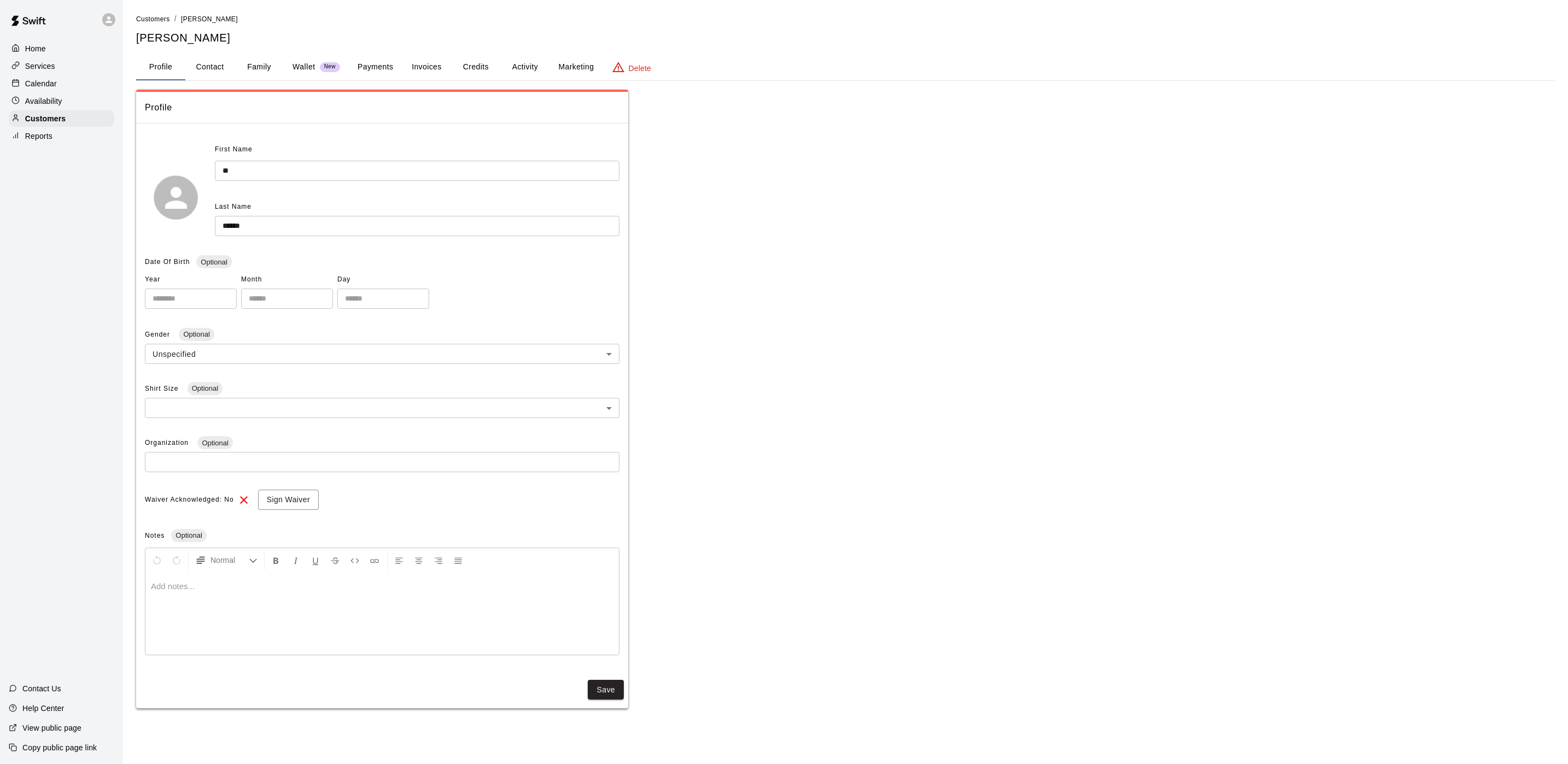
click at [520, 57] on button "Activity" at bounding box center [524, 67] width 49 height 26
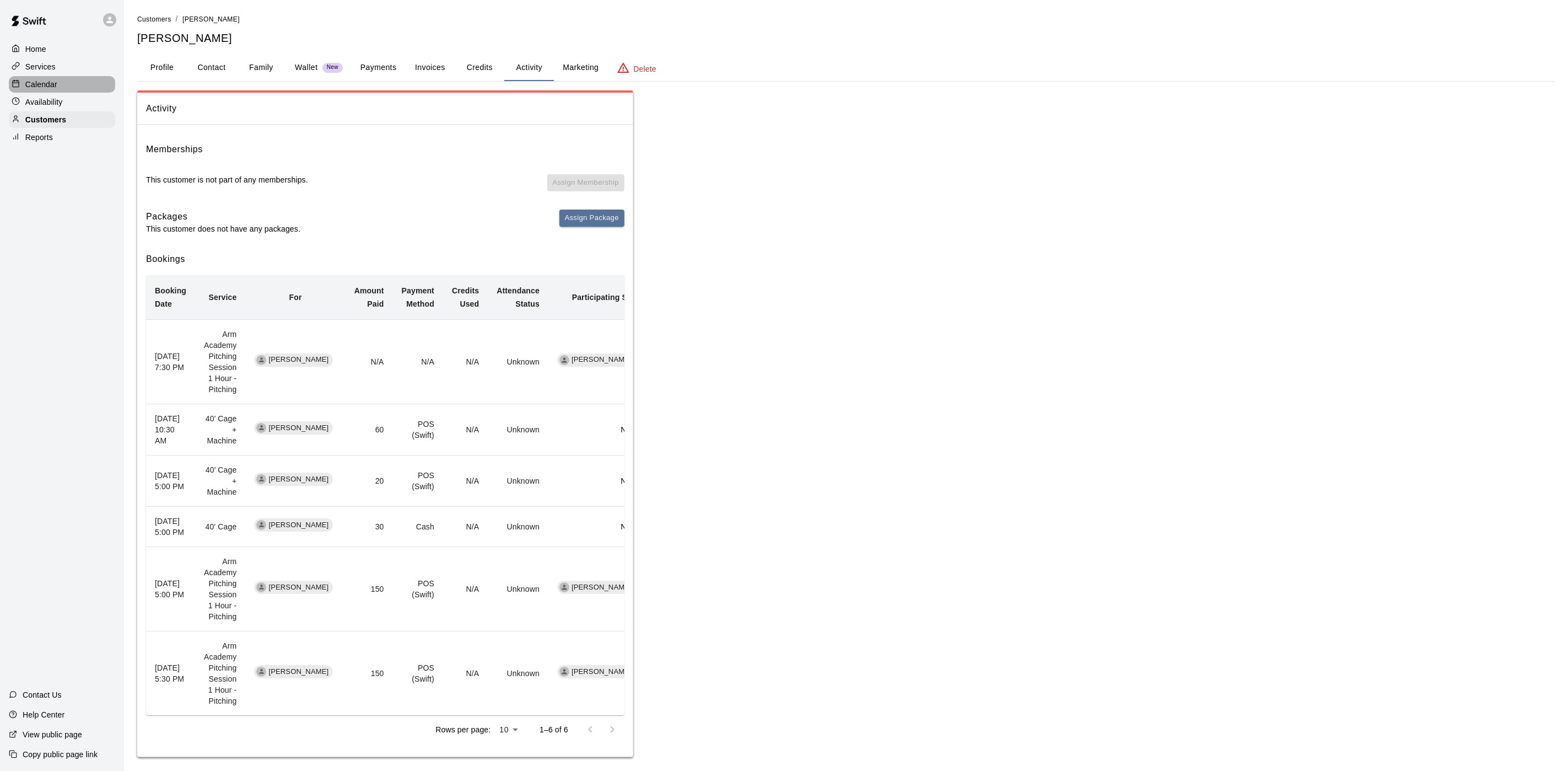
click at [33, 81] on div "Calendar" at bounding box center [62, 84] width 107 height 16
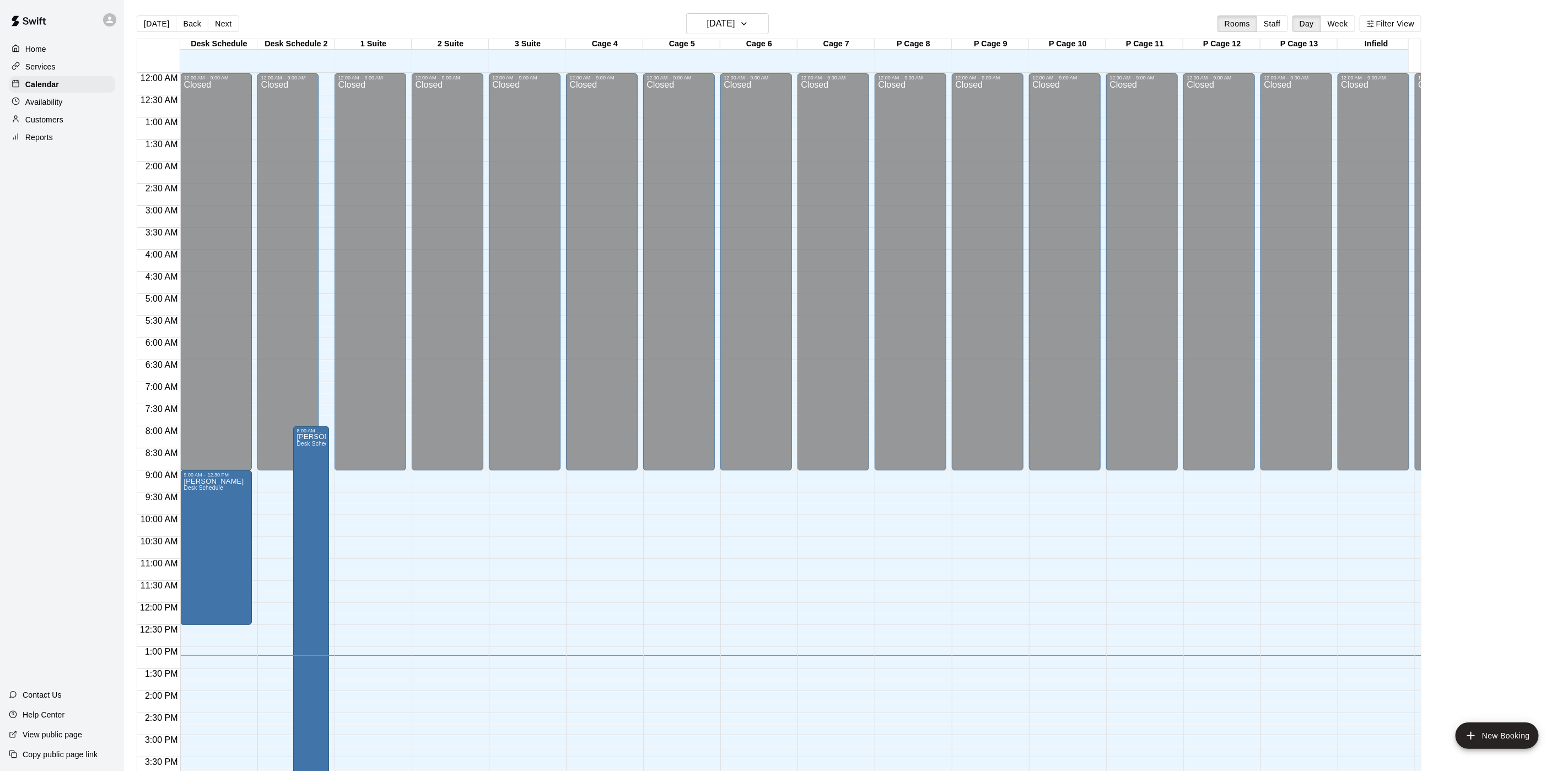
scroll to position [316, 0]
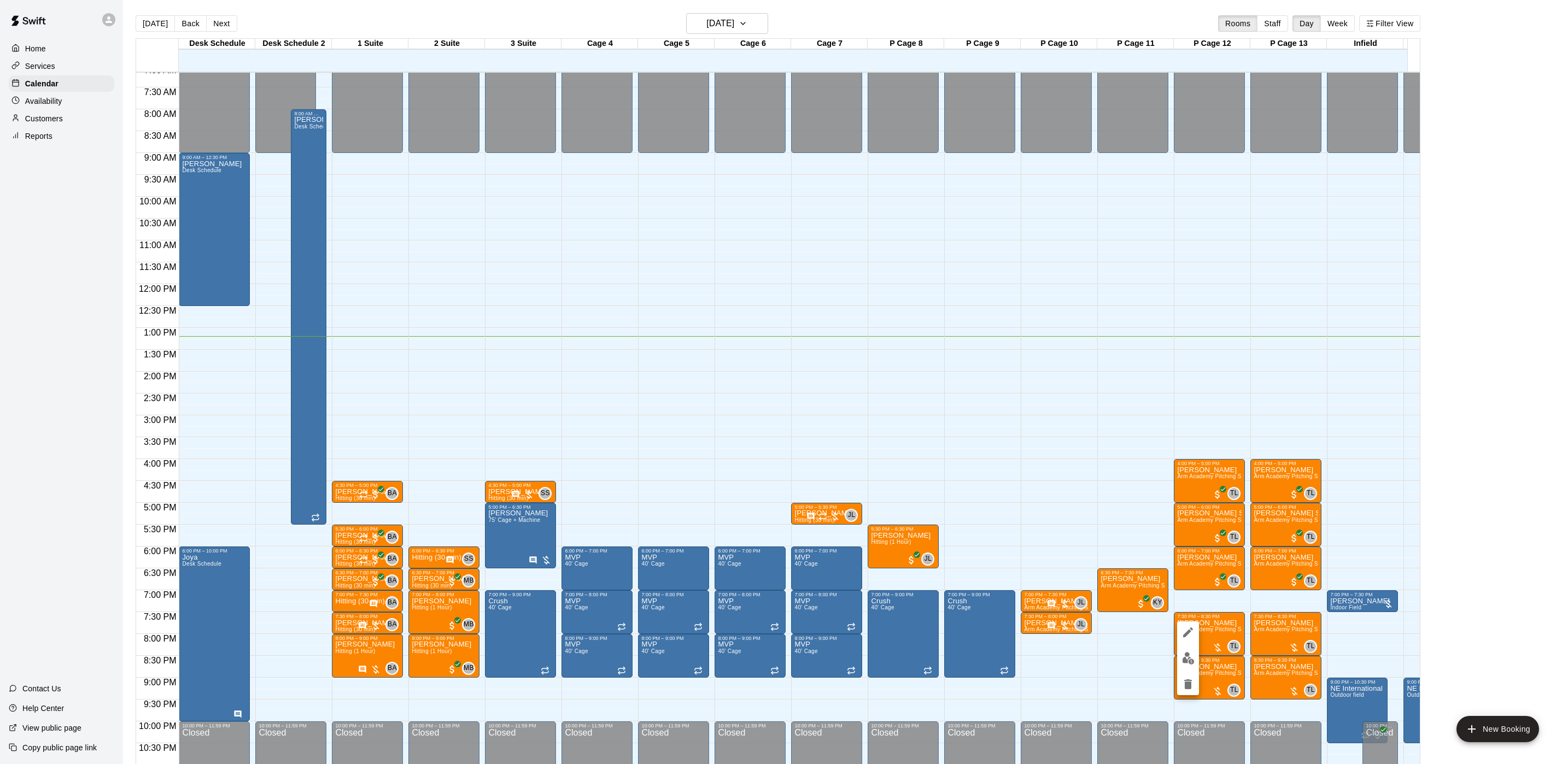
click at [1193, 634] on icon "edit" at bounding box center [1188, 632] width 13 height 13
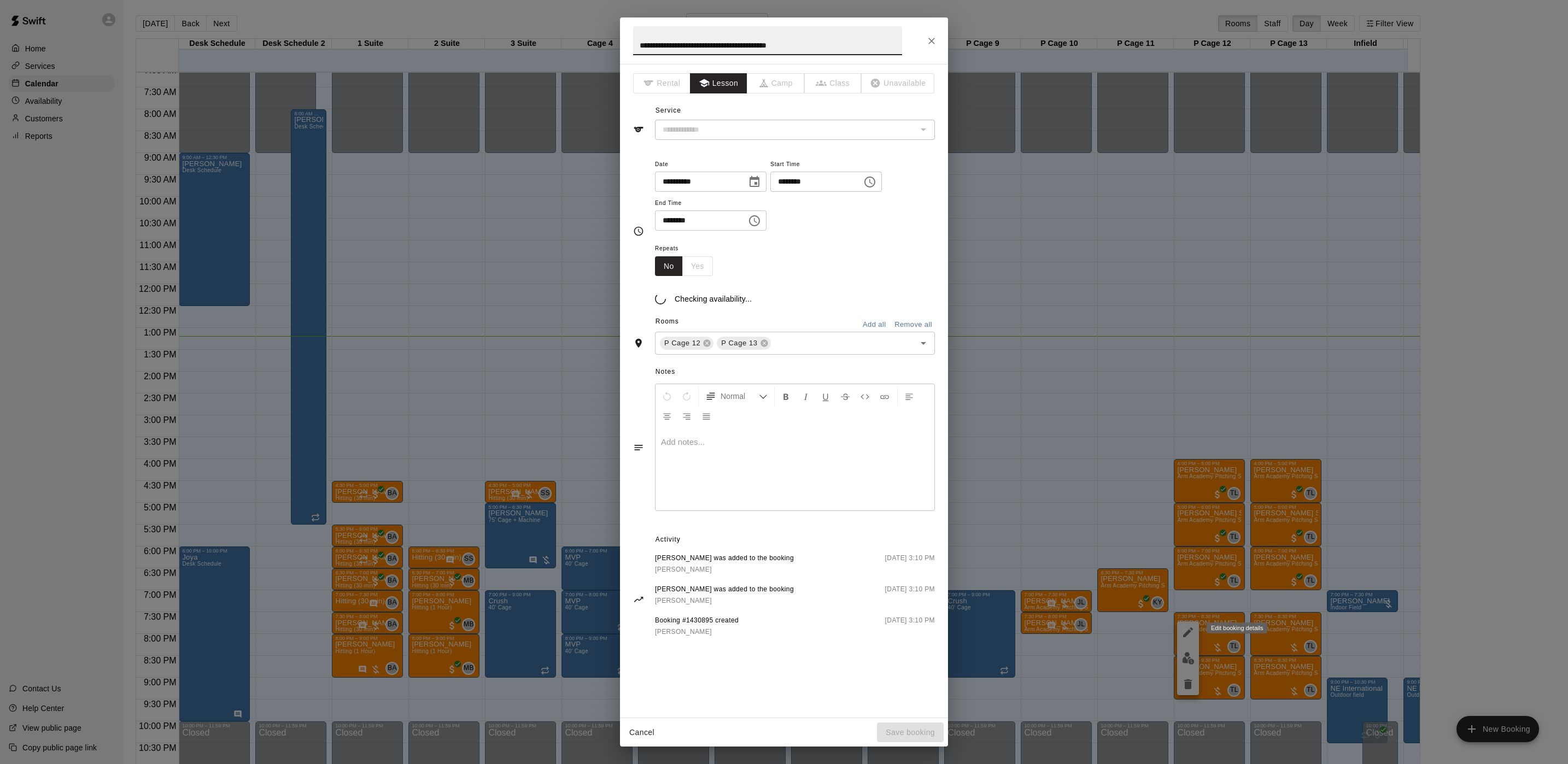
type input "**********"
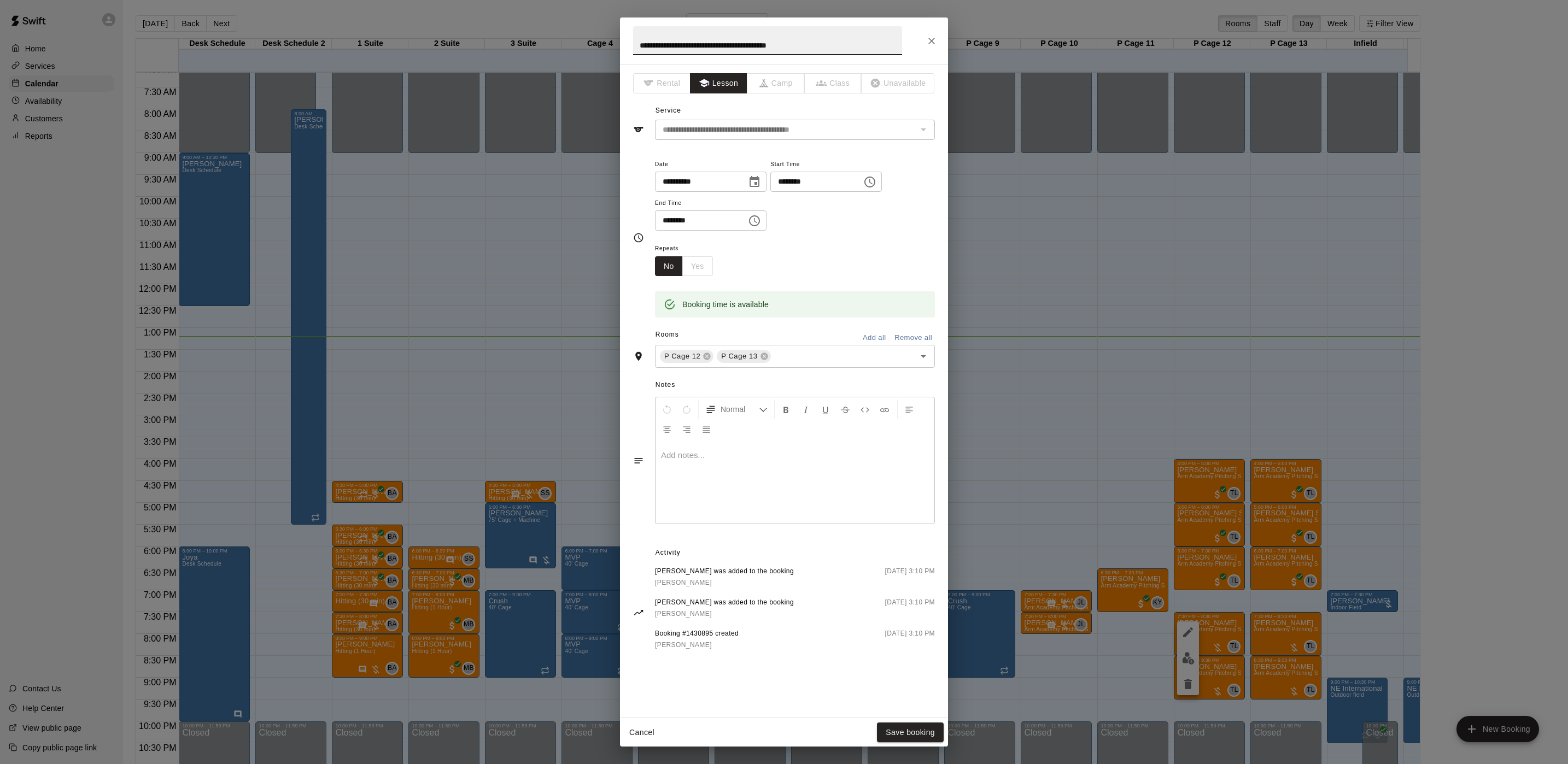
click at [750, 448] on div at bounding box center [795, 482] width 279 height 82
click at [911, 636] on button "Save booking" at bounding box center [910, 732] width 67 height 20
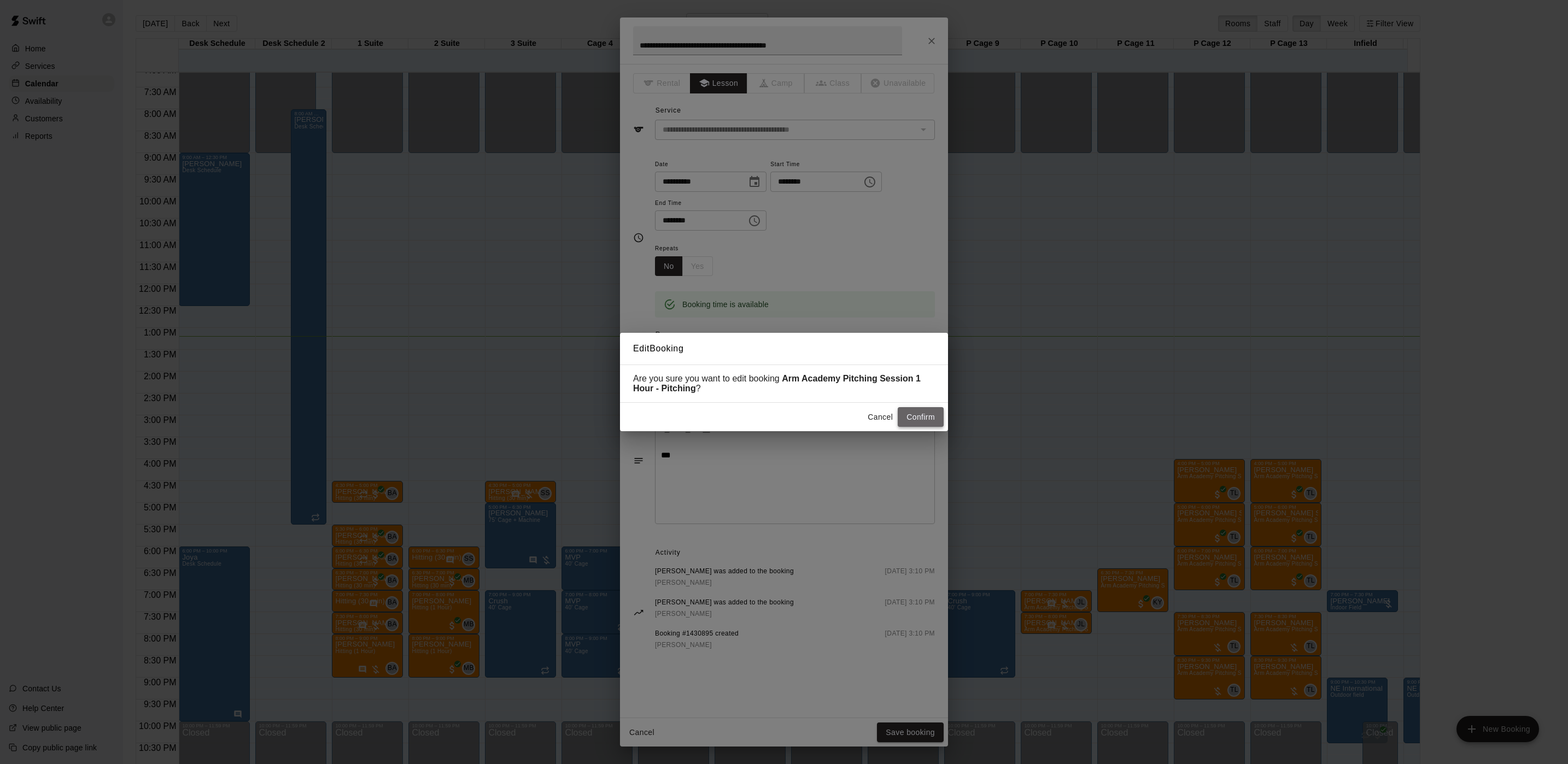
click at [915, 425] on button "Confirm" at bounding box center [921, 417] width 46 height 20
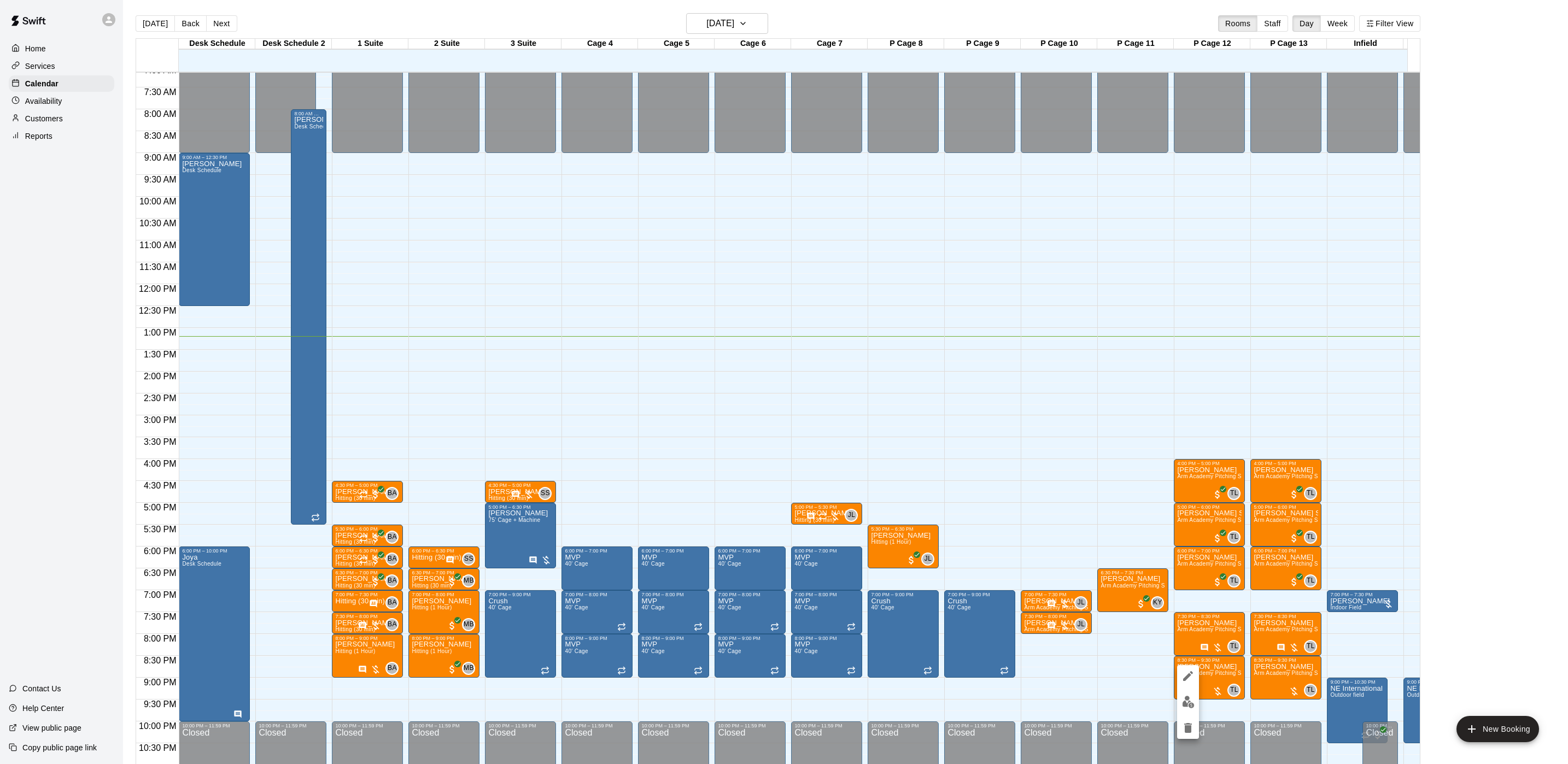
click at [1191, 636] on img "edit" at bounding box center [1188, 701] width 12 height 12
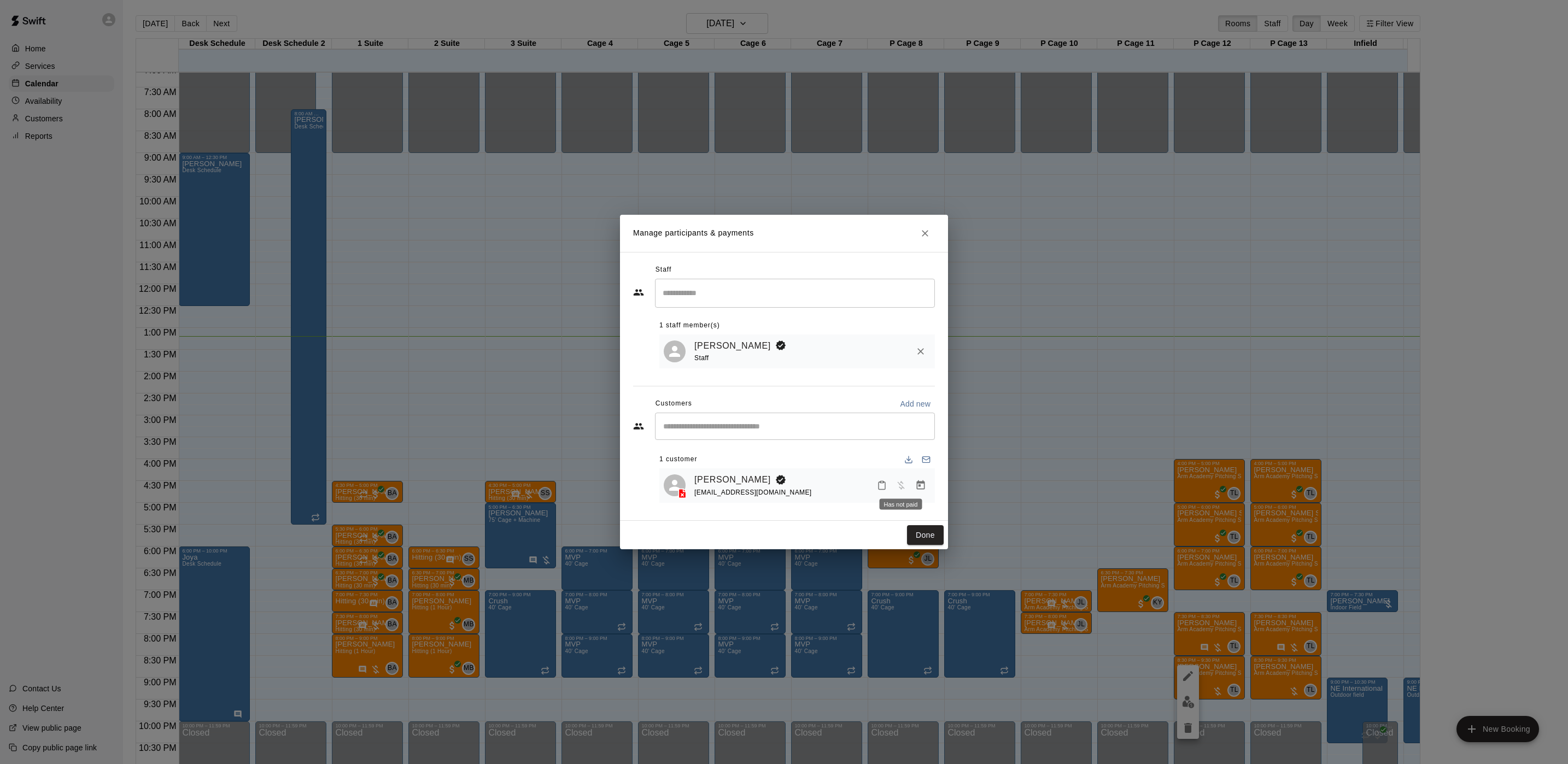
click at [914, 492] on div "Has not paid" at bounding box center [900, 501] width 45 height 20
click at [917, 482] on icon "Manage bookings & payment" at bounding box center [921, 485] width 8 height 9
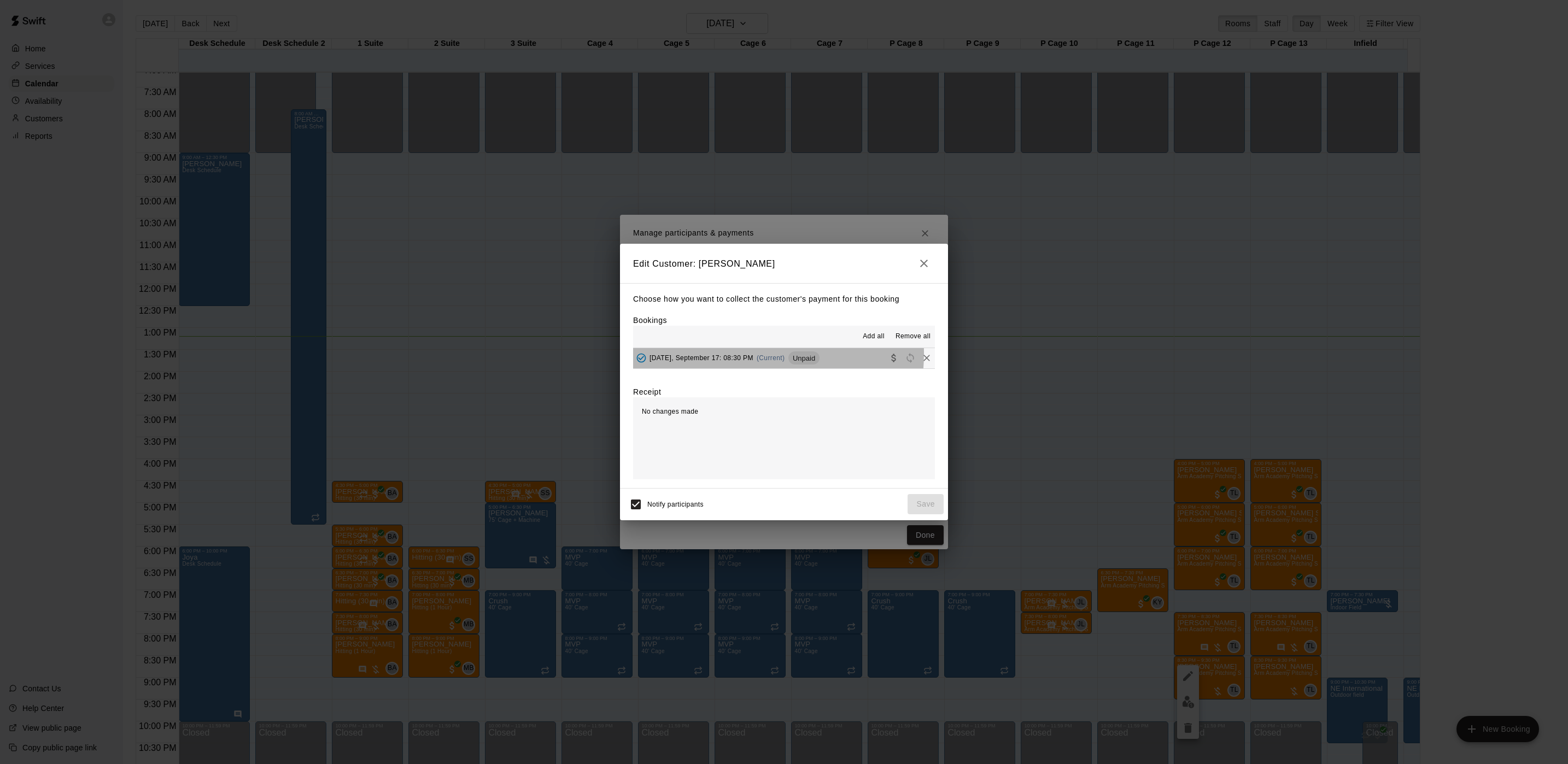
click at [738, 354] on span "[DATE], September 17: 08:30 PM" at bounding box center [701, 358] width 104 height 8
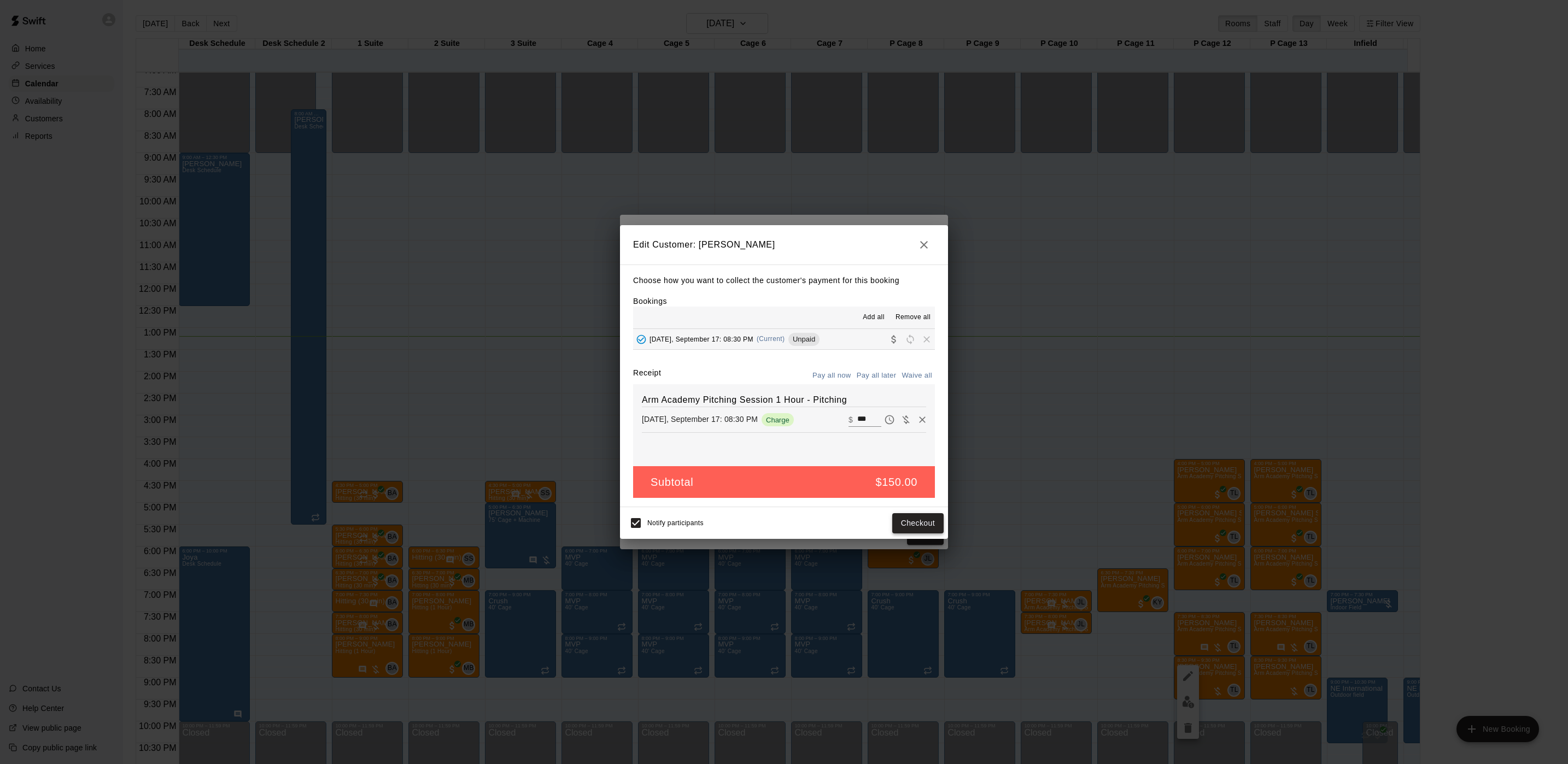
click at [922, 523] on button "Checkout" at bounding box center [917, 523] width 52 height 20
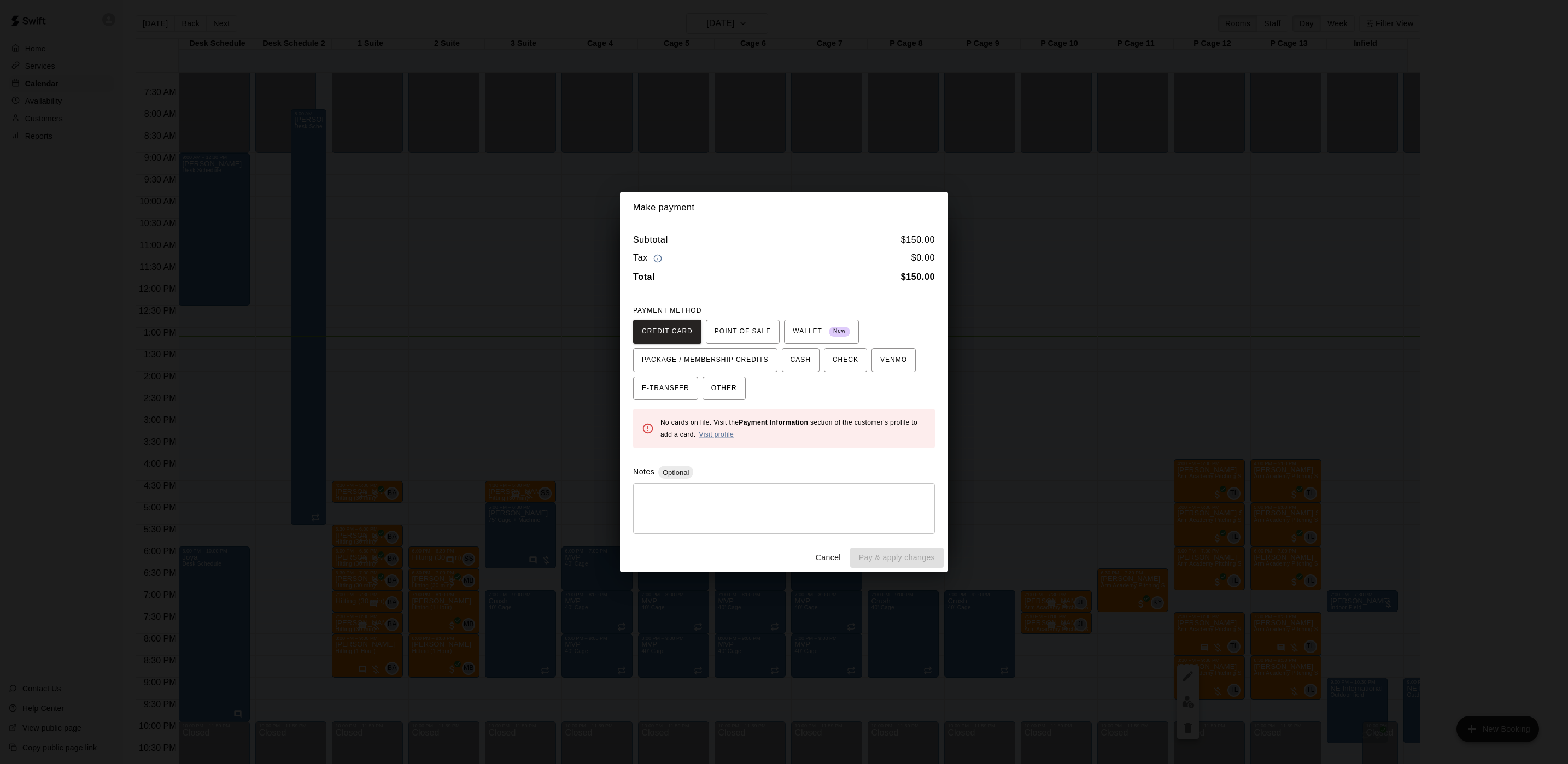
click at [1250, 479] on div "Make payment Subtotal $ 150.00 Tax $ 0.00 Total $ 150.00 PAYMENT METHOD CREDIT …" at bounding box center [784, 382] width 1568 height 764
click at [1245, 480] on div "Make payment Subtotal $ 150.00 Tax $ 0.00 Total $ 150.00 PAYMENT METHOD CREDIT …" at bounding box center [784, 382] width 1568 height 764
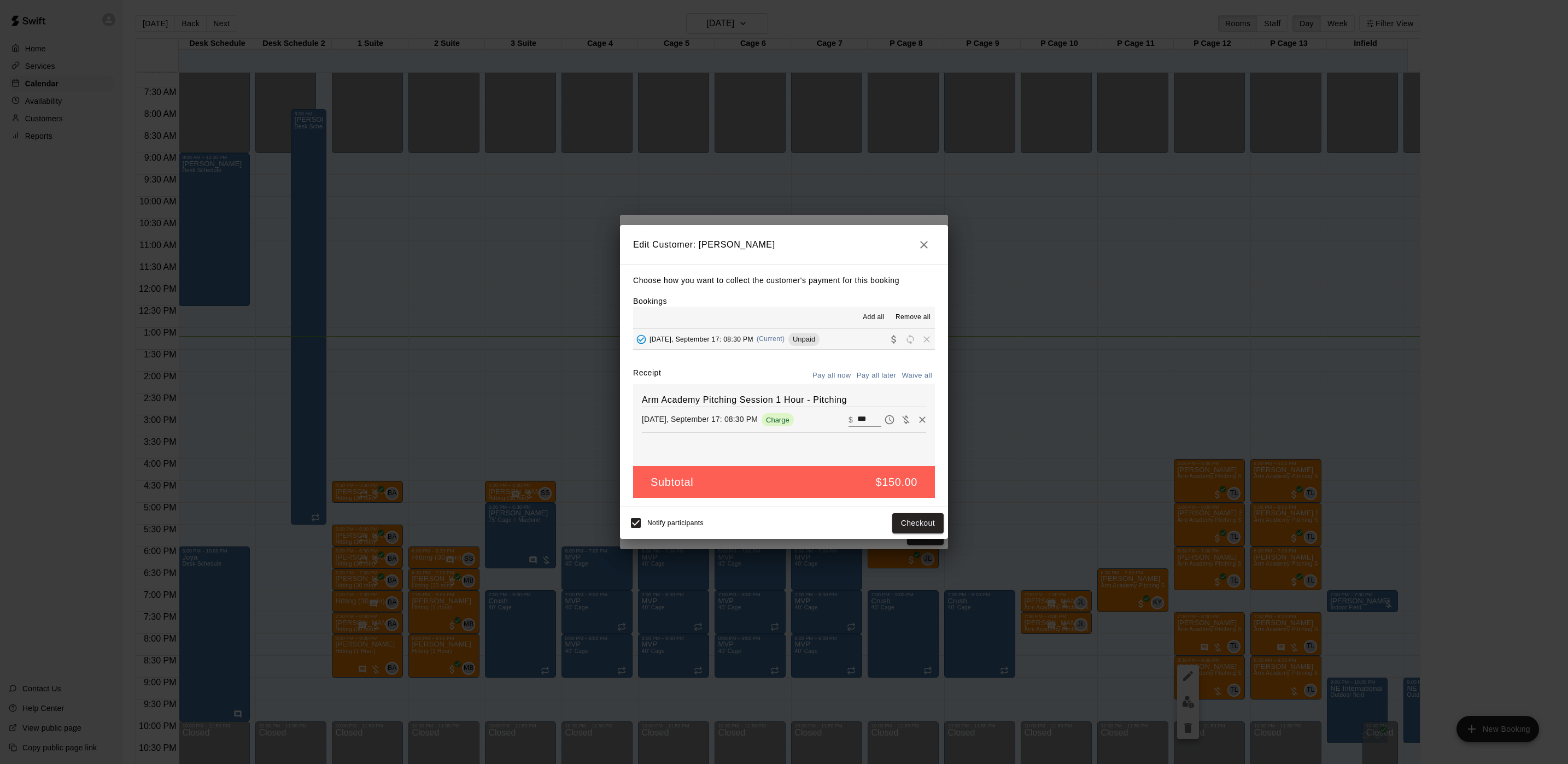
click at [1245, 480] on div "Edit Customer: [PERSON_NAME] Choose how you want to collect the customer's paym…" at bounding box center [784, 382] width 1568 height 764
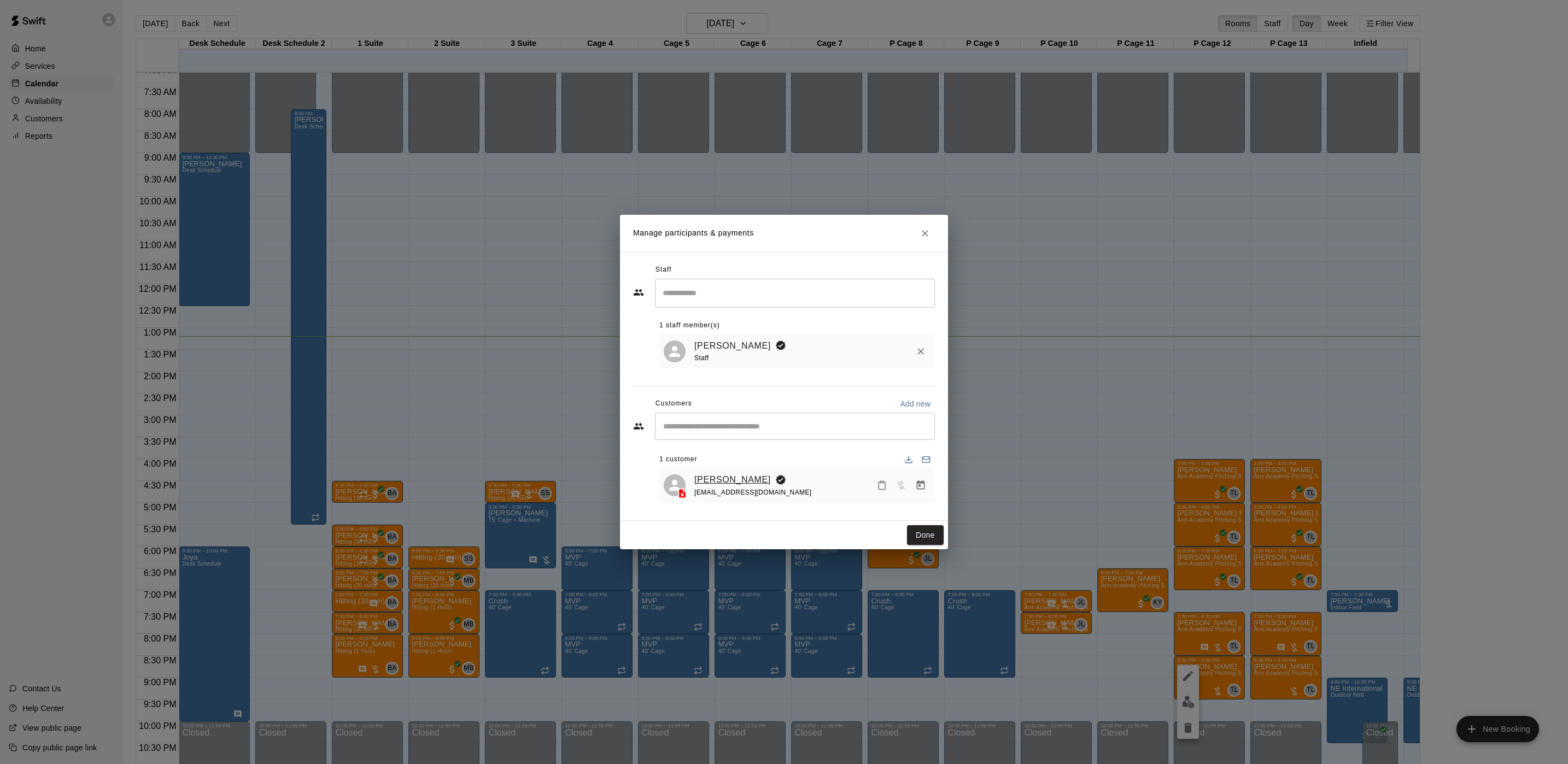
click at [718, 480] on link "[PERSON_NAME]" at bounding box center [732, 480] width 76 height 14
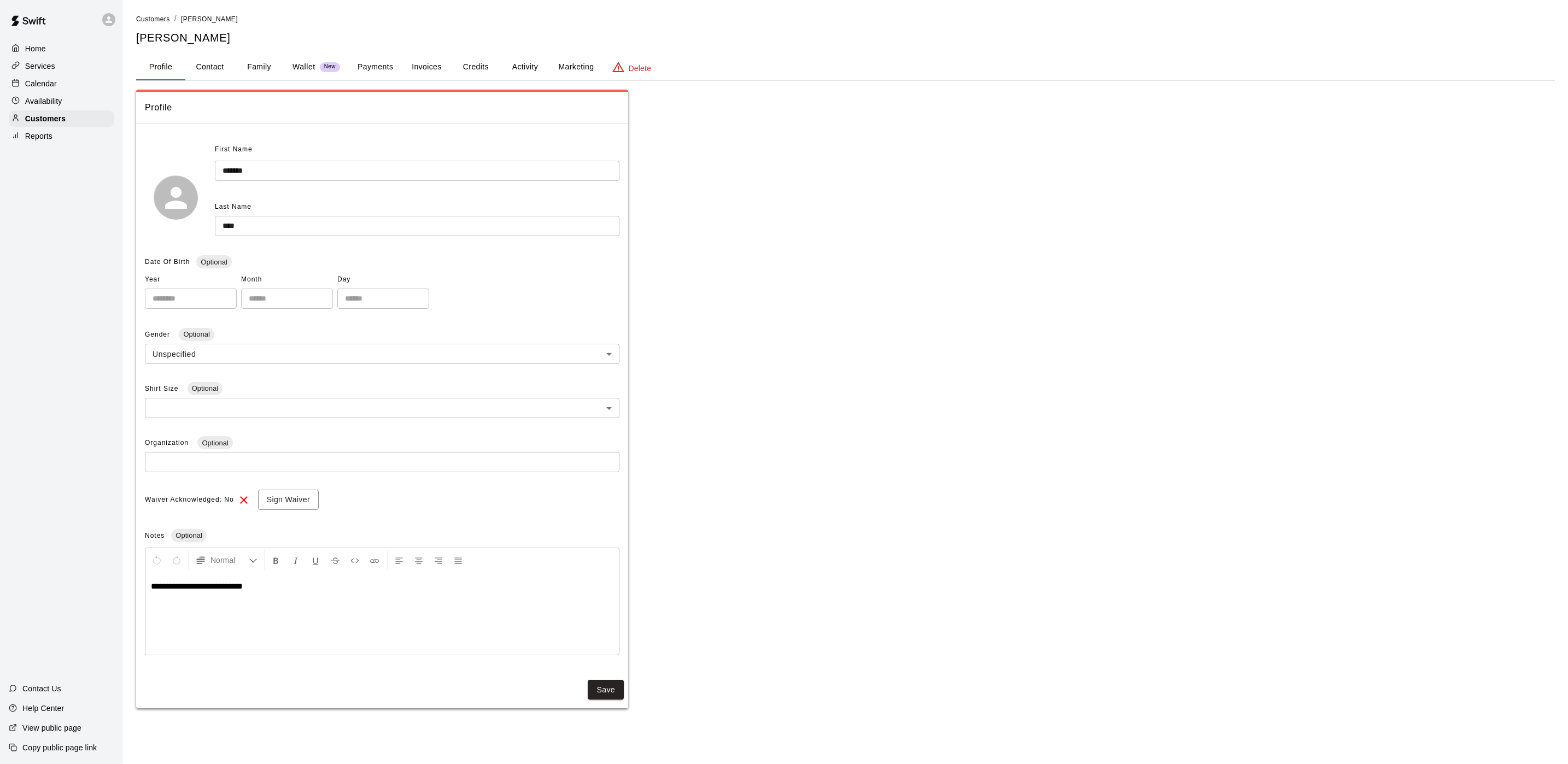
click at [535, 69] on button "Activity" at bounding box center [524, 67] width 49 height 26
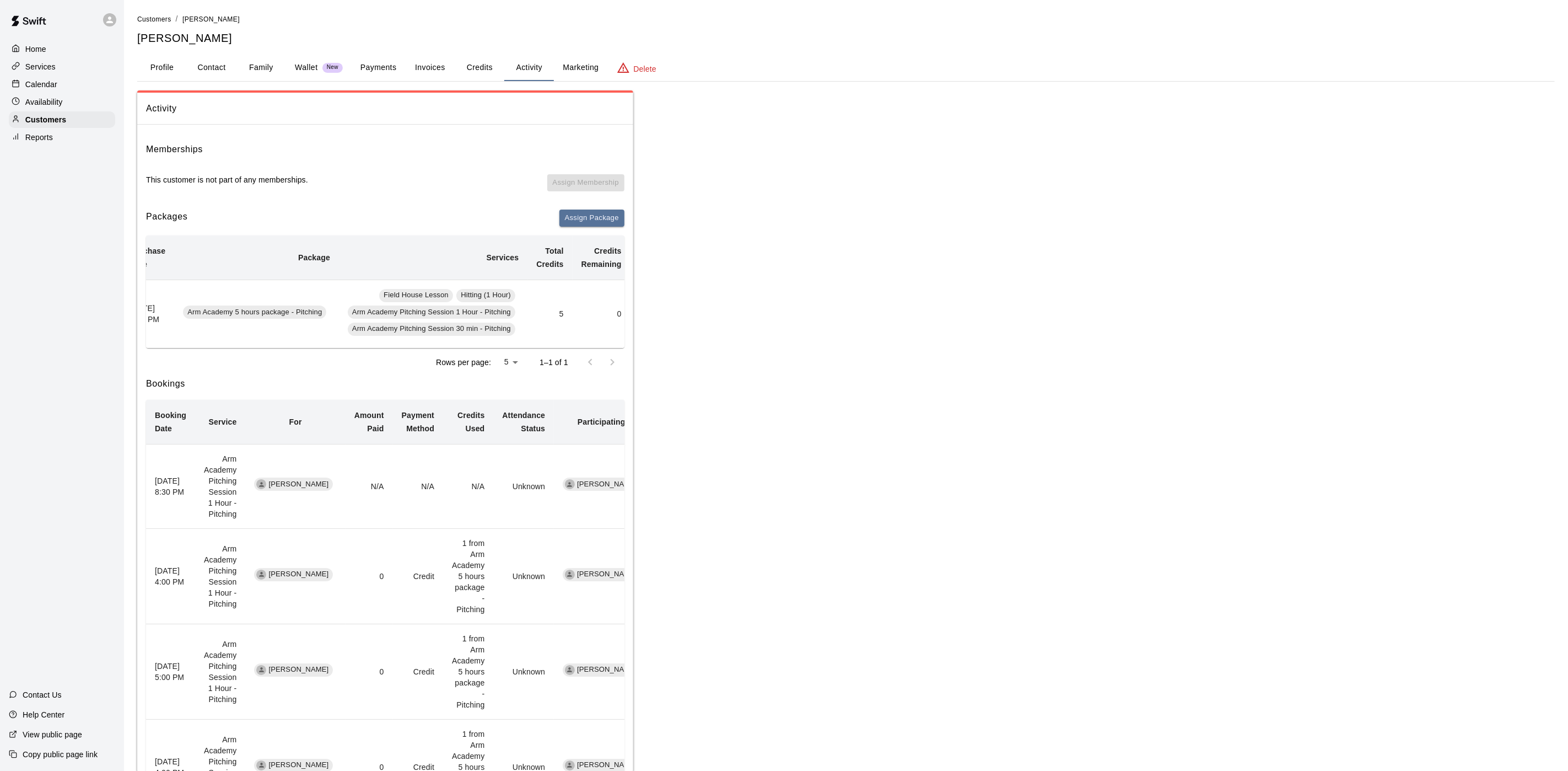
scroll to position [0, 29]
click at [63, 80] on div "Calendar" at bounding box center [62, 84] width 107 height 16
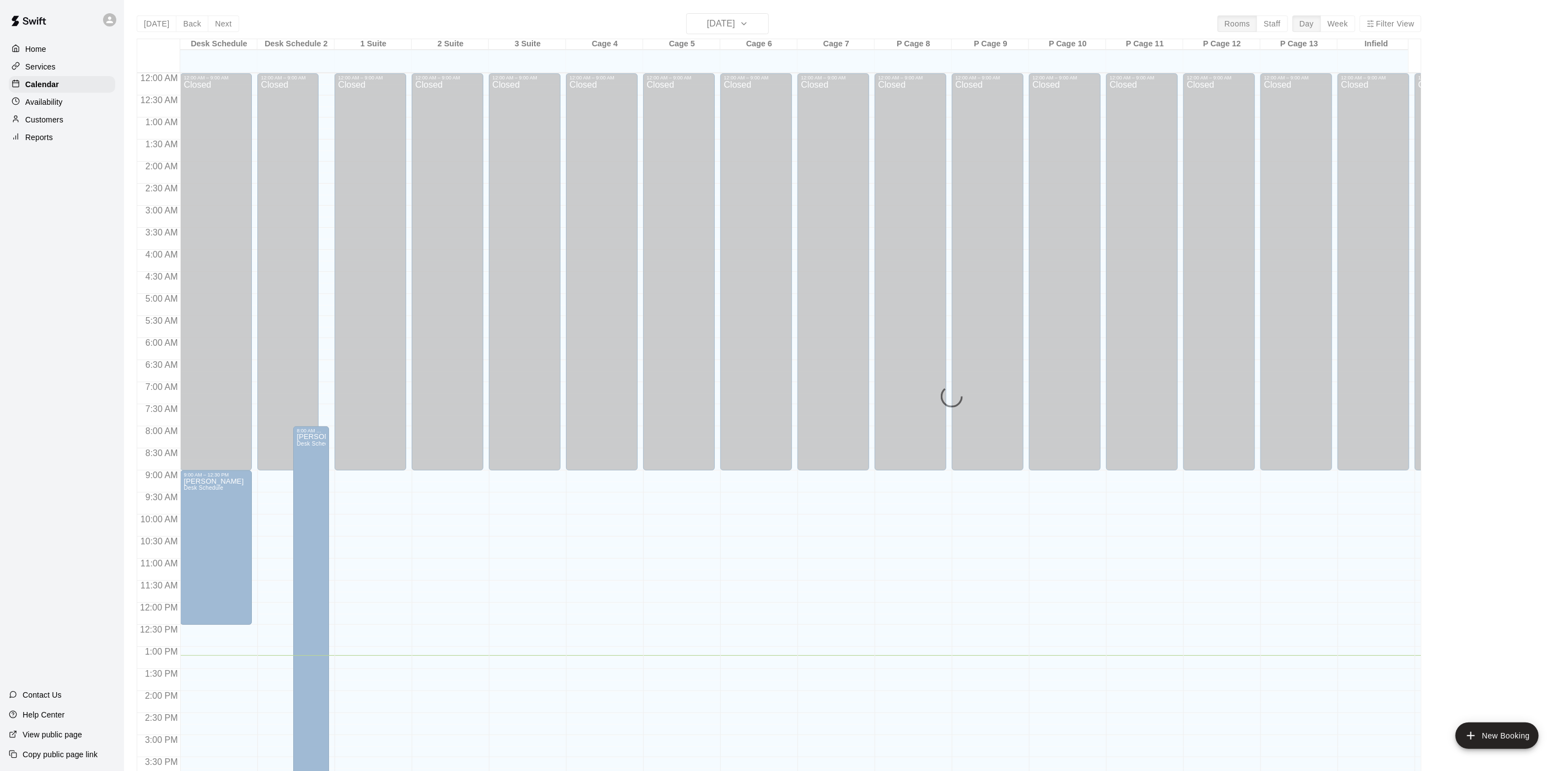
scroll to position [316, 0]
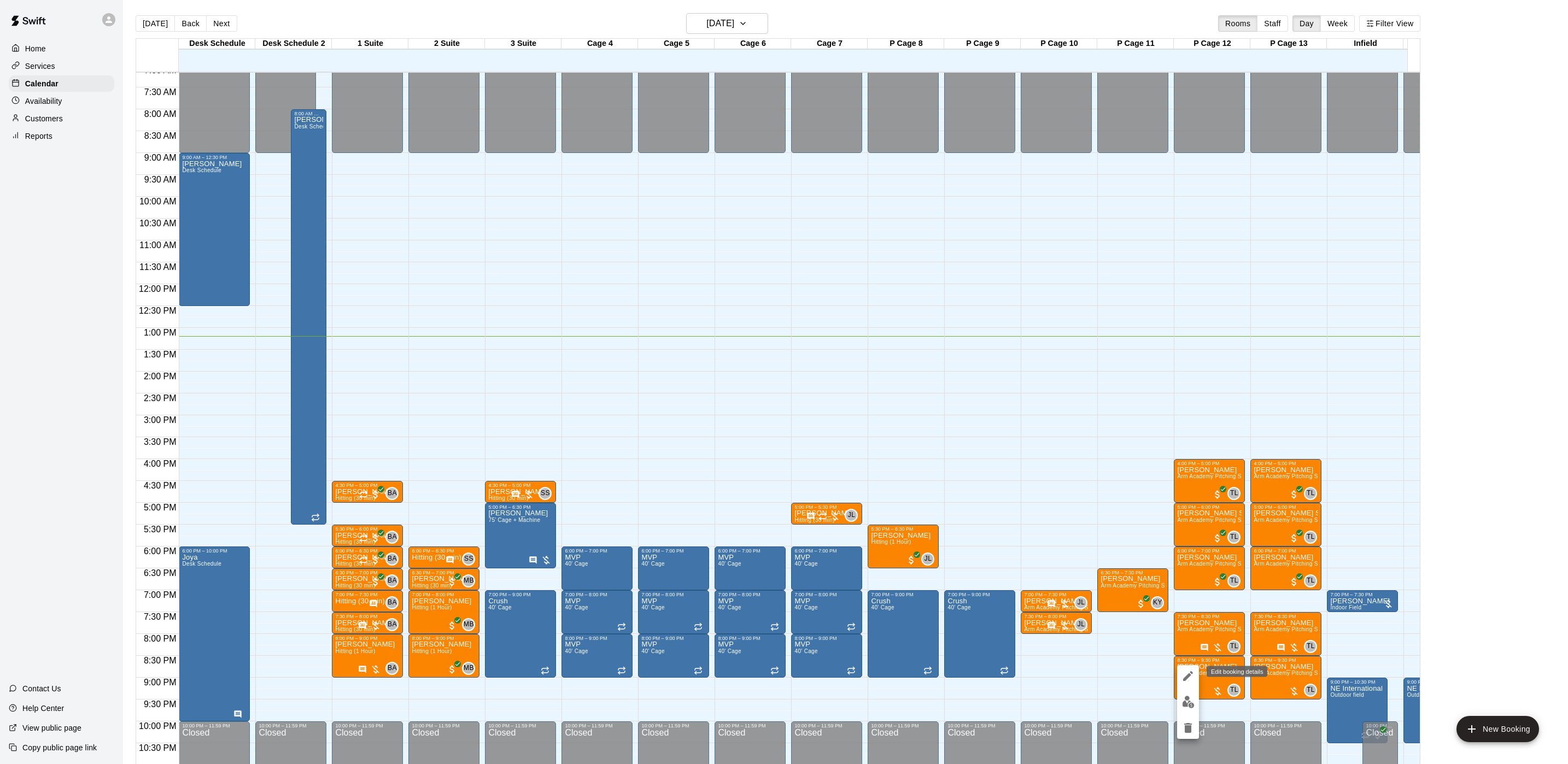
click at [1187, 636] on icon "edit" at bounding box center [1187, 676] width 10 height 10
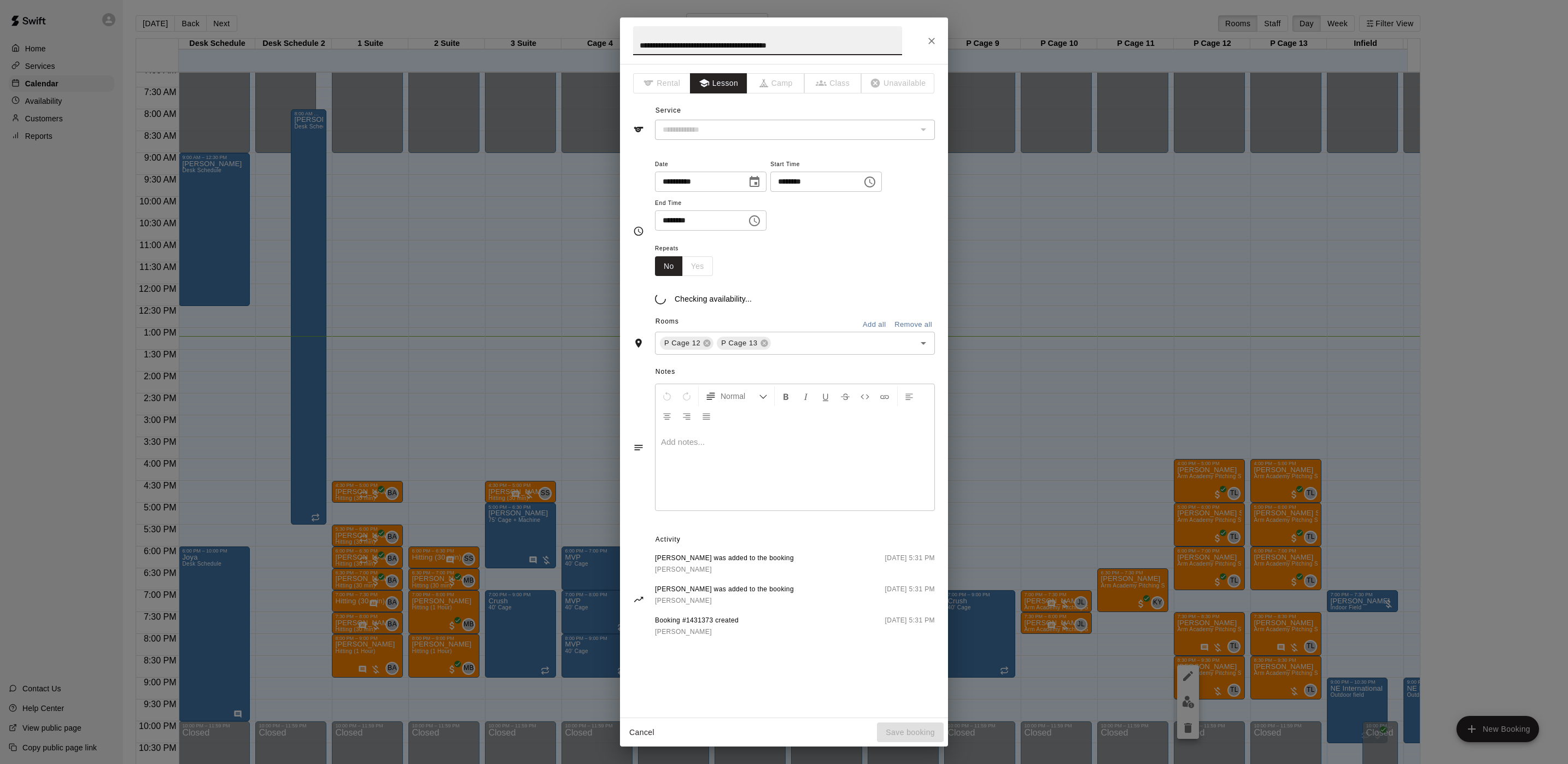
type input "**********"
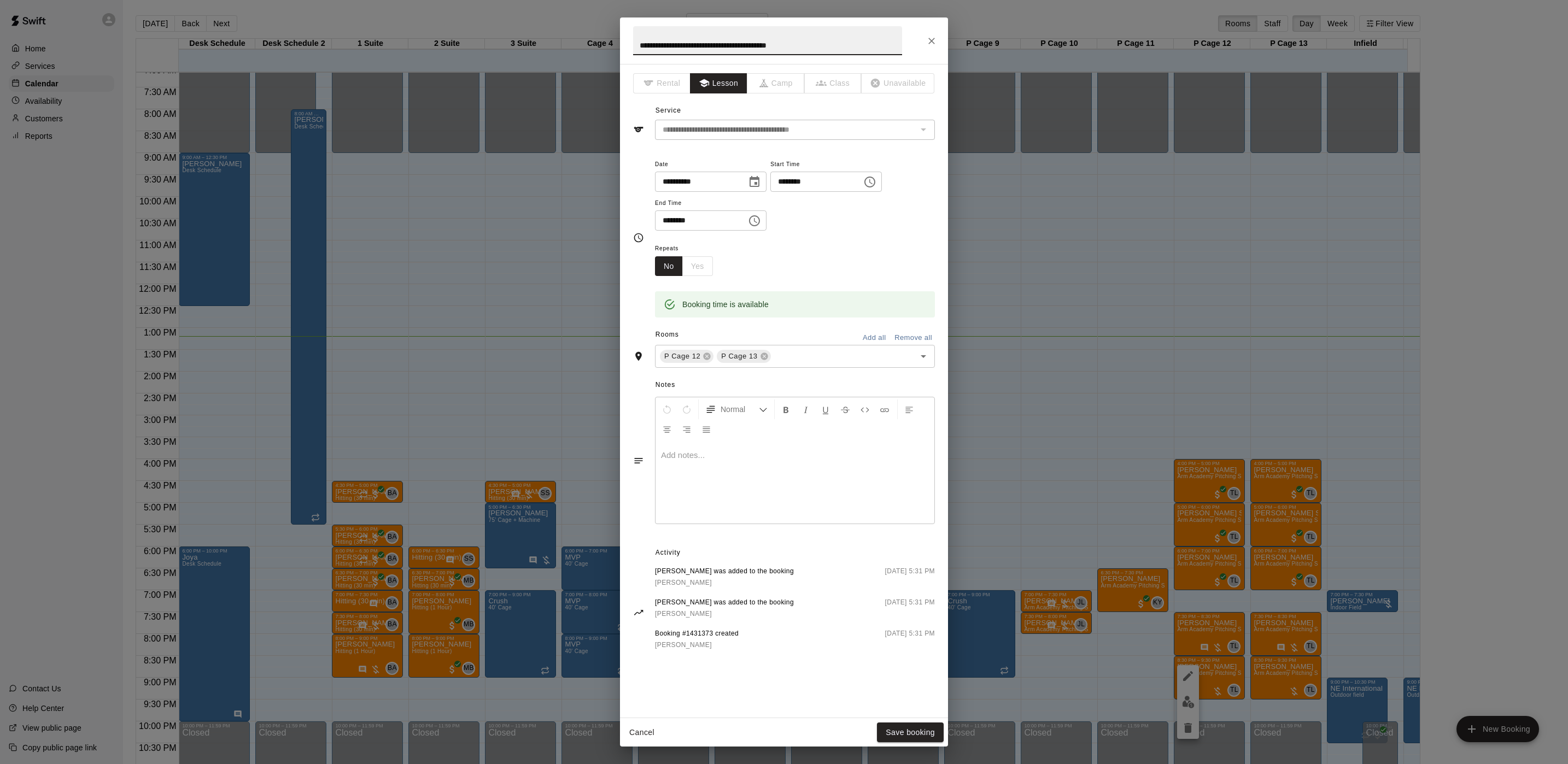
click at [765, 492] on div at bounding box center [795, 482] width 279 height 82
click at [923, 636] on div "**********" at bounding box center [784, 390] width 328 height 654
click at [922, 636] on button "Save booking" at bounding box center [910, 732] width 67 height 20
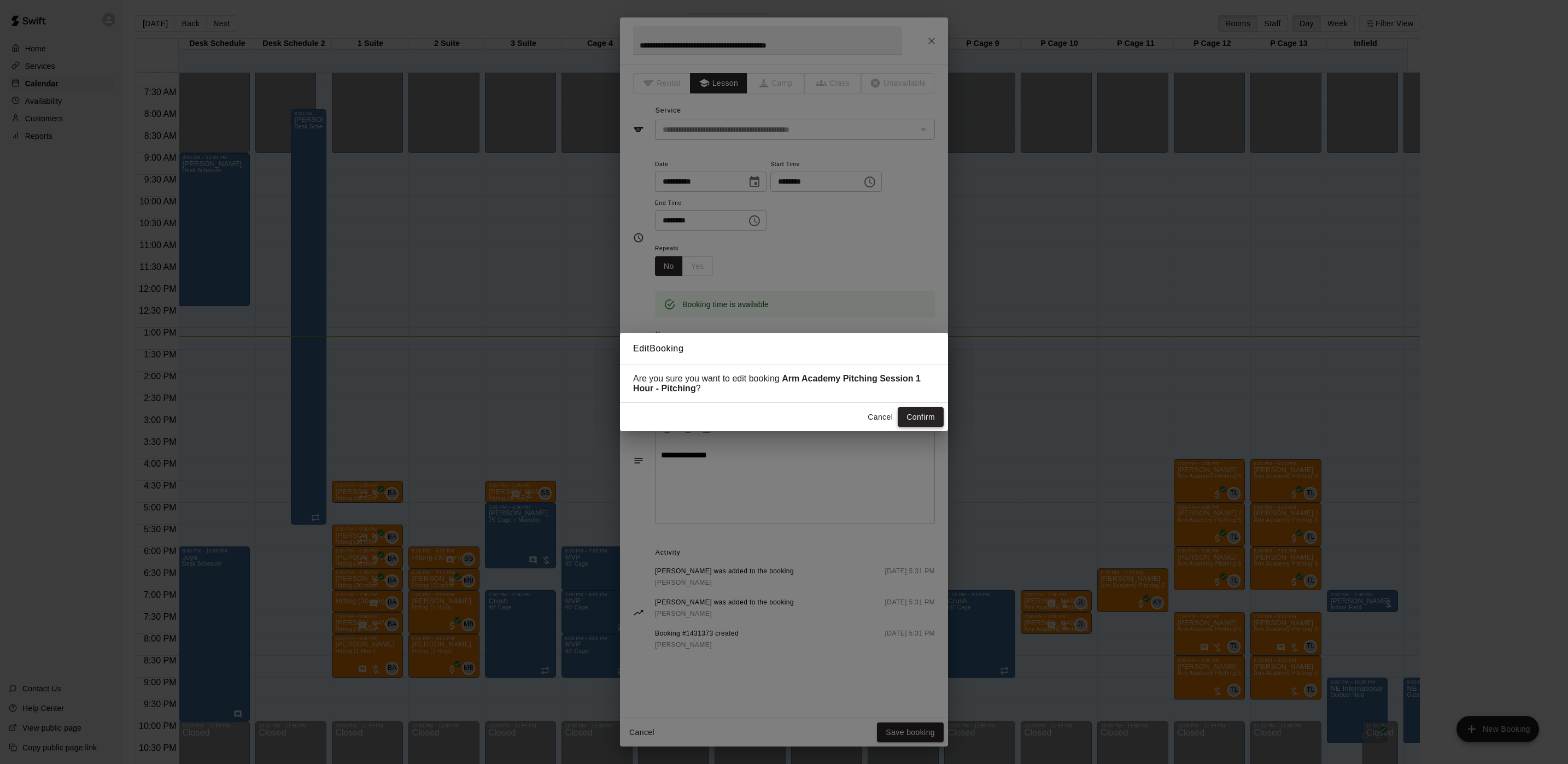
click at [923, 417] on button "Confirm" at bounding box center [921, 417] width 46 height 20
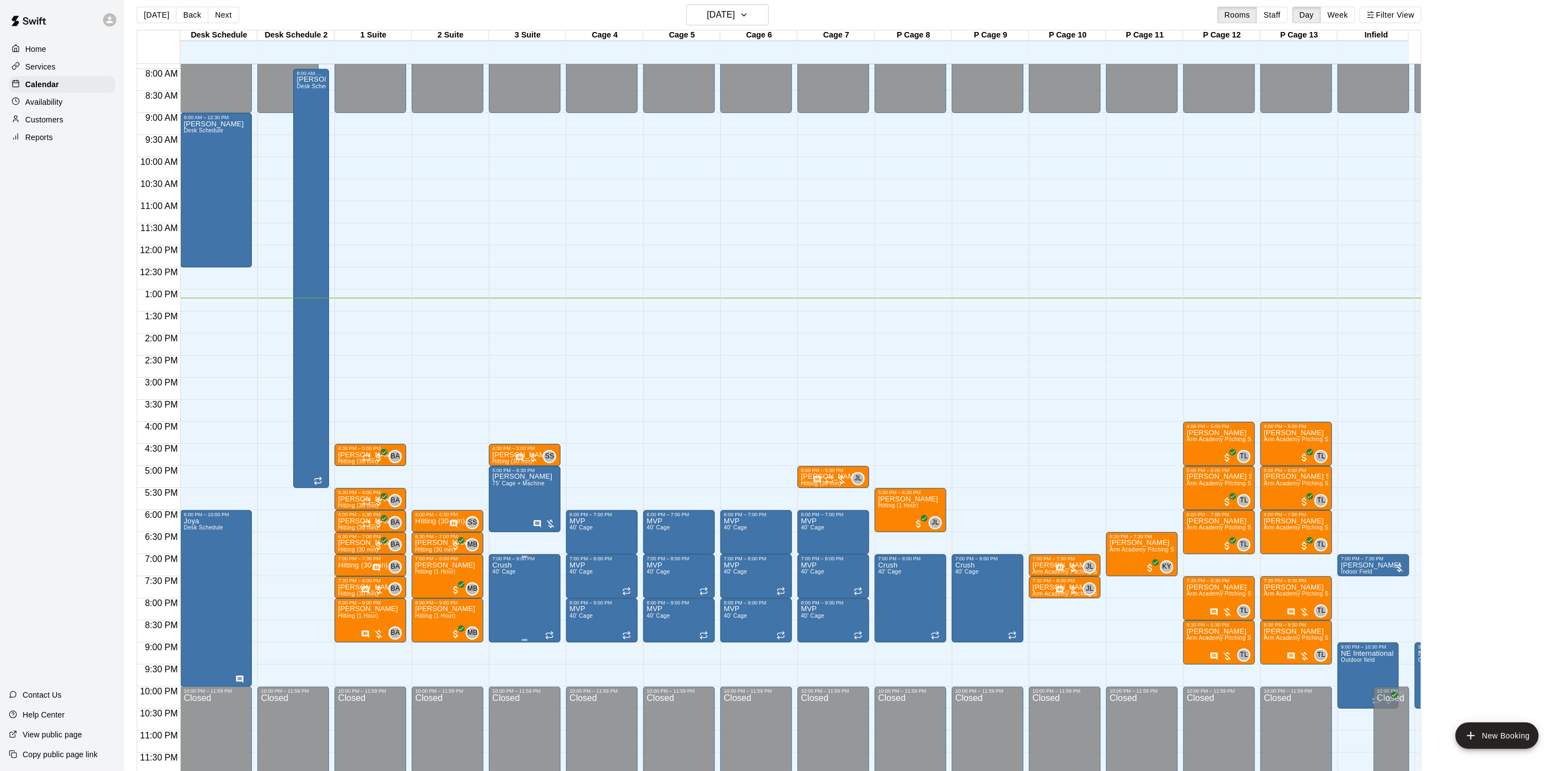
scroll to position [17, 0]
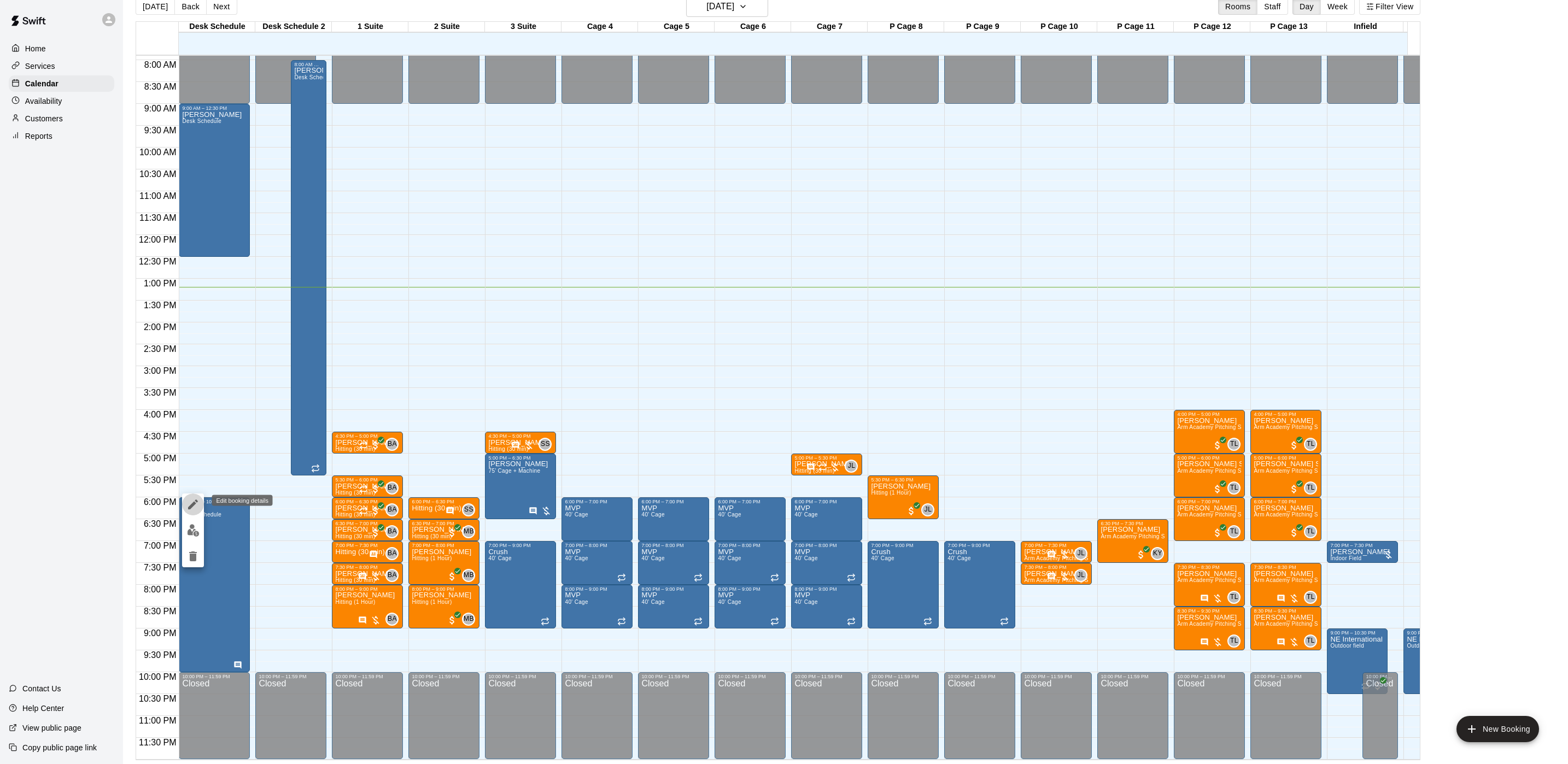
click at [186, 501] on icon "edit" at bounding box center [193, 505] width 13 height 13
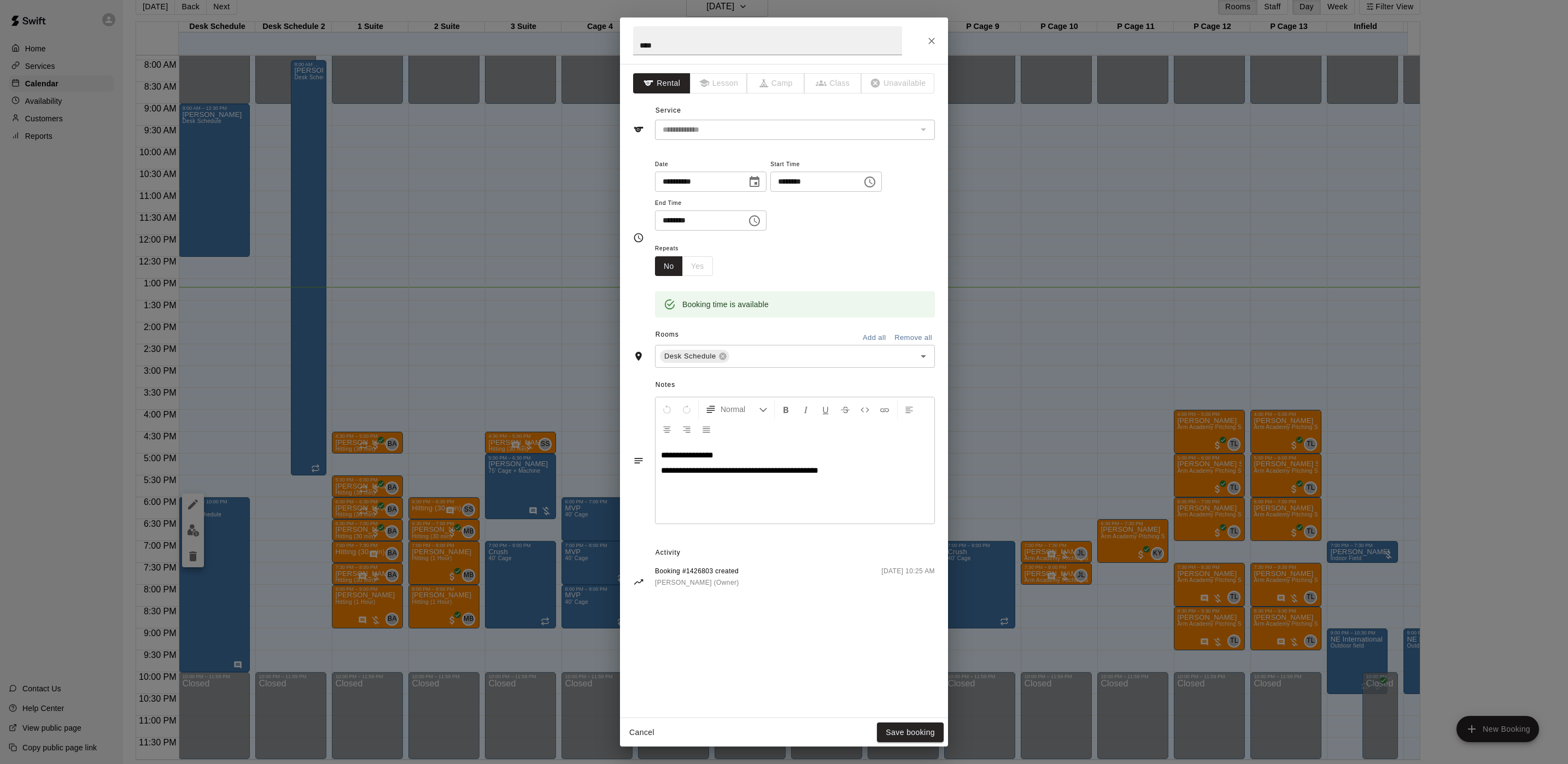
click at [792, 174] on input "********" at bounding box center [812, 181] width 84 height 20
type input "********"
click at [818, 475] on span "**********" at bounding box center [739, 470] width 157 height 8
click at [851, 471] on p "**********" at bounding box center [795, 471] width 268 height 11
click at [896, 636] on button "Save booking" at bounding box center [910, 732] width 67 height 20
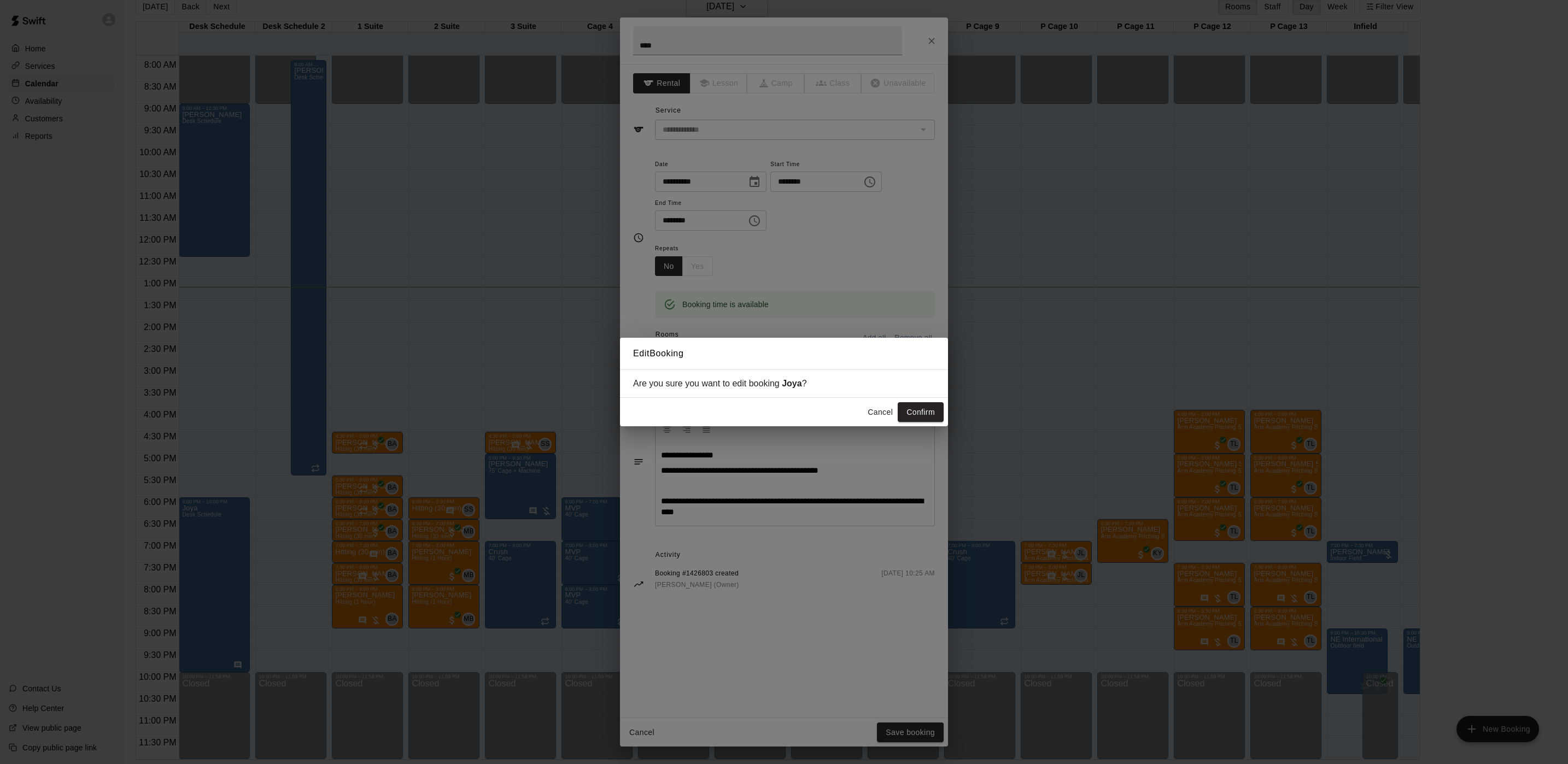
click at [906, 419] on button "Confirm" at bounding box center [921, 412] width 46 height 20
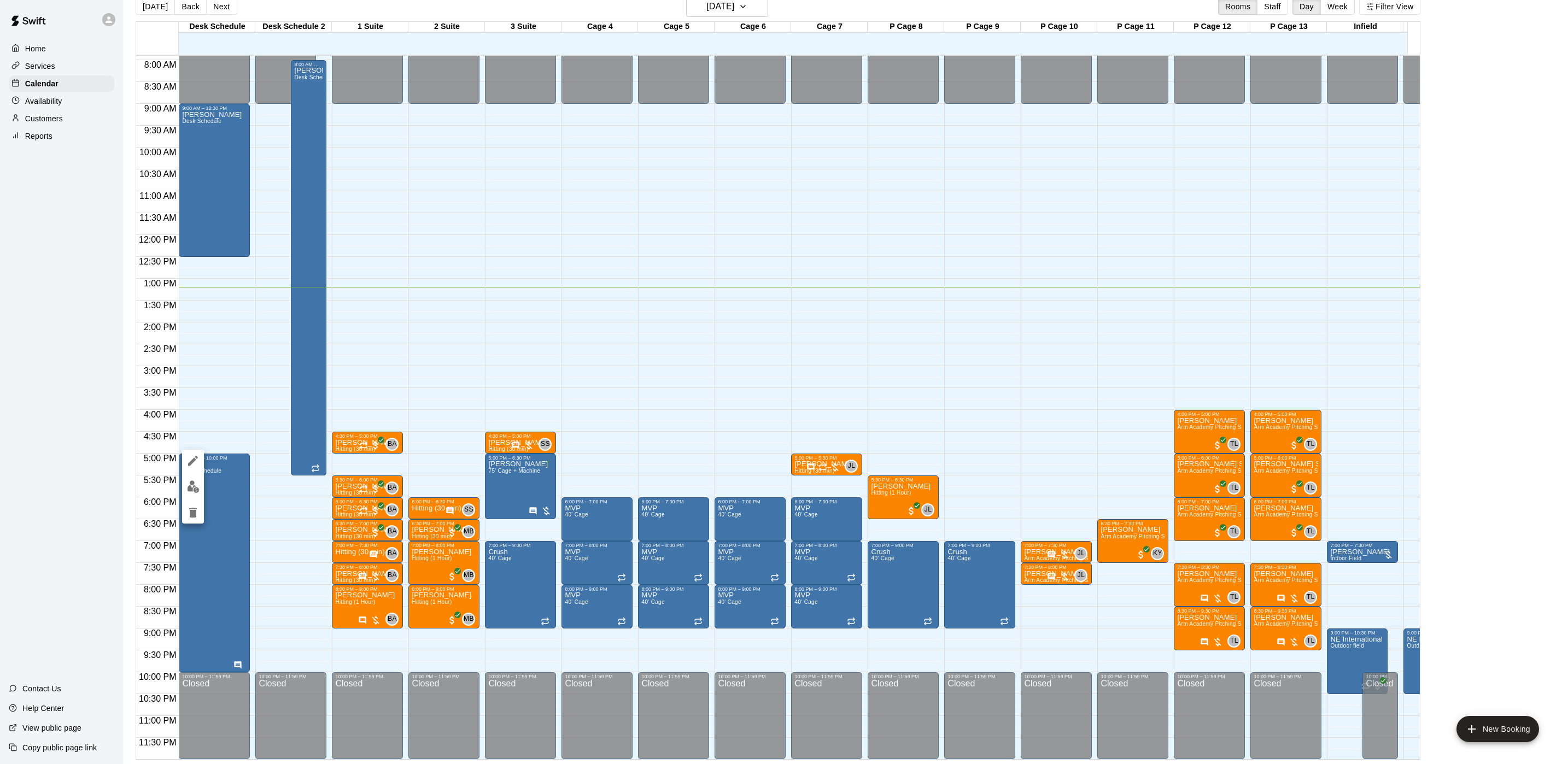
click at [194, 461] on icon "edit" at bounding box center [192, 460] width 10 height 10
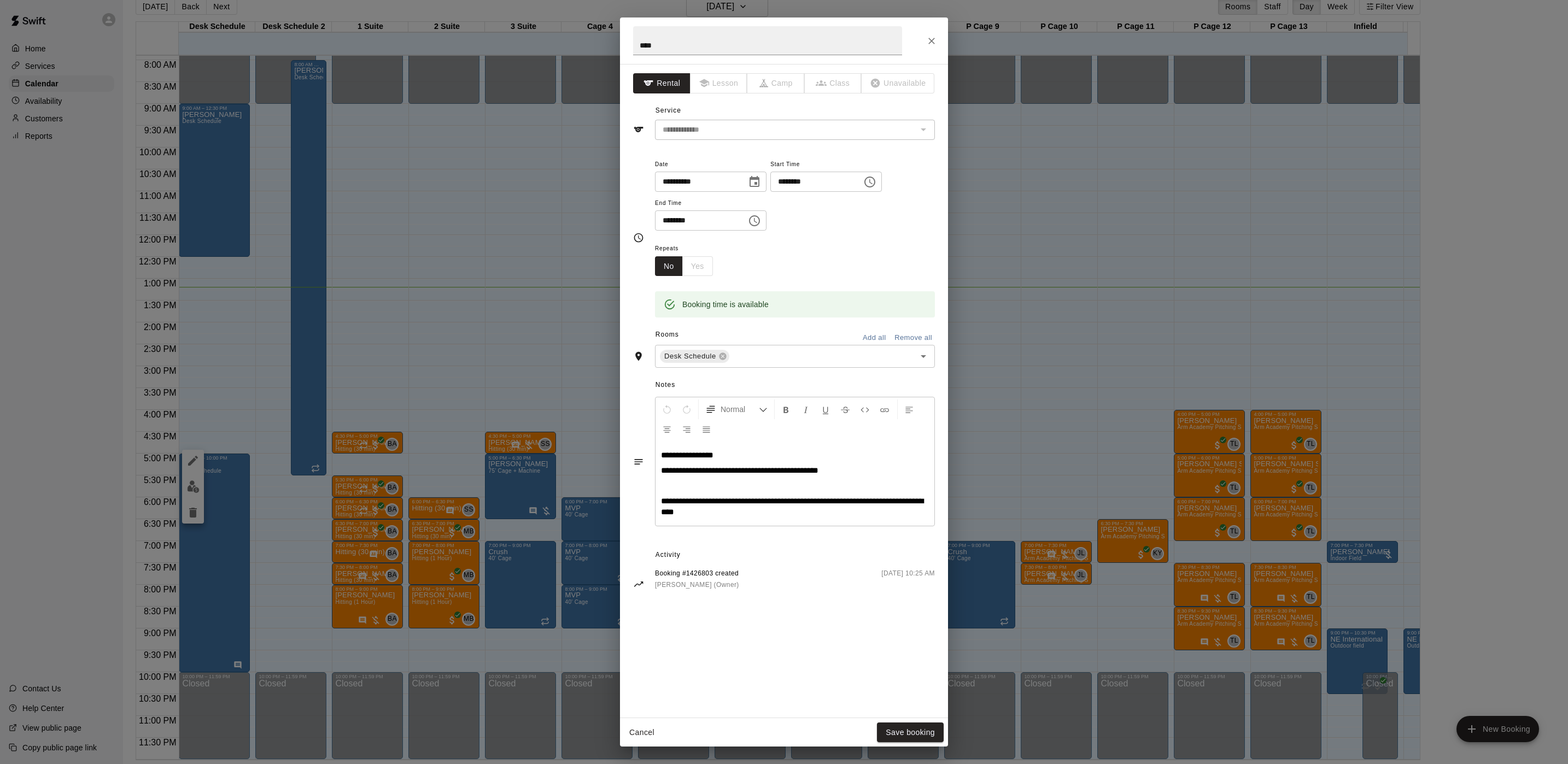
drag, startPoint x: 735, startPoint y: 456, endPoint x: 586, endPoint y: 463, distance: 149.2
click at [586, 463] on div "**********" at bounding box center [784, 382] width 1568 height 764
click at [707, 456] on span "**********" at bounding box center [687, 455] width 52 height 8
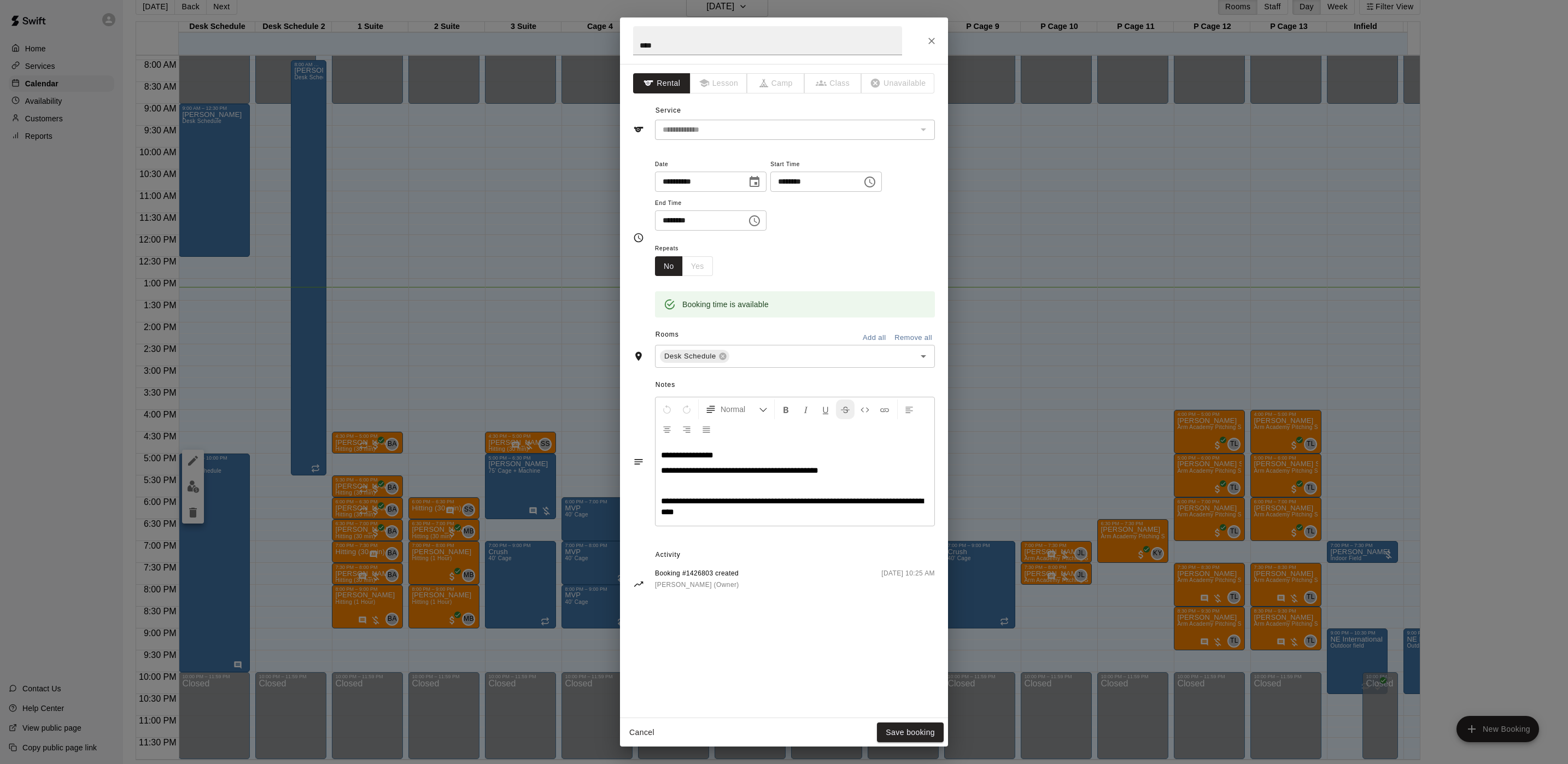
click at [841, 404] on button "Format Strikethrough" at bounding box center [845, 409] width 19 height 20
click at [868, 505] on span "**********" at bounding box center [792, 506] width 262 height 19
click at [902, 636] on button "Save booking" at bounding box center [910, 732] width 67 height 20
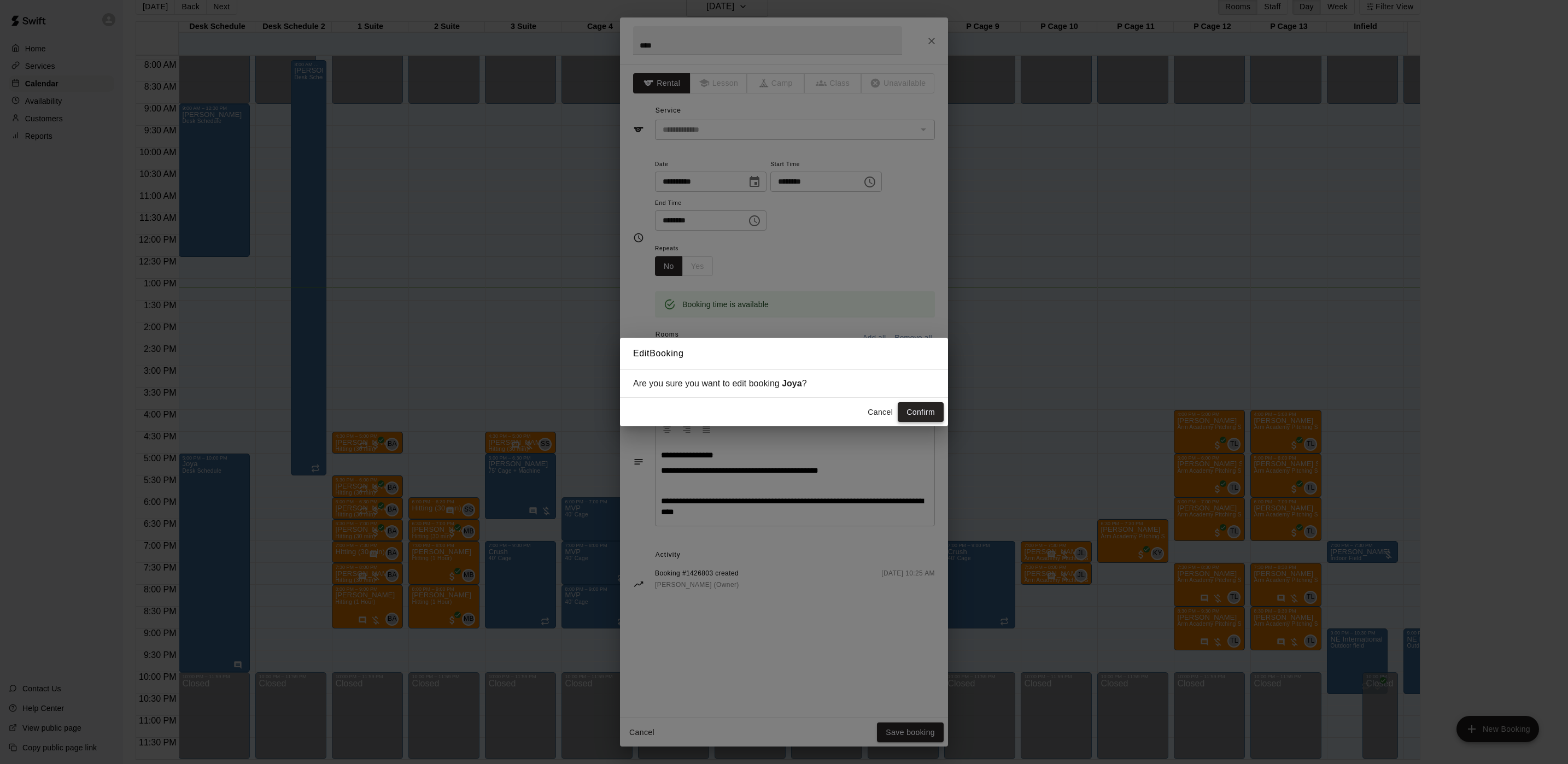
click at [924, 404] on button "Confirm" at bounding box center [921, 412] width 46 height 20
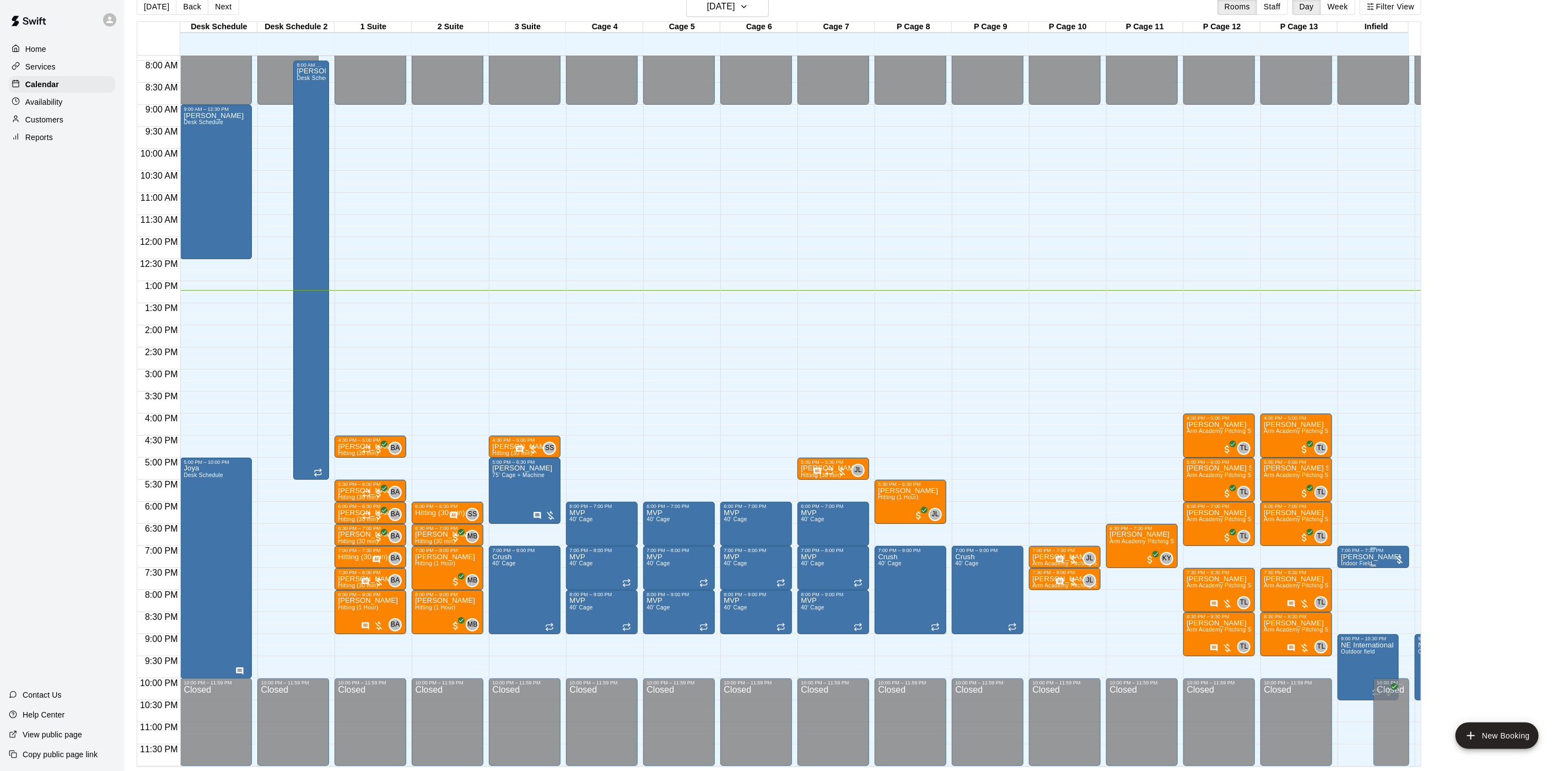
click at [1317, 557] on p "[PERSON_NAME]" at bounding box center [1371, 557] width 60 height 0
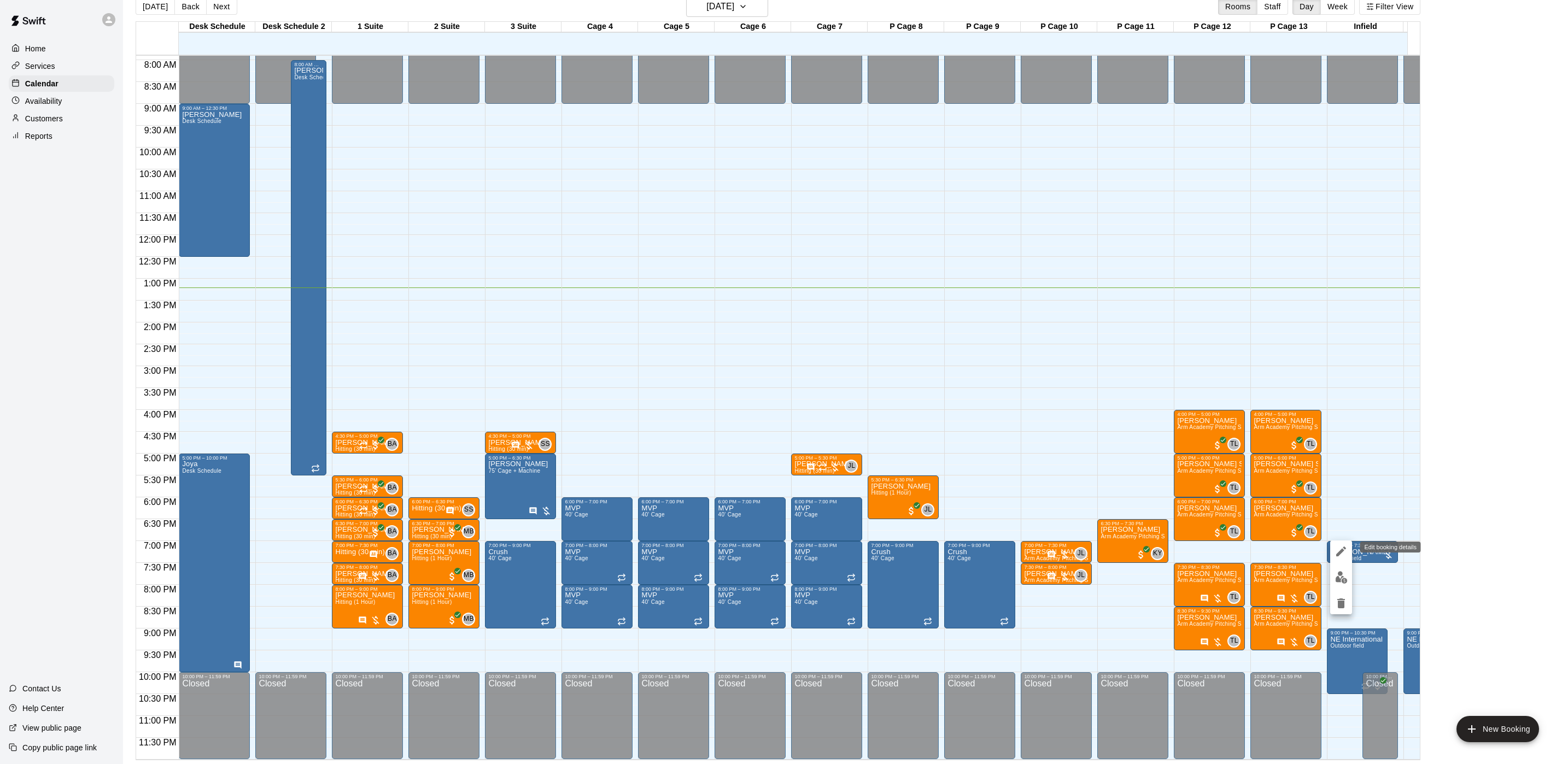
click at [1306, 550] on icon "edit" at bounding box center [1340, 551] width 10 height 10
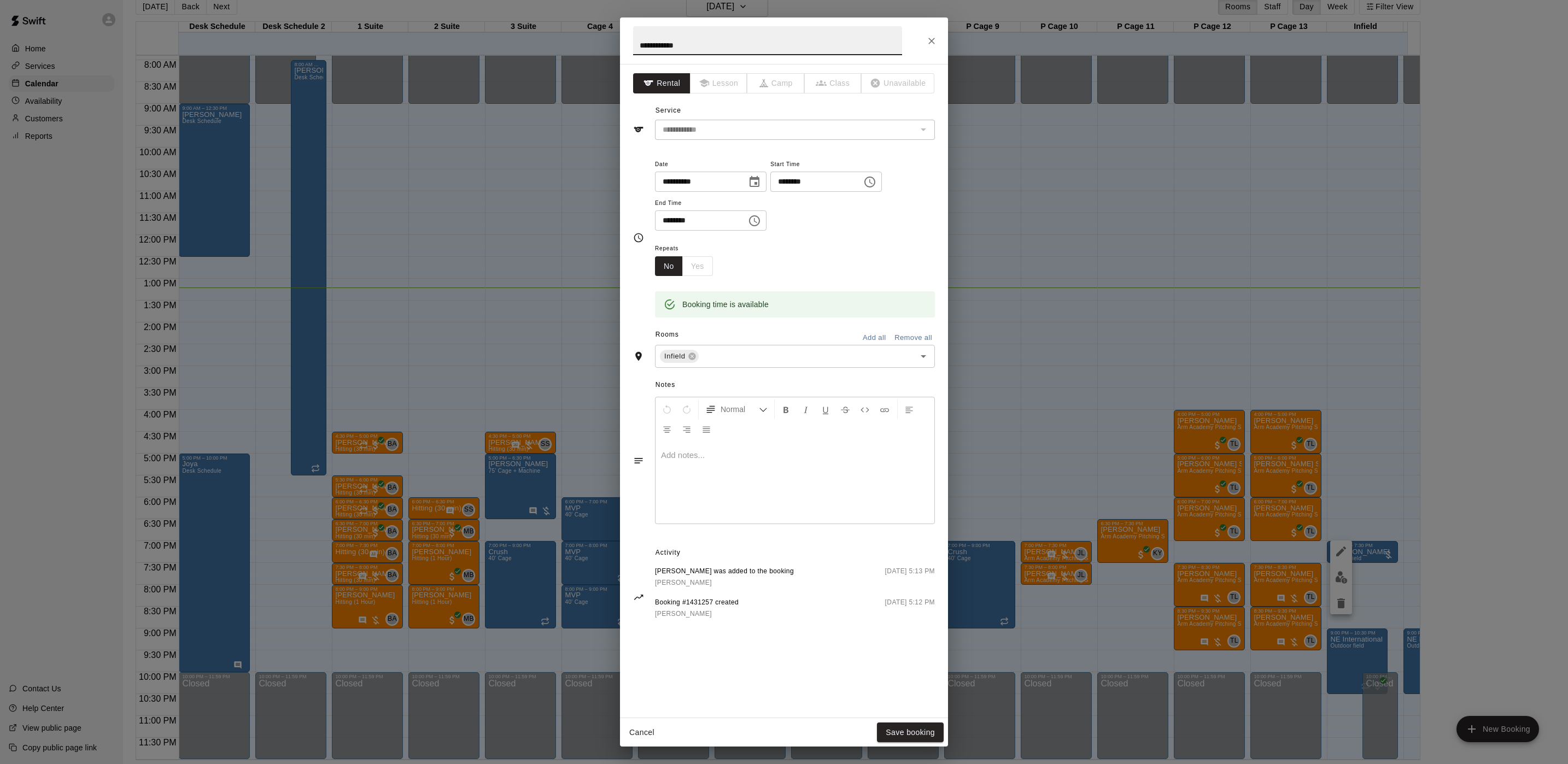
click at [724, 465] on div at bounding box center [795, 482] width 279 height 82
click at [924, 636] on button "Save booking" at bounding box center [910, 732] width 67 height 20
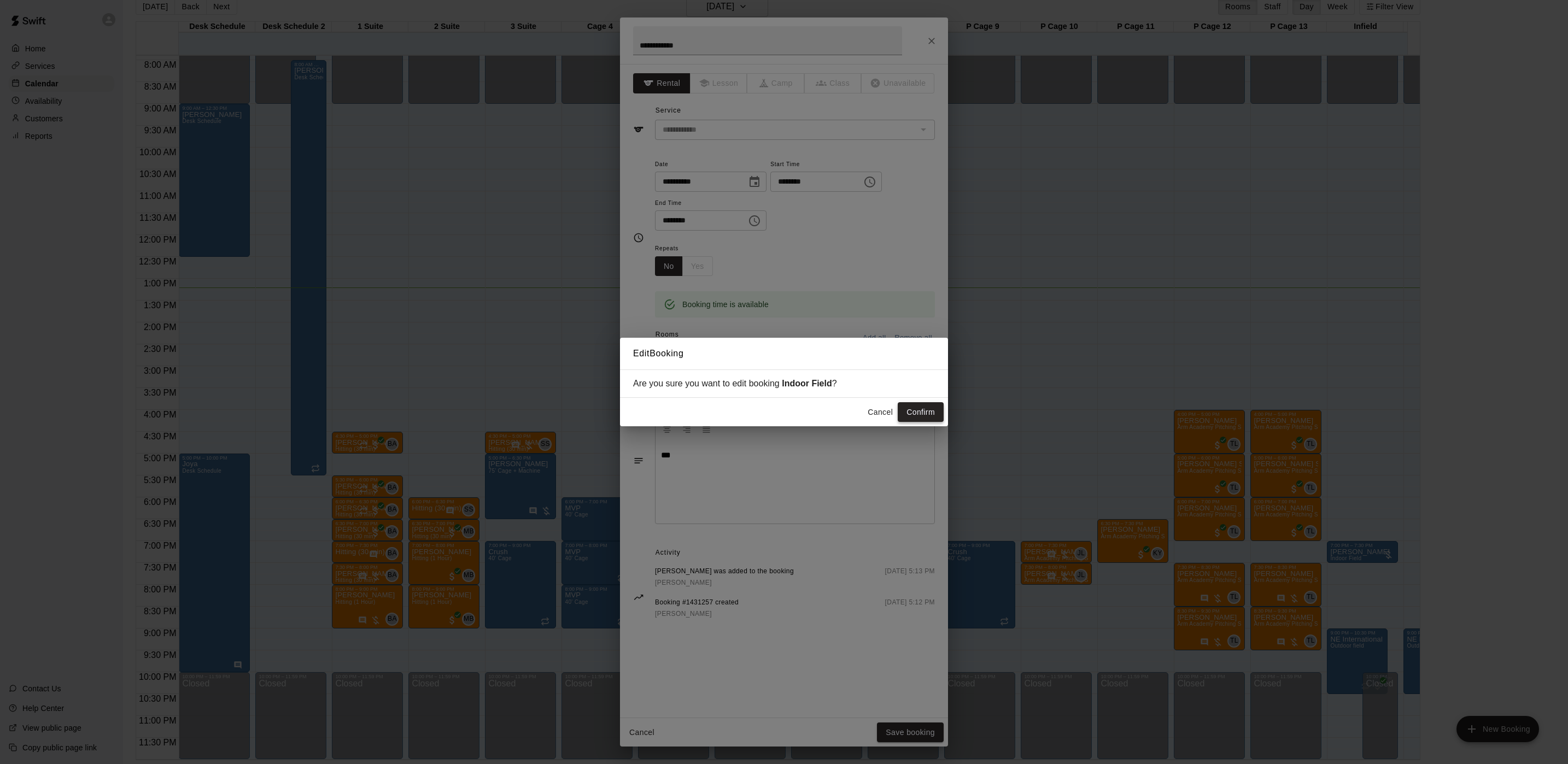
click at [926, 417] on button "Confirm" at bounding box center [921, 412] width 46 height 20
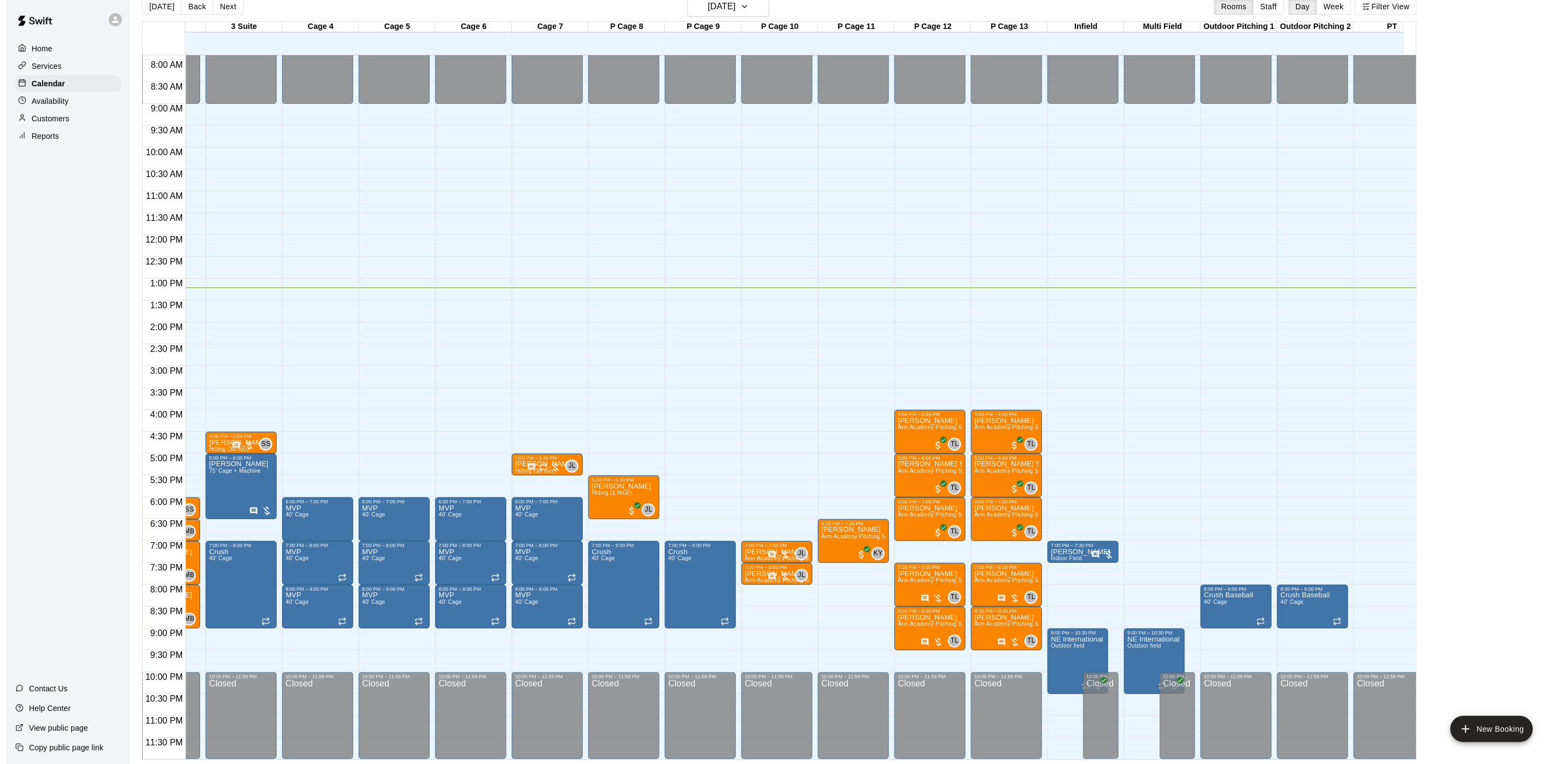
scroll to position [0, 0]
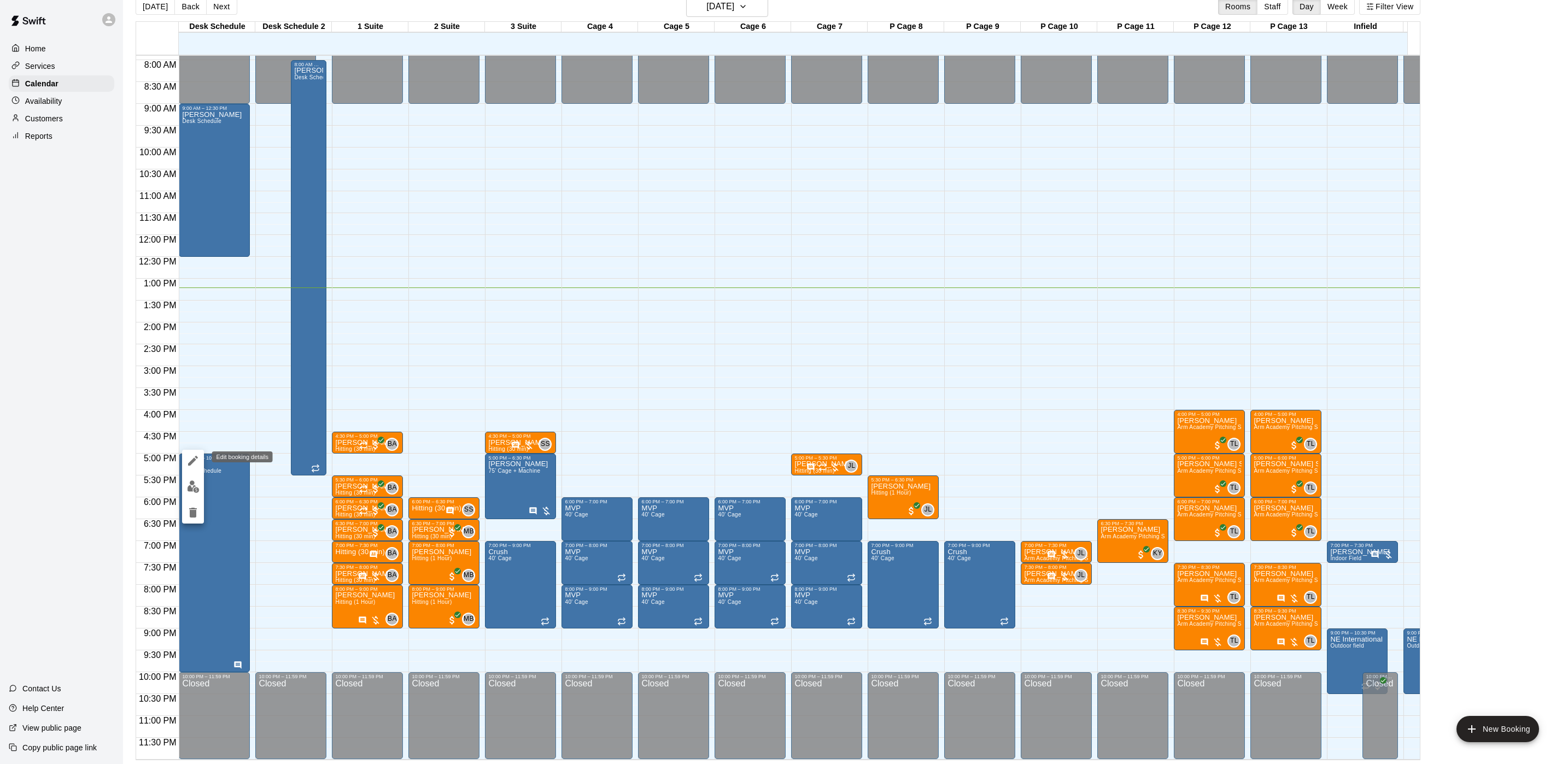
click at [192, 462] on icon "edit" at bounding box center [192, 460] width 10 height 10
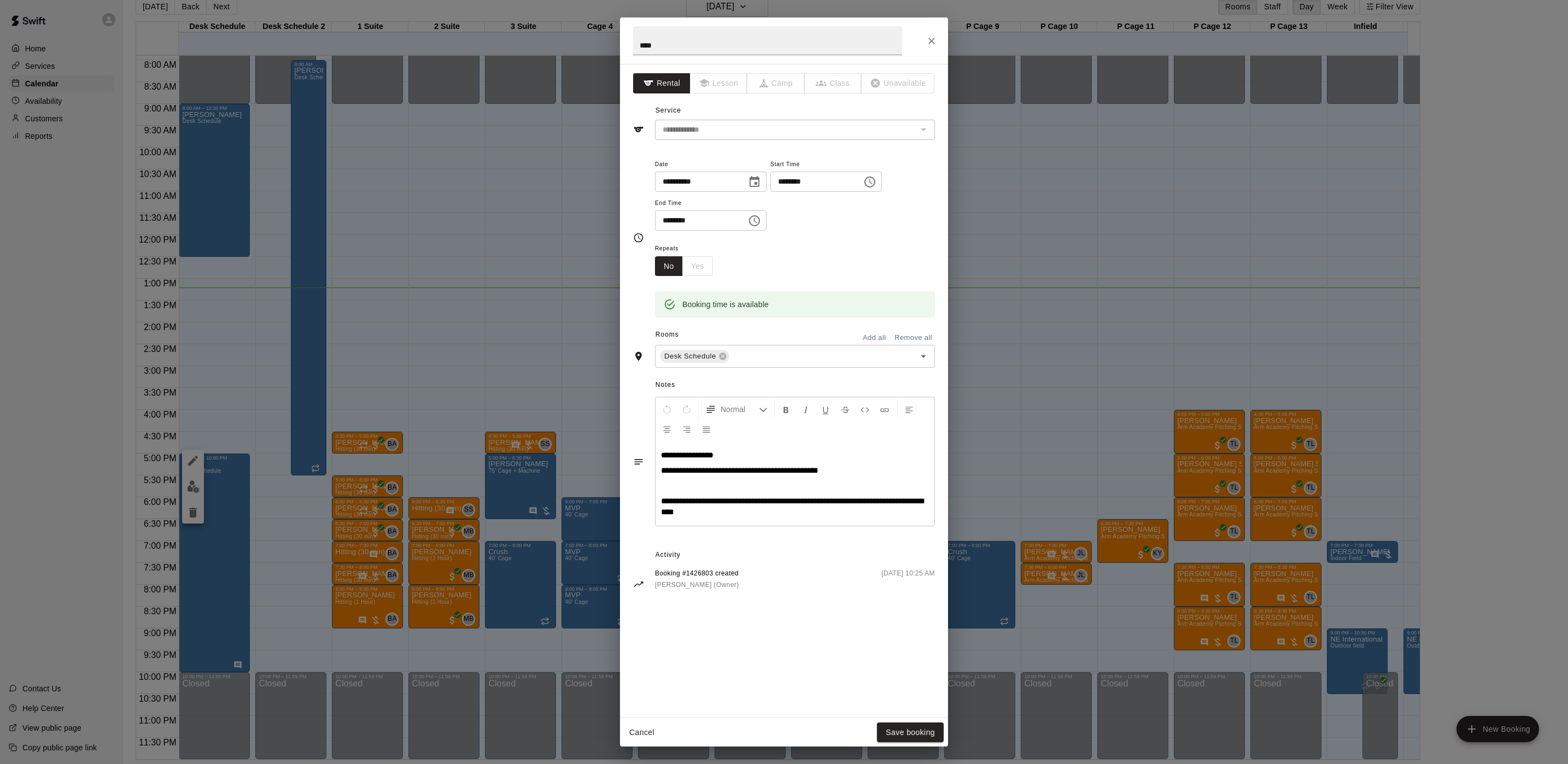
click at [838, 478] on div "**********" at bounding box center [795, 483] width 279 height 84
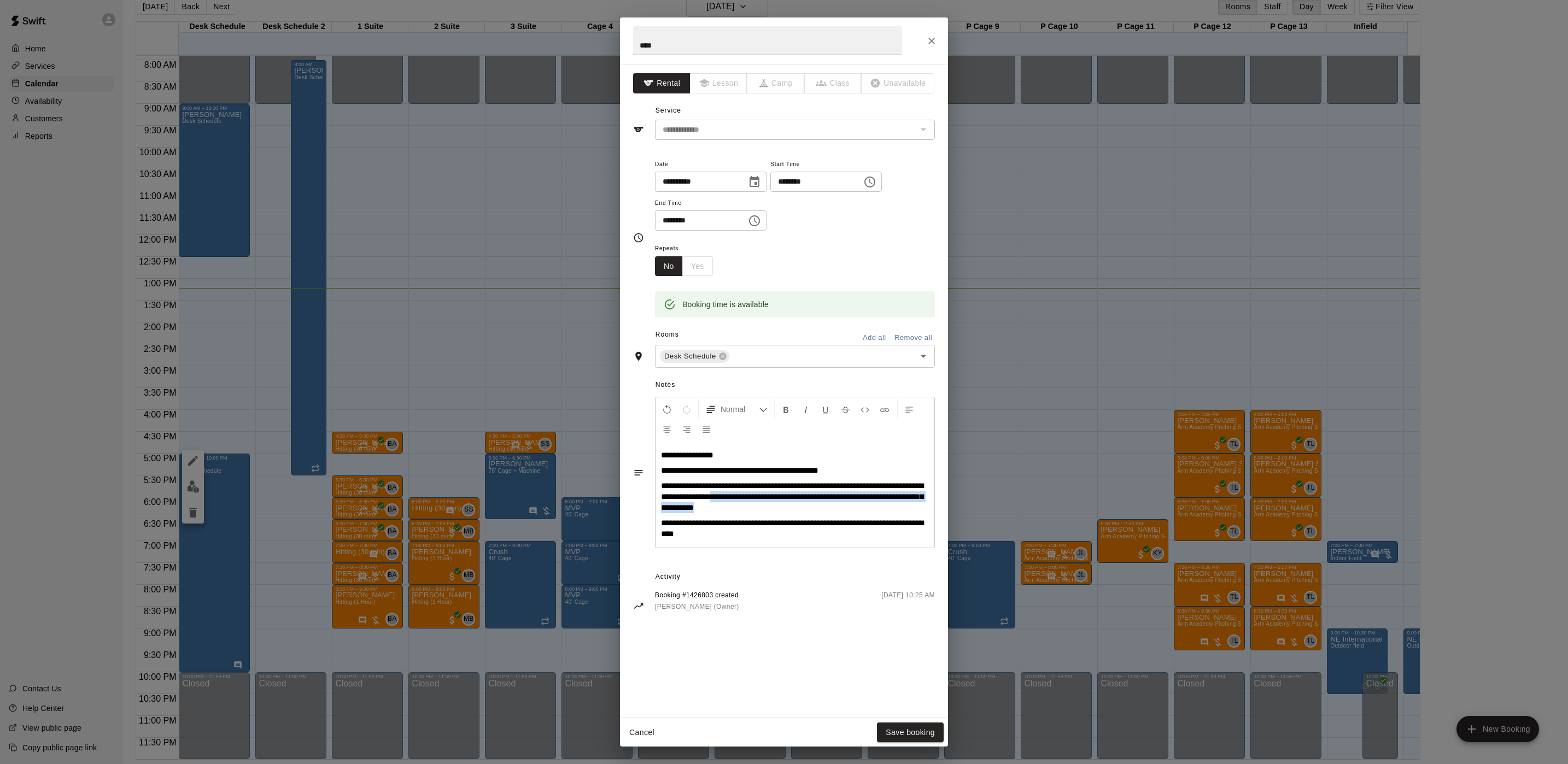
drag, startPoint x: 775, startPoint y: 499, endPoint x: 784, endPoint y: 507, distance: 12.0
click at [784, 507] on p "**********" at bounding box center [795, 497] width 268 height 33
click at [790, 402] on button "Format Bold" at bounding box center [786, 409] width 19 height 20
click at [768, 466] on span "**********" at bounding box center [739, 470] width 157 height 8
click at [900, 636] on button "Save booking" at bounding box center [910, 732] width 67 height 20
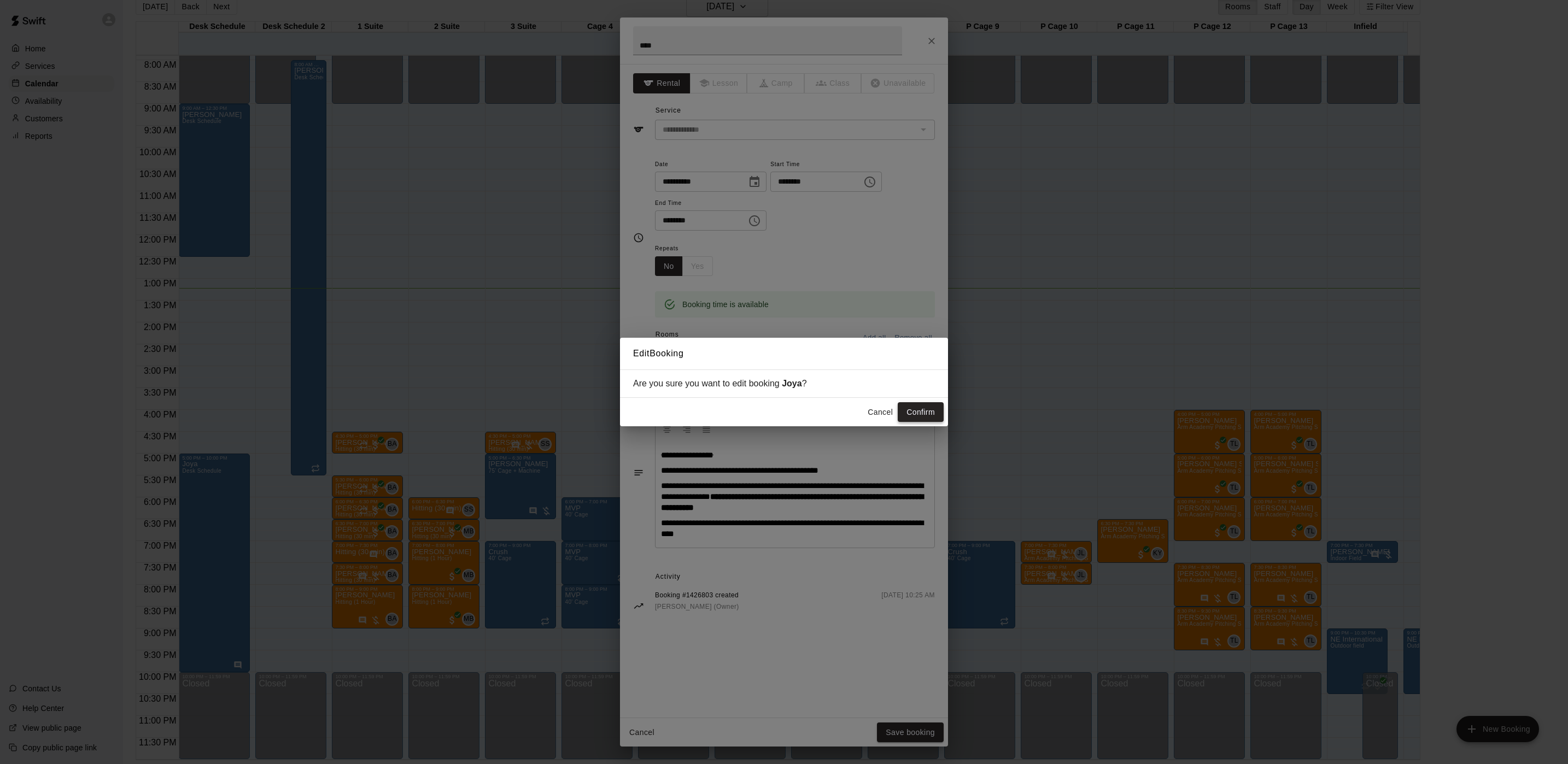
click at [921, 414] on button "Confirm" at bounding box center [921, 412] width 46 height 20
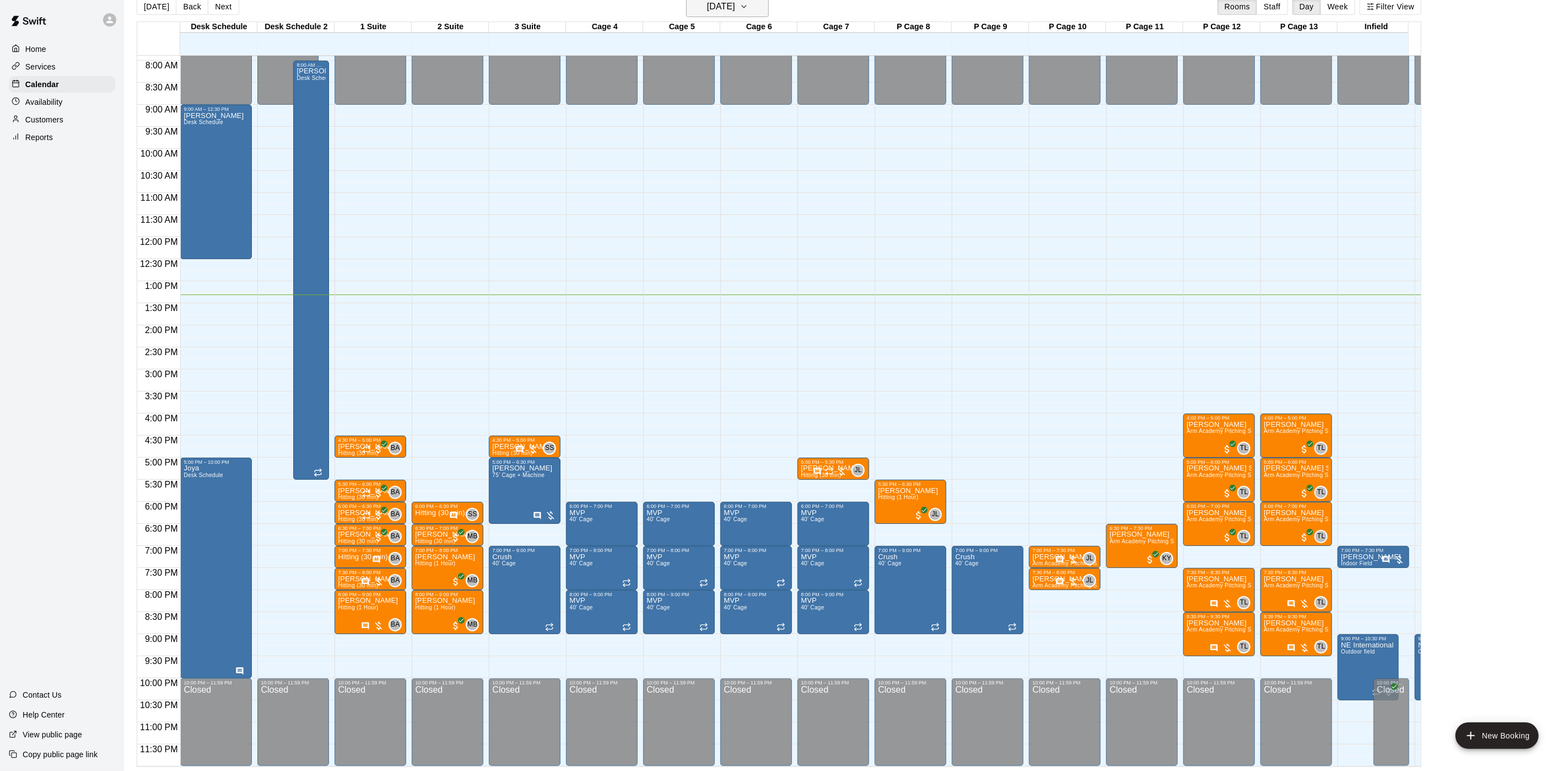
click at [707, 7] on h6 "[DATE]" at bounding box center [721, 6] width 28 height 15
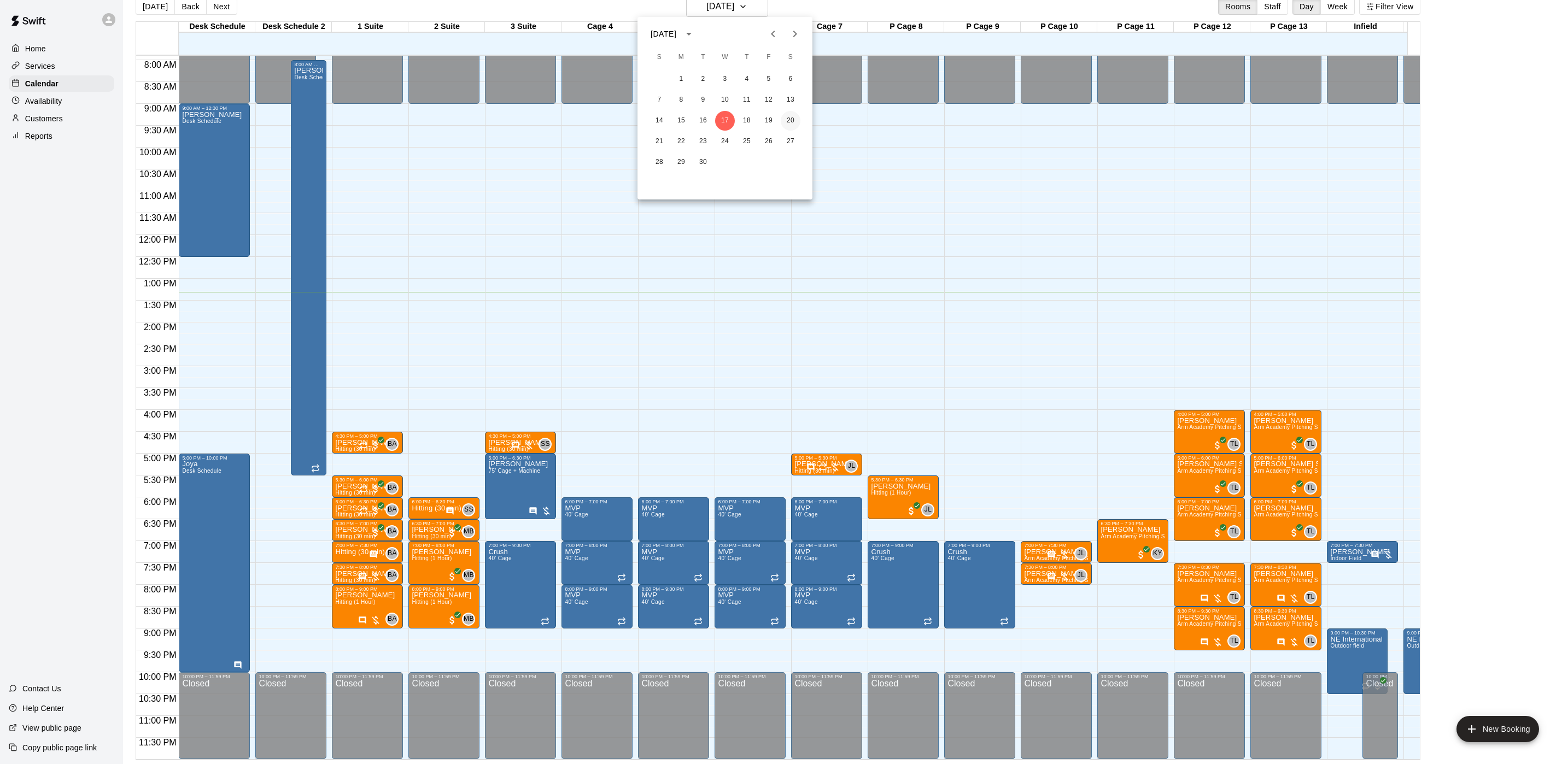
click at [781, 115] on button "20" at bounding box center [790, 121] width 20 height 20
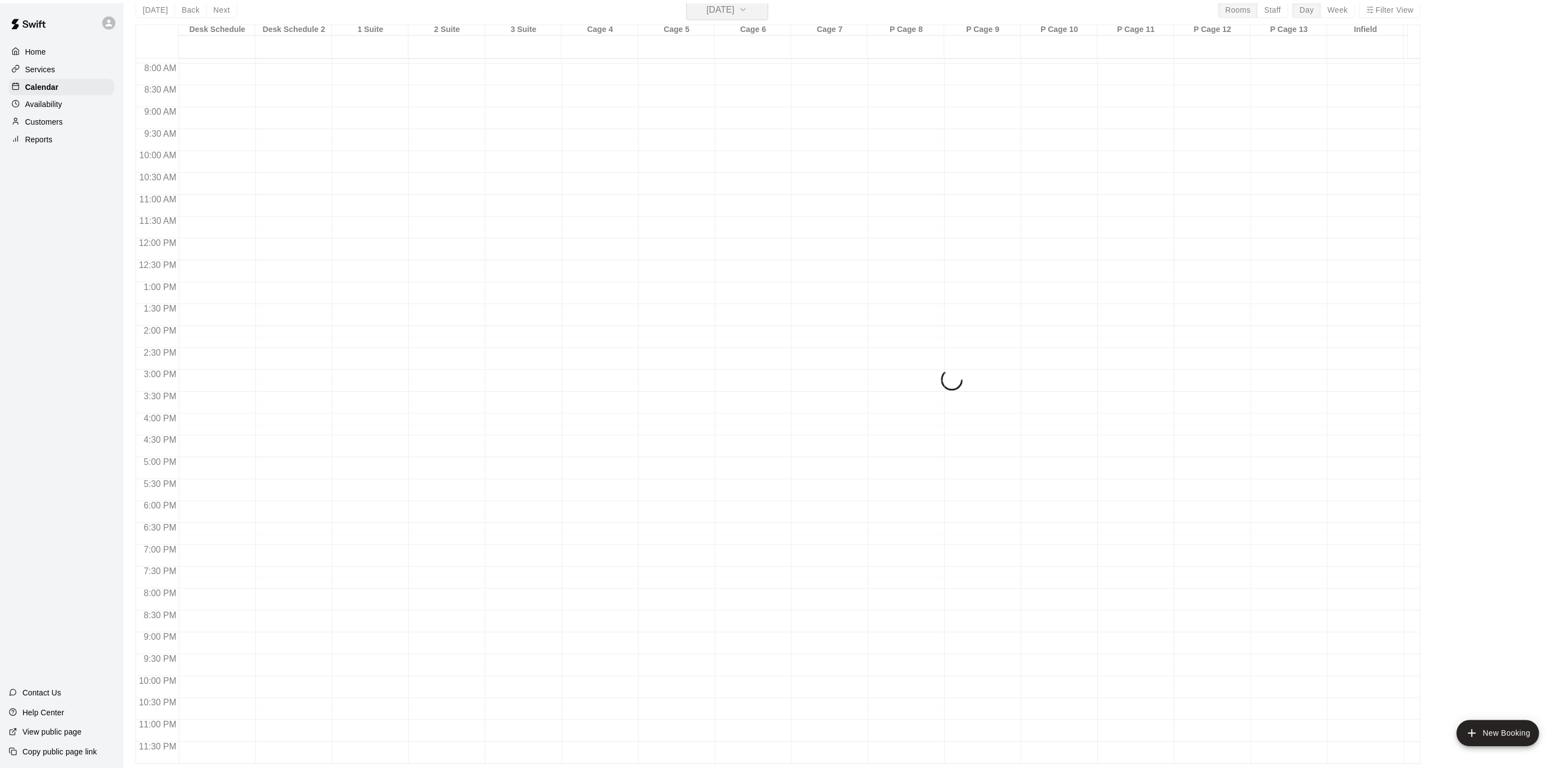
scroll to position [13, 0]
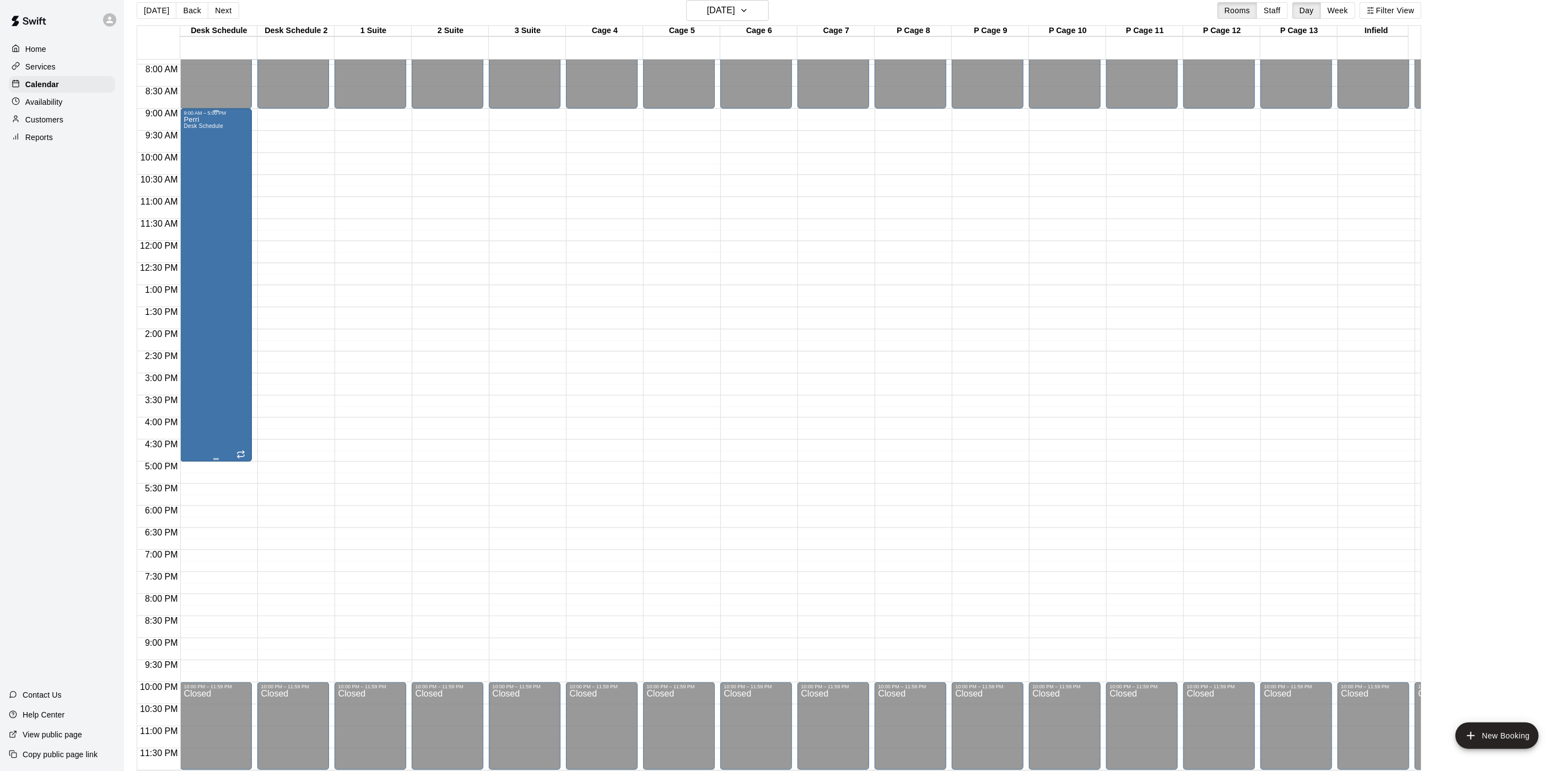
click at [182, 149] on div "9:00 AM – 5:00 PM Perri Desk Schedule" at bounding box center [216, 285] width 72 height 353
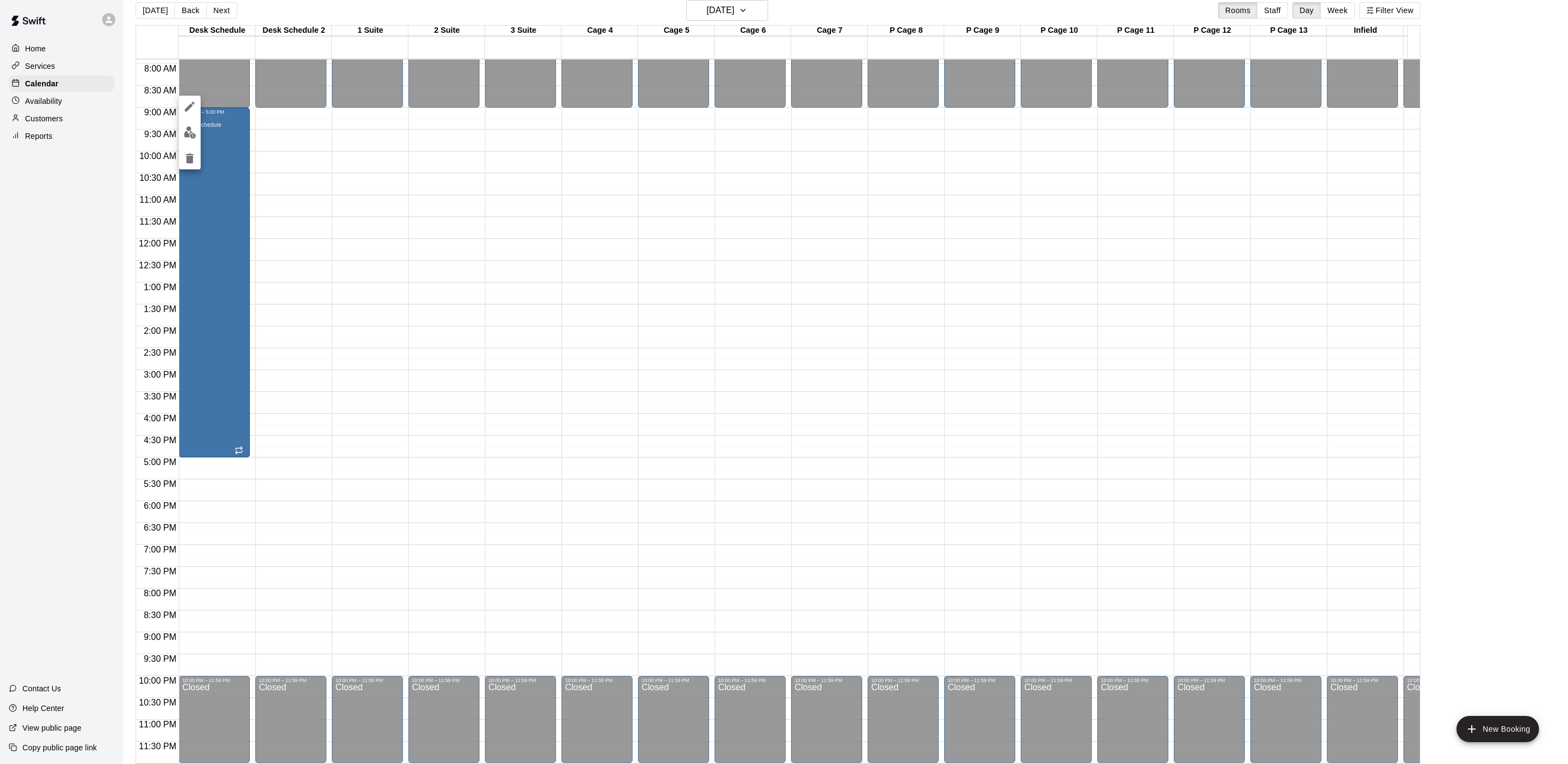
click at [187, 113] on button "edit" at bounding box center [190, 107] width 22 height 22
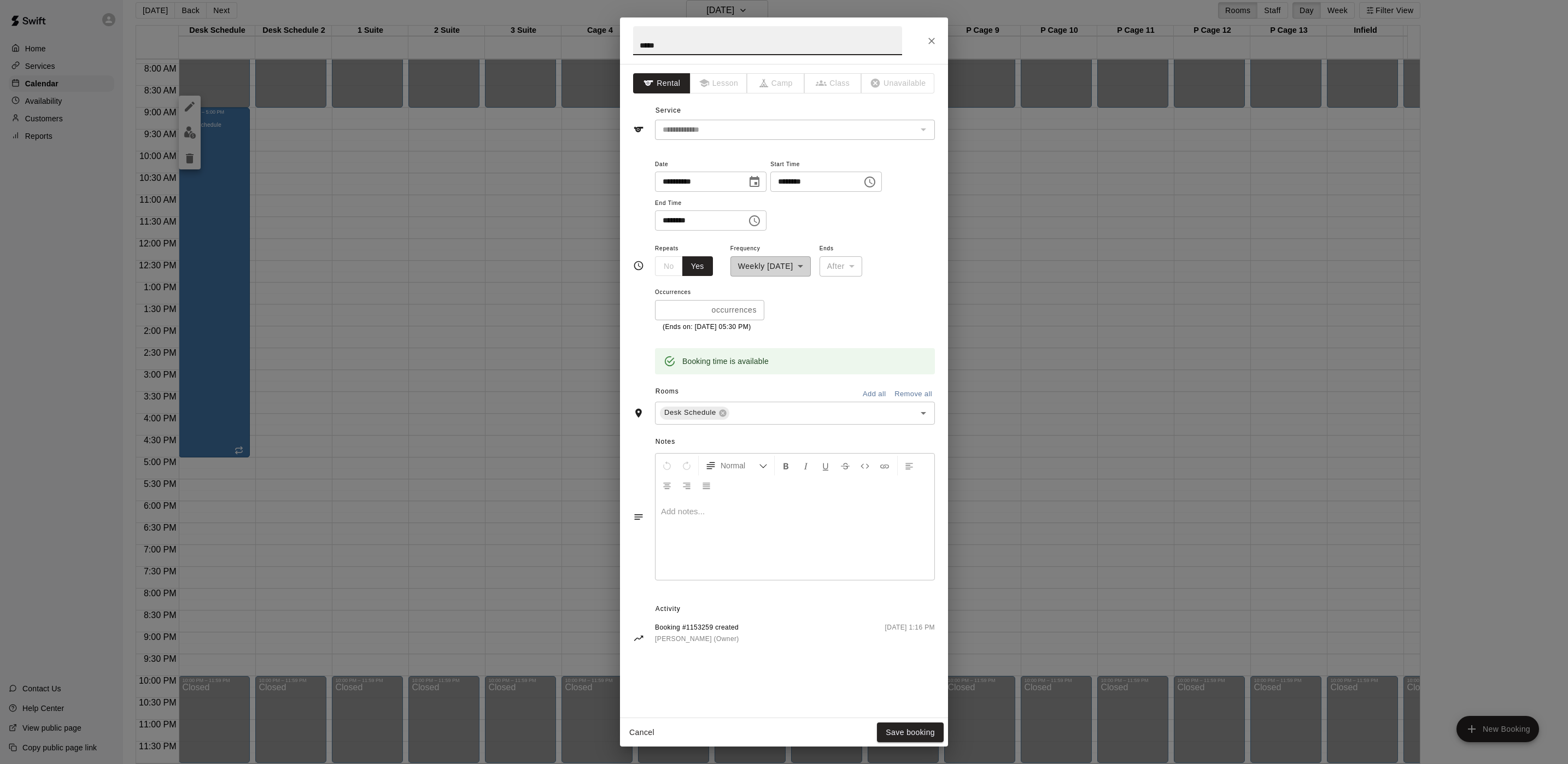
drag, startPoint x: 681, startPoint y: 53, endPoint x: 580, endPoint y: 50, distance: 101.0
click at [580, 50] on div "**********" at bounding box center [784, 382] width 1568 height 764
type input "****"
click at [915, 636] on button "Save booking" at bounding box center [910, 732] width 67 height 20
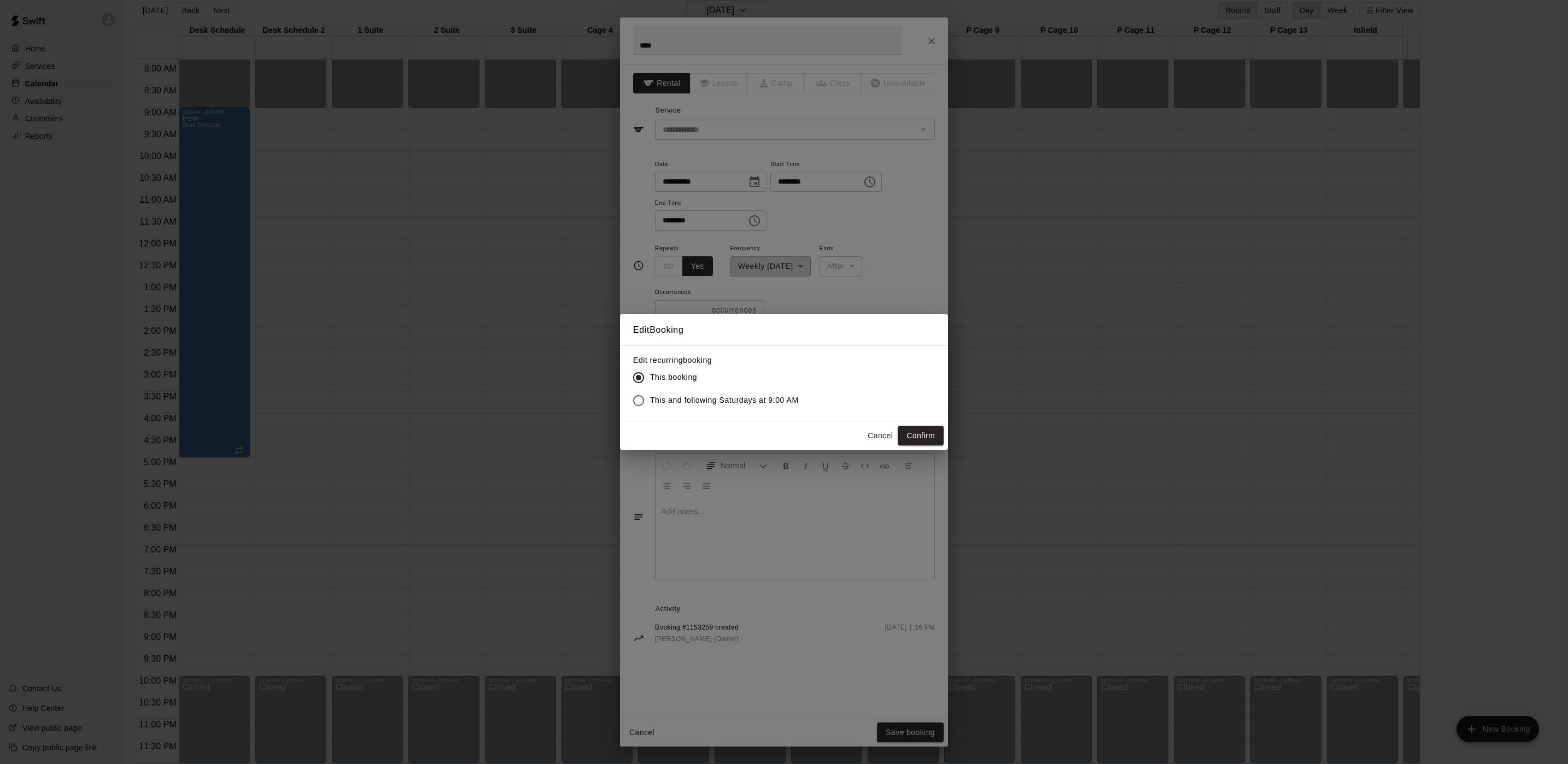
click at [929, 436] on button "Confirm" at bounding box center [921, 435] width 46 height 20
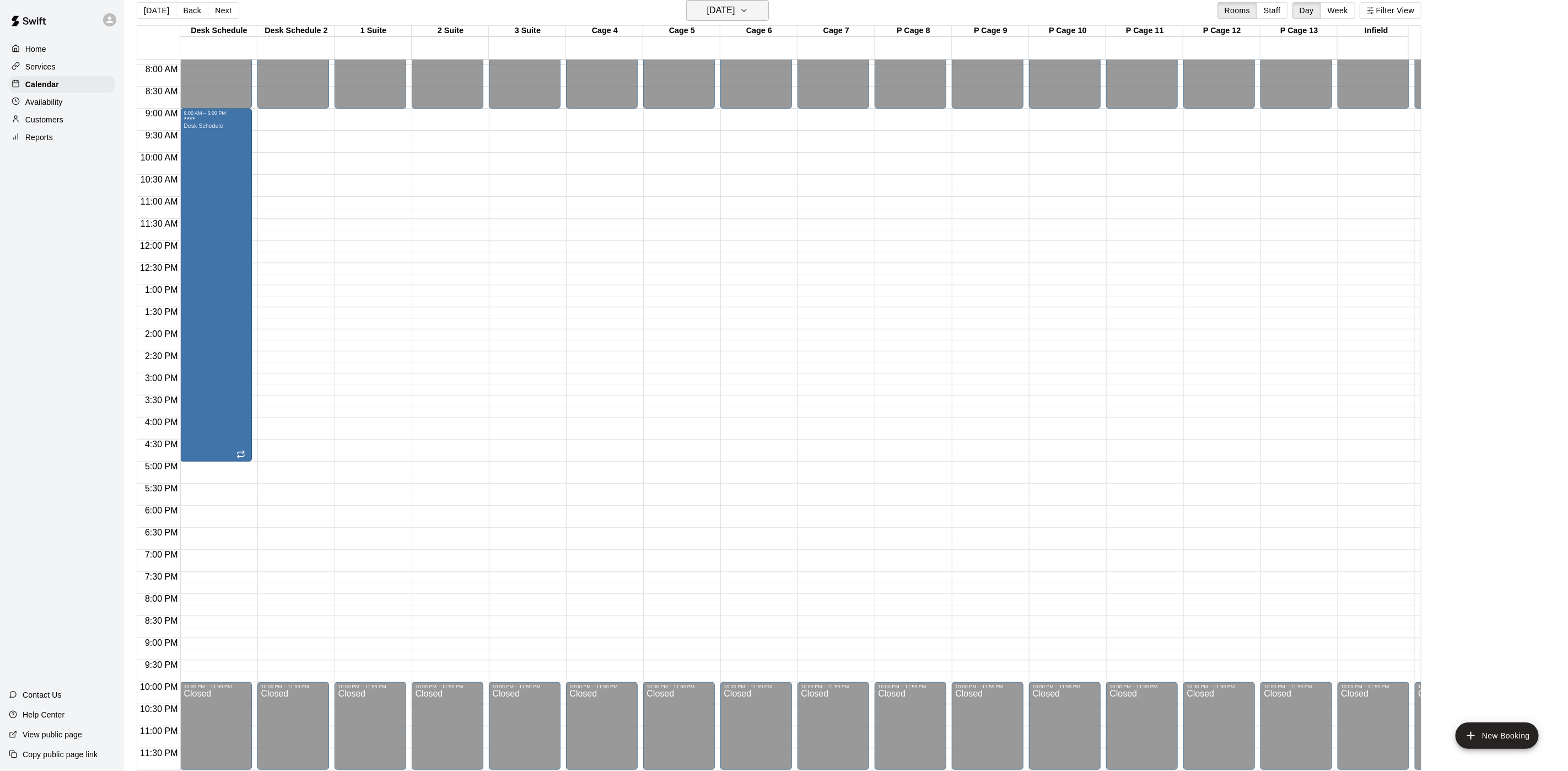
click at [707, 14] on h6 "[DATE]" at bounding box center [721, 10] width 28 height 15
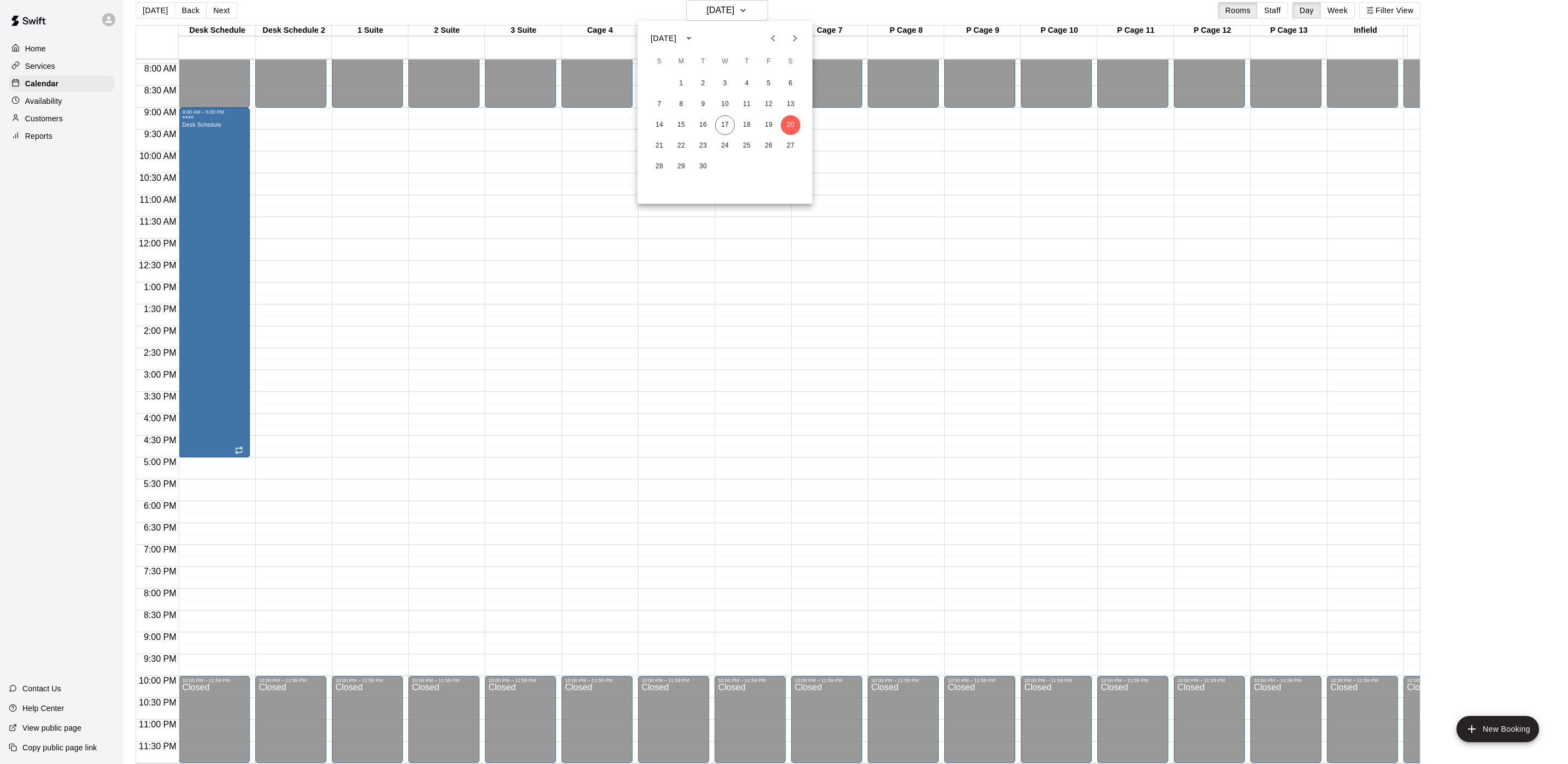
click at [791, 49] on div "[DATE] S M T W T F S 1 2 3 4 5 6 7 8 9 10 11 12 13 14 15 16 17 18 19 20 21 22 2…" at bounding box center [725, 113] width 175 height 183
click at [791, 48] on button "Next month" at bounding box center [795, 38] width 22 height 22
click at [790, 103] on button "11" at bounding box center [790, 104] width 20 height 20
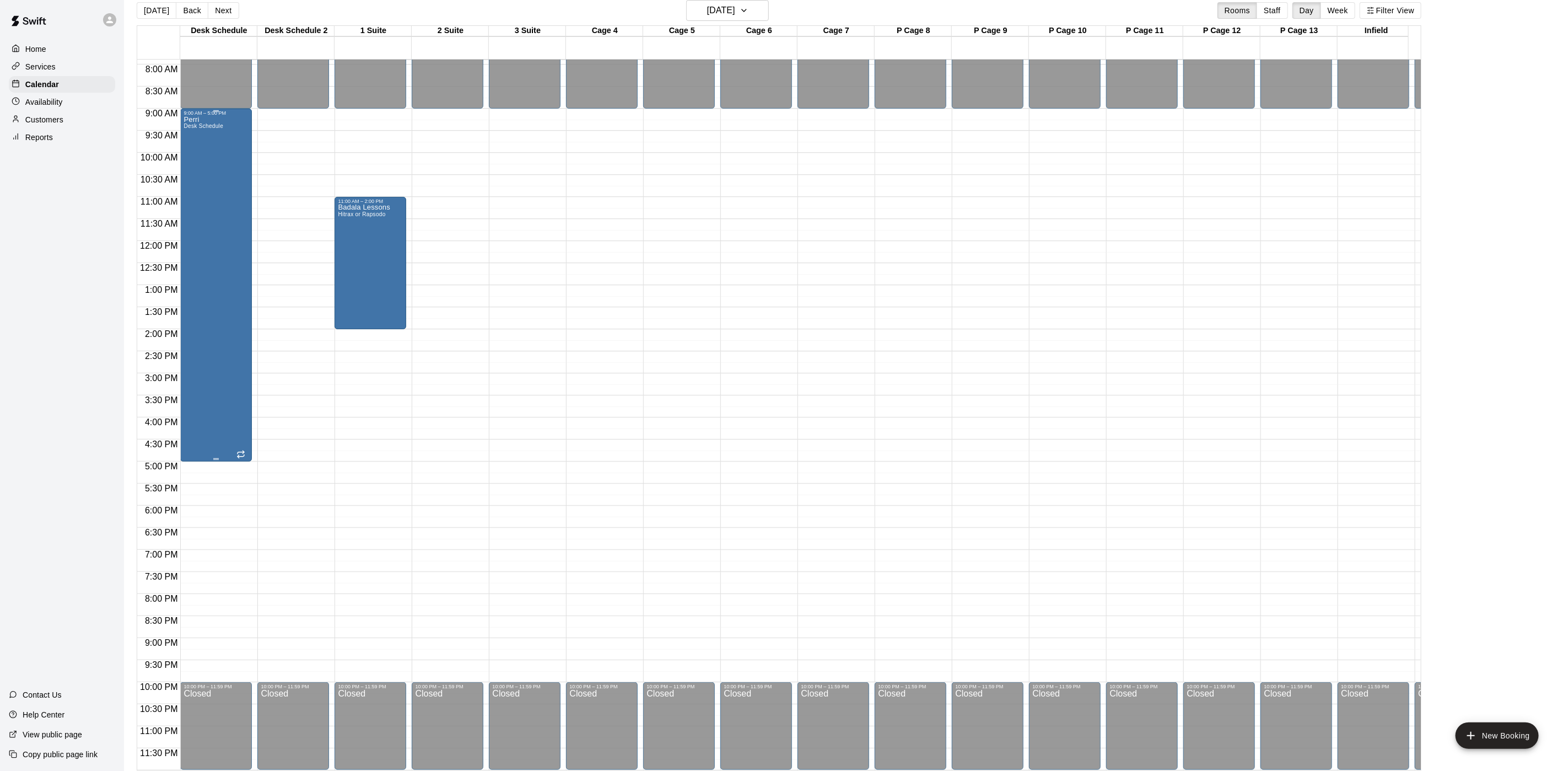
click at [234, 161] on div "Perri Desk Schedule" at bounding box center [216, 501] width 65 height 771
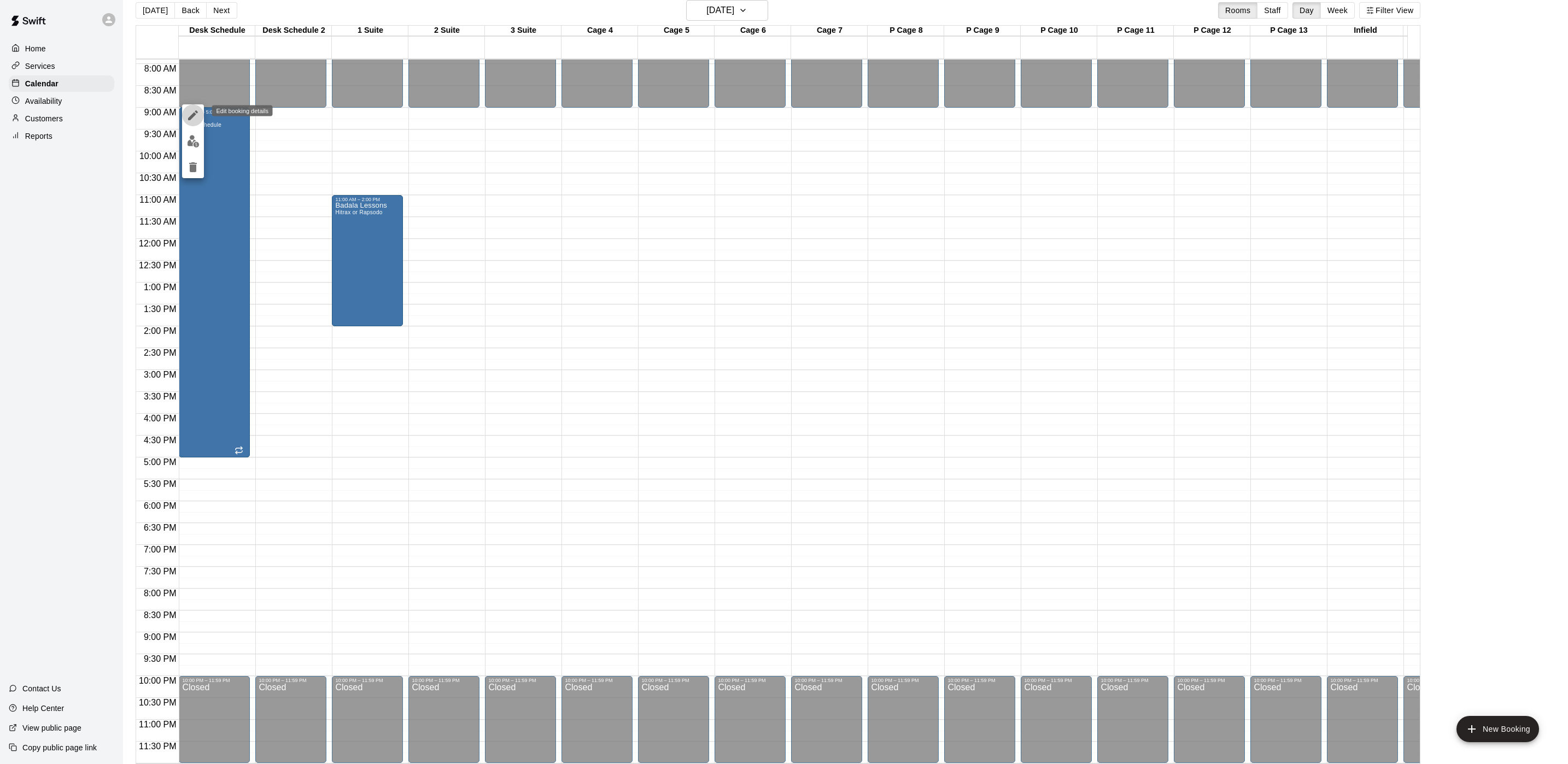
click at [183, 111] on button "edit" at bounding box center [193, 115] width 22 height 22
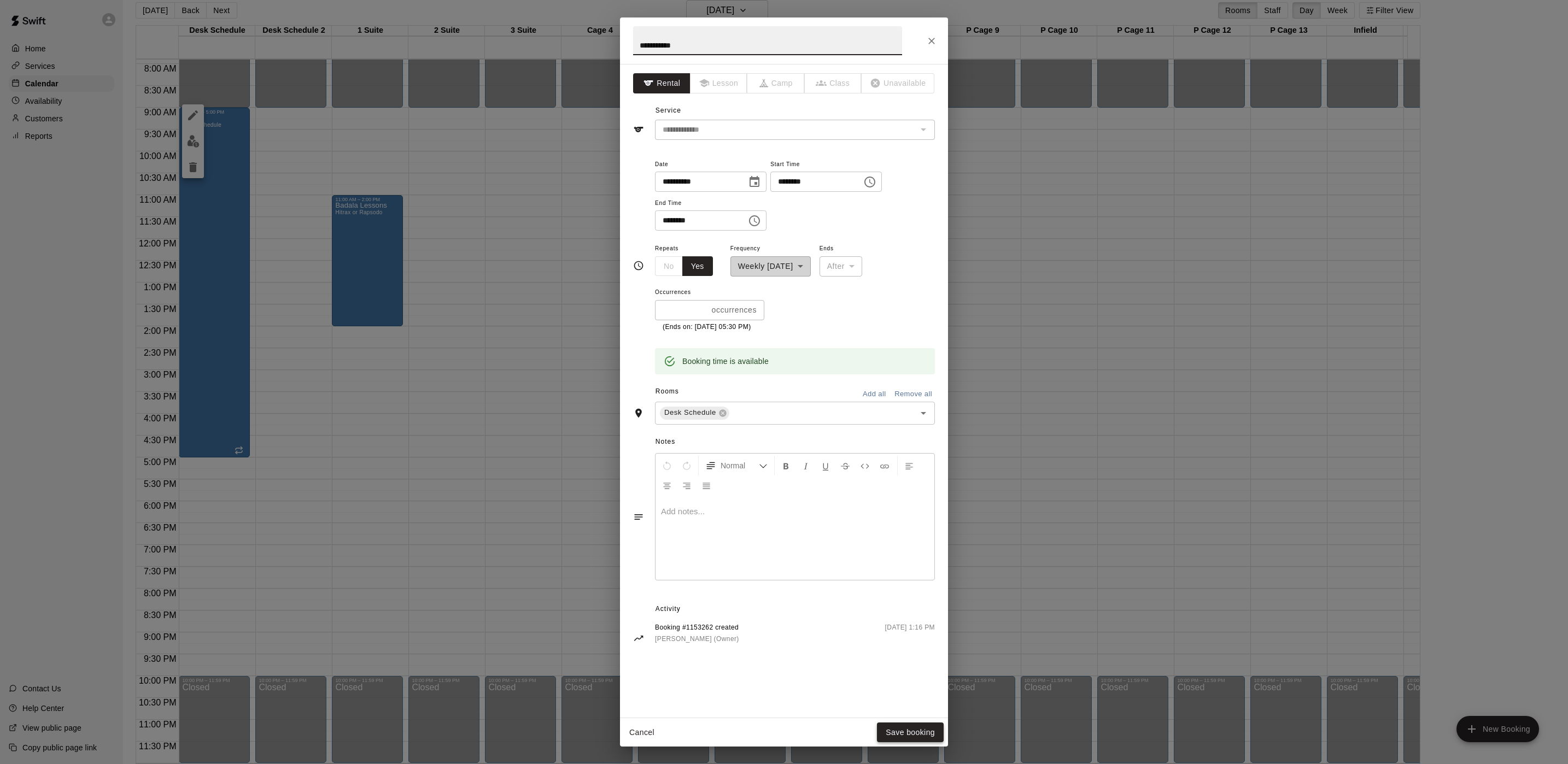
type input "**********"
click at [917, 636] on button "Save booking" at bounding box center [910, 732] width 67 height 20
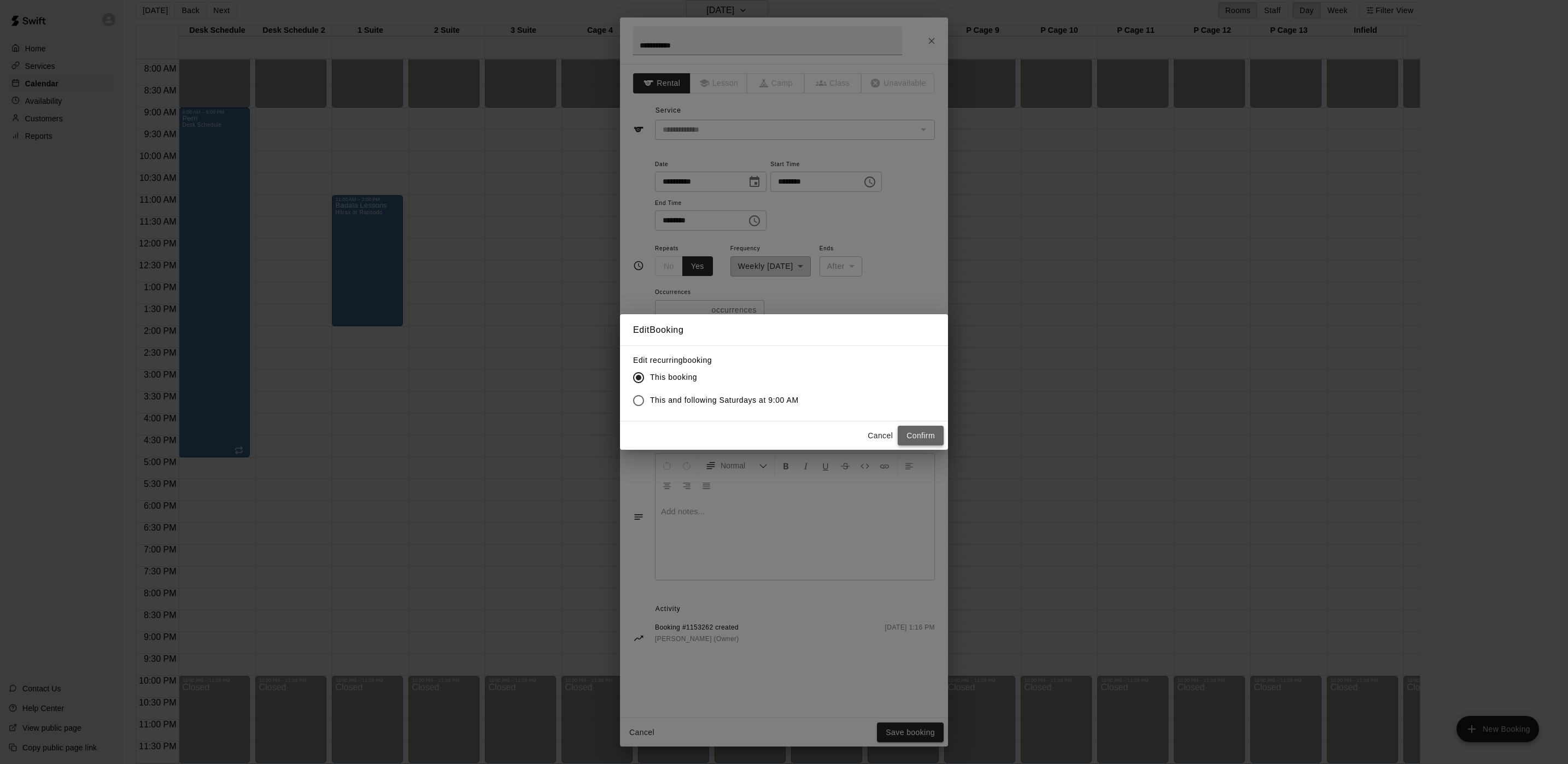
click at [930, 432] on button "Confirm" at bounding box center [921, 435] width 46 height 20
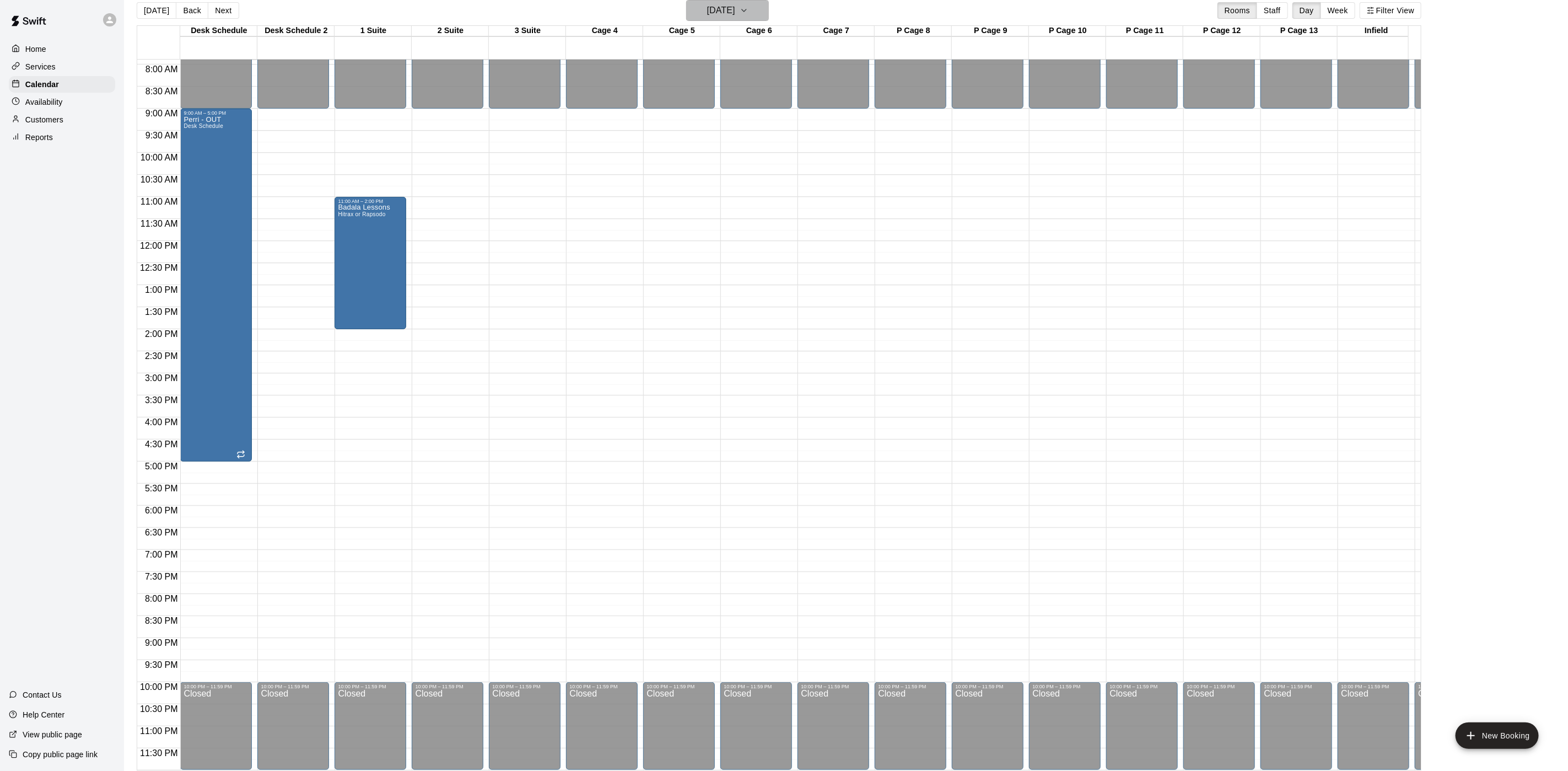
click at [736, 13] on h6 "[DATE]" at bounding box center [721, 10] width 28 height 15
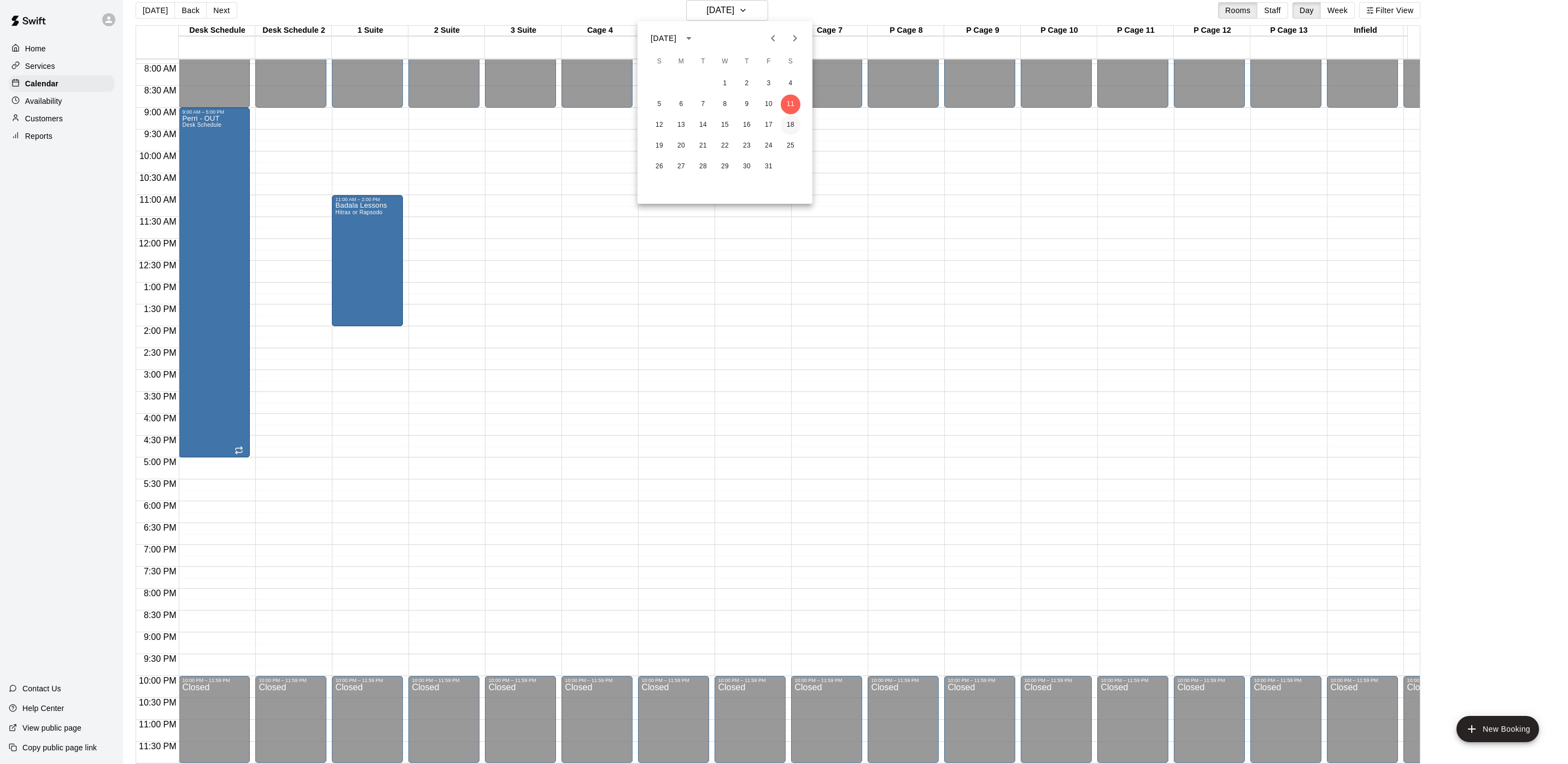
click at [792, 123] on button "18" at bounding box center [790, 125] width 20 height 20
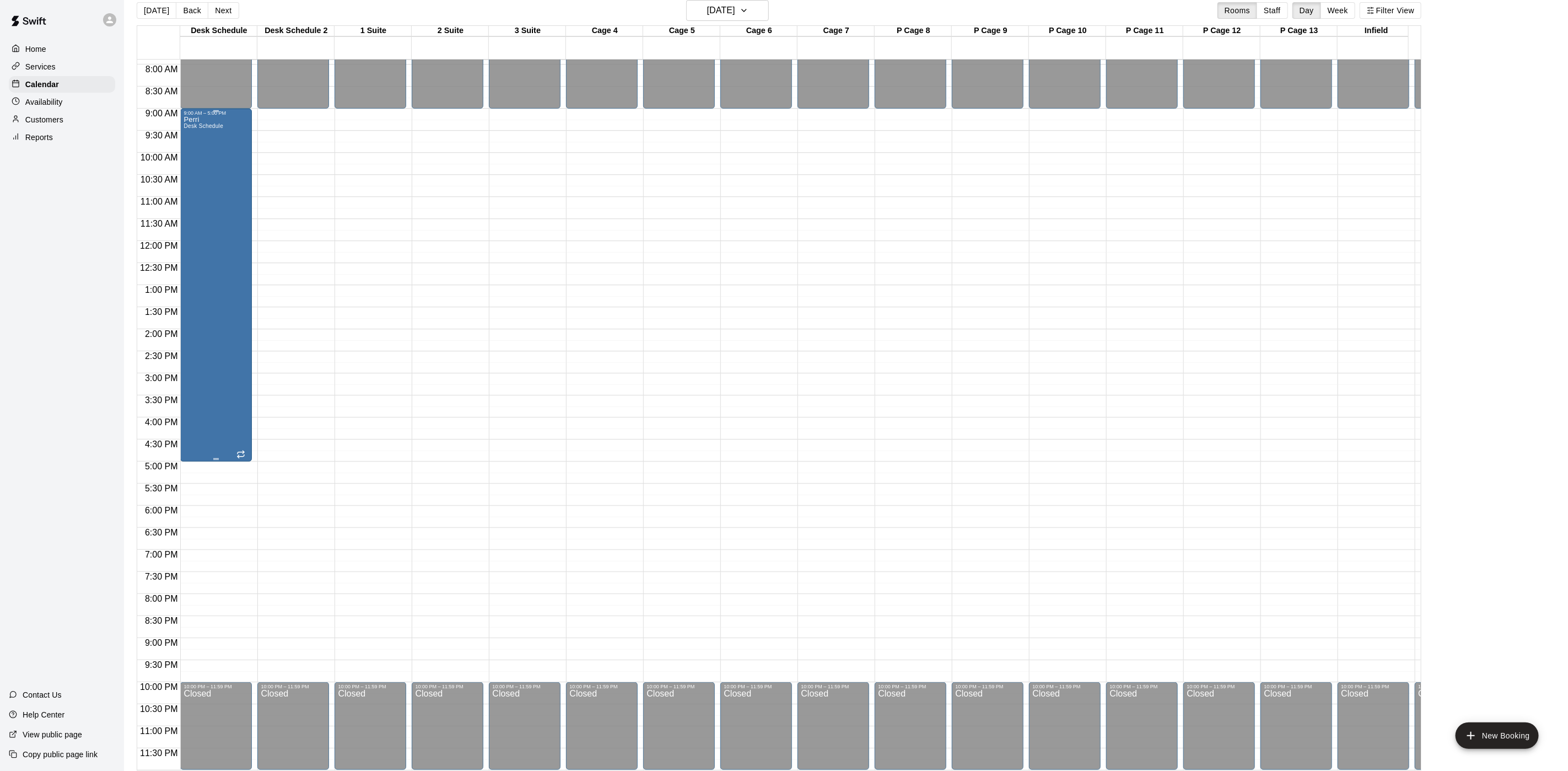
click at [214, 183] on div "Perri Desk Schedule" at bounding box center [203, 501] width 39 height 771
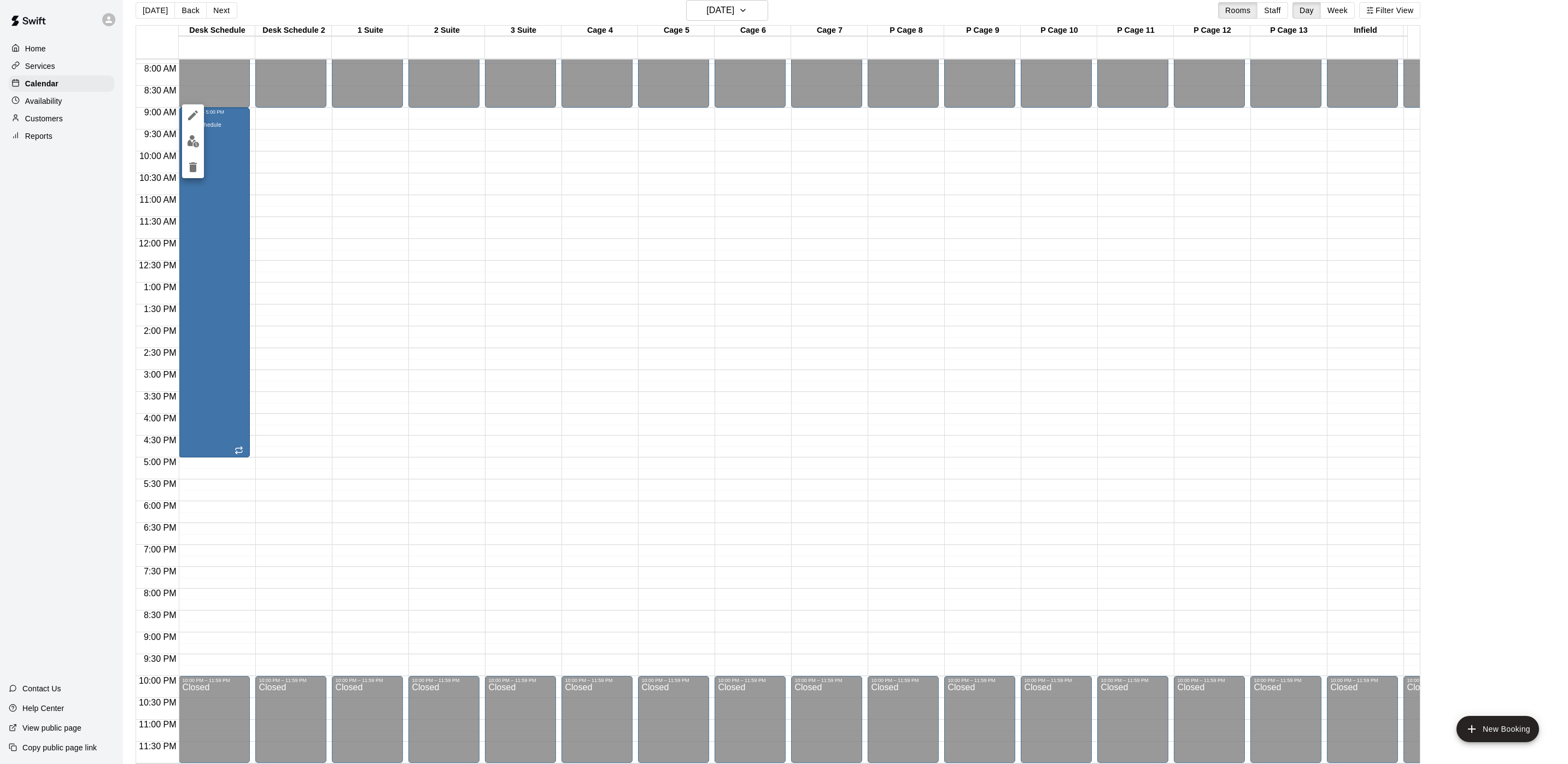
click at [194, 120] on icon "edit" at bounding box center [193, 115] width 13 height 13
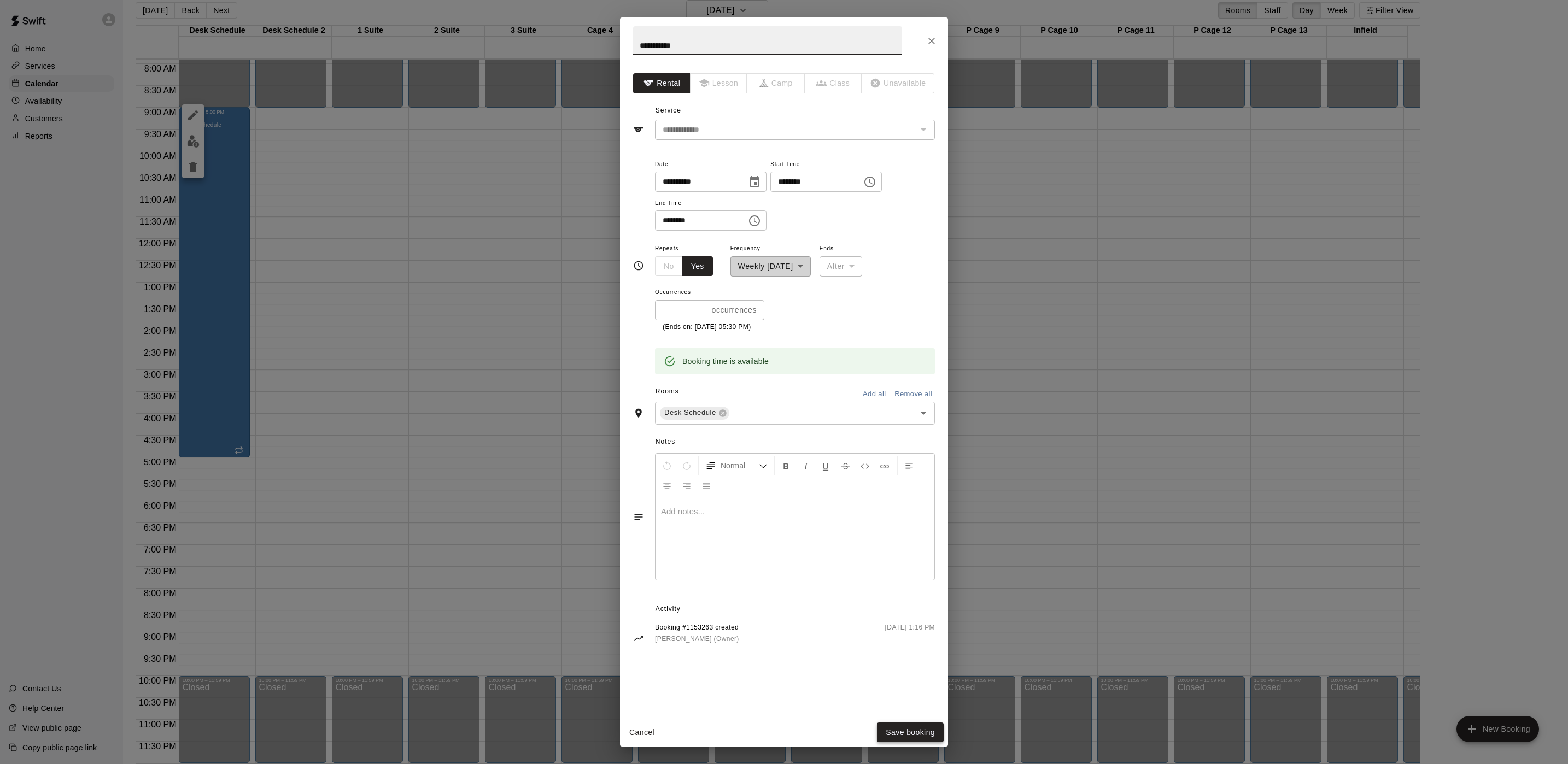
type input "**********"
click at [936, 636] on button "Save booking" at bounding box center [910, 732] width 67 height 20
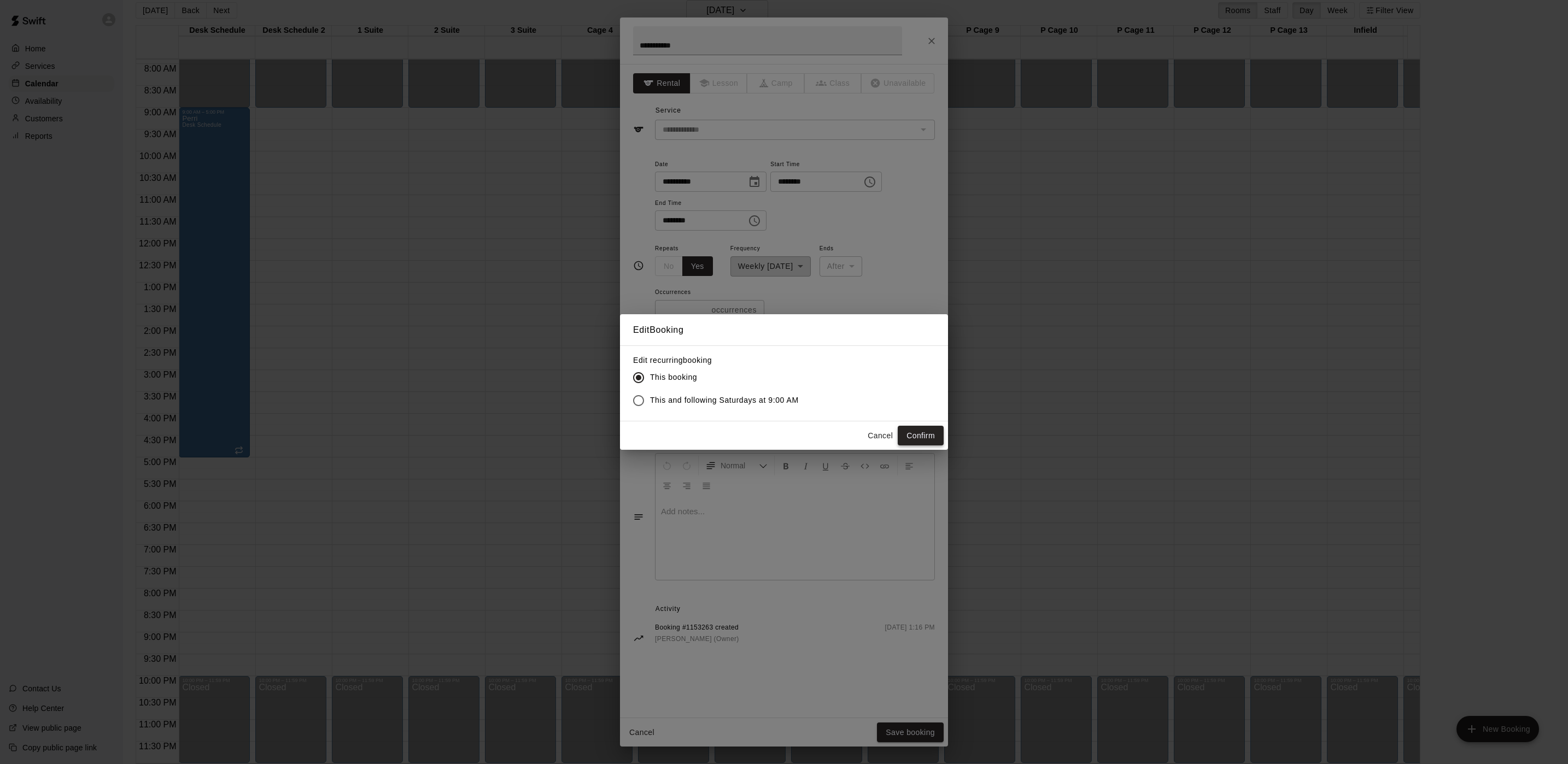
click at [925, 435] on button "Confirm" at bounding box center [921, 435] width 46 height 20
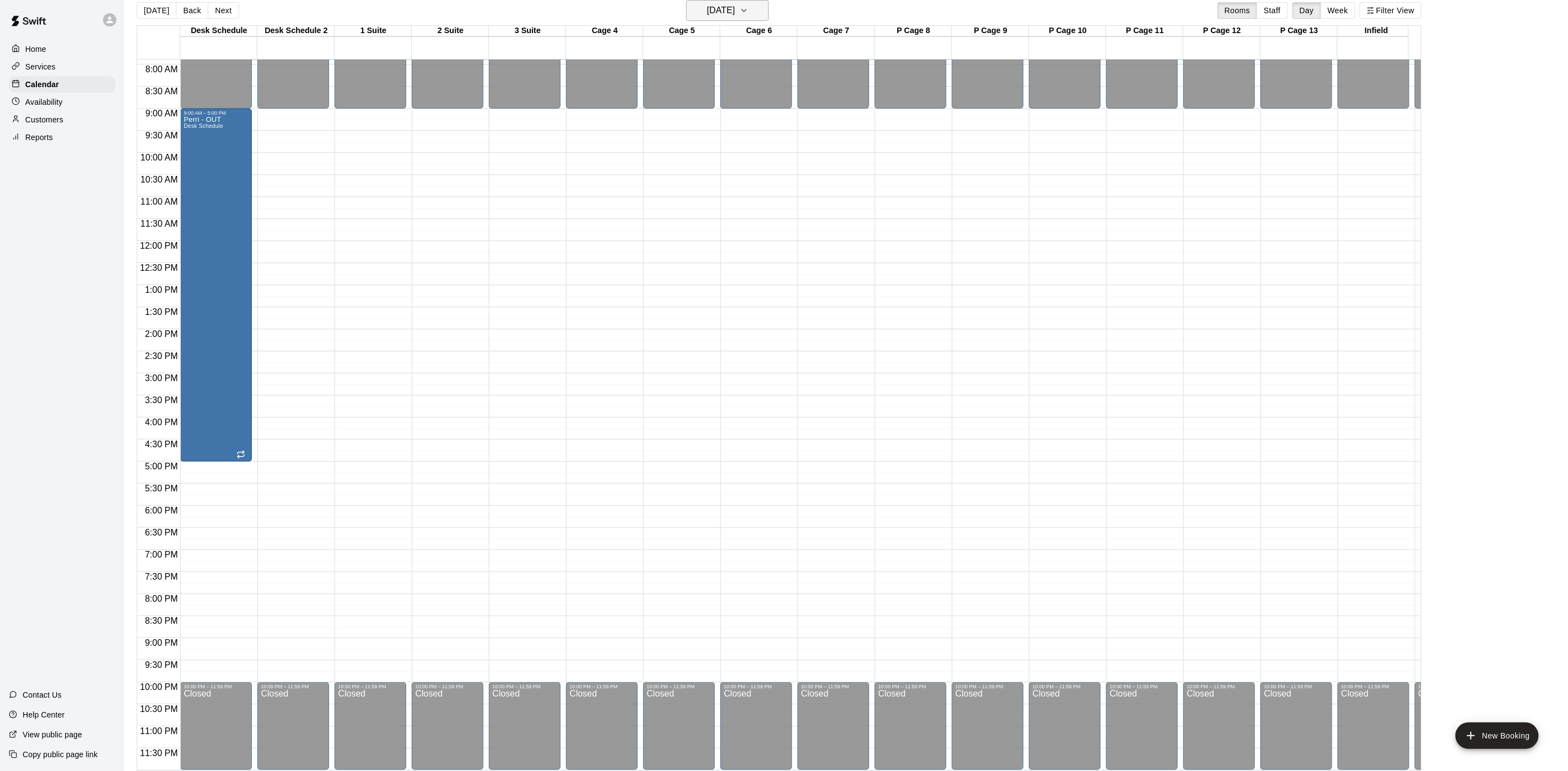
click at [735, 18] on h6 "[DATE]" at bounding box center [721, 10] width 28 height 15
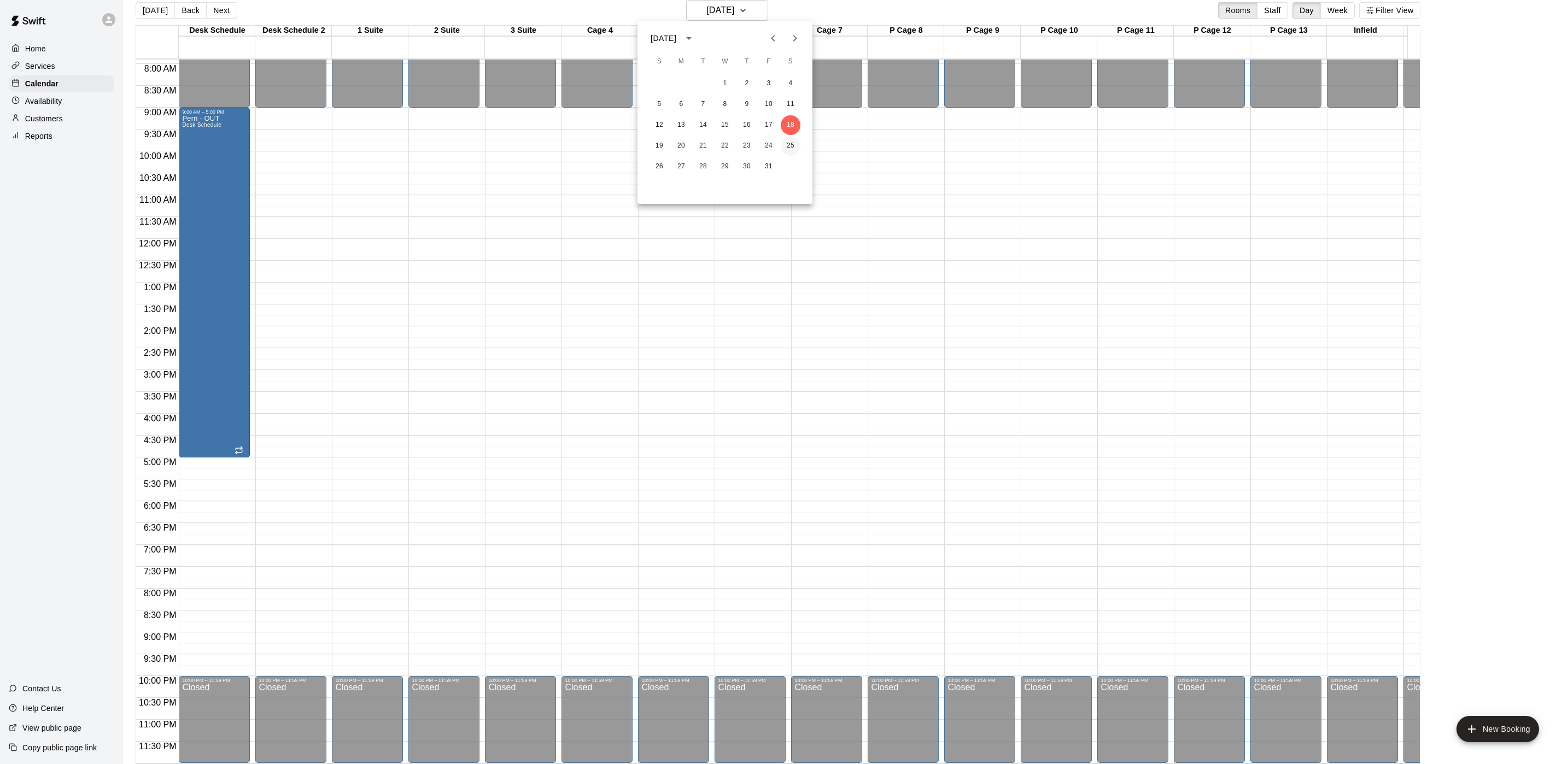
click at [789, 140] on button "25" at bounding box center [790, 146] width 20 height 20
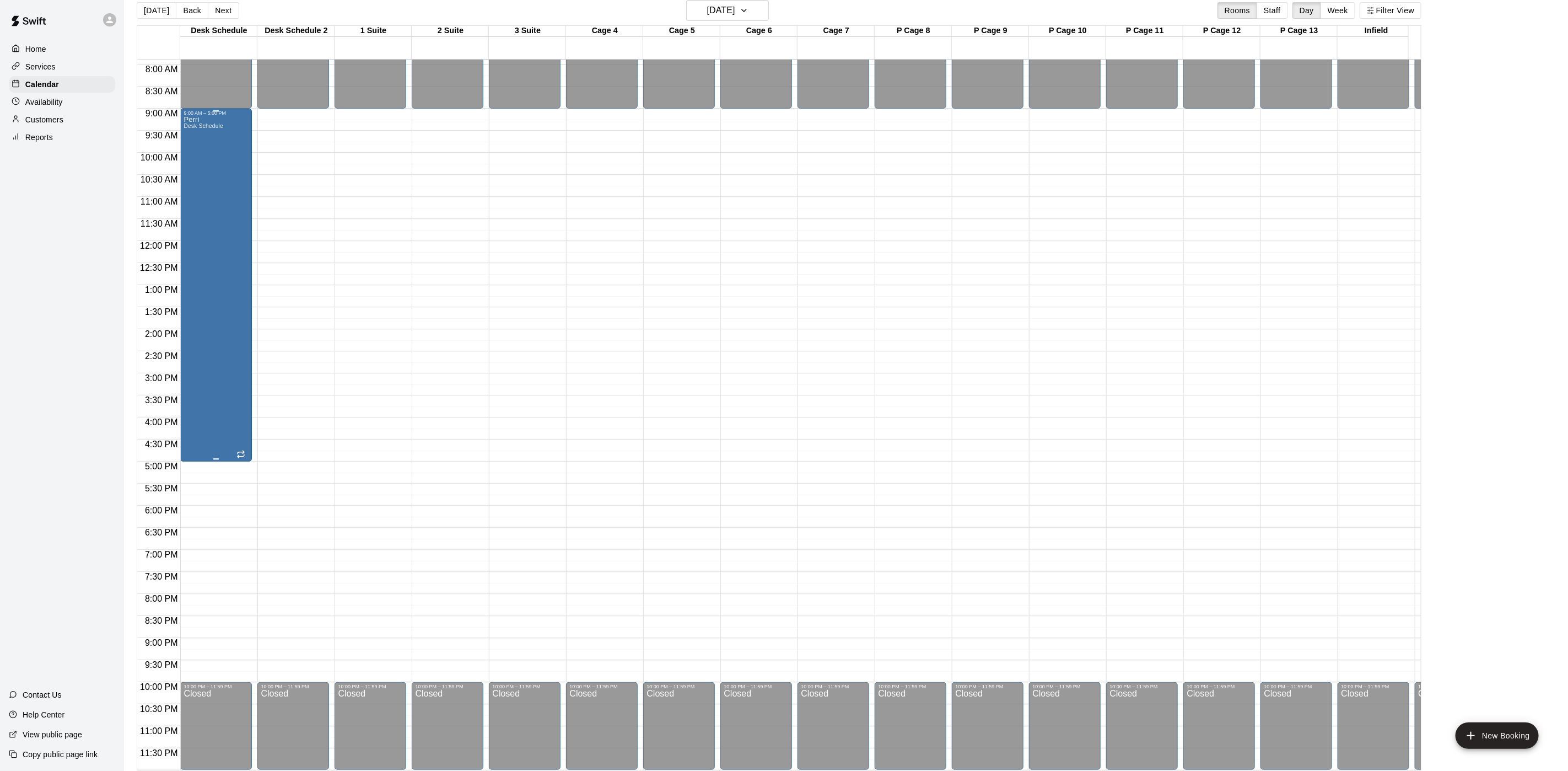
click at [202, 169] on div "Perri Desk Schedule" at bounding box center [203, 501] width 39 height 771
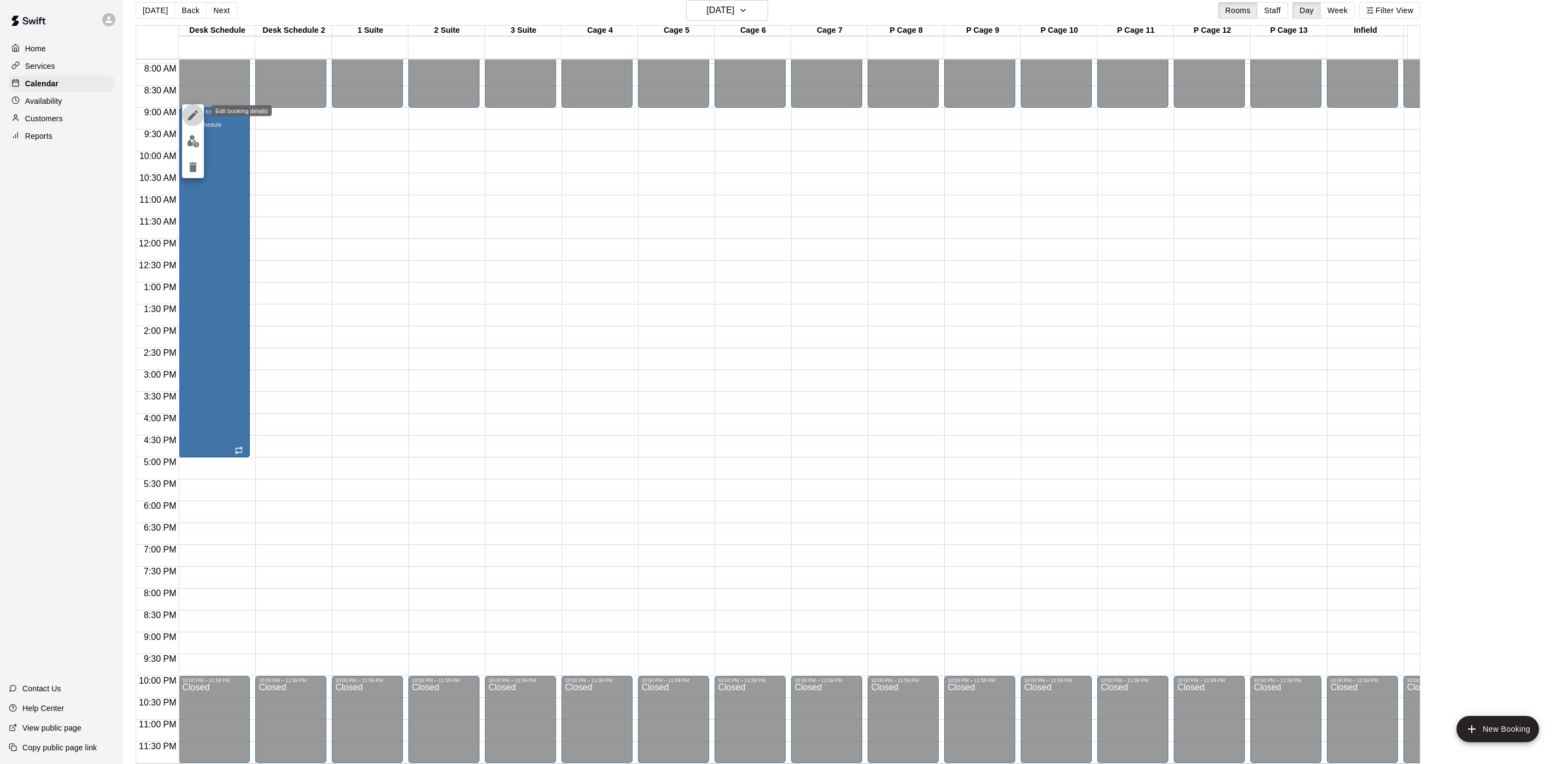
click at [187, 111] on icon "edit" at bounding box center [193, 115] width 13 height 13
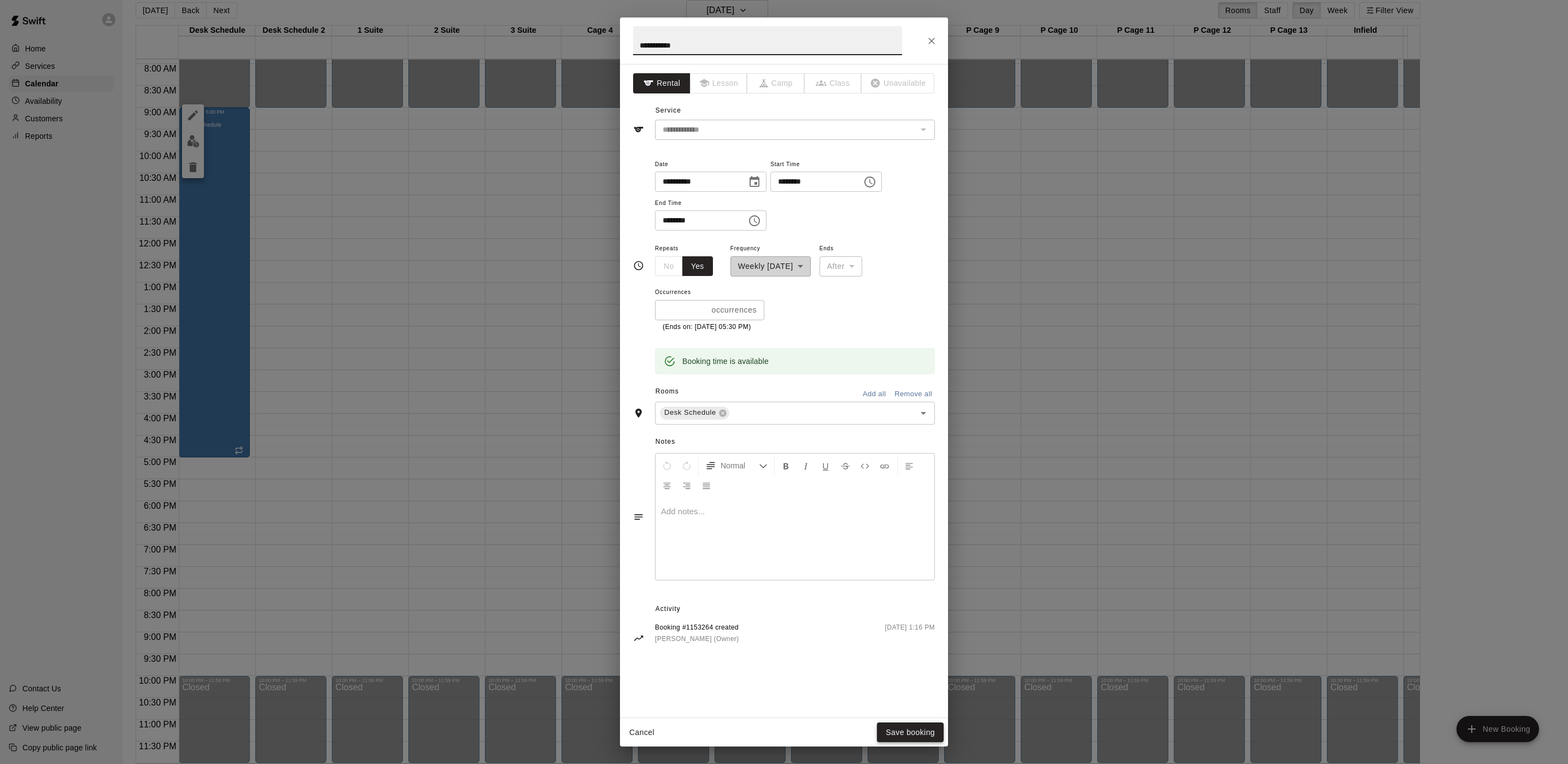
type input "**********"
click at [904, 636] on button "Save booking" at bounding box center [910, 732] width 67 height 20
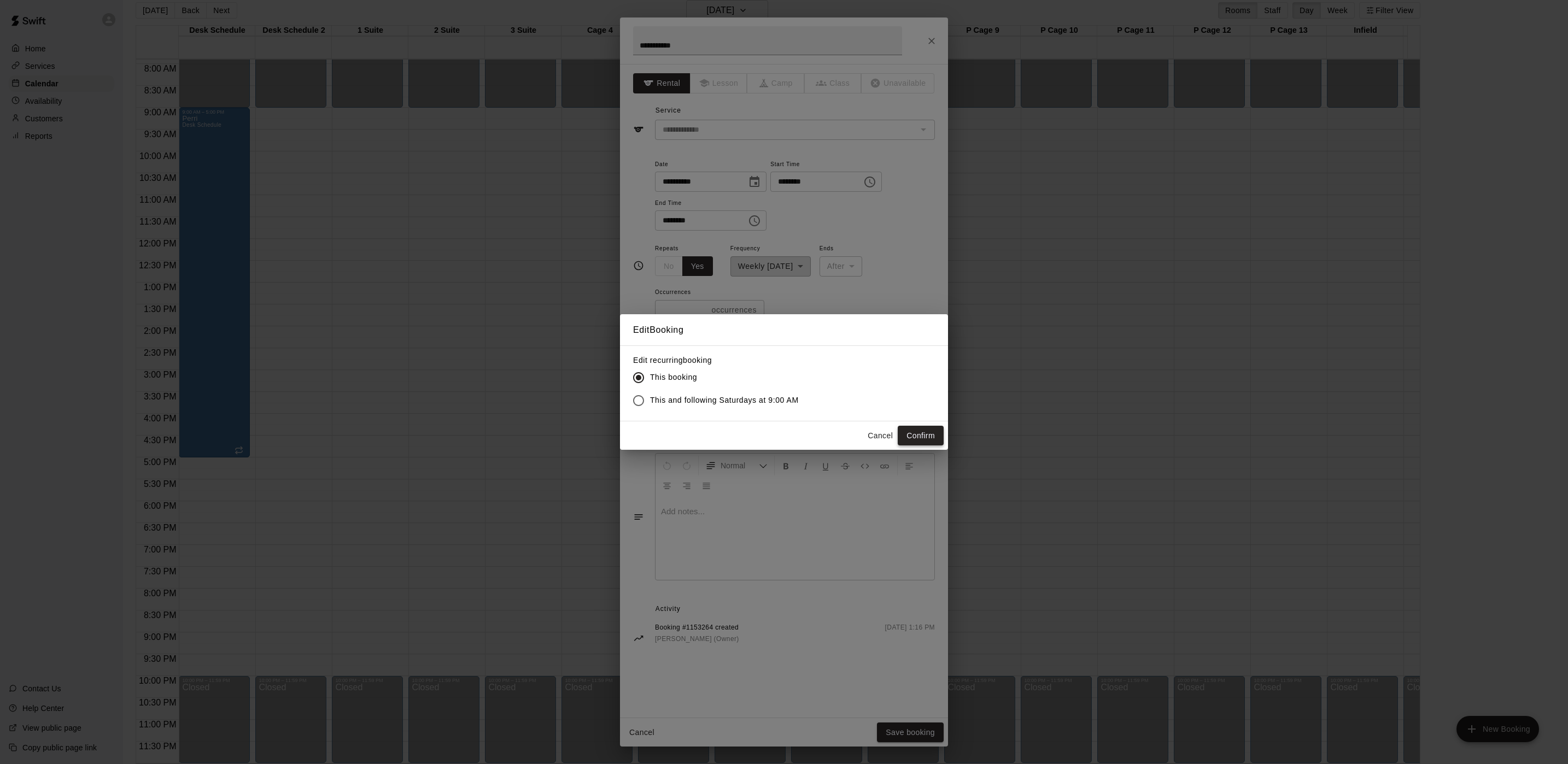
click at [936, 441] on button "Confirm" at bounding box center [921, 435] width 46 height 20
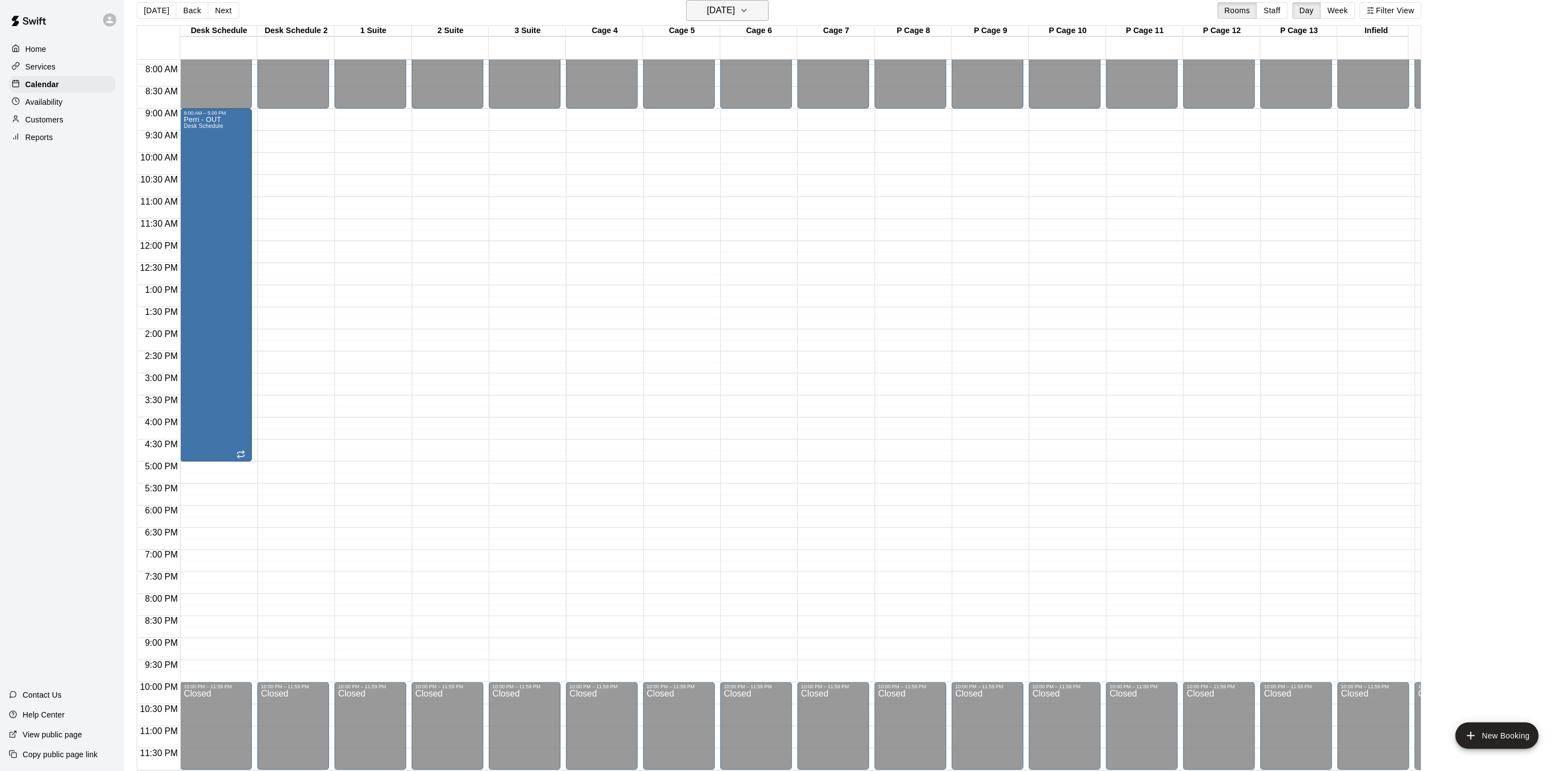
click at [707, 10] on h6 "[DATE]" at bounding box center [721, 10] width 28 height 15
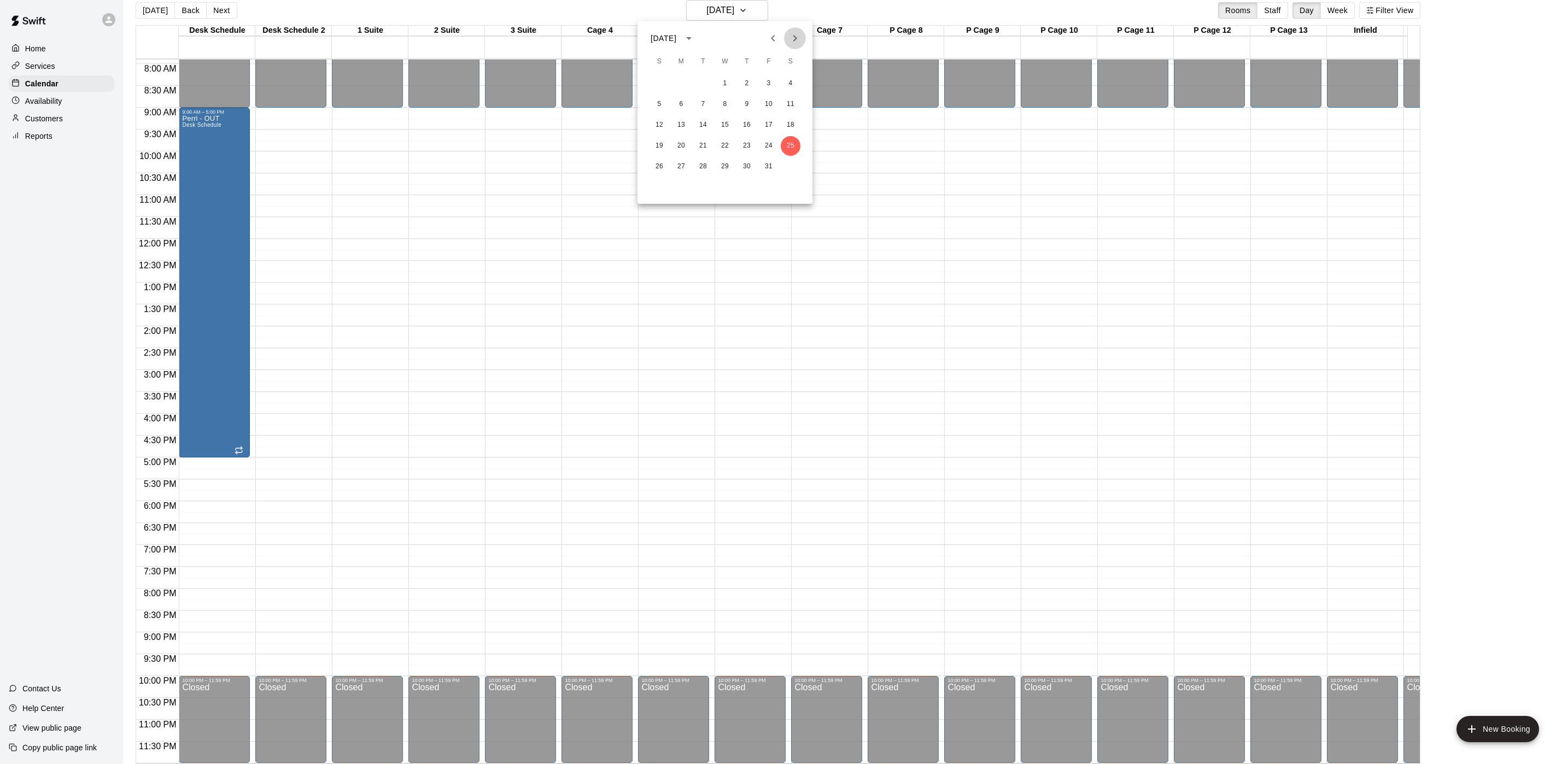
click at [788, 32] on icon "Next month" at bounding box center [795, 38] width 13 height 13
click at [793, 38] on icon "Next month" at bounding box center [795, 38] width 13 height 13
click at [786, 43] on button "Next month" at bounding box center [795, 38] width 22 height 22
click at [795, 44] on icon "Next month" at bounding box center [795, 38] width 13 height 13
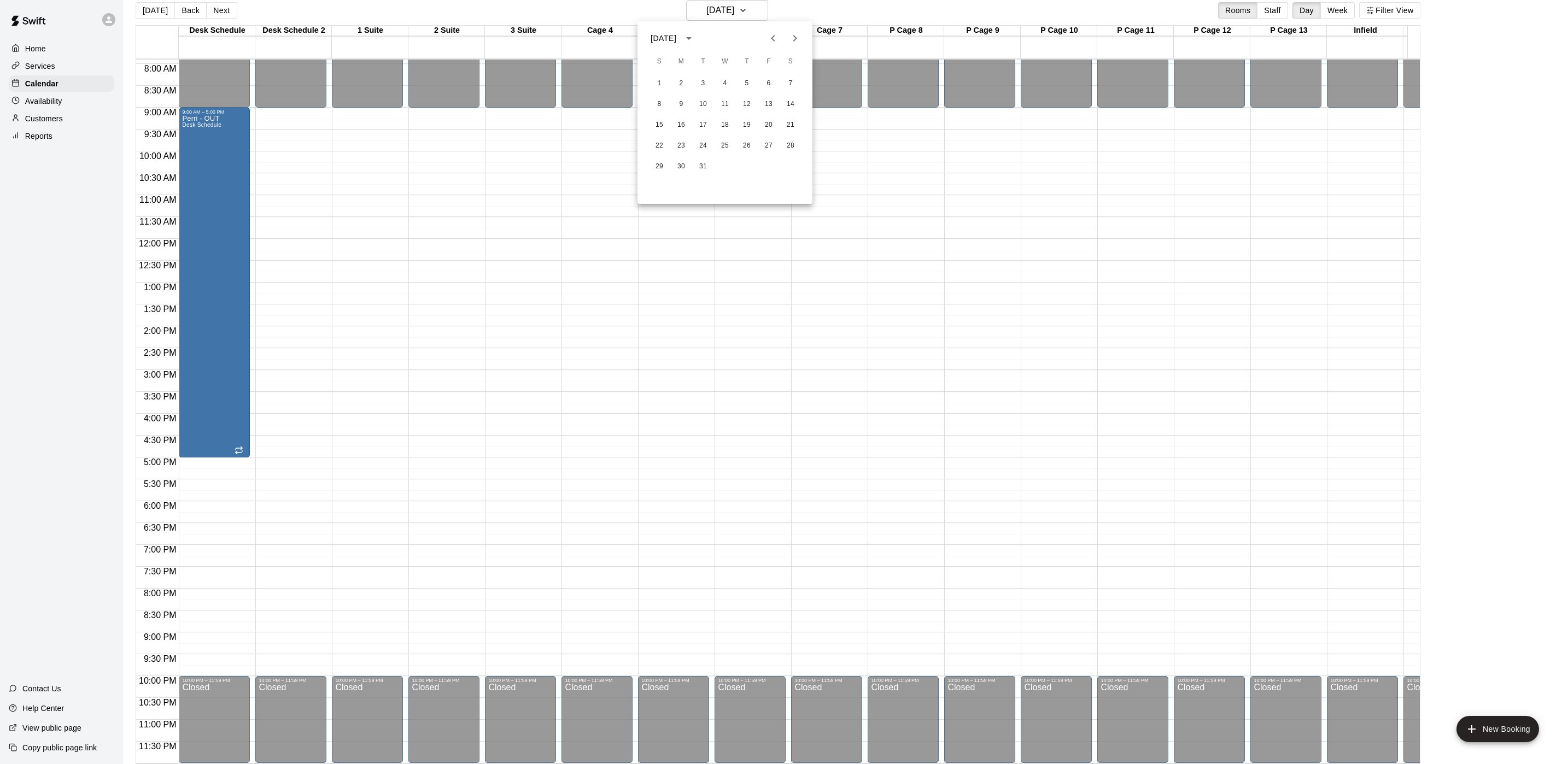
click at [145, 15] on div at bounding box center [784, 382] width 1568 height 764
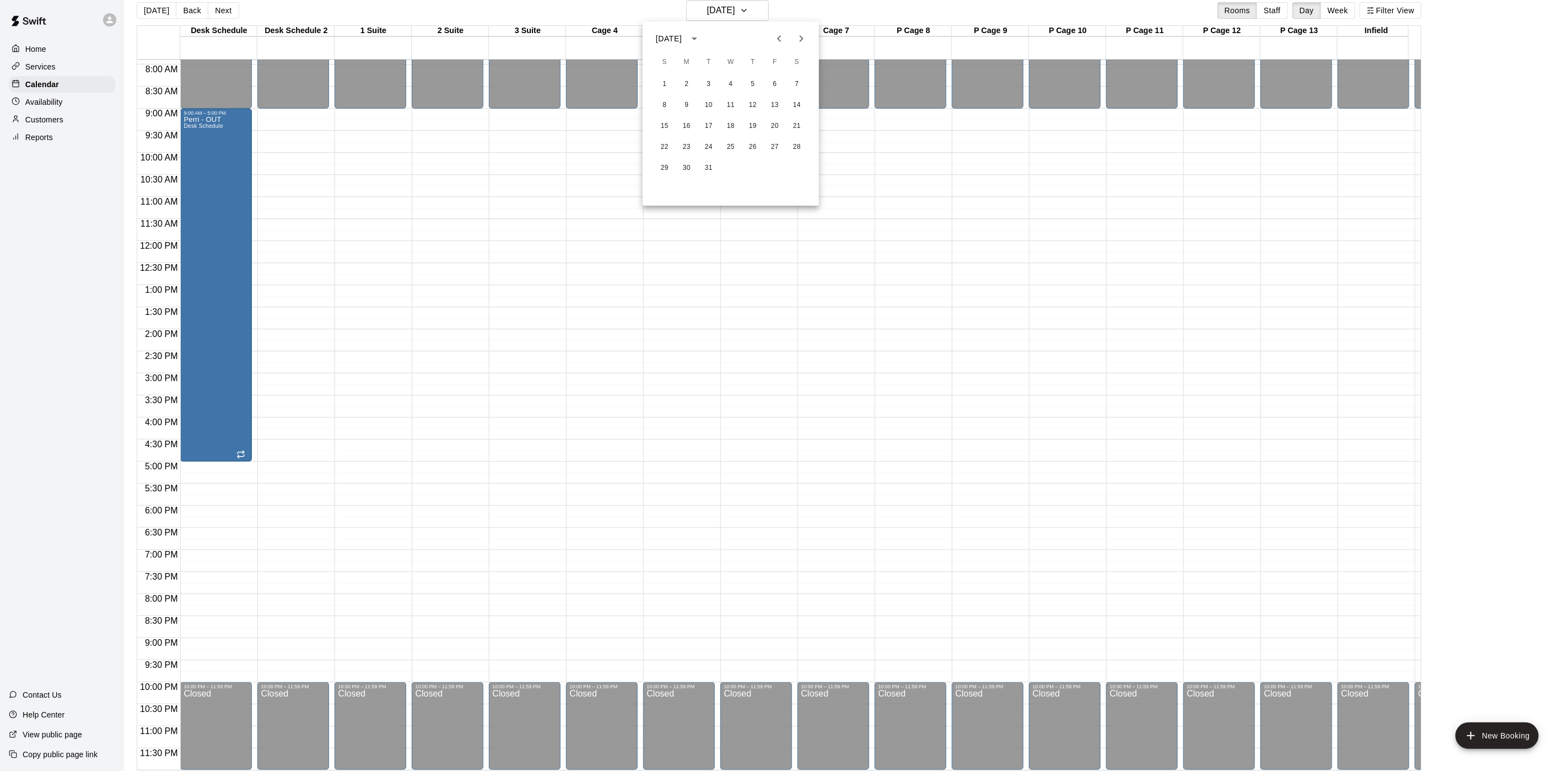
click at [146, 15] on div at bounding box center [784, 386] width 1568 height 771
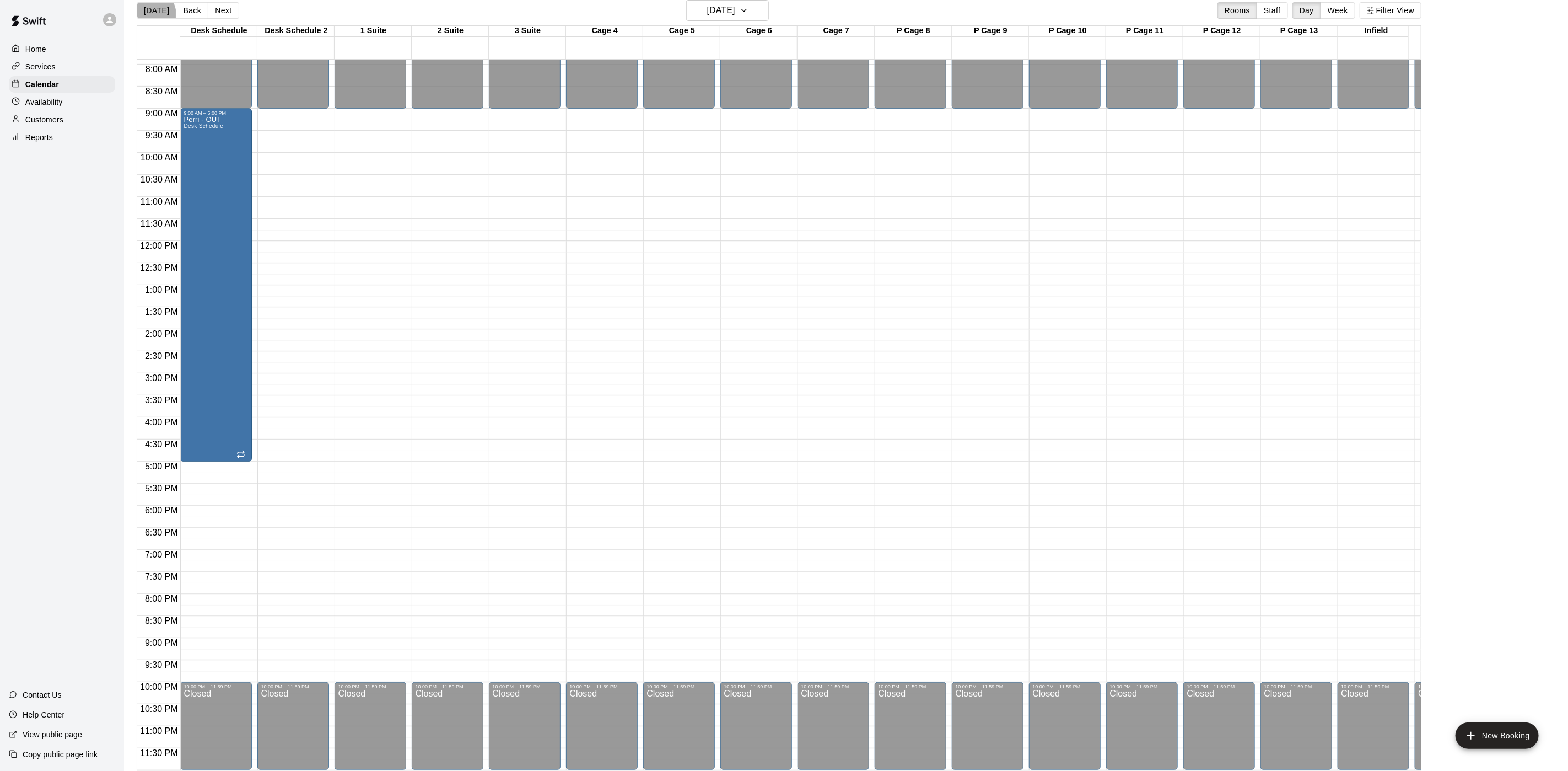
click at [146, 15] on button "[DATE]" at bounding box center [156, 10] width 39 height 16
click at [146, 15] on div "[DATE] Back [DATE][DATE] Rooms Staff Day Week Filter View Desk Schedule 25 Sat …" at bounding box center [779, 386] width 1285 height 771
